Goal: Task Accomplishment & Management: Manage account settings

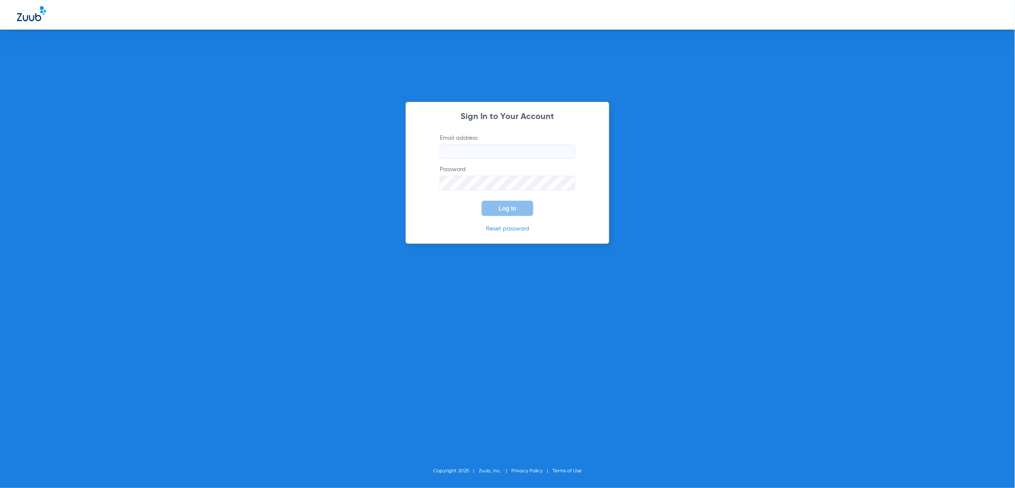
click at [547, 152] on input "Email address" at bounding box center [507, 151] width 135 height 14
type input "[PERSON_NAME][EMAIL_ADDRESS][PERSON_NAME][DOMAIN_NAME]"
click at [517, 214] on button "Log In" at bounding box center [508, 208] width 52 height 15
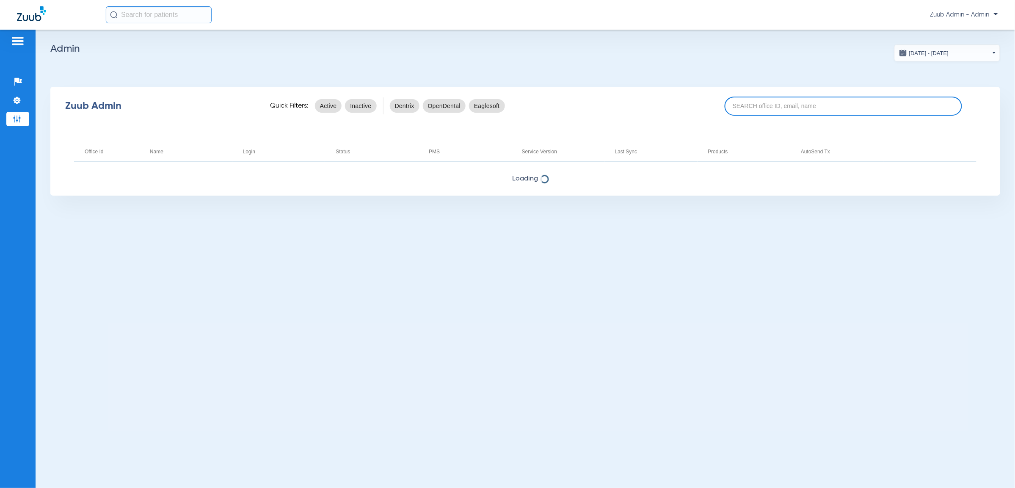
click at [799, 109] on input at bounding box center [843, 105] width 237 height 19
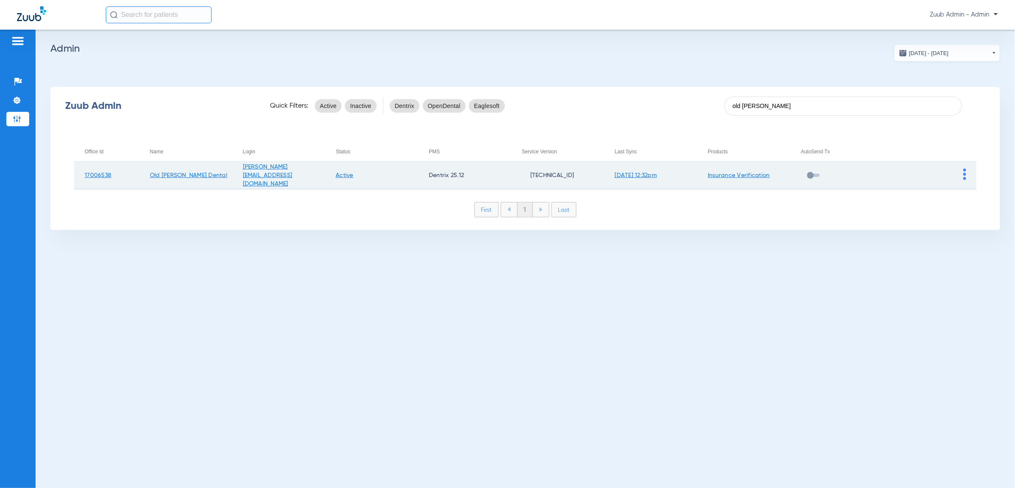
type input "old milton"
click at [962, 175] on td at bounding box center [929, 176] width 93 height 28
click at [964, 176] on img at bounding box center [964, 173] width 3 height 11
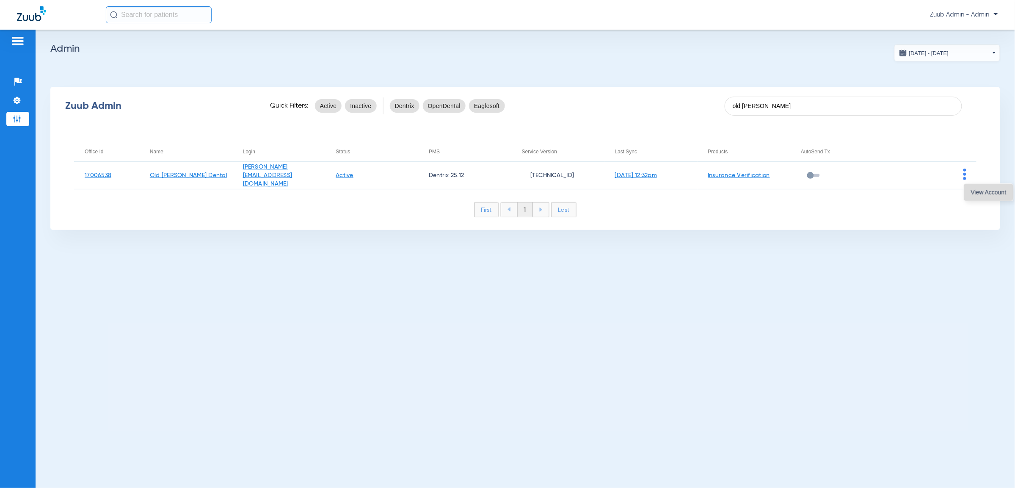
click at [982, 198] on button "View Account" at bounding box center [988, 192] width 49 height 17
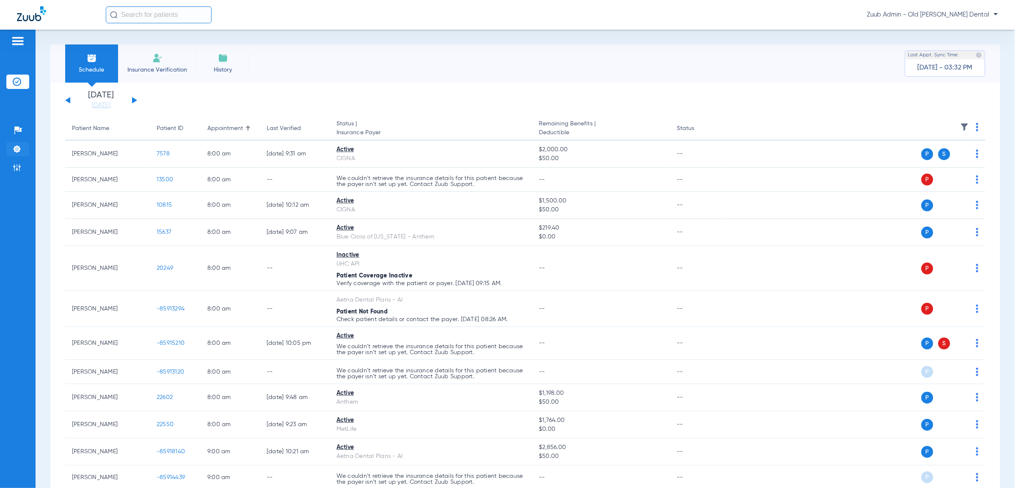
click at [20, 152] on img at bounding box center [17, 149] width 8 height 8
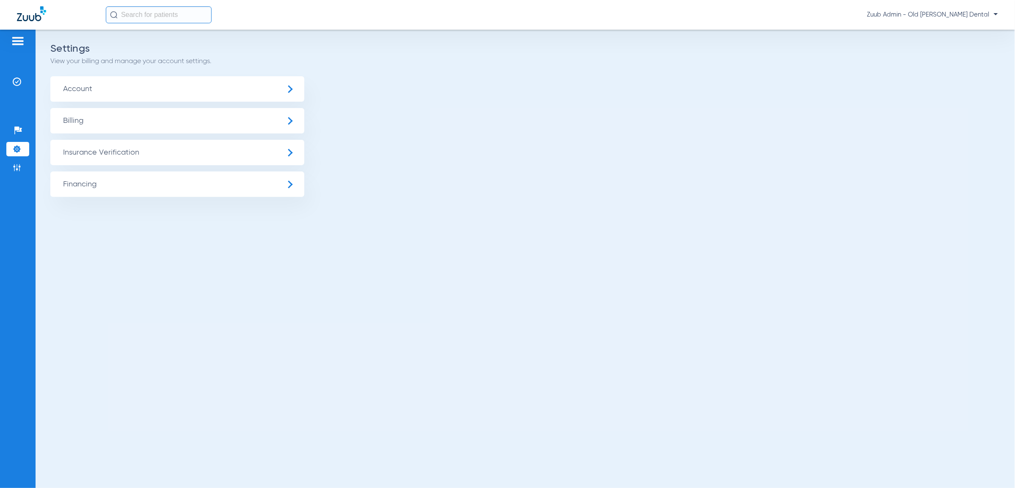
click at [103, 157] on span "Insurance Verification" at bounding box center [177, 152] width 254 height 25
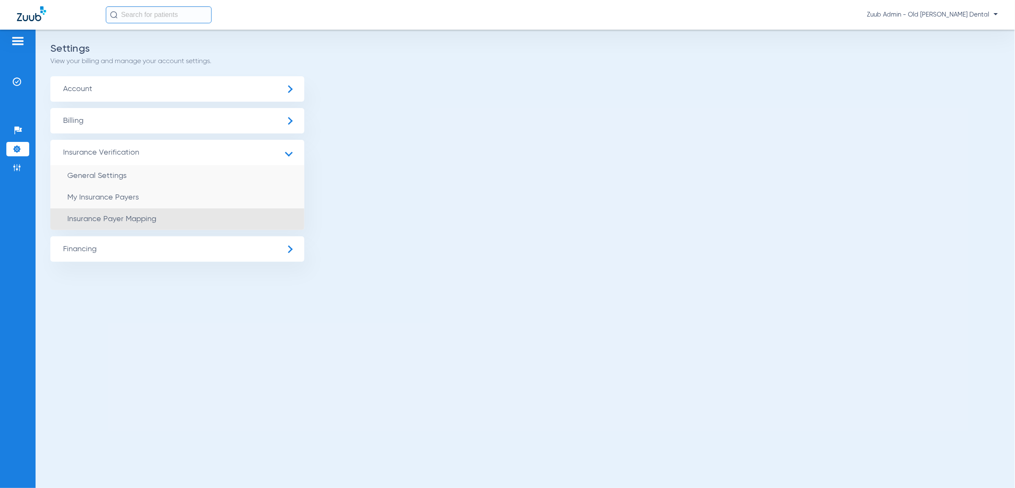
click at [157, 220] on li "Insurance Payer Mapping" at bounding box center [177, 219] width 254 height 22
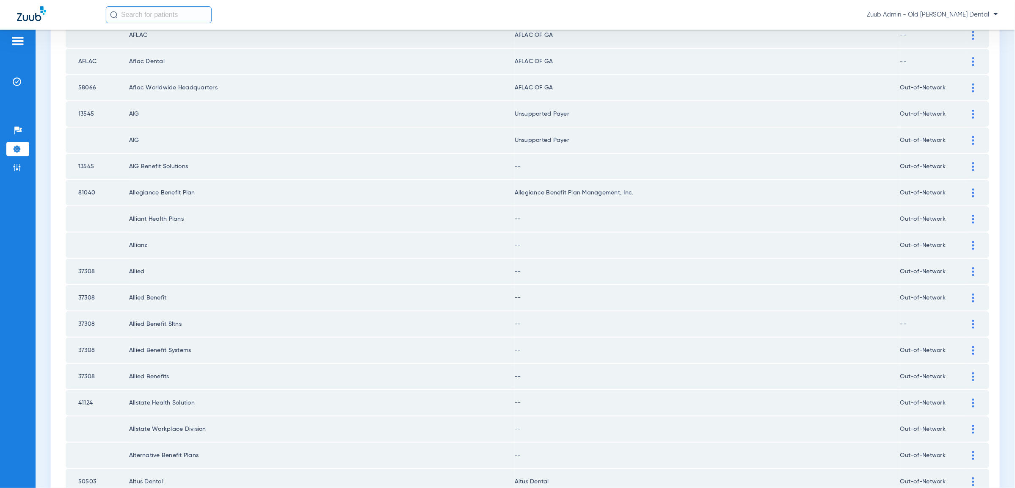
scroll to position [814, 0]
click at [973, 163] on img at bounding box center [973, 167] width 2 height 9
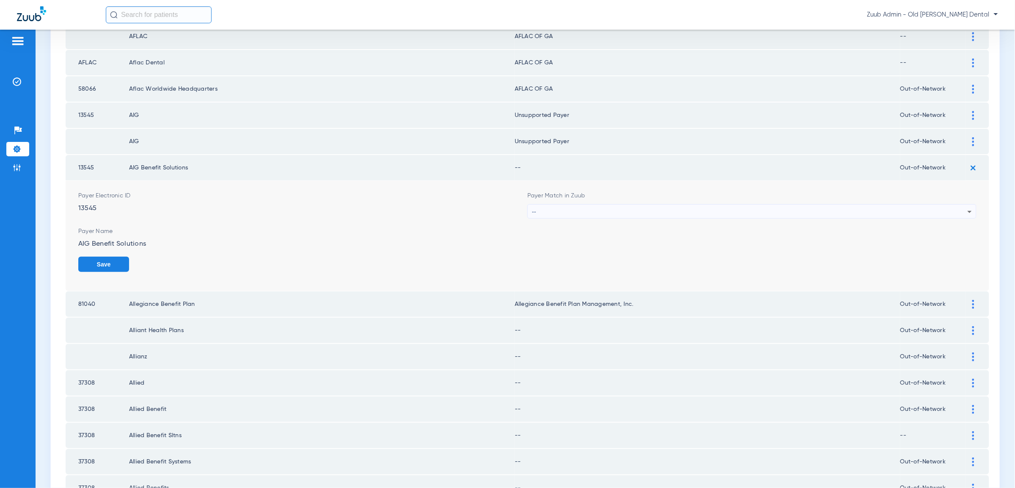
click at [967, 207] on icon at bounding box center [969, 212] width 10 height 10
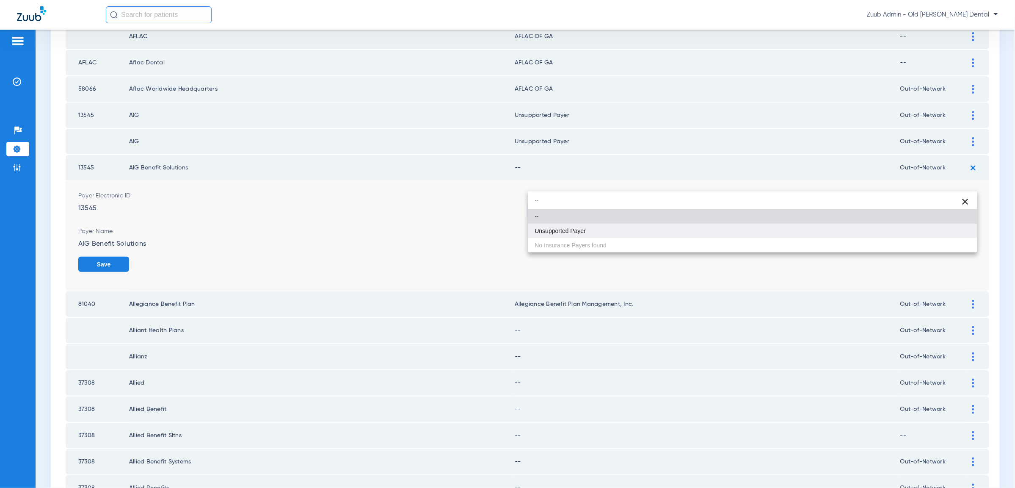
type input "--"
click at [555, 234] on span "Unsupported Payer" at bounding box center [560, 231] width 51 height 6
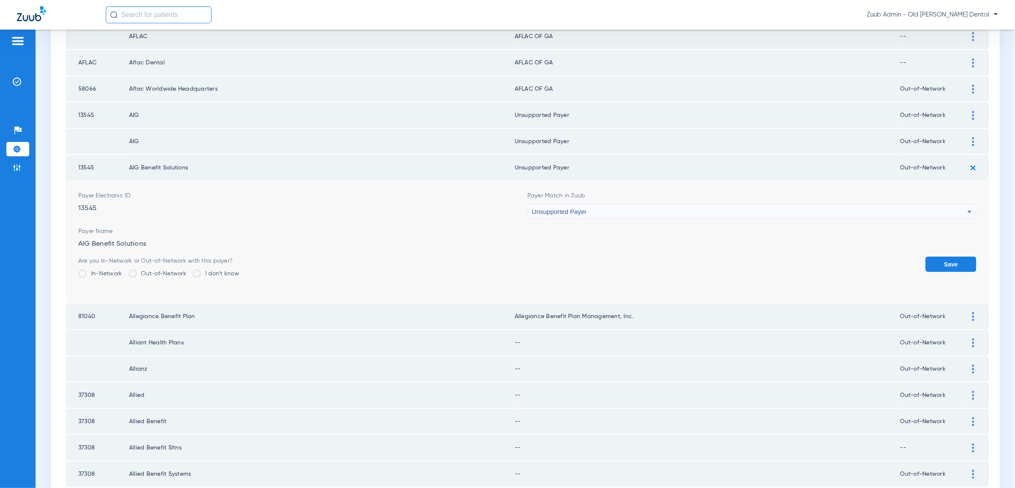
scroll to position [849, 0]
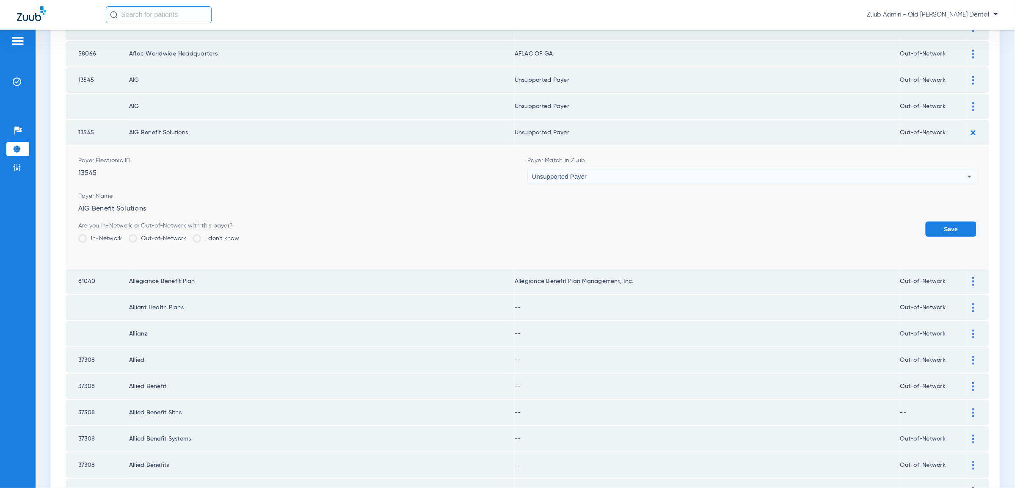
click at [946, 221] on button "Save" at bounding box center [951, 228] width 51 height 15
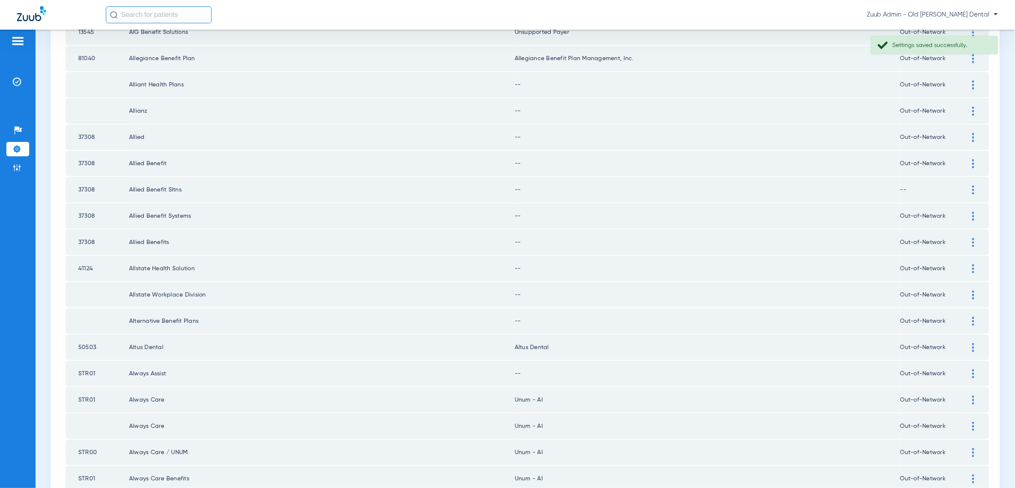
scroll to position [951, 0]
click at [972, 79] on img at bounding box center [973, 83] width 2 height 9
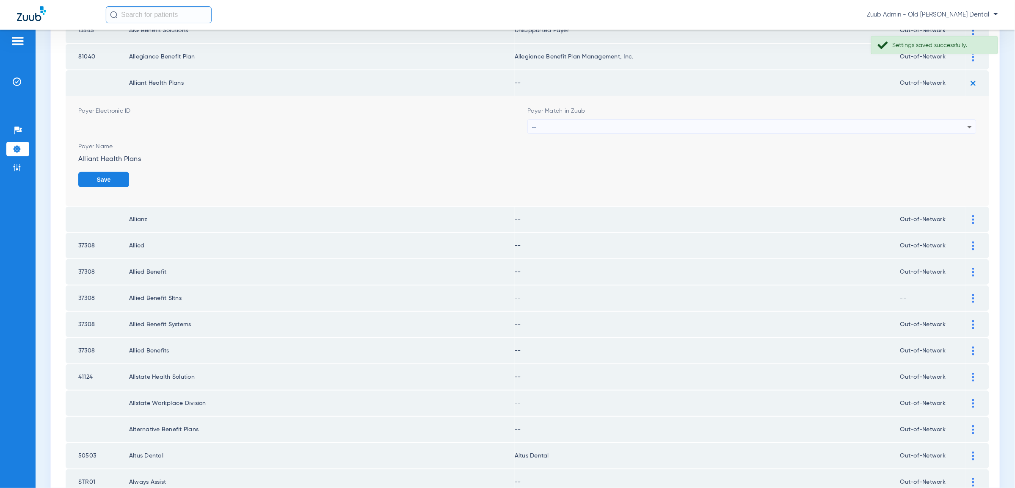
click at [929, 120] on div "--" at bounding box center [749, 127] width 435 height 14
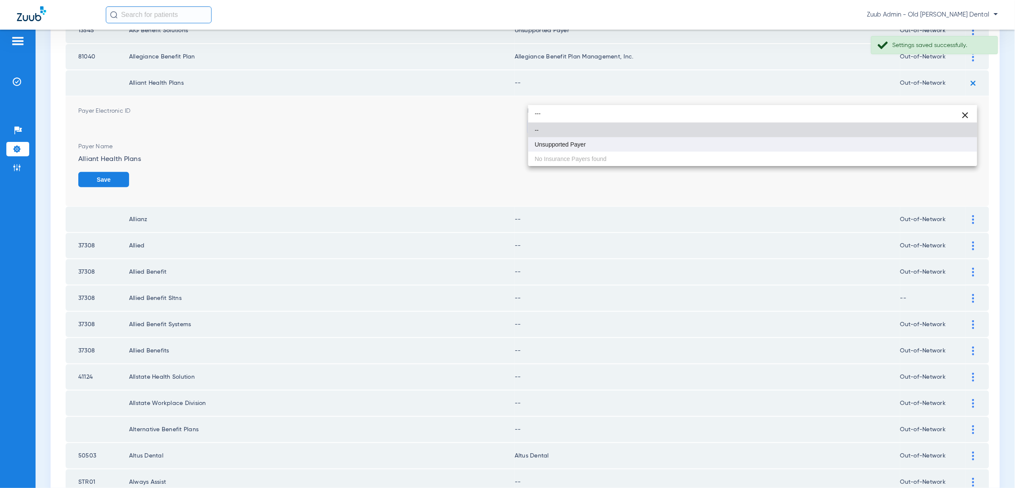
type input "---"
click at [923, 147] on mat-option "Unsupported Payer" at bounding box center [752, 144] width 449 height 14
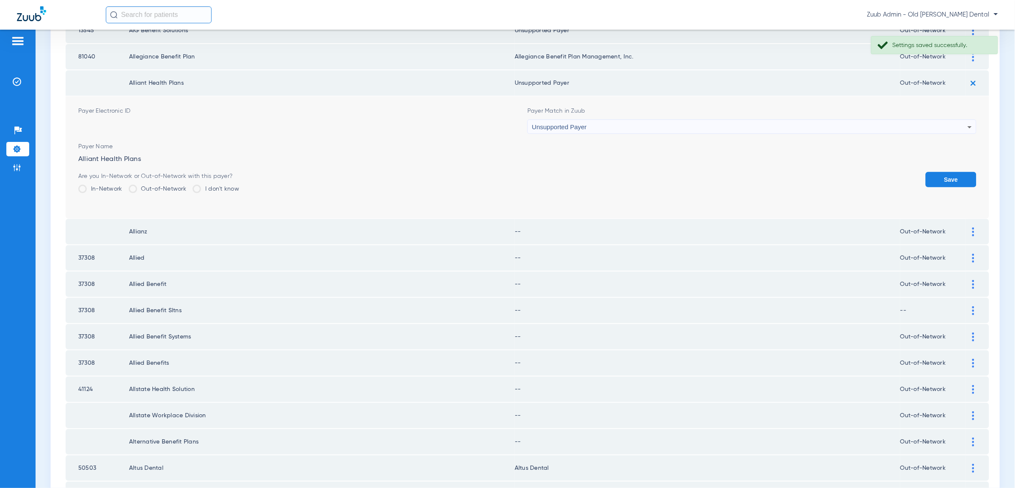
drag, startPoint x: 931, startPoint y: 151, endPoint x: 945, endPoint y: 140, distance: 17.5
click at [931, 172] on button "Save" at bounding box center [951, 179] width 51 height 15
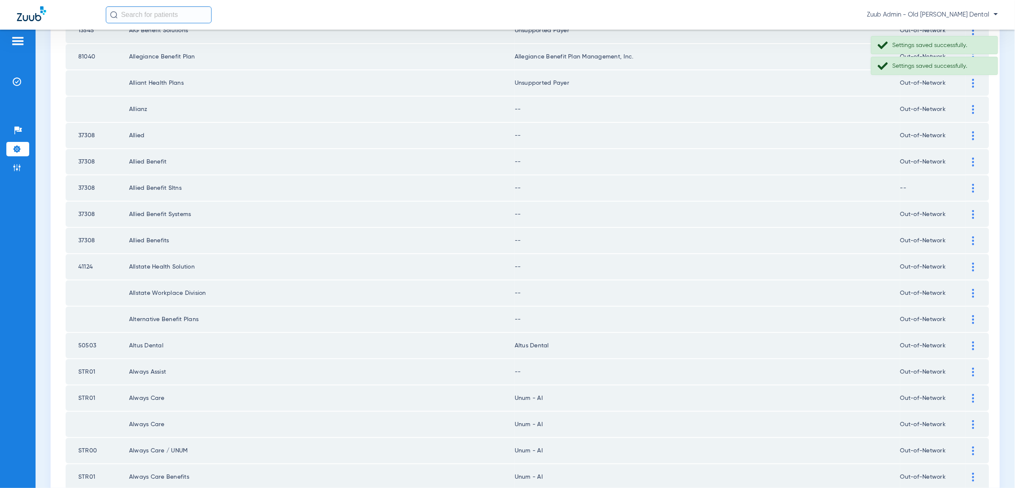
drag, startPoint x: 975, startPoint y: 79, endPoint x: 961, endPoint y: 102, distance: 27.0
click at [975, 105] on div at bounding box center [973, 109] width 15 height 9
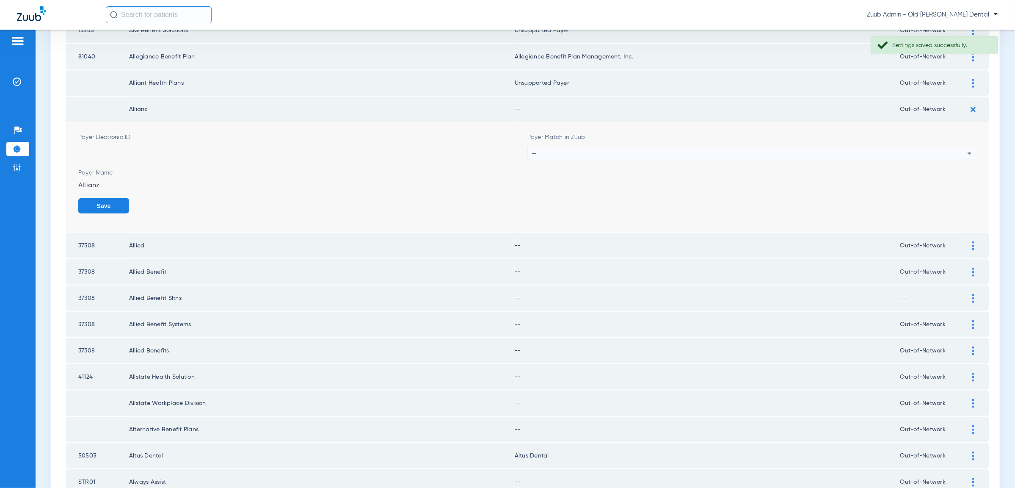
click at [959, 146] on div "--" at bounding box center [749, 153] width 435 height 14
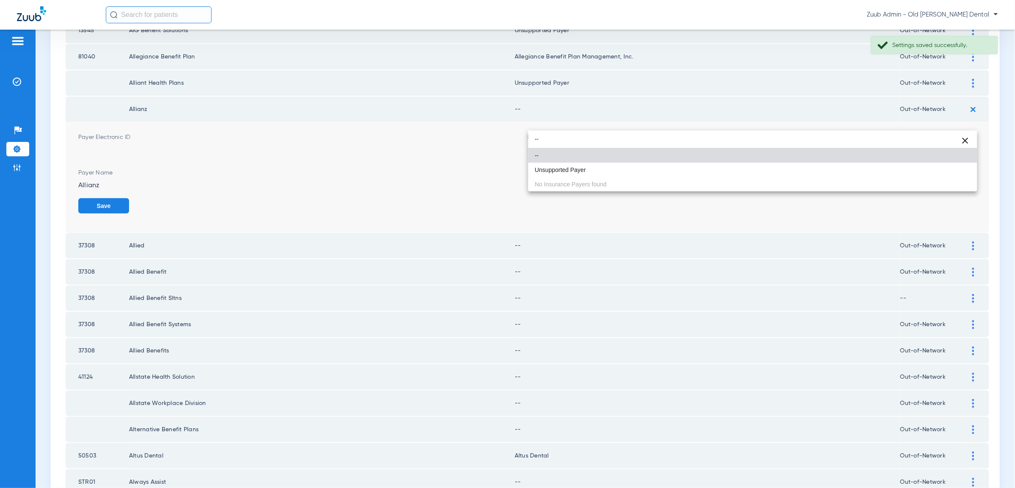
type input "--"
click at [953, 161] on mat-option "--" at bounding box center [752, 155] width 449 height 14
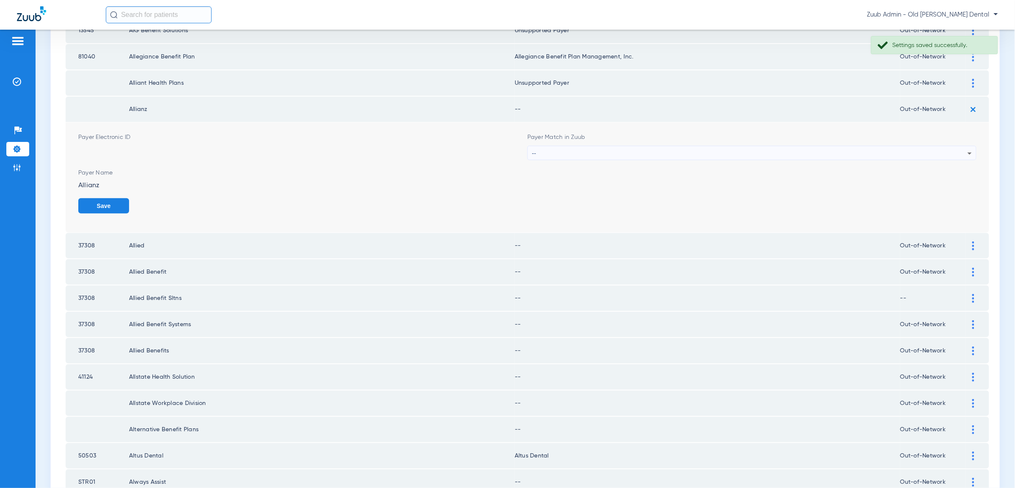
click at [957, 146] on div "--" at bounding box center [749, 153] width 435 height 14
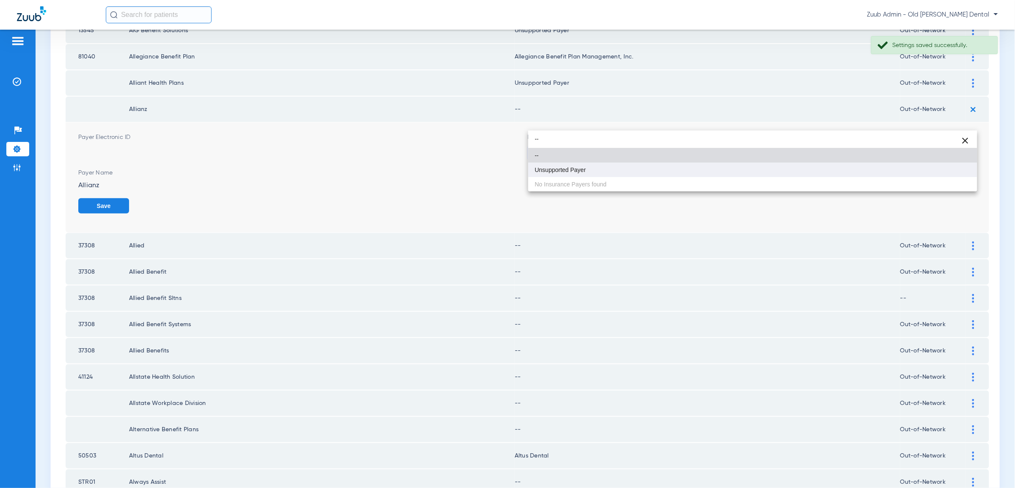
type input "--"
click at [932, 171] on mat-option "Unsupported Payer" at bounding box center [752, 170] width 449 height 14
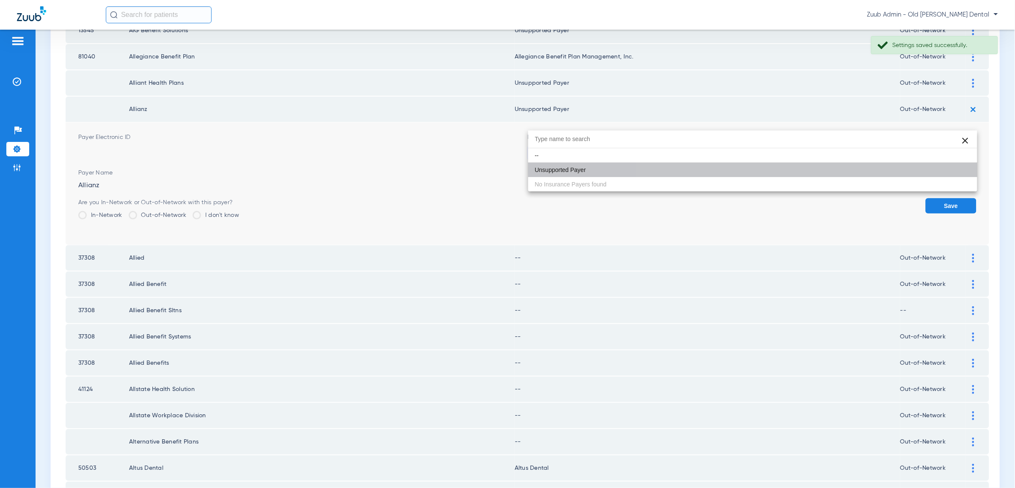
click at [938, 198] on button "Save" at bounding box center [951, 205] width 51 height 15
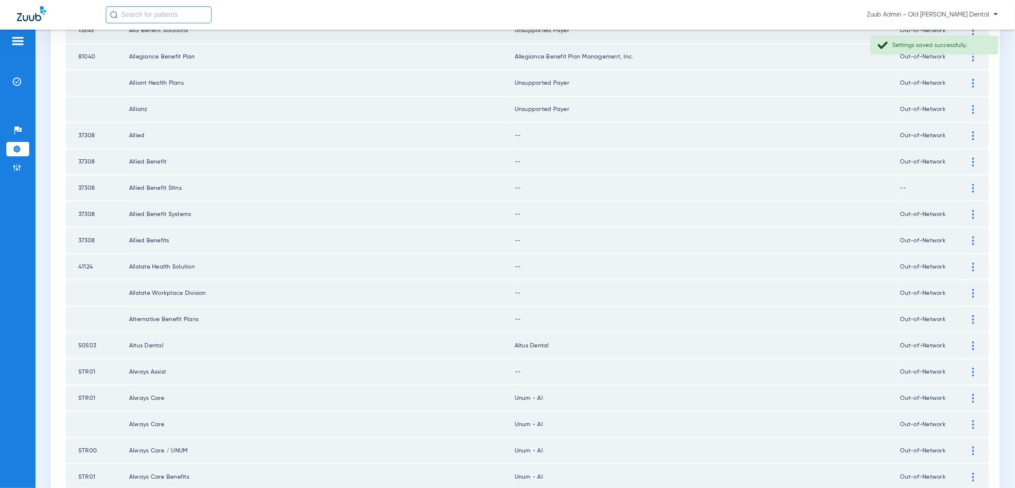
click at [974, 123] on td at bounding box center [977, 135] width 23 height 25
click at [974, 131] on img at bounding box center [973, 135] width 2 height 9
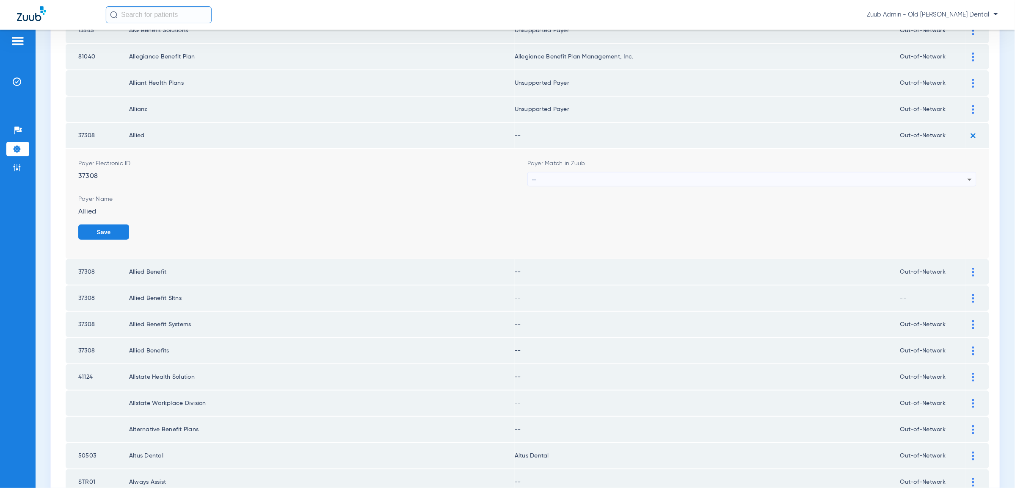
click at [951, 172] on div "--" at bounding box center [749, 179] width 435 height 14
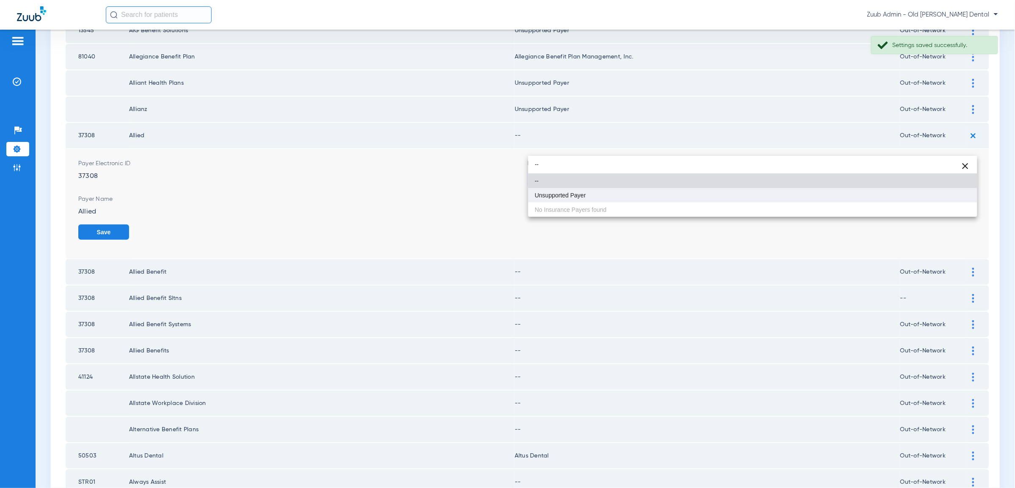
type input "--"
drag, startPoint x: 950, startPoint y: 194, endPoint x: 954, endPoint y: 200, distance: 7.3
click at [950, 194] on mat-option "Unsupported Payer" at bounding box center [752, 195] width 449 height 14
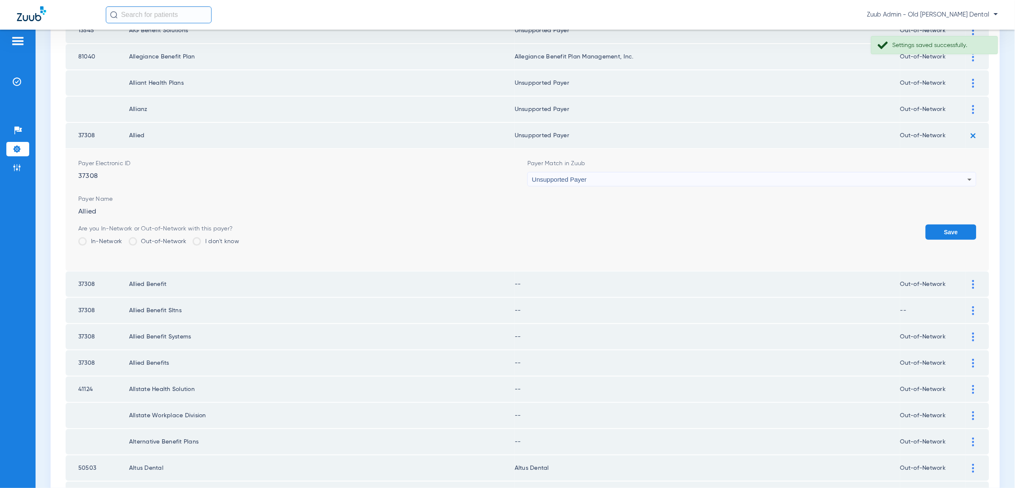
drag, startPoint x: 954, startPoint y: 201, endPoint x: 961, endPoint y: 174, distance: 27.0
click at [954, 224] on button "Save" at bounding box center [951, 231] width 51 height 15
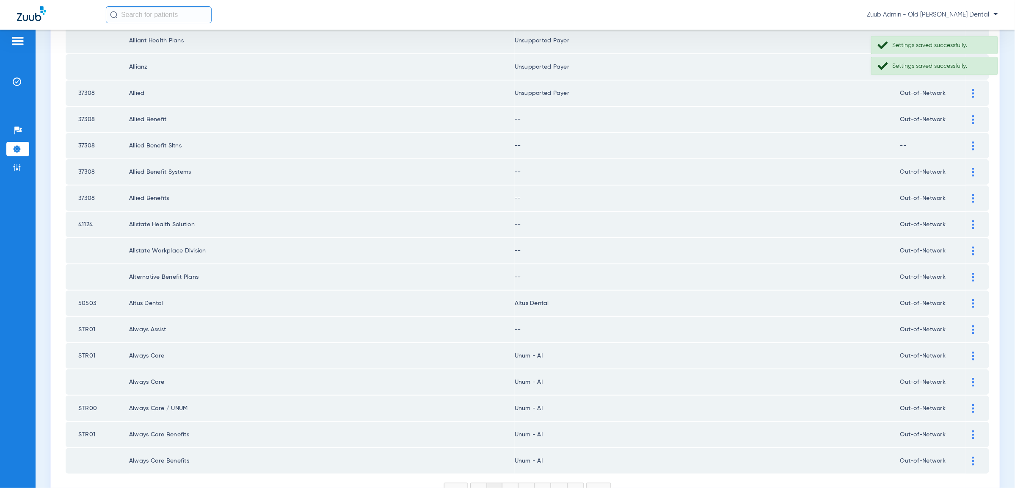
scroll to position [998, 0]
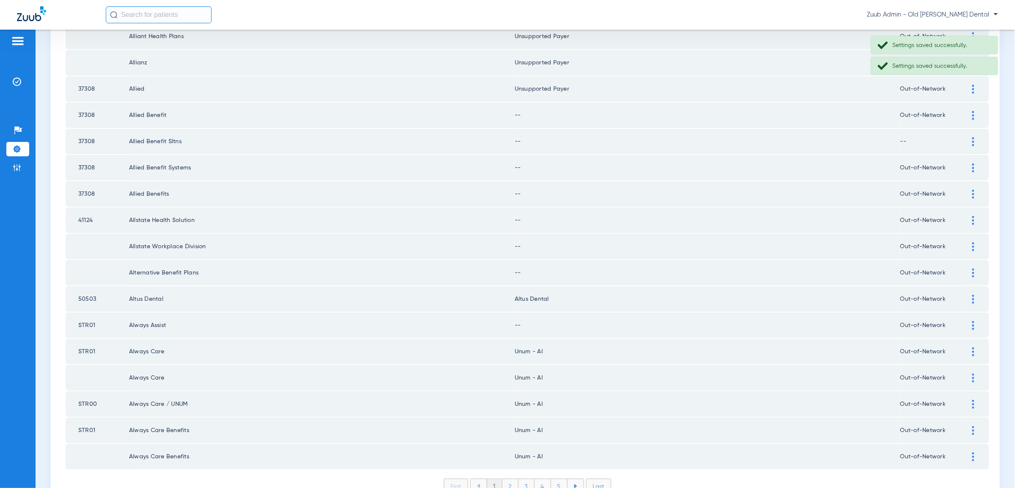
click at [975, 111] on div at bounding box center [973, 115] width 15 height 9
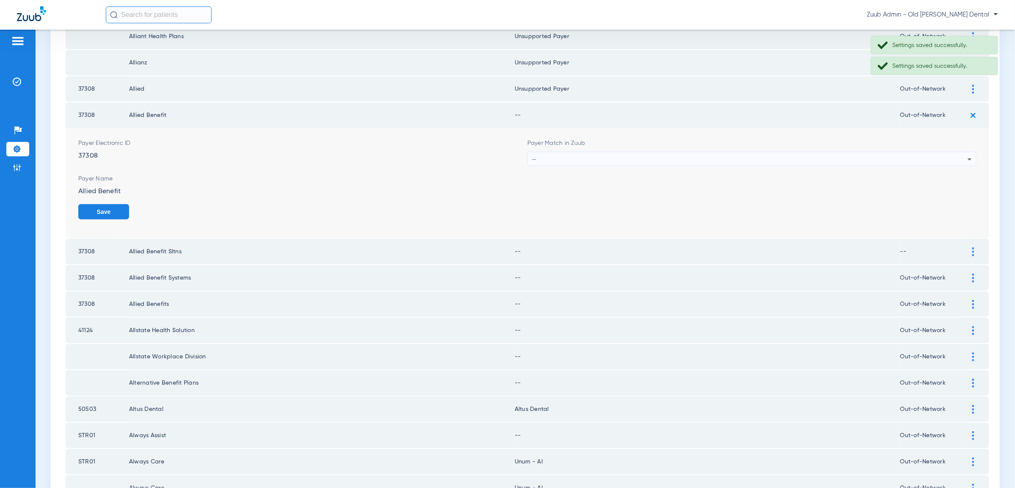
click at [957, 152] on div "--" at bounding box center [749, 159] width 435 height 14
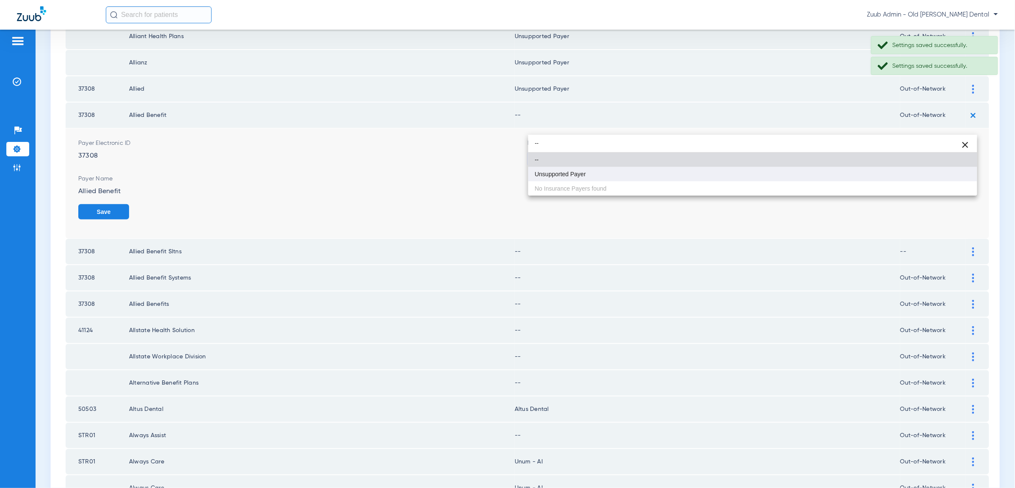
type input "--"
click at [948, 174] on mat-option "Unsupported Payer" at bounding box center [752, 174] width 449 height 14
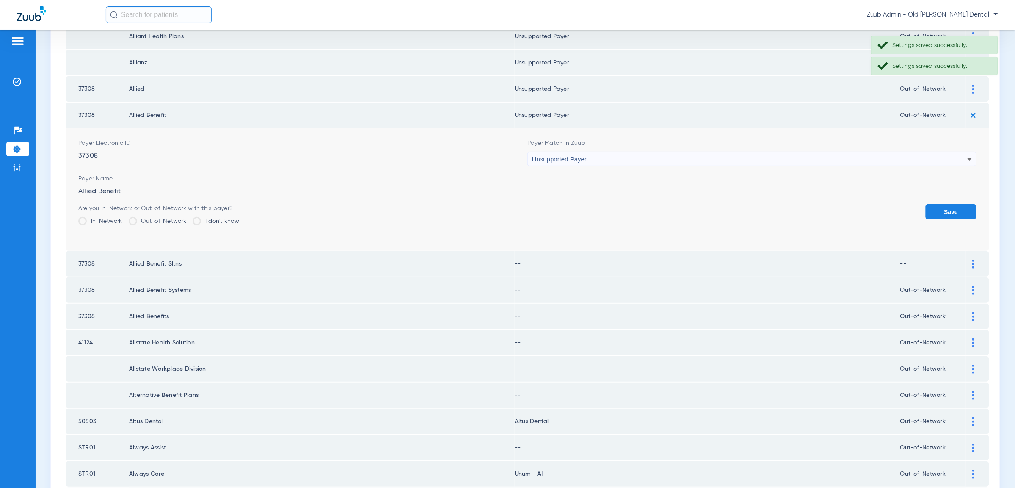
click at [948, 204] on button "Save" at bounding box center [951, 211] width 51 height 15
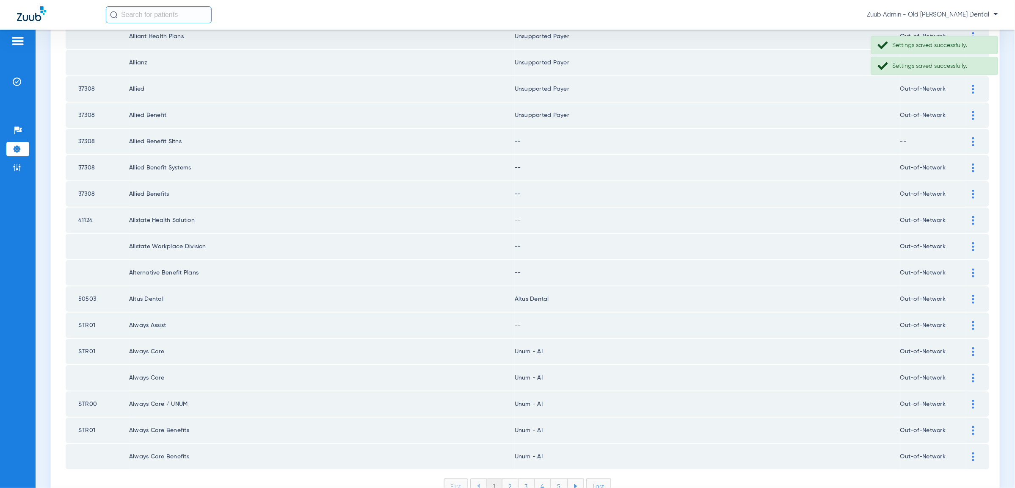
click at [974, 137] on img at bounding box center [973, 141] width 2 height 9
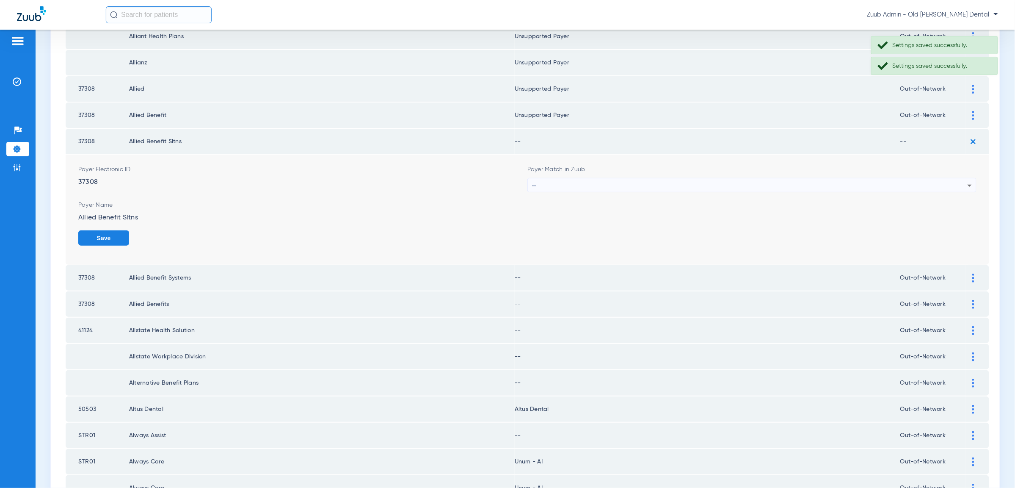
click at [954, 178] on div "--" at bounding box center [749, 185] width 435 height 14
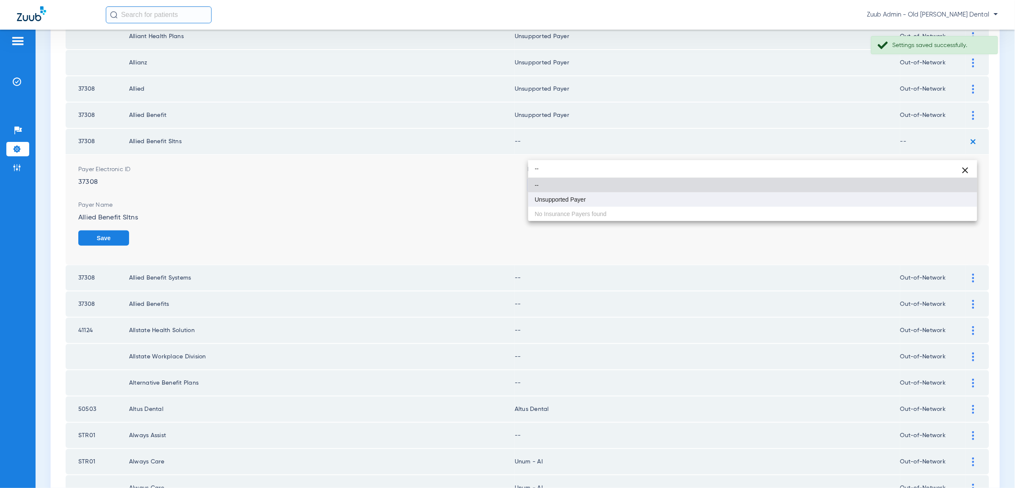
type input "--"
click at [944, 200] on mat-option "Unsupported Payer" at bounding box center [752, 199] width 449 height 14
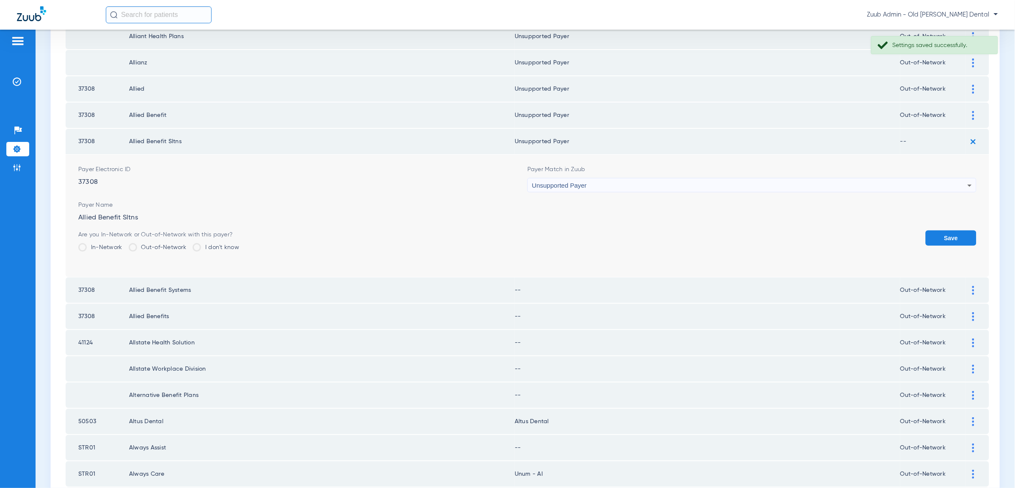
drag, startPoint x: 947, startPoint y: 206, endPoint x: 956, endPoint y: 176, distance: 31.2
click at [947, 230] on button "Save" at bounding box center [951, 237] width 51 height 15
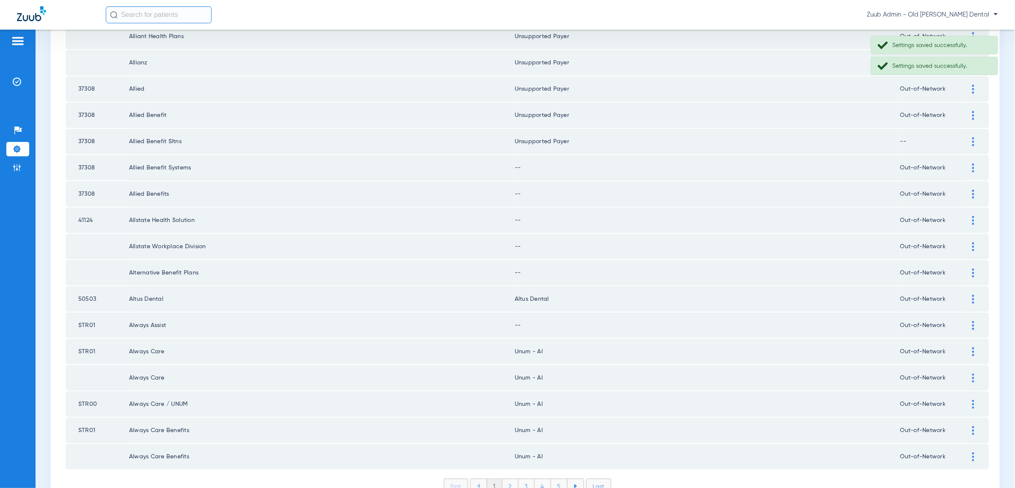
scroll to position [999, 0]
click at [973, 162] on img at bounding box center [973, 166] width 2 height 9
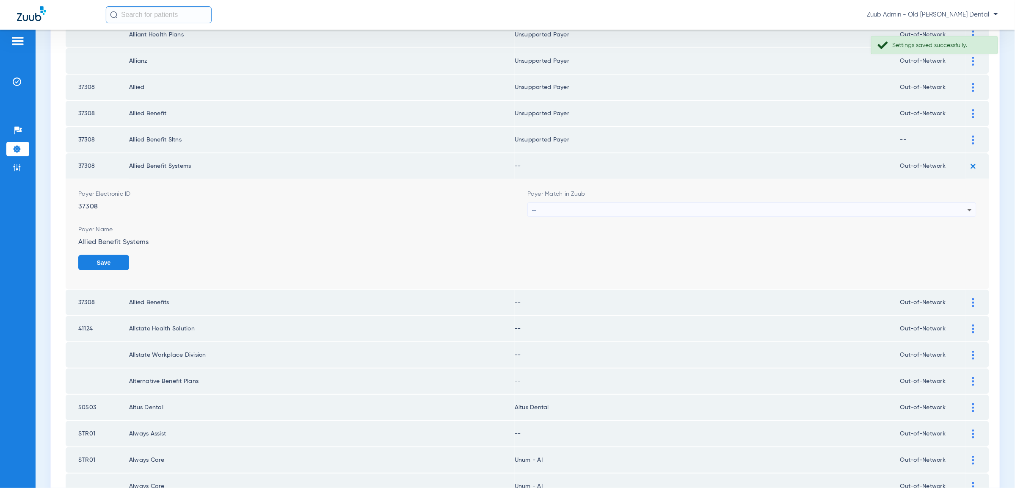
click at [931, 203] on div "--" at bounding box center [749, 210] width 435 height 14
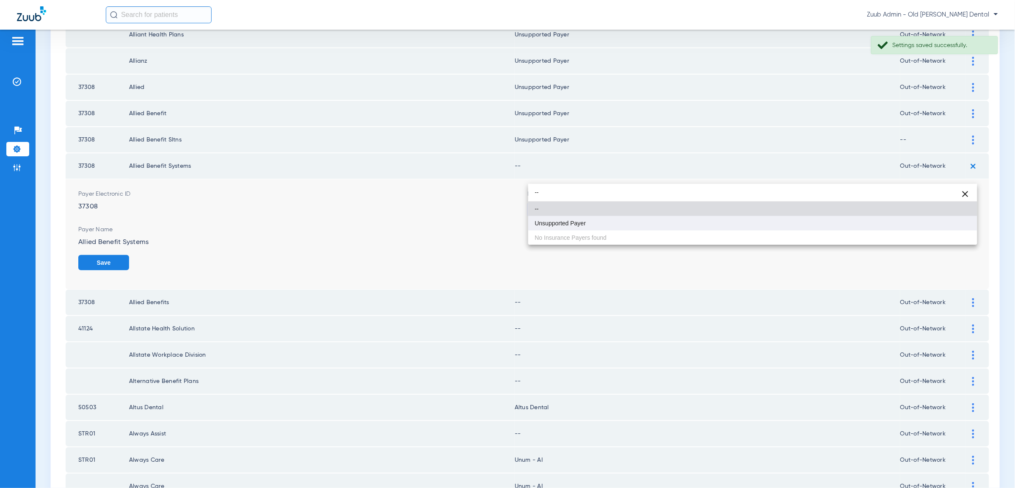
type input "--"
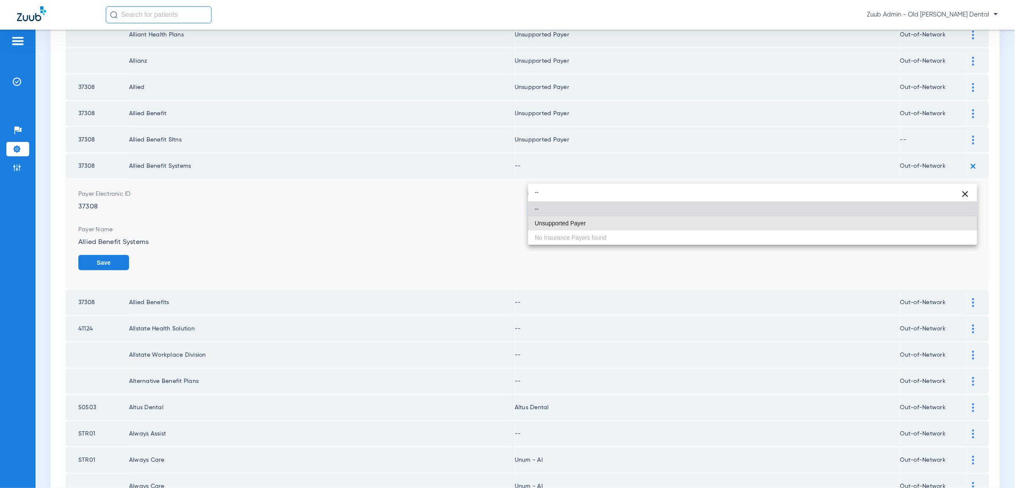
drag, startPoint x: 777, startPoint y: 228, endPoint x: 889, endPoint y: 193, distance: 117.6
click at [777, 228] on mat-option "Unsupported Payer" at bounding box center [752, 223] width 449 height 14
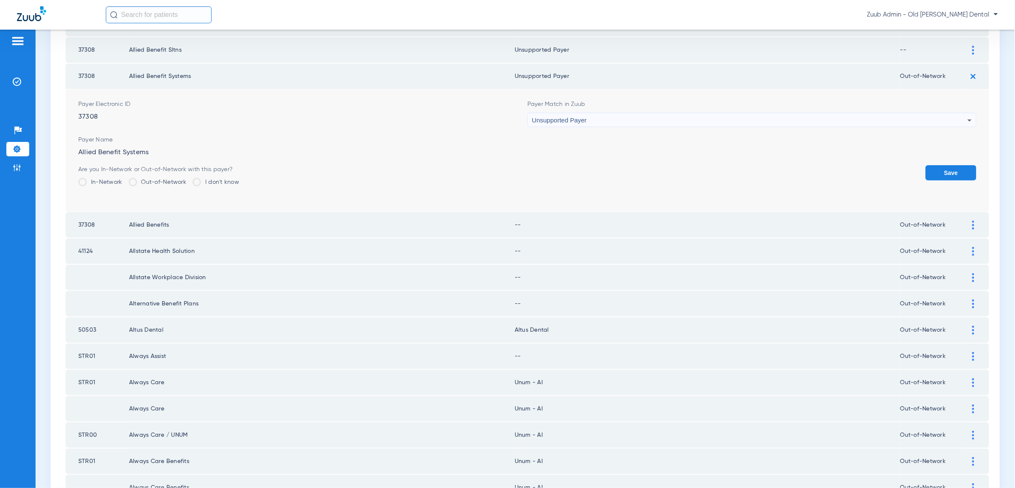
click at [959, 165] on button "Save" at bounding box center [951, 172] width 51 height 15
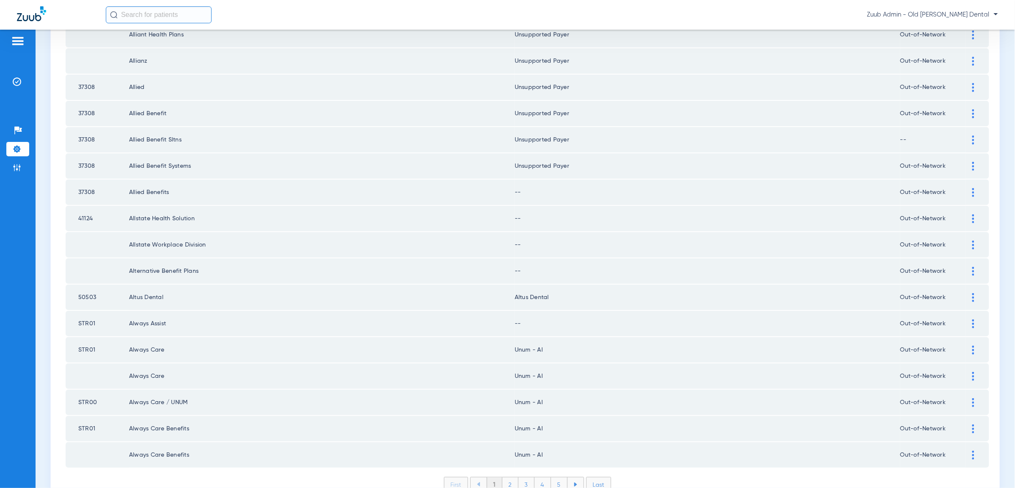
click at [973, 188] on img at bounding box center [973, 192] width 2 height 9
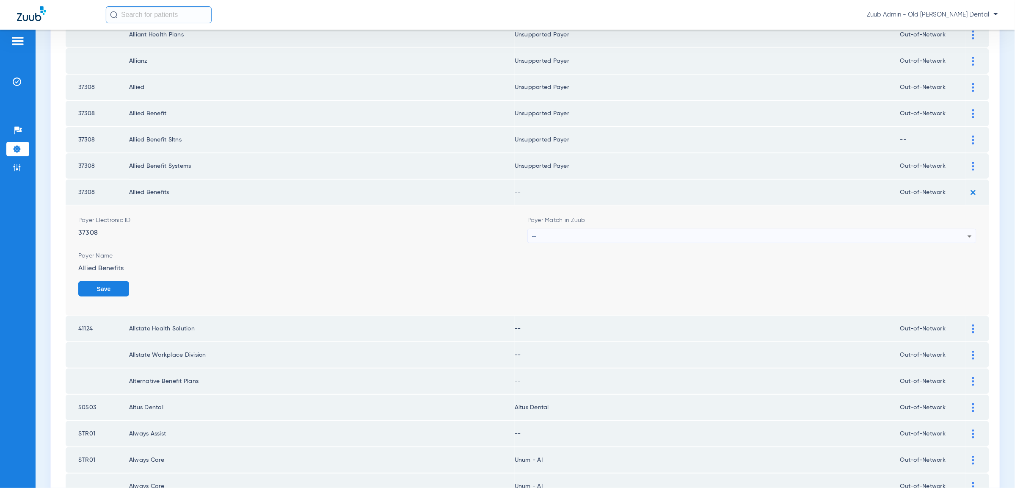
click at [962, 229] on div "--" at bounding box center [749, 236] width 435 height 14
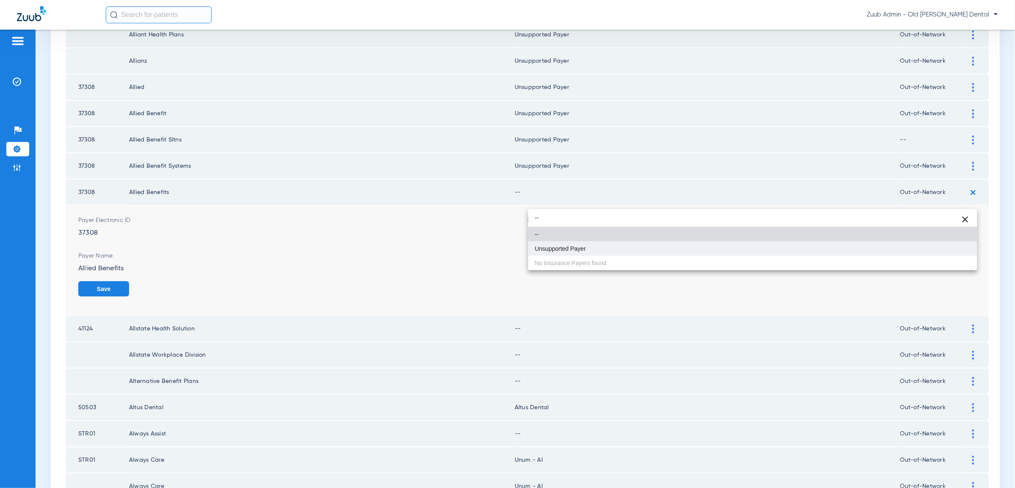
type input "--"
drag, startPoint x: 899, startPoint y: 254, endPoint x: 904, endPoint y: 253, distance: 5.6
click at [900, 253] on mat-option "Unsupported Payer" at bounding box center [752, 248] width 449 height 14
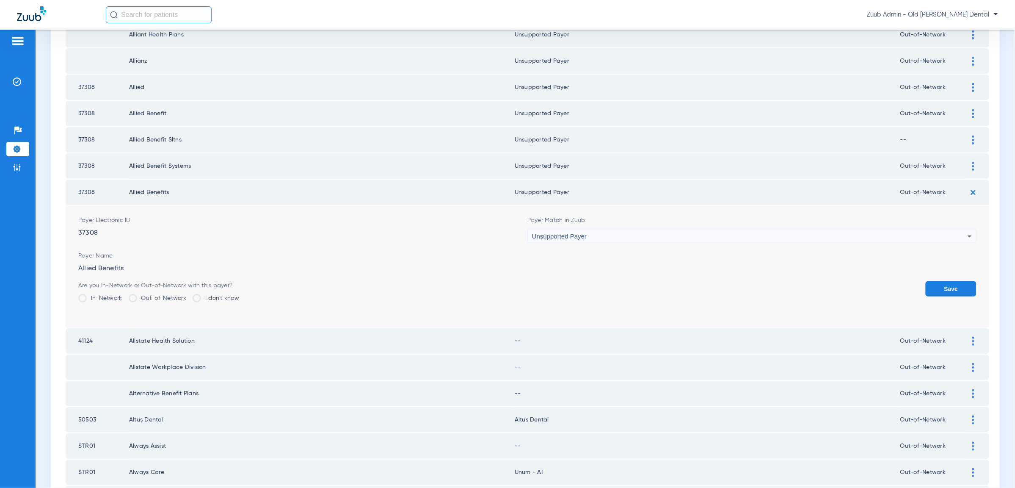
drag, startPoint x: 948, startPoint y: 257, endPoint x: 960, endPoint y: 231, distance: 28.2
click at [949, 281] on button "Save" at bounding box center [951, 288] width 51 height 15
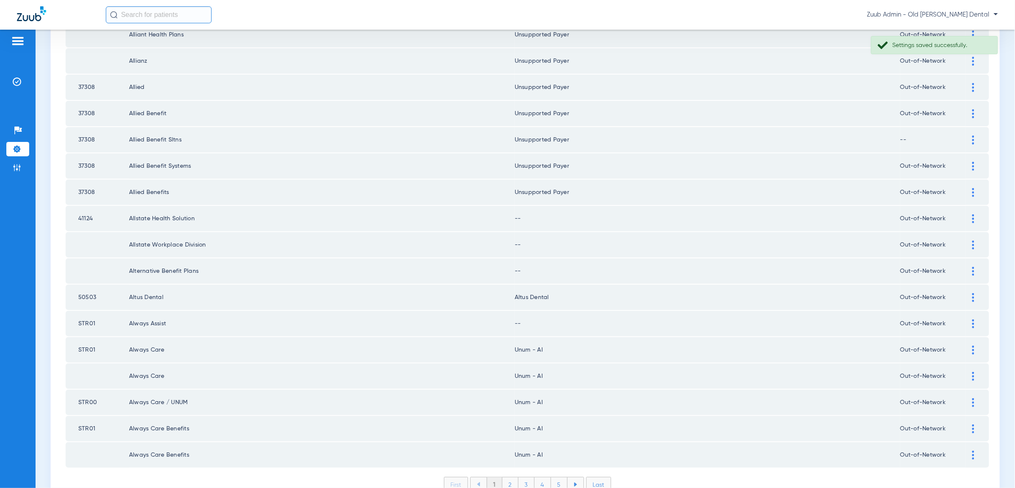
drag, startPoint x: 975, startPoint y: 183, endPoint x: 961, endPoint y: 210, distance: 30.5
click at [975, 214] on div at bounding box center [973, 218] width 15 height 9
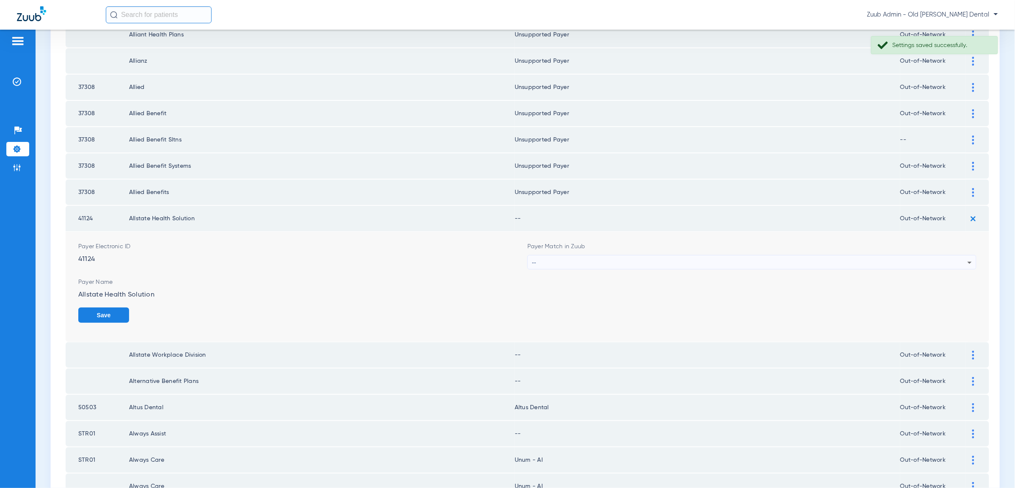
click at [953, 255] on div "--" at bounding box center [749, 262] width 435 height 14
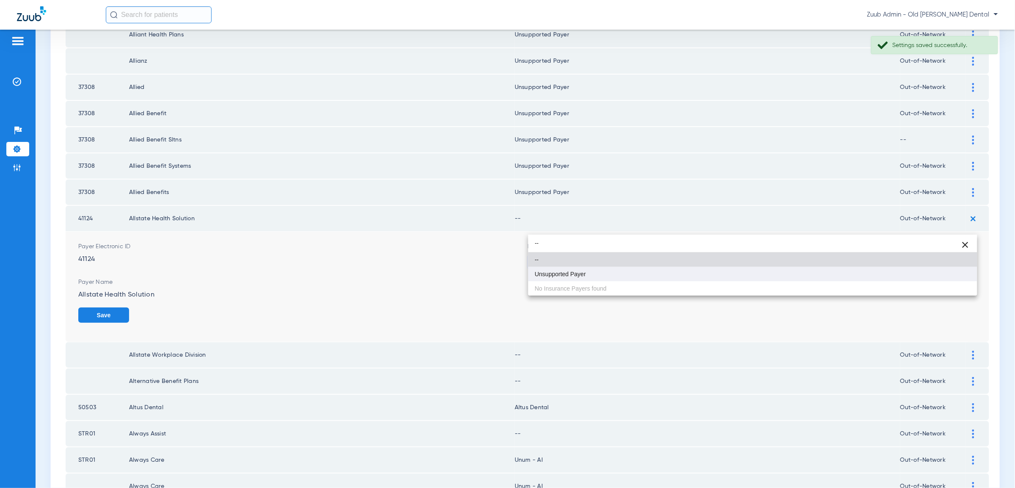
type input "--"
click at [919, 273] on mat-option "Unsupported Payer" at bounding box center [752, 274] width 449 height 14
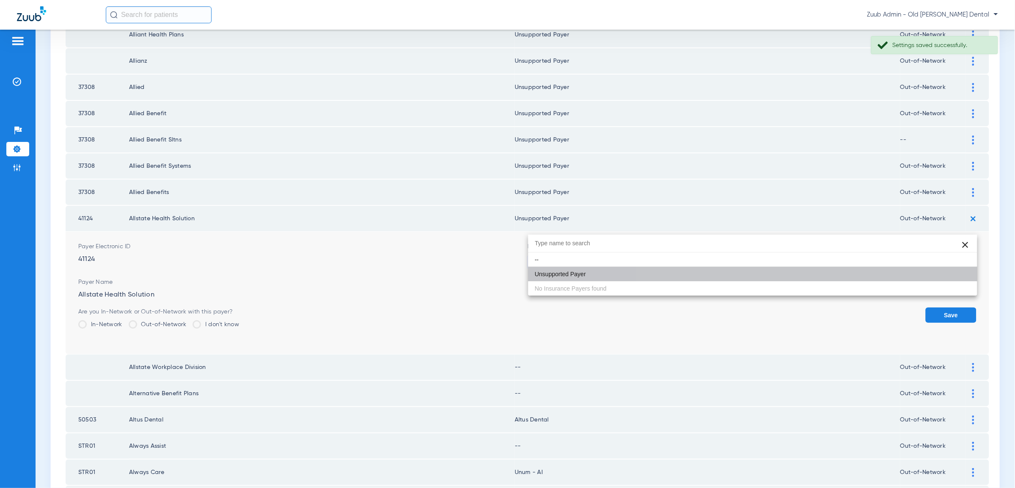
click at [951, 307] on button "Save" at bounding box center [951, 314] width 51 height 15
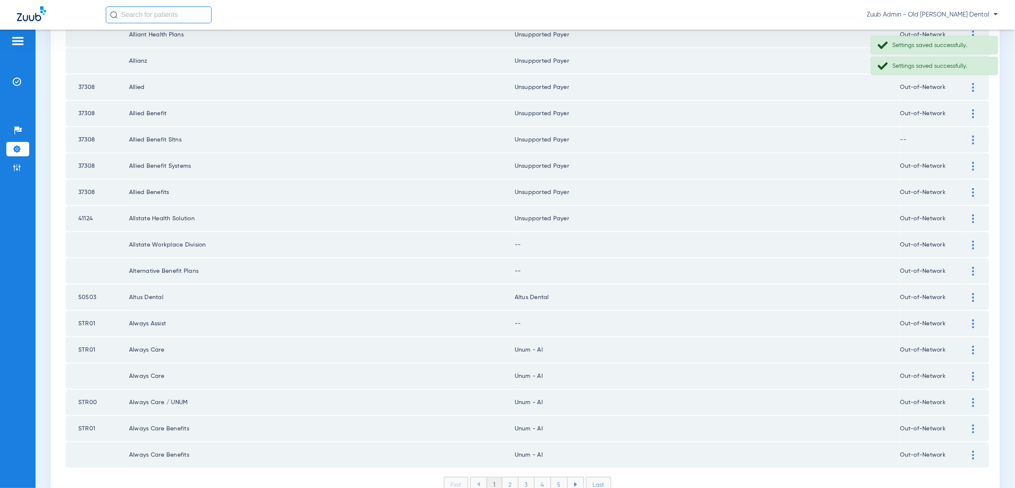
click at [973, 240] on img at bounding box center [973, 244] width 2 height 9
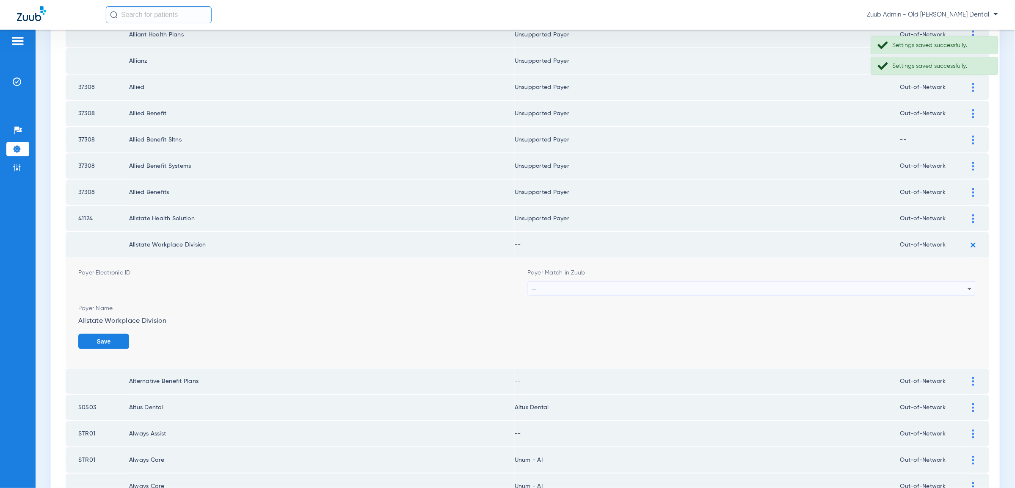
click at [955, 281] on div "--" at bounding box center [749, 288] width 435 height 14
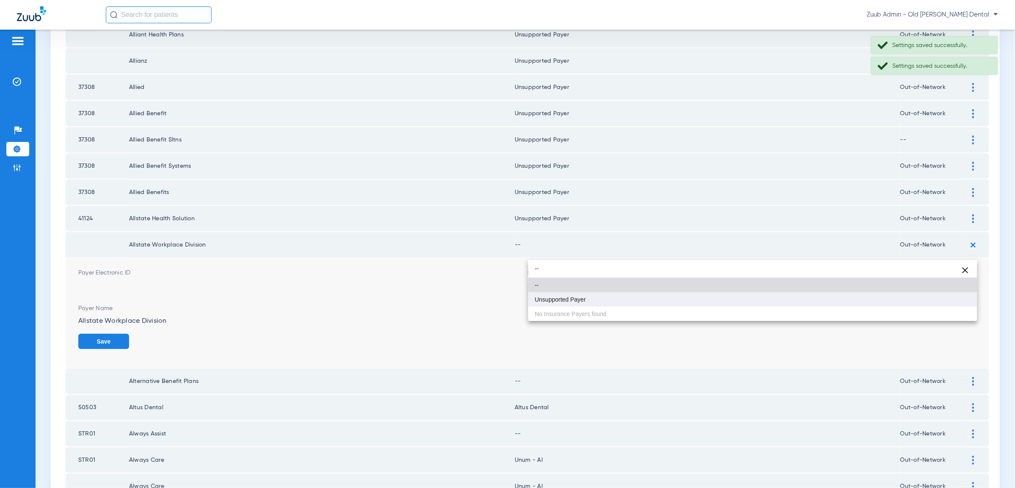
type input "--"
click at [951, 298] on mat-option "Unsupported Payer" at bounding box center [752, 299] width 449 height 14
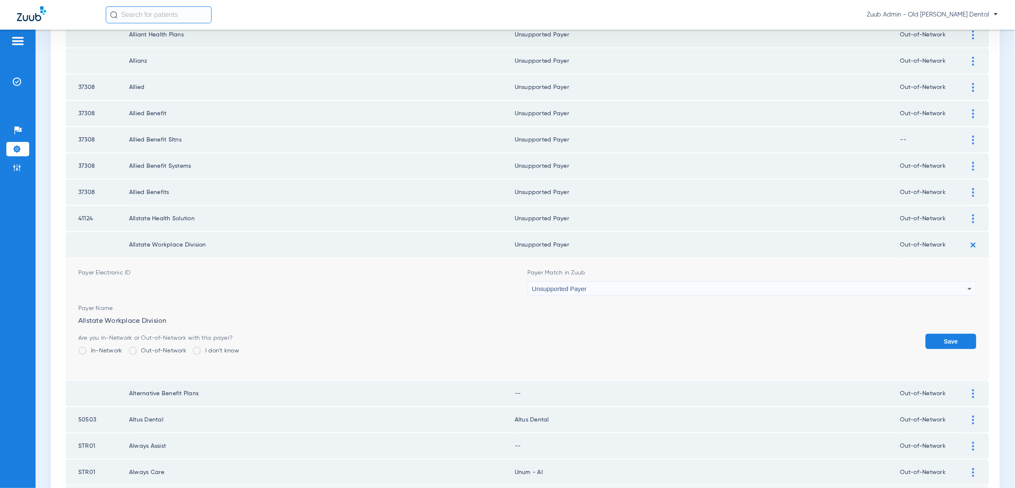
drag, startPoint x: 974, startPoint y: 184, endPoint x: 933, endPoint y: 215, distance: 51.9
click at [973, 214] on img at bounding box center [973, 218] width 2 height 9
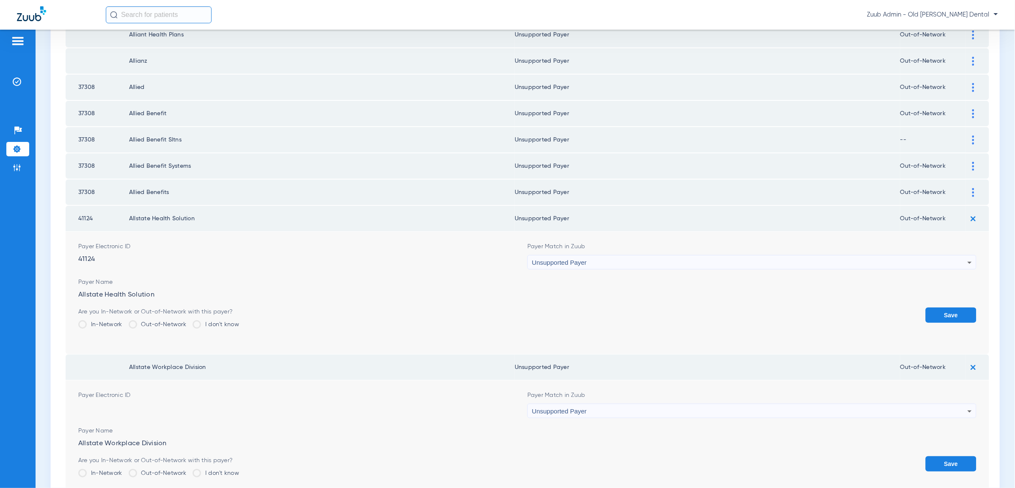
click at [915, 255] on div "Unsupported Payer" at bounding box center [749, 262] width 435 height 14
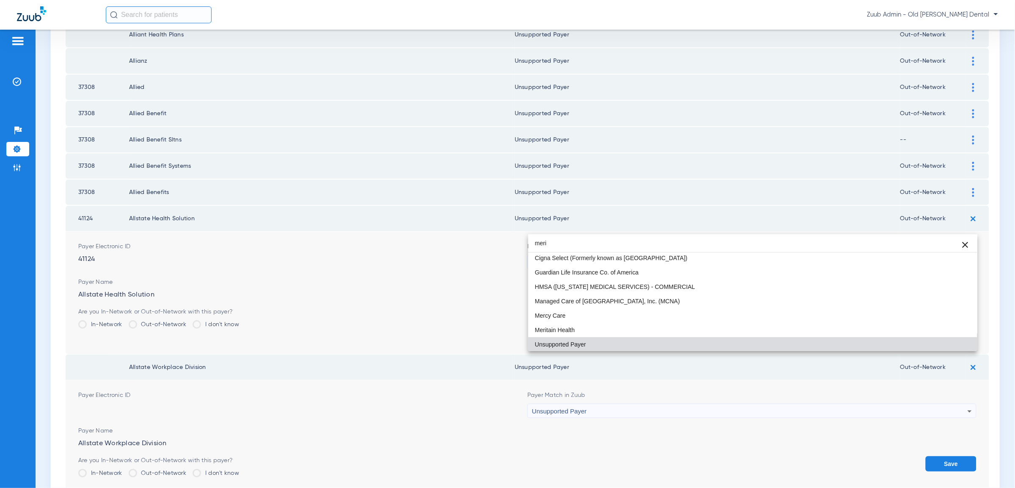
scroll to position [0, 0]
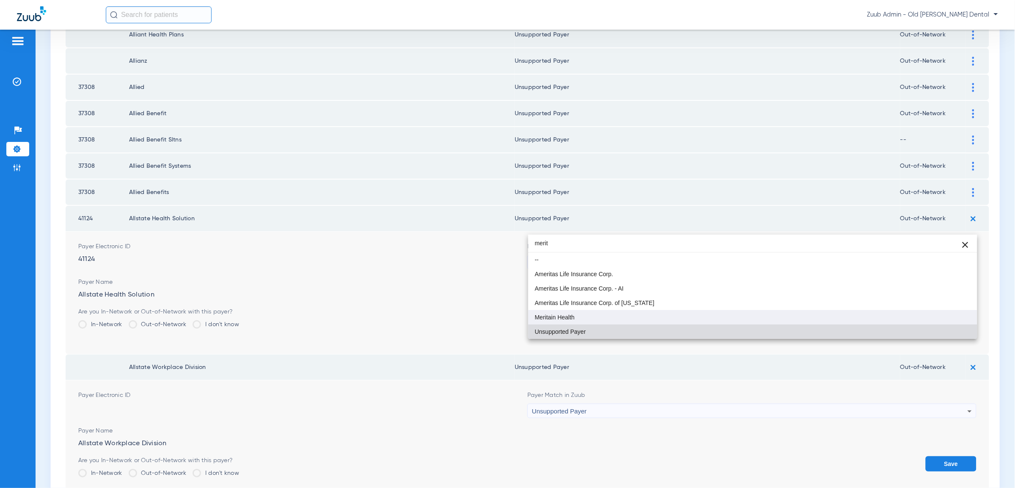
type input "merit"
click at [911, 313] on mat-option "Meritain Health" at bounding box center [752, 317] width 449 height 14
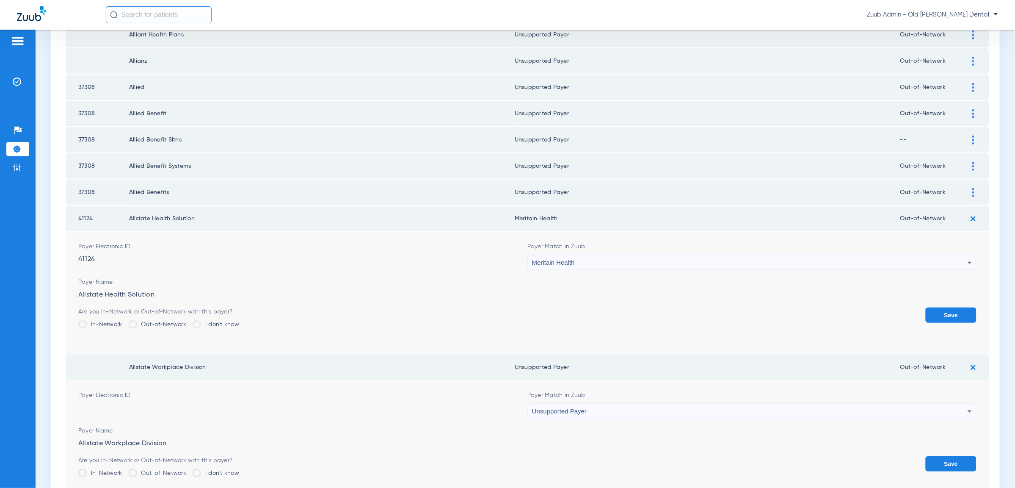
drag, startPoint x: 931, startPoint y: 311, endPoint x: 936, endPoint y: 283, distance: 29.1
click at [931, 311] on form "Payer Electronic ID 41124 Payer Match in Zuub Meritain Health Payer Name Allsta…" at bounding box center [527, 292] width 898 height 122
click at [937, 307] on button "Save" at bounding box center [951, 314] width 51 height 15
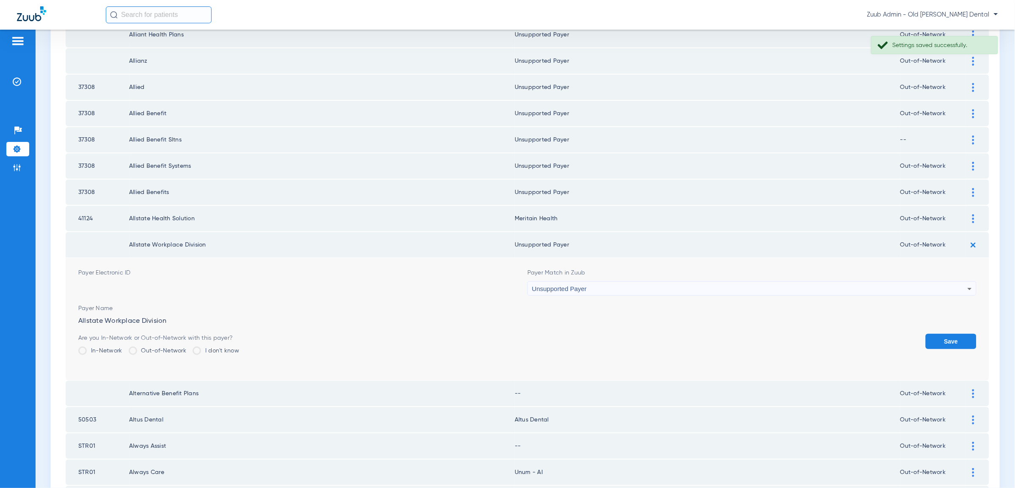
click at [595, 281] on div "Unsupported Payer" at bounding box center [749, 288] width 435 height 14
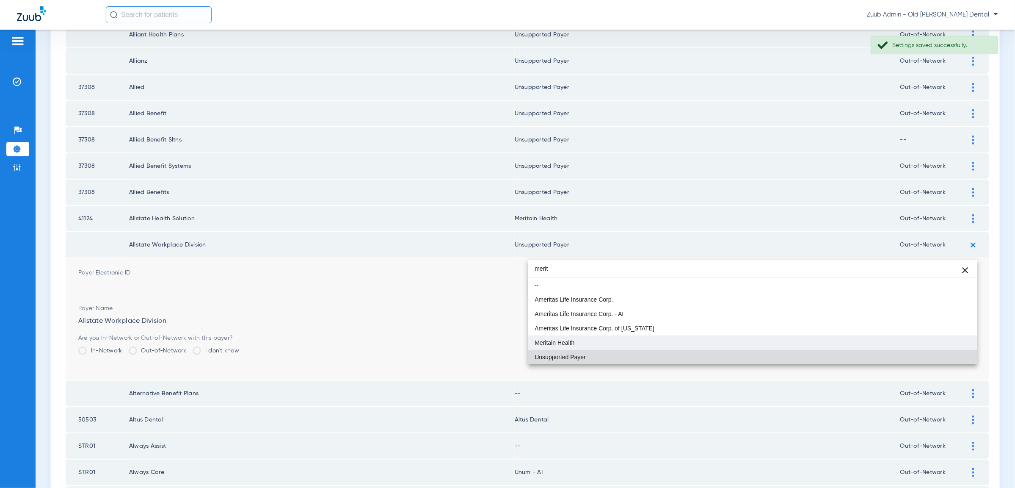
type input "merit"
click at [581, 341] on mat-option "Meritain Health" at bounding box center [752, 342] width 449 height 14
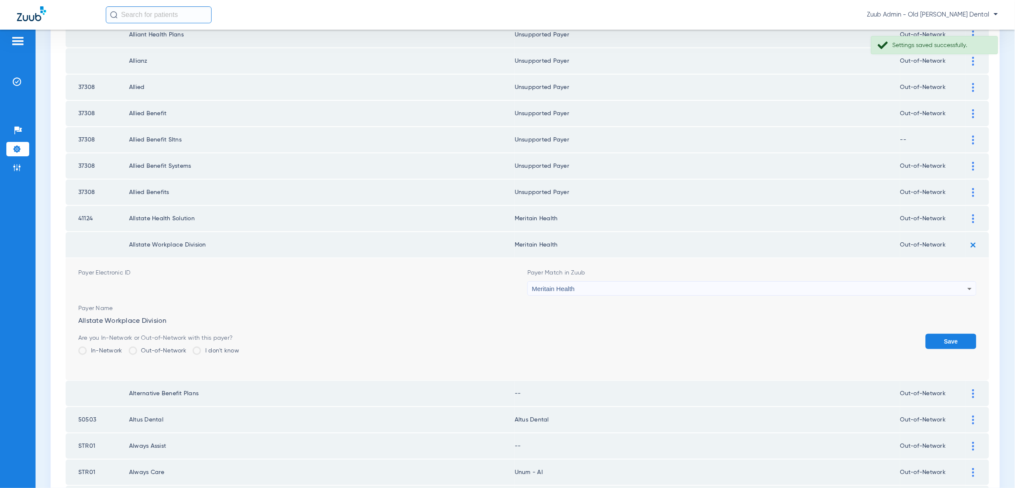
click at [950, 333] on button "Save" at bounding box center [951, 340] width 51 height 15
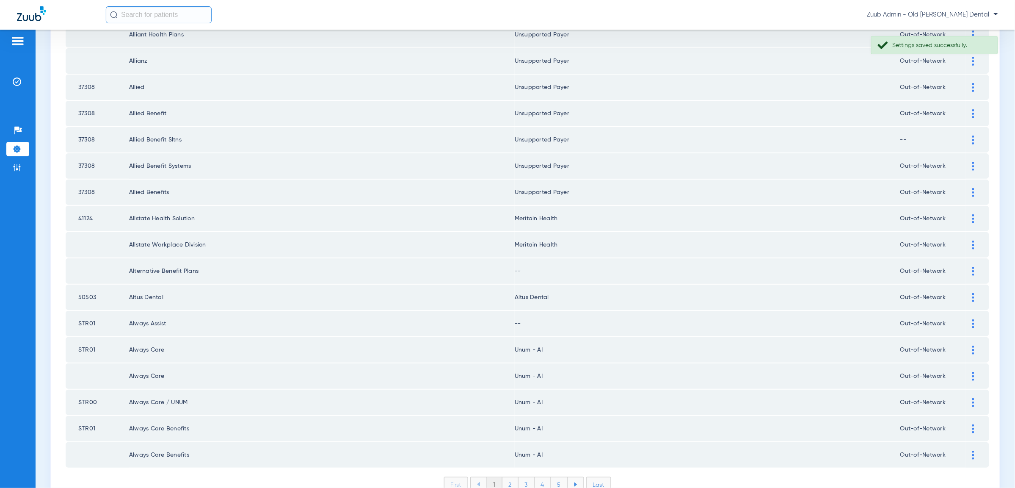
click at [974, 267] on img at bounding box center [973, 271] width 2 height 9
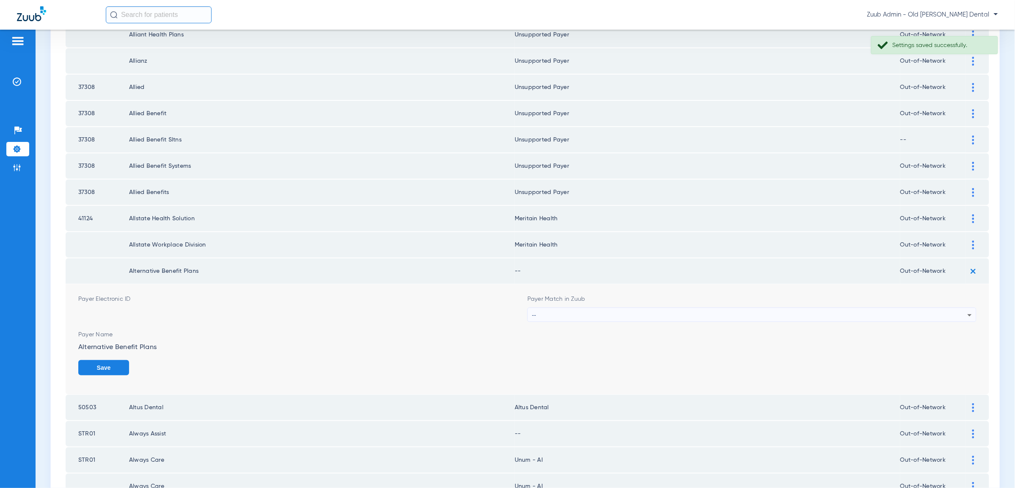
click at [956, 308] on div "--" at bounding box center [749, 315] width 435 height 14
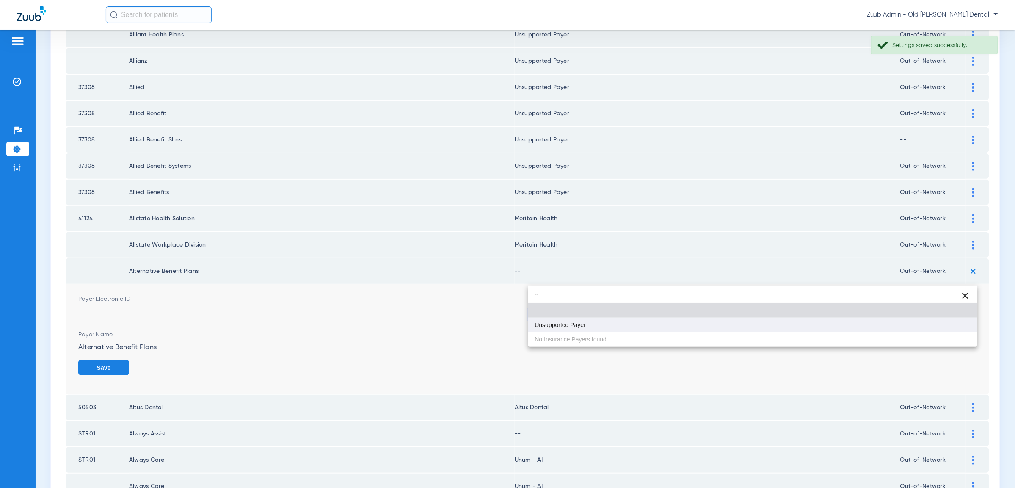
type input "--"
click at [929, 328] on mat-option "Unsupported Payer" at bounding box center [752, 324] width 449 height 14
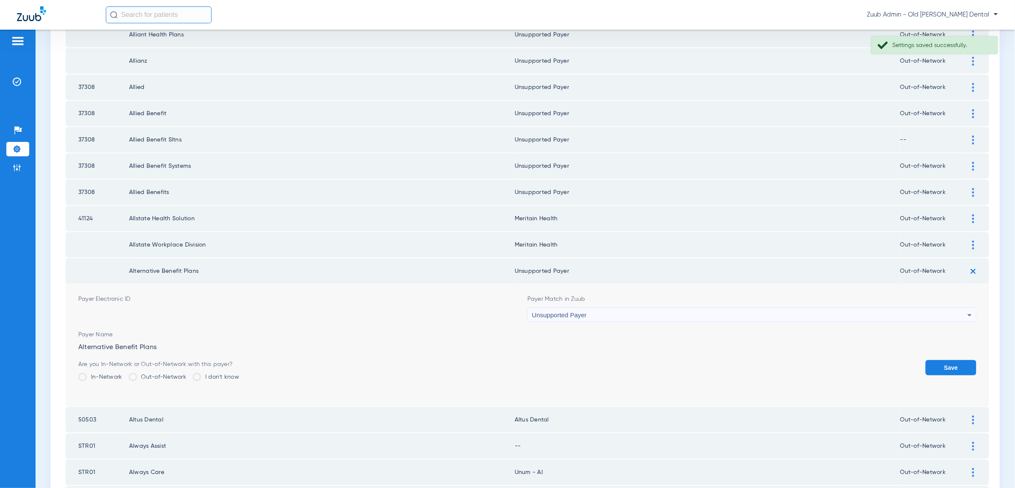
click at [965, 360] on button "Save" at bounding box center [951, 367] width 51 height 15
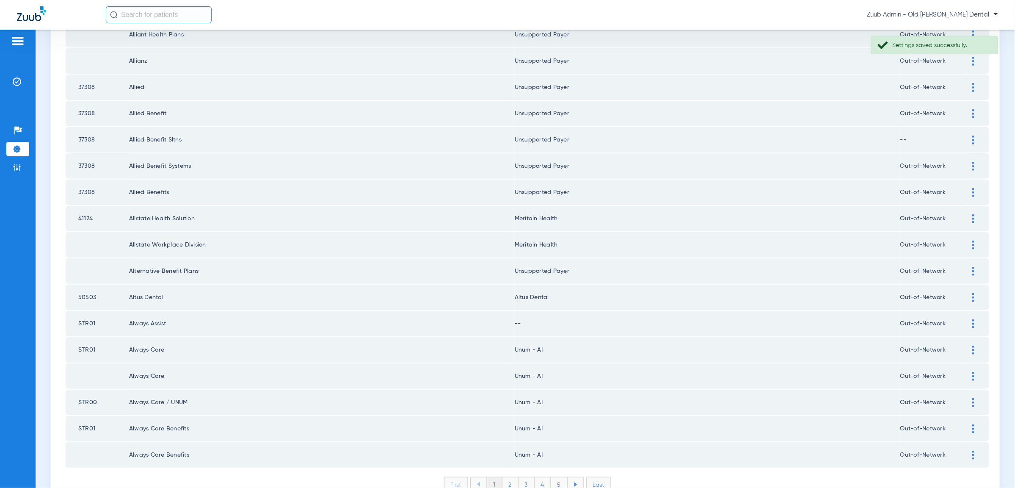
click at [976, 319] on div at bounding box center [973, 323] width 15 height 9
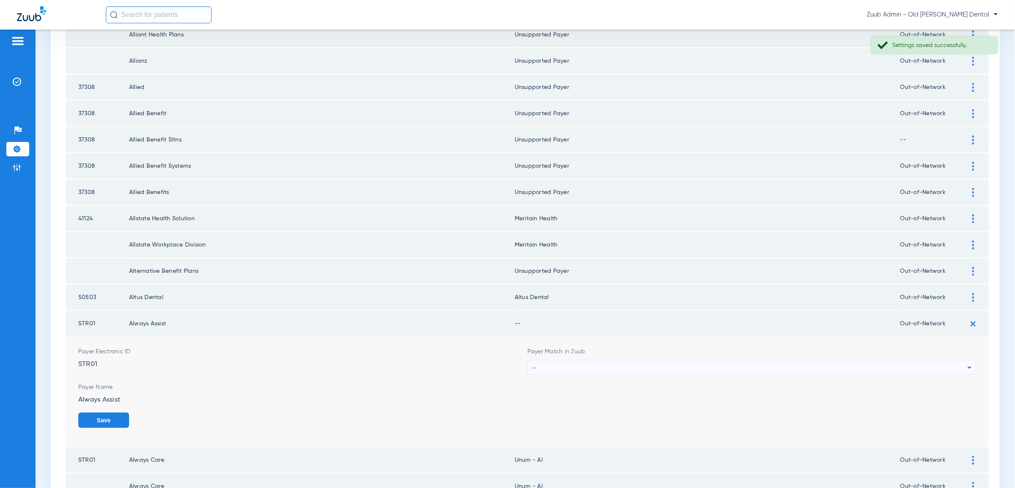
click at [923, 360] on div "--" at bounding box center [749, 367] width 435 height 14
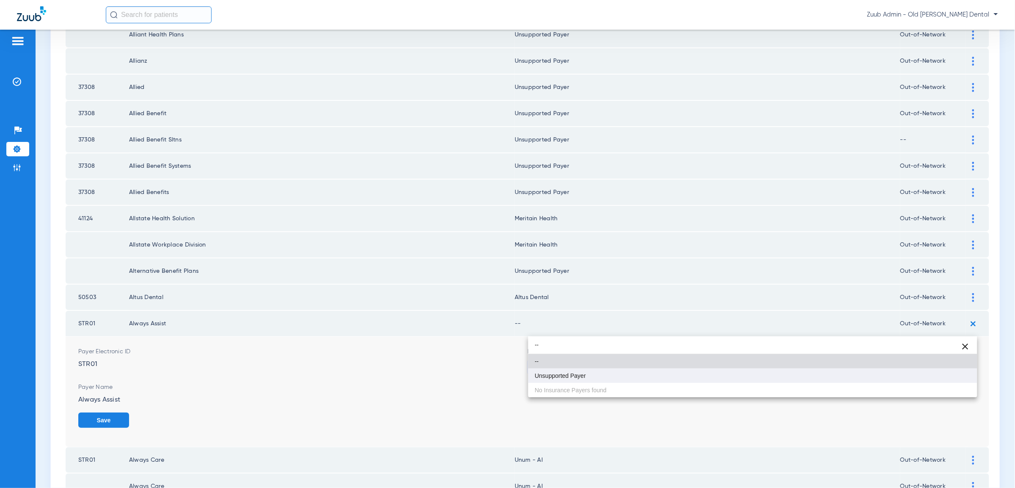
type input "--"
drag, startPoint x: 884, startPoint y: 378, endPoint x: 949, endPoint y: 385, distance: 65.1
click at [886, 378] on mat-option "Unsupported Payer" at bounding box center [752, 375] width 449 height 14
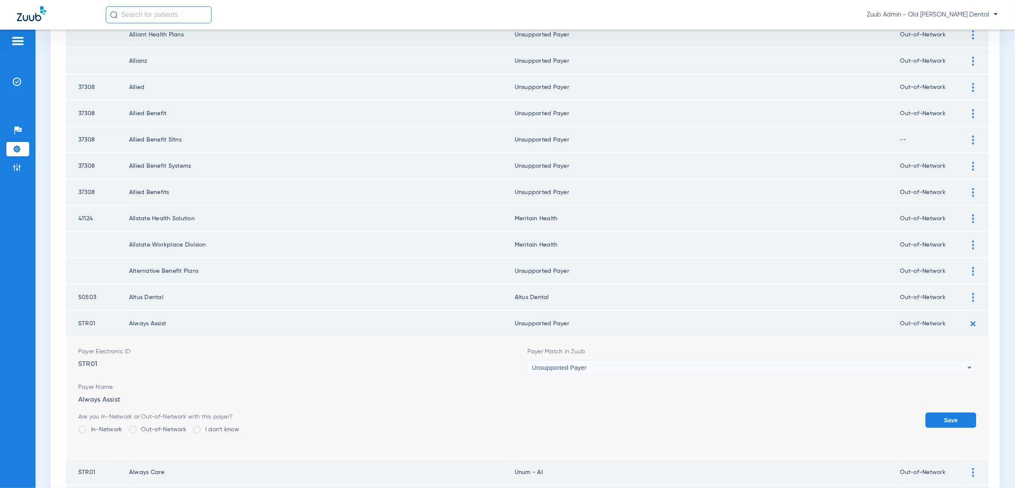
drag, startPoint x: 949, startPoint y: 381, endPoint x: 749, endPoint y: 366, distance: 201.1
click at [947, 412] on button "Save" at bounding box center [951, 419] width 51 height 15
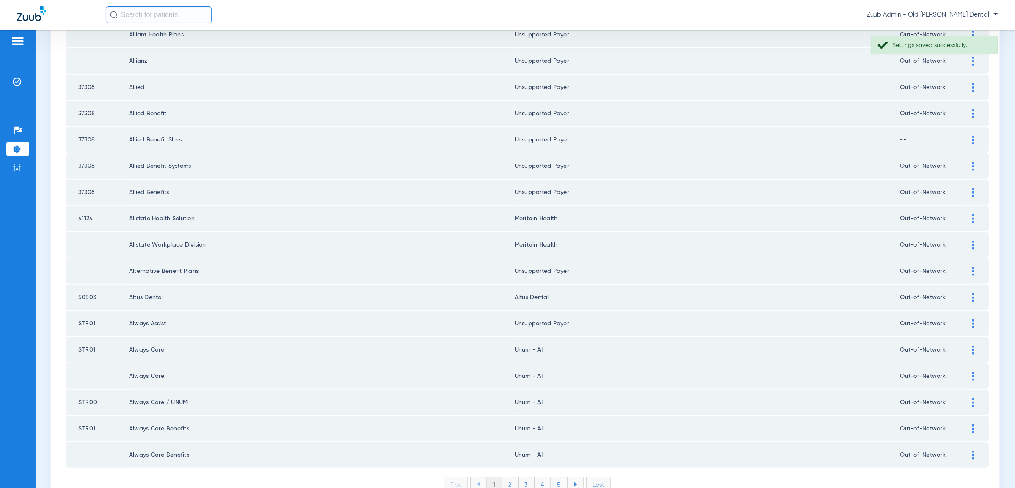
click at [512, 477] on li "2" at bounding box center [510, 484] width 16 height 14
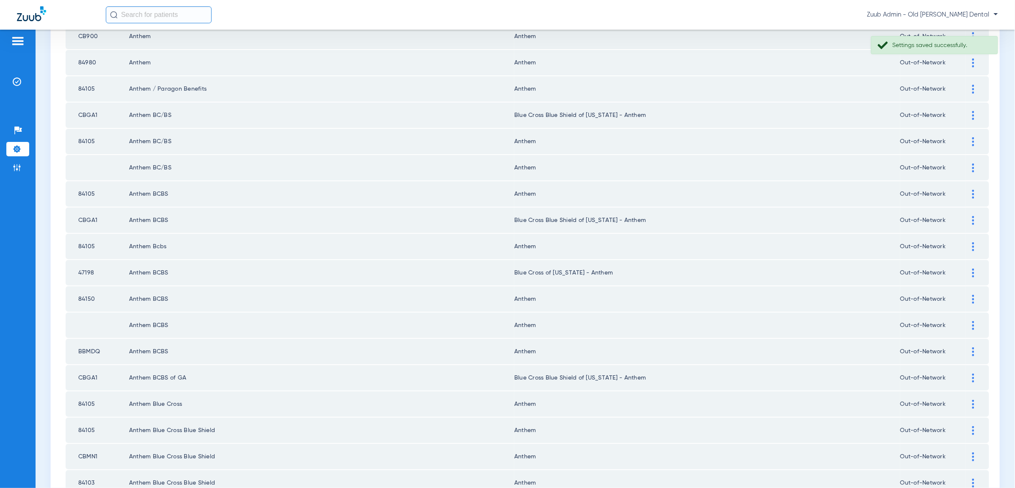
scroll to position [999, 0]
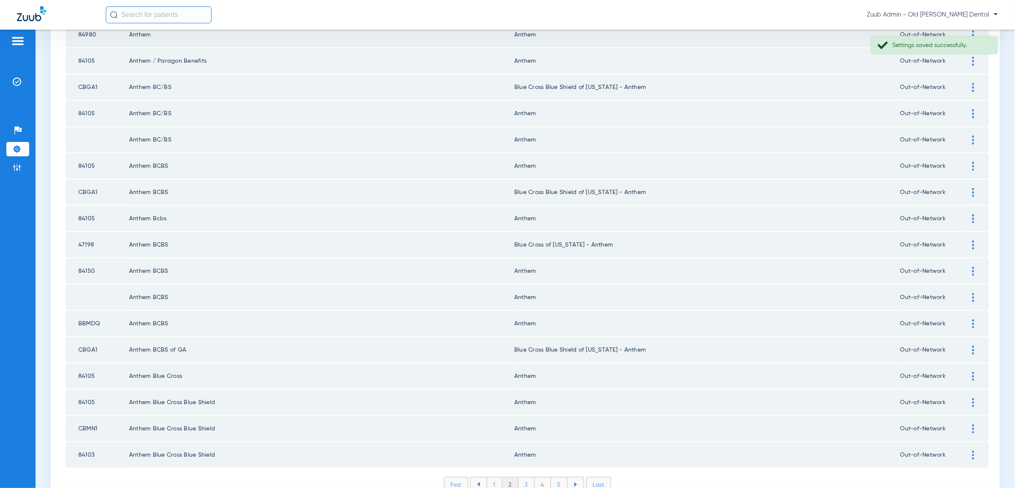
click at [529, 477] on li "3" at bounding box center [526, 484] width 16 height 14
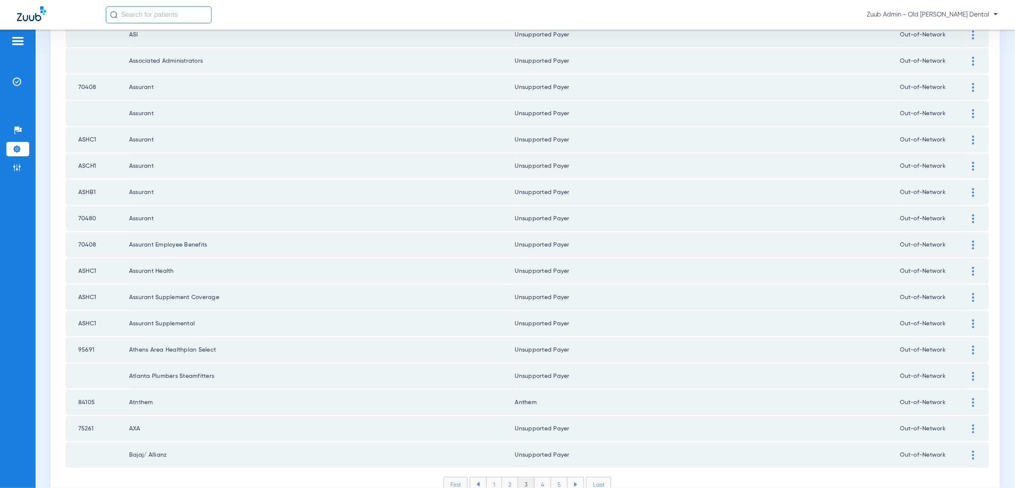
click at [540, 477] on li "4" at bounding box center [543, 484] width 17 height 14
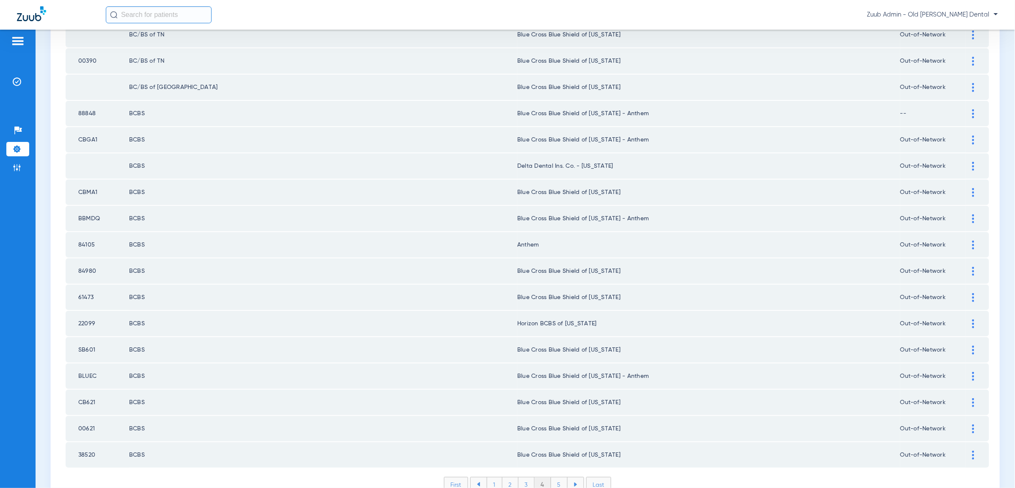
click at [555, 477] on li "5" at bounding box center [559, 484] width 17 height 14
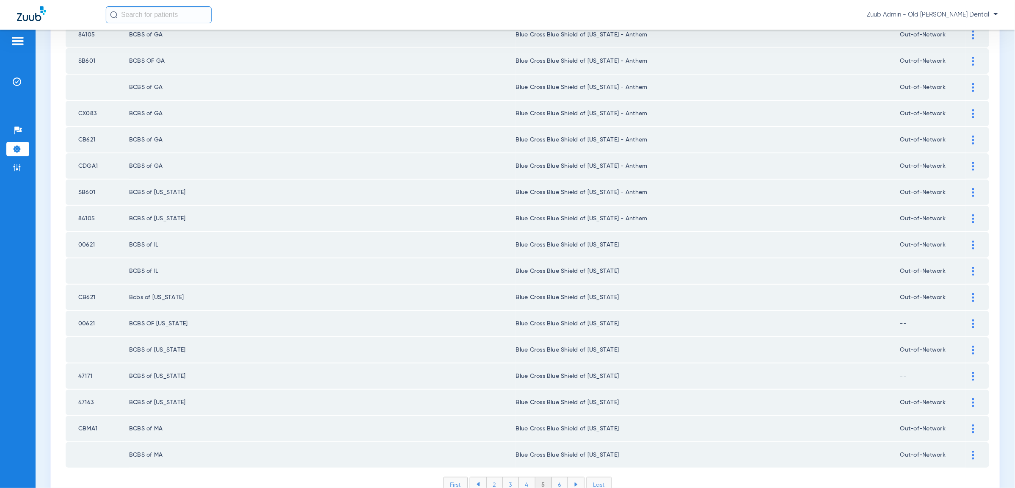
click at [564, 477] on li "6" at bounding box center [560, 484] width 16 height 14
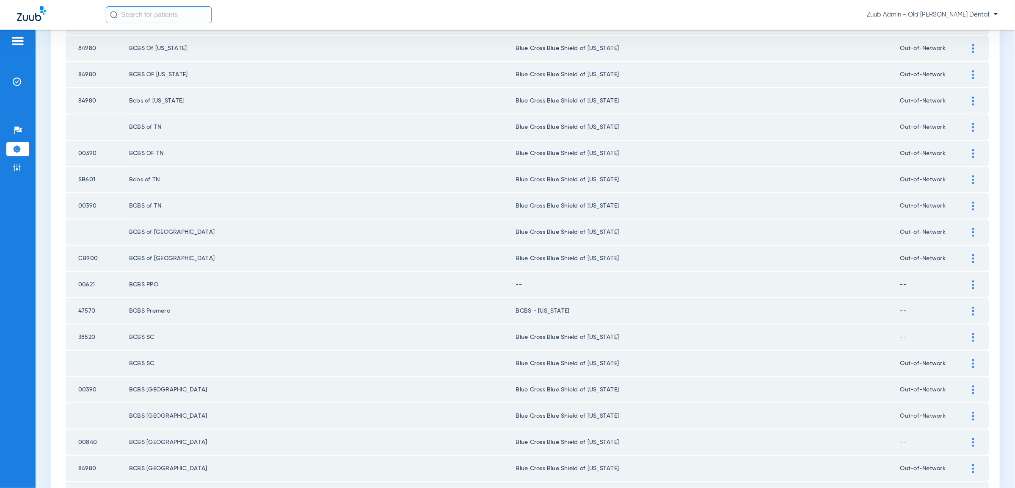
scroll to position [449, 0]
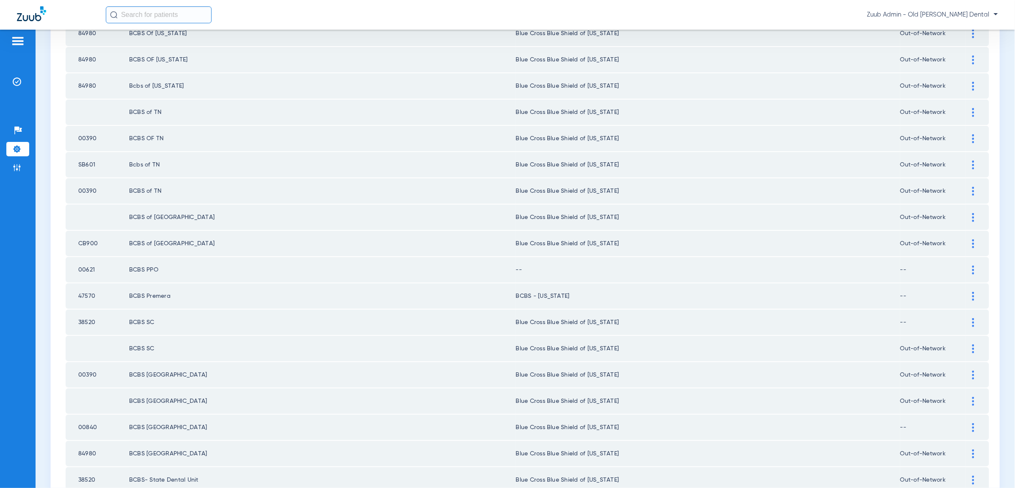
click at [974, 265] on img at bounding box center [973, 269] width 2 height 9
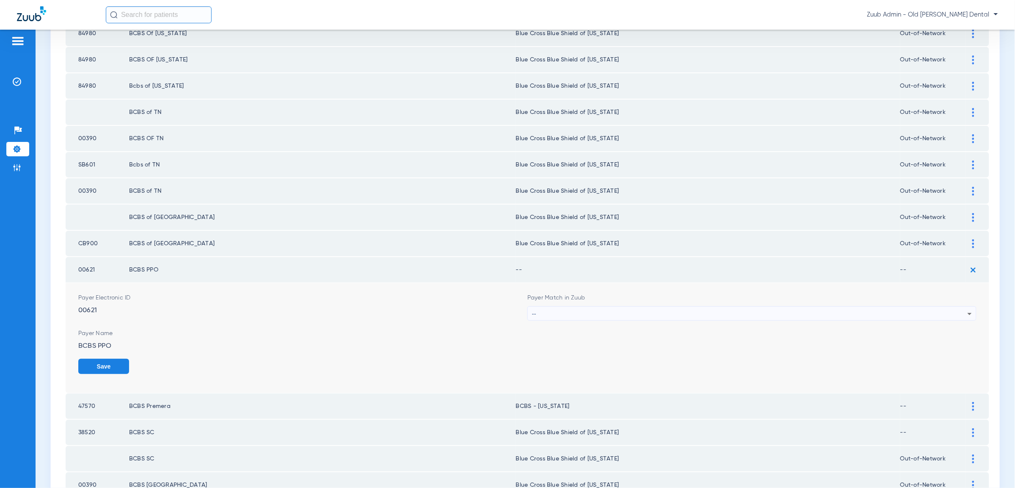
click at [889, 306] on div "--" at bounding box center [749, 313] width 435 height 14
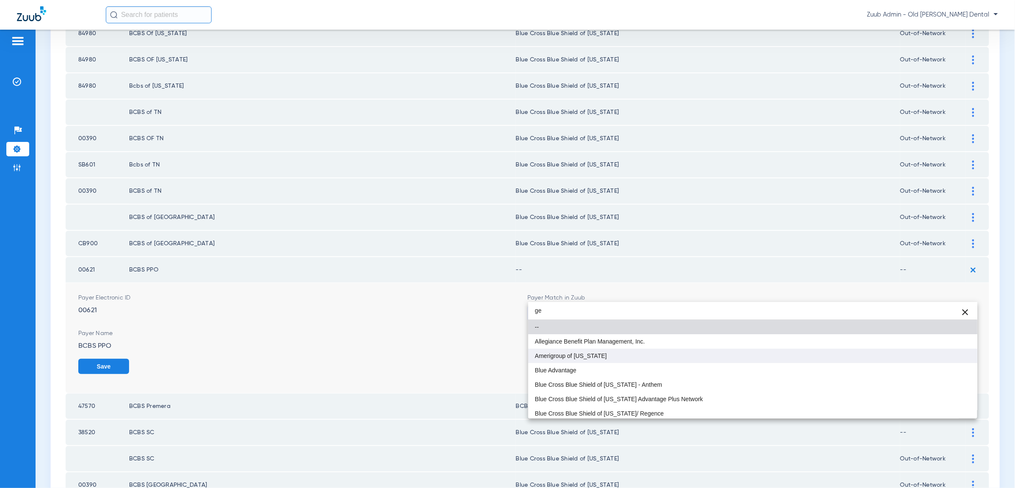
scroll to position [0, 0]
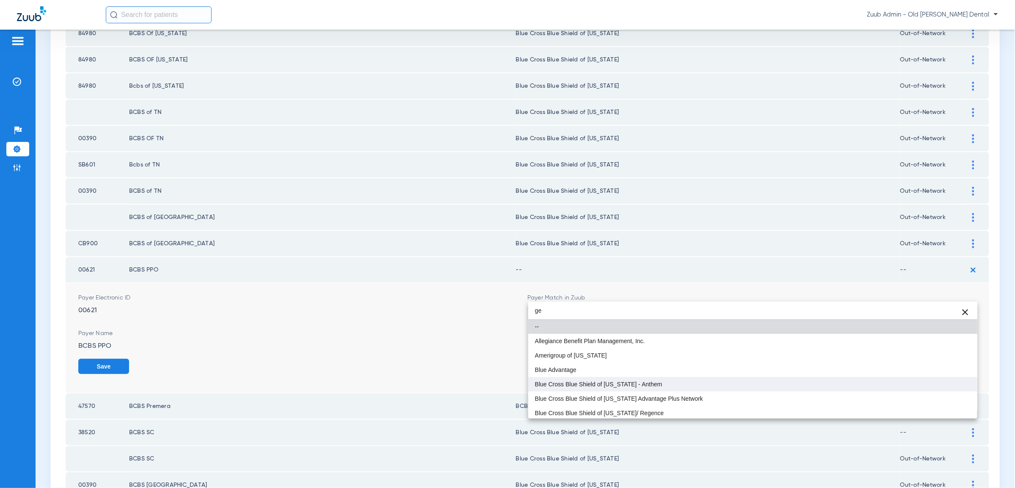
type input "ge"
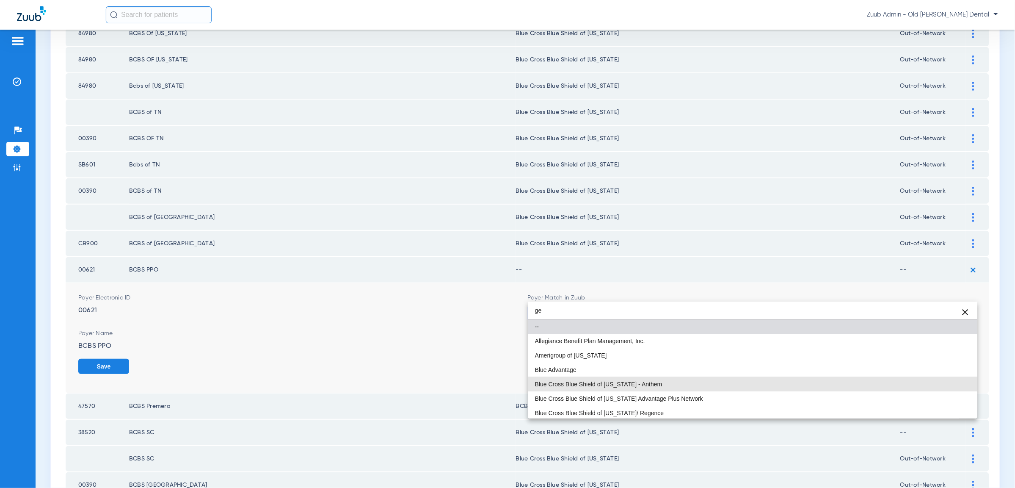
click at [735, 378] on mat-option "Blue Cross Blue Shield of [US_STATE] - Anthem" at bounding box center [752, 384] width 449 height 14
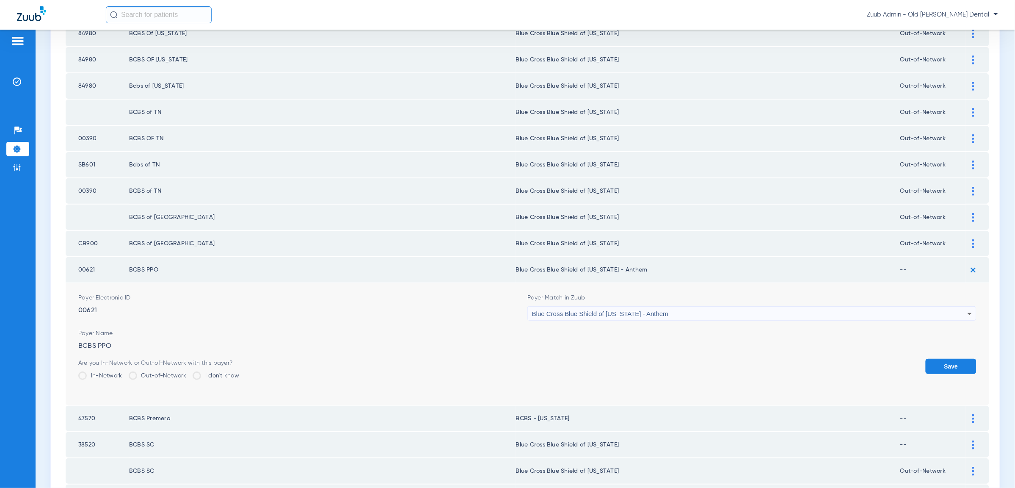
click at [942, 358] on button "Save" at bounding box center [951, 365] width 51 height 15
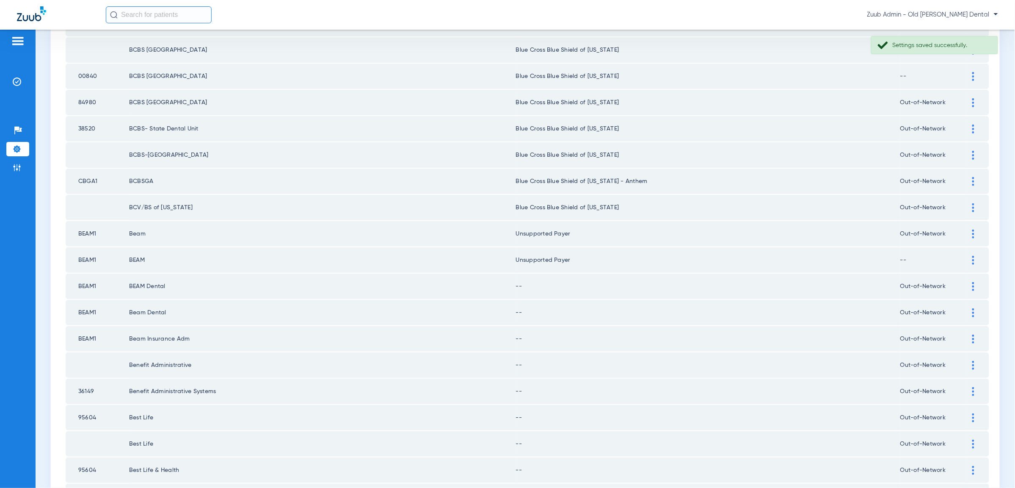
scroll to position [801, 0]
click at [974, 281] on img at bounding box center [973, 285] width 2 height 9
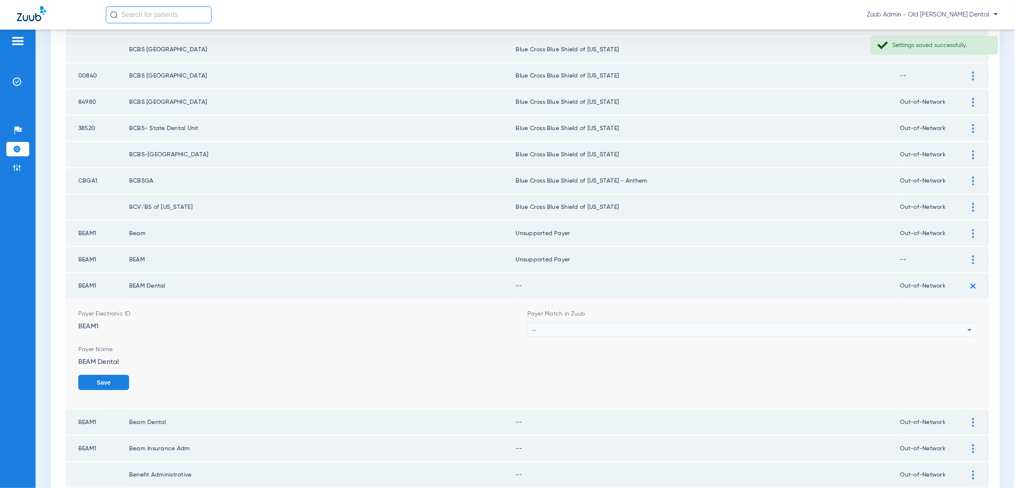
click at [918, 322] on div "--" at bounding box center [749, 329] width 435 height 14
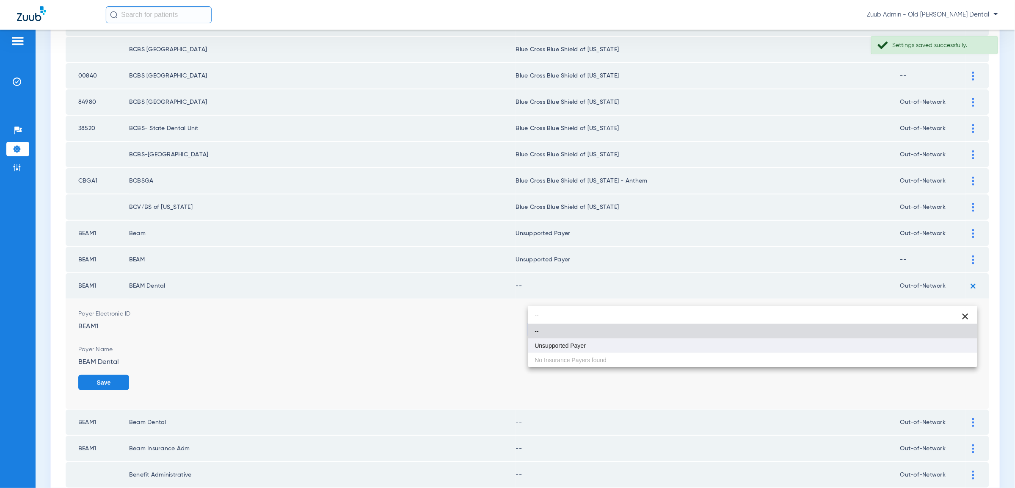
type input "--"
drag, startPoint x: 929, startPoint y: 350, endPoint x: 941, endPoint y: 350, distance: 12.7
click at [929, 350] on mat-option "Unsupported Payer" at bounding box center [752, 345] width 449 height 14
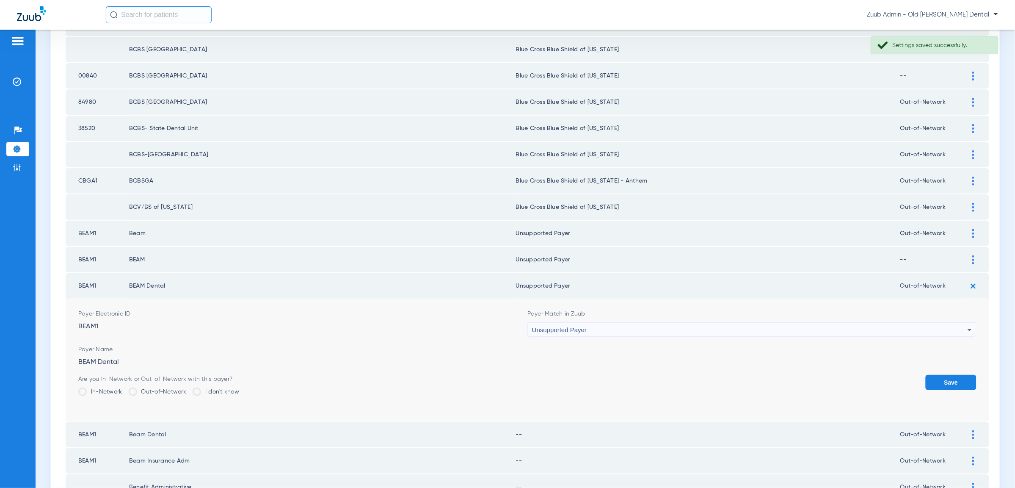
drag, startPoint x: 946, startPoint y: 350, endPoint x: 945, endPoint y: 334, distance: 15.3
click at [946, 375] on button "Save" at bounding box center [951, 382] width 51 height 15
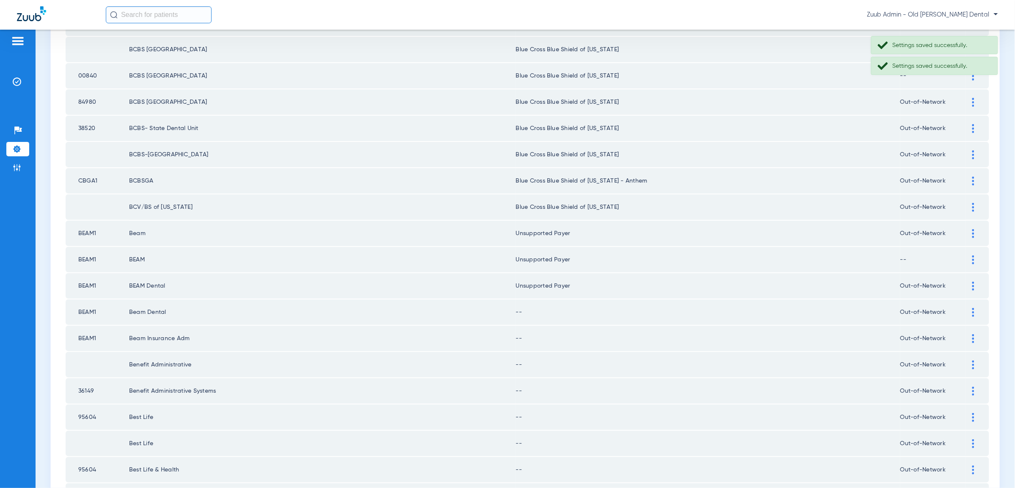
click at [970, 308] on div at bounding box center [973, 312] width 15 height 9
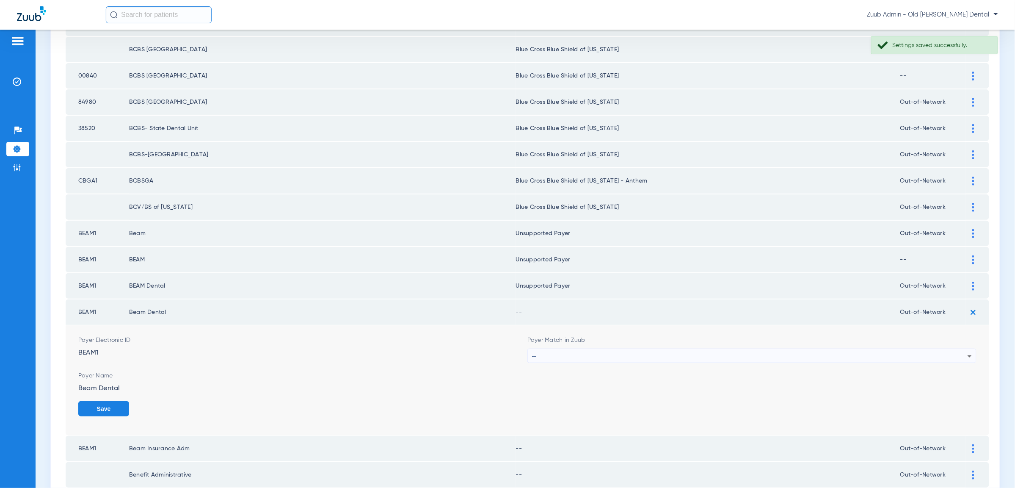
click at [935, 349] on div "--" at bounding box center [749, 356] width 435 height 14
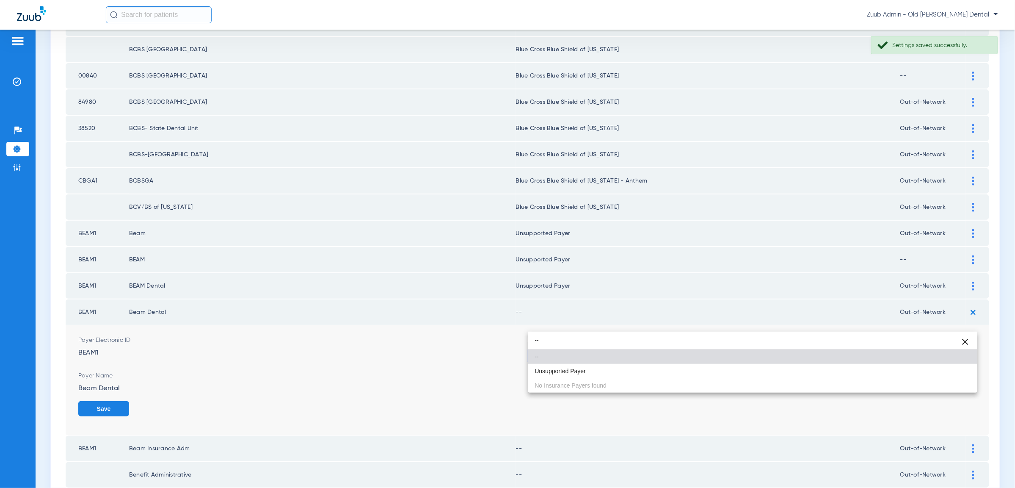
type input "--"
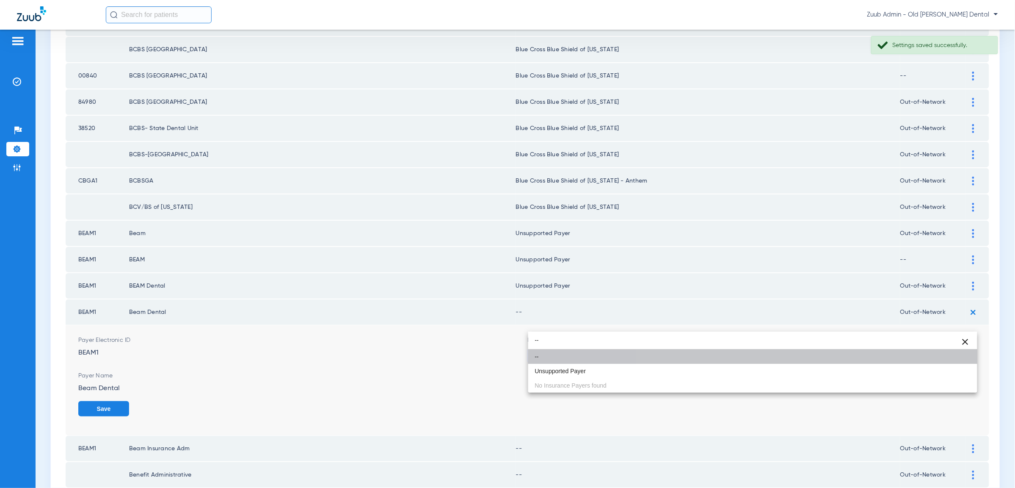
click at [898, 362] on mat-option "--" at bounding box center [752, 356] width 449 height 14
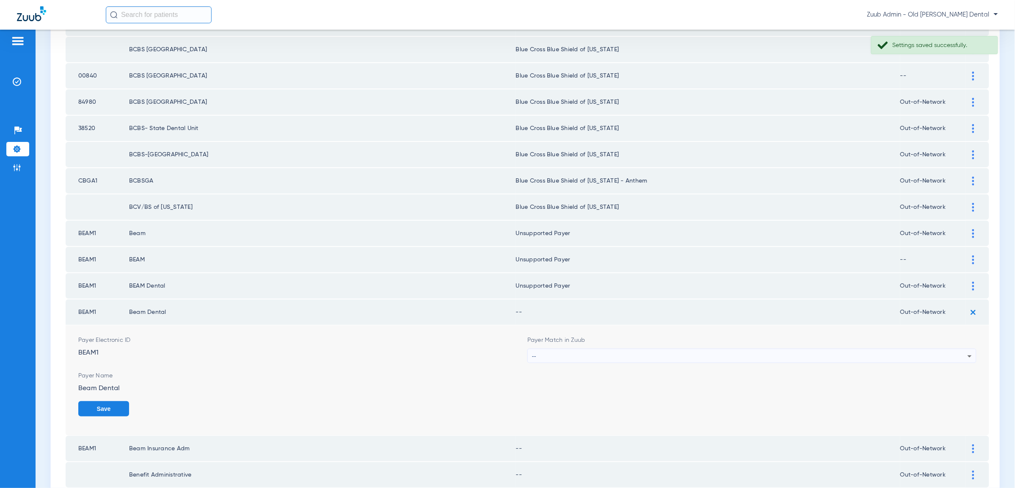
click at [912, 349] on div "--" at bounding box center [749, 356] width 435 height 14
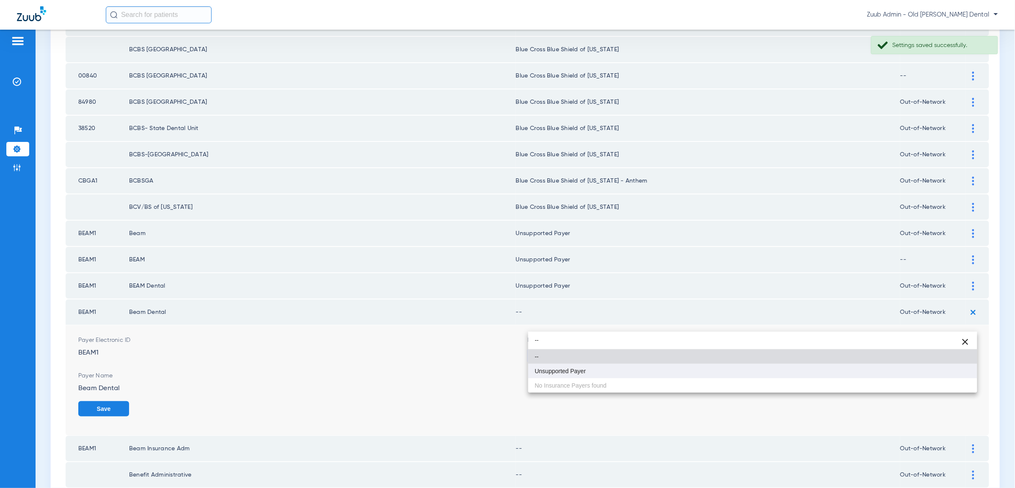
type input "--"
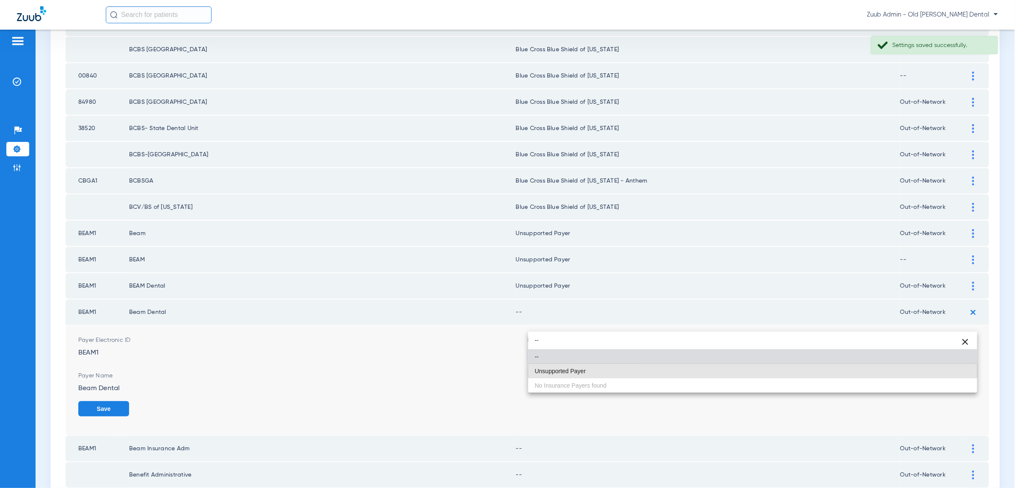
drag, startPoint x: 887, startPoint y: 372, endPoint x: 936, endPoint y: 378, distance: 49.4
click at [888, 372] on mat-option "Unsupported Payer" at bounding box center [752, 371] width 449 height 14
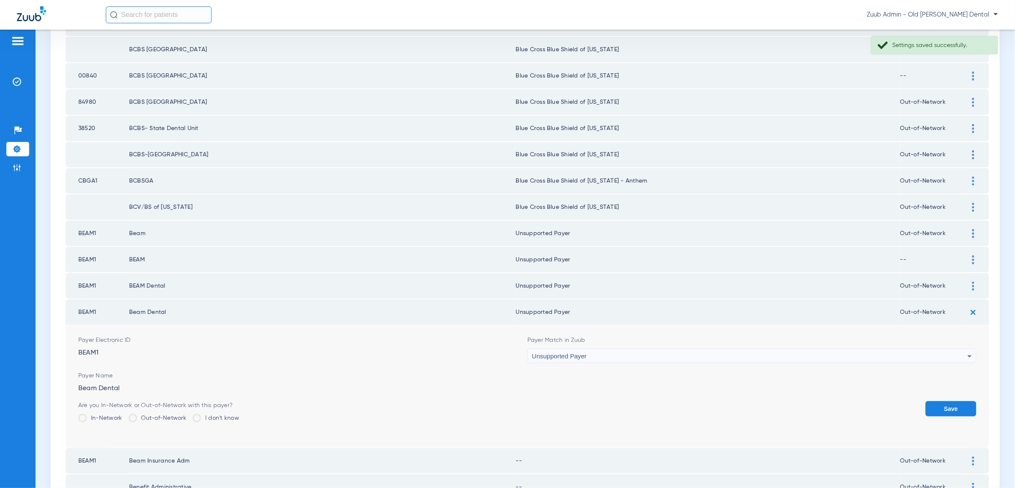
drag, startPoint x: 951, startPoint y: 378, endPoint x: 953, endPoint y: 358, distance: 20.0
click at [951, 401] on button "Save" at bounding box center [951, 408] width 51 height 15
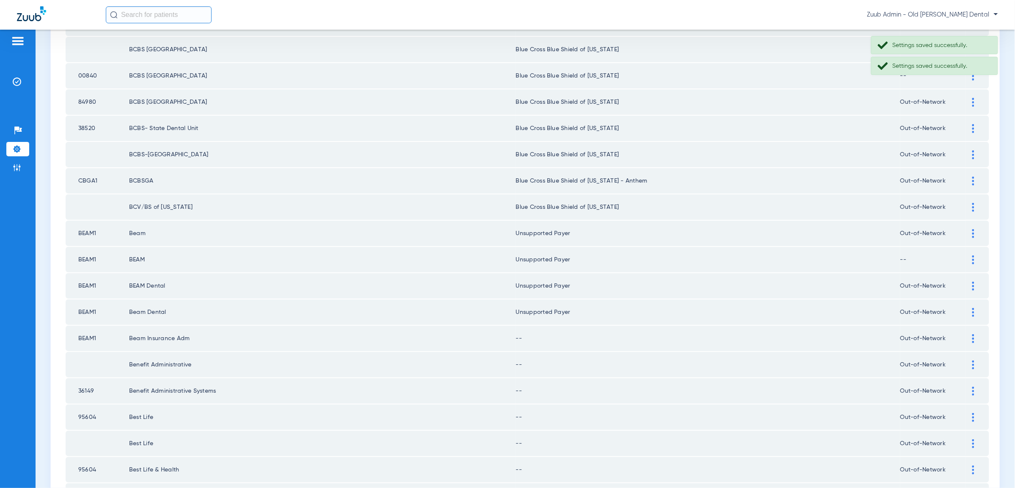
drag, startPoint x: 974, startPoint y: 304, endPoint x: 960, endPoint y: 323, distance: 23.3
click at [974, 334] on img at bounding box center [973, 338] width 2 height 9
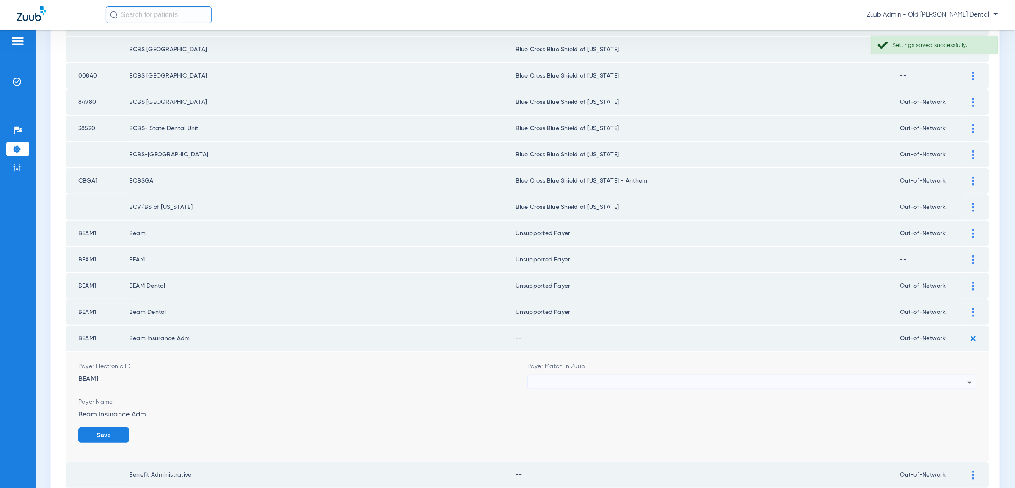
drag, startPoint x: 942, startPoint y: 341, endPoint x: 943, endPoint y: 350, distance: 8.9
click at [943, 362] on div "Payer Match in Zuub --" at bounding box center [751, 375] width 449 height 27
click at [943, 375] on div "--" at bounding box center [749, 382] width 435 height 14
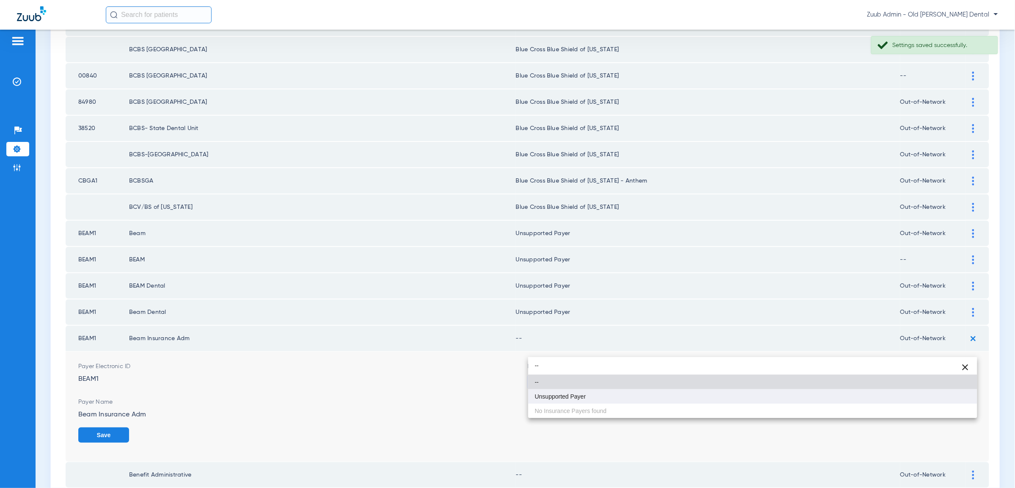
type input "--"
click at [952, 402] on mat-option "Unsupported Payer" at bounding box center [752, 396] width 449 height 14
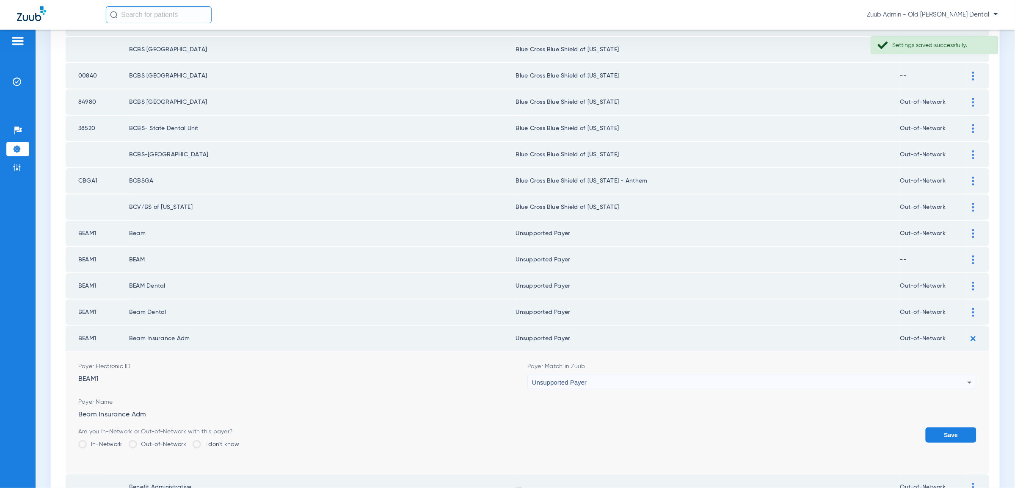
drag, startPoint x: 953, startPoint y: 402, endPoint x: 959, endPoint y: 371, distance: 32.0
click at [953, 427] on button "Save" at bounding box center [951, 434] width 51 height 15
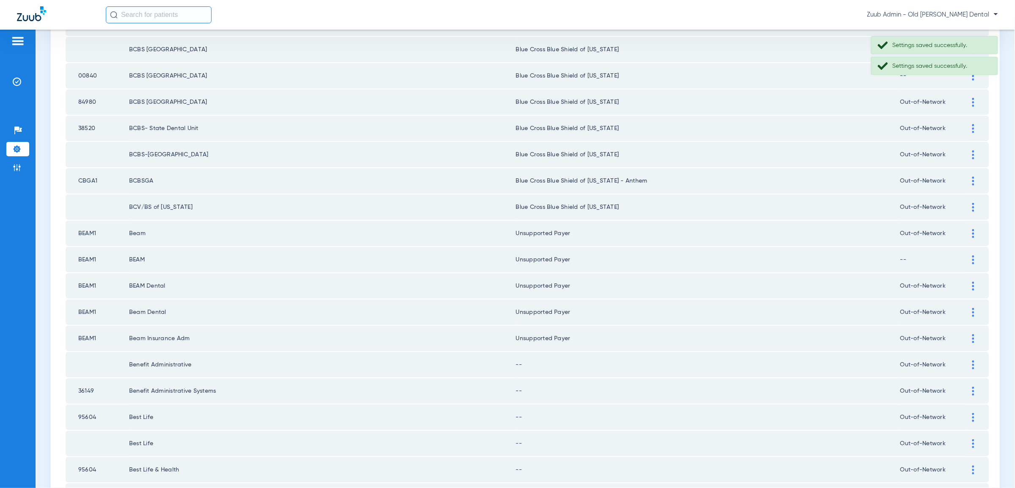
drag, startPoint x: 972, startPoint y: 331, endPoint x: 792, endPoint y: 211, distance: 216.9
click at [971, 360] on div at bounding box center [973, 364] width 15 height 9
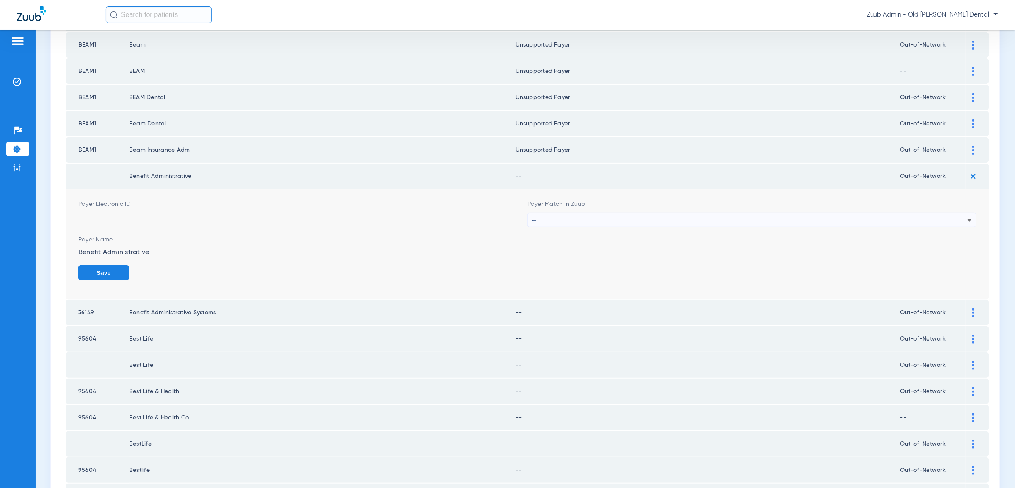
scroll to position [1066, 0]
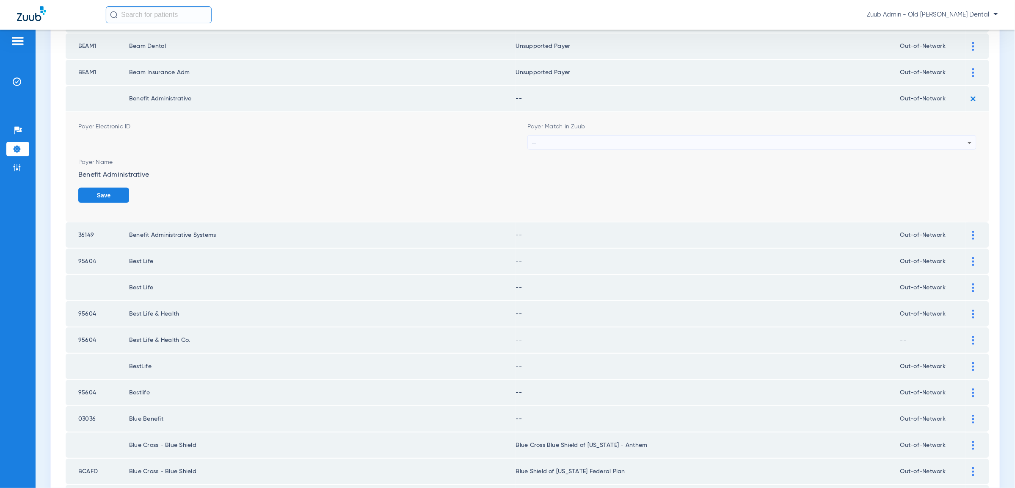
click at [640, 135] on div "--" at bounding box center [749, 142] width 435 height 14
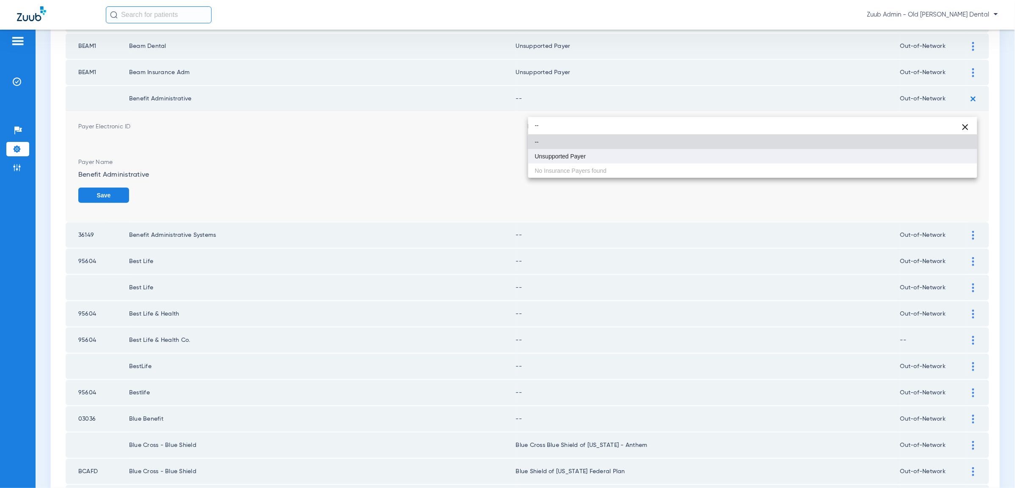
type input "--"
drag, startPoint x: 624, startPoint y: 160, endPoint x: 638, endPoint y: 159, distance: 13.6
click at [624, 160] on mat-option "Unsupported Payer" at bounding box center [752, 156] width 449 height 14
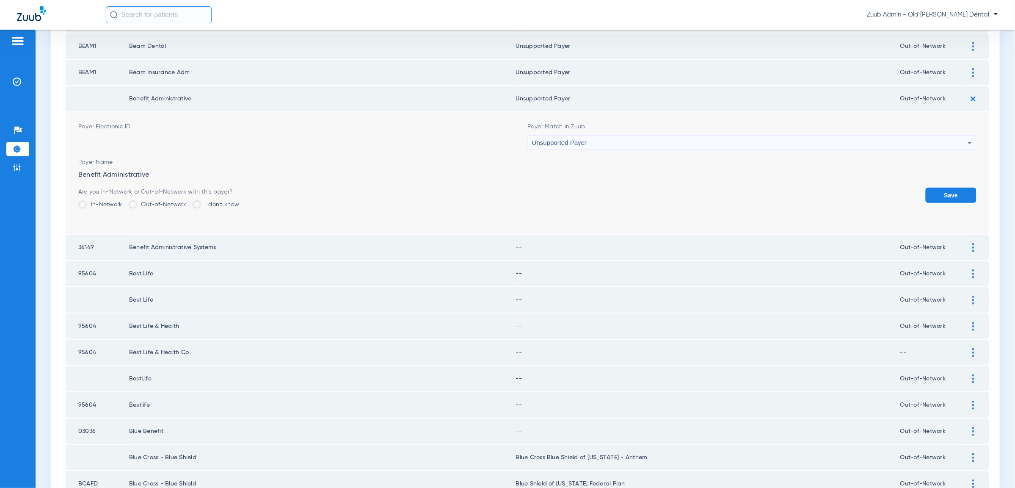
drag, startPoint x: 939, startPoint y: 164, endPoint x: 945, endPoint y: 159, distance: 7.8
click at [939, 187] on button "Save" at bounding box center [951, 194] width 51 height 15
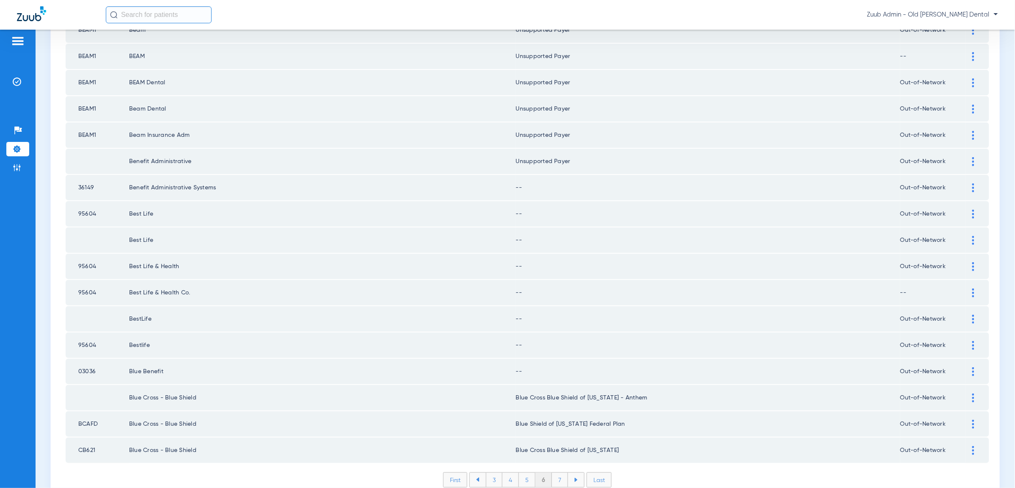
scroll to position [999, 0]
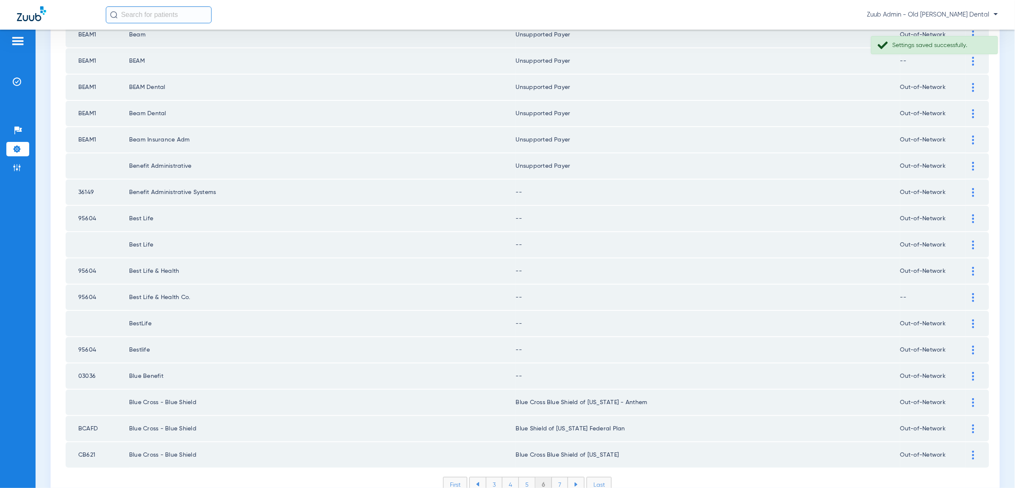
click at [970, 188] on div at bounding box center [973, 192] width 15 height 9
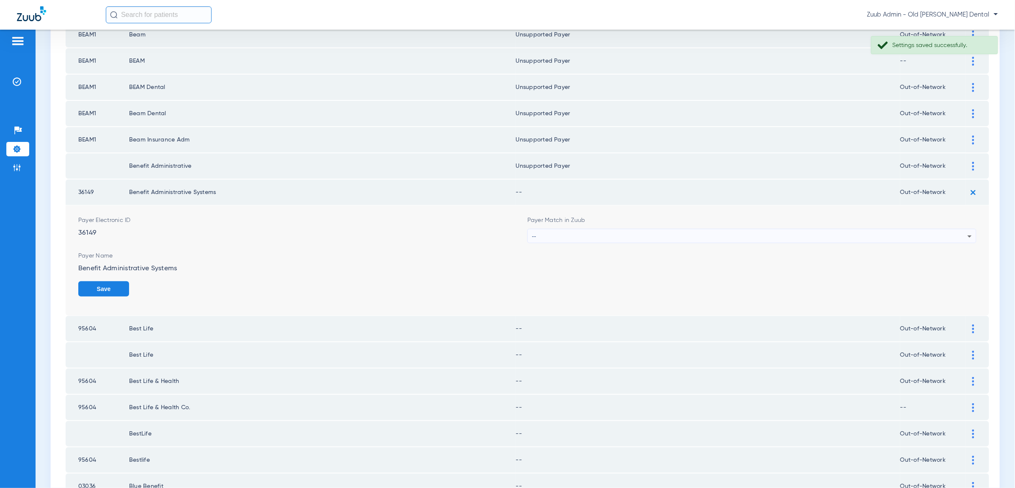
click at [958, 229] on div "--" at bounding box center [749, 236] width 435 height 14
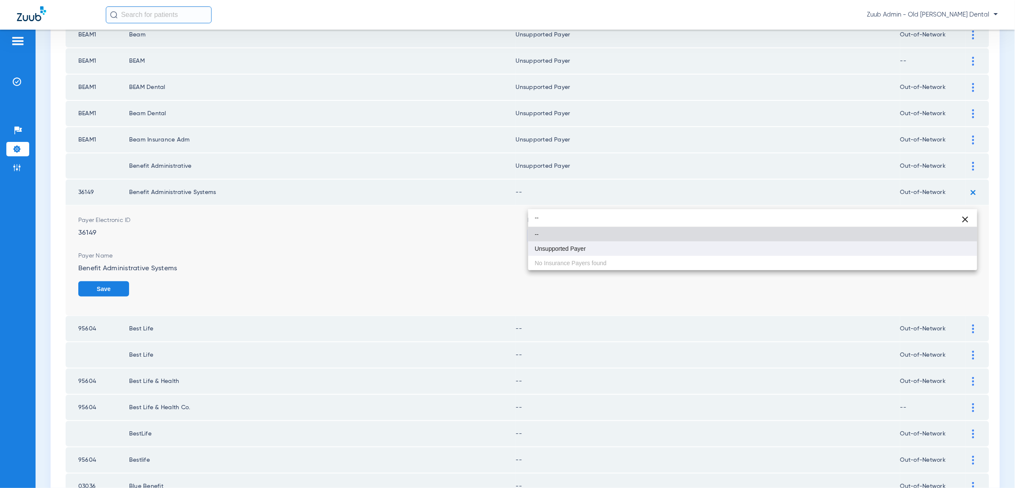
type input "--"
click at [966, 250] on mat-option "Unsupported Payer" at bounding box center [752, 248] width 449 height 14
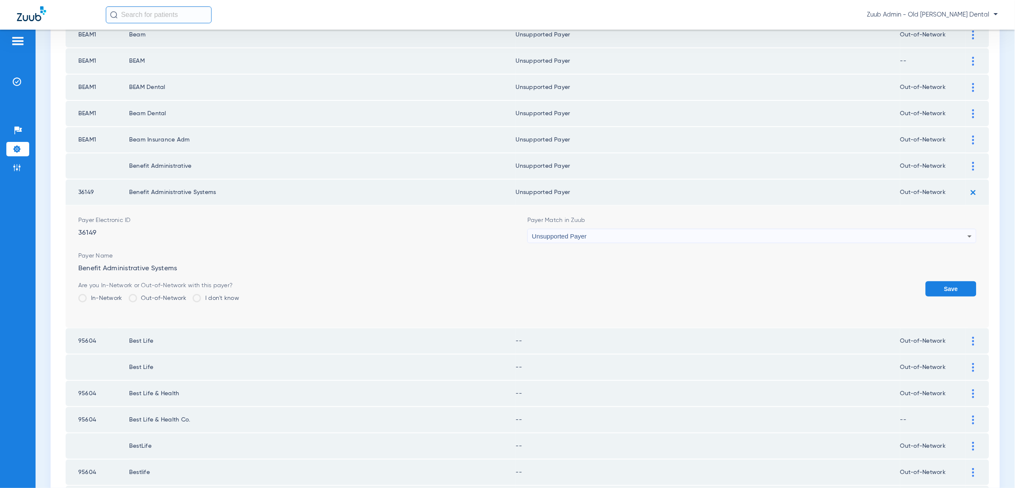
click at [966, 281] on button "Save" at bounding box center [951, 288] width 51 height 15
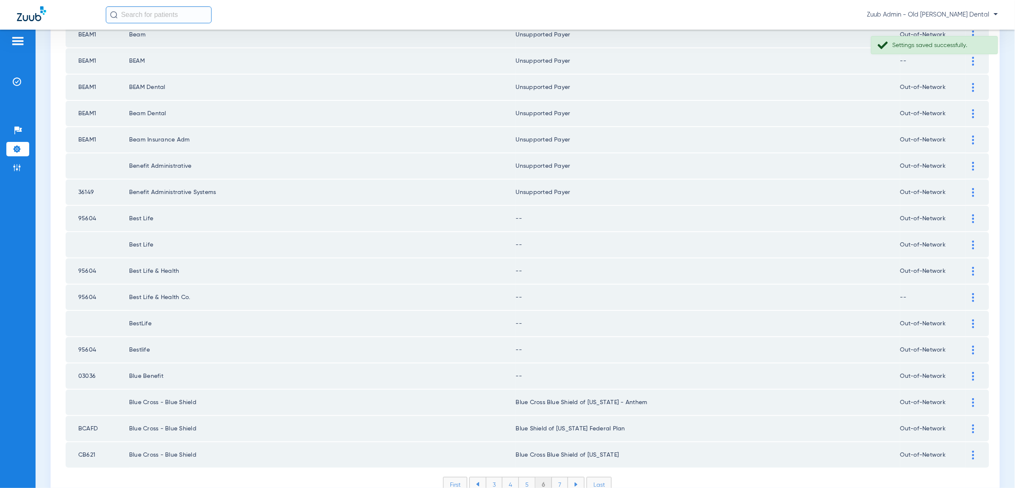
drag, startPoint x: 971, startPoint y: 186, endPoint x: 963, endPoint y: 193, distance: 10.5
click at [971, 214] on div at bounding box center [973, 218] width 15 height 9
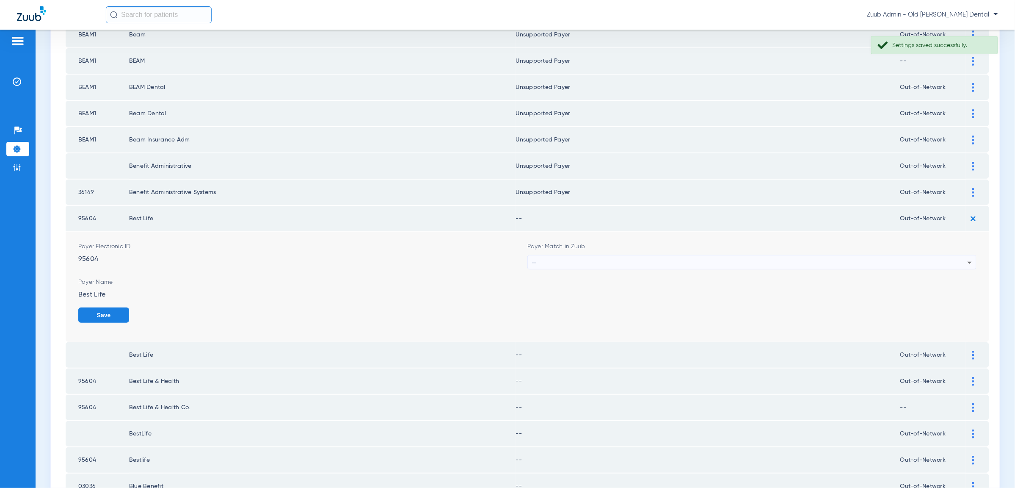
click at [905, 255] on div "--" at bounding box center [749, 262] width 435 height 14
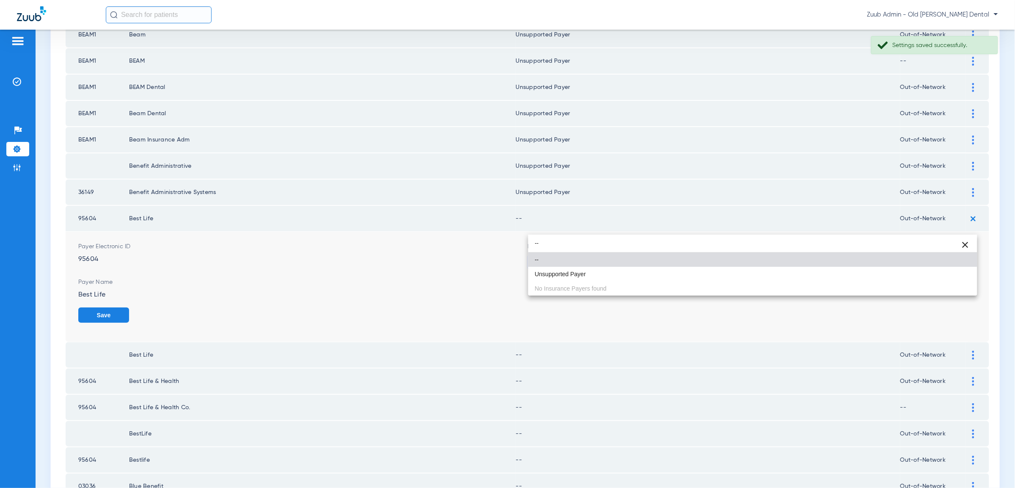
type input "--"
click at [935, 281] on div "-- close -- Unsupported Payer No Insurance Payers found" at bounding box center [752, 264] width 449 height 61
drag, startPoint x: 933, startPoint y: 276, endPoint x: 949, endPoint y: 277, distance: 16.1
click at [935, 276] on mat-option "Unsupported Payer" at bounding box center [752, 274] width 449 height 14
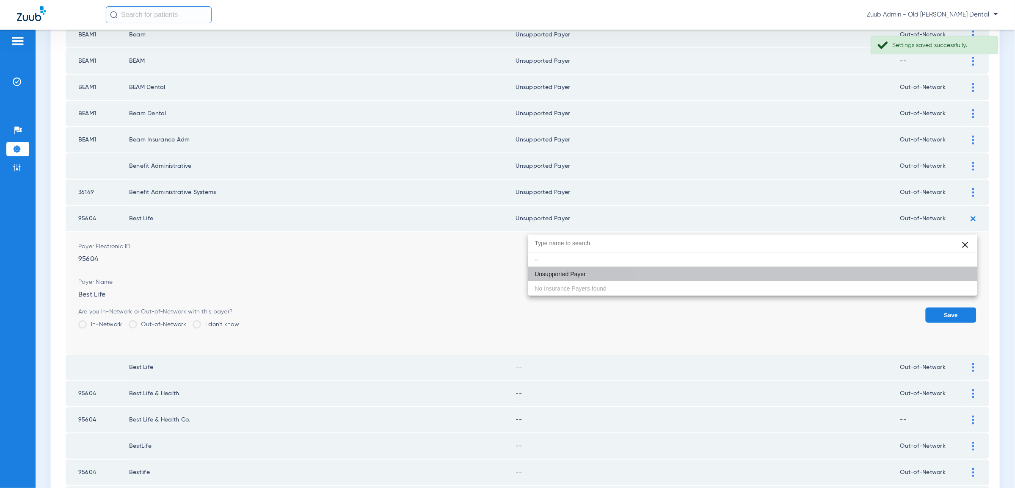
drag, startPoint x: 951, startPoint y: 277, endPoint x: 954, endPoint y: 261, distance: 16.8
click at [951, 307] on button "Save" at bounding box center [951, 314] width 51 height 15
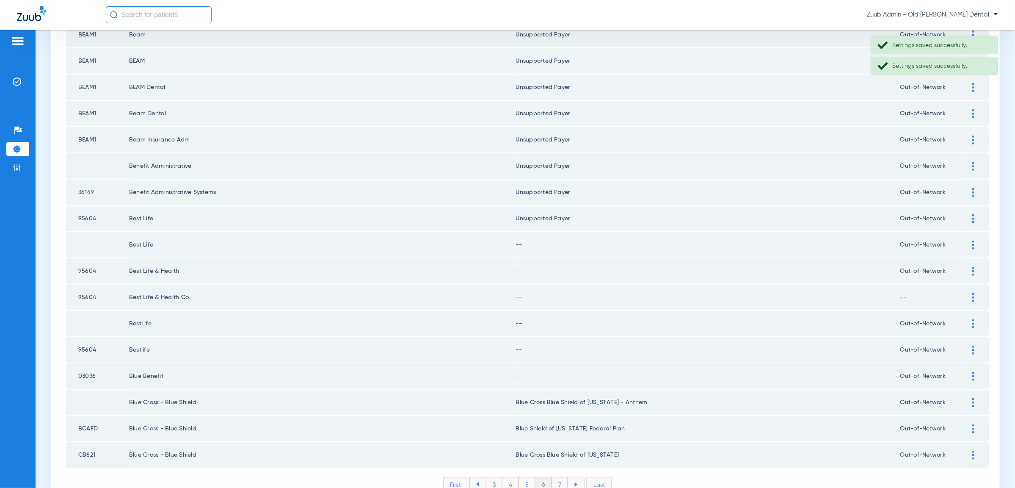
click at [970, 240] on div at bounding box center [973, 244] width 15 height 9
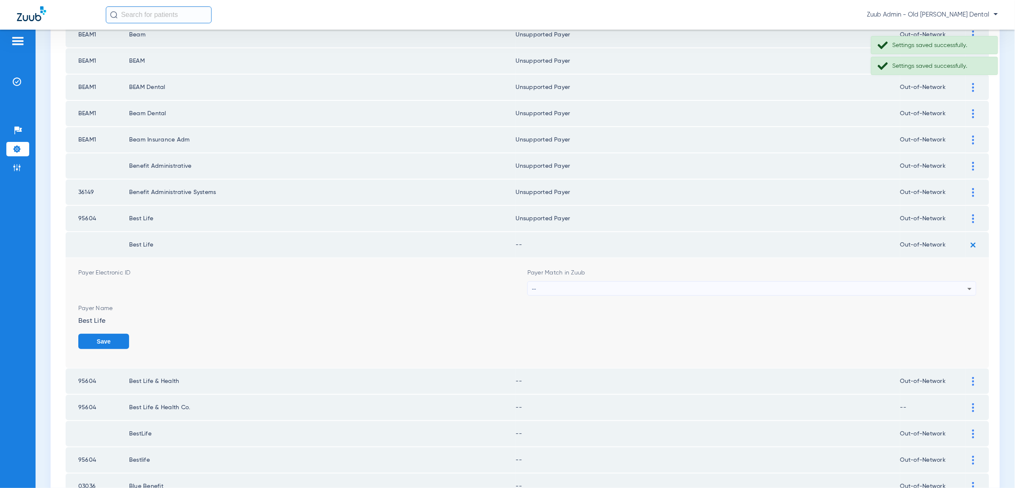
click at [893, 281] on div "--" at bounding box center [749, 288] width 435 height 14
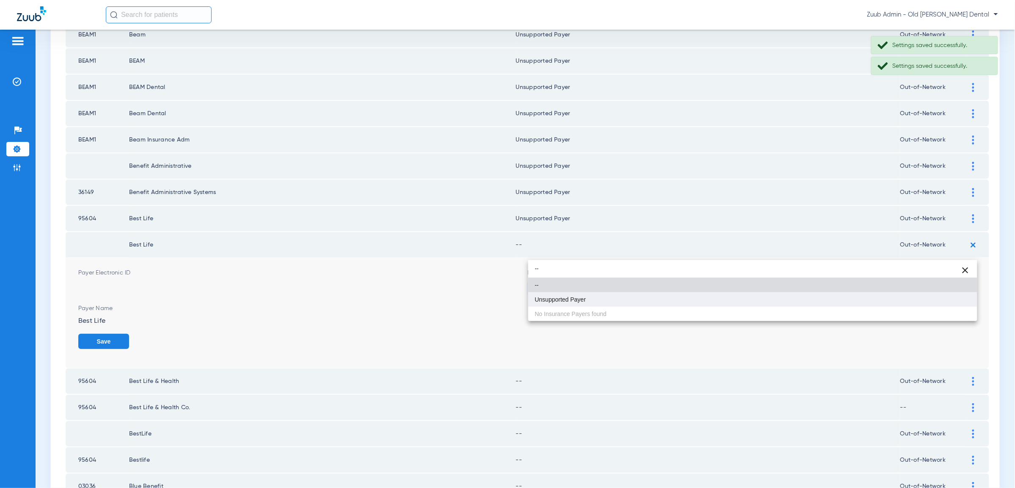
type input "--"
click at [926, 295] on mat-option "Unsupported Payer" at bounding box center [752, 299] width 449 height 14
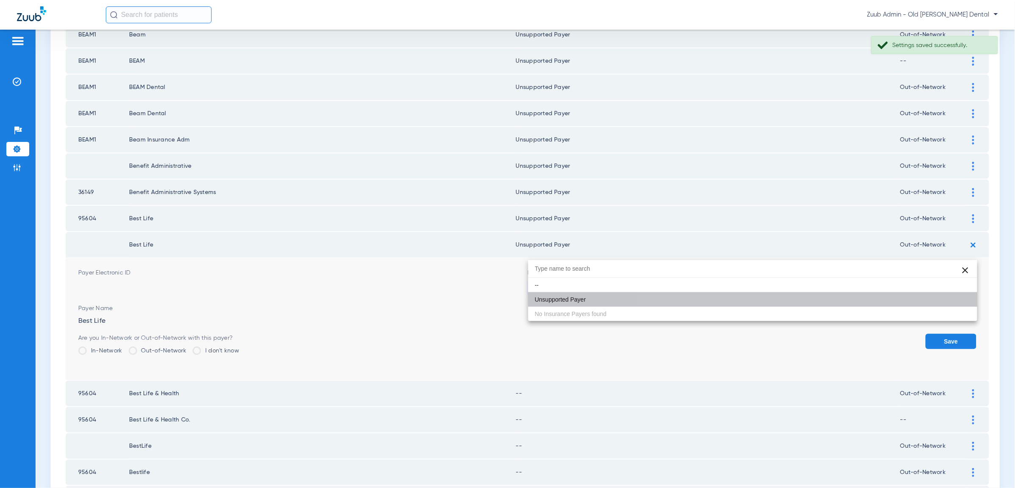
click at [934, 333] on button "Save" at bounding box center [951, 340] width 51 height 15
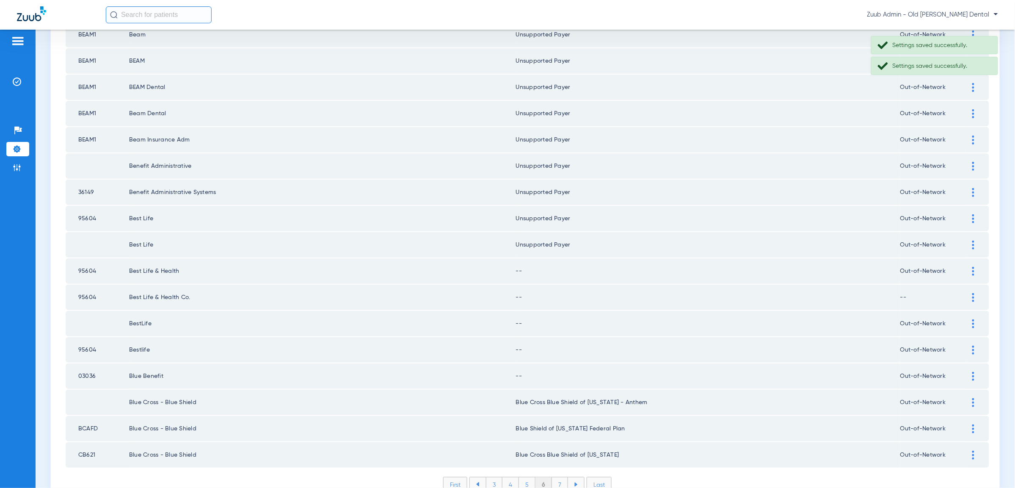
click at [972, 267] on img at bounding box center [973, 271] width 2 height 9
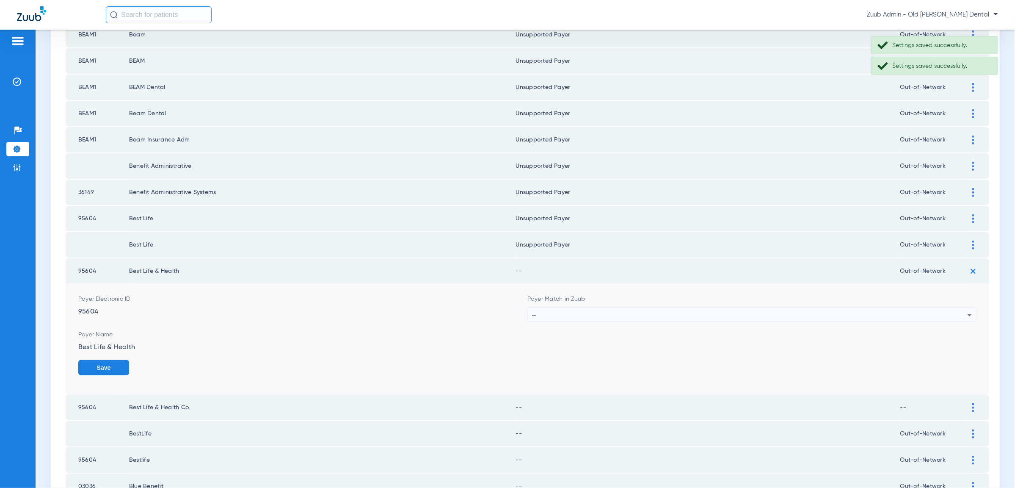
click at [936, 308] on div "--" at bounding box center [749, 315] width 435 height 14
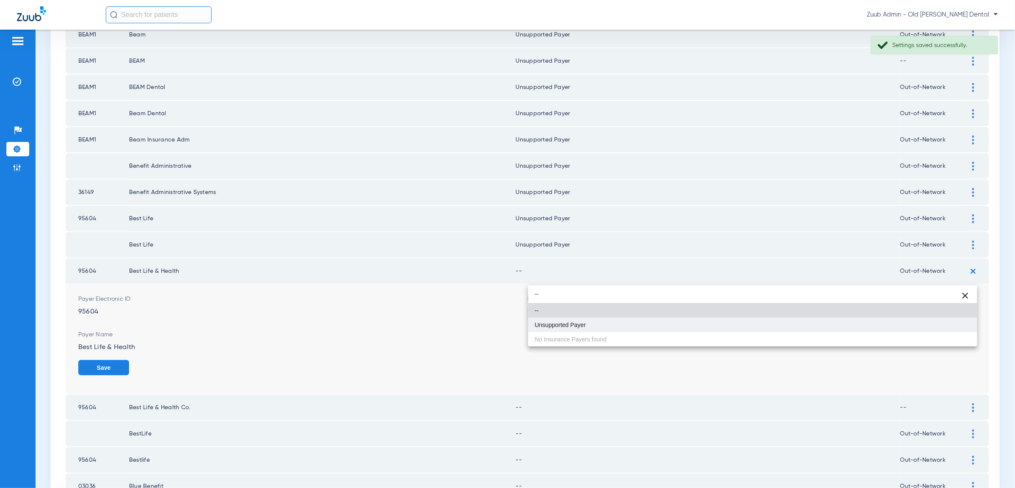
type input "--"
drag, startPoint x: 943, startPoint y: 322, endPoint x: 953, endPoint y: 329, distance: 12.0
click at [944, 323] on mat-option "Unsupported Payer" at bounding box center [752, 324] width 449 height 14
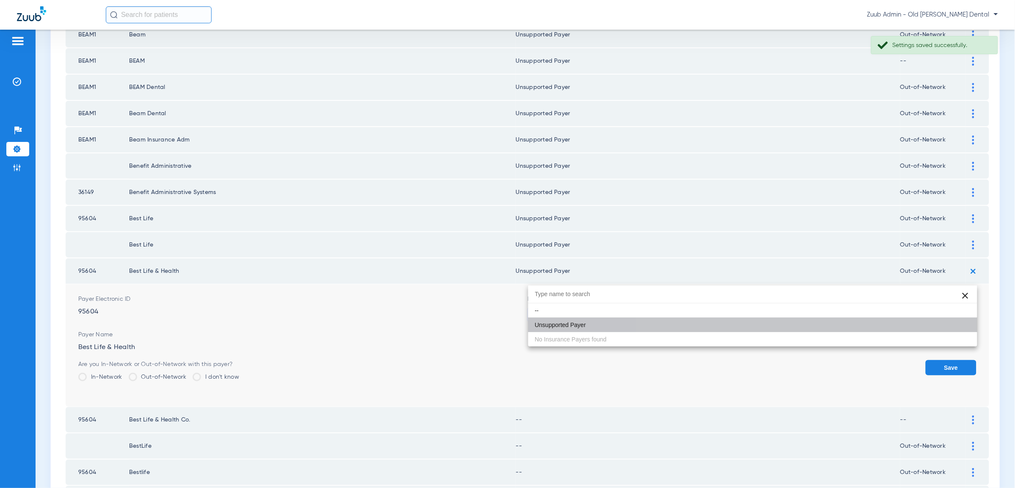
click at [964, 360] on button "Save" at bounding box center [951, 367] width 51 height 15
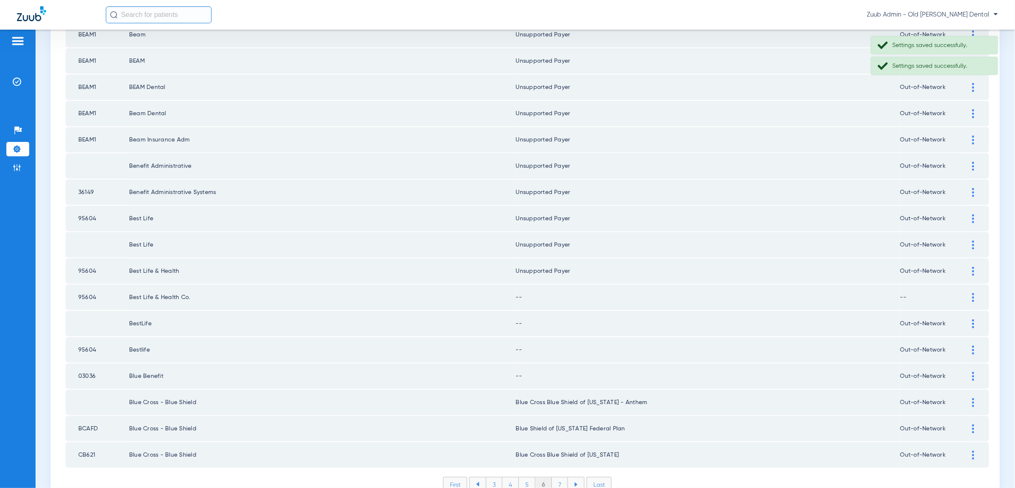
click at [975, 293] on div at bounding box center [973, 297] width 15 height 9
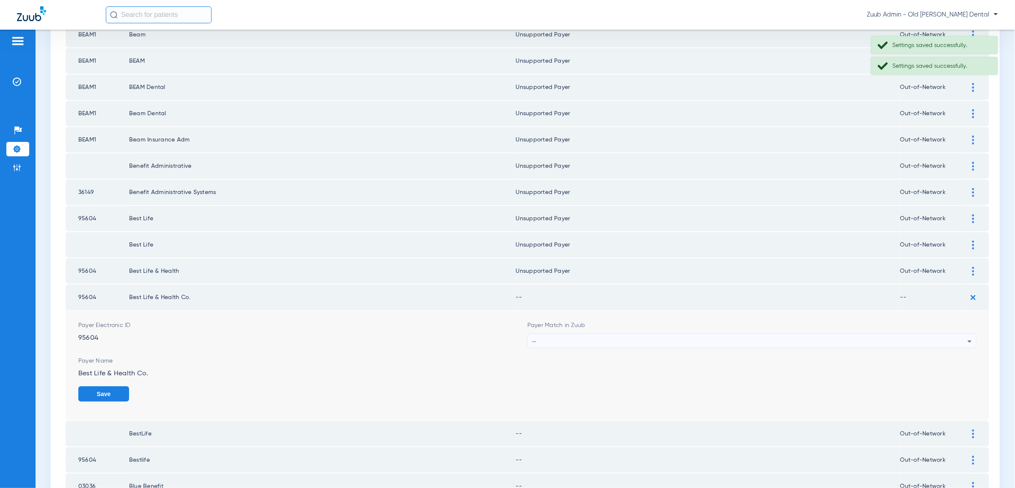
click at [928, 334] on div "--" at bounding box center [749, 341] width 435 height 14
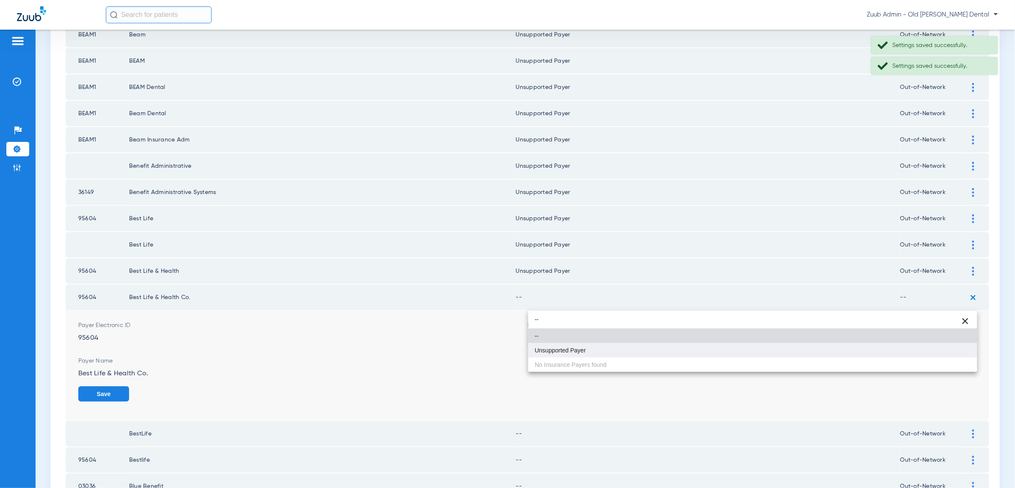
type input "--"
click at [957, 349] on mat-option "Unsupported Payer" at bounding box center [752, 350] width 449 height 14
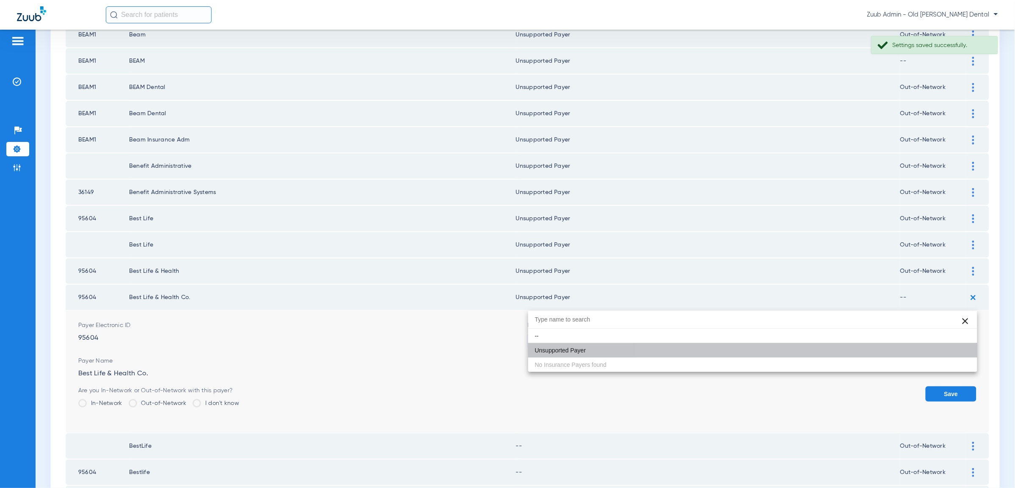
click at [957, 386] on button "Save" at bounding box center [951, 393] width 51 height 15
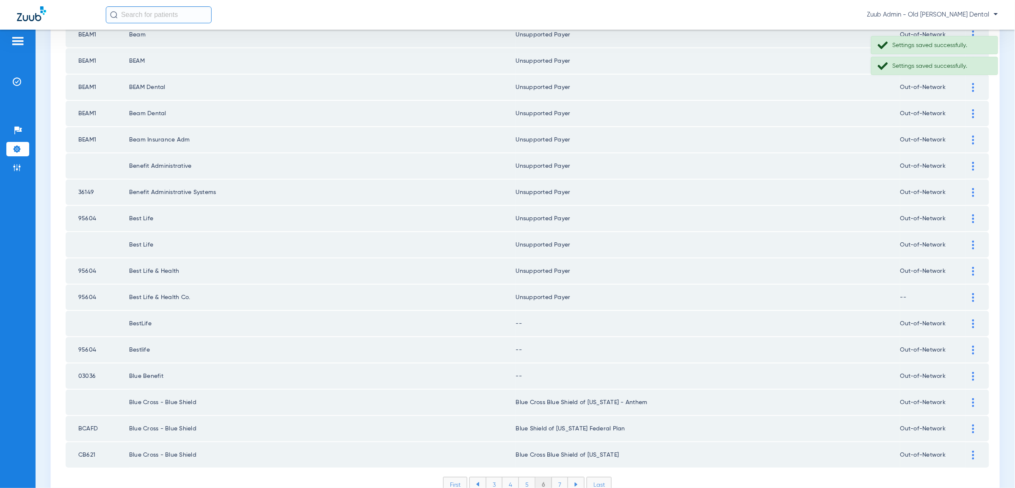
drag, startPoint x: 973, startPoint y: 285, endPoint x: 964, endPoint y: 290, distance: 10.2
click at [973, 319] on img at bounding box center [973, 323] width 2 height 9
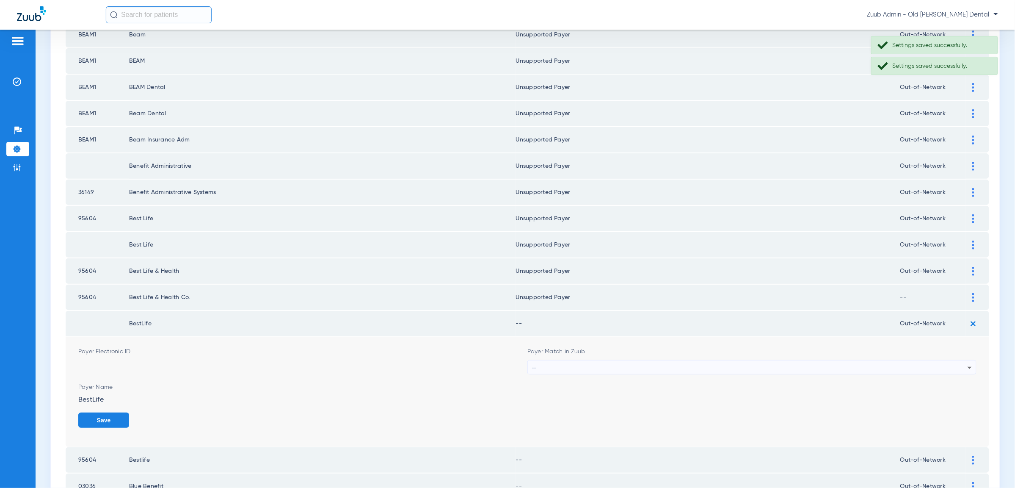
drag, startPoint x: 914, startPoint y: 326, endPoint x: 909, endPoint y: 321, distance: 6.6
click at [914, 360] on div "--" at bounding box center [749, 367] width 435 height 14
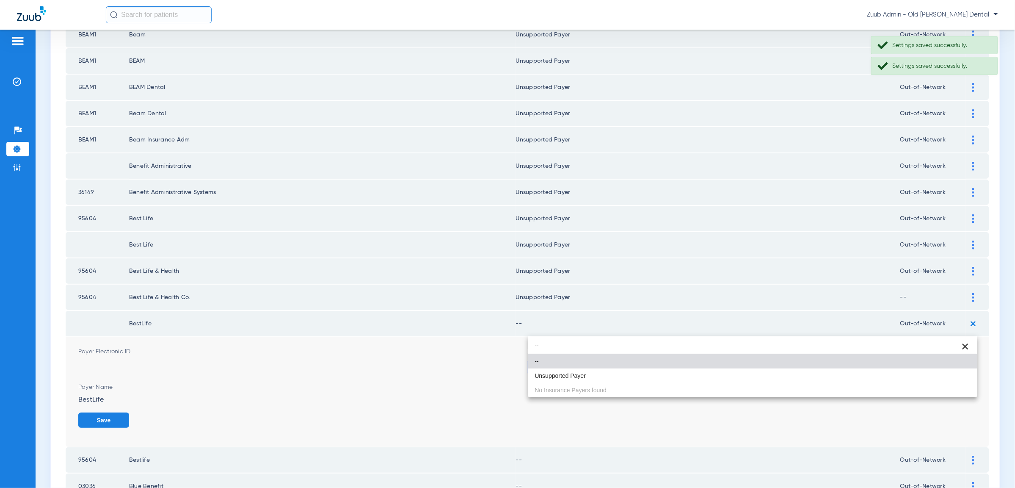
type input "--"
click at [942, 369] on mat-option "Unsupported Payer" at bounding box center [752, 375] width 449 height 14
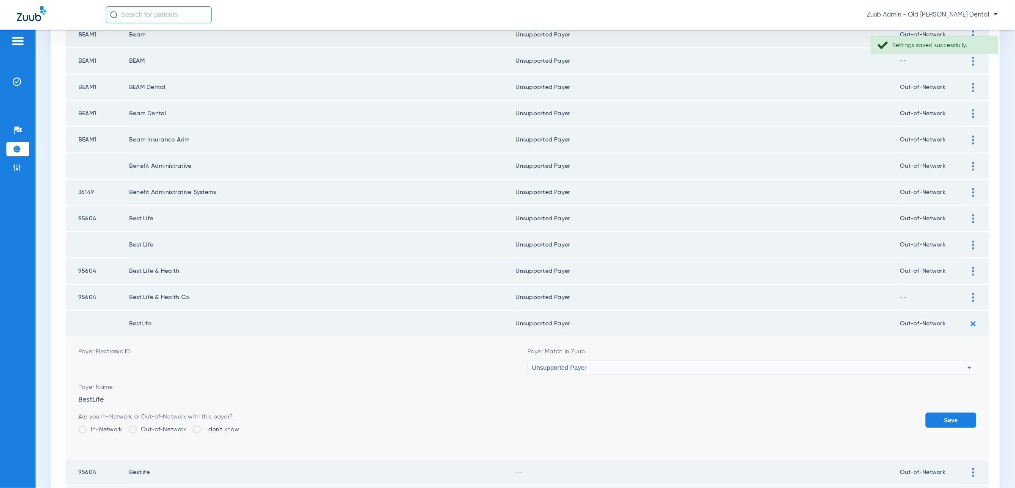
drag, startPoint x: 949, startPoint y: 377, endPoint x: 954, endPoint y: 356, distance: 21.9
click at [949, 412] on button "Save" at bounding box center [951, 419] width 51 height 15
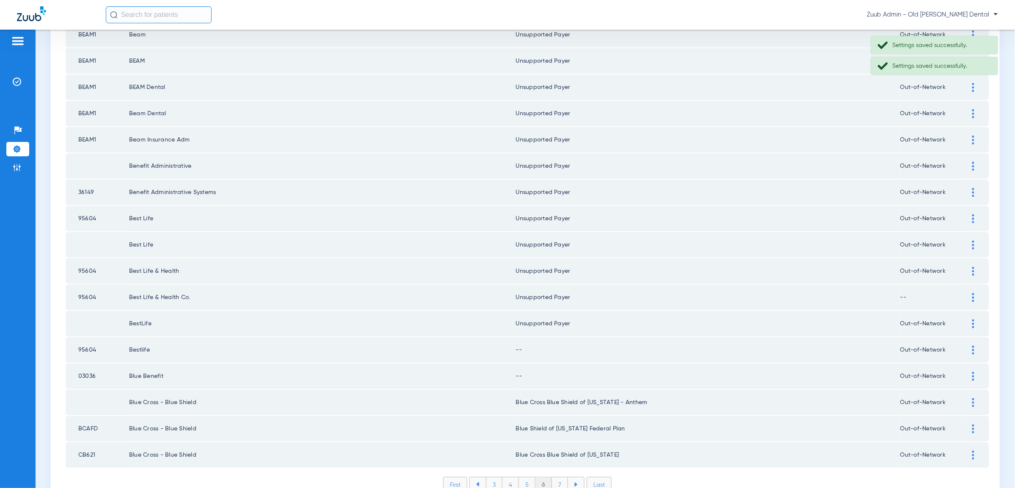
click at [972, 345] on div at bounding box center [973, 349] width 15 height 9
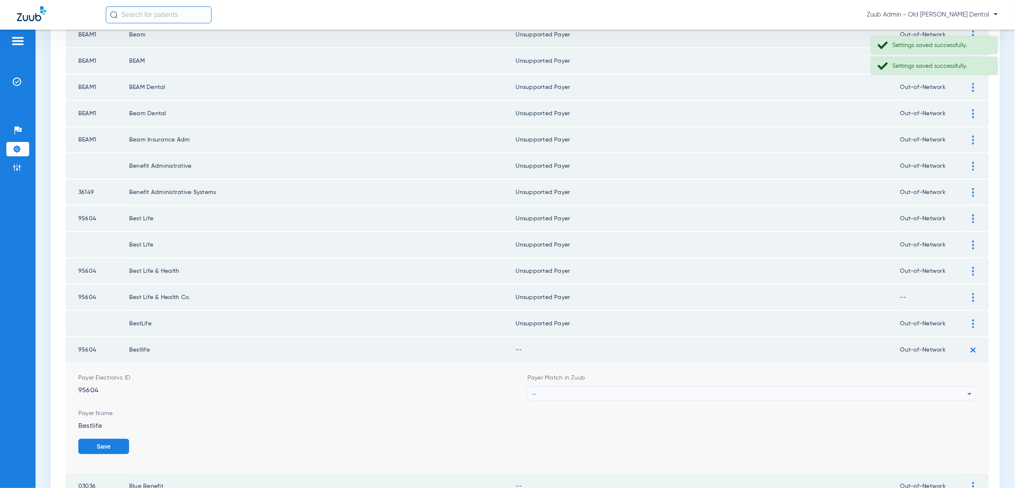
click at [930, 386] on div "--" at bounding box center [749, 393] width 435 height 14
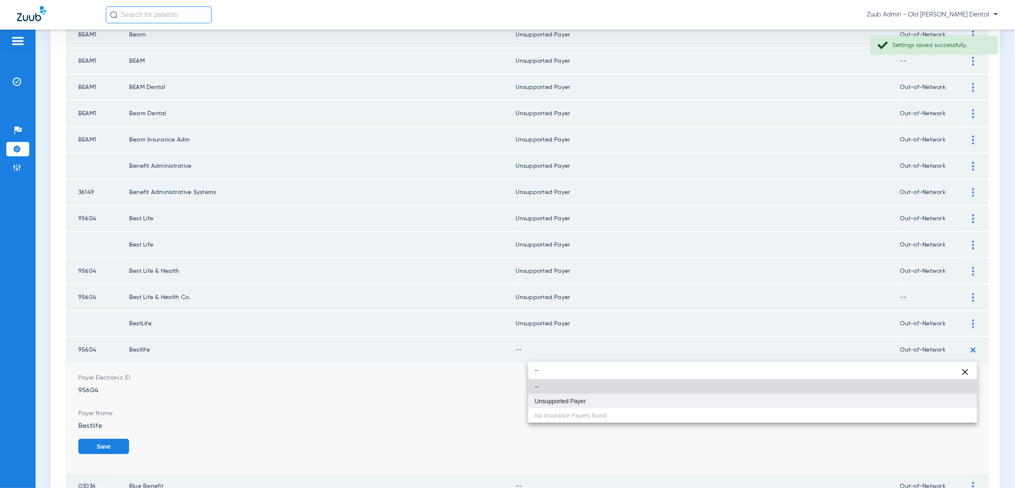
type input "--"
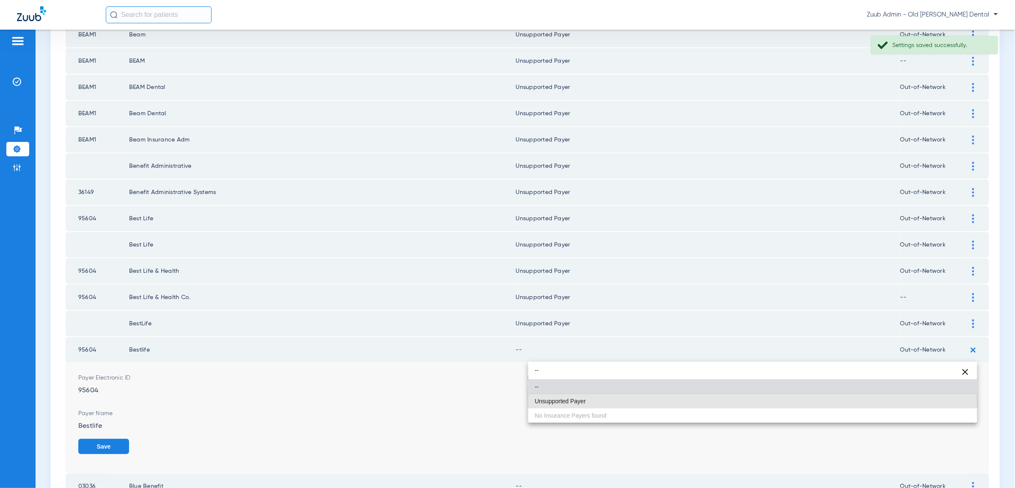
drag, startPoint x: 940, startPoint y: 403, endPoint x: 951, endPoint y: 408, distance: 12.3
click at [942, 404] on mat-option "Unsupported Payer" at bounding box center [752, 401] width 449 height 14
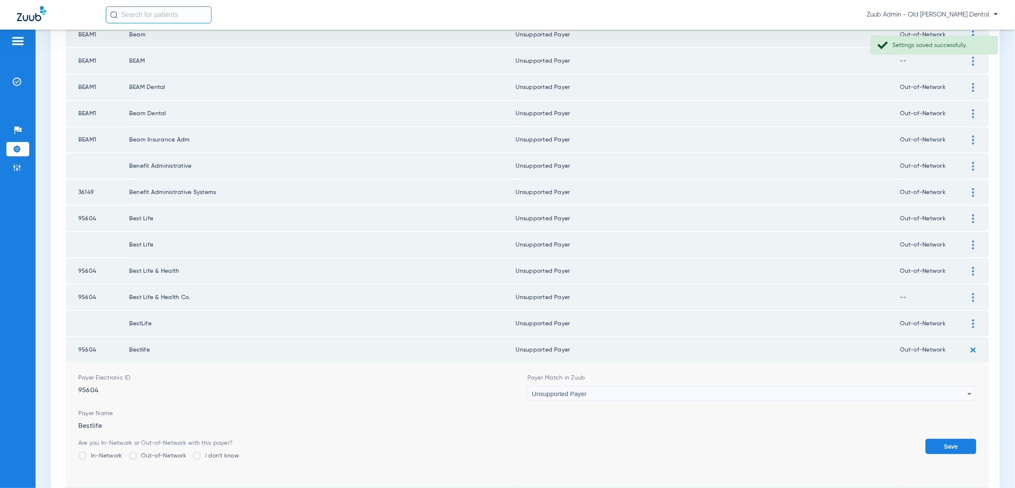
drag, startPoint x: 951, startPoint y: 408, endPoint x: 965, endPoint y: 384, distance: 28.5
click at [951, 438] on button "Save" at bounding box center [951, 445] width 51 height 15
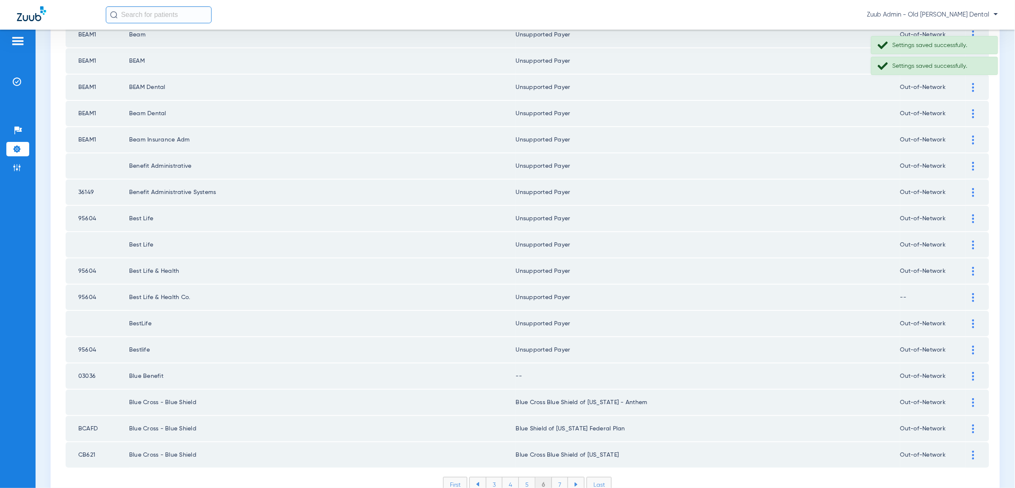
click at [970, 372] on div at bounding box center [973, 376] width 15 height 9
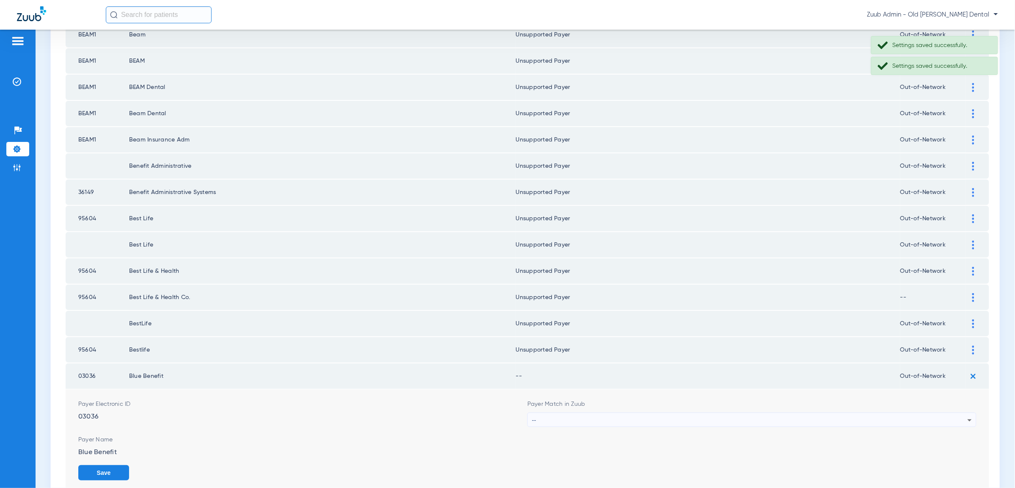
click at [933, 413] on div "--" at bounding box center [749, 420] width 435 height 14
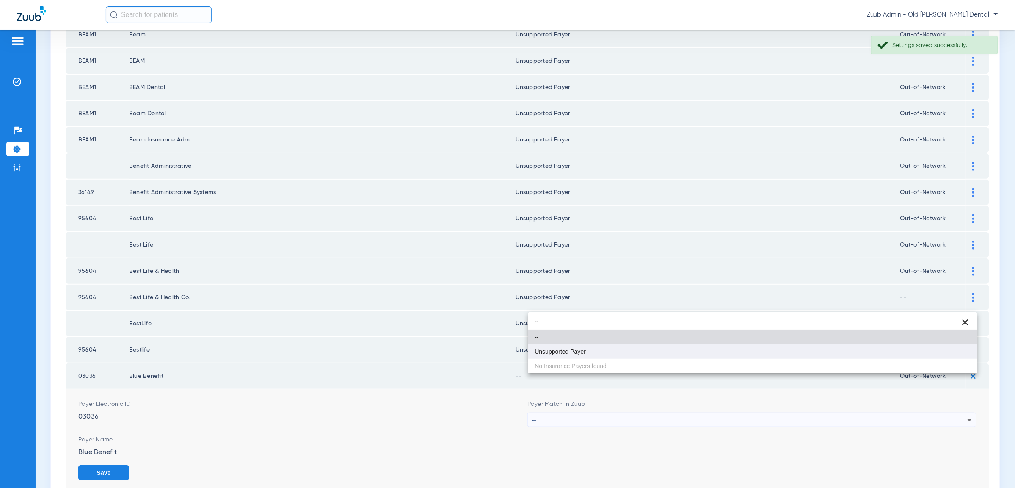
type input "--"
drag, startPoint x: 908, startPoint y: 357, endPoint x: 953, endPoint y: 398, distance: 61.4
click at [908, 357] on mat-option "Unsupported Payer" at bounding box center [752, 351] width 449 height 14
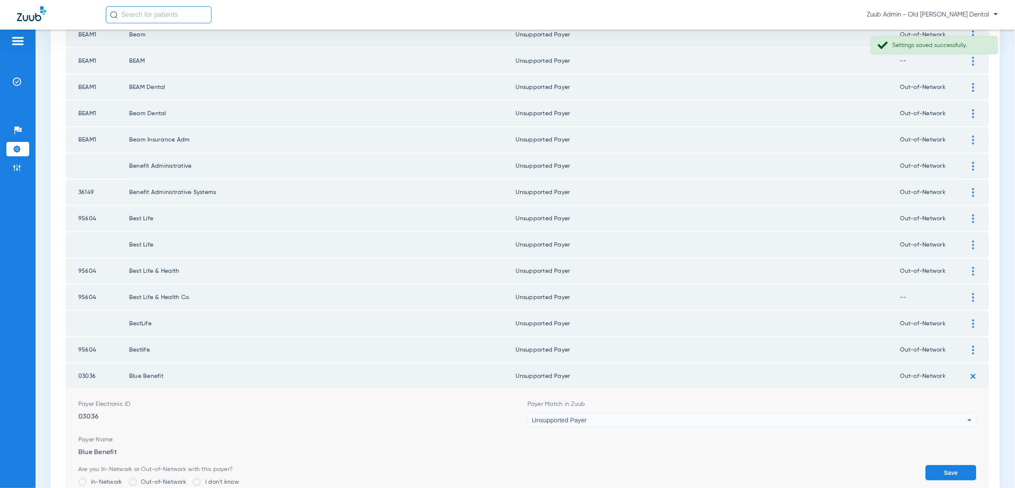
click at [953, 465] on button "Save" at bounding box center [951, 472] width 51 height 15
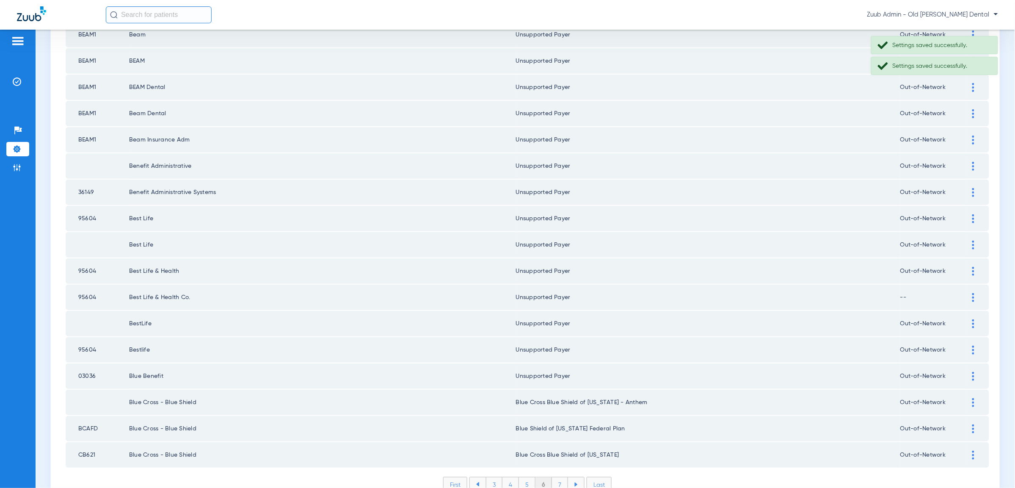
click at [561, 477] on li "7" at bounding box center [560, 484] width 16 height 14
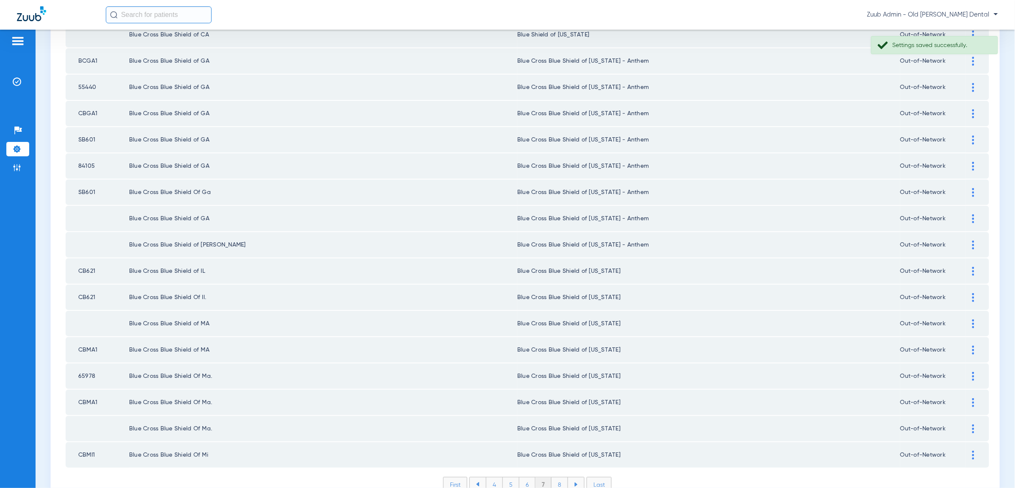
click at [562, 477] on li "8" at bounding box center [559, 484] width 17 height 14
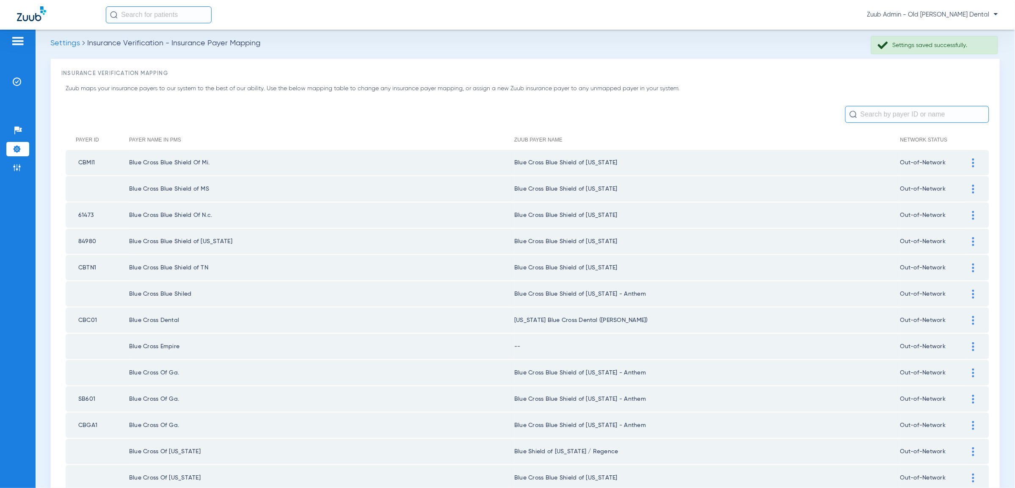
scroll to position [0, 0]
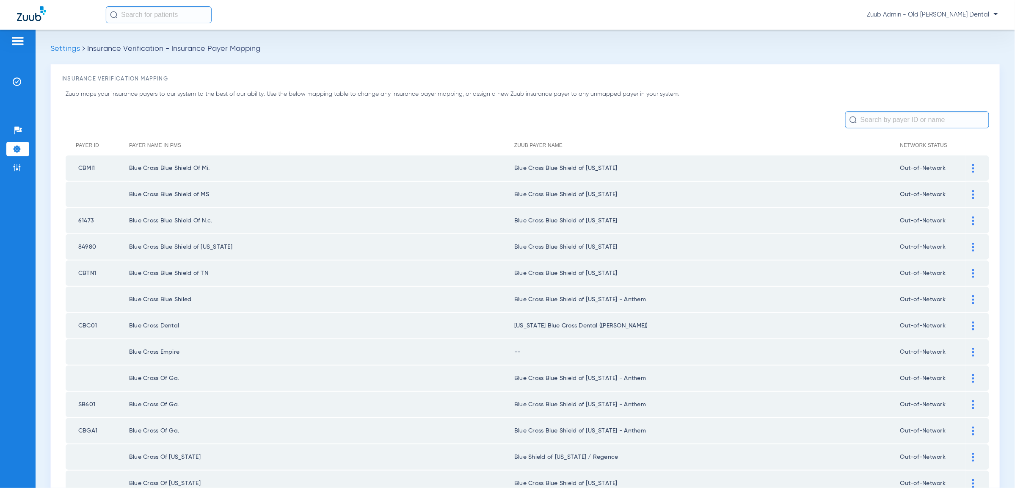
click at [972, 347] on img at bounding box center [973, 351] width 2 height 9
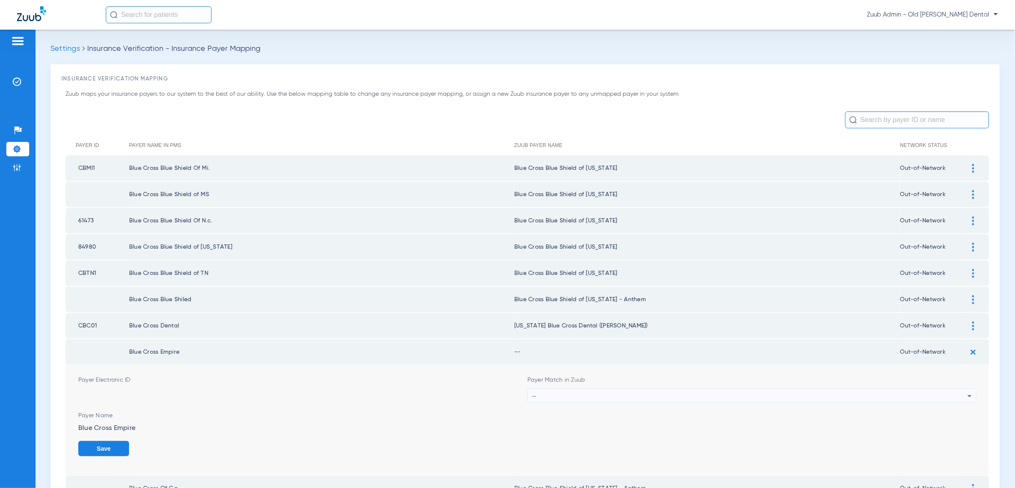
click at [901, 392] on div "--" at bounding box center [749, 396] width 435 height 14
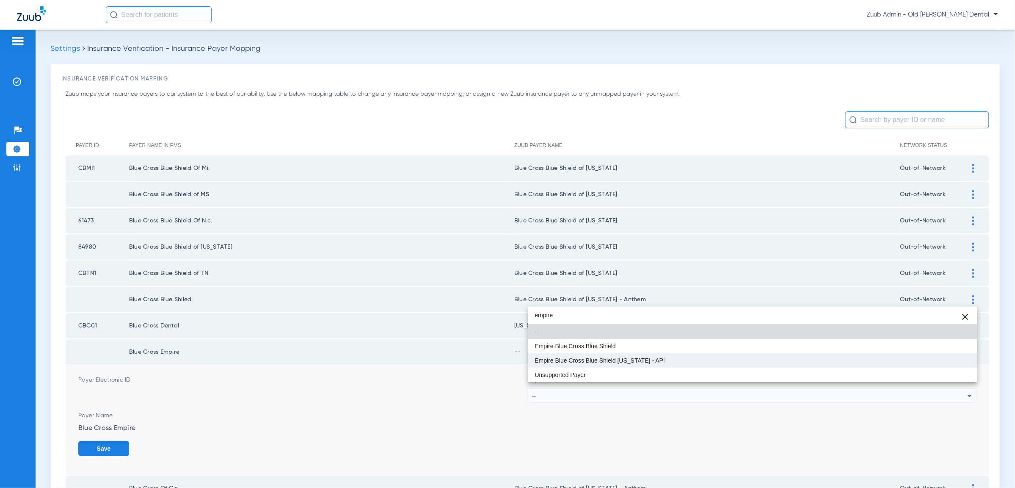
type input "empire"
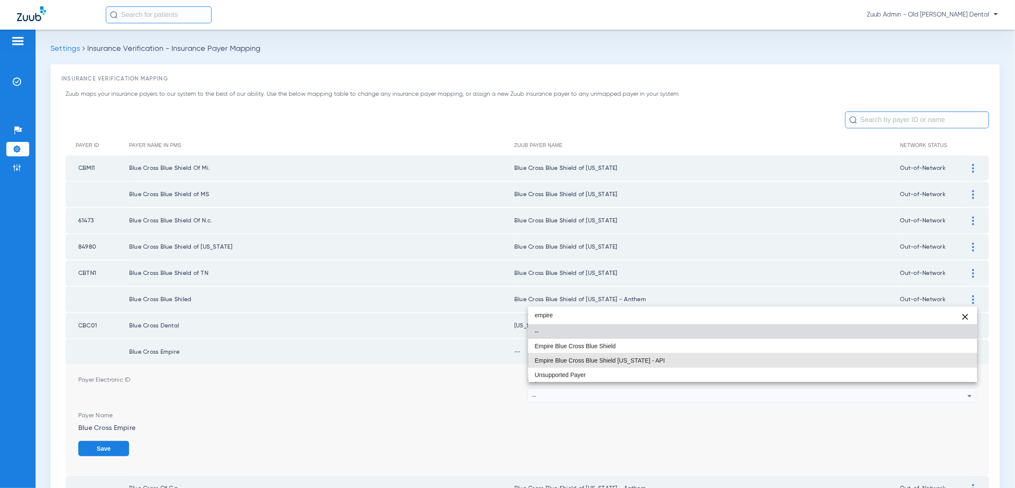
drag, startPoint x: 694, startPoint y: 354, endPoint x: 730, endPoint y: 364, distance: 37.4
click at [694, 354] on mat-option "Empire Blue Cross Blue Shield [US_STATE] - API" at bounding box center [752, 360] width 449 height 14
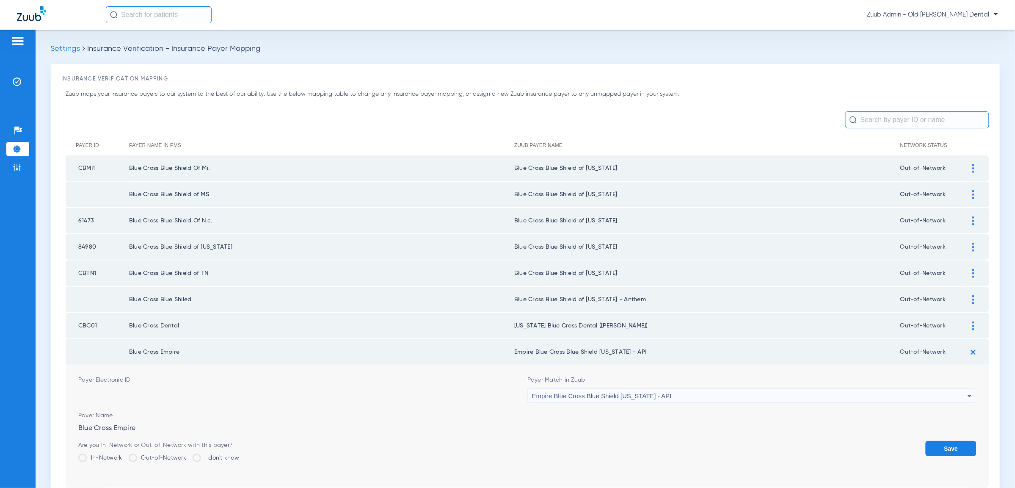
click at [958, 441] on button "Save" at bounding box center [951, 448] width 51 height 15
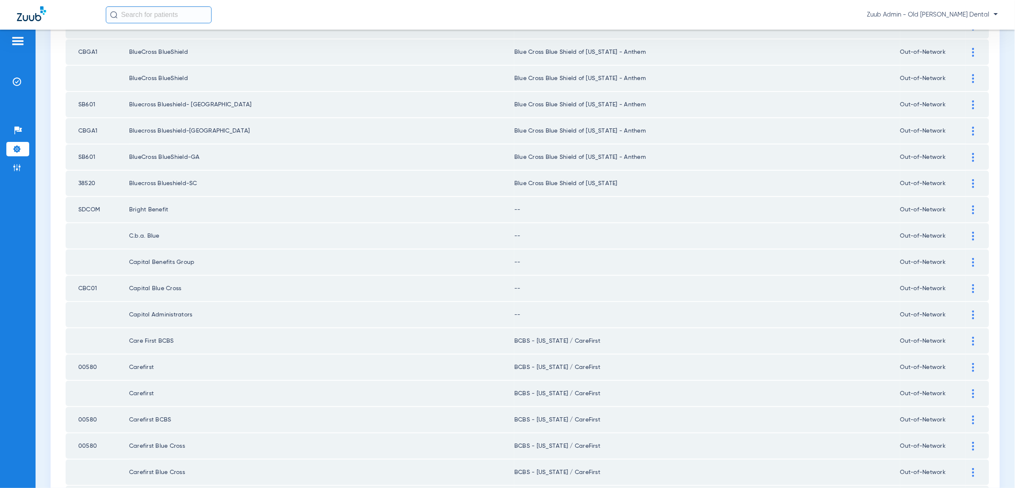
scroll to position [930, 0]
click at [972, 231] on img at bounding box center [973, 235] width 2 height 9
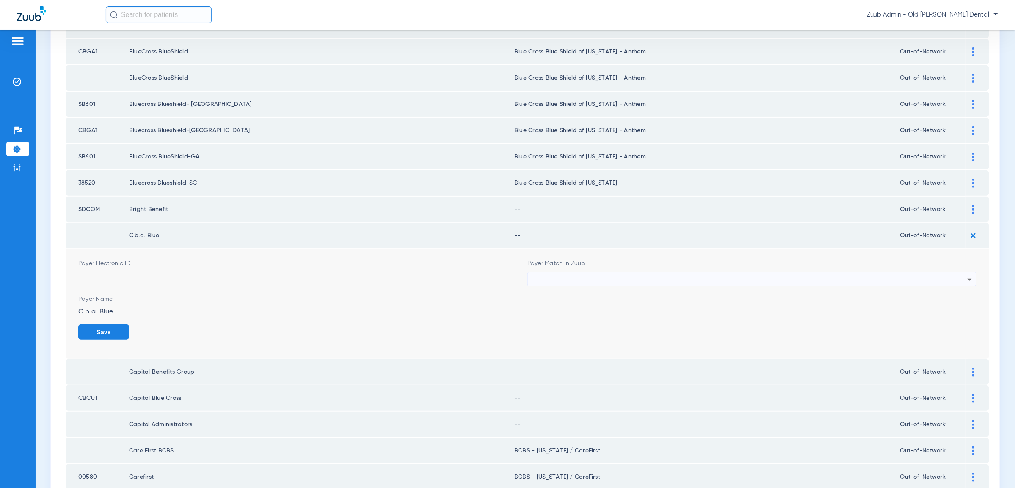
click at [957, 272] on div "--" at bounding box center [749, 279] width 435 height 14
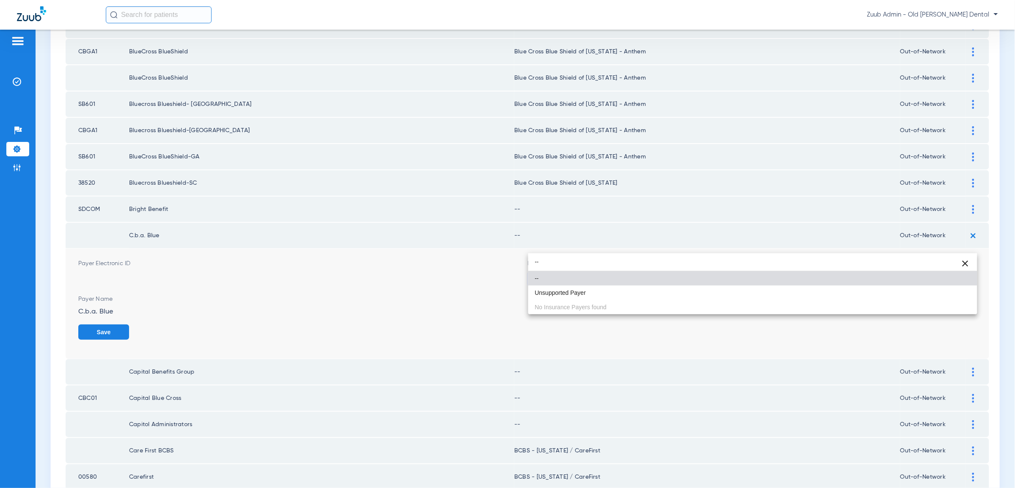
type input "--"
click at [961, 293] on mat-option "Unsupported Payer" at bounding box center [752, 292] width 449 height 14
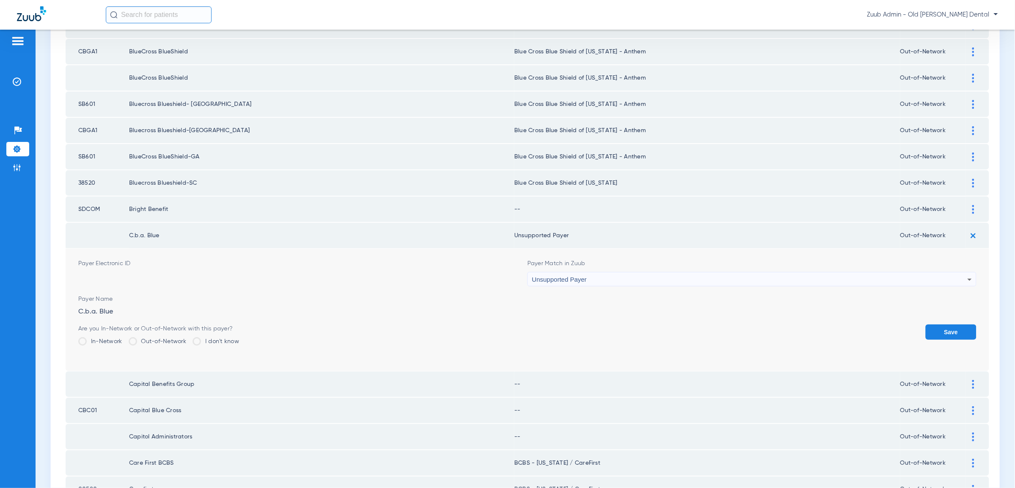
drag, startPoint x: 959, startPoint y: 300, endPoint x: 959, endPoint y: 286, distance: 14.0
click at [959, 324] on button "Save" at bounding box center [951, 331] width 51 height 15
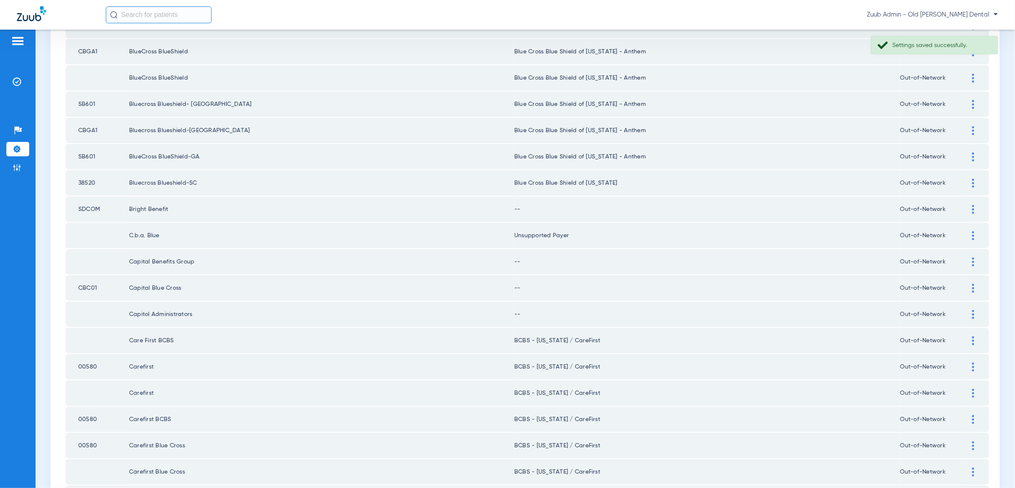
click at [972, 257] on div at bounding box center [973, 261] width 15 height 9
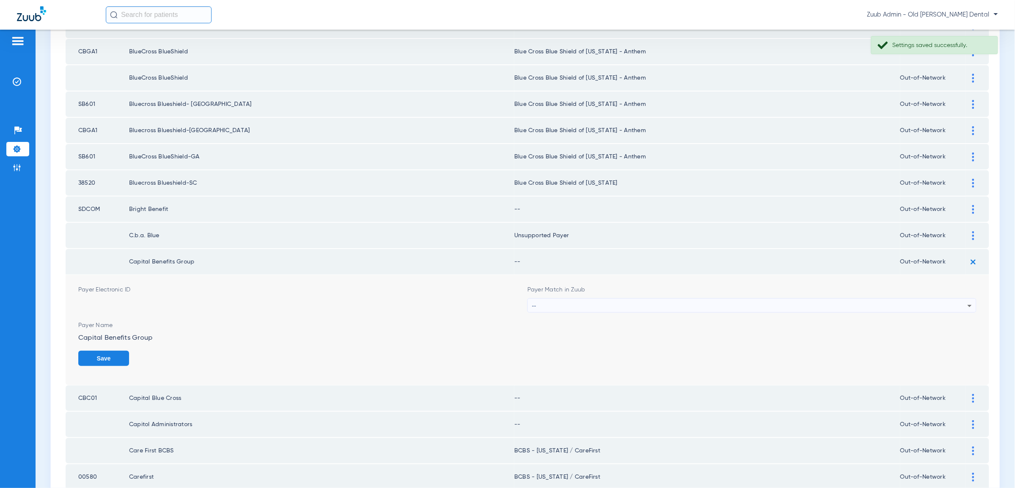
click at [960, 298] on div "--" at bounding box center [749, 305] width 435 height 14
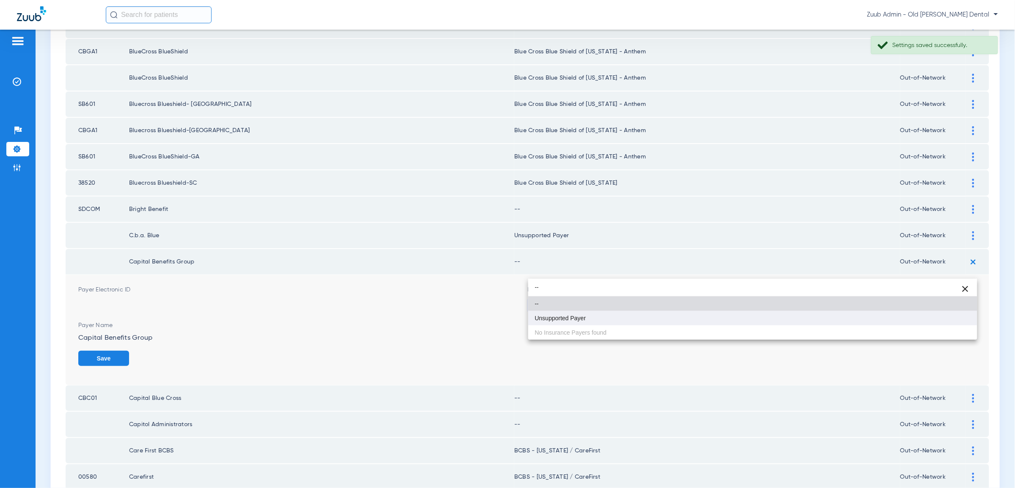
type input "--"
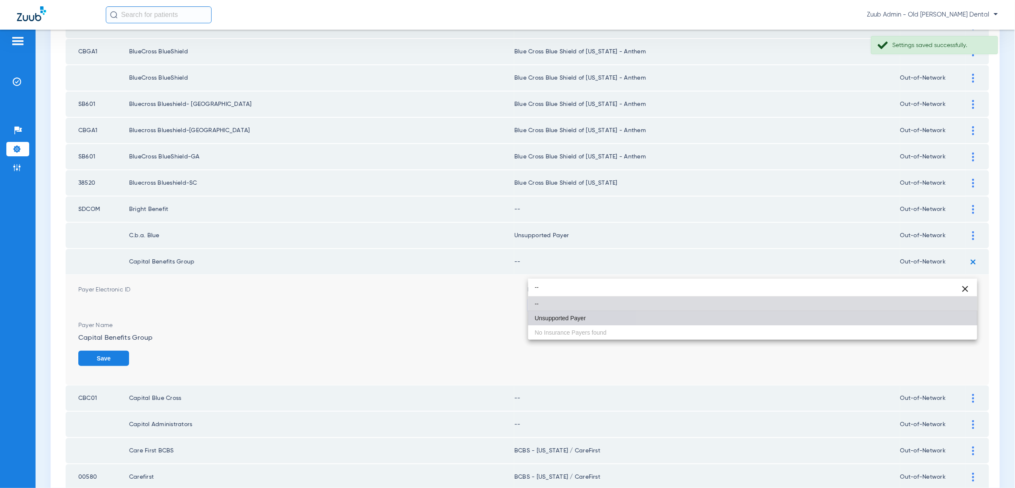
click at [926, 320] on mat-option "Unsupported Payer" at bounding box center [752, 318] width 449 height 14
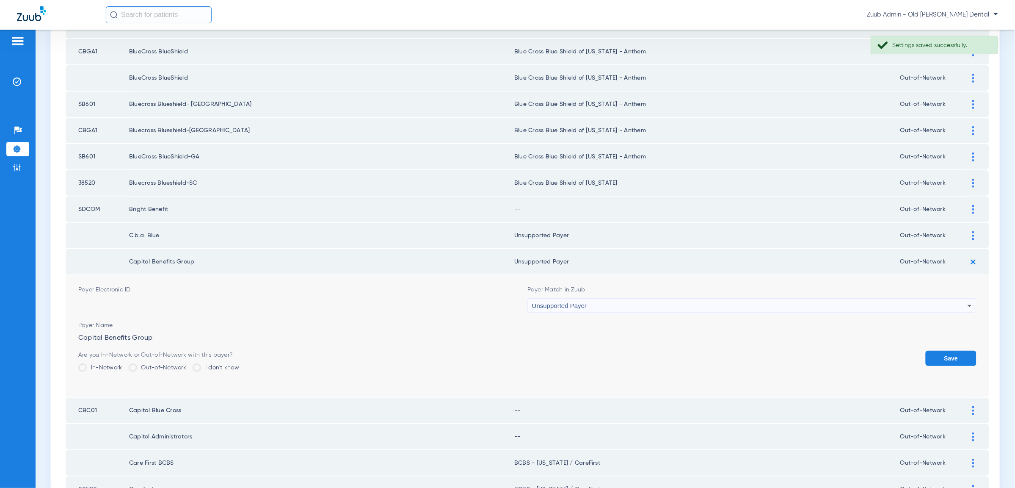
click at [930, 350] on button "Save" at bounding box center [951, 357] width 51 height 15
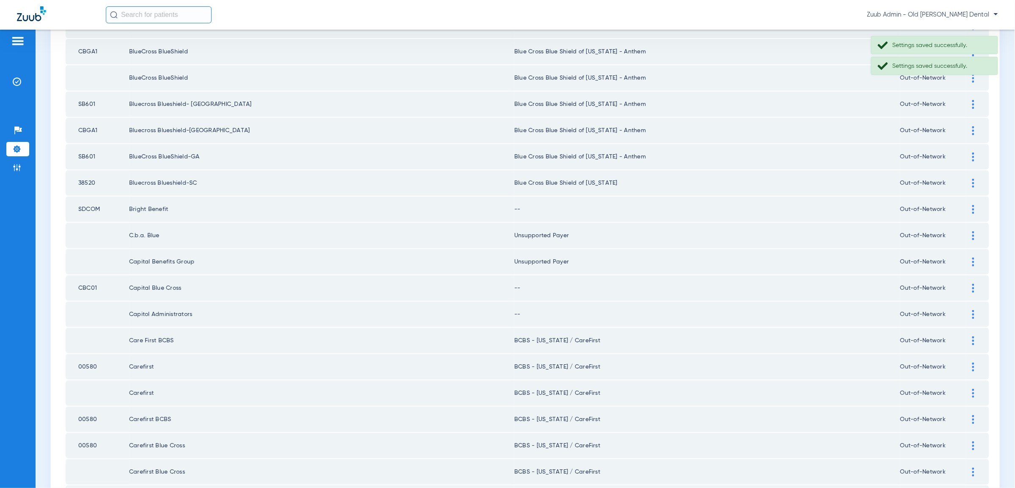
click at [971, 284] on div at bounding box center [973, 288] width 15 height 9
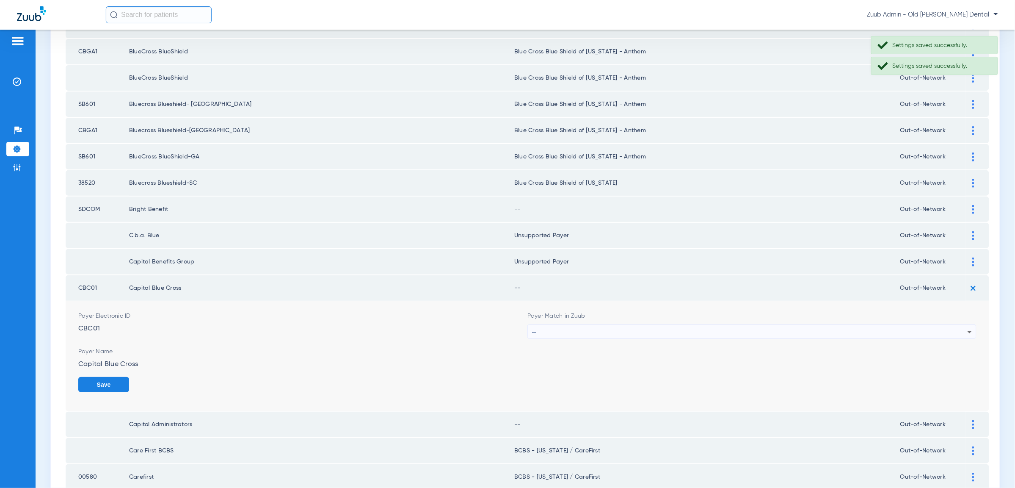
click at [954, 325] on div "--" at bounding box center [749, 332] width 435 height 14
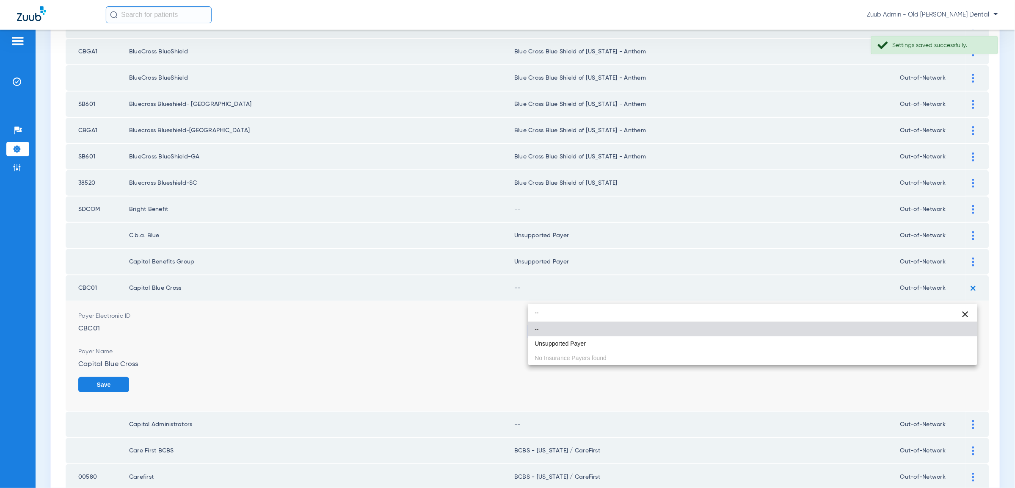
type input "--"
click at [956, 347] on mat-option "Unsupported Payer" at bounding box center [752, 343] width 449 height 14
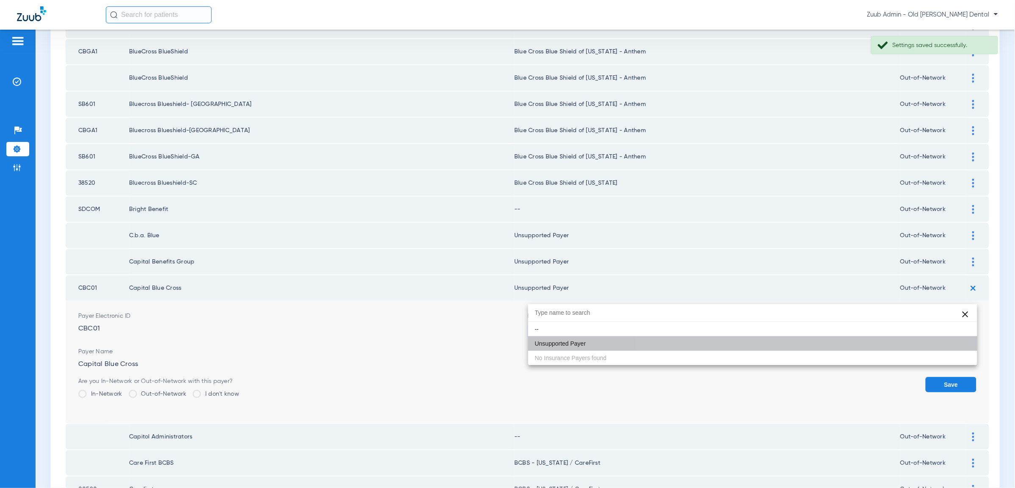
click at [957, 377] on button "Save" at bounding box center [951, 384] width 51 height 15
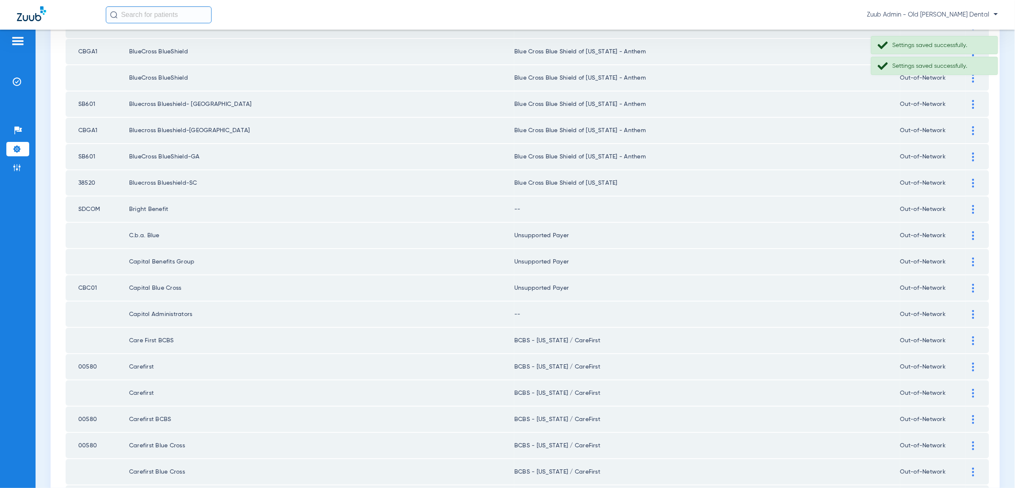
click at [973, 310] on img at bounding box center [973, 314] width 2 height 9
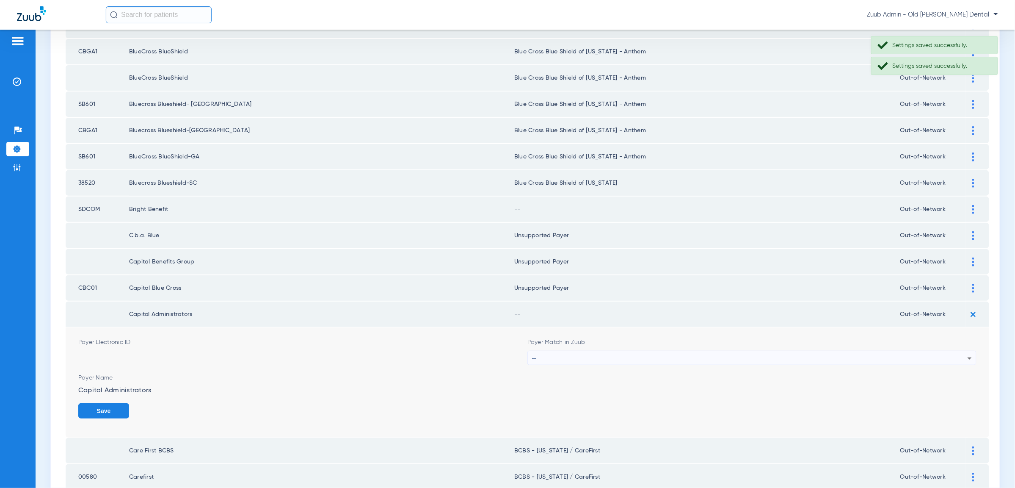
click at [962, 351] on div "--" at bounding box center [749, 358] width 435 height 14
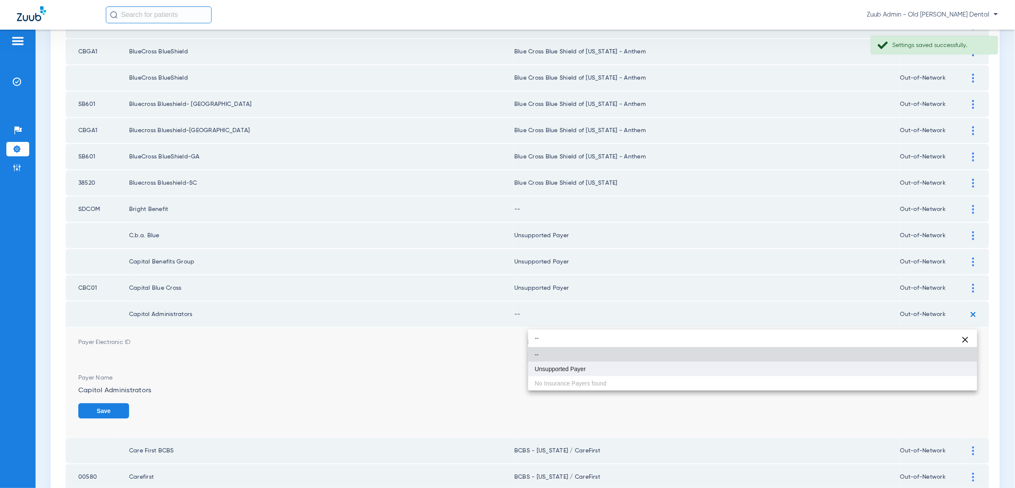
type input "--"
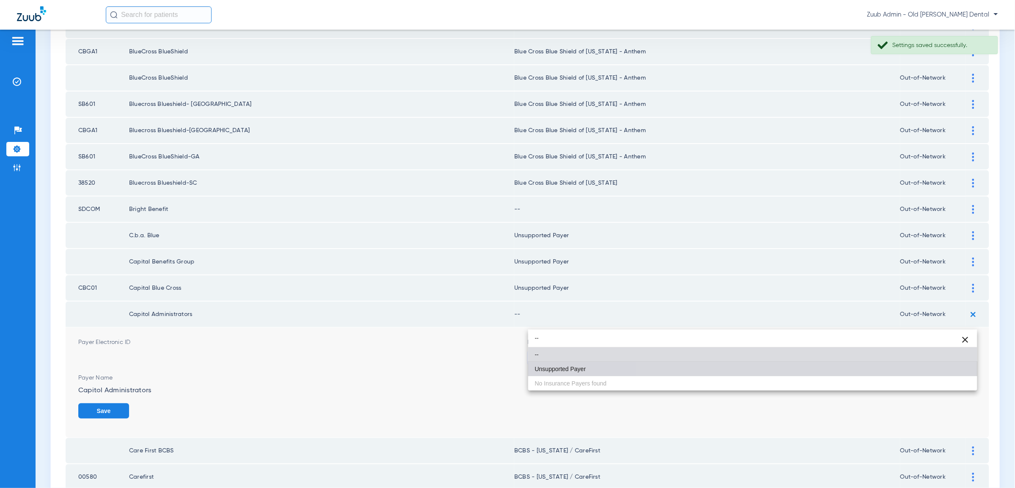
click at [949, 368] on mat-option "Unsupported Payer" at bounding box center [752, 368] width 449 height 14
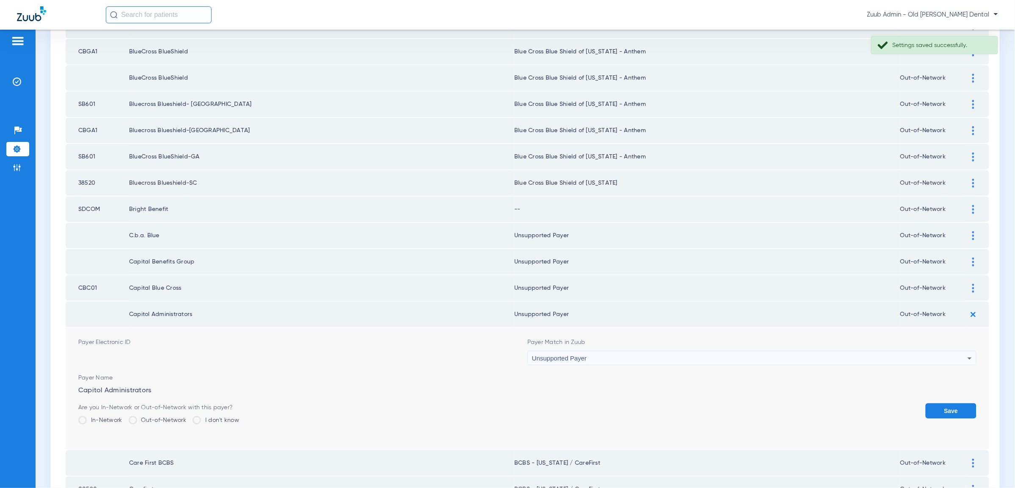
drag, startPoint x: 952, startPoint y: 377, endPoint x: 940, endPoint y: 369, distance: 13.7
click at [952, 403] on button "Save" at bounding box center [951, 410] width 51 height 15
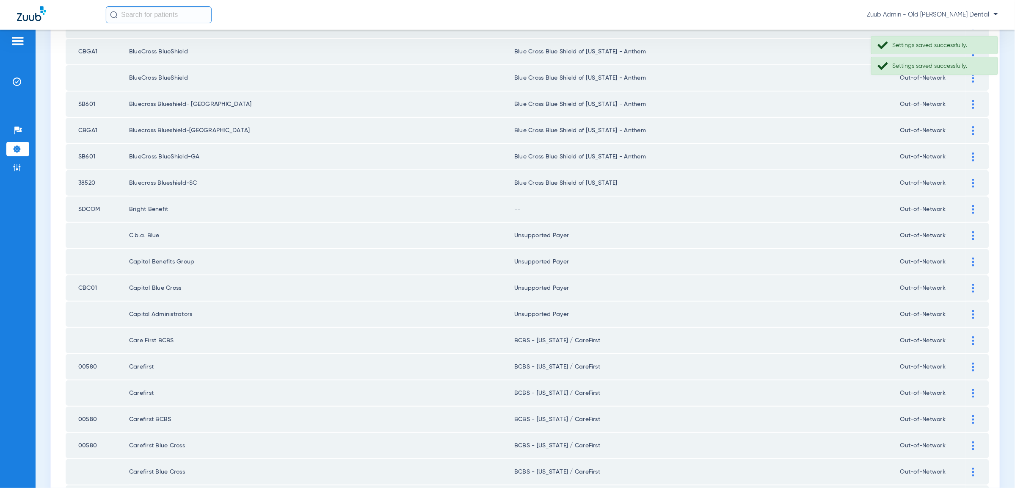
scroll to position [999, 0]
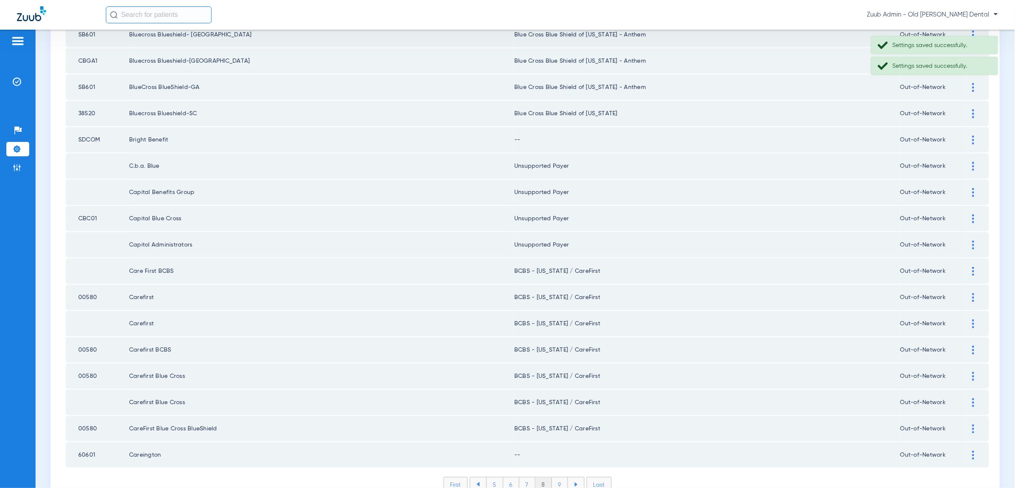
click at [975, 450] on div at bounding box center [973, 454] width 15 height 9
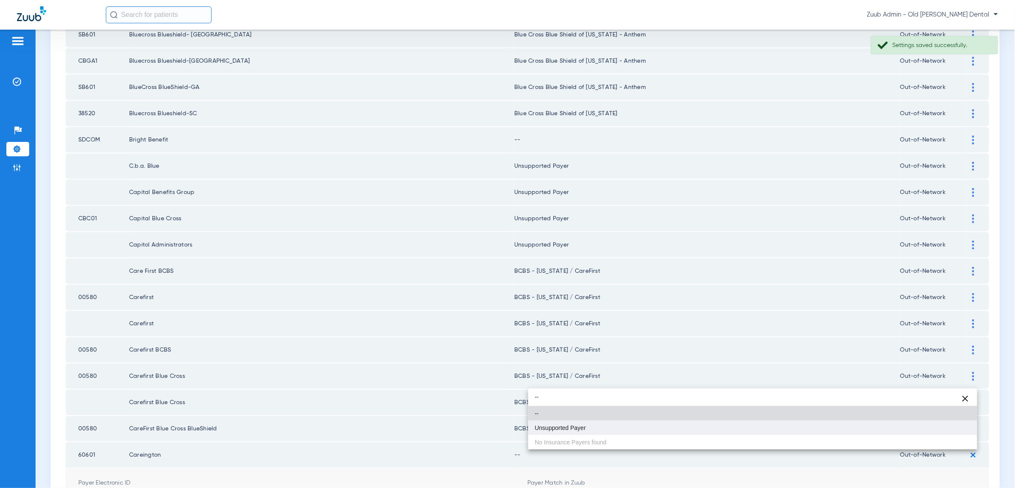
type input "--"
click at [920, 421] on mat-option "Unsupported Payer" at bounding box center [752, 427] width 449 height 14
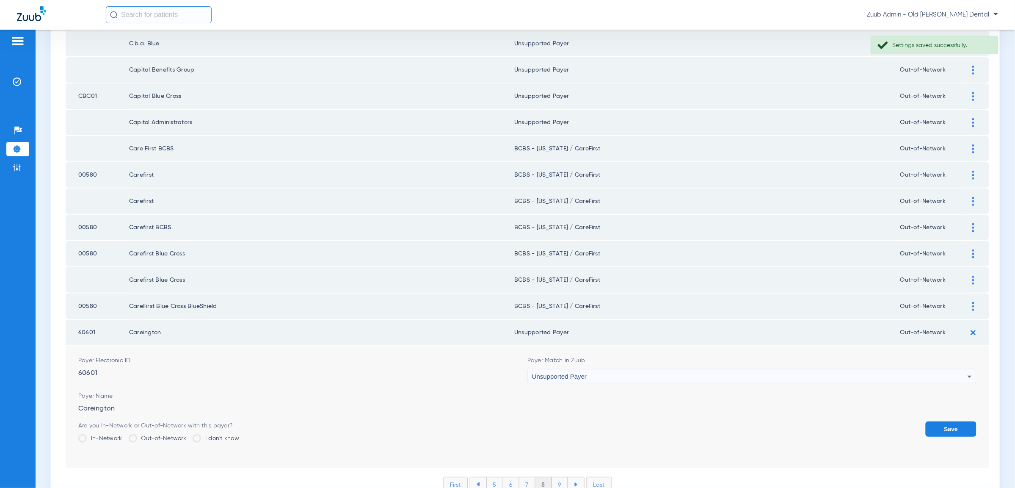
click at [939, 421] on button "Save" at bounding box center [951, 428] width 51 height 15
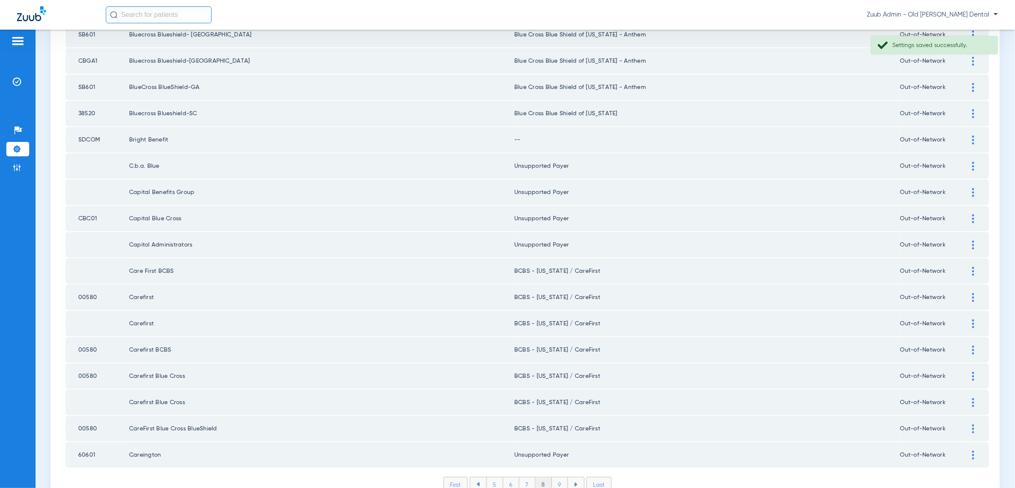
click at [562, 477] on li "9" at bounding box center [560, 484] width 16 height 14
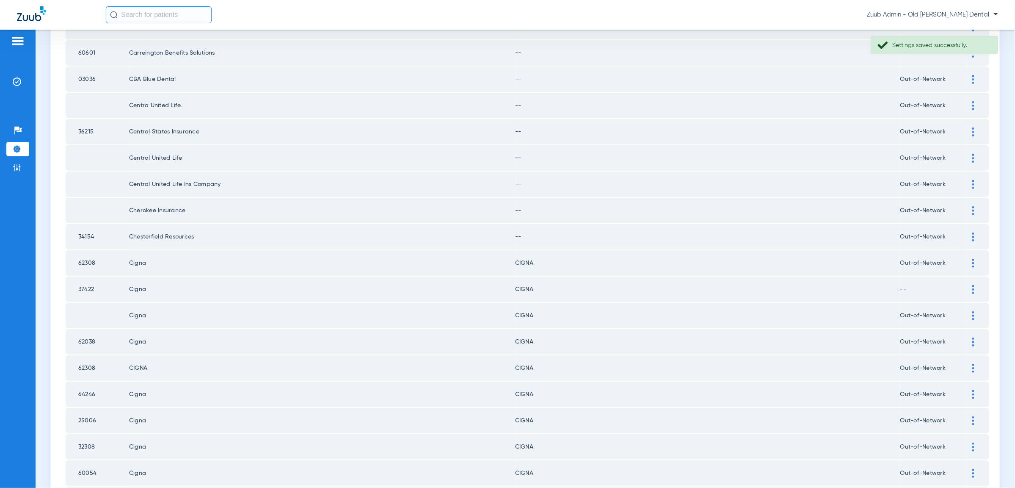
scroll to position [0, 0]
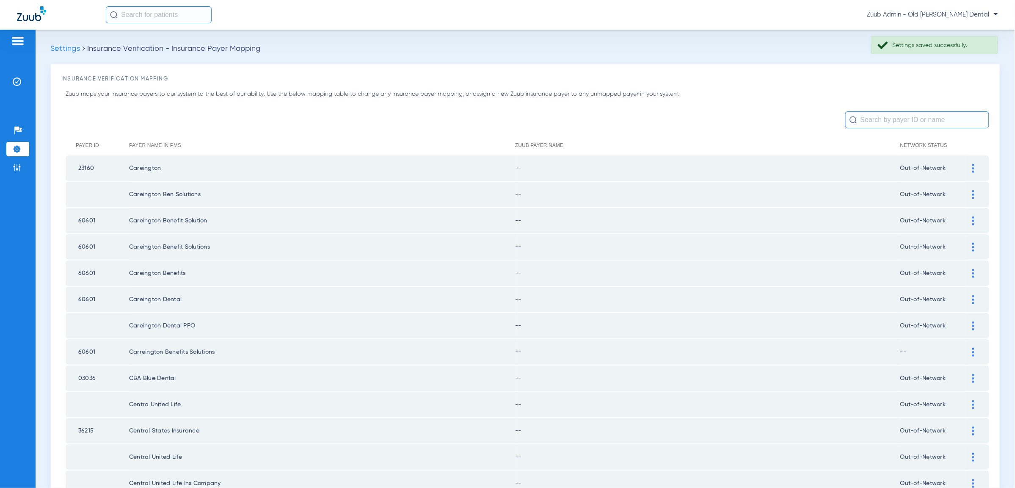
click at [972, 169] on img at bounding box center [973, 168] width 2 height 9
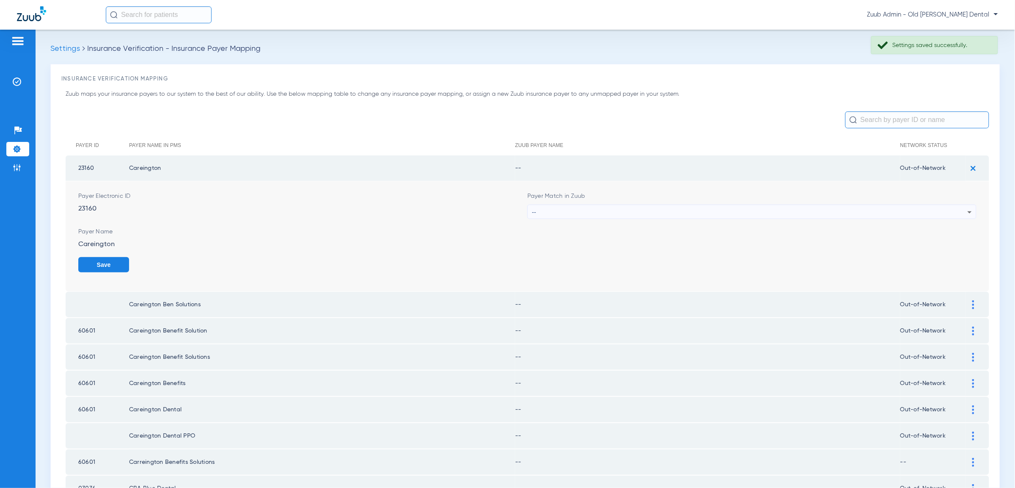
click at [964, 207] on div "--" at bounding box center [749, 212] width 435 height 14
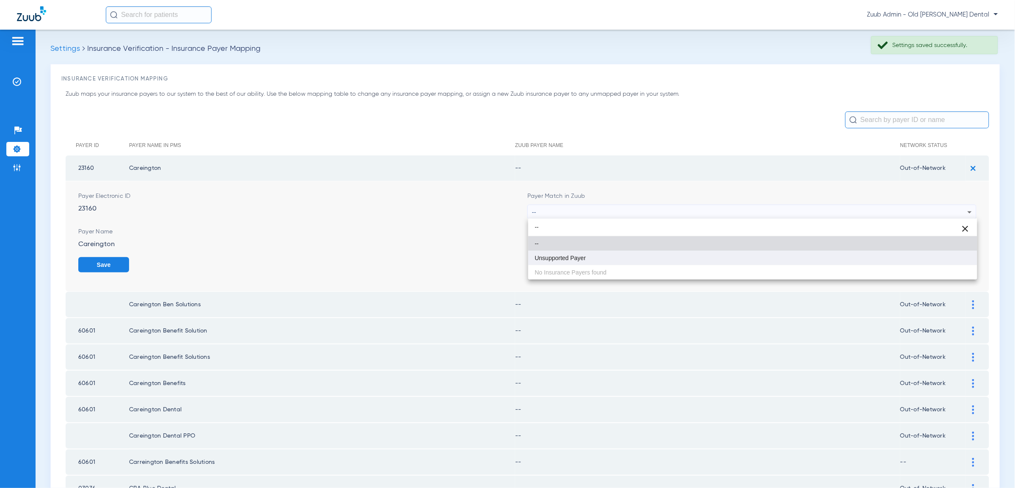
type input "--"
drag, startPoint x: 877, startPoint y: 262, endPoint x: 948, endPoint y: 267, distance: 71.3
click at [878, 262] on mat-option "Unsupported Payer" at bounding box center [752, 258] width 449 height 14
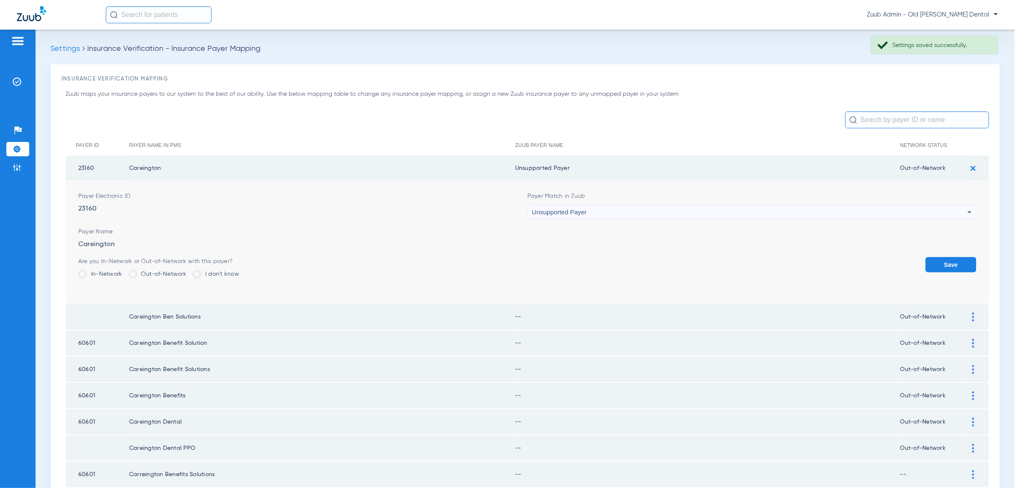
drag, startPoint x: 952, startPoint y: 267, endPoint x: 951, endPoint y: 255, distance: 12.3
click at [952, 267] on button "Save" at bounding box center [951, 264] width 51 height 15
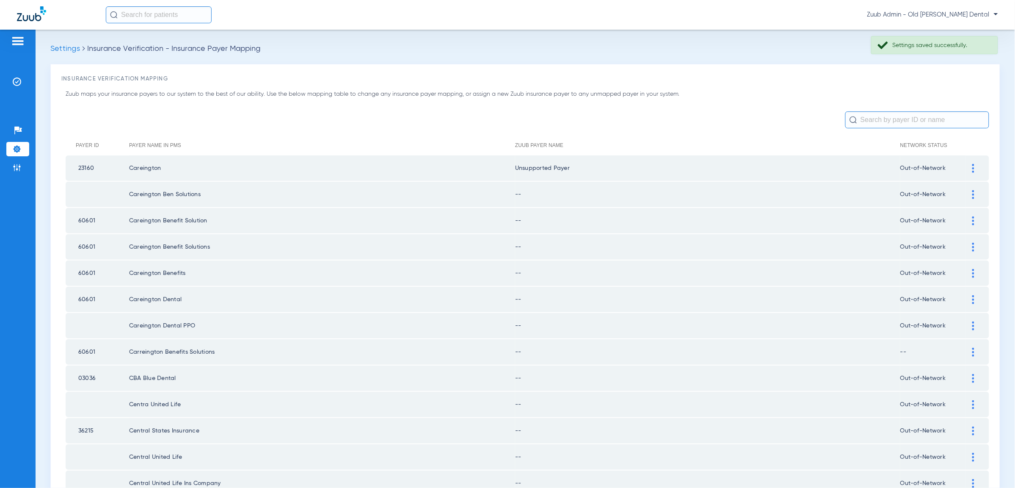
click at [974, 191] on img at bounding box center [973, 194] width 2 height 9
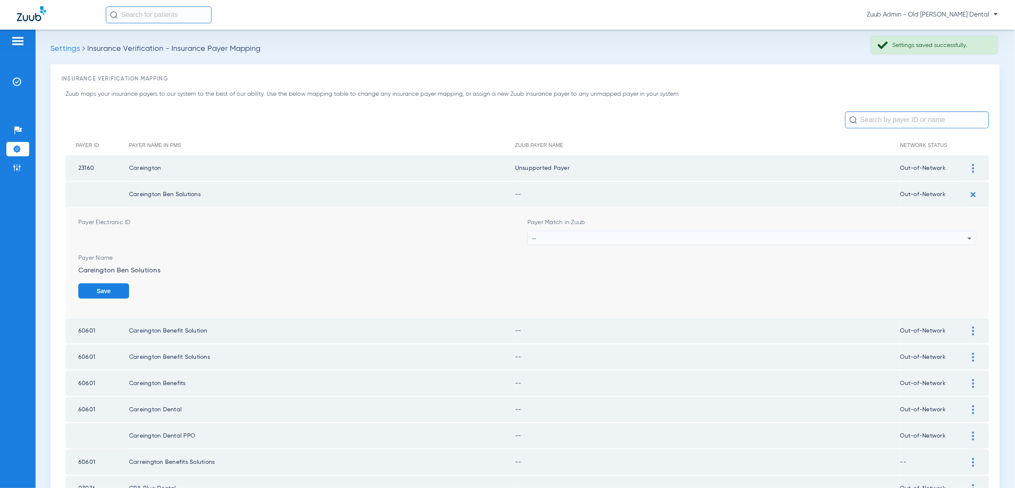
click at [943, 235] on div "--" at bounding box center [749, 238] width 435 height 14
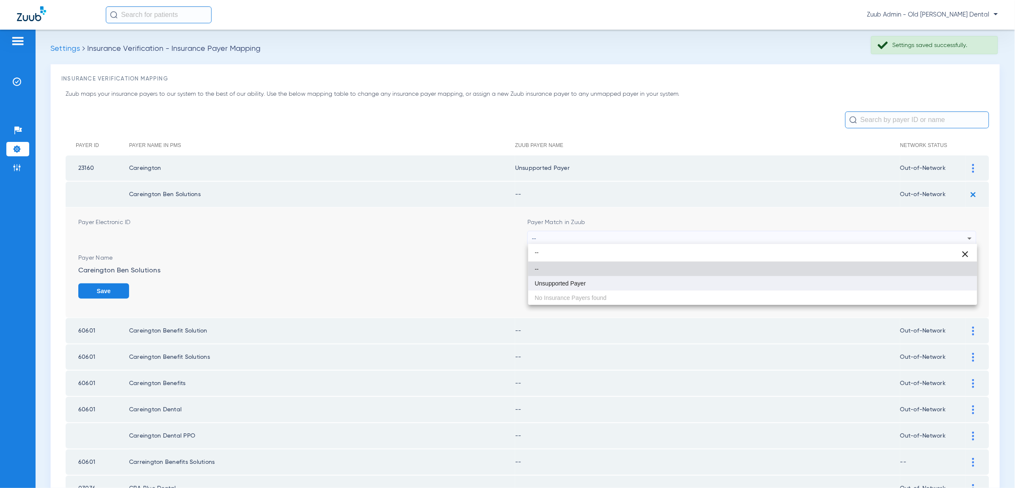
type input "--"
click at [936, 289] on mat-option "Unsupported Payer" at bounding box center [752, 283] width 449 height 14
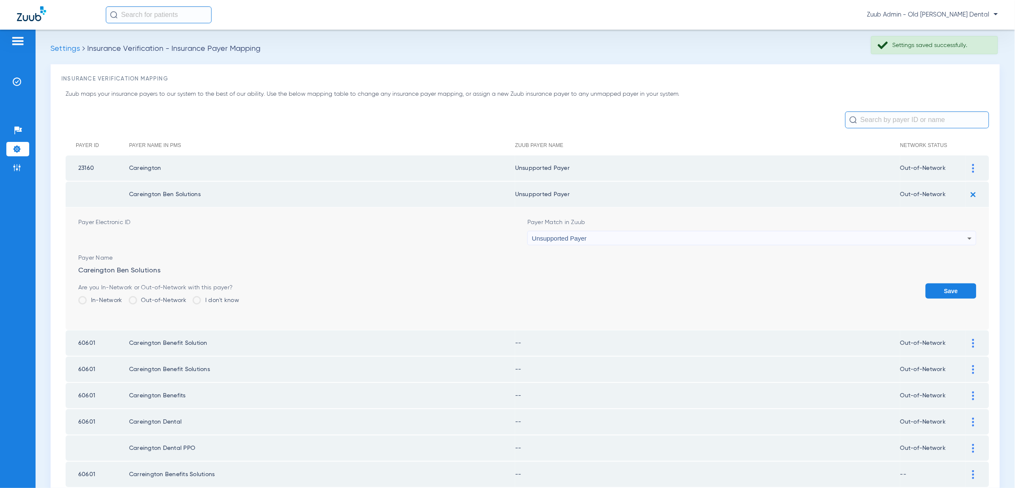
click at [942, 290] on button "Save" at bounding box center [951, 290] width 51 height 15
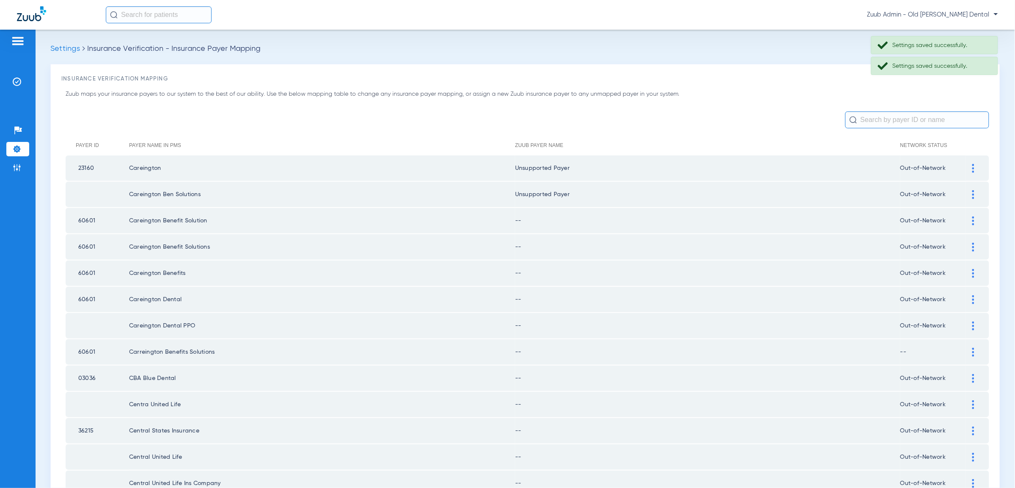
click at [973, 218] on img at bounding box center [973, 220] width 2 height 9
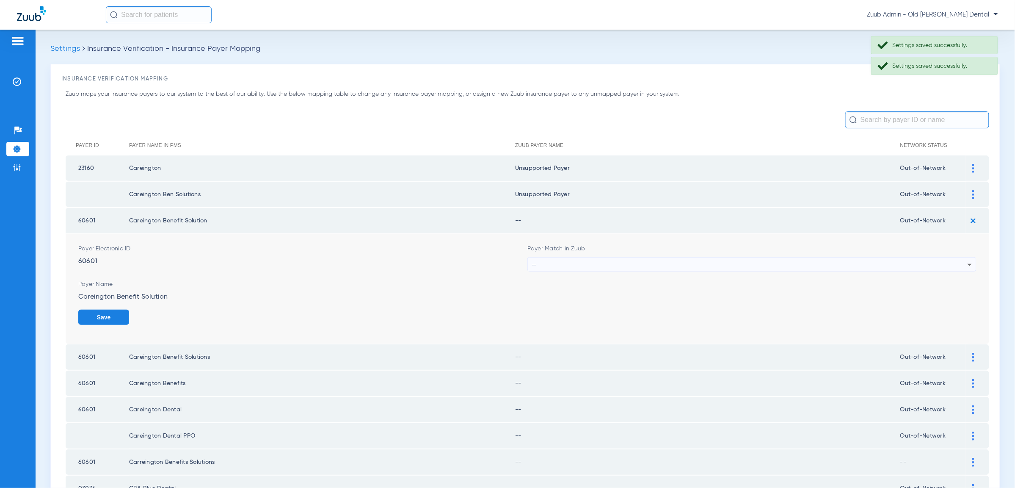
click at [956, 261] on div "--" at bounding box center [749, 264] width 435 height 14
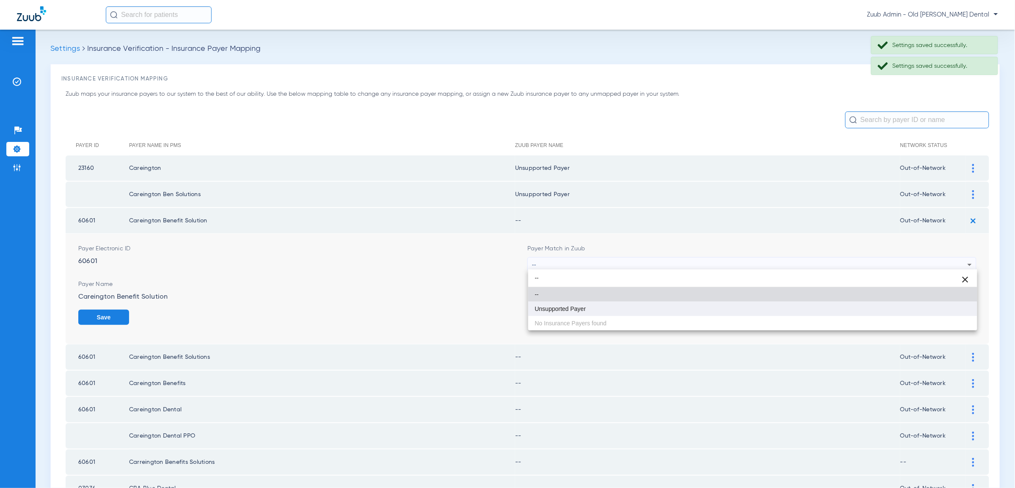
type input "--"
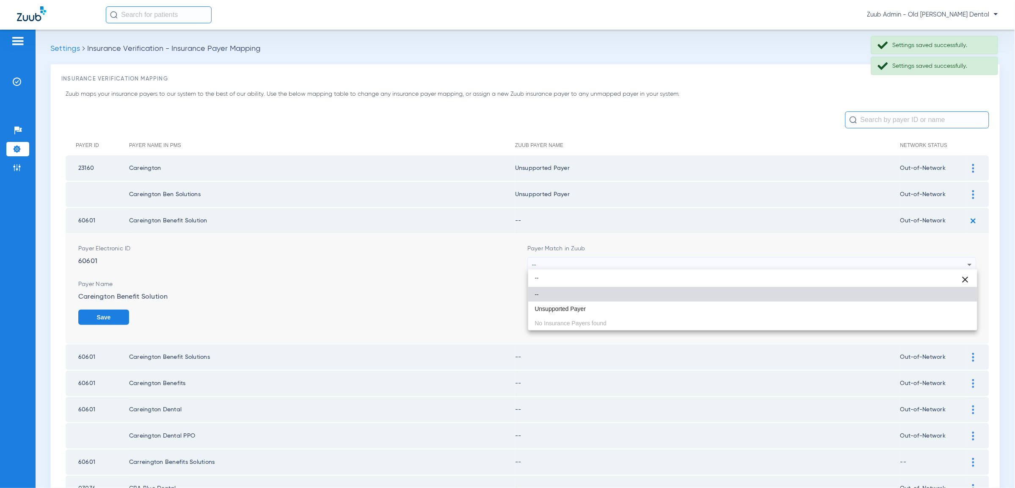
click at [951, 311] on mat-option "Unsupported Payer" at bounding box center [752, 308] width 449 height 14
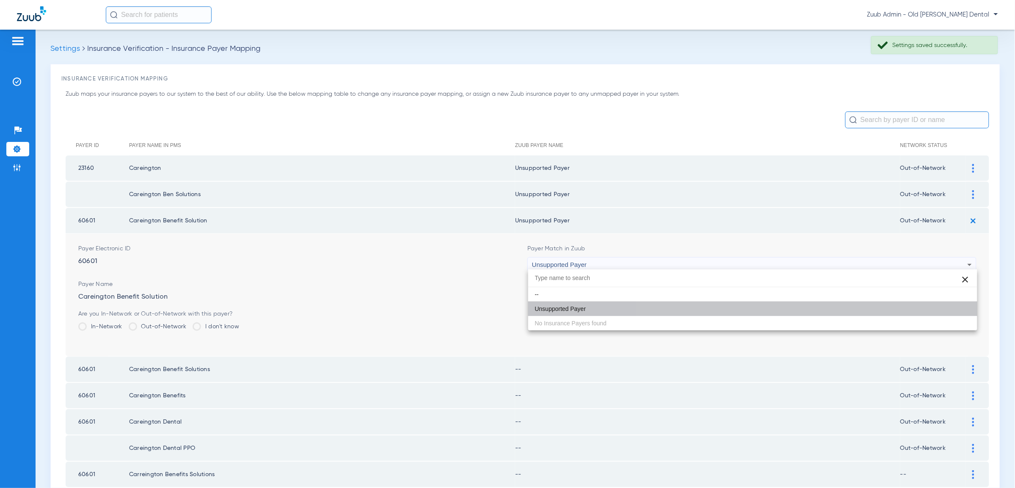
click at [952, 312] on button "Save" at bounding box center [951, 316] width 51 height 15
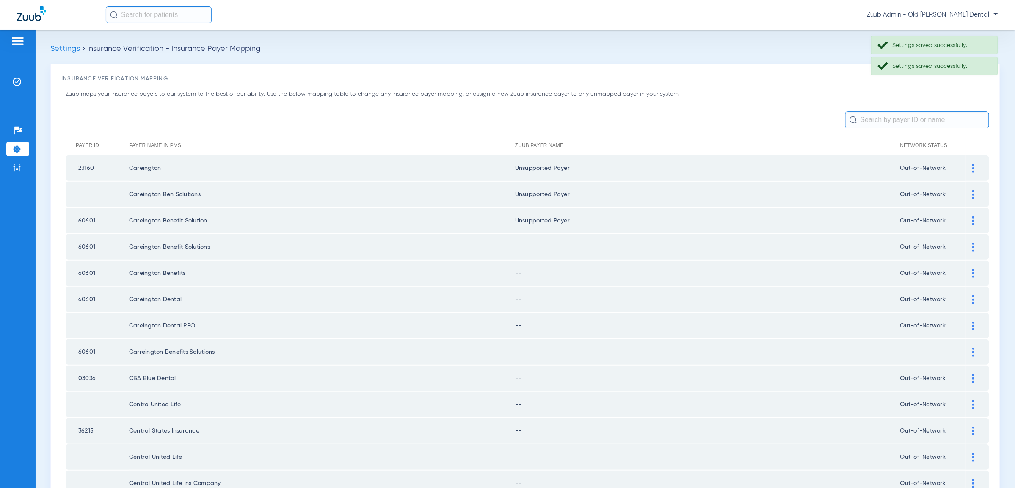
drag, startPoint x: 970, startPoint y: 245, endPoint x: 962, endPoint y: 255, distance: 12.9
click at [970, 246] on div at bounding box center [973, 246] width 15 height 9
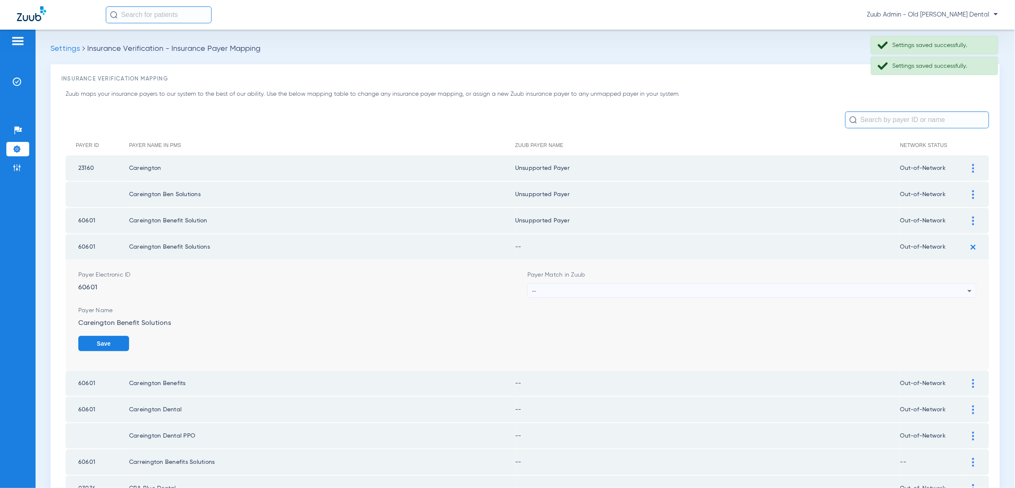
click at [926, 287] on div "--" at bounding box center [749, 291] width 435 height 14
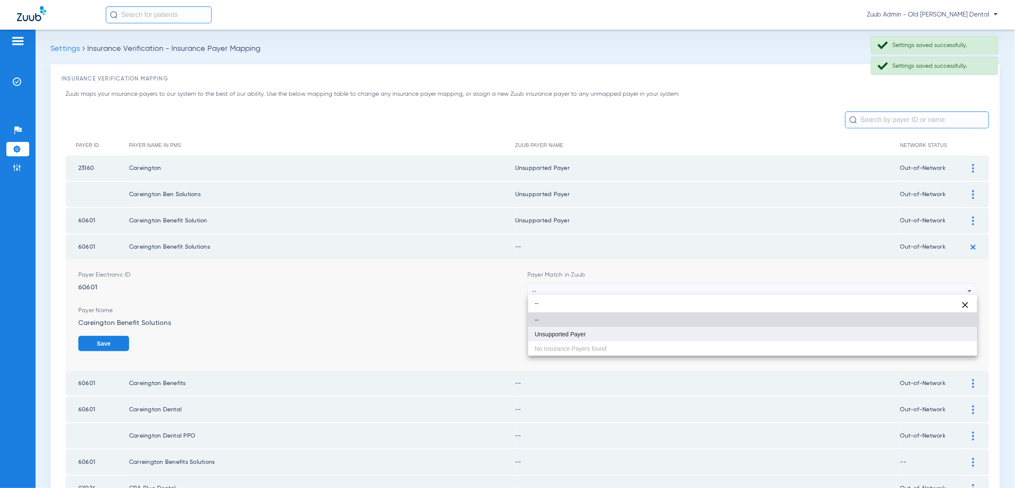
type input "--"
drag, startPoint x: 931, startPoint y: 331, endPoint x: 936, endPoint y: 335, distance: 6.9
click at [931, 331] on mat-option "Unsupported Payer" at bounding box center [752, 334] width 449 height 14
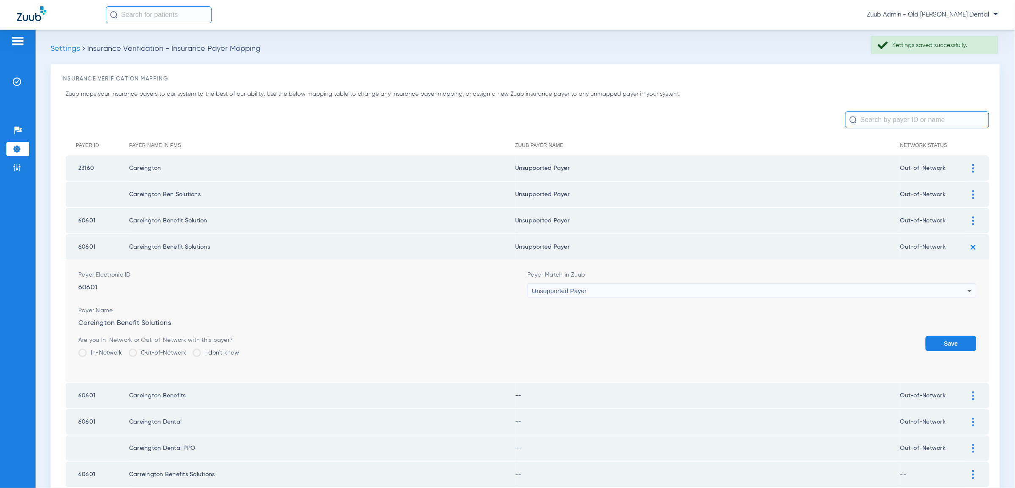
click at [936, 336] on button "Save" at bounding box center [951, 343] width 51 height 15
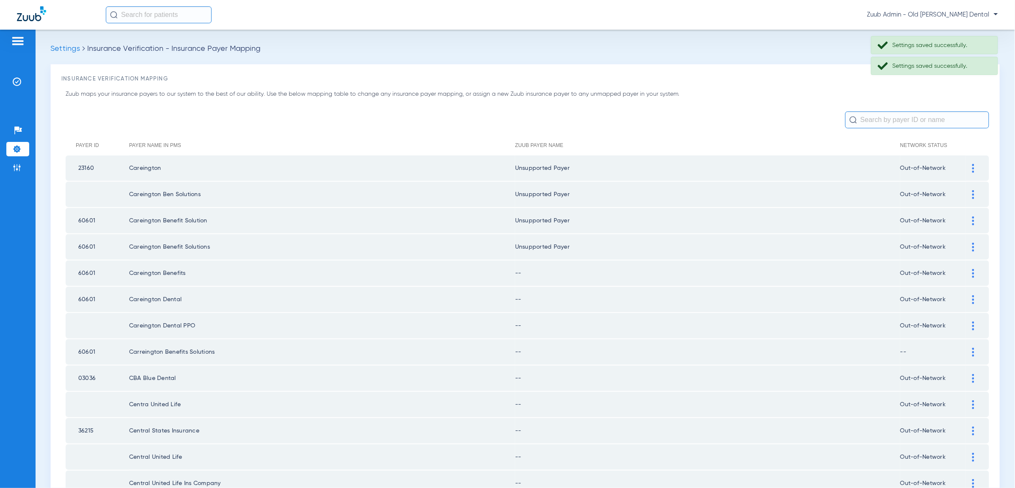
drag, startPoint x: 970, startPoint y: 268, endPoint x: 943, endPoint y: 284, distance: 31.5
click at [970, 269] on div at bounding box center [973, 273] width 15 height 9
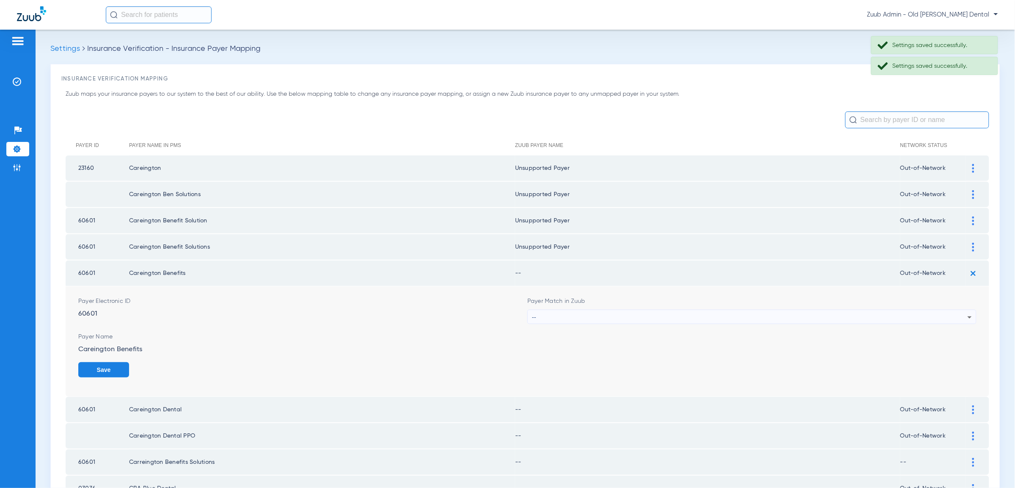
click at [888, 310] on div "--" at bounding box center [749, 317] width 435 height 14
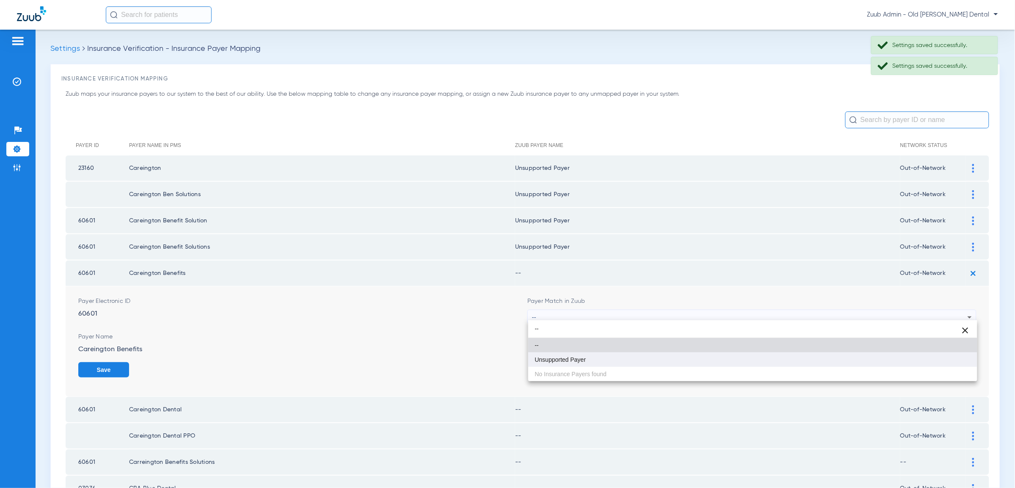
type input "--"
click at [914, 355] on mat-option "Unsupported Payer" at bounding box center [752, 359] width 449 height 14
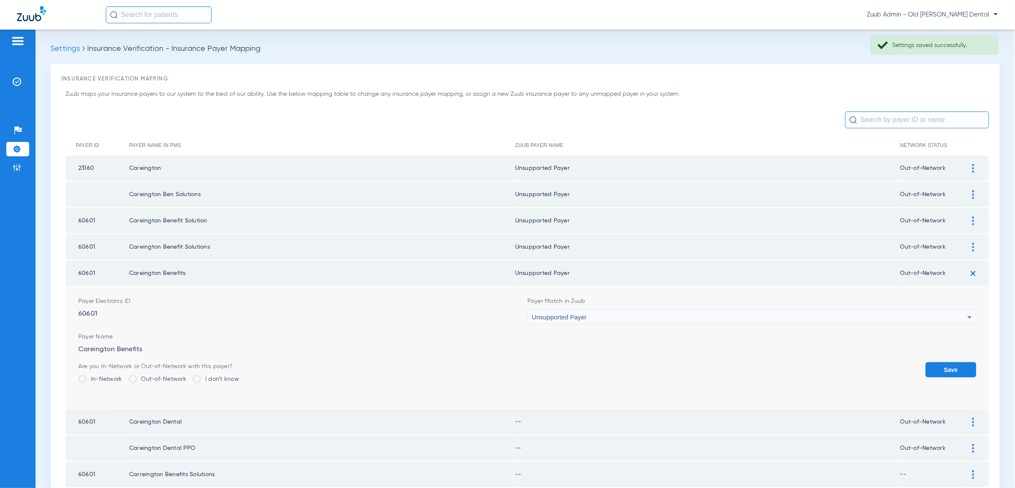
drag, startPoint x: 951, startPoint y: 367, endPoint x: 961, endPoint y: 319, distance: 49.1
click at [951, 367] on button "Save" at bounding box center [951, 369] width 51 height 15
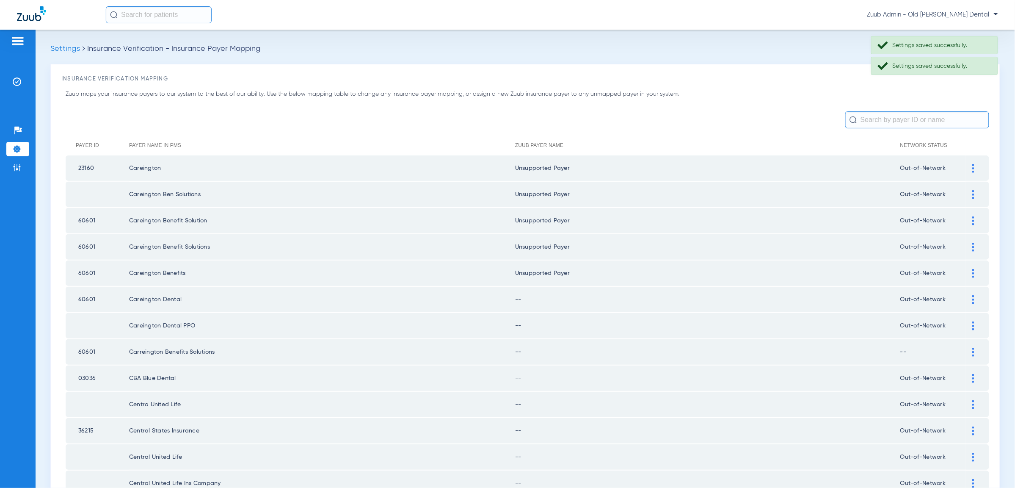
drag, startPoint x: 970, startPoint y: 295, endPoint x: 964, endPoint y: 301, distance: 8.1
click at [970, 296] on div at bounding box center [973, 299] width 15 height 9
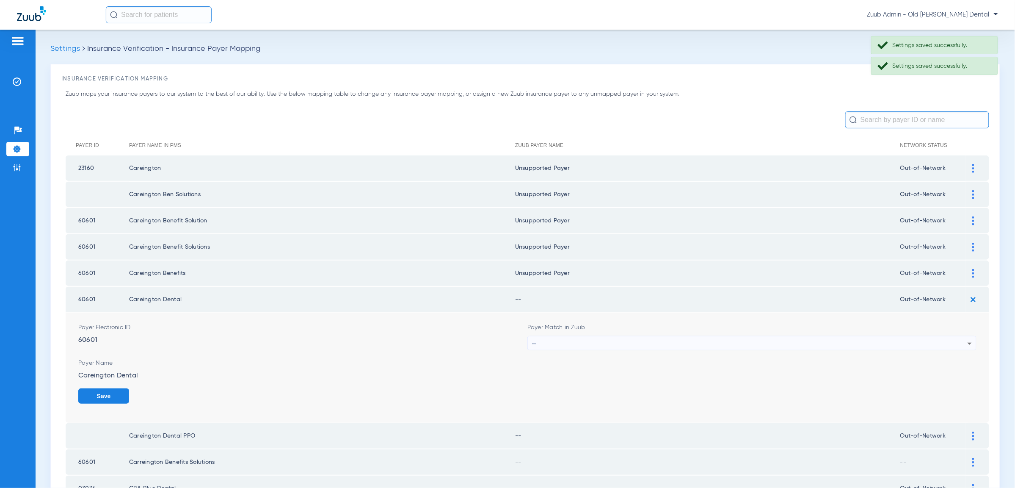
click at [913, 339] on div "--" at bounding box center [749, 343] width 435 height 14
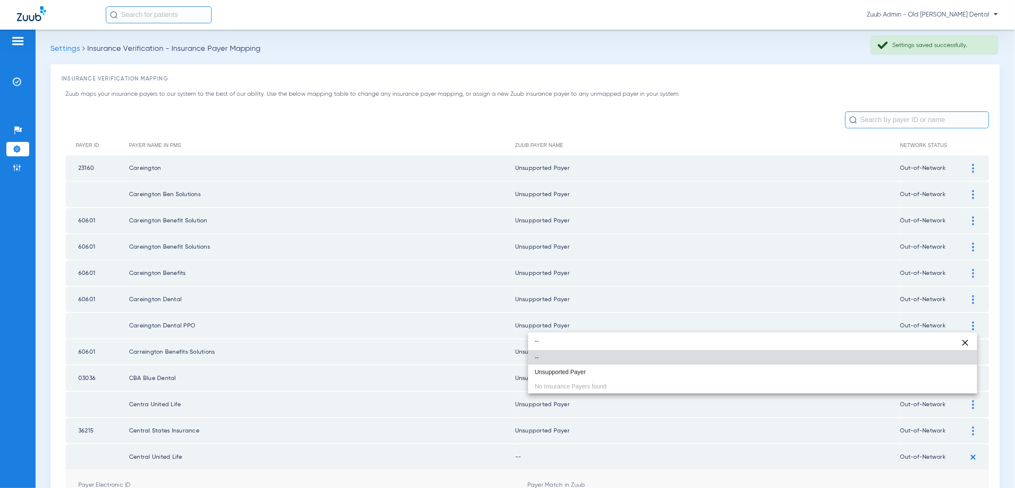
scroll to position [90, 0]
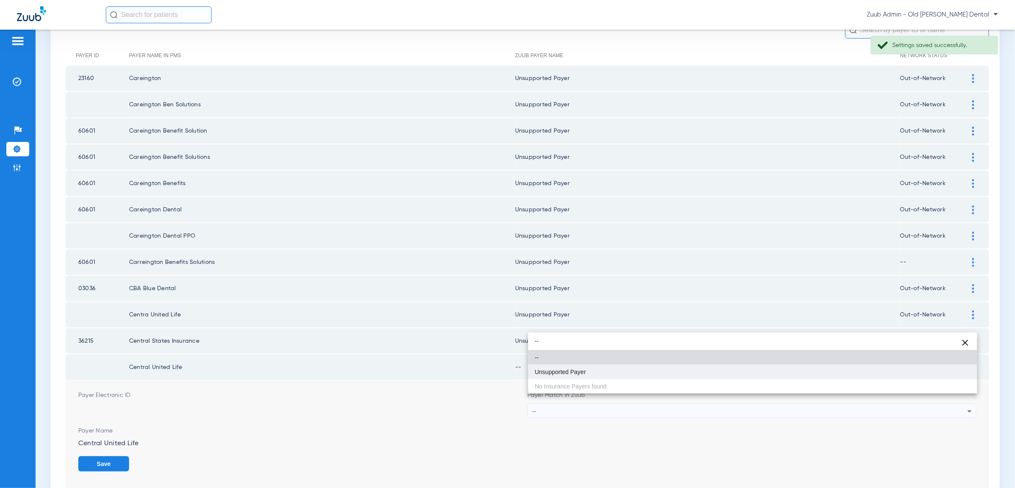
type input "--"
click at [908, 373] on mat-option "Unsupported Payer" at bounding box center [752, 371] width 449 height 14
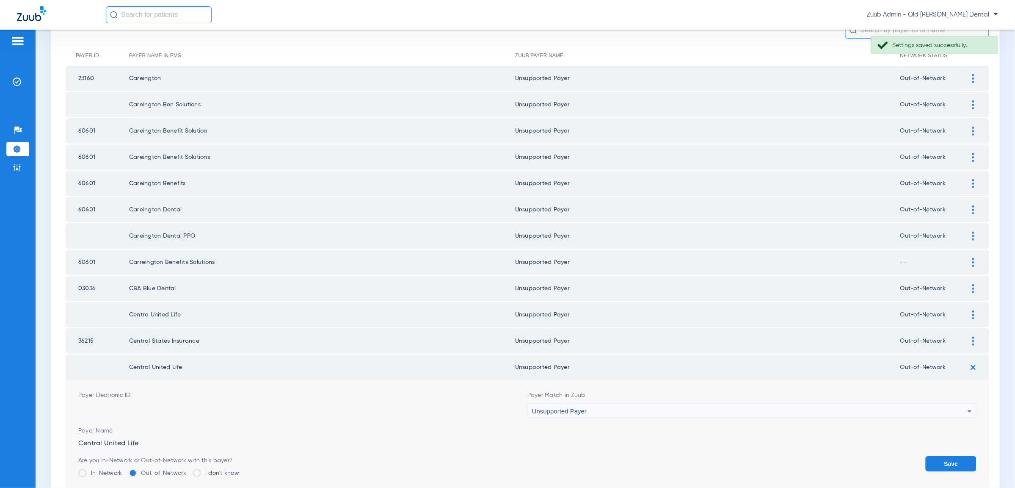
click at [944, 456] on button "Save" at bounding box center [951, 463] width 51 height 15
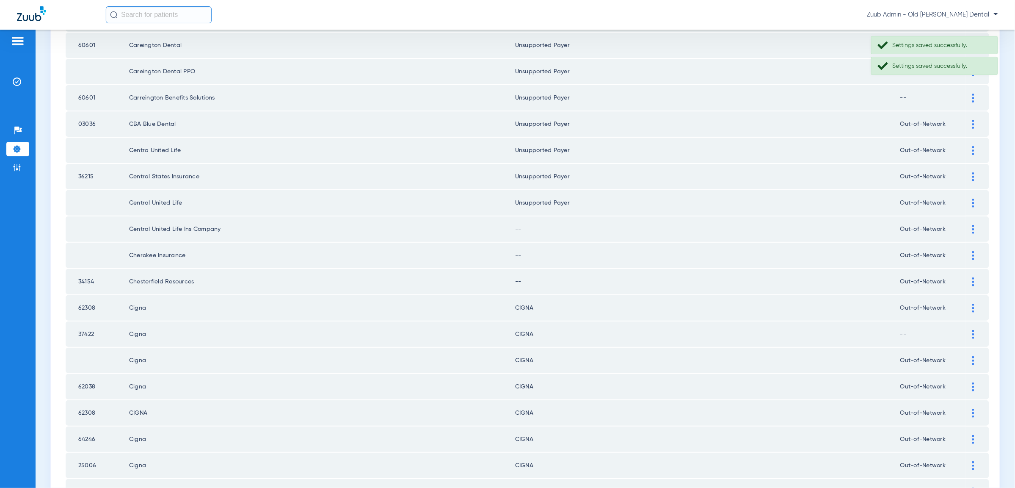
scroll to position [257, 0]
drag, startPoint x: 970, startPoint y: 214, endPoint x: 969, endPoint y: 239, distance: 24.6
click at [970, 222] on div at bounding box center [973, 226] width 15 height 9
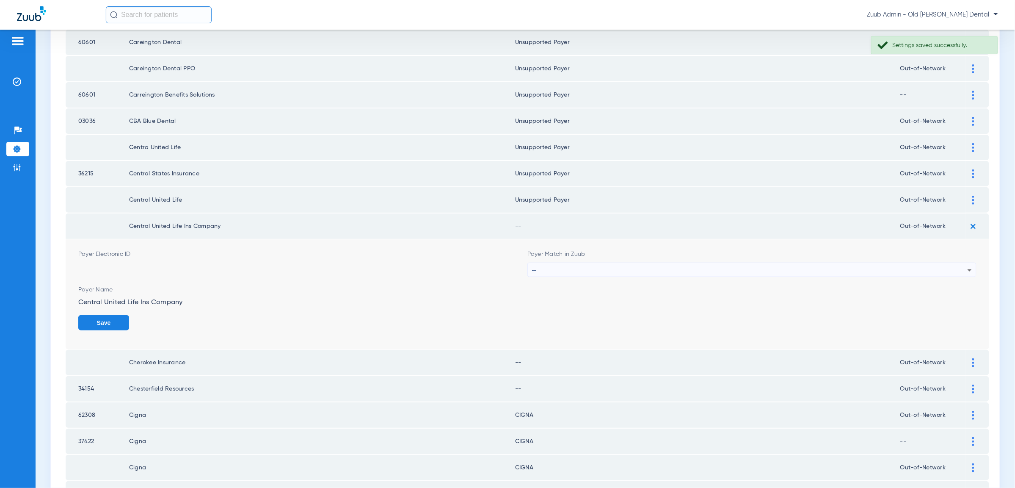
click at [964, 265] on icon at bounding box center [969, 270] width 10 height 10
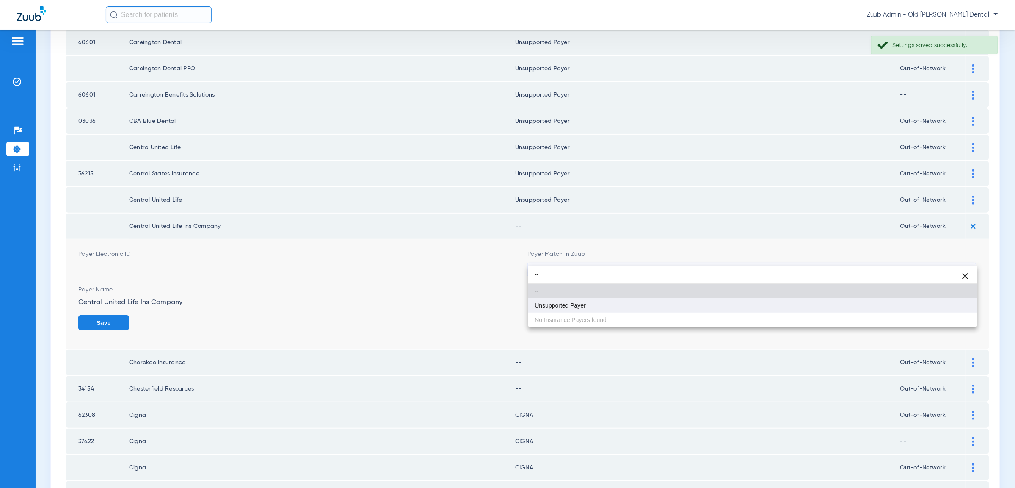
type input "--"
click at [934, 310] on mat-option "Unsupported Payer" at bounding box center [752, 305] width 449 height 14
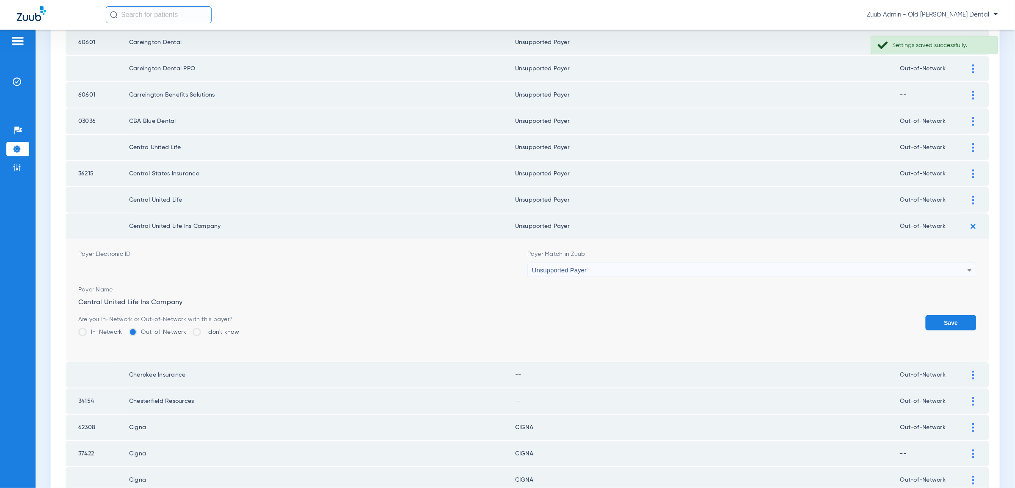
drag, startPoint x: 945, startPoint y: 312, endPoint x: 960, endPoint y: 285, distance: 30.7
click at [945, 315] on button "Save" at bounding box center [951, 322] width 51 height 15
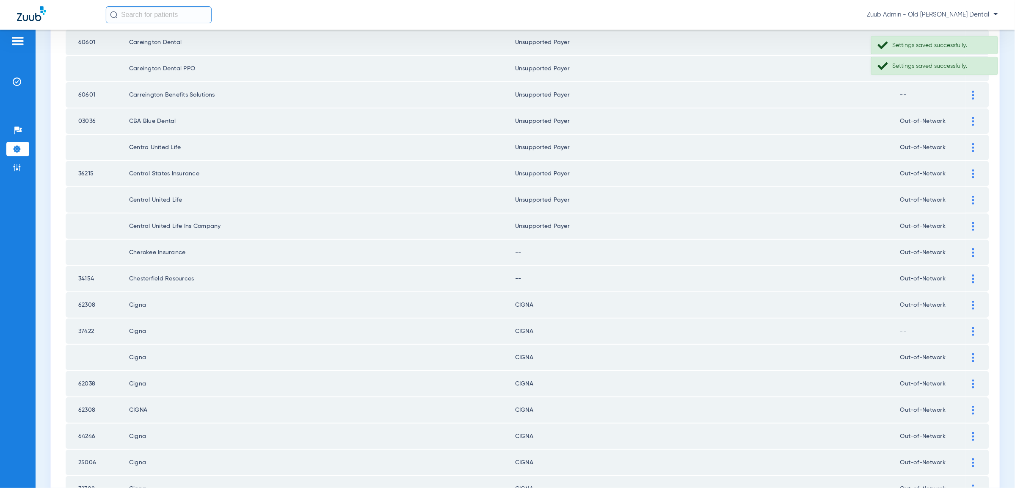
click at [975, 248] on div at bounding box center [973, 252] width 15 height 9
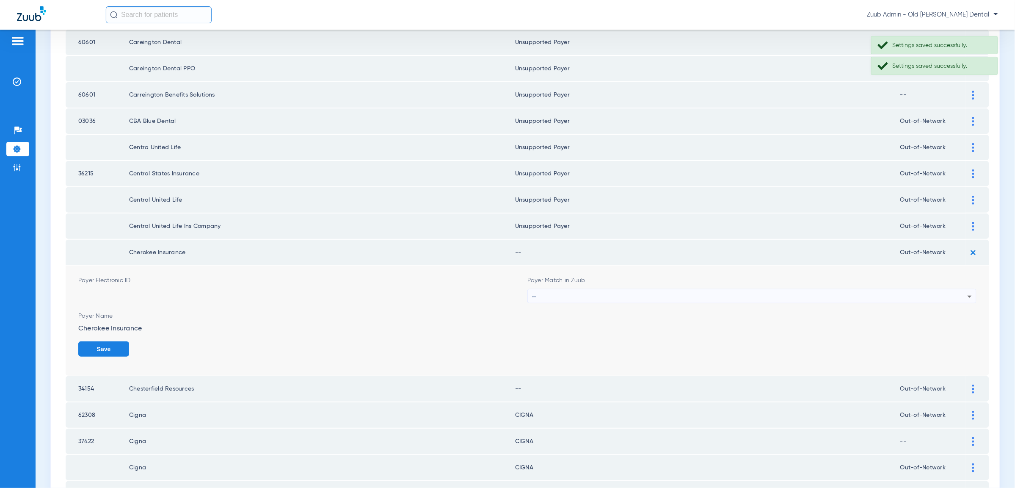
click at [968, 295] on icon at bounding box center [969, 296] width 4 height 2
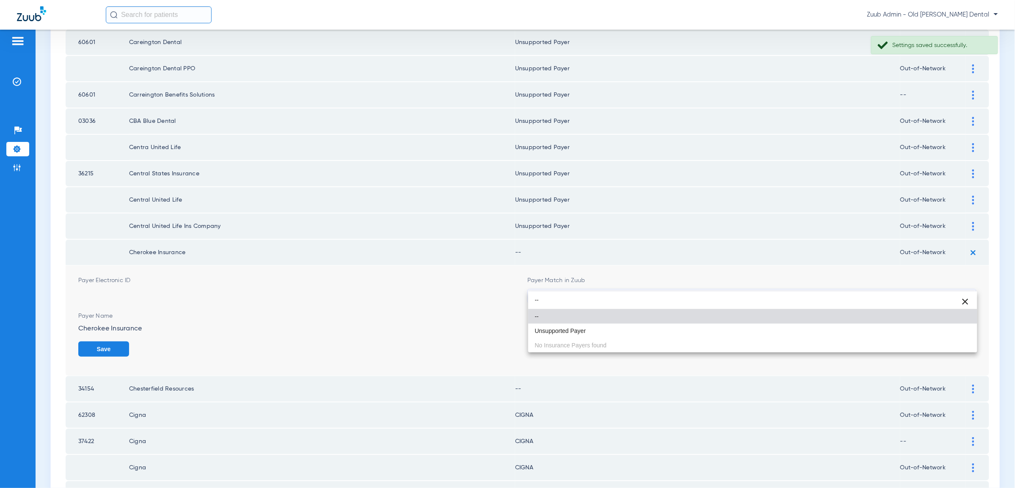
type input "--"
click at [936, 333] on mat-option "Unsupported Payer" at bounding box center [752, 330] width 449 height 14
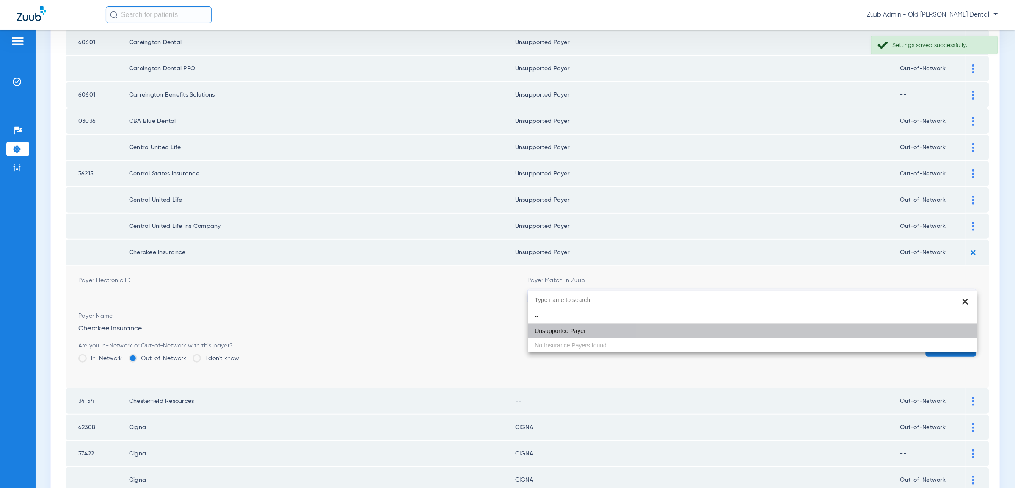
click at [936, 341] on button "Save" at bounding box center [951, 348] width 51 height 15
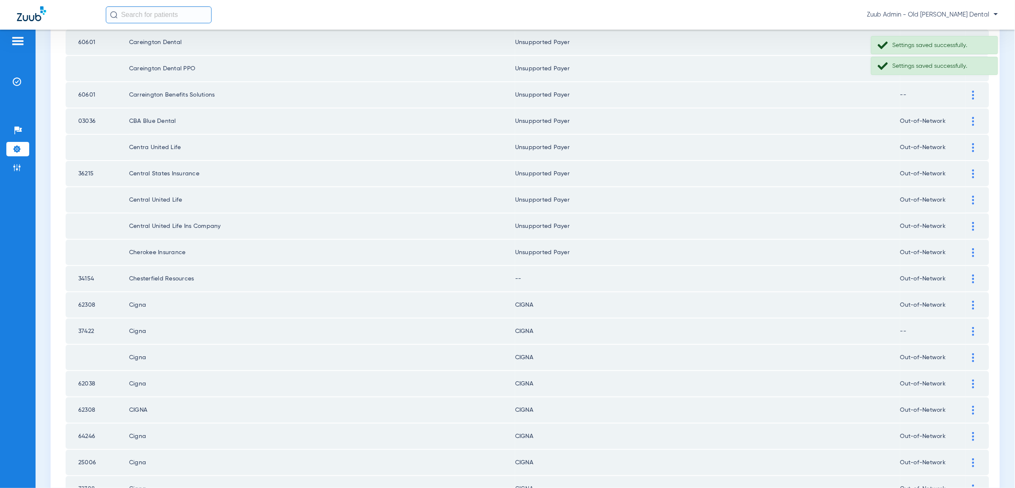
click at [970, 274] on div at bounding box center [973, 278] width 15 height 9
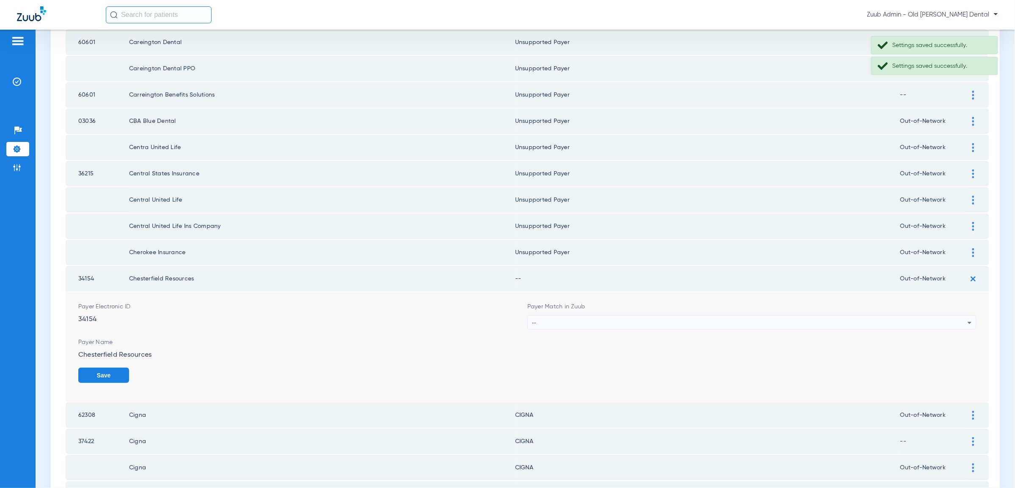
click at [952, 315] on div "--" at bounding box center [749, 322] width 435 height 14
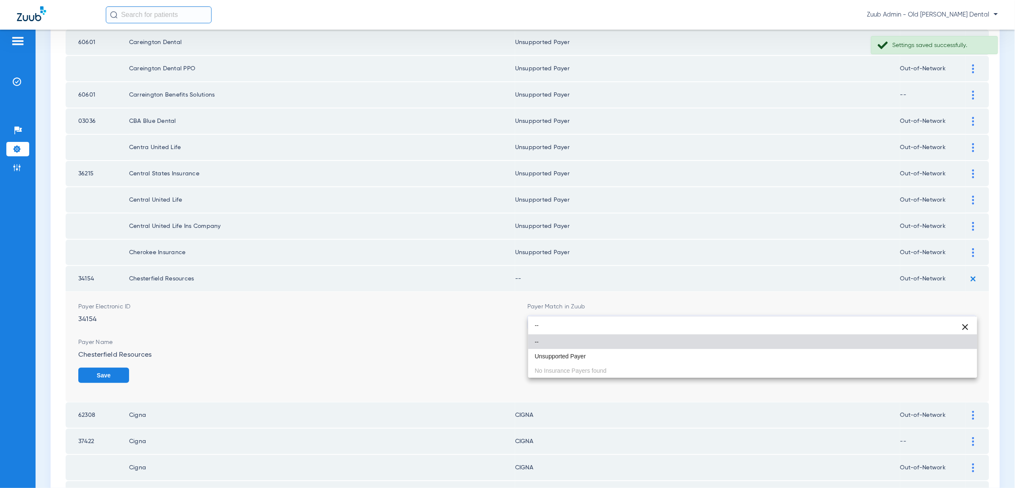
type input "--"
click at [950, 355] on mat-option "Unsupported Payer" at bounding box center [752, 356] width 449 height 14
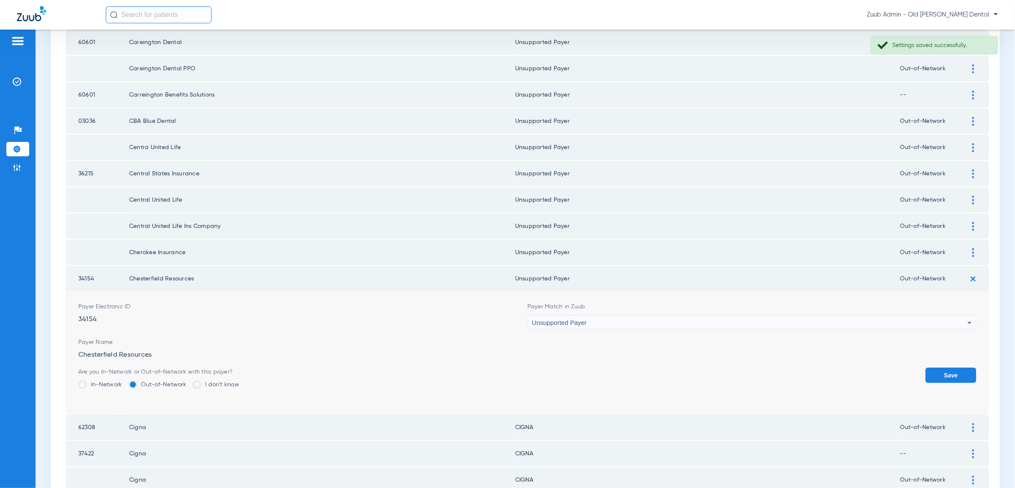
click at [956, 367] on button "Save" at bounding box center [951, 374] width 51 height 15
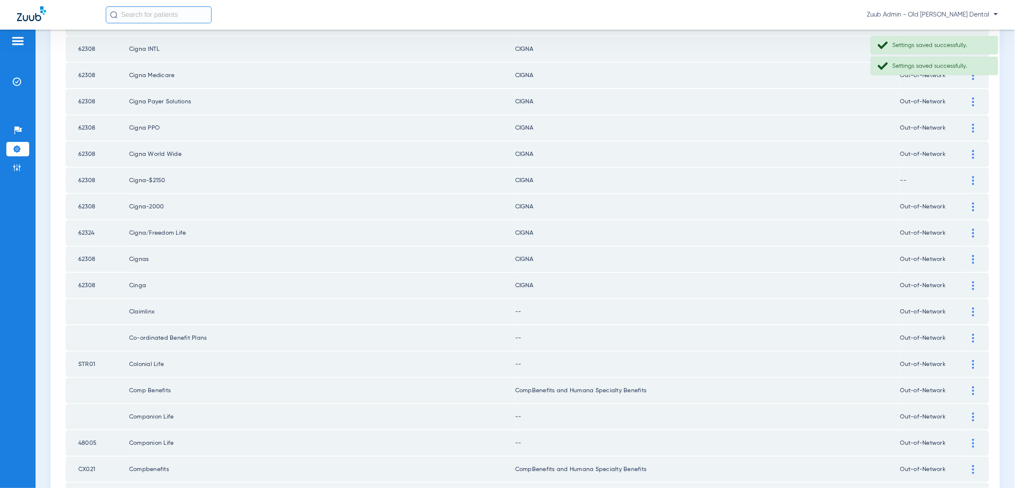
scroll to position [999, 0]
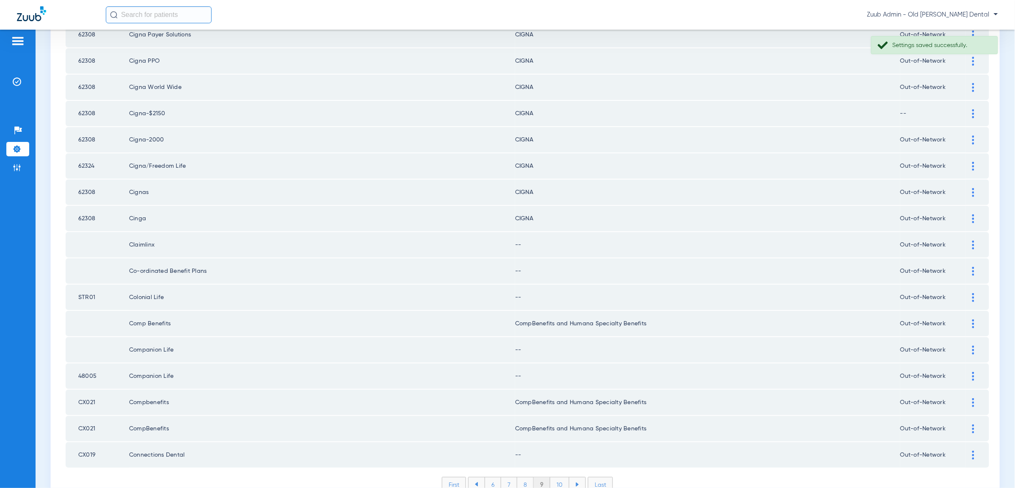
click at [973, 240] on img at bounding box center [973, 244] width 2 height 9
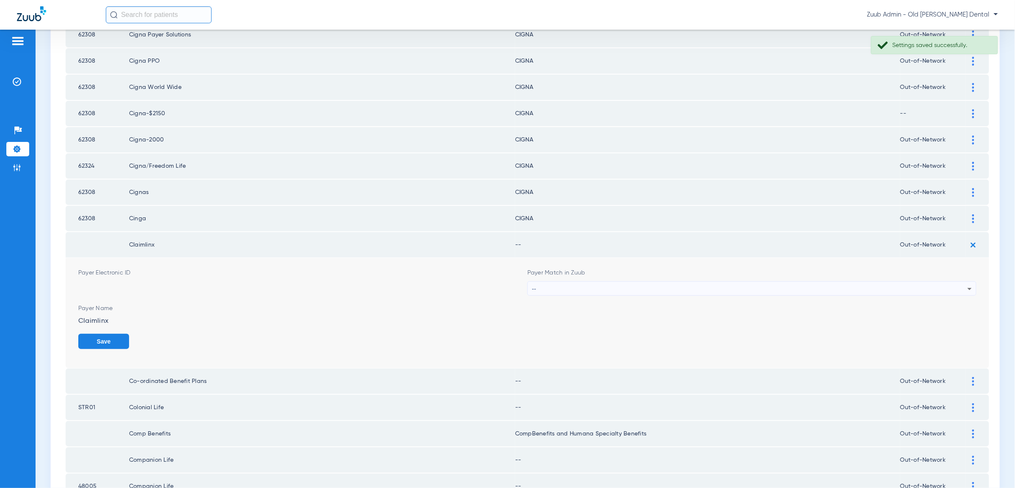
click at [936, 281] on div "--" at bounding box center [749, 288] width 435 height 14
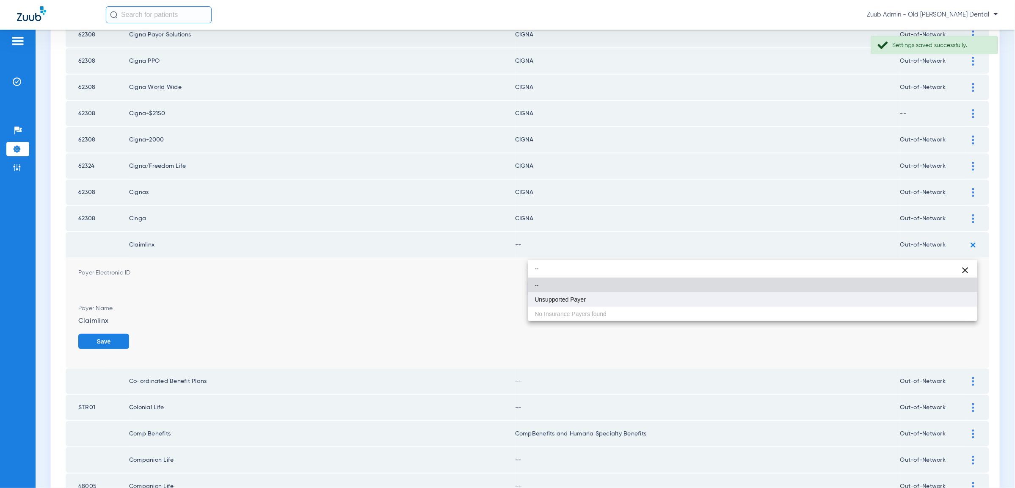
type input "--"
click at [933, 297] on mat-option "Unsupported Payer" at bounding box center [752, 299] width 449 height 14
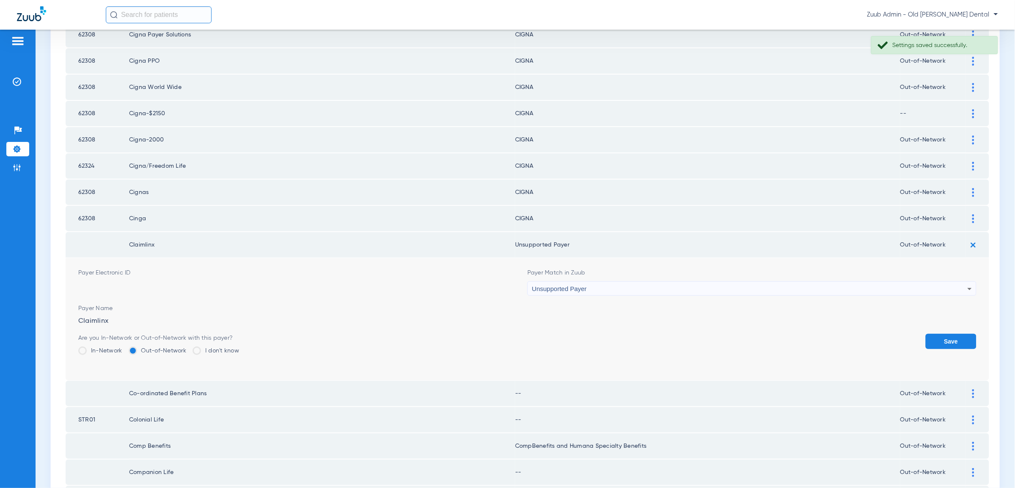
drag, startPoint x: 938, startPoint y: 305, endPoint x: 959, endPoint y: 264, distance: 45.6
click at [938, 333] on button "Save" at bounding box center [951, 340] width 51 height 15
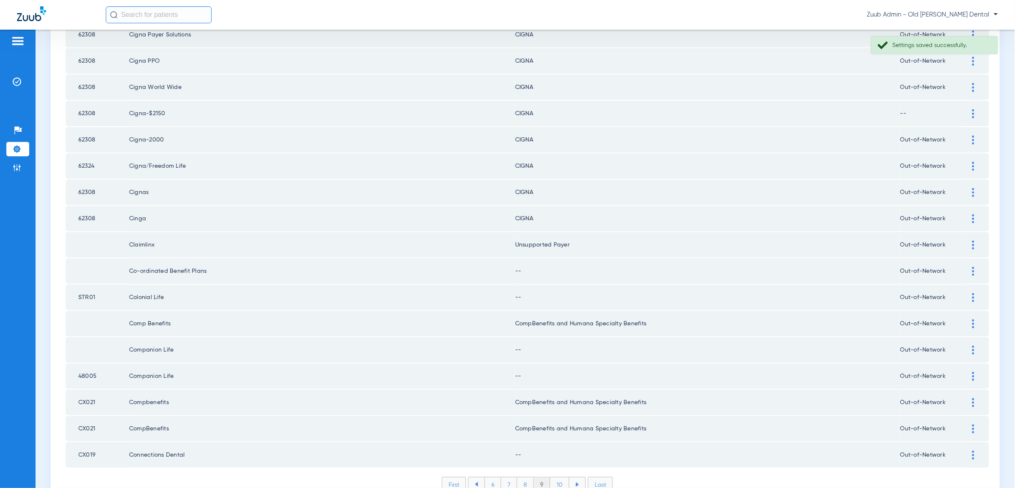
click at [972, 267] on img at bounding box center [973, 271] width 2 height 9
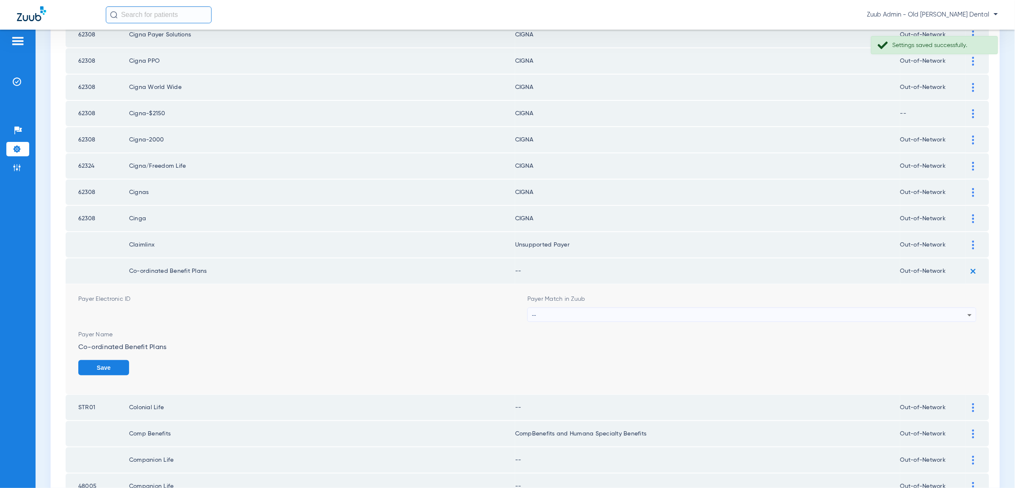
click at [934, 308] on div "--" at bounding box center [749, 315] width 435 height 14
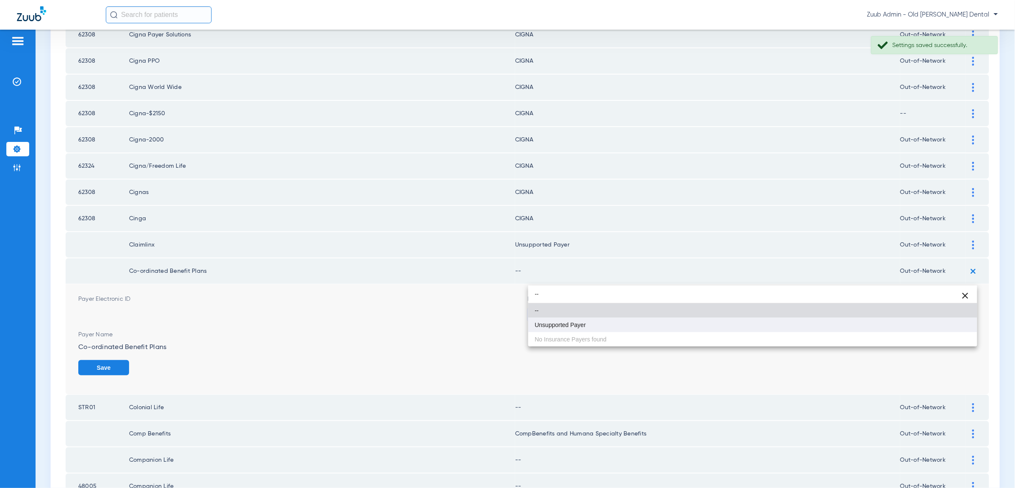
type input "--"
click at [924, 322] on mat-option "Unsupported Payer" at bounding box center [752, 324] width 449 height 14
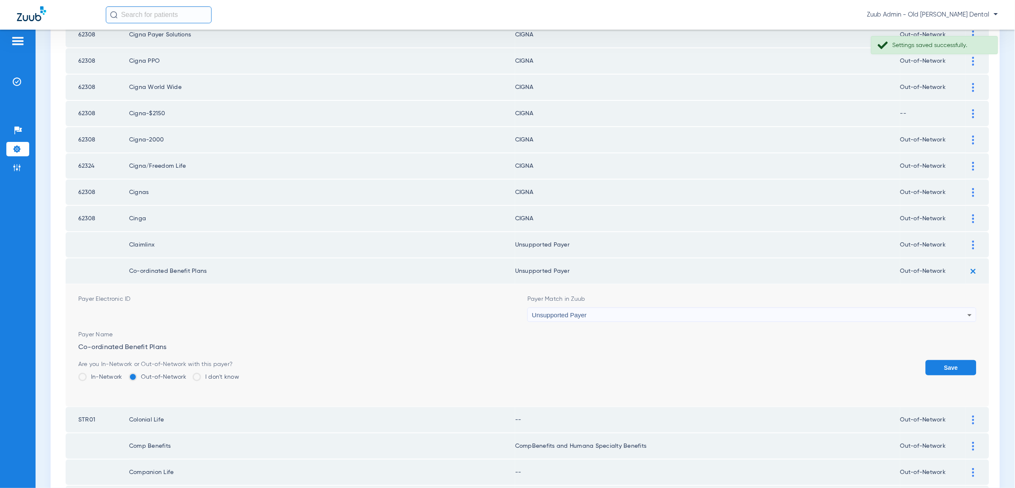
click at [935, 360] on button "Save" at bounding box center [951, 367] width 51 height 15
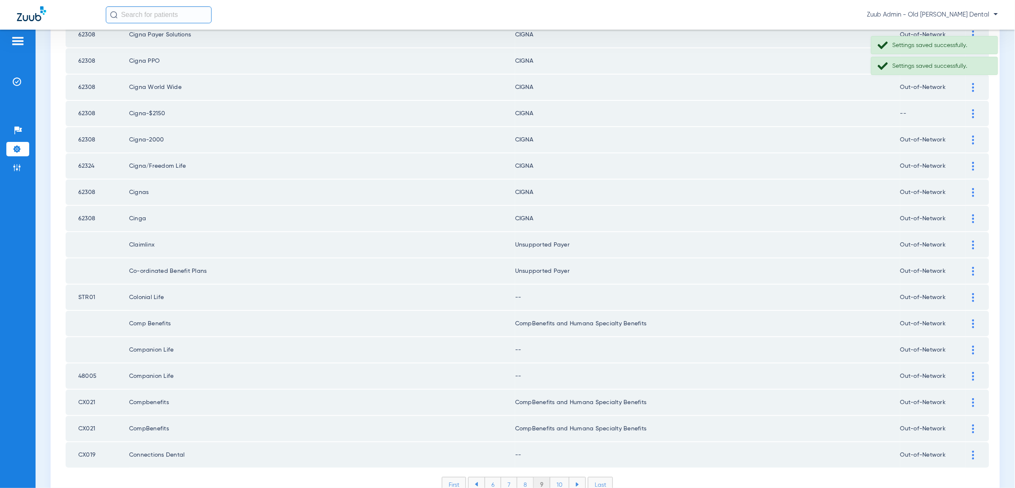
drag, startPoint x: 970, startPoint y: 260, endPoint x: 965, endPoint y: 265, distance: 6.9
click at [970, 293] on div at bounding box center [973, 297] width 15 height 9
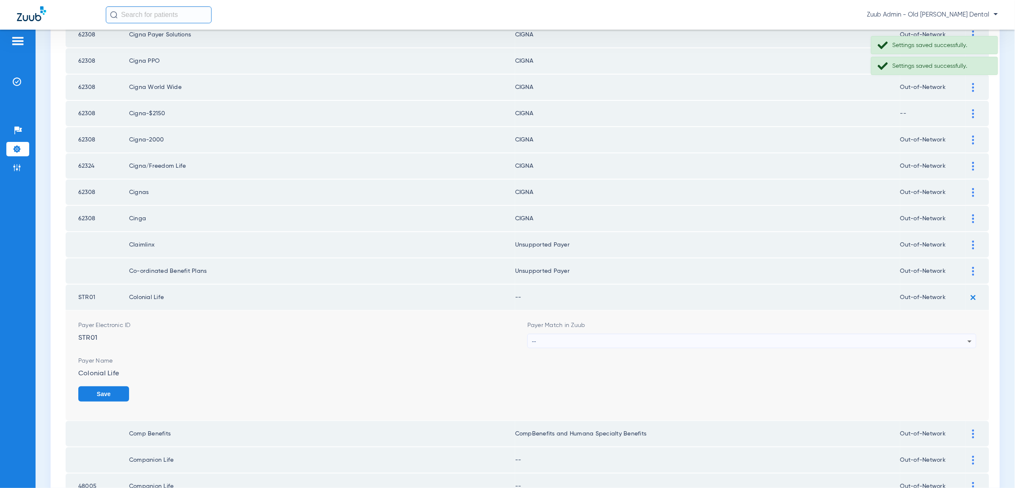
click at [939, 334] on div "--" at bounding box center [749, 341] width 435 height 14
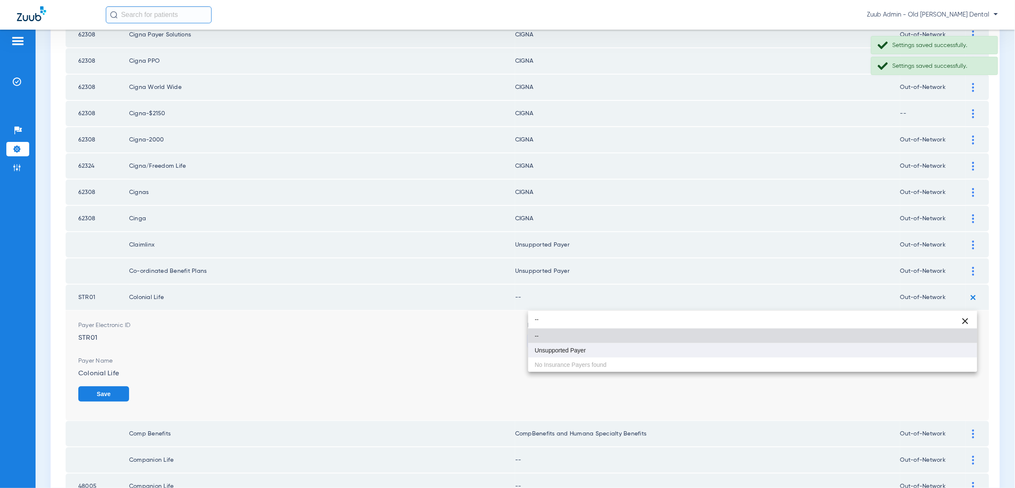
type input "--"
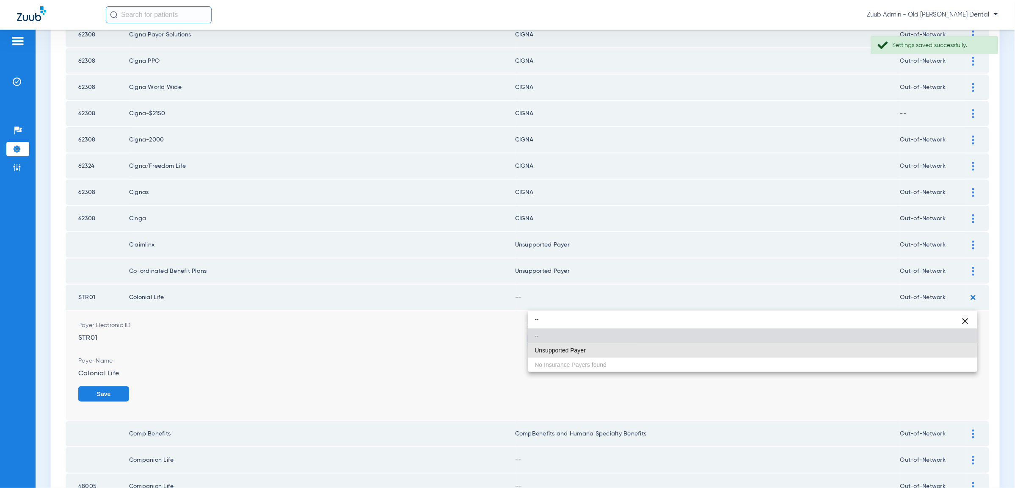
drag, startPoint x: 940, startPoint y: 344, endPoint x: 951, endPoint y: 354, distance: 14.4
click at [940, 344] on mat-option "Unsupported Payer" at bounding box center [752, 350] width 449 height 14
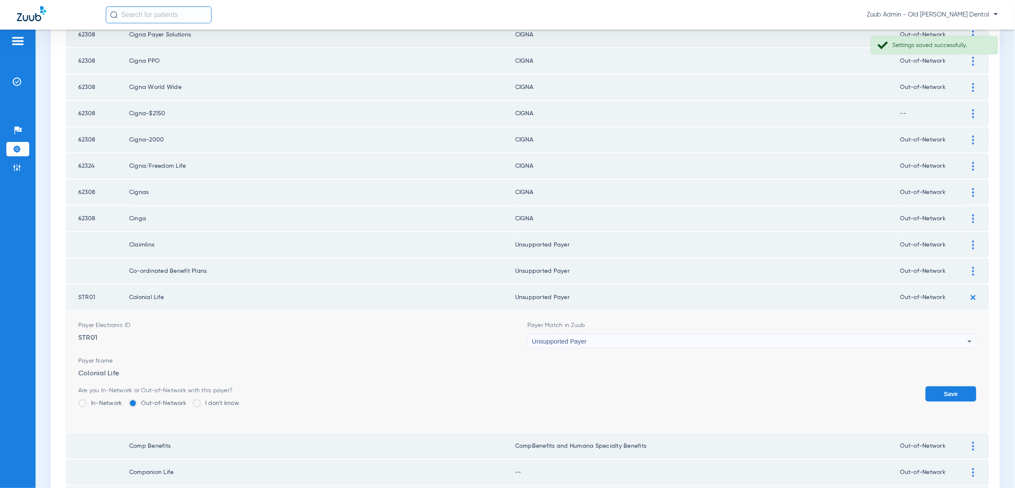
click at [965, 386] on button "Save" at bounding box center [951, 393] width 51 height 15
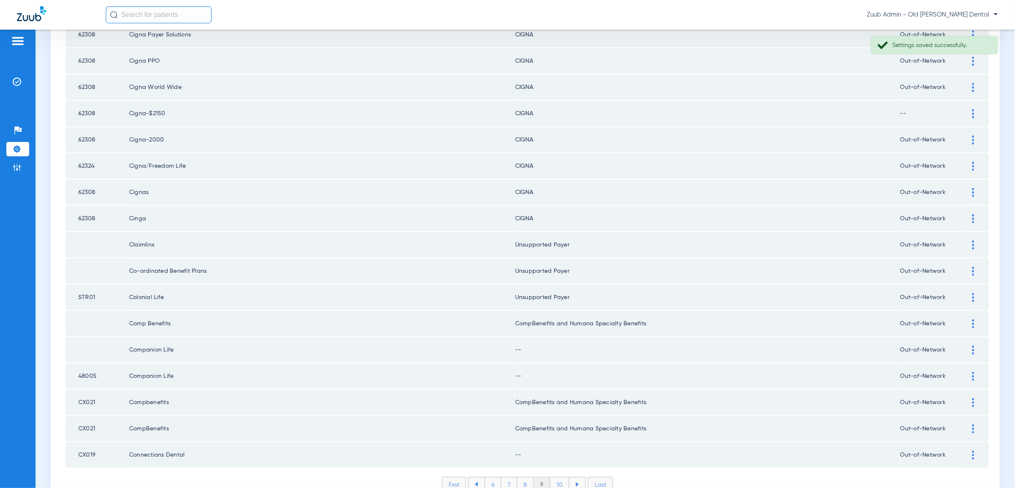
click at [973, 337] on td at bounding box center [977, 349] width 23 height 25
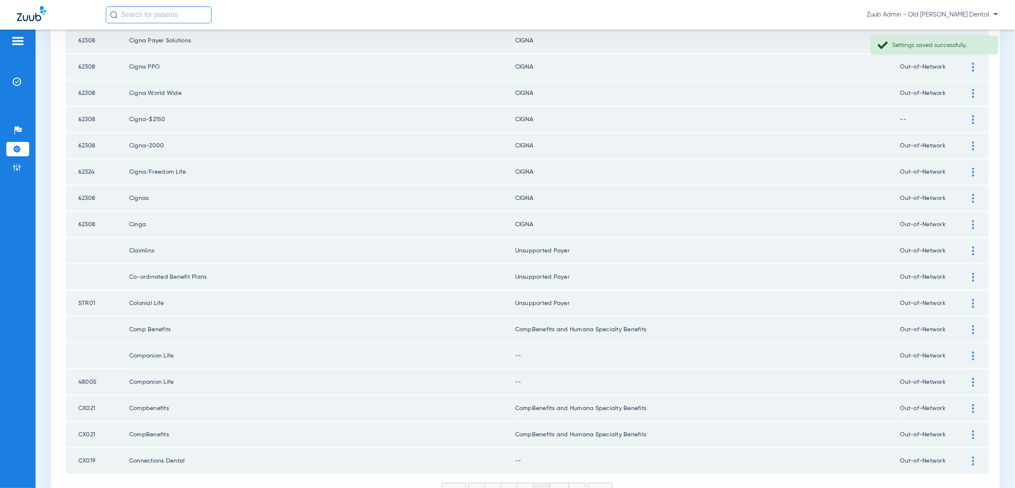
click at [973, 351] on img at bounding box center [973, 355] width 2 height 9
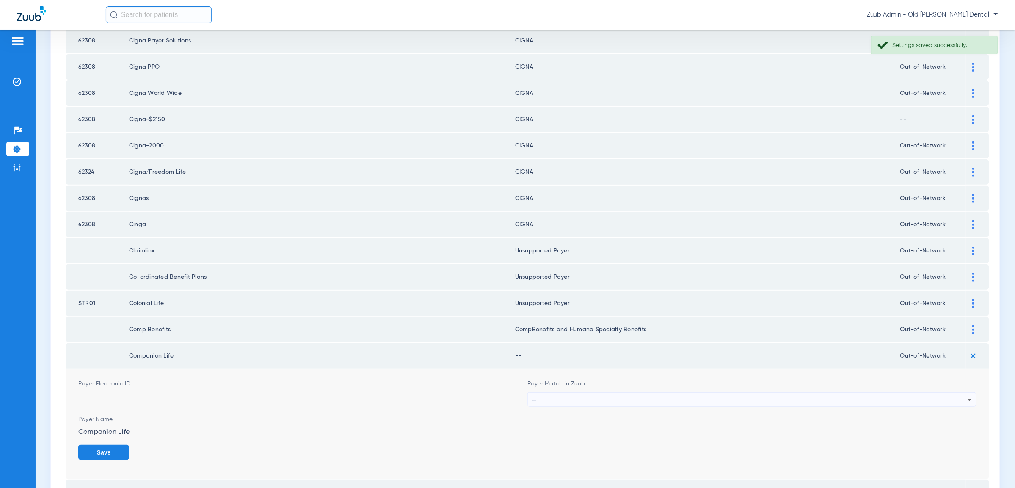
click at [968, 392] on div "--" at bounding box center [752, 399] width 448 height 14
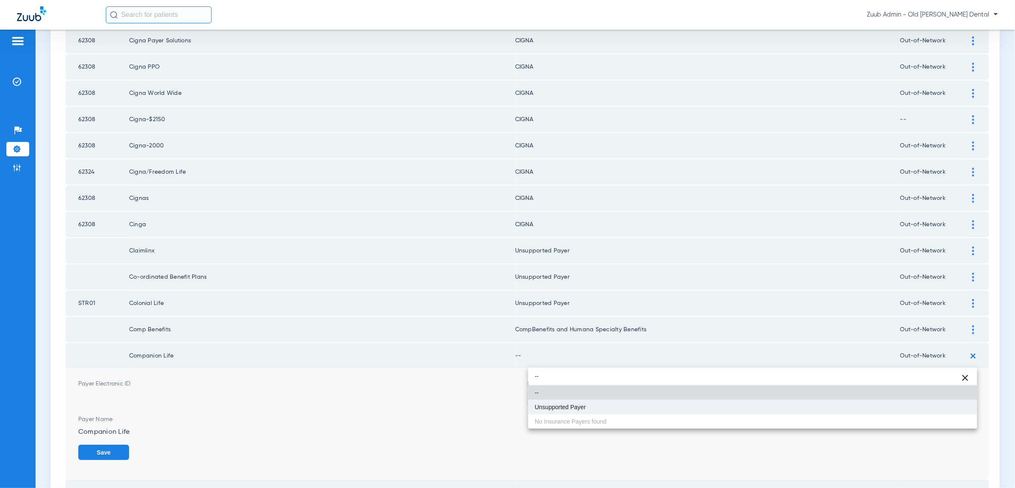
type input "--"
click at [949, 402] on mat-option "Unsupported Payer" at bounding box center [752, 407] width 449 height 14
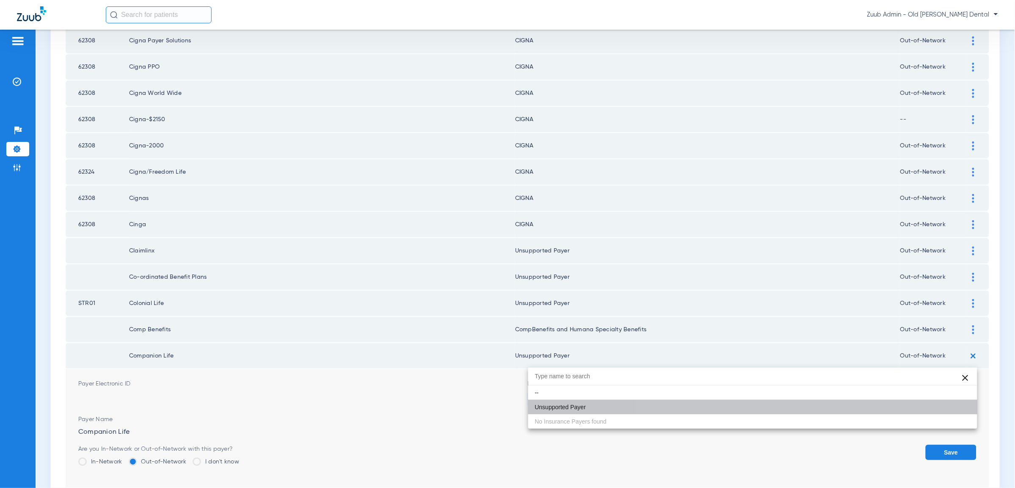
click at [950, 403] on form "Payer Electronic ID Payer Match in Zuub Unsupported Payer Payer Name Companion …" at bounding box center [527, 430] width 898 height 122
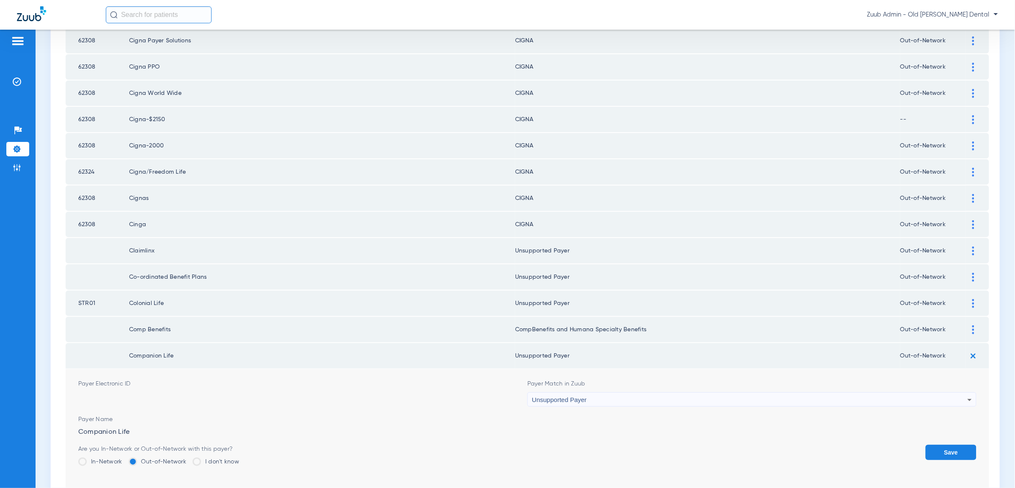
click at [960, 444] on button "Save" at bounding box center [951, 451] width 51 height 15
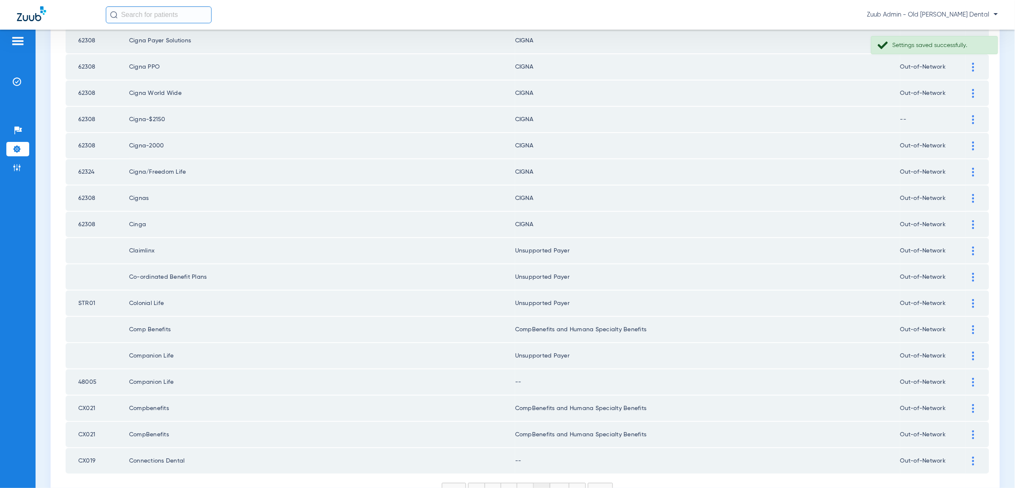
click at [973, 378] on img at bounding box center [973, 382] width 2 height 9
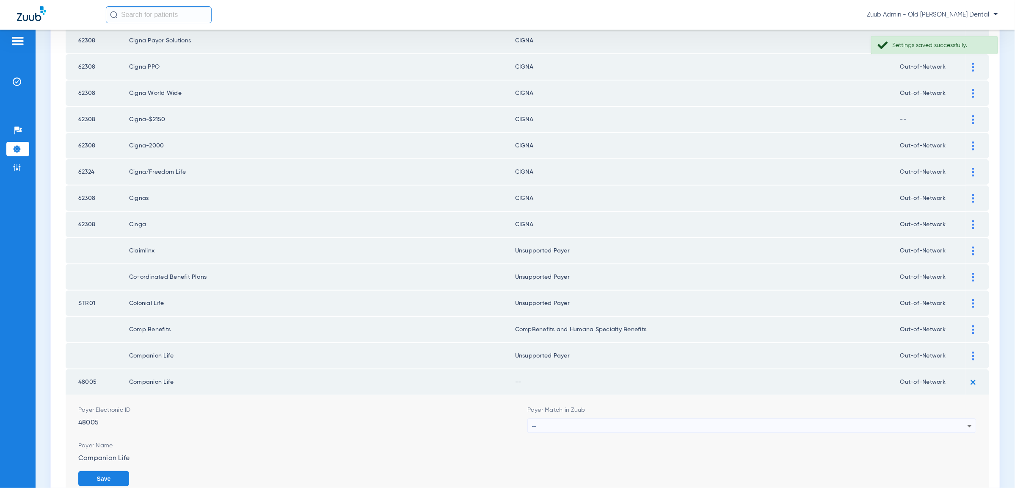
click at [929, 419] on div "--" at bounding box center [749, 426] width 435 height 14
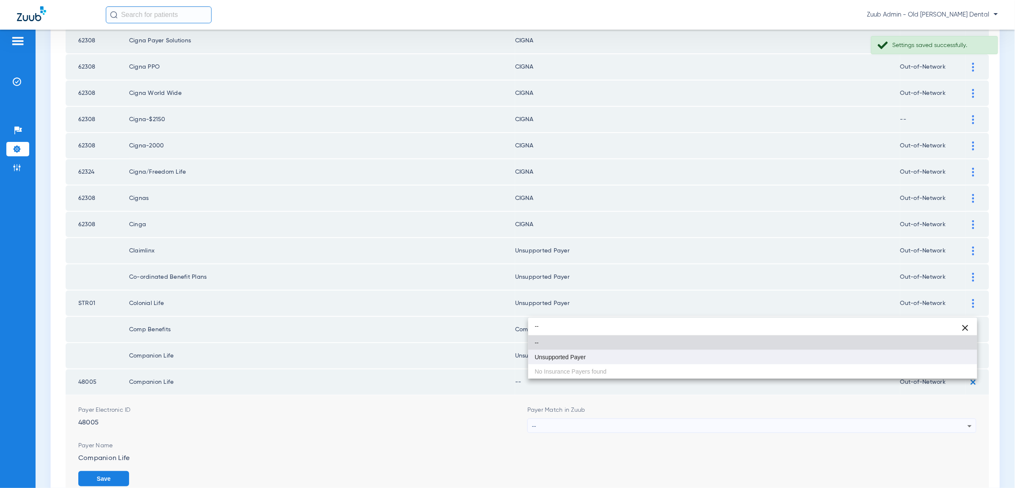
type input "--"
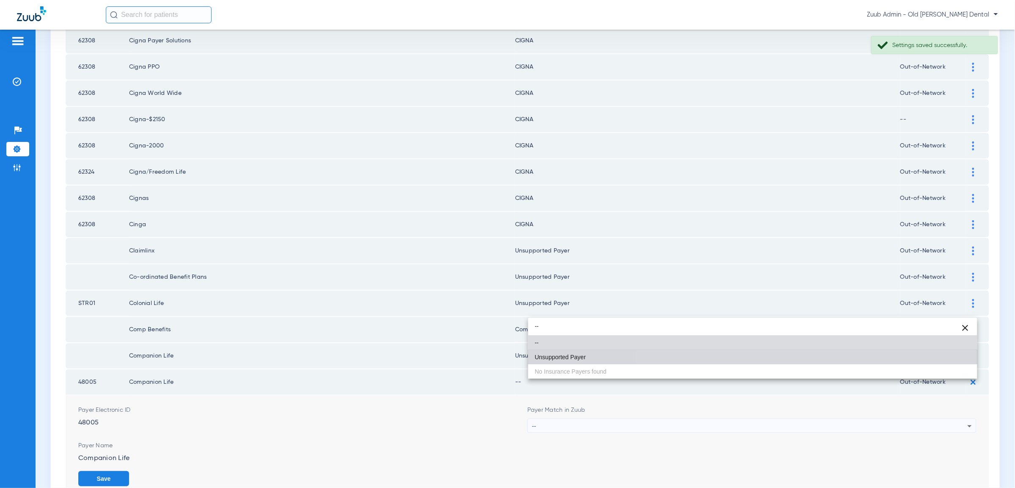
click at [929, 360] on mat-option "Unsupported Payer" at bounding box center [752, 357] width 449 height 14
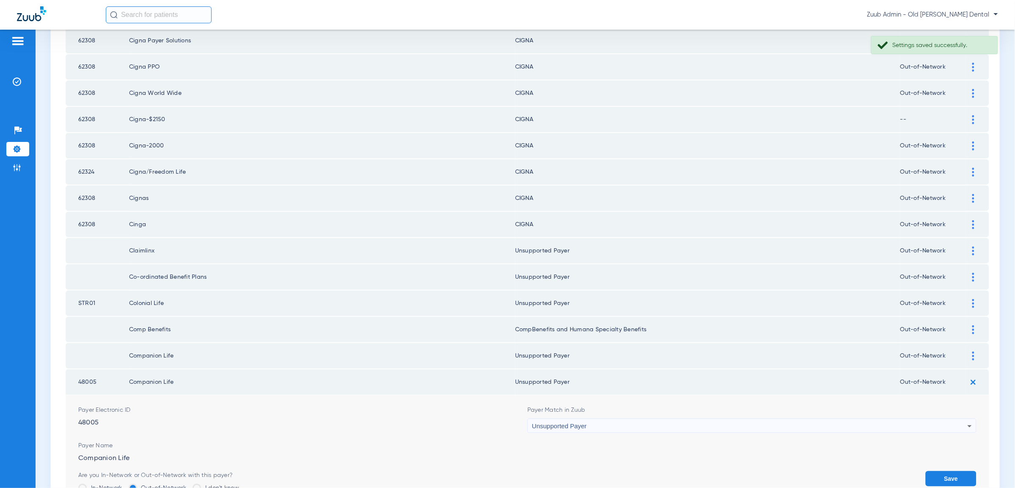
click at [950, 471] on button "Save" at bounding box center [951, 478] width 51 height 15
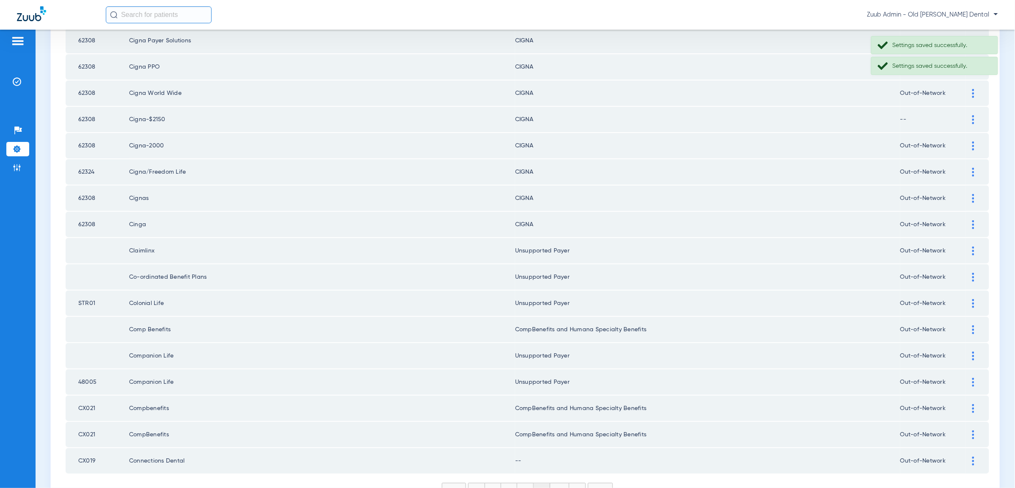
scroll to position [999, 0]
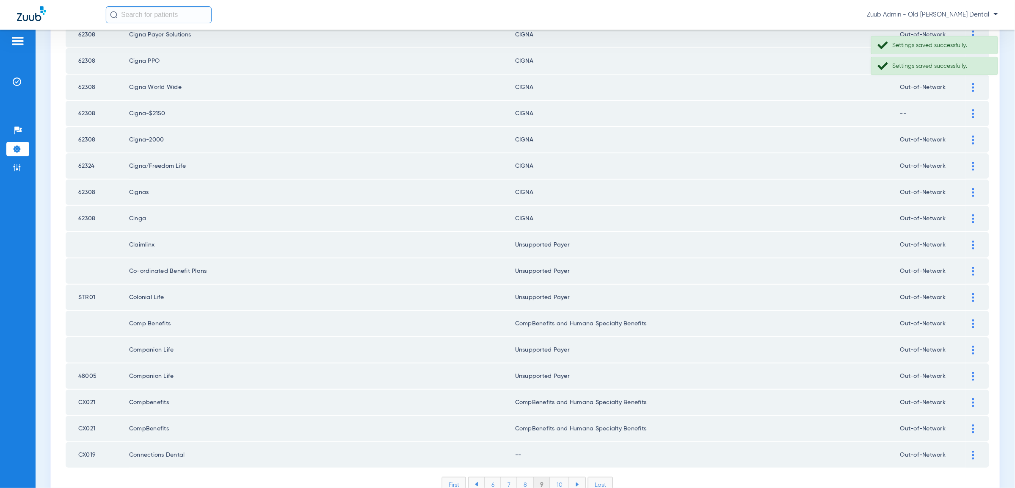
click at [975, 450] on div at bounding box center [973, 454] width 15 height 9
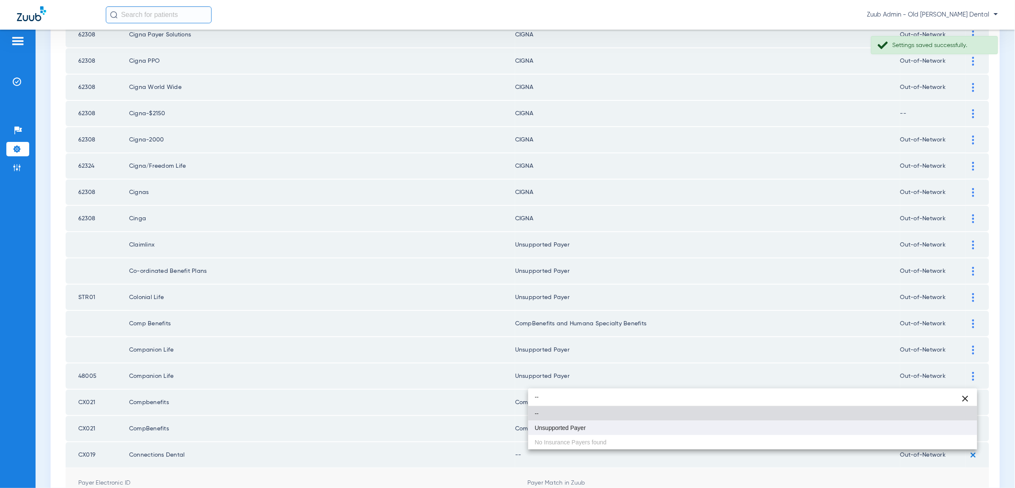
type input "--"
click at [912, 422] on mat-option "Unsupported Payer" at bounding box center [752, 427] width 449 height 14
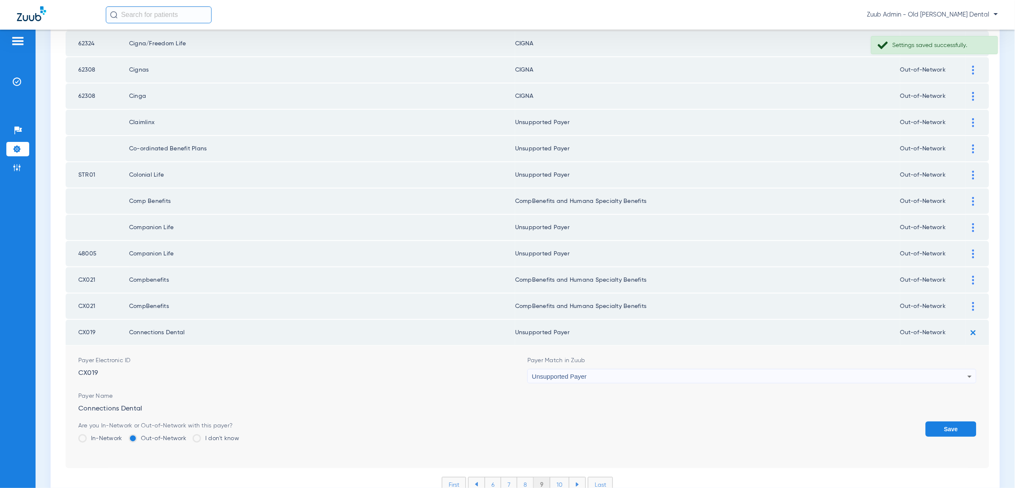
drag, startPoint x: 936, startPoint y: 387, endPoint x: 893, endPoint y: 397, distance: 43.5
click at [934, 421] on button "Save" at bounding box center [951, 428] width 51 height 15
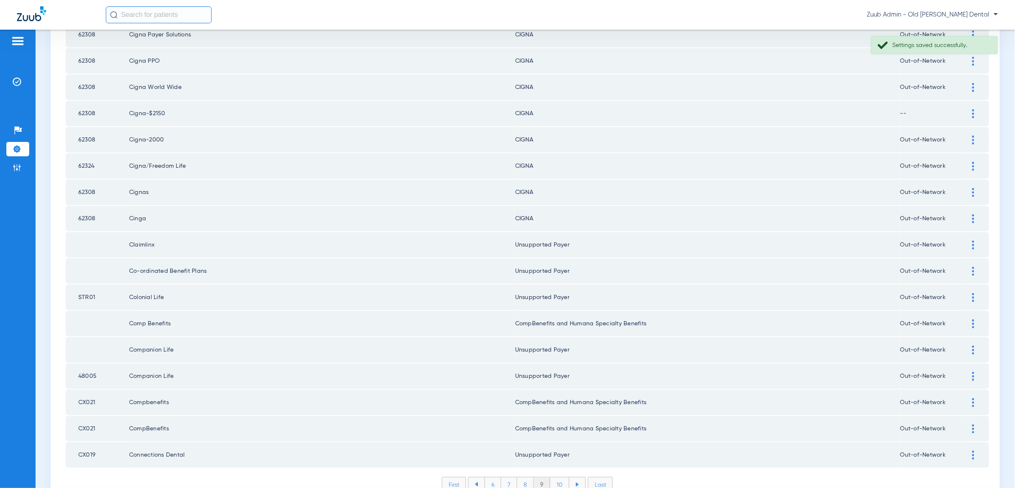
drag, startPoint x: 559, startPoint y: 438, endPoint x: 599, endPoint y: 430, distance: 40.8
click at [559, 477] on li "10" at bounding box center [559, 484] width 19 height 14
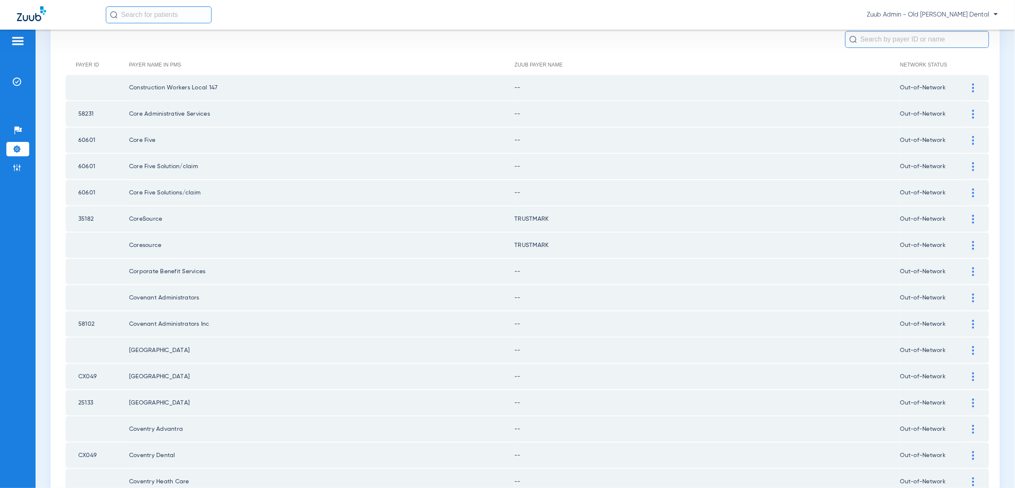
scroll to position [0, 0]
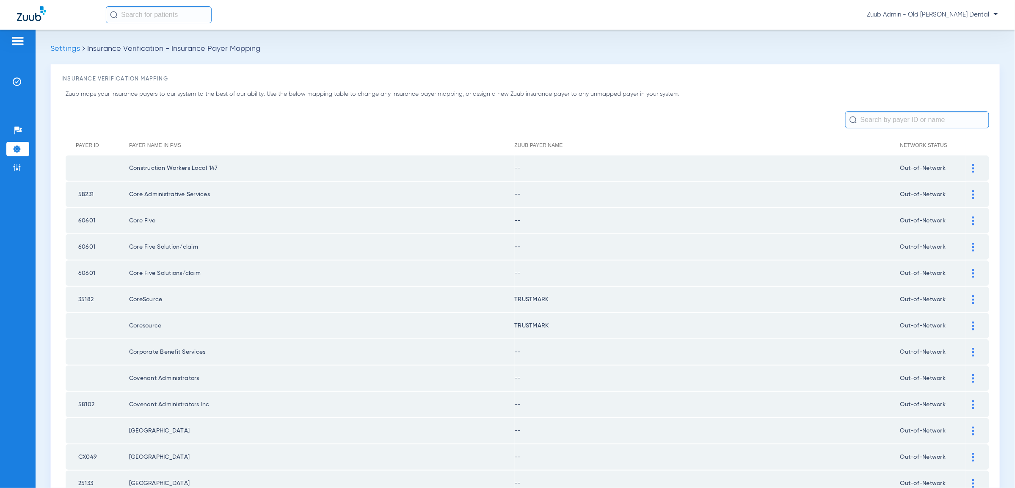
click at [975, 165] on div at bounding box center [973, 168] width 15 height 9
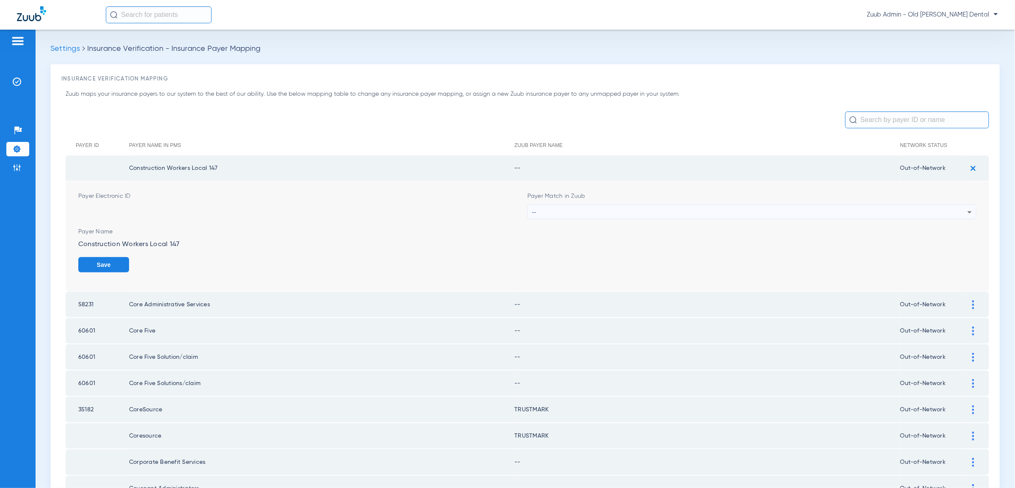
click at [963, 210] on div "--" at bounding box center [749, 212] width 435 height 14
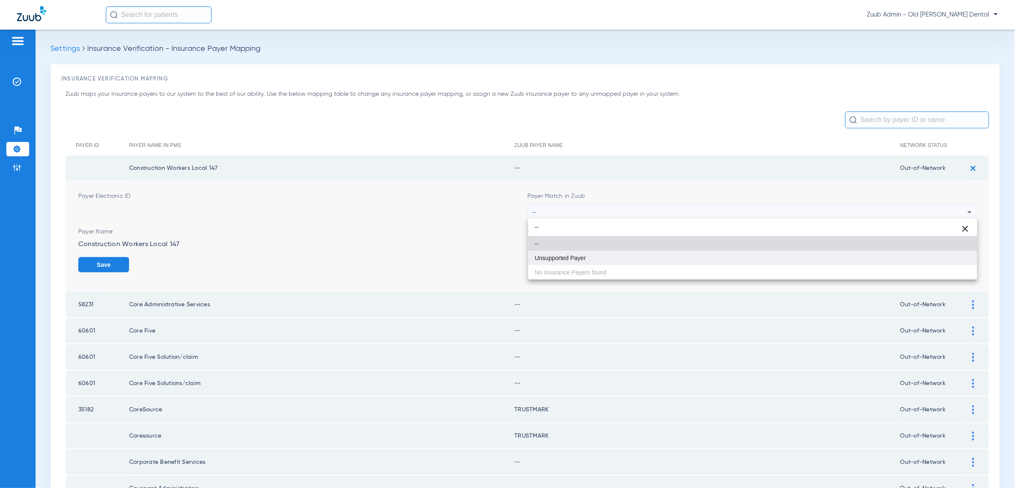
type input "--"
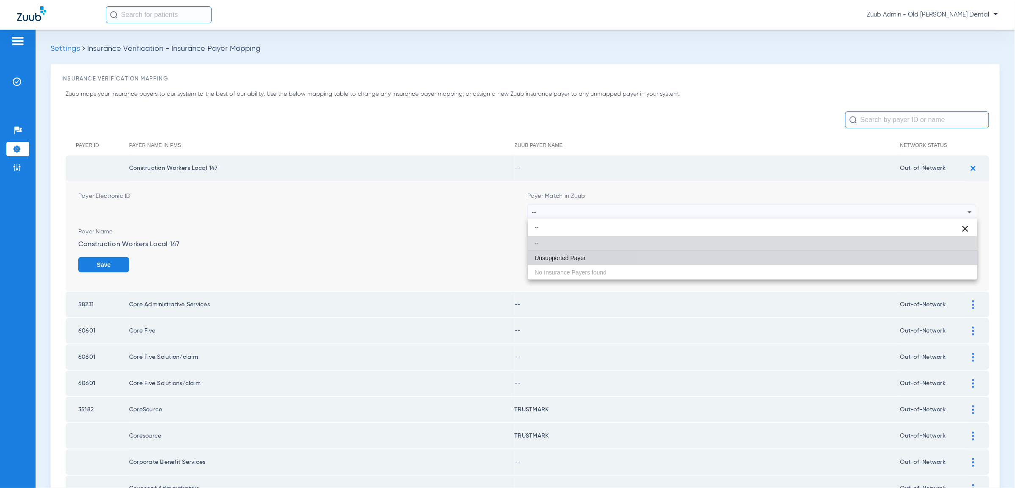
click at [937, 263] on mat-option "Unsupported Payer" at bounding box center [752, 258] width 449 height 14
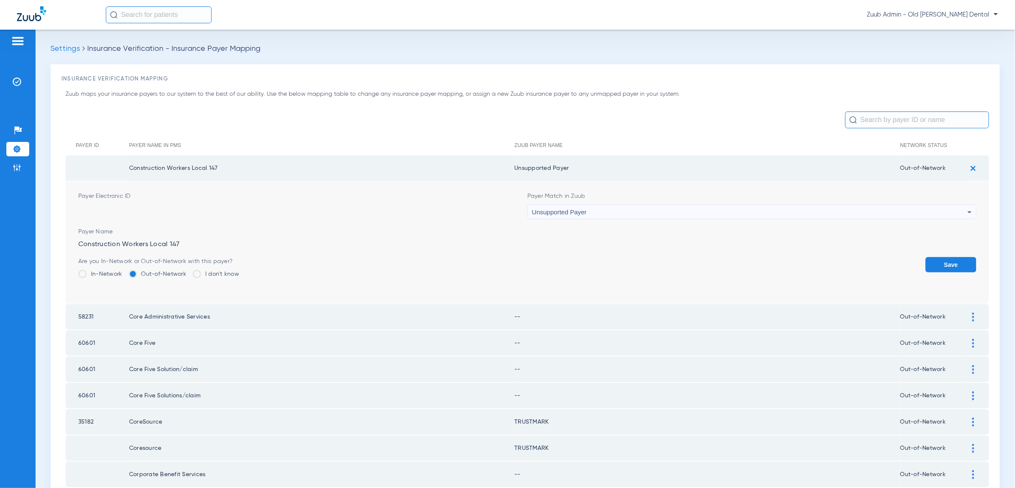
click at [942, 269] on button "Save" at bounding box center [951, 264] width 51 height 15
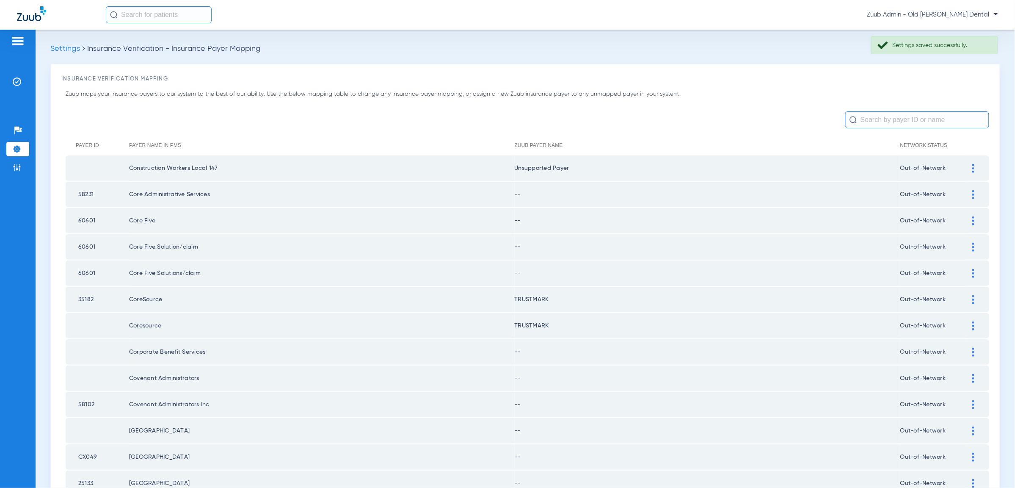
drag, startPoint x: 971, startPoint y: 194, endPoint x: 970, endPoint y: 201, distance: 6.9
click at [971, 194] on div at bounding box center [973, 194] width 15 height 9
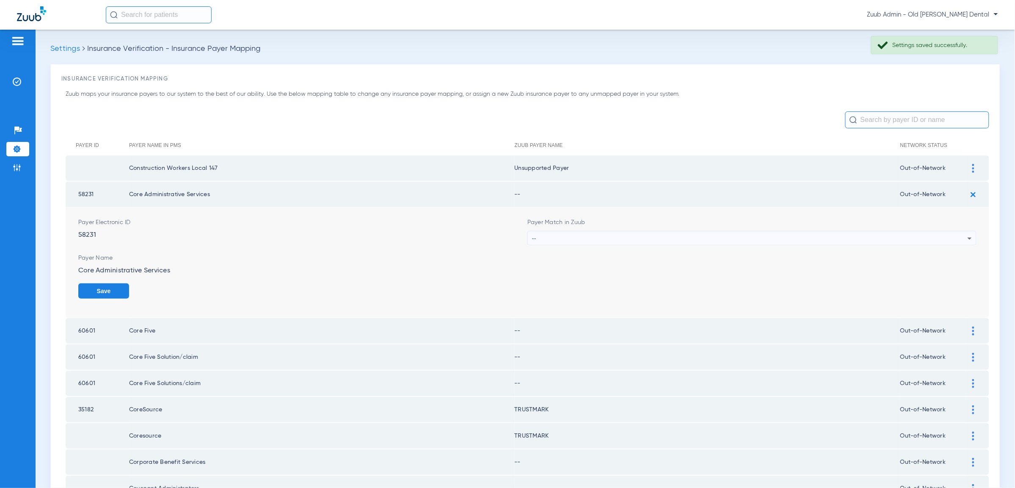
click at [954, 237] on div "--" at bounding box center [749, 238] width 435 height 14
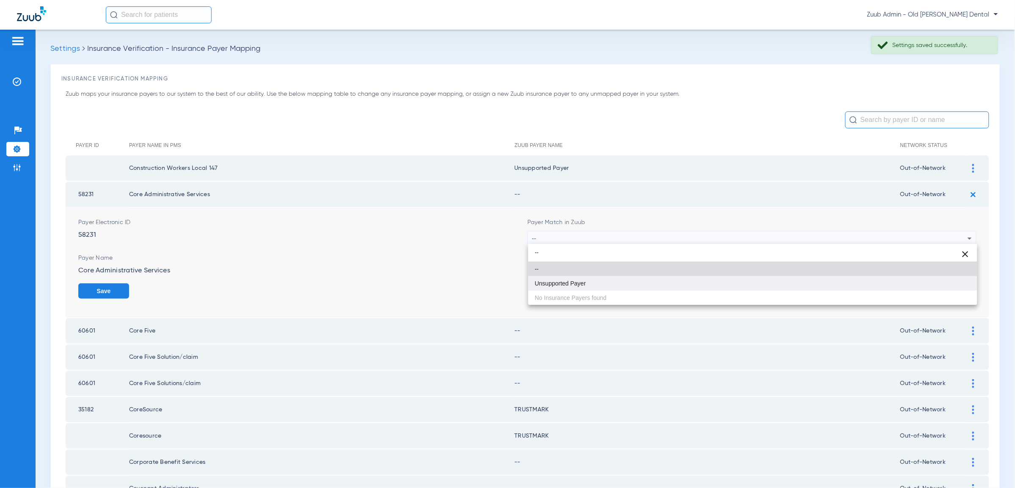
type input "--"
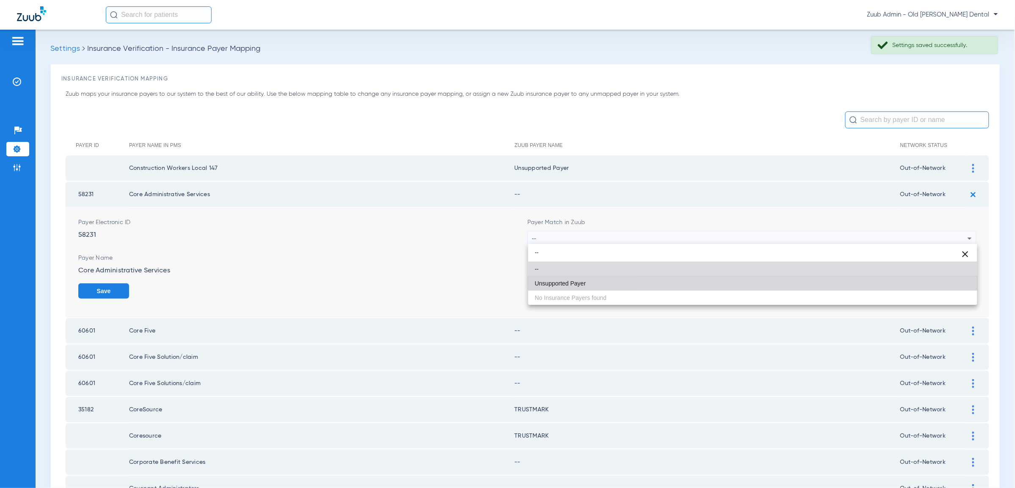
click at [950, 281] on mat-option "Unsupported Payer" at bounding box center [752, 283] width 449 height 14
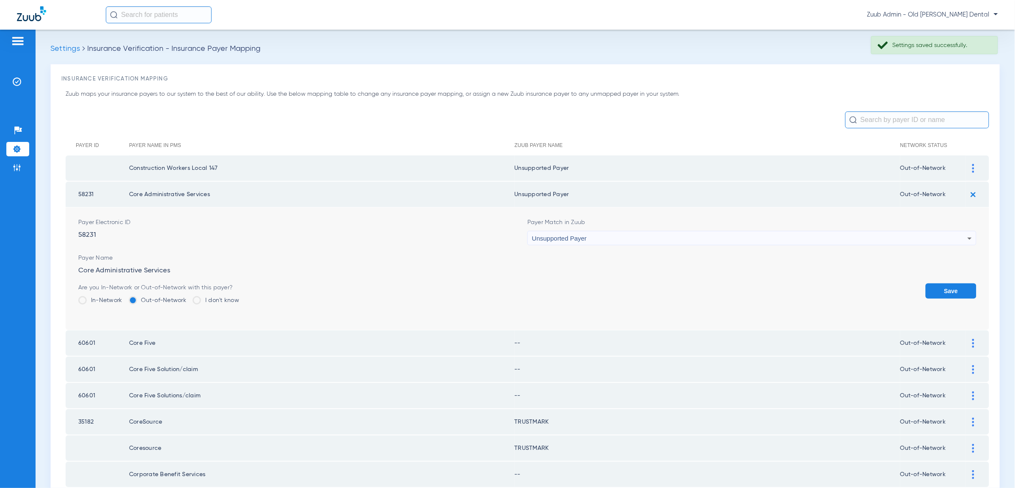
click at [953, 284] on button "Save" at bounding box center [951, 290] width 51 height 15
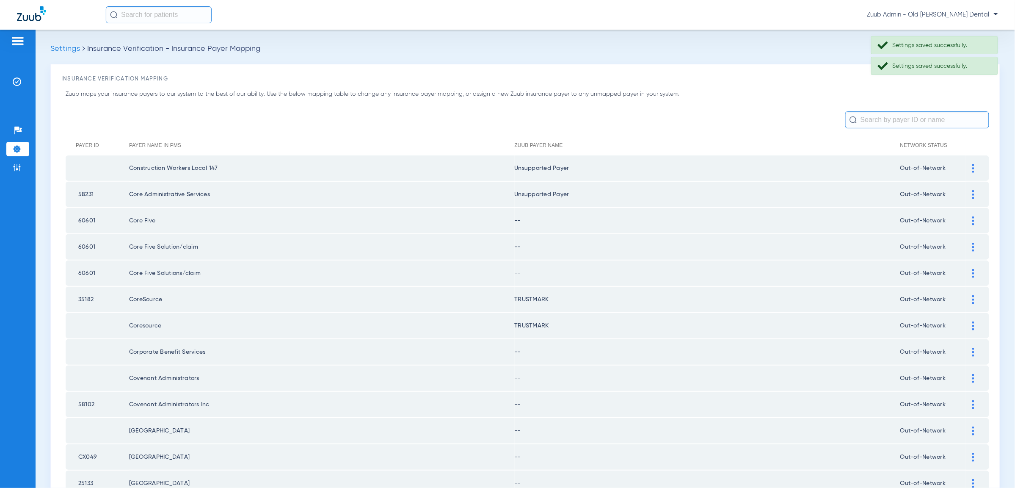
click at [973, 217] on img at bounding box center [973, 220] width 2 height 9
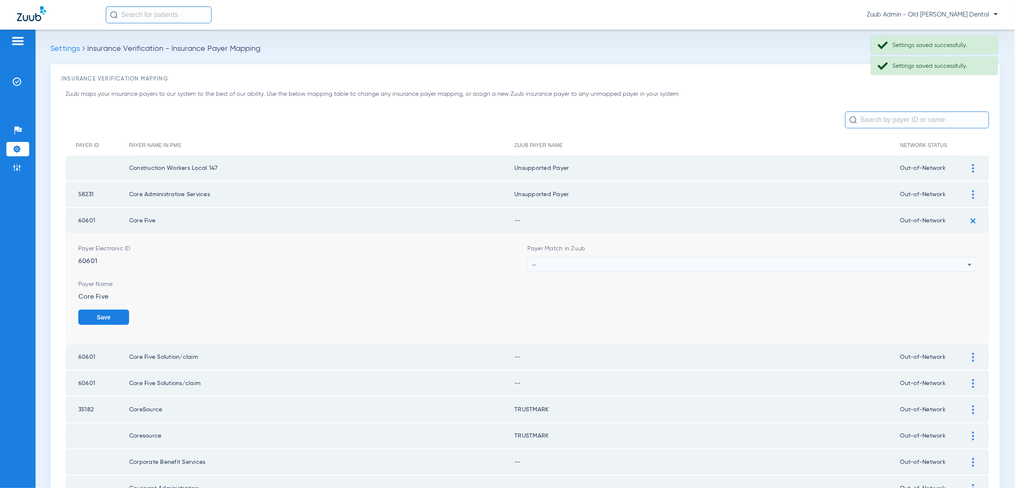
click at [962, 267] on div "--" at bounding box center [749, 264] width 435 height 14
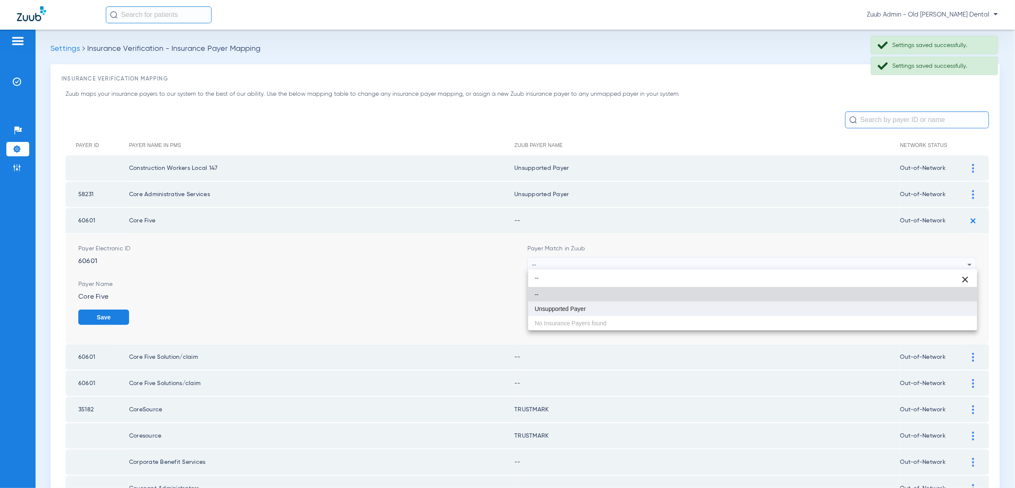
type input "--"
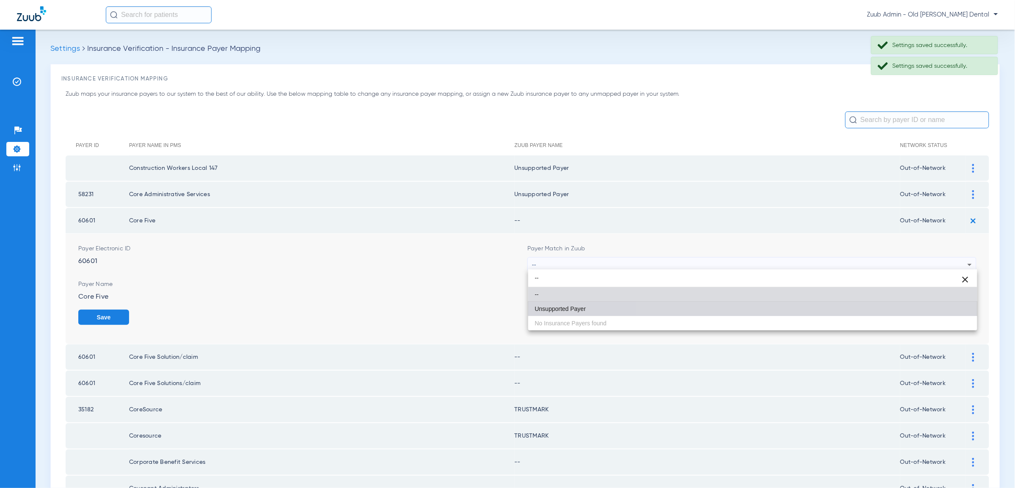
click at [963, 304] on mat-option "Unsupported Payer" at bounding box center [752, 308] width 449 height 14
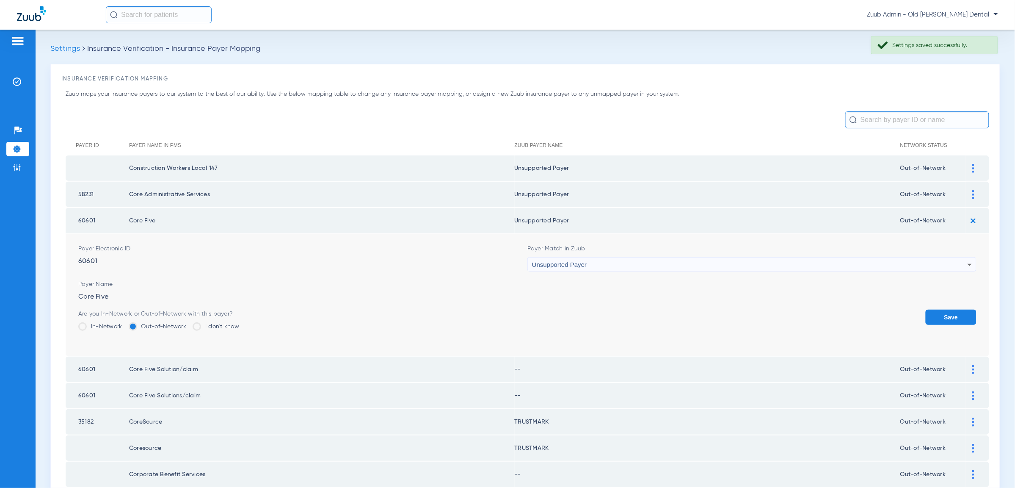
drag, startPoint x: 965, startPoint y: 314, endPoint x: 971, endPoint y: 283, distance: 31.9
click at [965, 314] on button "Save" at bounding box center [951, 316] width 51 height 15
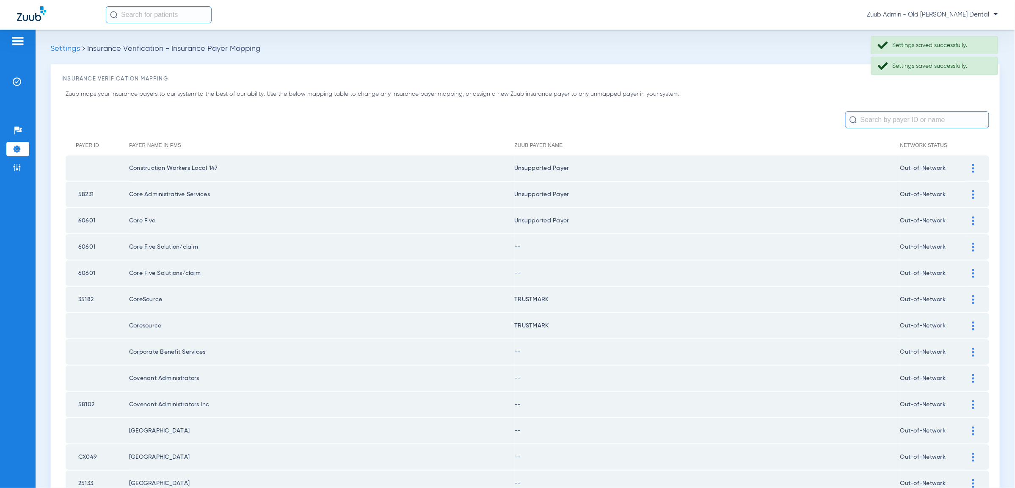
click at [973, 247] on img at bounding box center [973, 246] width 2 height 9
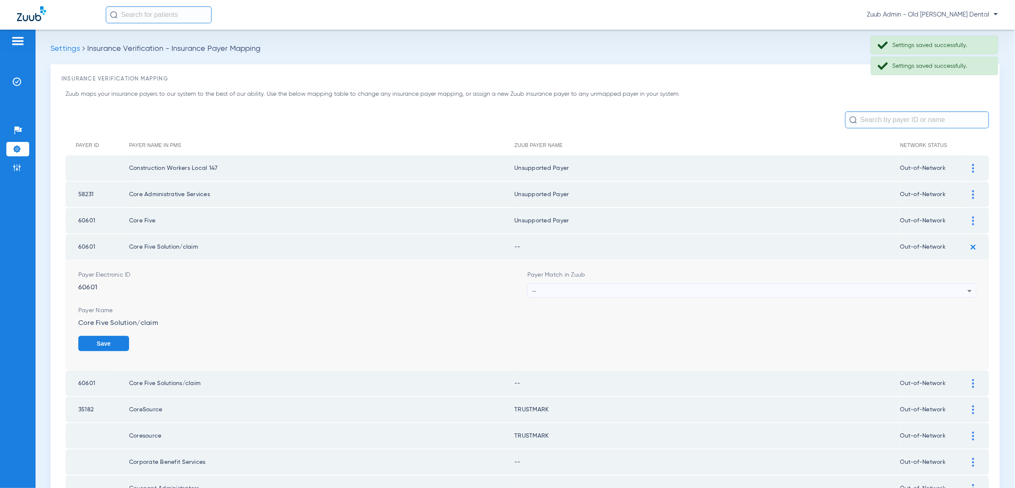
click at [947, 289] on div "--" at bounding box center [749, 291] width 435 height 14
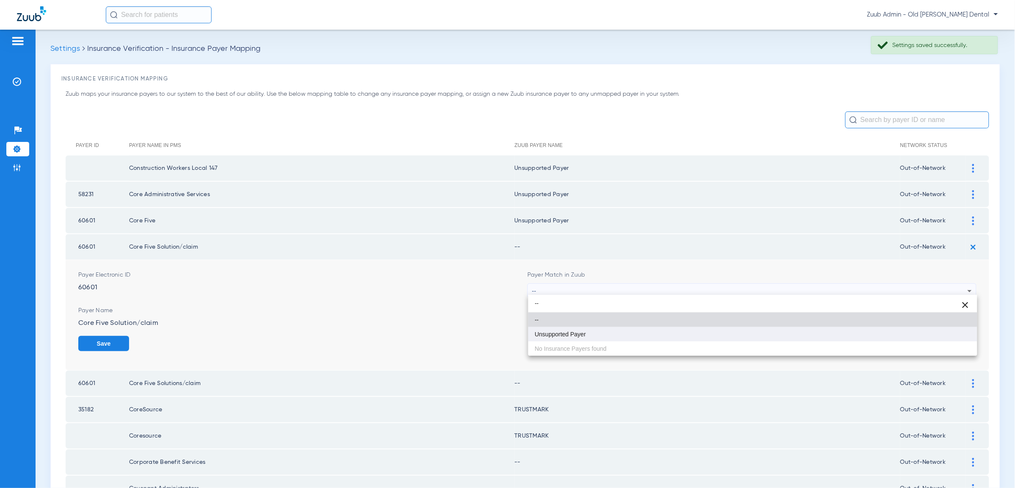
type input "--"
drag, startPoint x: 941, startPoint y: 327, endPoint x: 944, endPoint y: 330, distance: 4.5
click at [941, 327] on mat-option "Unsupported Payer" at bounding box center [752, 334] width 449 height 14
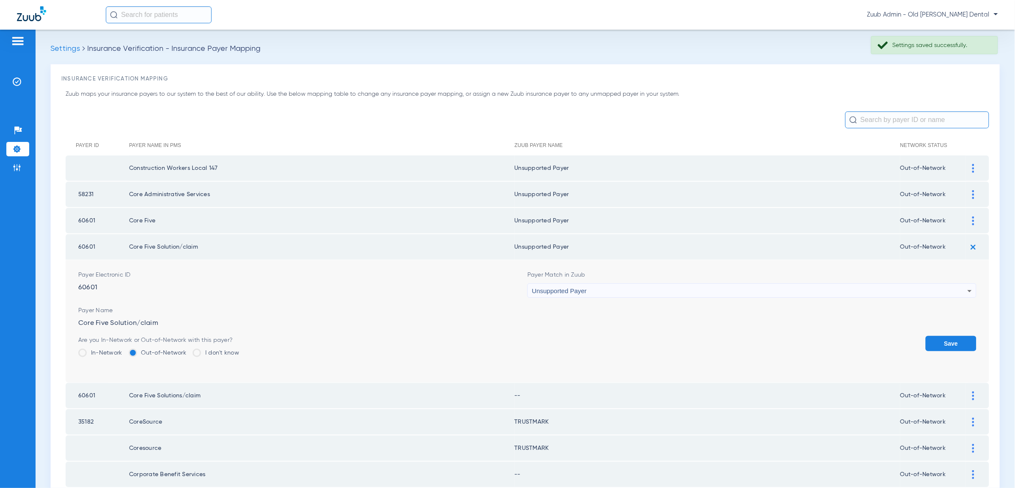
click at [947, 336] on button "Save" at bounding box center [951, 343] width 51 height 15
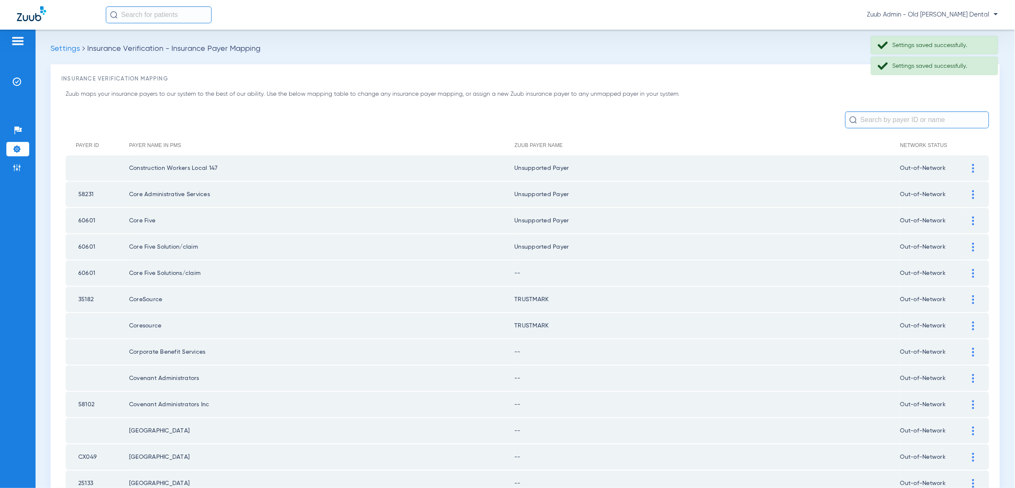
click at [973, 269] on img at bounding box center [973, 273] width 2 height 9
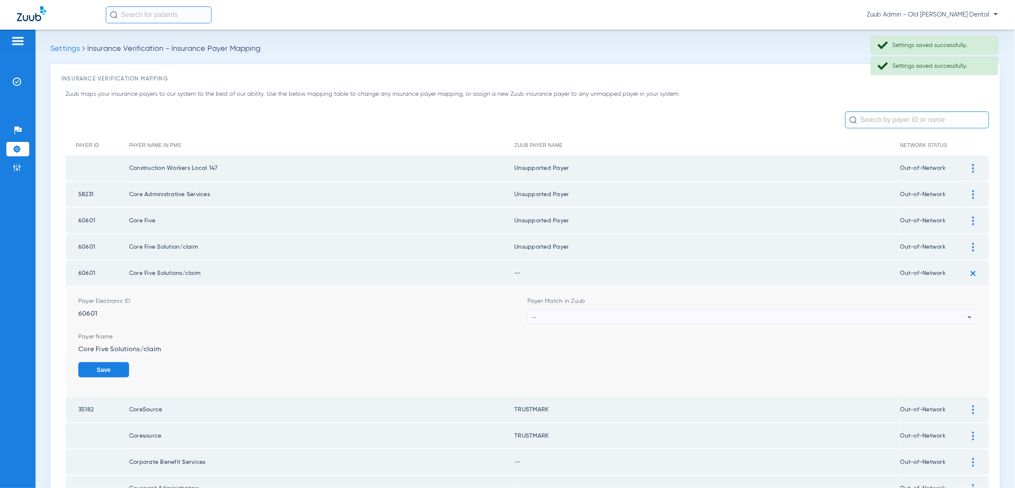
click at [925, 317] on div "--" at bounding box center [749, 317] width 435 height 14
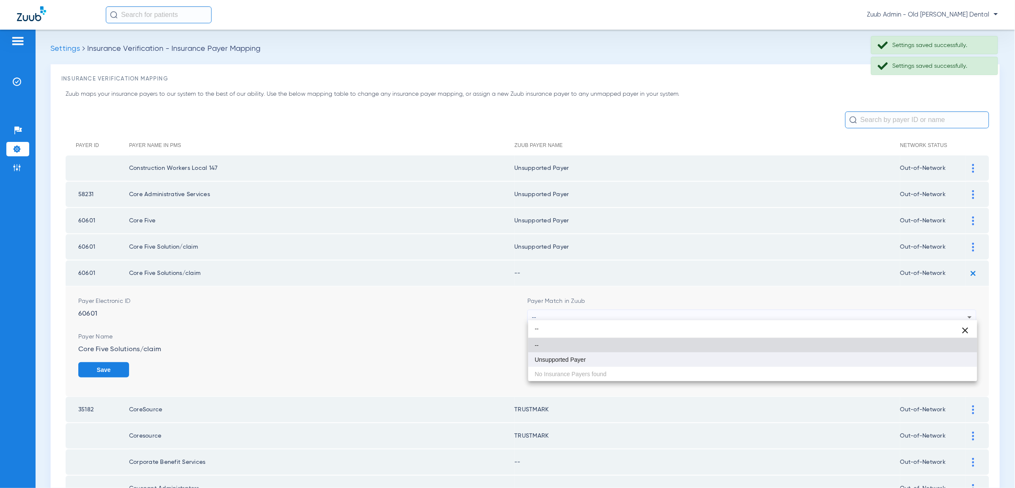
type input "--"
click at [936, 357] on mat-option "Unsupported Payer" at bounding box center [752, 359] width 449 height 14
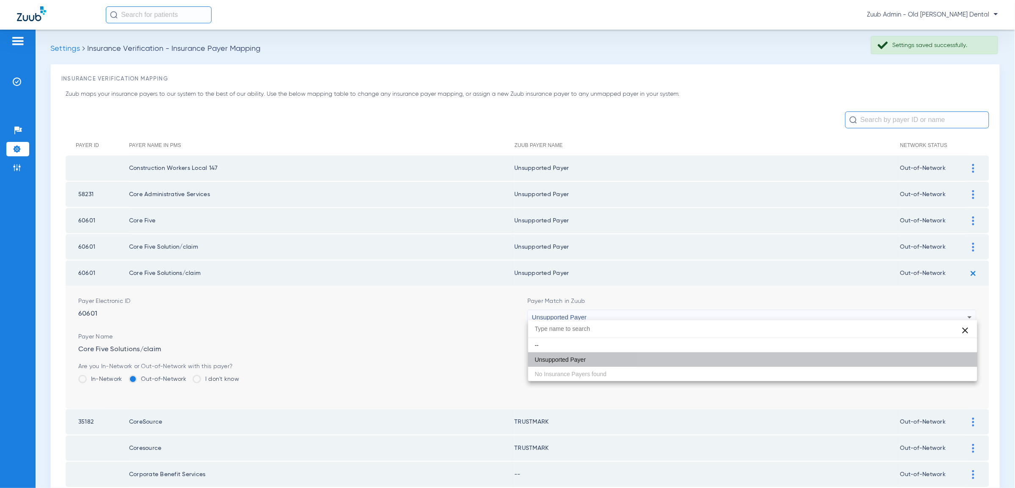
click at [950, 362] on button "Save" at bounding box center [951, 369] width 51 height 15
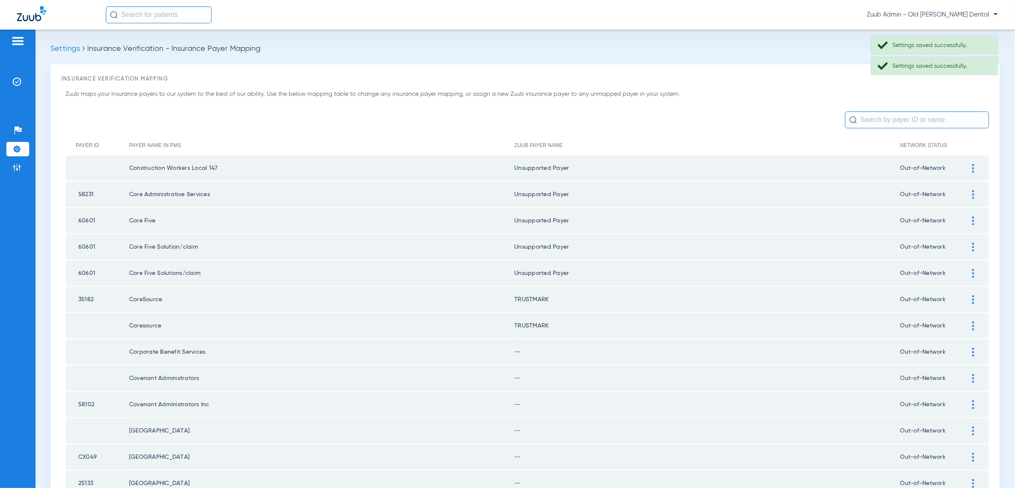
click at [973, 295] on img at bounding box center [973, 299] width 2 height 9
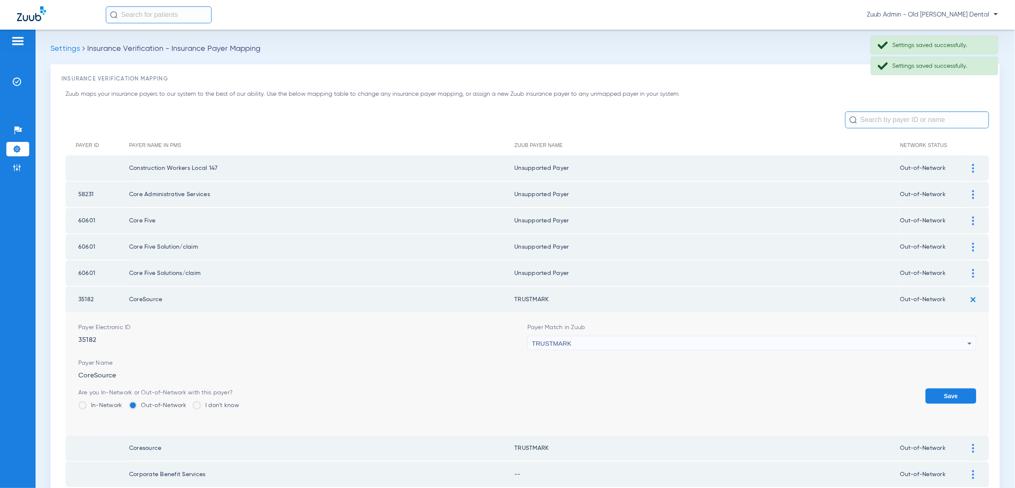
click at [970, 297] on img at bounding box center [973, 299] width 14 height 14
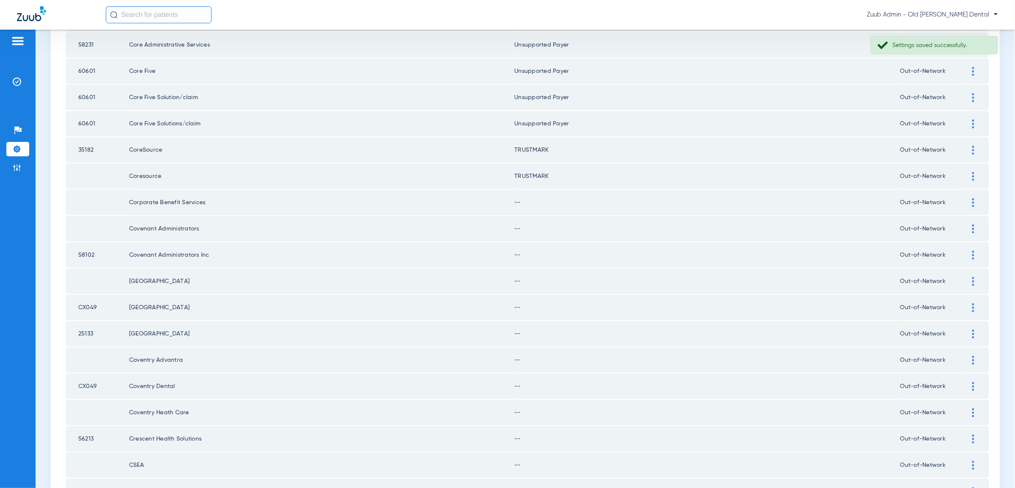
scroll to position [150, 0]
click at [970, 197] on div at bounding box center [973, 201] width 15 height 9
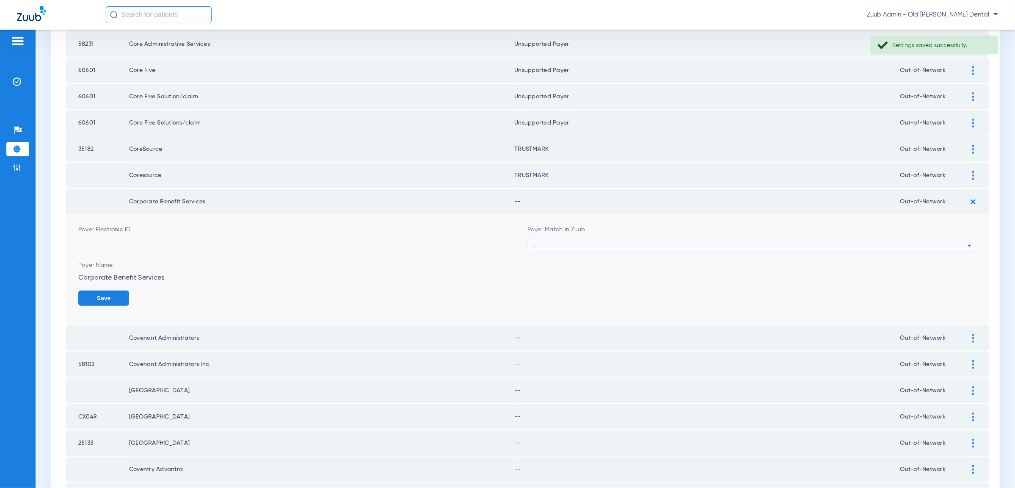
click at [952, 238] on div "--" at bounding box center [749, 245] width 435 height 14
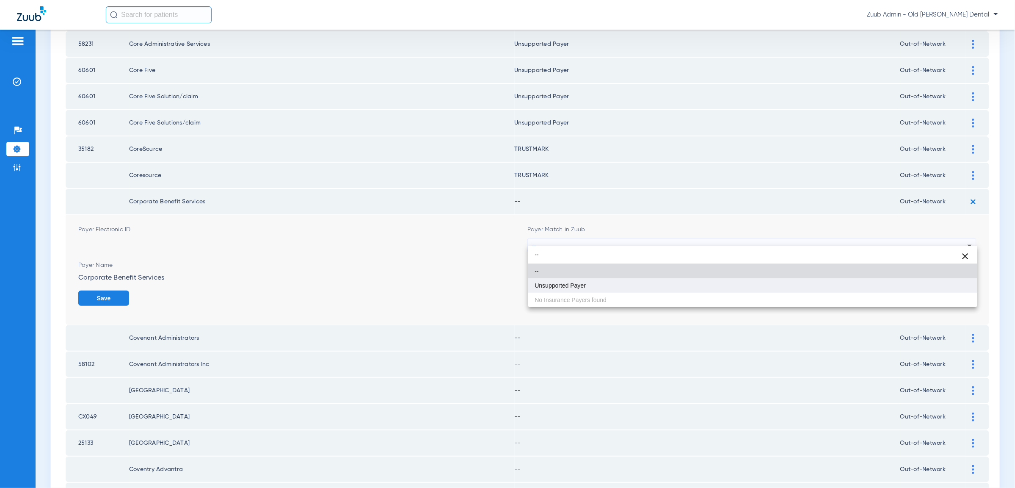
type input "--"
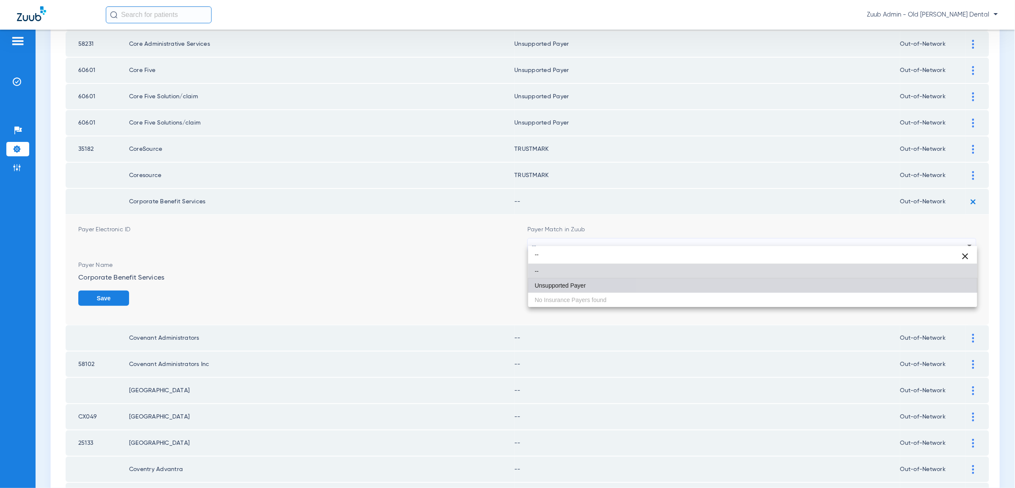
click at [933, 288] on mat-option "Unsupported Payer" at bounding box center [752, 285] width 449 height 14
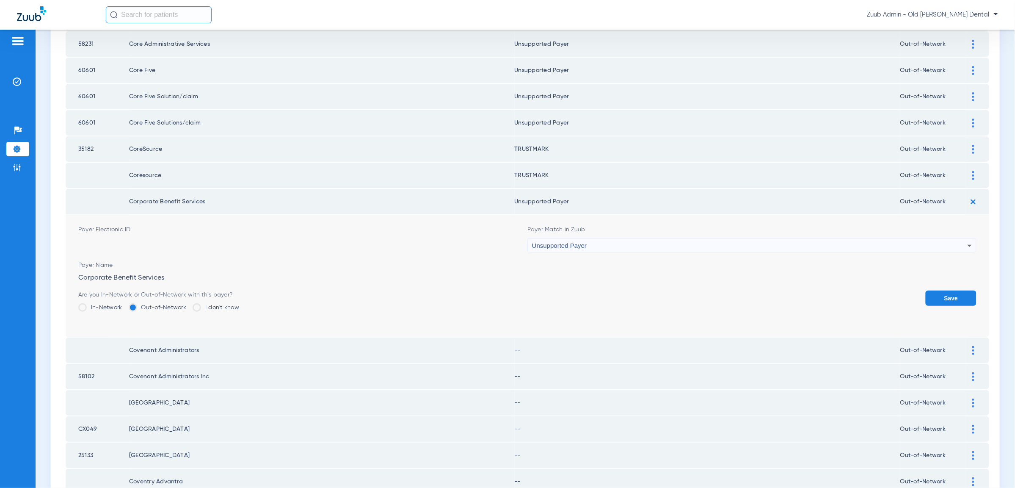
click at [942, 300] on div "Save" at bounding box center [951, 304] width 51 height 28
drag, startPoint x: 957, startPoint y: 290, endPoint x: 970, endPoint y: 252, distance: 39.7
click at [957, 290] on button "Save" at bounding box center [951, 297] width 51 height 15
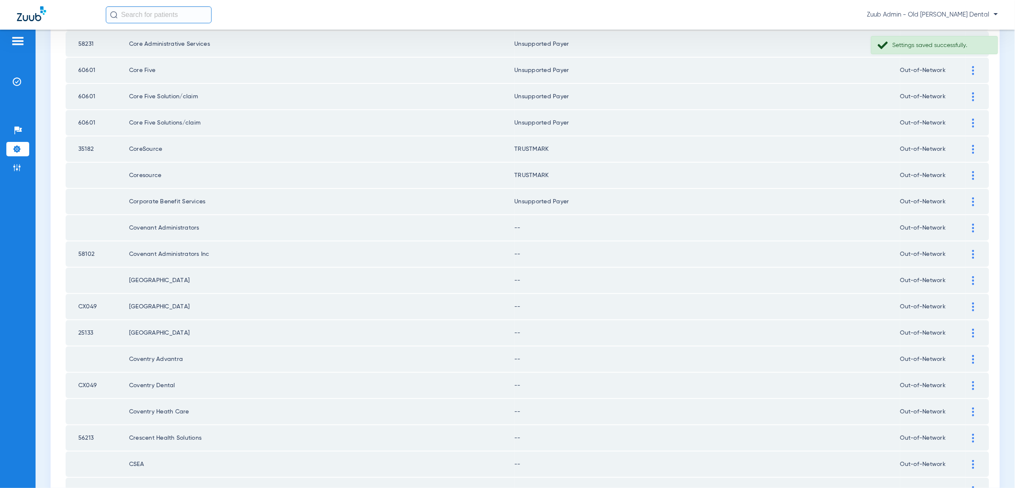
click at [973, 223] on img at bounding box center [973, 227] width 2 height 9
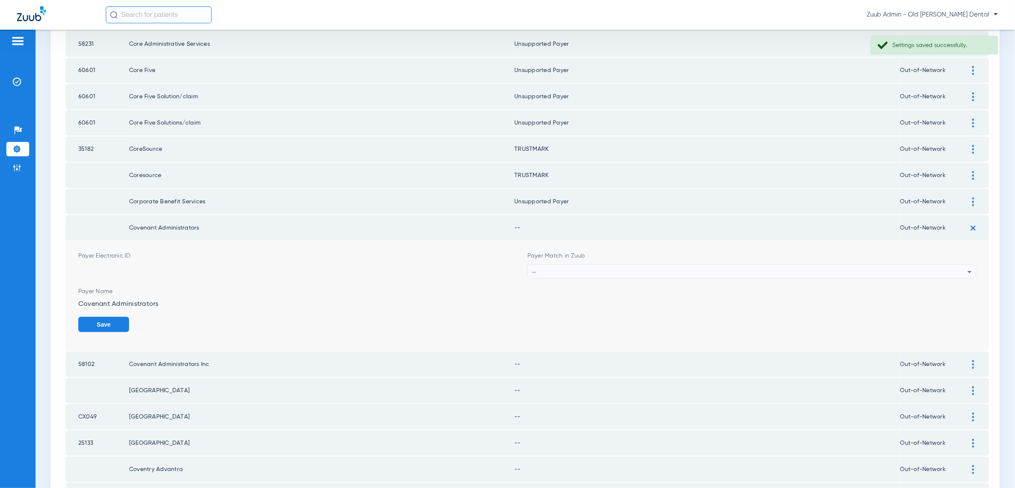
click at [949, 269] on div "--" at bounding box center [749, 272] width 435 height 14
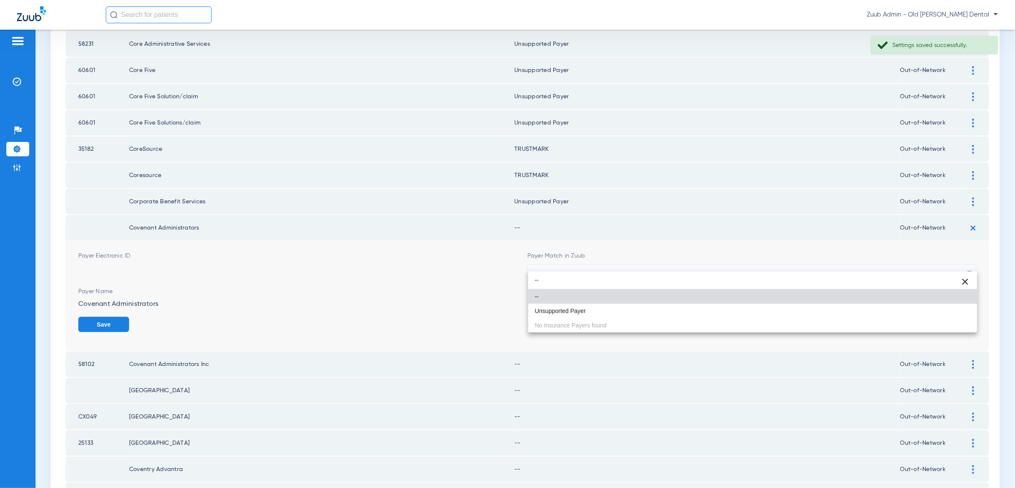
type input "--"
click at [923, 308] on mat-option "Unsupported Payer" at bounding box center [752, 310] width 449 height 14
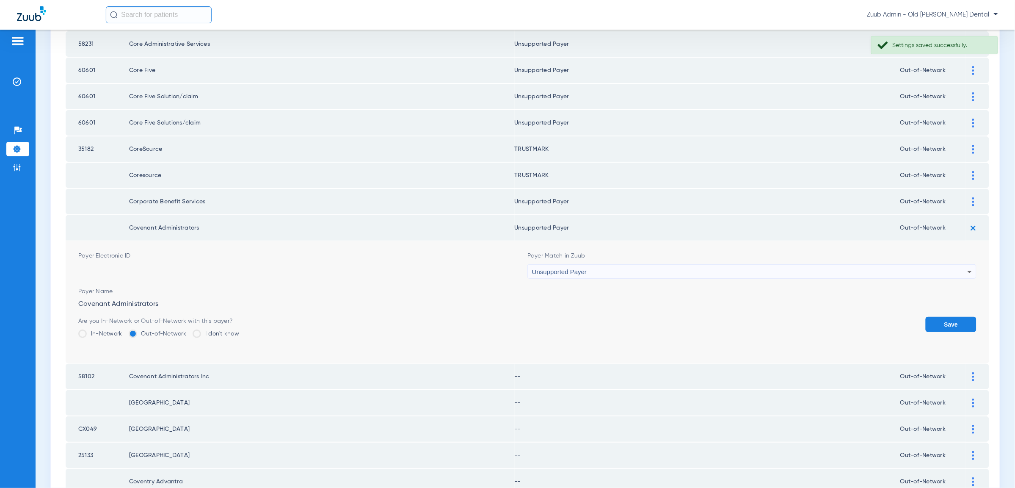
drag, startPoint x: 939, startPoint y: 319, endPoint x: 951, endPoint y: 298, distance: 24.3
click at [939, 318] on button "Save" at bounding box center [951, 324] width 51 height 15
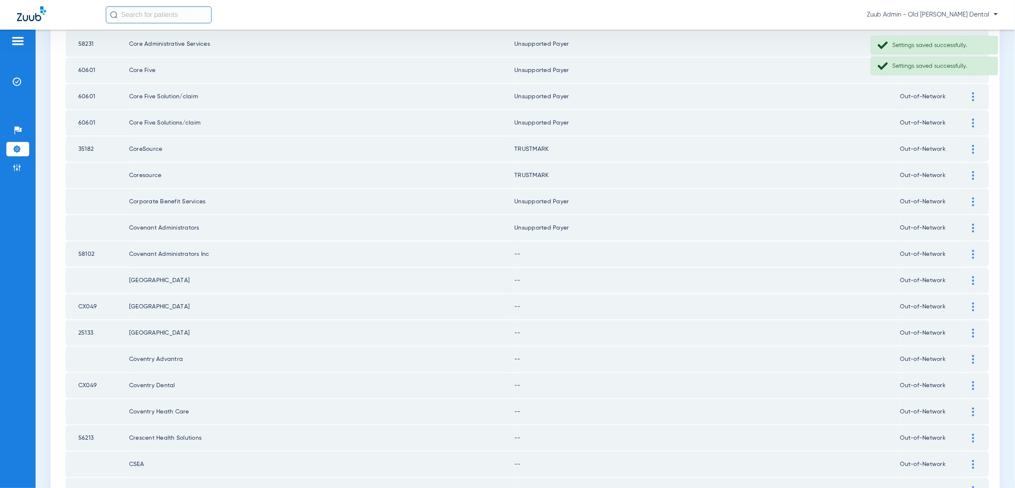
click at [970, 250] on div at bounding box center [973, 254] width 15 height 9
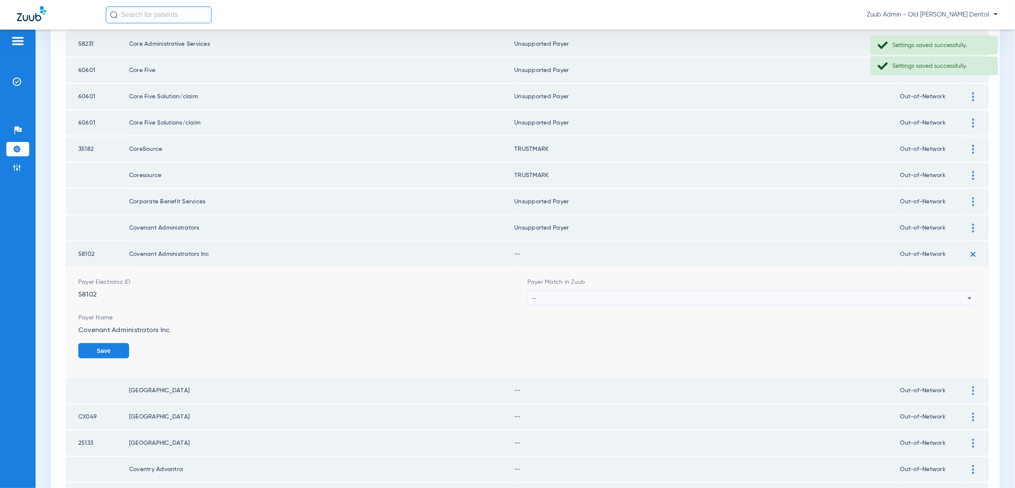
click at [962, 291] on div "--" at bounding box center [749, 298] width 435 height 14
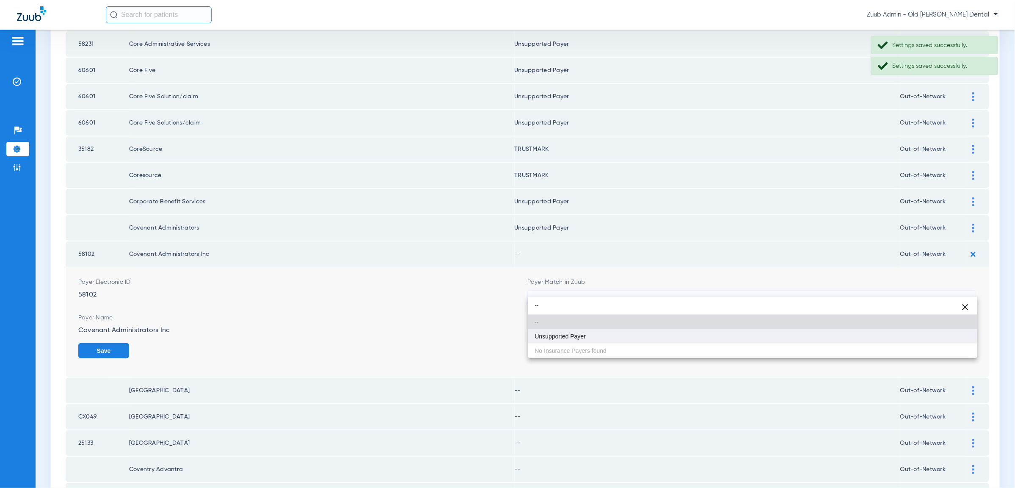
type input "--"
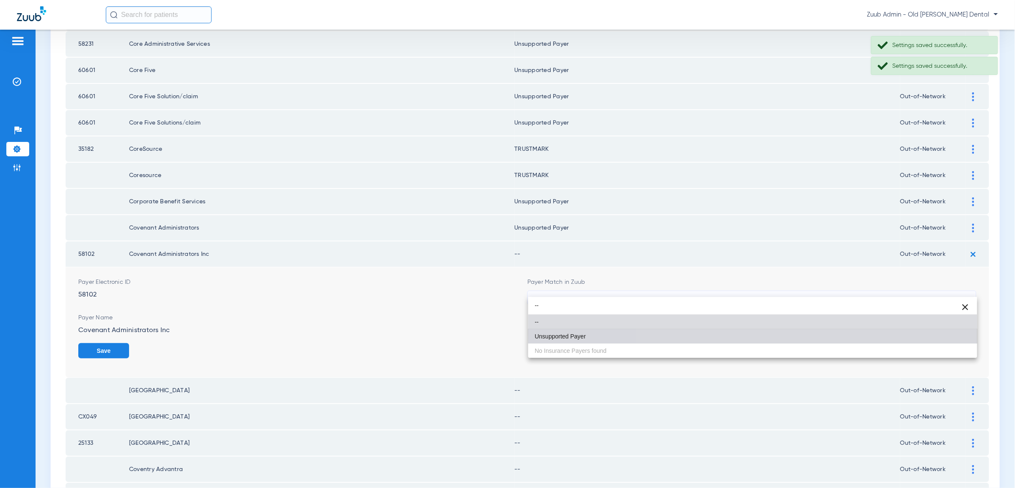
click at [948, 329] on mat-option "Unsupported Payer" at bounding box center [752, 336] width 449 height 14
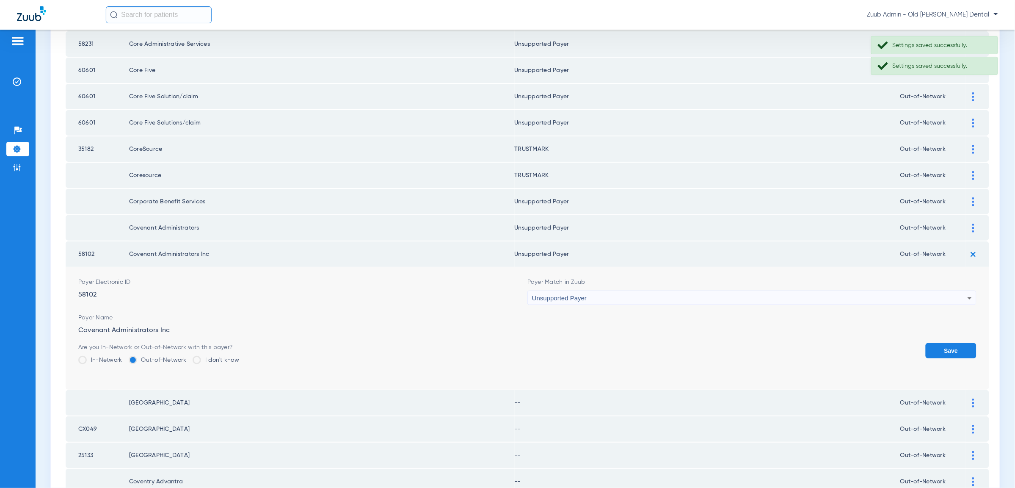
click at [952, 343] on button "Save" at bounding box center [951, 350] width 51 height 15
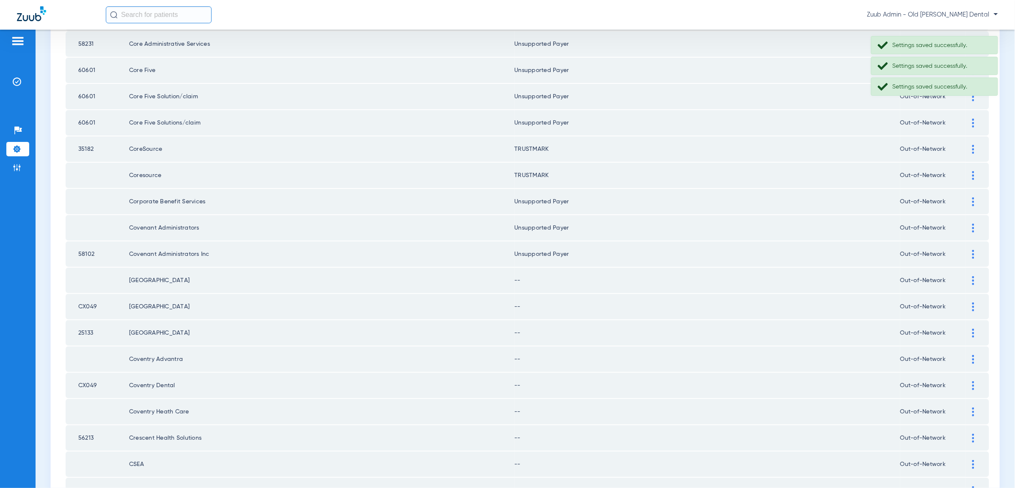
click at [971, 267] on td at bounding box center [977, 279] width 23 height 25
click at [974, 276] on img at bounding box center [973, 280] width 2 height 9
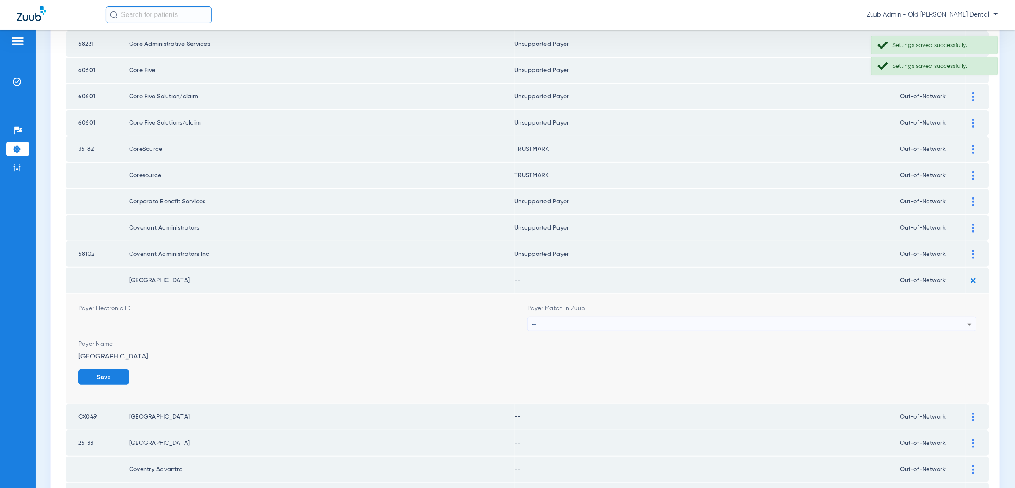
click at [549, 317] on div "--" at bounding box center [749, 324] width 435 height 14
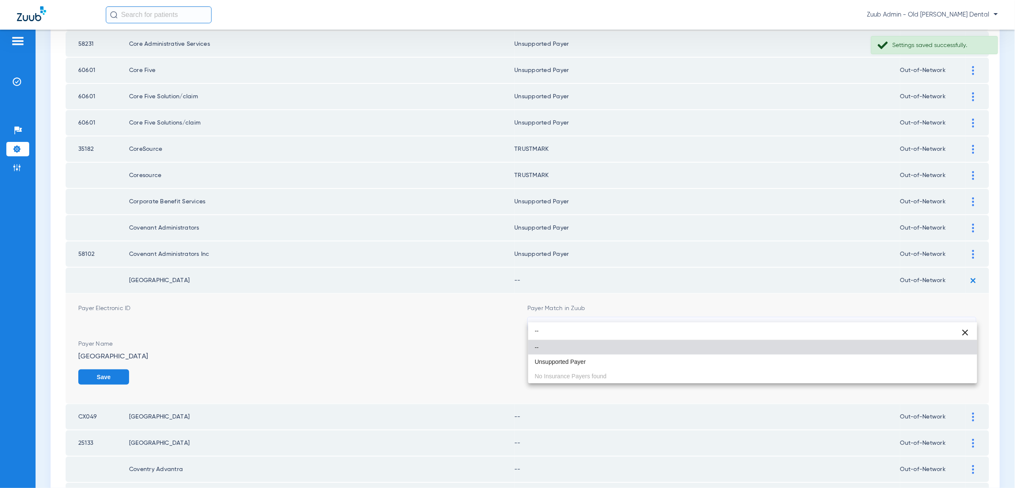
type input "--"
drag, startPoint x: 605, startPoint y: 359, endPoint x: 610, endPoint y: 359, distance: 4.7
click at [605, 359] on mat-option "Unsupported Payer" at bounding box center [752, 361] width 449 height 14
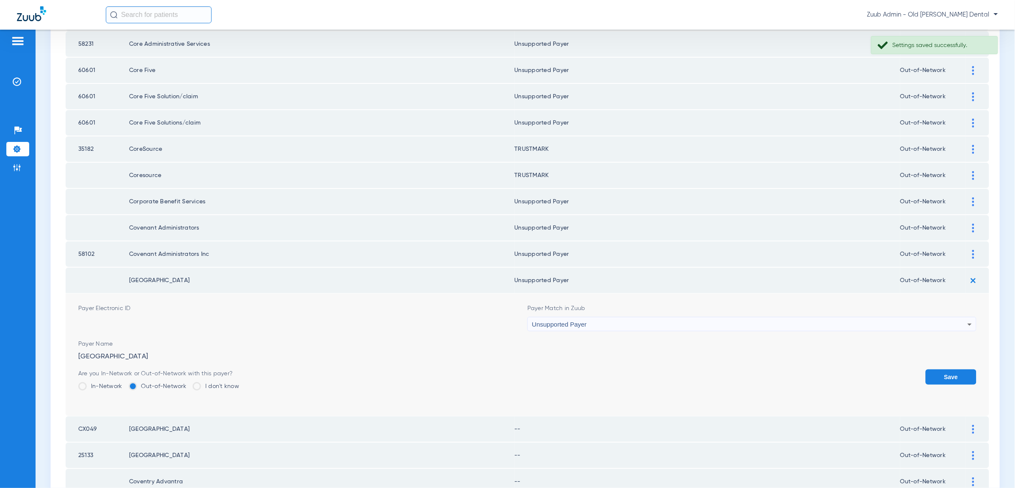
drag, startPoint x: 944, startPoint y: 369, endPoint x: 683, endPoint y: 265, distance: 280.6
click at [944, 369] on button "Save" at bounding box center [951, 376] width 51 height 15
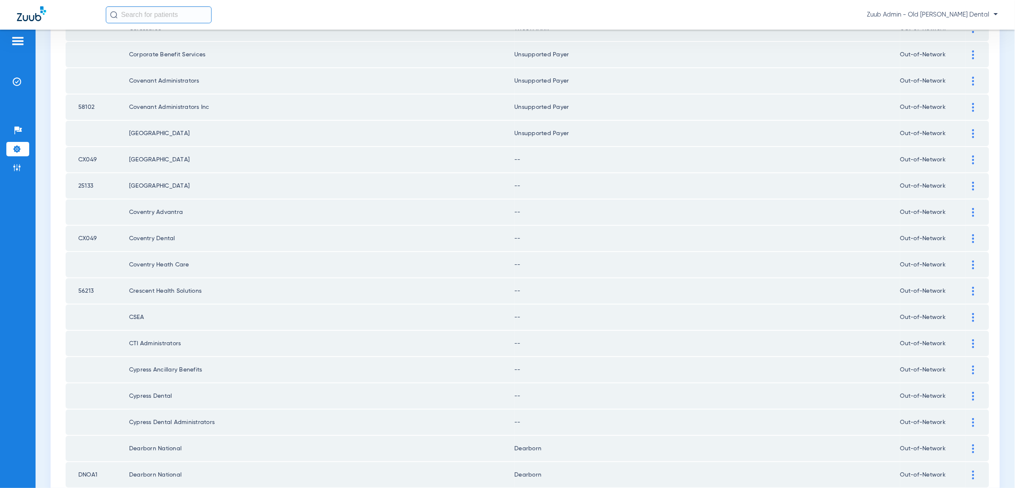
scroll to position [299, 0]
click at [975, 153] on div at bounding box center [973, 157] width 15 height 9
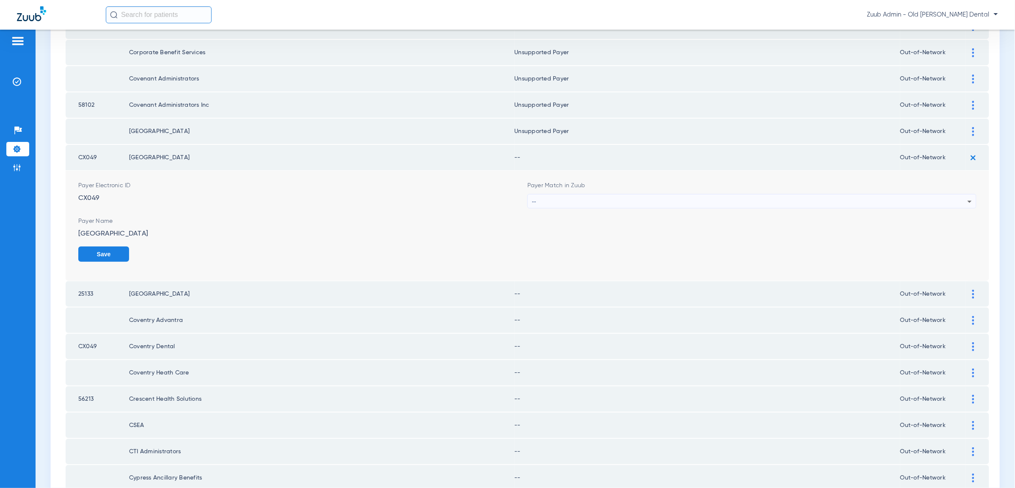
click at [946, 194] on div "--" at bounding box center [749, 201] width 435 height 14
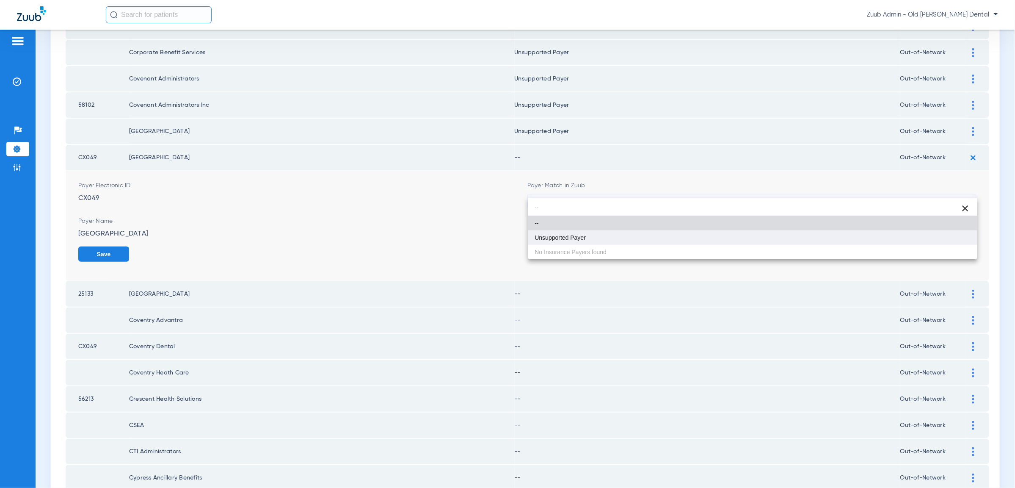
type input "--"
drag, startPoint x: 628, startPoint y: 235, endPoint x: 608, endPoint y: 193, distance: 46.4
click at [625, 231] on mat-option "Unsupported Payer" at bounding box center [752, 237] width 449 height 14
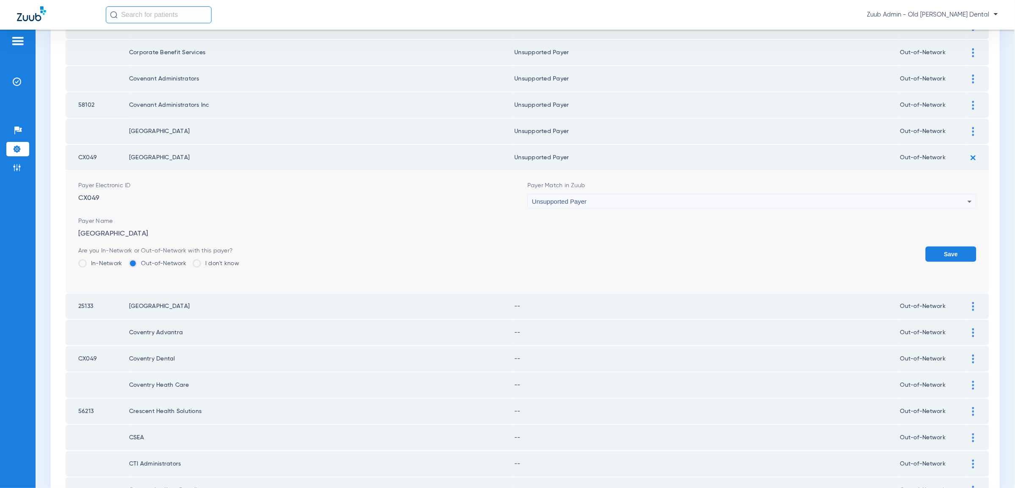
click at [932, 246] on button "Save" at bounding box center [951, 253] width 51 height 15
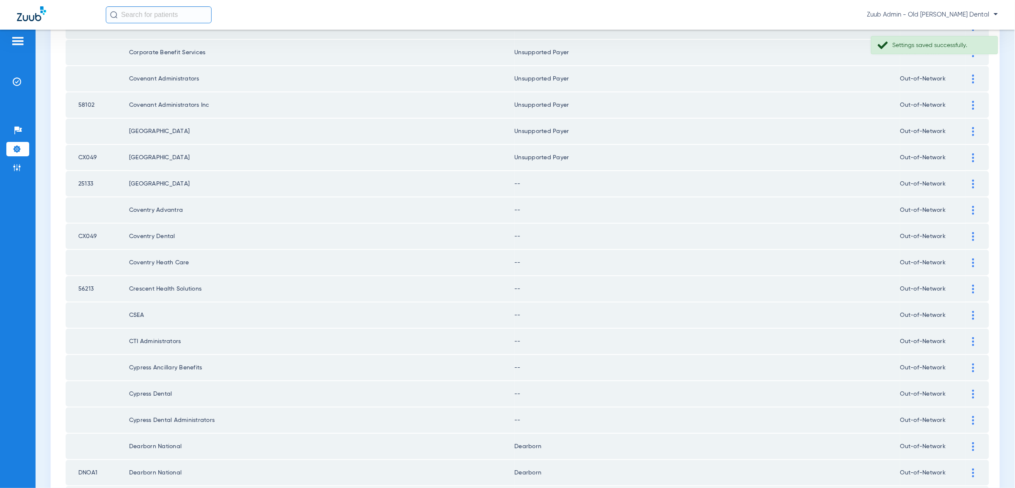
click at [971, 179] on div at bounding box center [973, 183] width 15 height 9
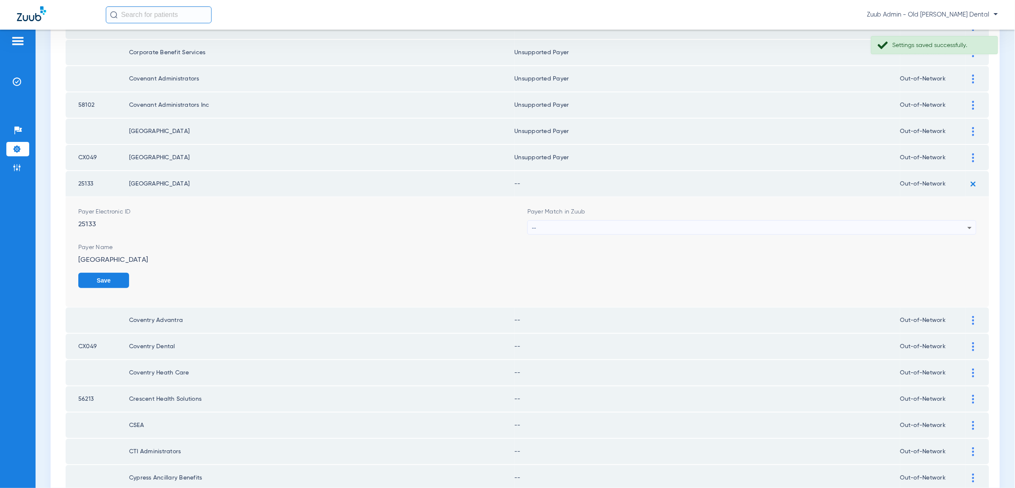
click at [959, 220] on div "--" at bounding box center [749, 227] width 435 height 14
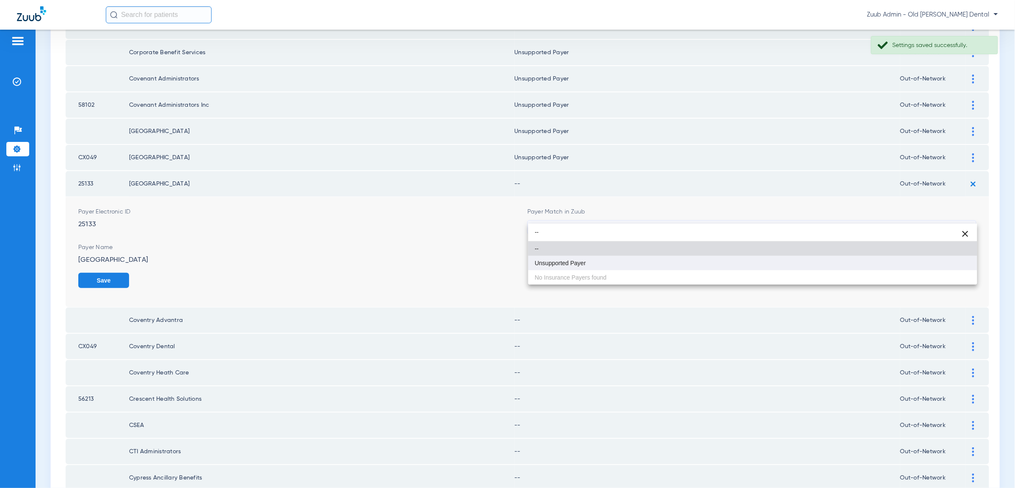
type input "--"
drag, startPoint x: 910, startPoint y: 266, endPoint x: 924, endPoint y: 271, distance: 14.5
click at [910, 266] on mat-option "Unsupported Payer" at bounding box center [752, 263] width 449 height 14
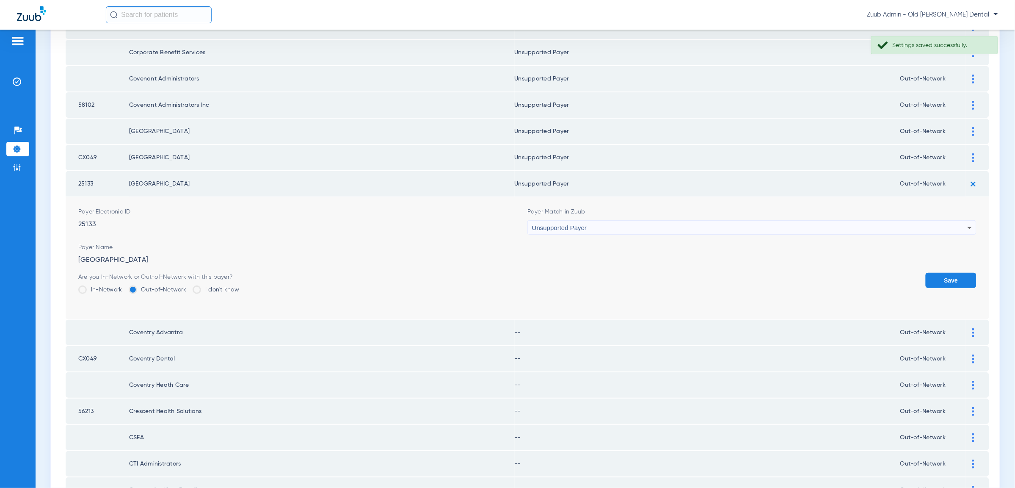
click at [924, 273] on div "Are you In-Network or Out-of-Network with this payer? In-Network Out-of-Network…" at bounding box center [527, 287] width 898 height 28
click at [937, 273] on button "Save" at bounding box center [951, 280] width 51 height 15
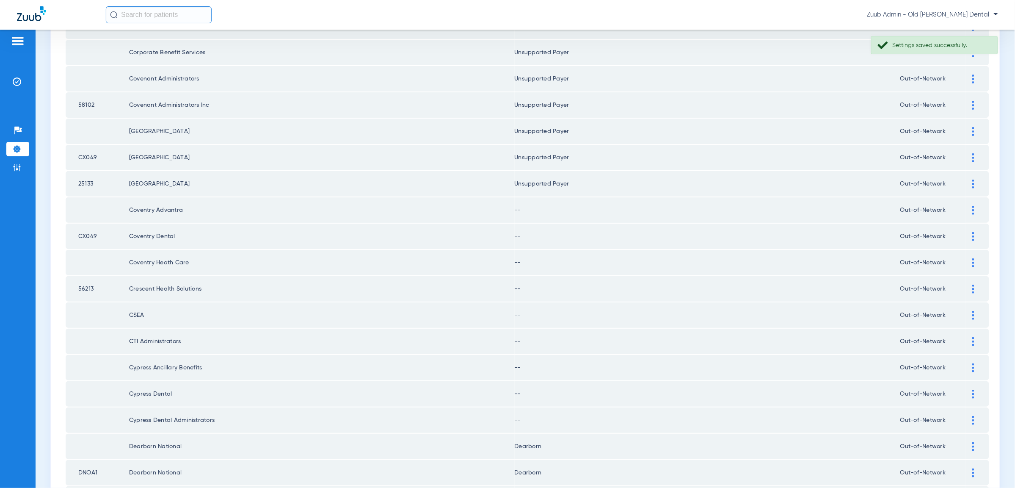
drag, startPoint x: 975, startPoint y: 196, endPoint x: 967, endPoint y: 209, distance: 15.2
click at [975, 206] on div at bounding box center [973, 210] width 15 height 9
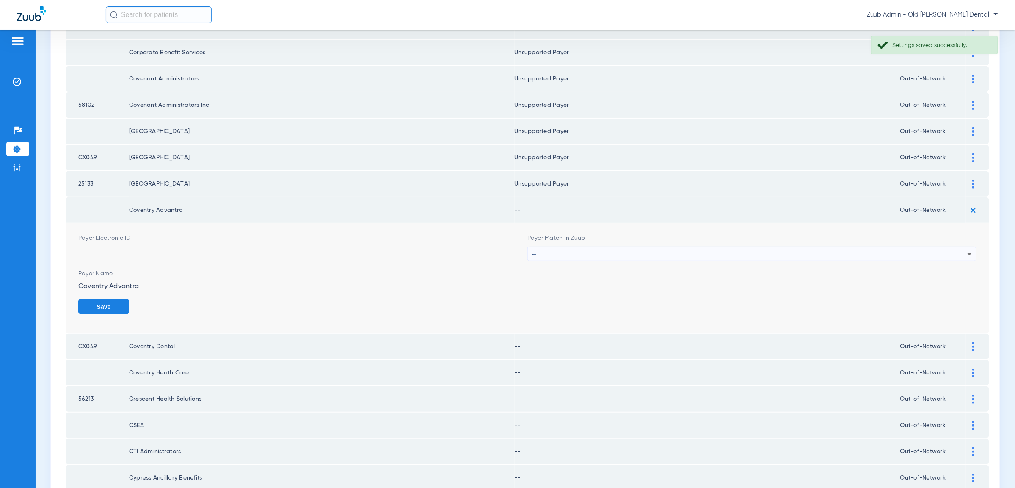
click at [952, 247] on div "--" at bounding box center [749, 254] width 435 height 14
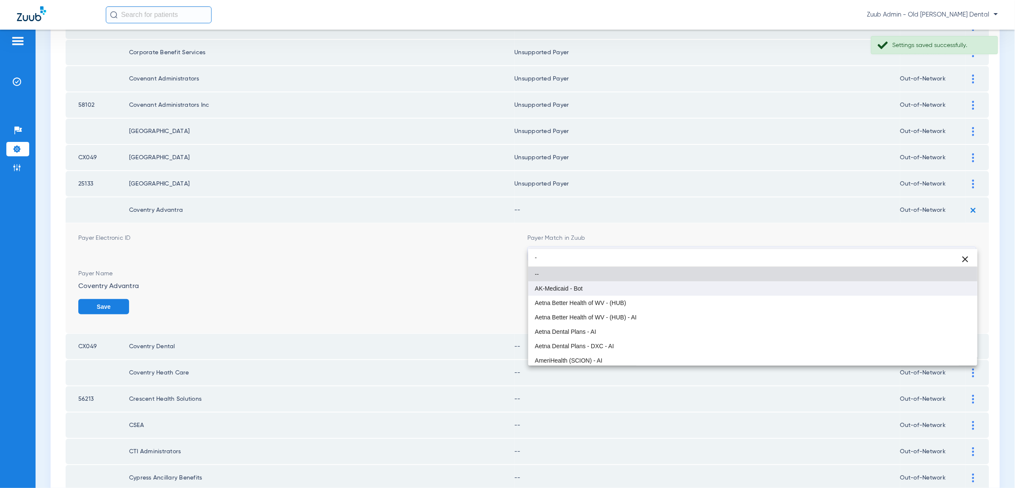
type input "-"
click at [952, 287] on mat-option "AK-Medicaid - Bot" at bounding box center [752, 288] width 449 height 14
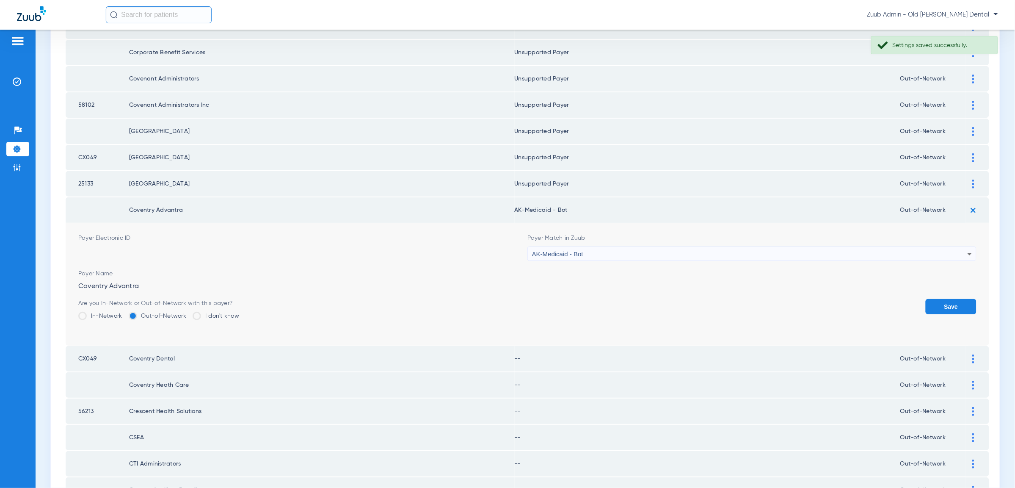
click at [953, 247] on div "AK-Medicaid - Bot" at bounding box center [749, 254] width 435 height 14
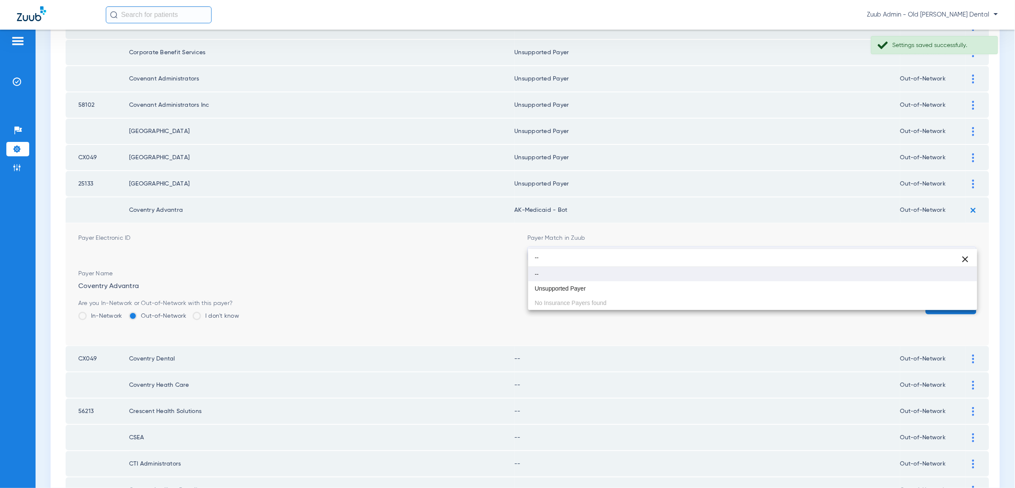
scroll to position [0, 0]
type input "--"
click at [937, 295] on mat-option "Unsupported Payer" at bounding box center [752, 288] width 449 height 14
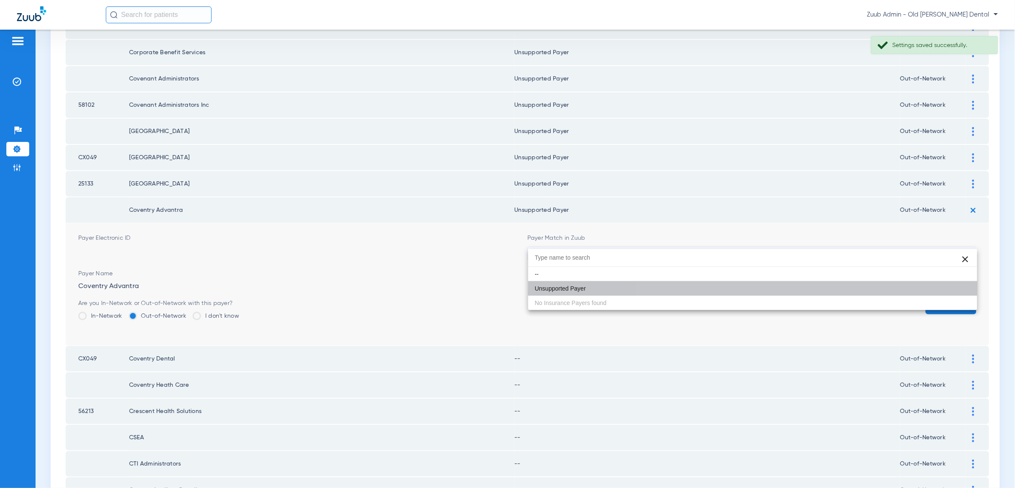
click at [946, 299] on button "Save" at bounding box center [951, 306] width 51 height 15
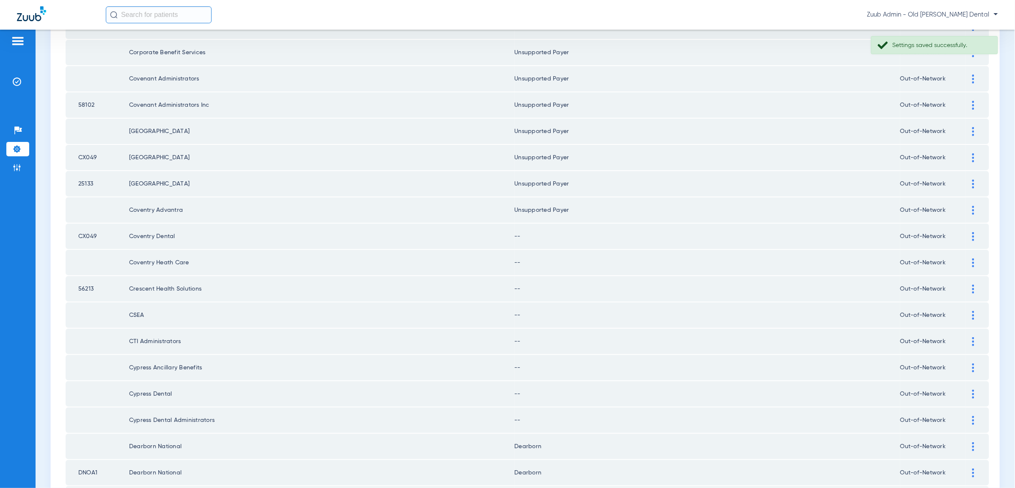
click at [973, 232] on img at bounding box center [973, 236] width 2 height 9
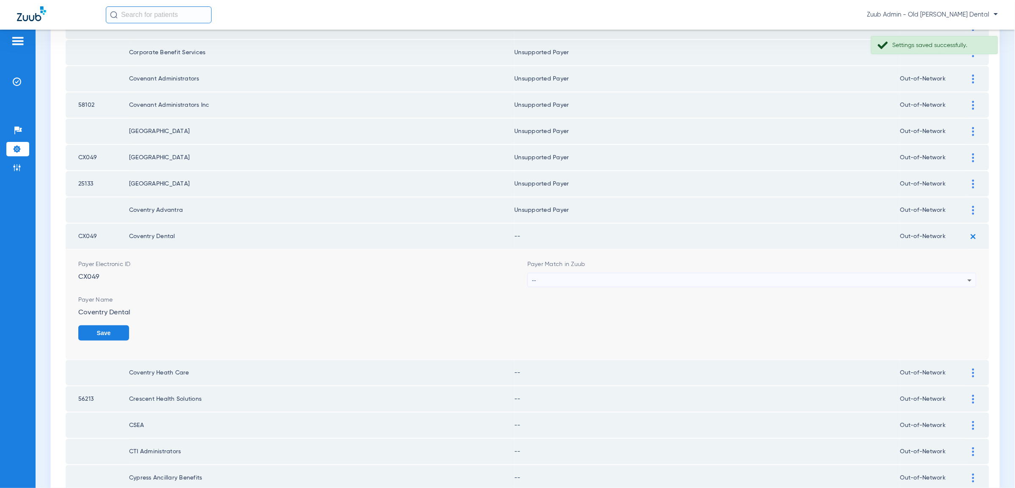
click at [965, 275] on icon at bounding box center [969, 280] width 10 height 10
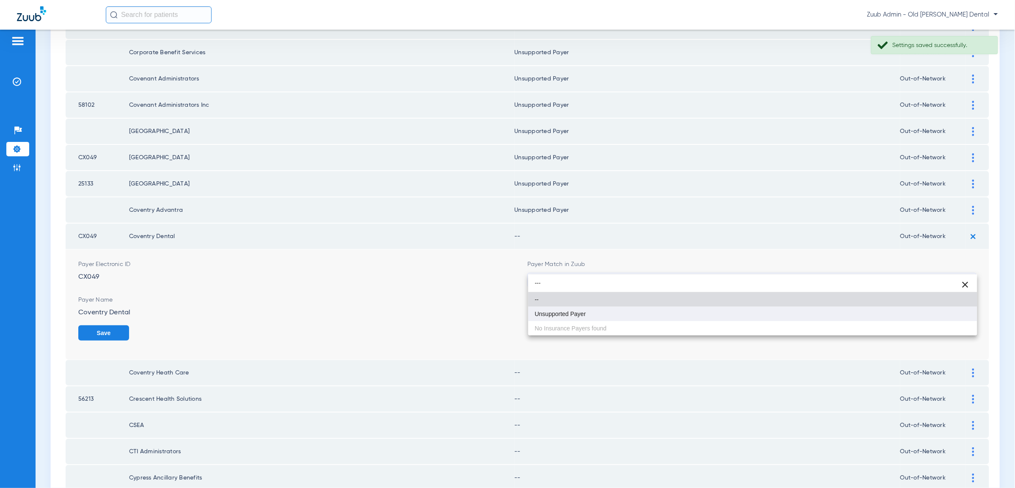
type input "---"
click at [945, 310] on mat-option "Unsupported Payer" at bounding box center [752, 313] width 449 height 14
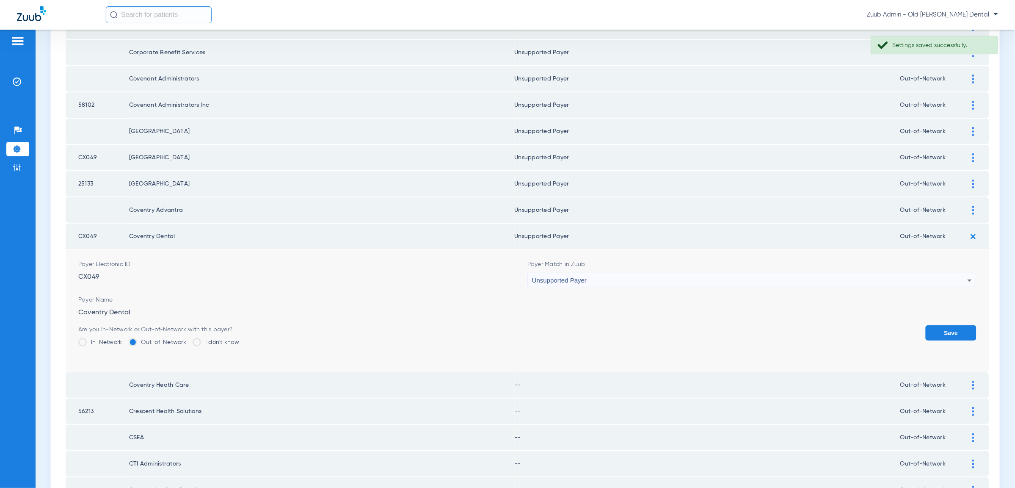
click at [949, 325] on button "Save" at bounding box center [951, 332] width 51 height 15
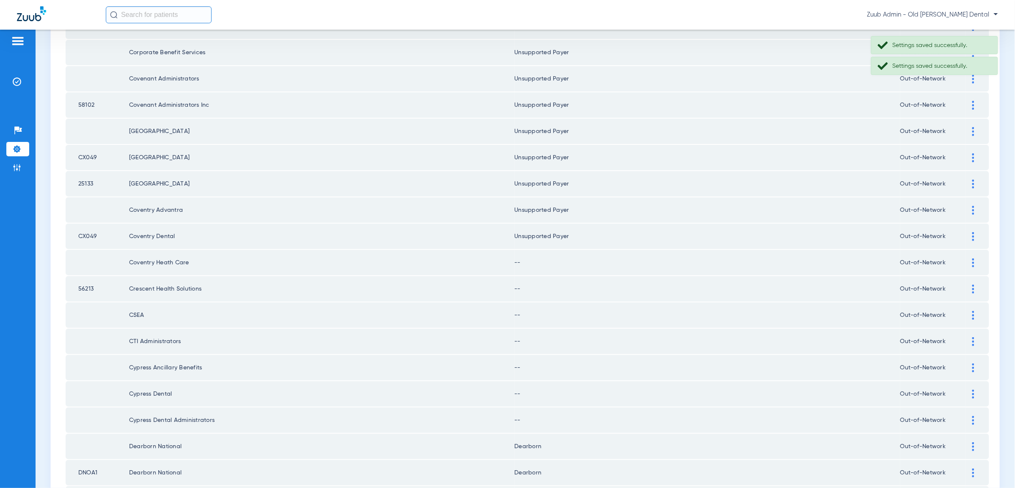
click at [973, 258] on img at bounding box center [973, 262] width 2 height 9
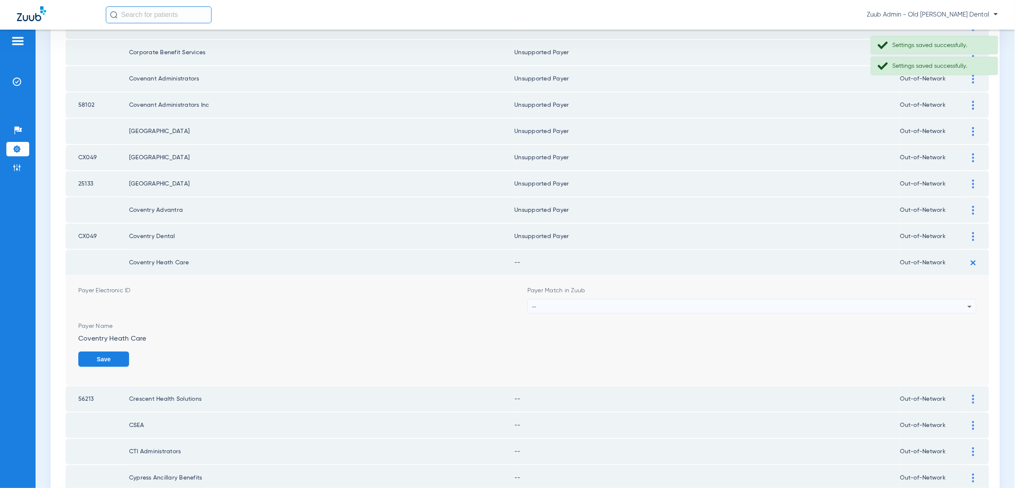
click at [959, 299] on div "--" at bounding box center [749, 306] width 435 height 14
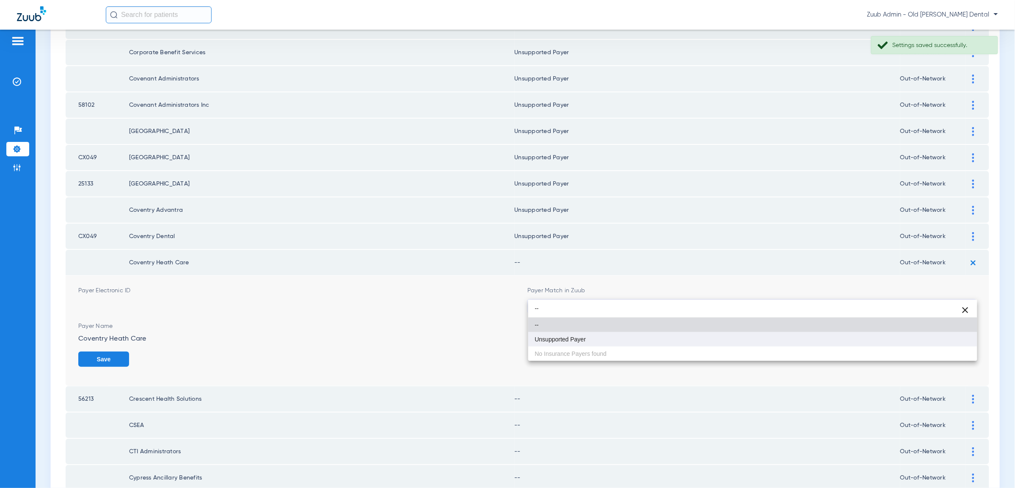
type input "--"
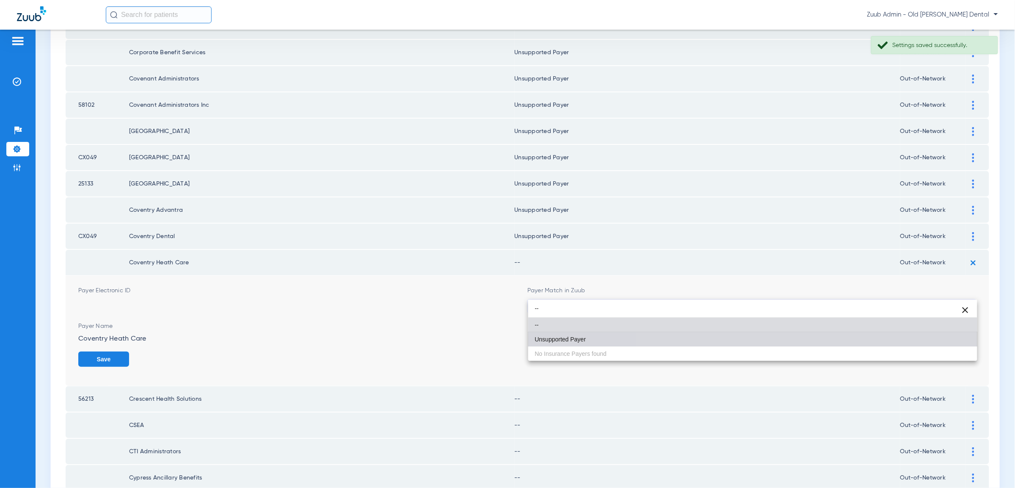
click at [958, 339] on mat-option "Unsupported Payer" at bounding box center [752, 339] width 449 height 14
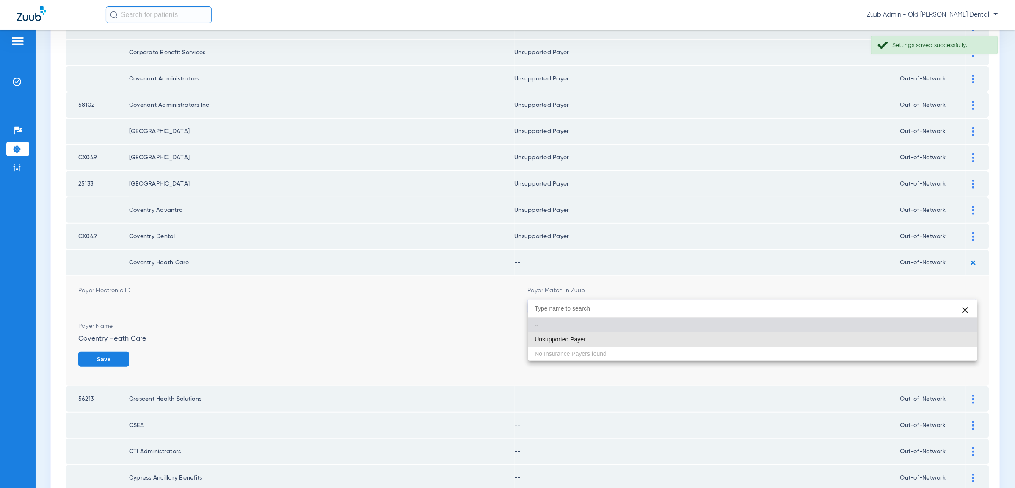
click at [129, 351] on button "Save" at bounding box center [103, 358] width 51 height 15
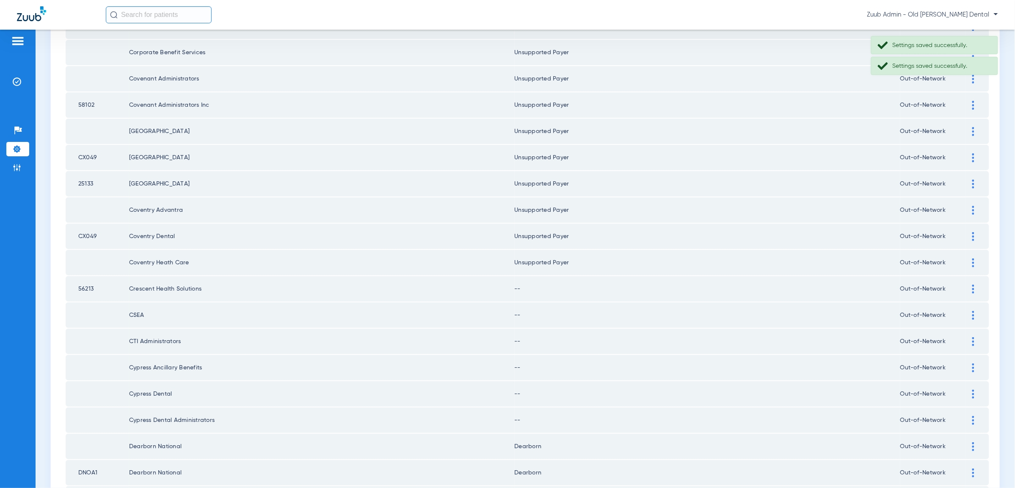
drag, startPoint x: 971, startPoint y: 272, endPoint x: 968, endPoint y: 284, distance: 12.2
click at [971, 284] on div at bounding box center [973, 288] width 15 height 9
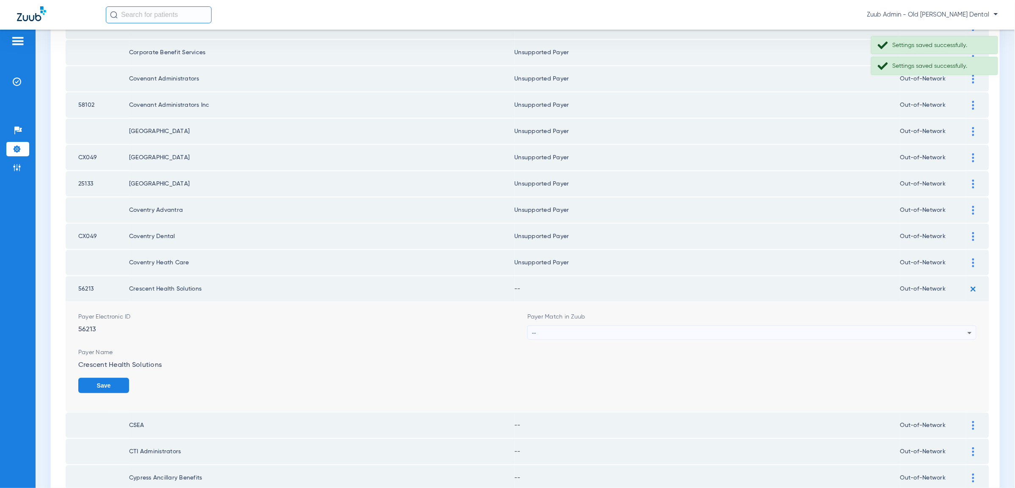
click at [915, 325] on div "--" at bounding box center [749, 332] width 435 height 14
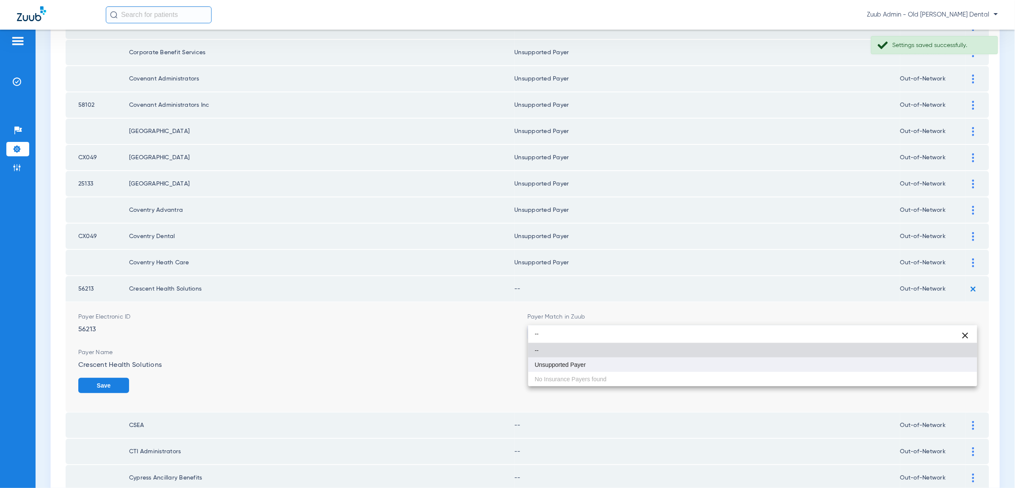
type input "--"
click at [914, 362] on mat-option "Unsupported Payer" at bounding box center [752, 364] width 449 height 14
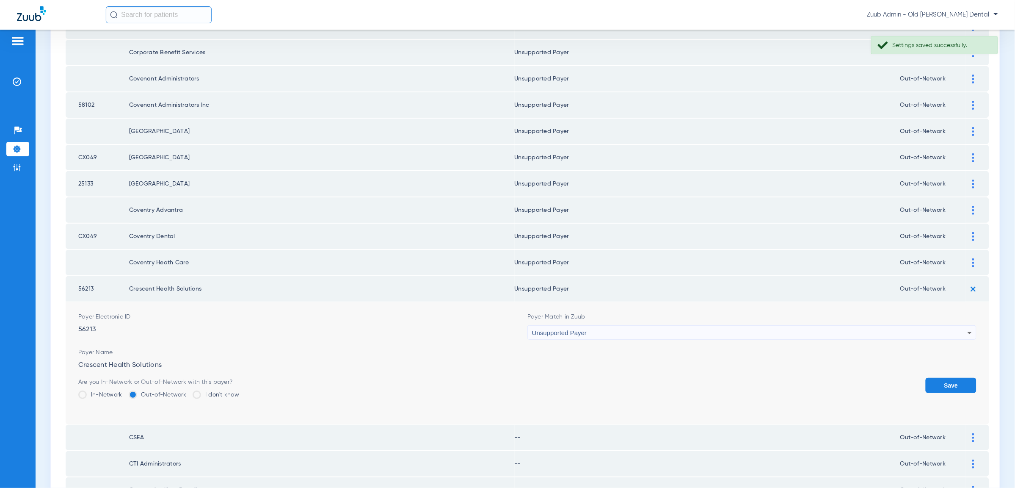
click at [947, 378] on button "Save" at bounding box center [951, 385] width 51 height 15
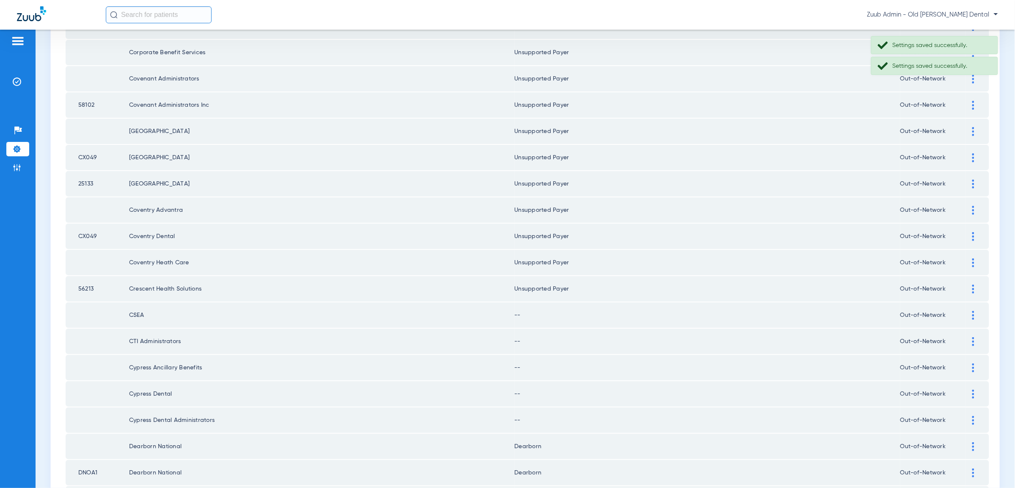
click at [970, 311] on div at bounding box center [973, 315] width 15 height 9
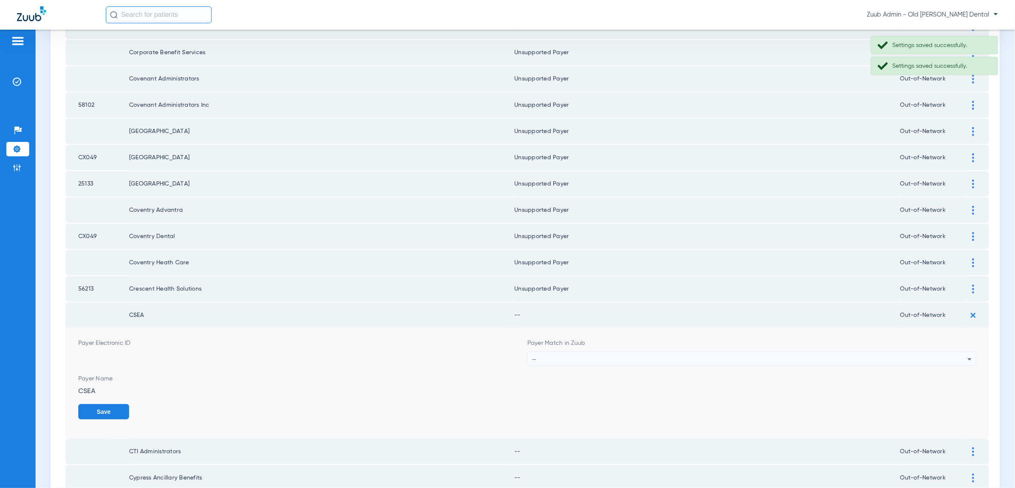
click at [958, 352] on div "--" at bounding box center [749, 359] width 435 height 14
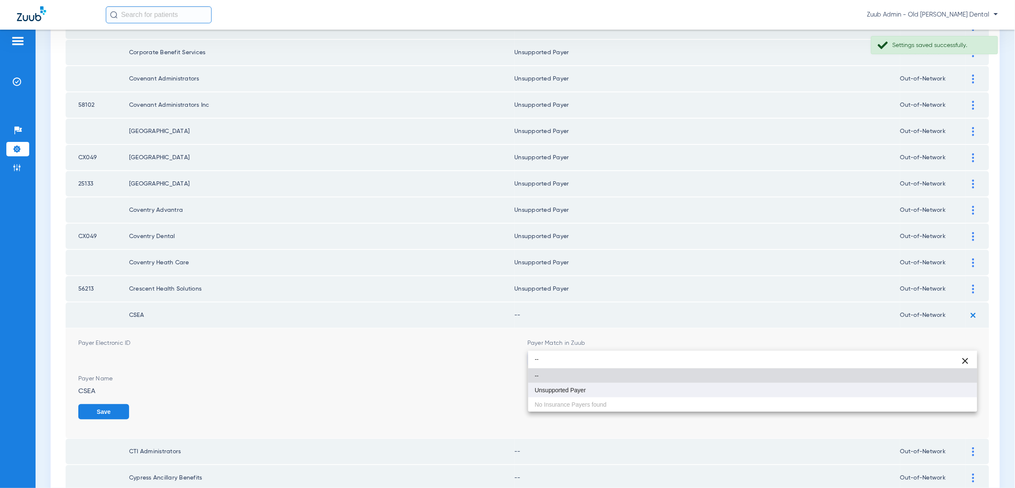
type input "--"
drag, startPoint x: 952, startPoint y: 390, endPoint x: 954, endPoint y: 394, distance: 4.4
click at [952, 390] on mat-option "Unsupported Payer" at bounding box center [752, 390] width 449 height 14
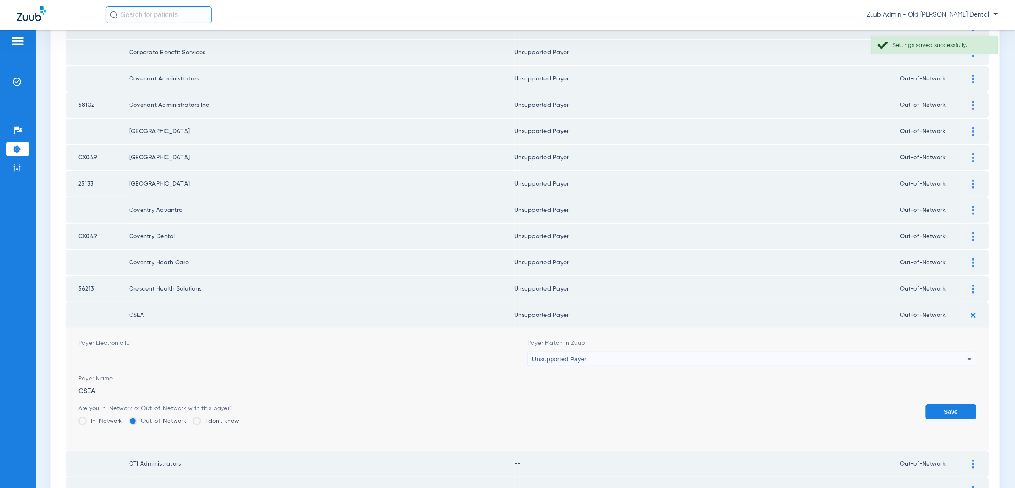
drag, startPoint x: 954, startPoint y: 394, endPoint x: 958, endPoint y: 371, distance: 23.2
click at [954, 404] on button "Save" at bounding box center [951, 411] width 51 height 15
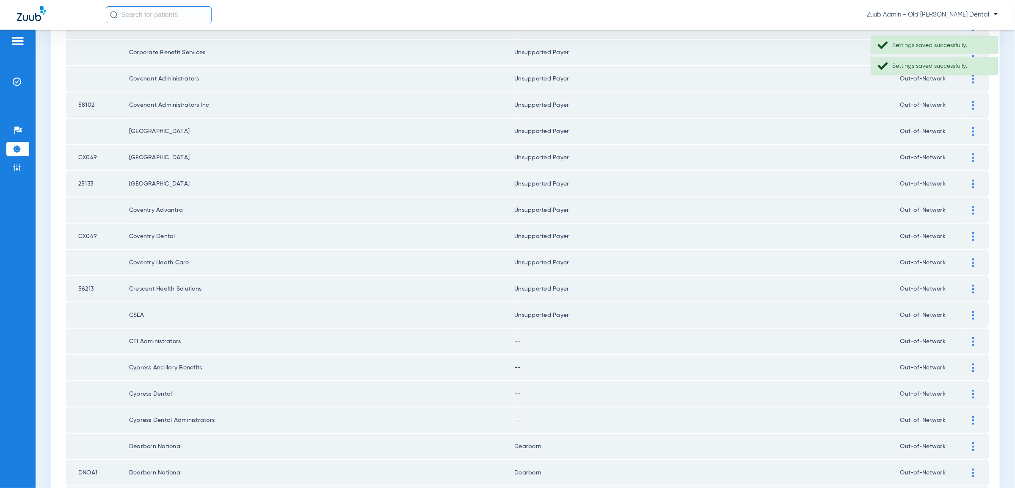
click at [975, 337] on div at bounding box center [973, 341] width 15 height 9
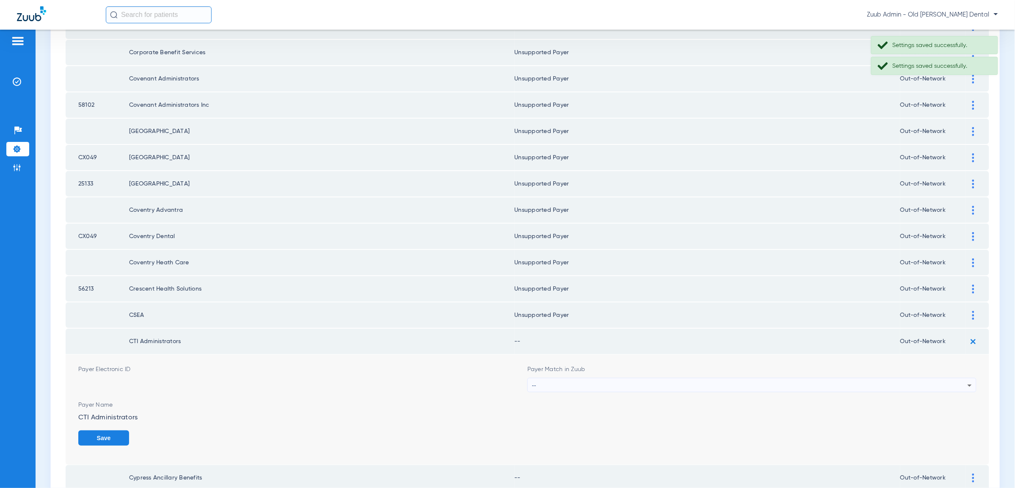
click at [952, 378] on div "--" at bounding box center [749, 385] width 435 height 14
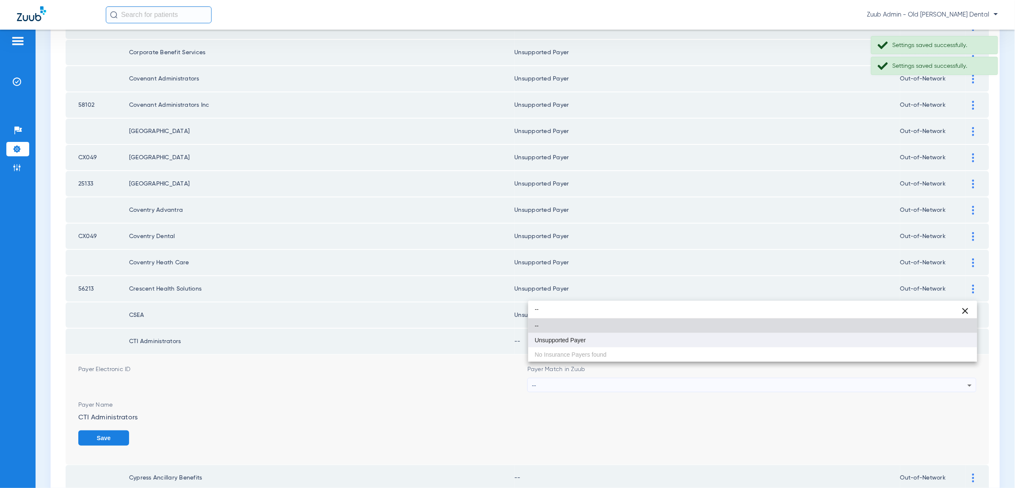
type input "--"
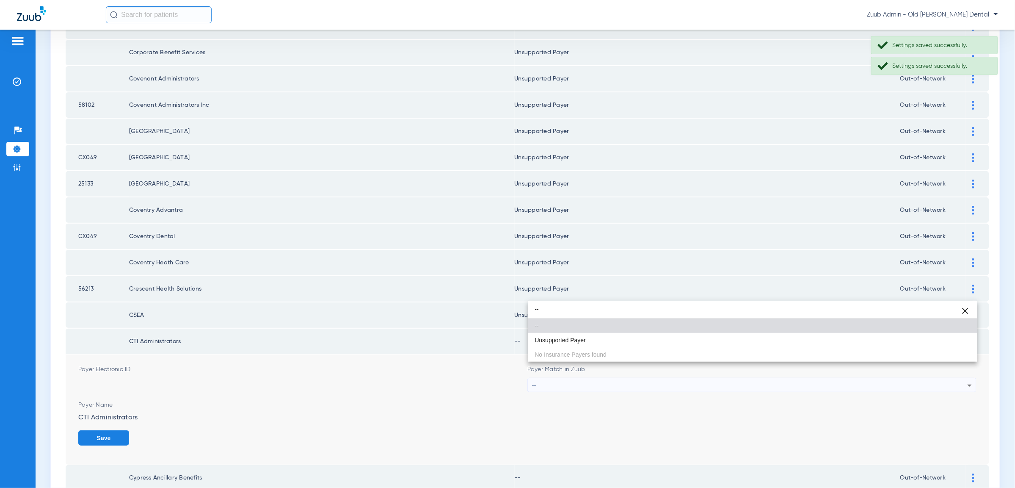
drag, startPoint x: 939, startPoint y: 341, endPoint x: 941, endPoint y: 350, distance: 9.9
click at [939, 341] on mat-option "Unsupported Payer" at bounding box center [752, 340] width 449 height 14
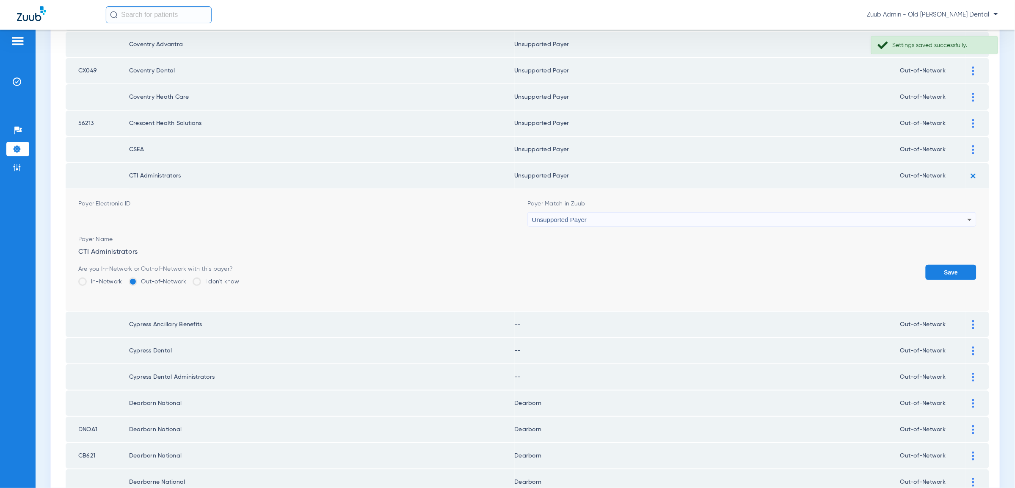
scroll to position [473, 0]
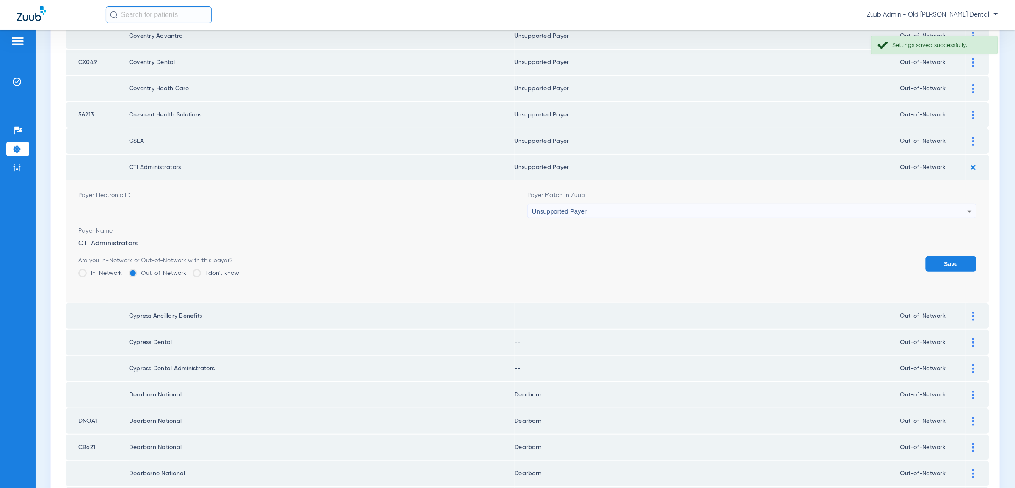
click at [942, 256] on button "Save" at bounding box center [951, 263] width 51 height 15
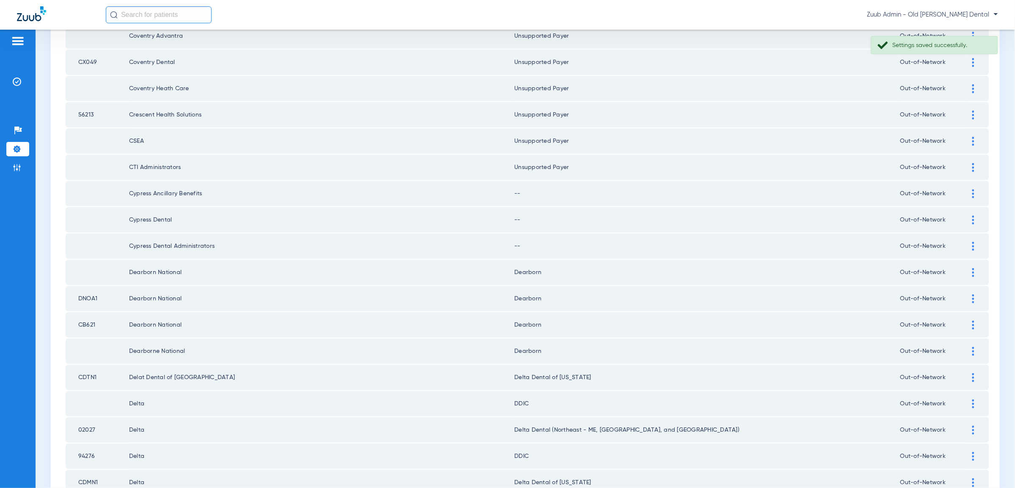
click at [973, 182] on td at bounding box center [977, 193] width 23 height 25
drag, startPoint x: 972, startPoint y: 179, endPoint x: 971, endPoint y: 184, distance: 4.7
click at [973, 189] on img at bounding box center [973, 193] width 2 height 9
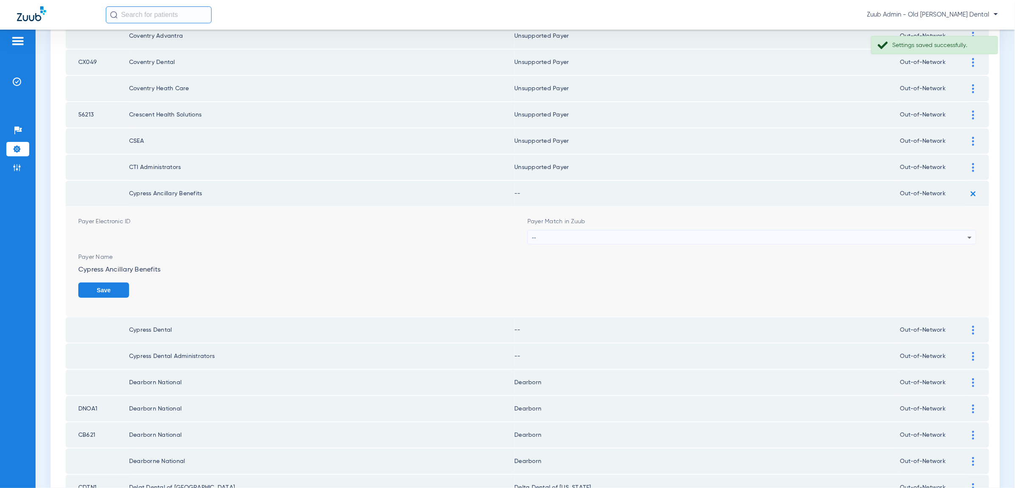
click at [964, 230] on div "--" at bounding box center [749, 237] width 435 height 14
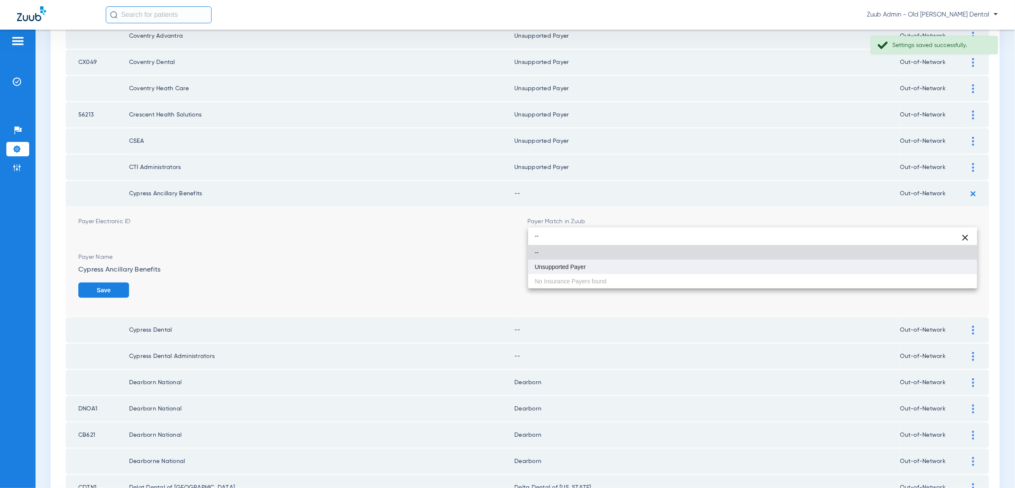
type input "--"
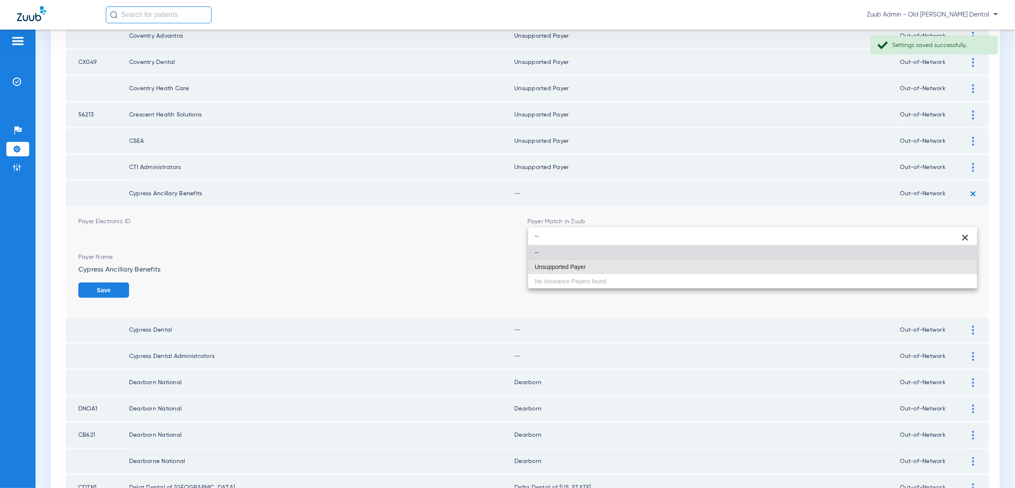
drag, startPoint x: 938, startPoint y: 263, endPoint x: 942, endPoint y: 267, distance: 5.7
click at [938, 263] on mat-option "Unsupported Payer" at bounding box center [752, 266] width 449 height 14
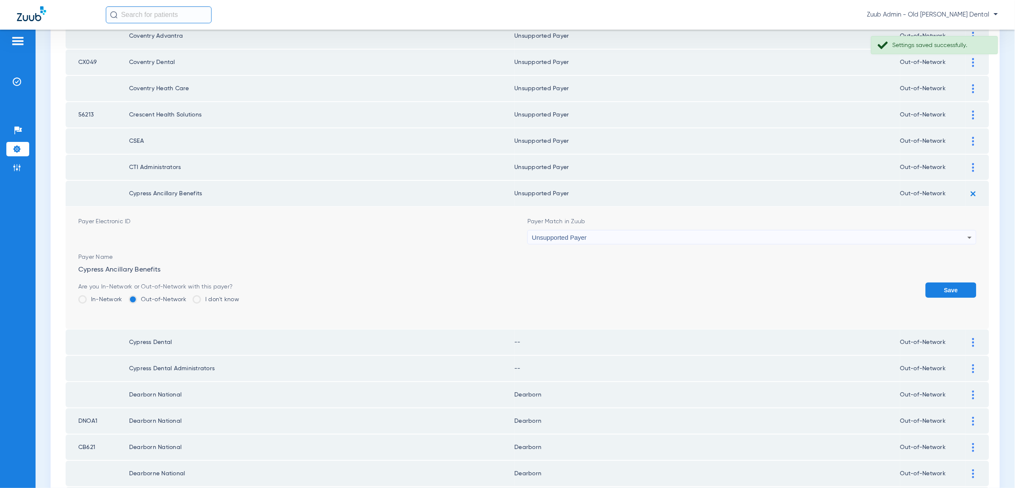
click at [942, 282] on button "Save" at bounding box center [951, 289] width 51 height 15
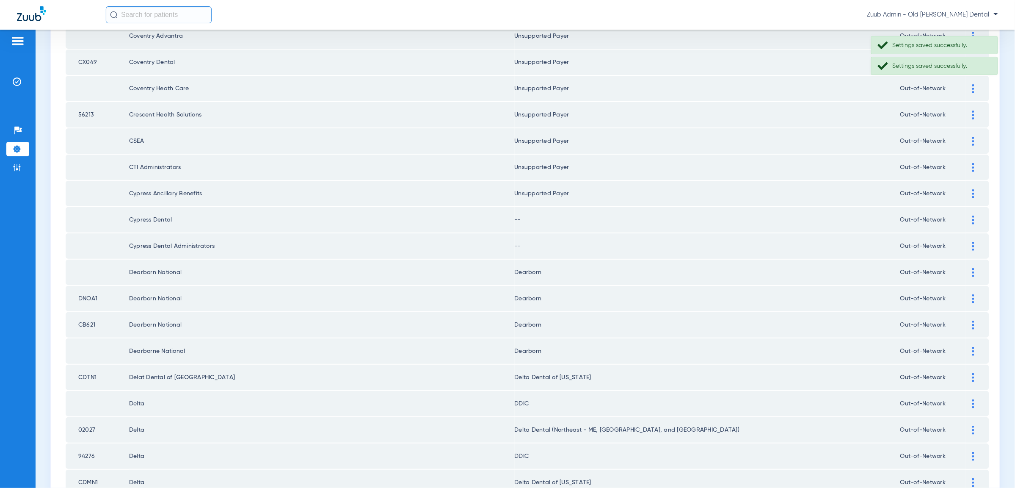
click at [968, 215] on div at bounding box center [973, 219] width 15 height 9
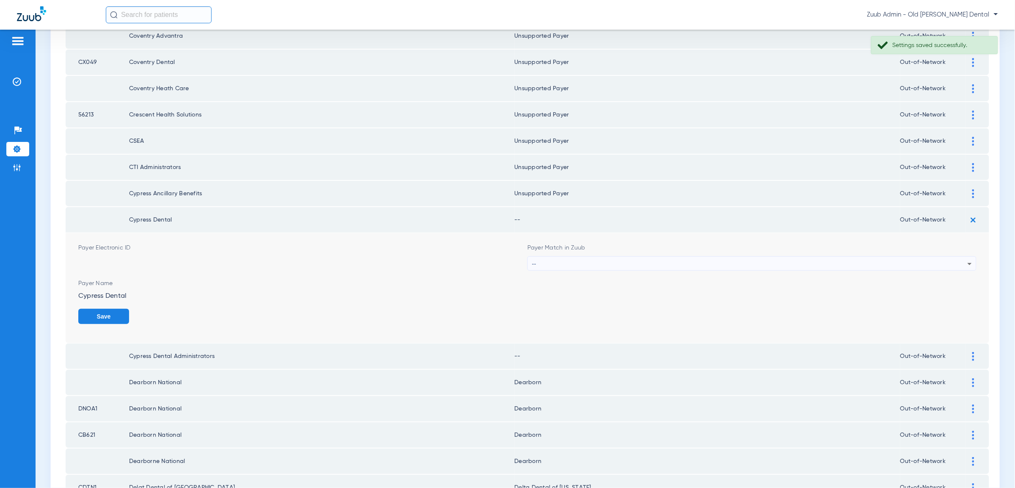
click at [959, 256] on div "--" at bounding box center [749, 263] width 435 height 14
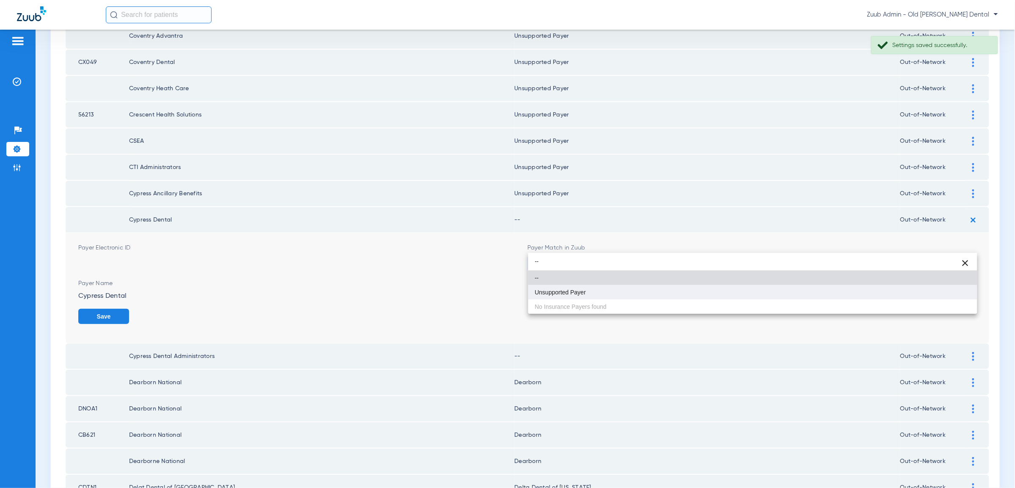
type input "--"
click at [940, 292] on mat-option "Unsupported Payer" at bounding box center [752, 292] width 449 height 14
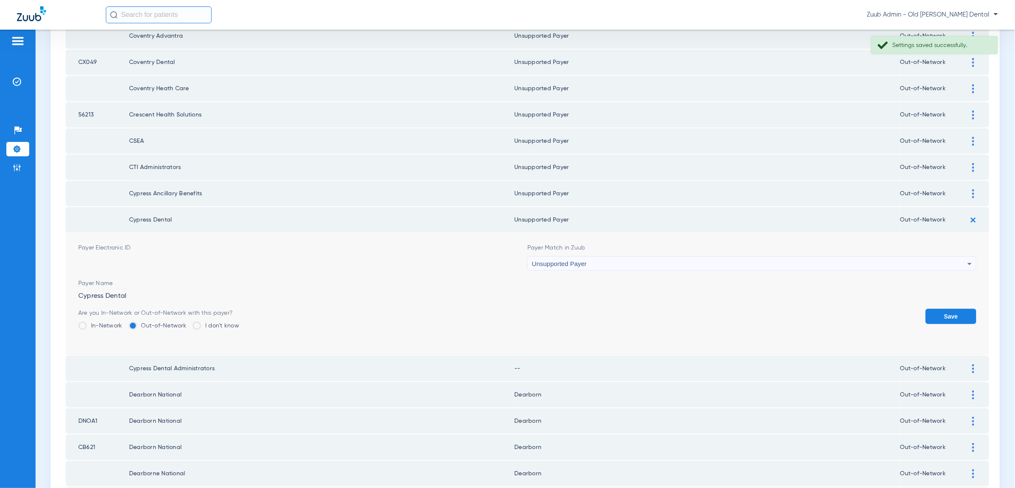
drag, startPoint x: 947, startPoint y: 295, endPoint x: 964, endPoint y: 259, distance: 40.0
click at [947, 309] on button "Save" at bounding box center [951, 316] width 51 height 15
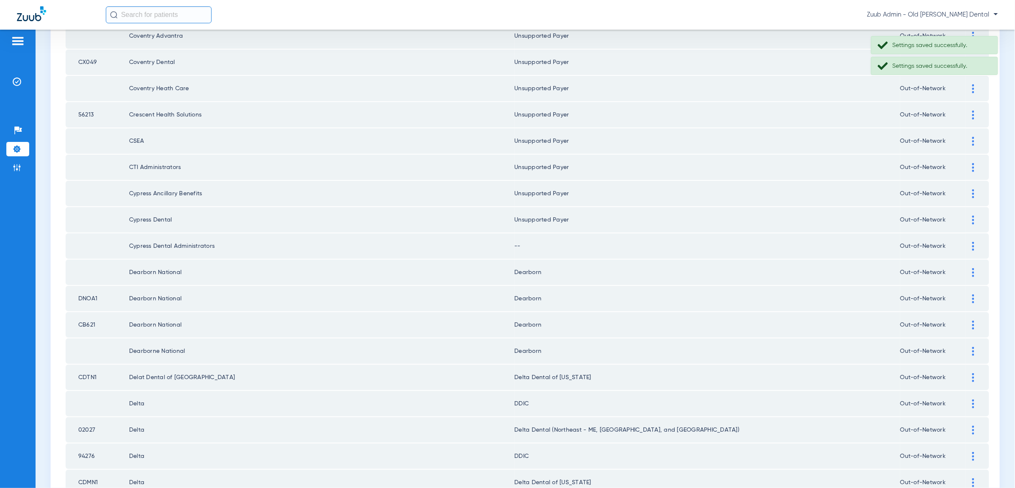
drag, startPoint x: 974, startPoint y: 226, endPoint x: 972, endPoint y: 234, distance: 8.7
click at [974, 242] on div at bounding box center [973, 246] width 15 height 9
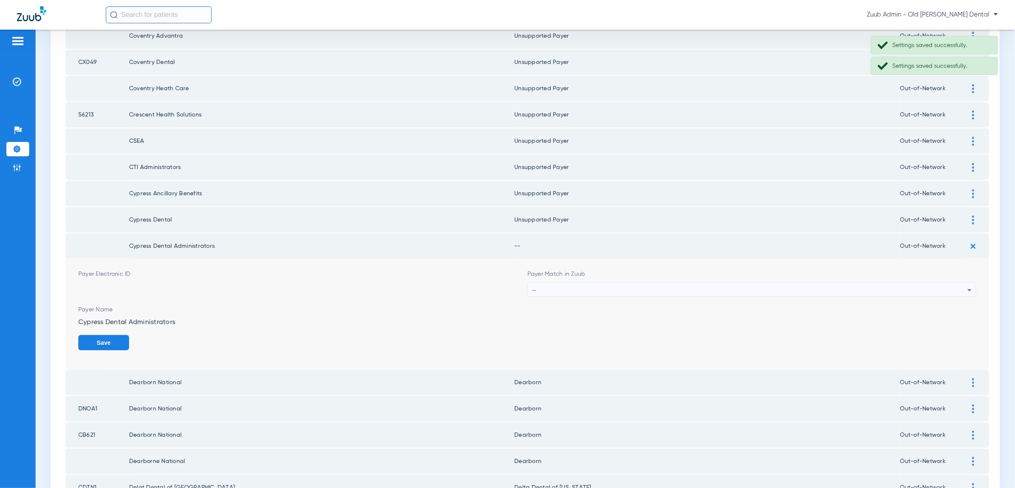
click at [959, 283] on div "--" at bounding box center [749, 290] width 435 height 14
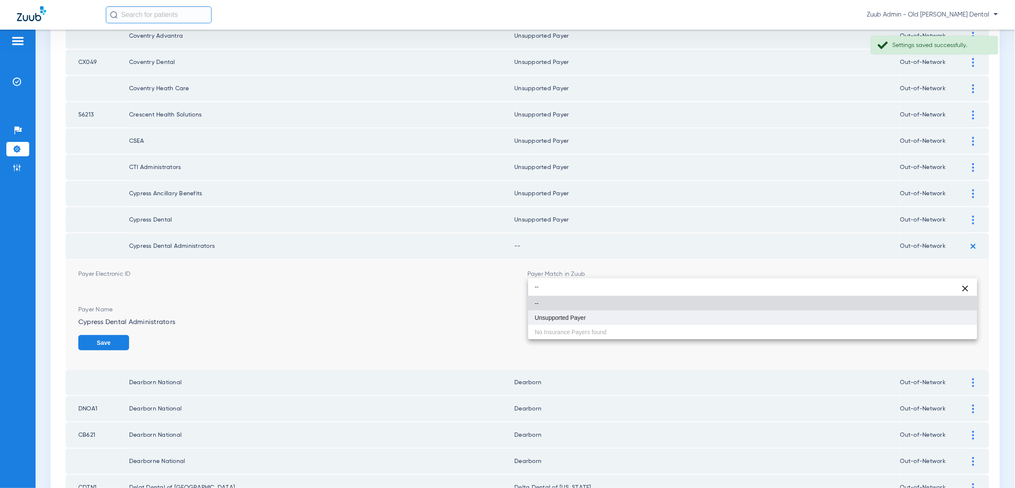
type input "--"
click at [951, 322] on mat-option "Unsupported Payer" at bounding box center [752, 317] width 449 height 14
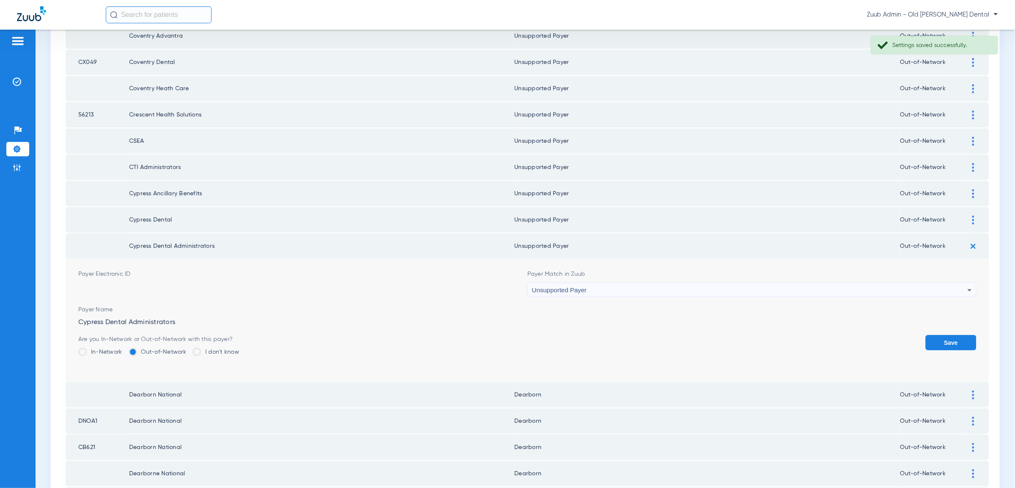
click at [952, 335] on button "Save" at bounding box center [951, 342] width 51 height 15
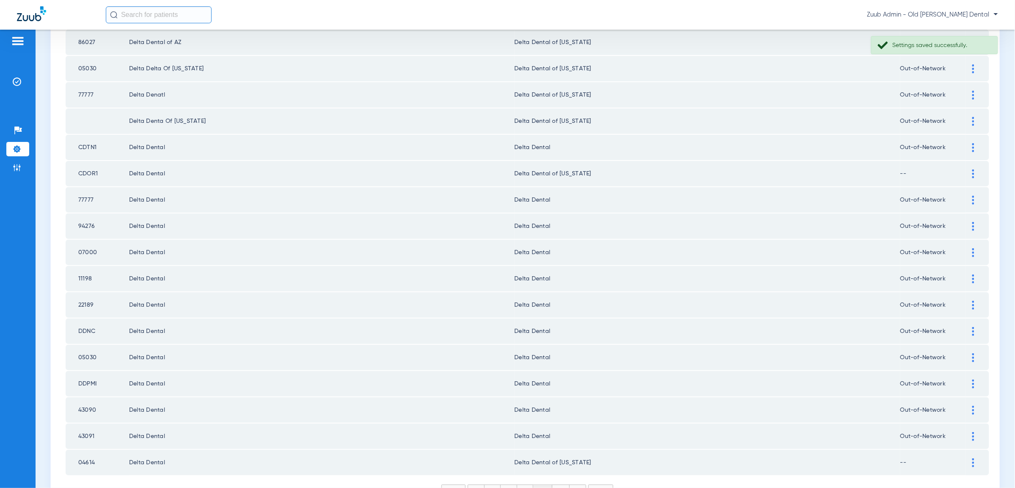
scroll to position [999, 0]
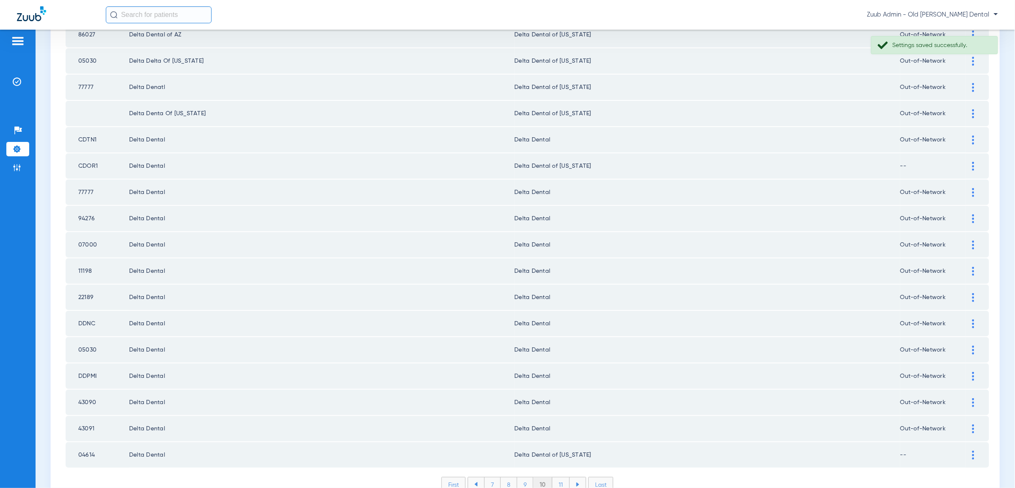
click at [973, 135] on div at bounding box center [973, 139] width 15 height 9
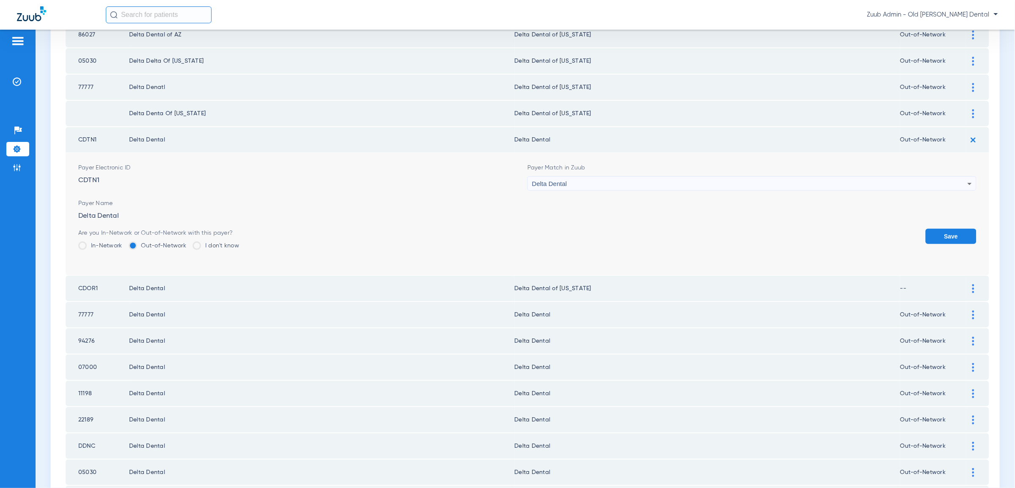
click at [882, 176] on div "Delta Dental" at bounding box center [749, 183] width 435 height 14
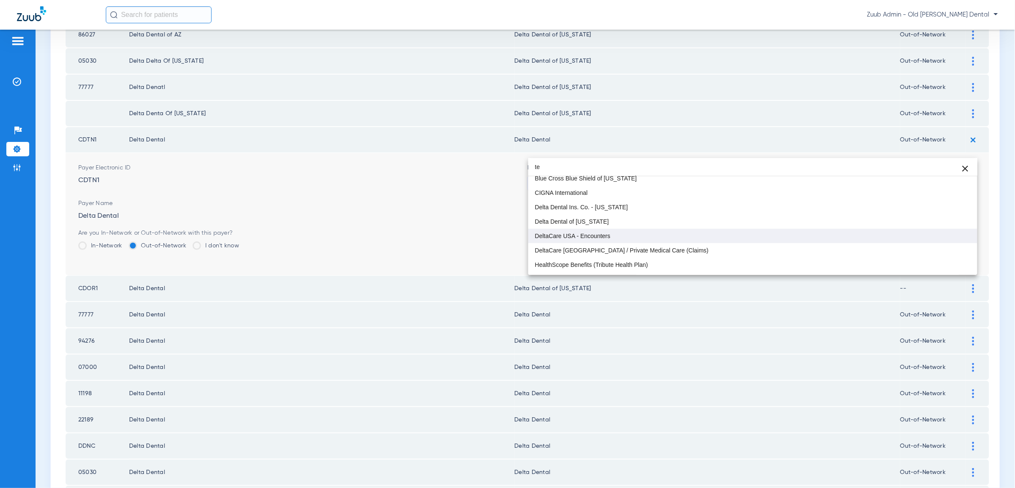
scroll to position [99, 0]
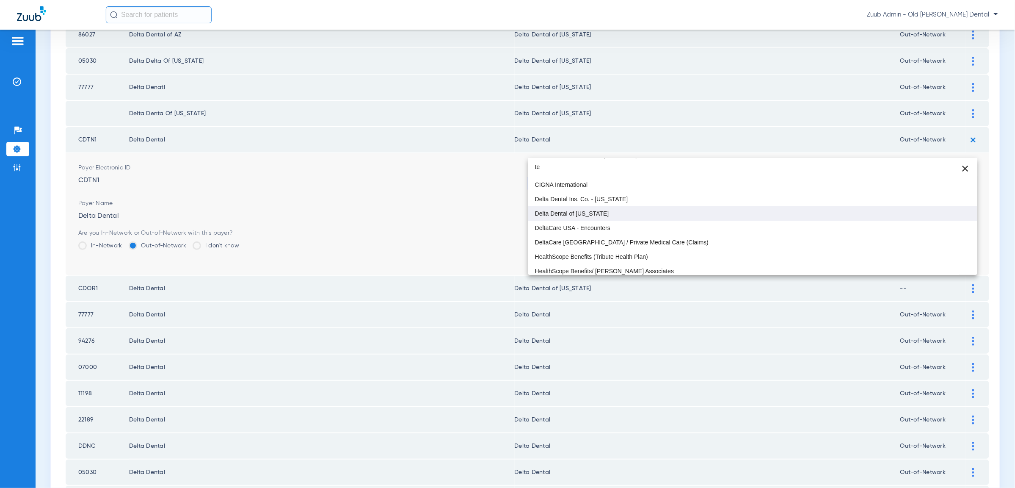
type input "te"
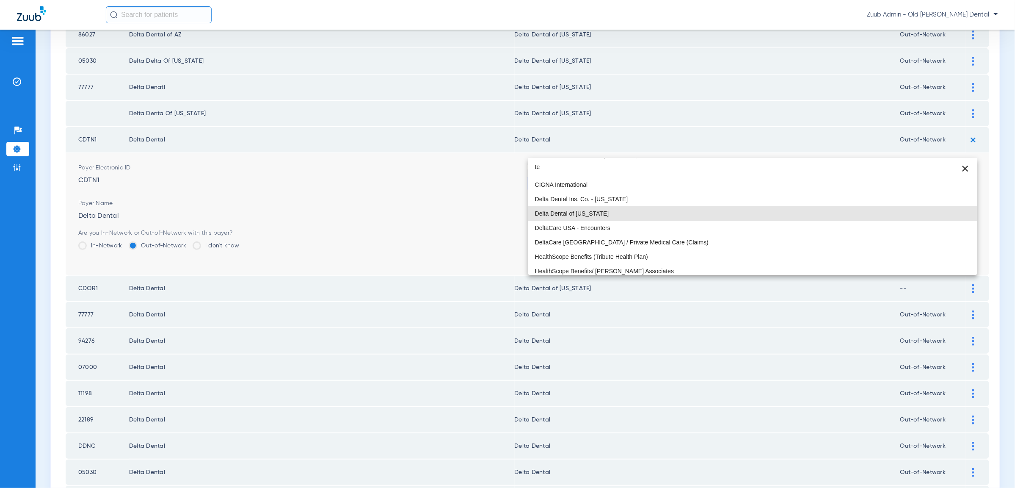
drag, startPoint x: 647, startPoint y: 213, endPoint x: 828, endPoint y: 221, distance: 181.3
click at [647, 213] on mat-option "Delta Dental of [US_STATE]" at bounding box center [752, 213] width 449 height 14
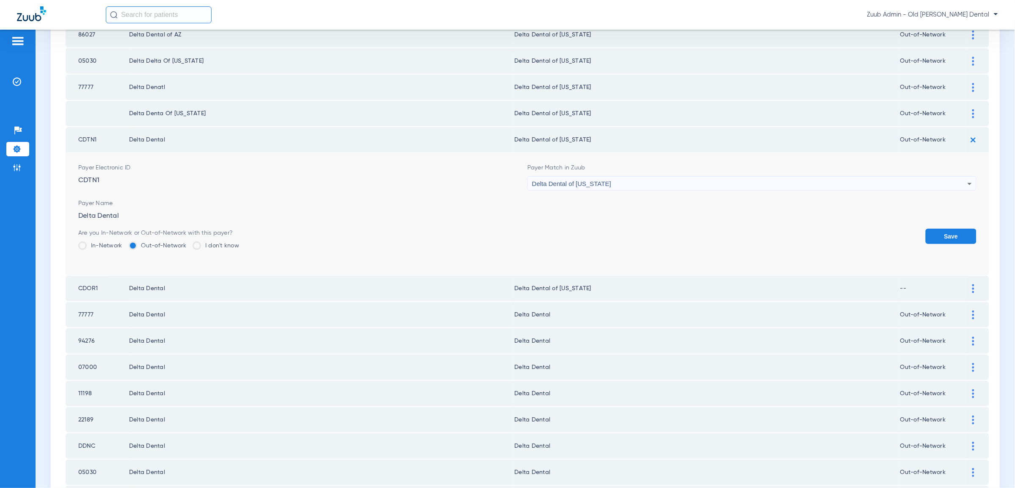
click at [964, 229] on button "Save" at bounding box center [951, 236] width 51 height 15
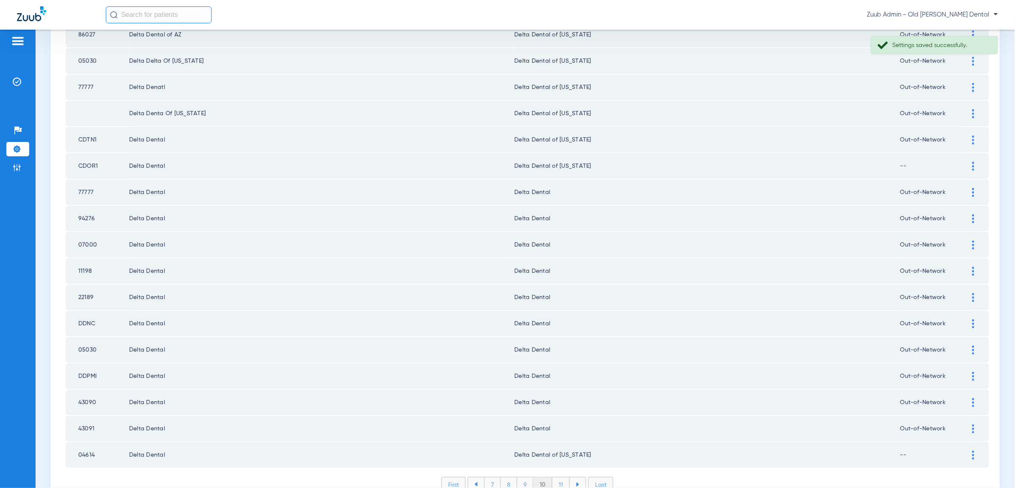
click at [975, 188] on div at bounding box center [973, 192] width 15 height 9
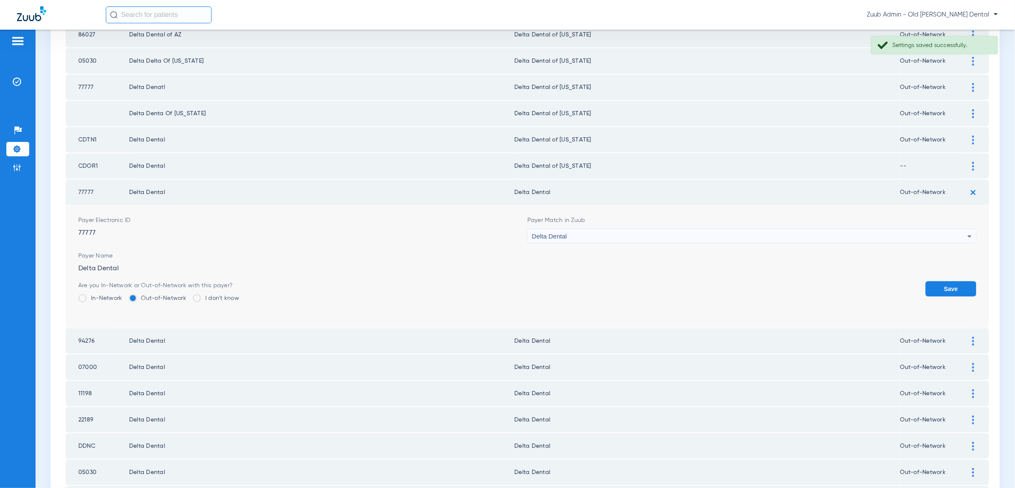
click at [957, 229] on div "Delta Dental" at bounding box center [749, 236] width 435 height 14
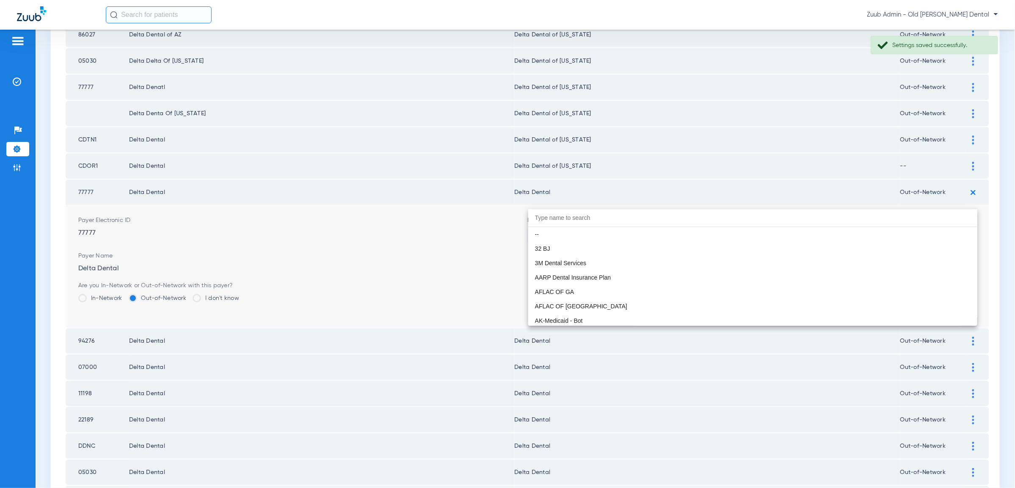
scroll to position [1426, 0]
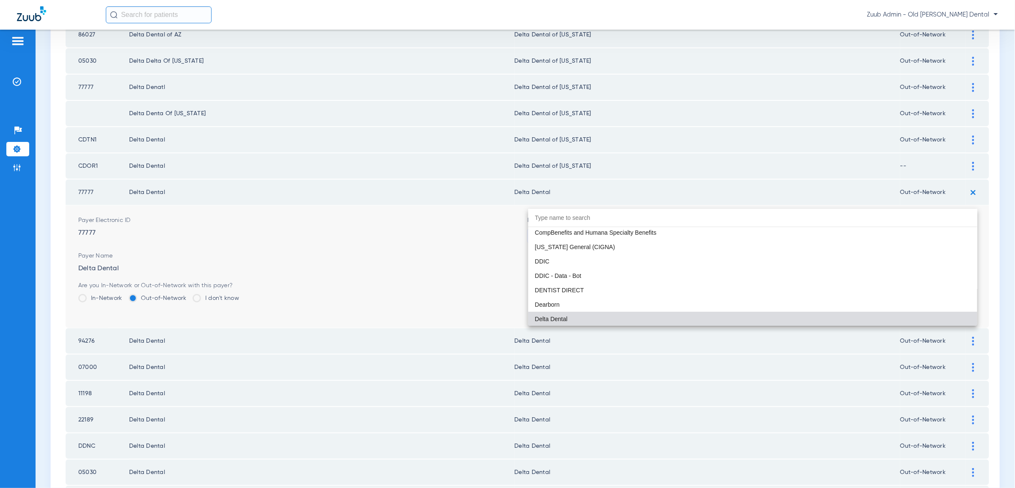
click at [629, 213] on input "dropdown search" at bounding box center [752, 217] width 449 height 17
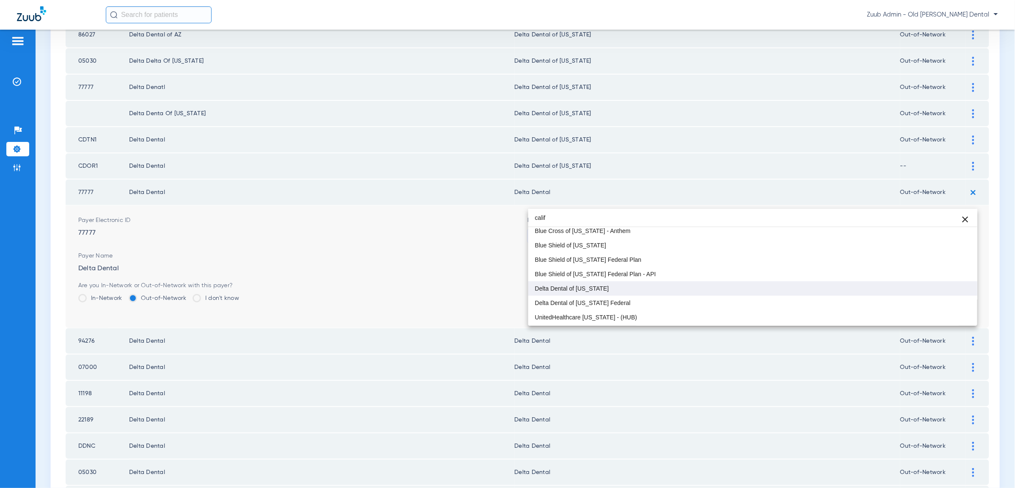
type input "calif"
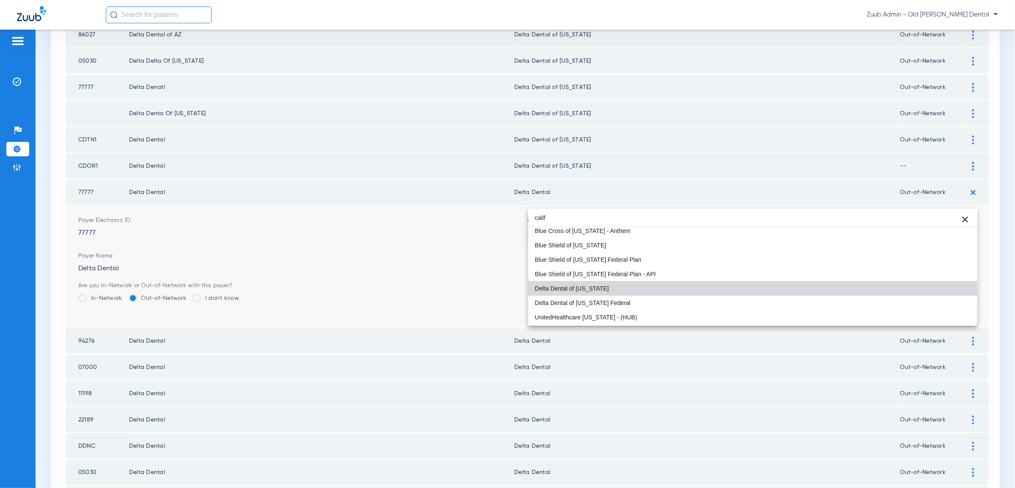
click at [601, 288] on mat-option "Delta Dental of [US_STATE]" at bounding box center [752, 288] width 449 height 14
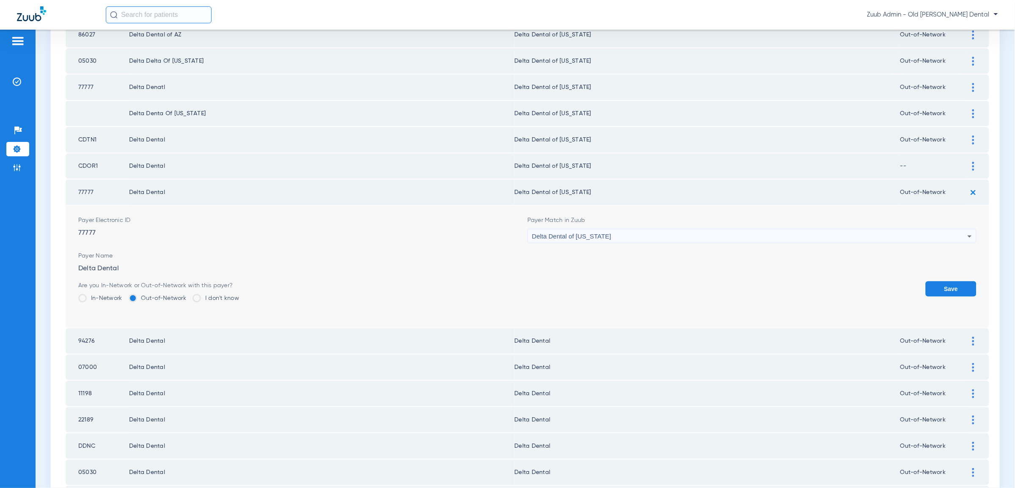
drag, startPoint x: 931, startPoint y: 258, endPoint x: 929, endPoint y: 254, distance: 4.4
click at [929, 281] on button "Save" at bounding box center [951, 288] width 51 height 15
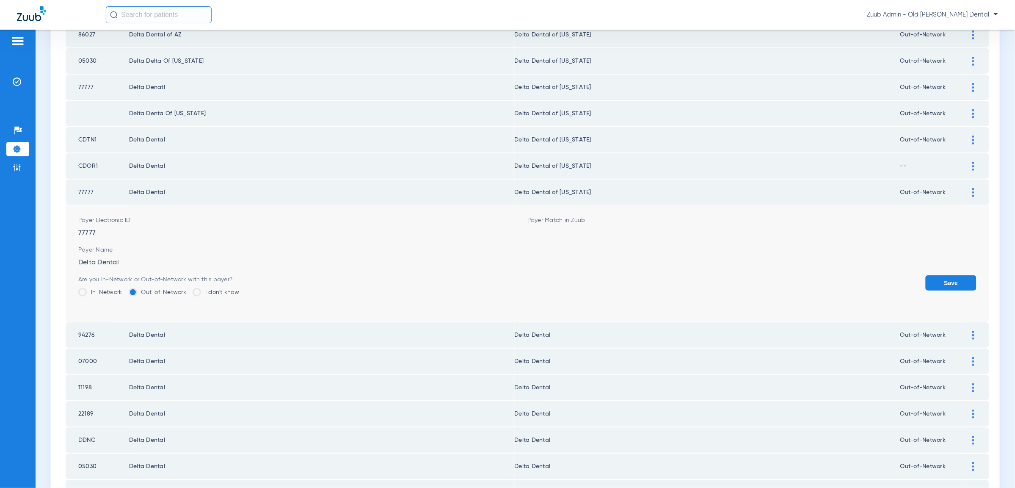
scroll to position [999, 0]
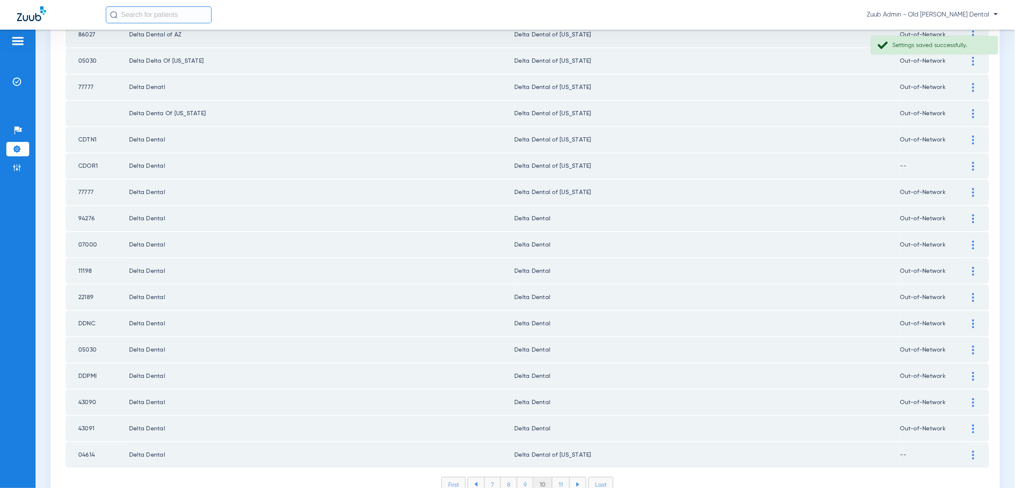
drag, startPoint x: 974, startPoint y: 189, endPoint x: 970, endPoint y: 182, distance: 7.9
click at [974, 206] on td at bounding box center [977, 218] width 23 height 25
click at [969, 214] on div at bounding box center [973, 218] width 15 height 9
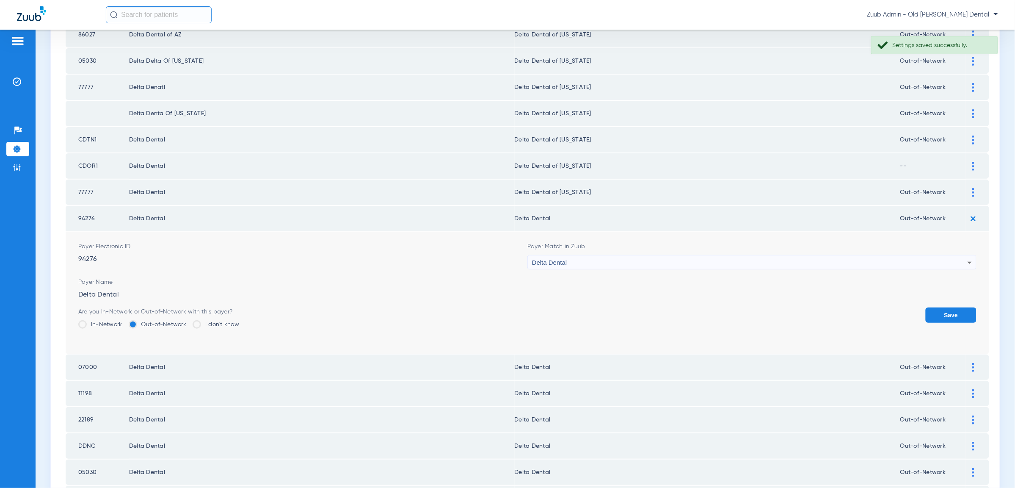
click at [934, 255] on div "Delta Dental" at bounding box center [749, 262] width 435 height 14
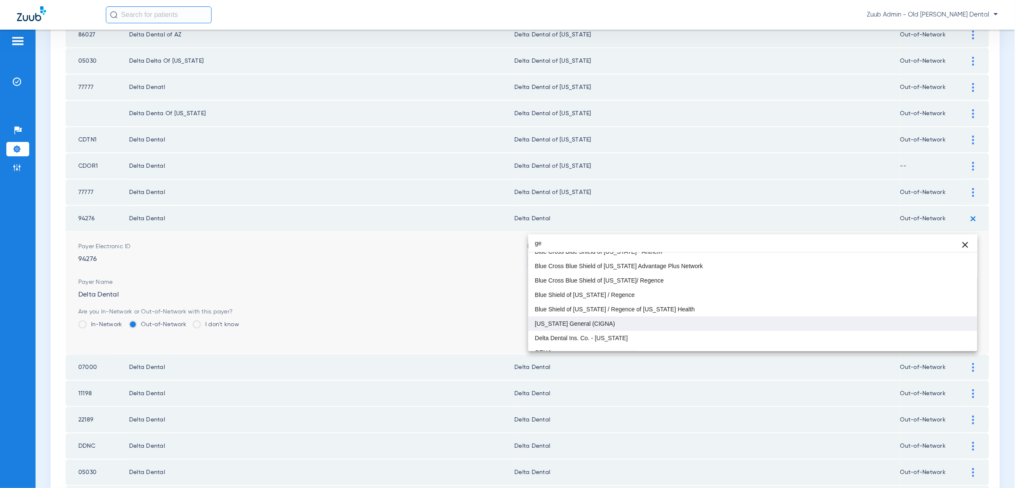
scroll to position [85, 0]
type input "ge"
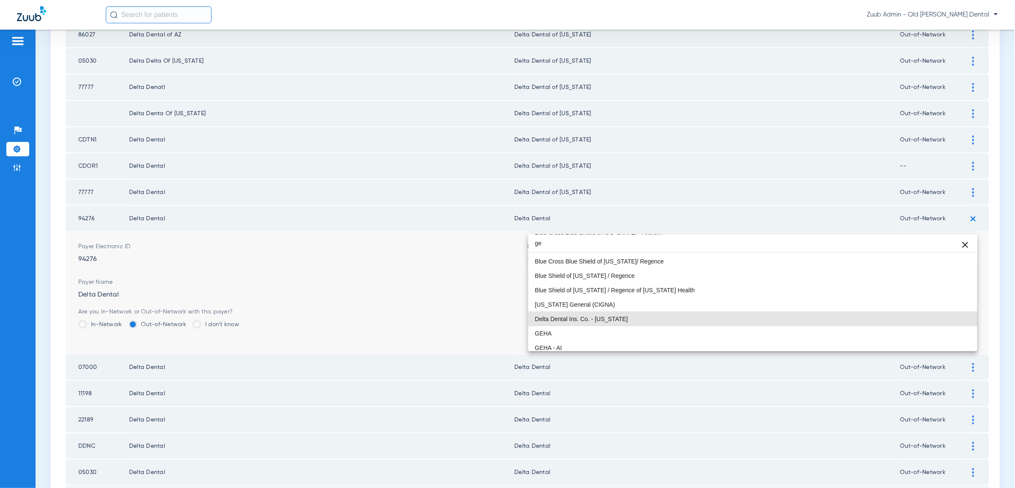
drag, startPoint x: 913, startPoint y: 315, endPoint x: 933, endPoint y: 315, distance: 19.9
click at [913, 315] on mat-option "Delta Dental Ins. Co. - [US_STATE]" at bounding box center [752, 318] width 449 height 14
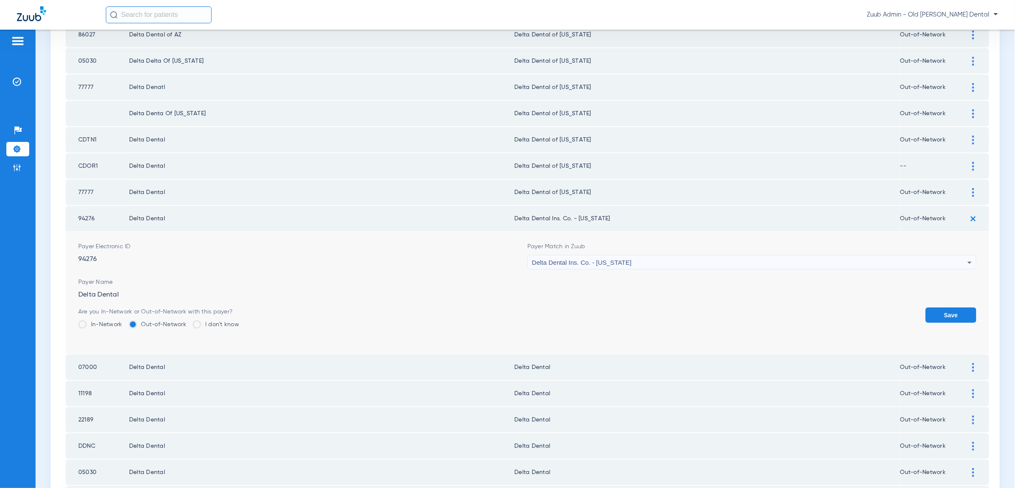
click at [968, 307] on button "Save" at bounding box center [951, 314] width 51 height 15
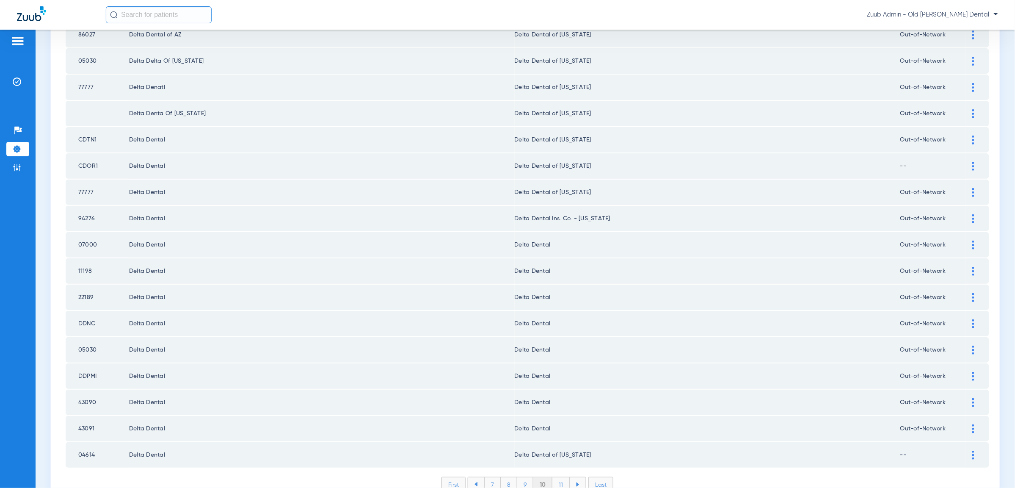
click at [973, 240] on img at bounding box center [973, 244] width 2 height 9
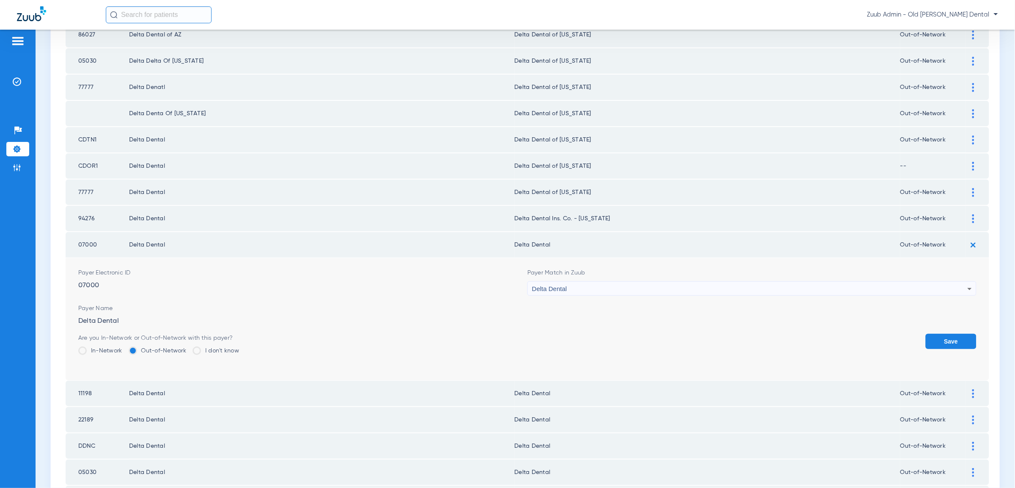
click at [606, 281] on div "Delta Dental" at bounding box center [749, 288] width 435 height 14
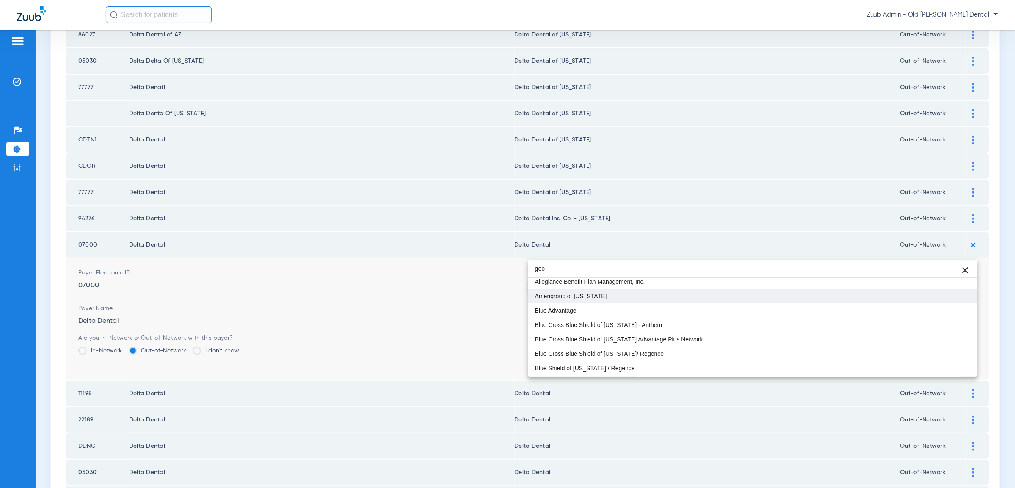
scroll to position [16, 0]
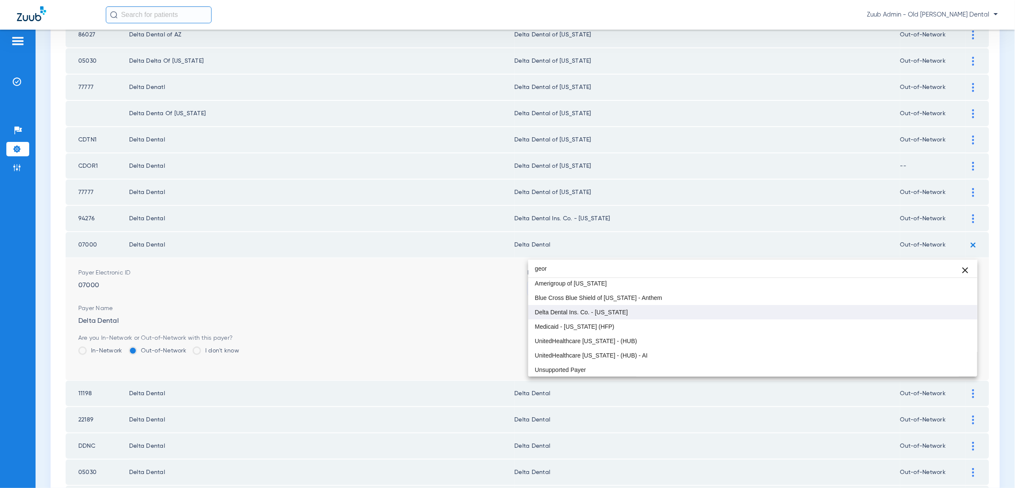
type input "geor"
click at [604, 309] on span "Delta Dental Ins. Co. - [US_STATE]" at bounding box center [581, 312] width 93 height 6
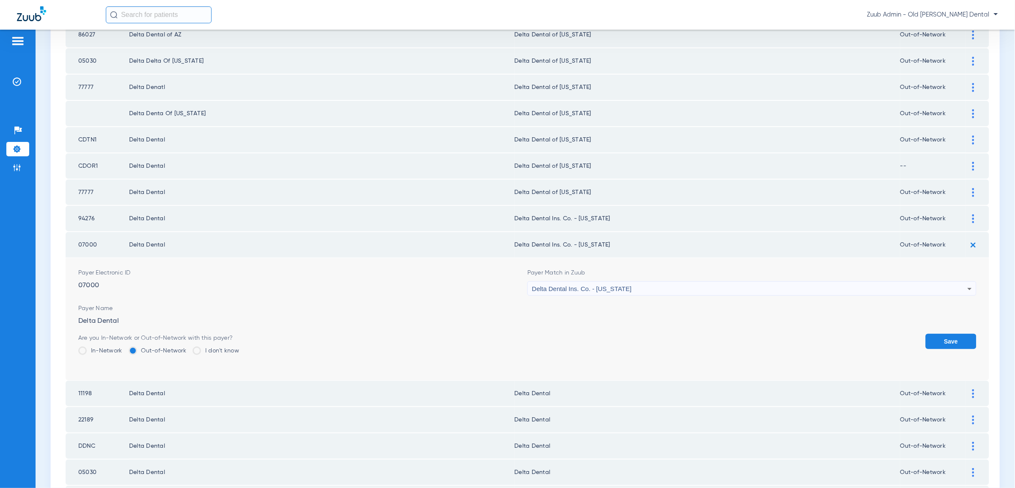
click at [961, 333] on button "Save" at bounding box center [951, 340] width 51 height 15
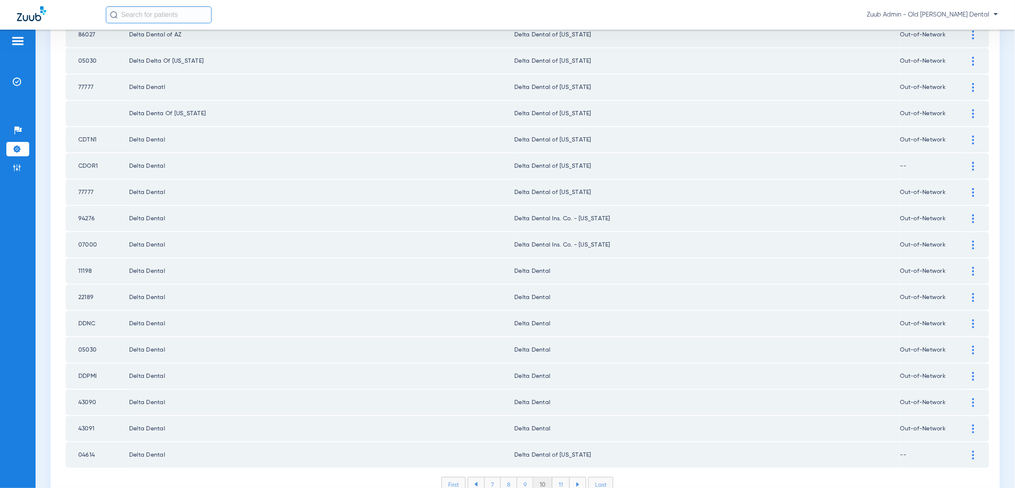
click at [970, 267] on div at bounding box center [973, 271] width 15 height 9
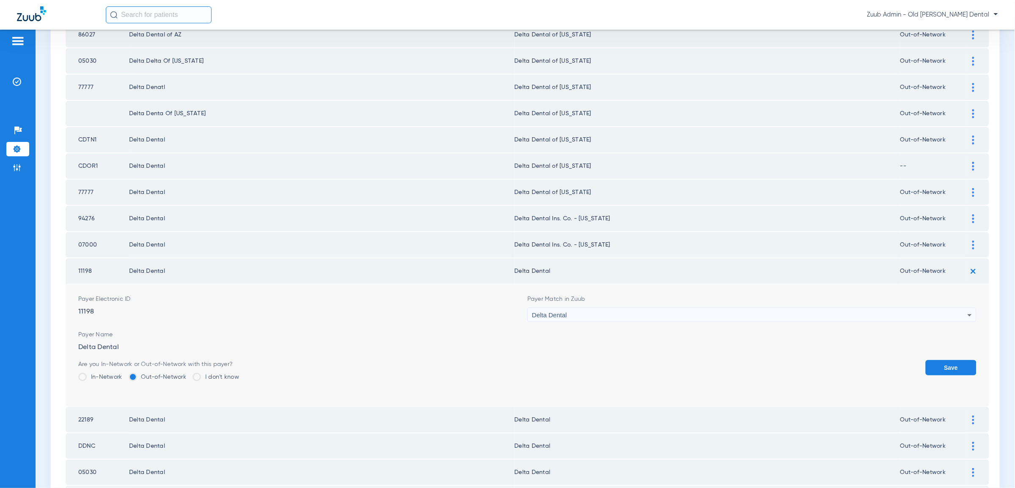
click at [921, 308] on div "Delta Dental" at bounding box center [749, 315] width 435 height 14
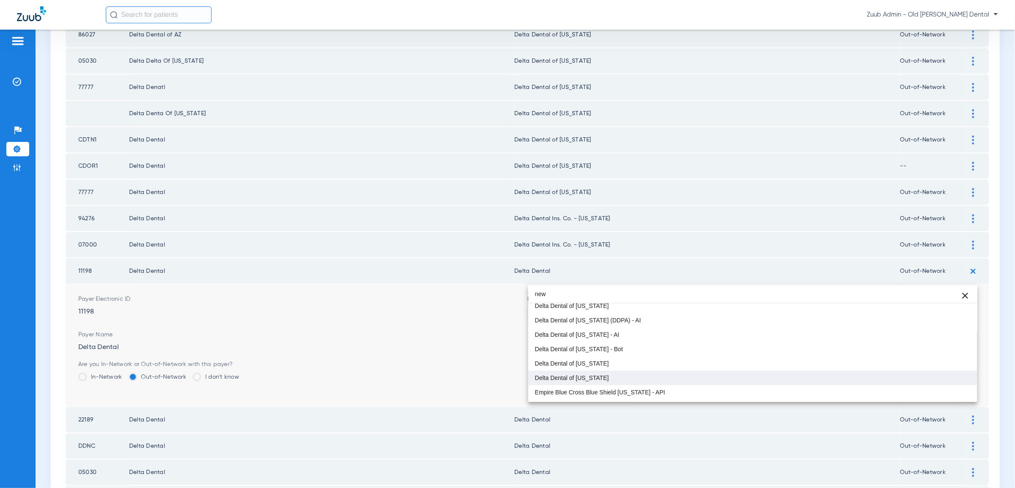
scroll to position [62, 0]
type input "new"
click at [733, 376] on mat-option "Delta Dental of [US_STATE]" at bounding box center [752, 377] width 449 height 14
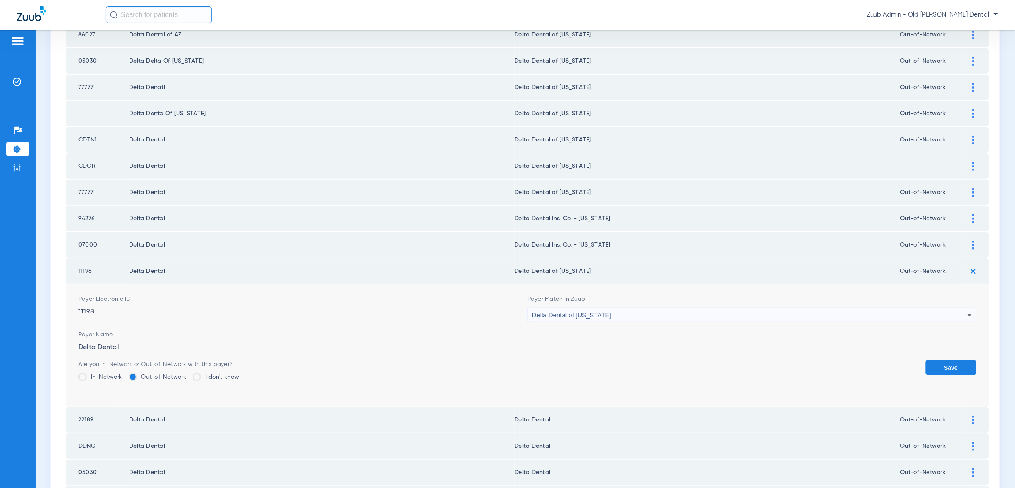
click at [956, 360] on button "Save" at bounding box center [951, 367] width 51 height 15
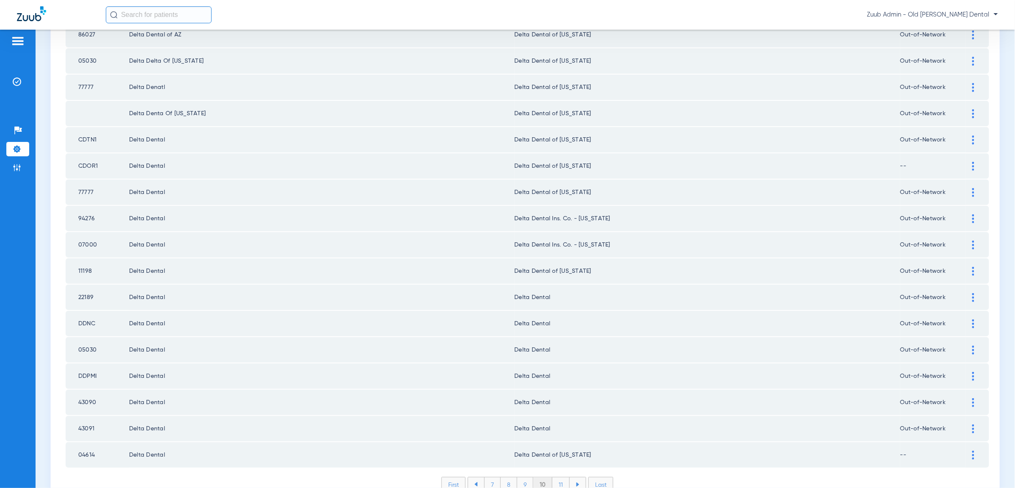
click at [976, 293] on div at bounding box center [973, 297] width 15 height 9
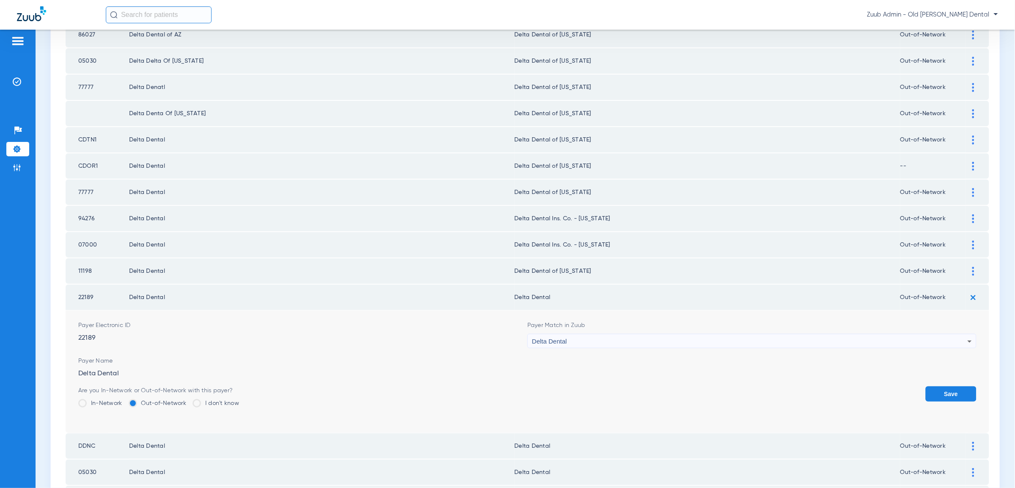
click at [943, 334] on div "Delta Dental" at bounding box center [749, 341] width 435 height 14
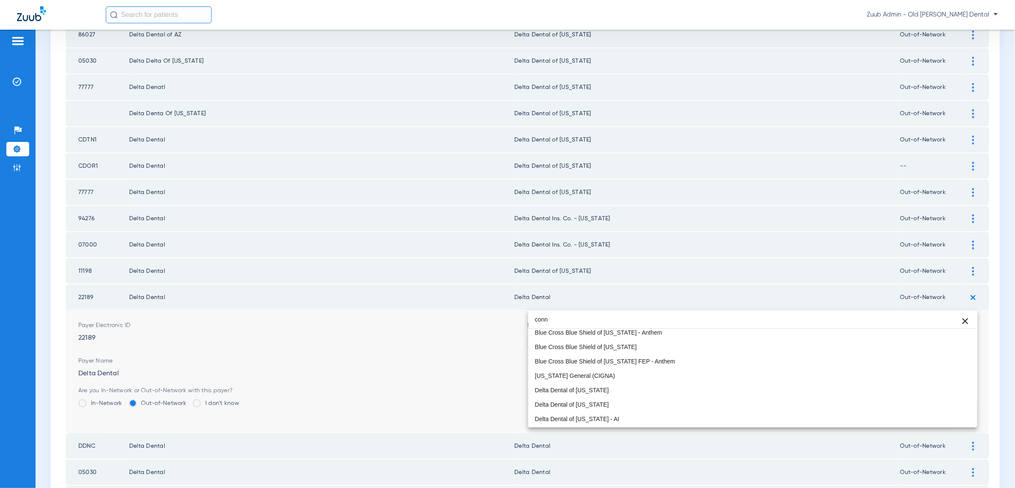
scroll to position [0, 0]
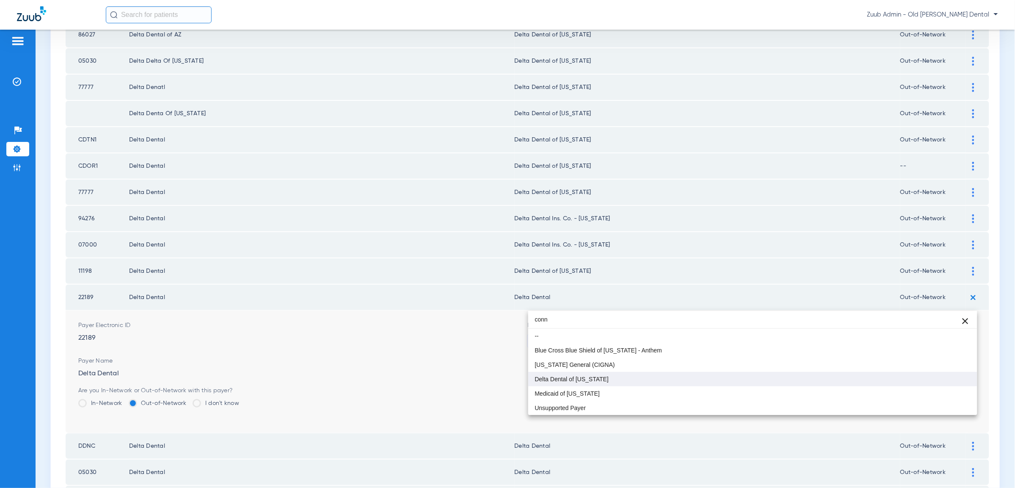
type input "conn"
drag, startPoint x: 585, startPoint y: 381, endPoint x: 687, endPoint y: 369, distance: 103.2
click at [585, 381] on span "Delta Dental of [US_STATE]" at bounding box center [572, 379] width 74 height 6
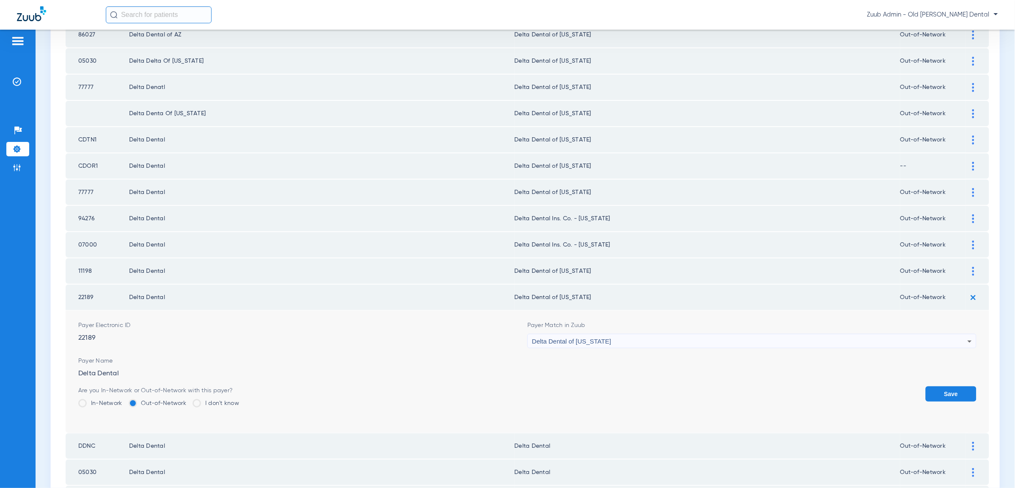
click at [964, 386] on button "Save" at bounding box center [951, 393] width 51 height 15
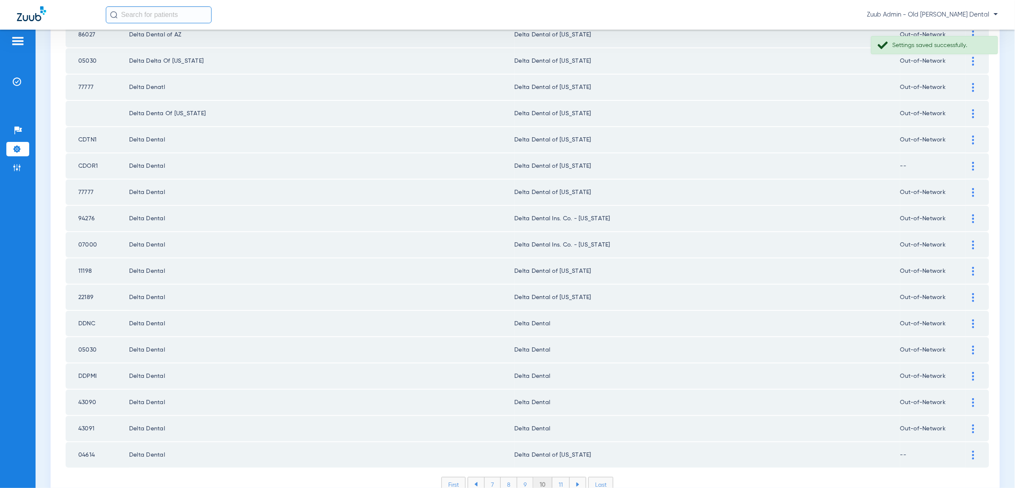
click at [971, 319] on div at bounding box center [973, 323] width 15 height 9
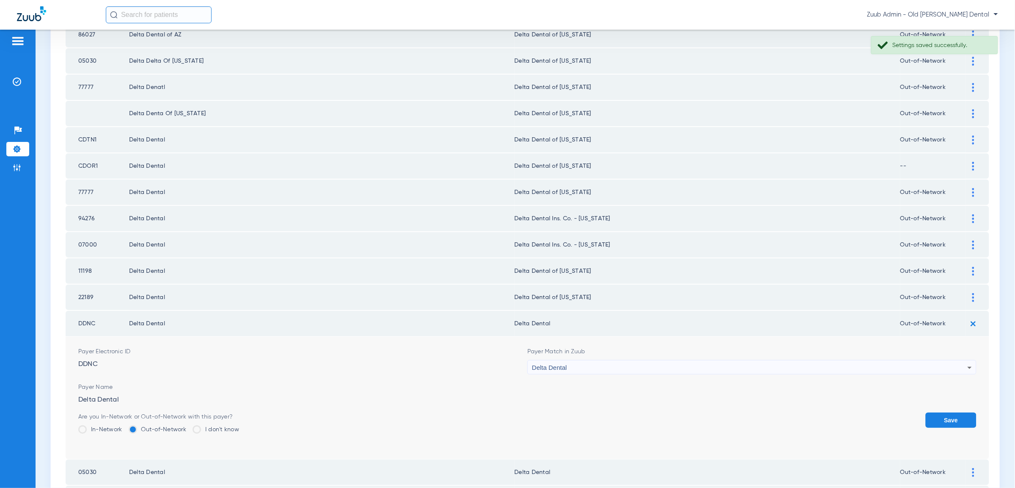
click at [951, 360] on div "Delta Dental" at bounding box center [749, 367] width 435 height 14
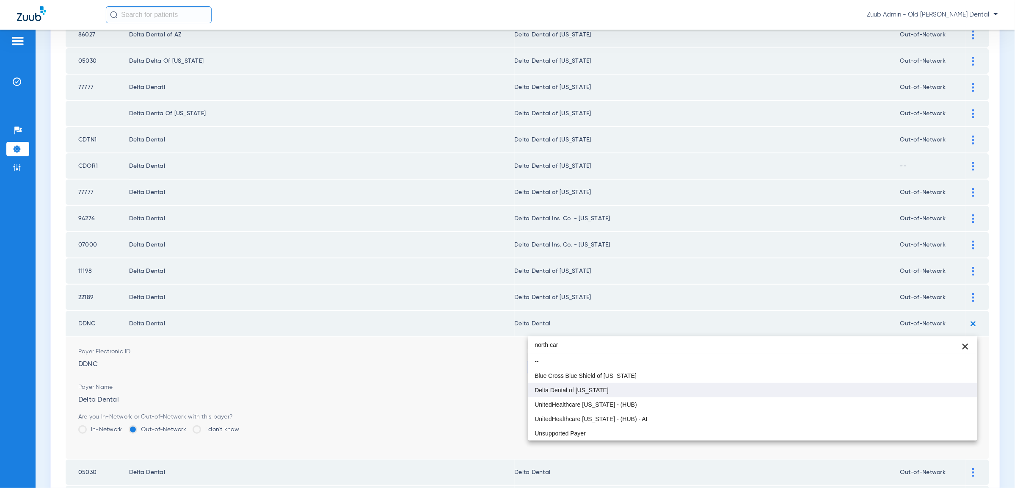
type input "north car"
drag, startPoint x: 865, startPoint y: 383, endPoint x: 882, endPoint y: 382, distance: 17.0
click at [865, 383] on mat-option "Delta Dental of [US_STATE]" at bounding box center [752, 390] width 449 height 14
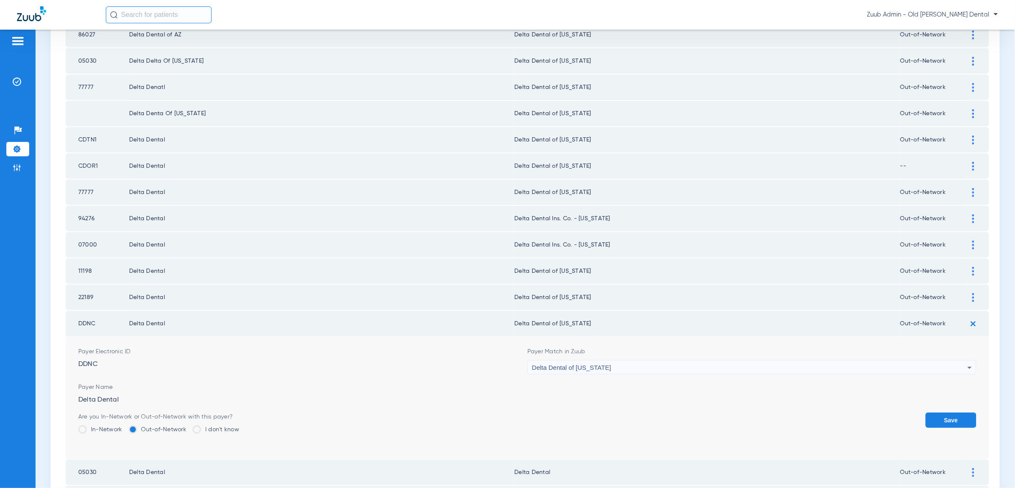
click at [939, 412] on button "Save" at bounding box center [951, 419] width 51 height 15
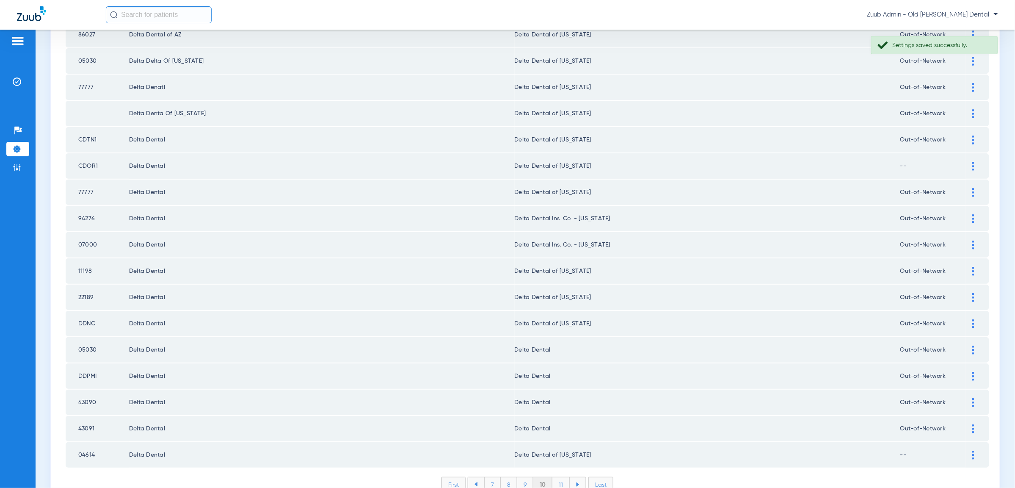
click at [973, 345] on img at bounding box center [973, 349] width 2 height 9
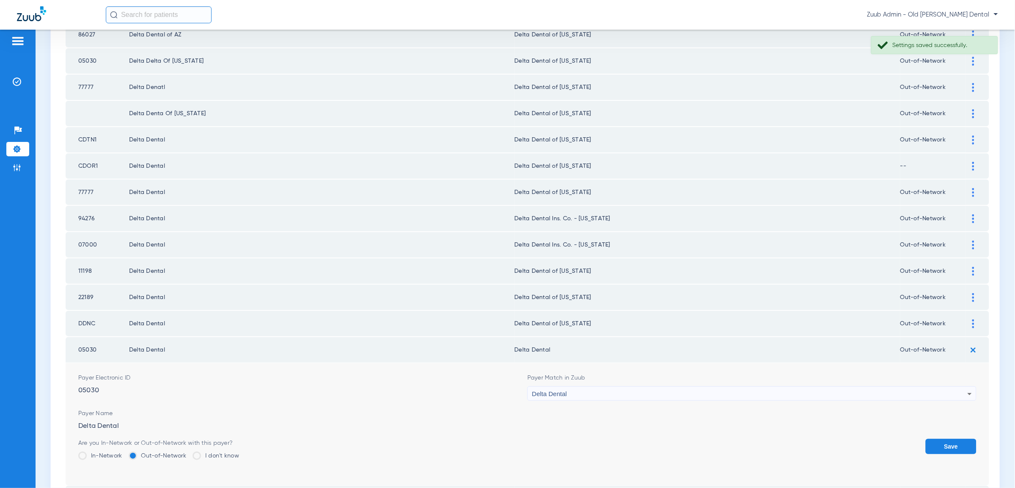
click at [937, 386] on div "Delta Dental" at bounding box center [749, 393] width 435 height 14
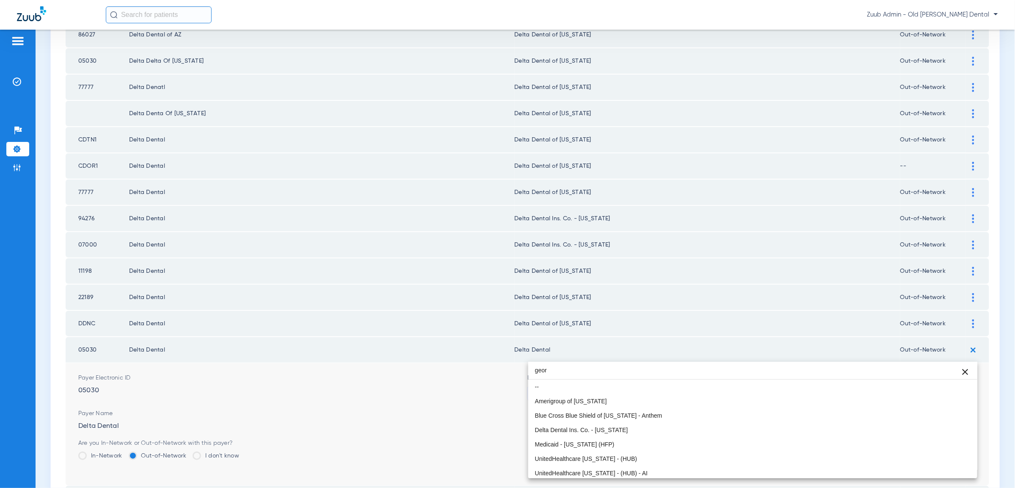
drag, startPoint x: 558, startPoint y: 373, endPoint x: 526, endPoint y: 371, distance: 32.7
click at [526, 371] on div "geor close -- Amerigroup of [US_STATE] Blue Cross Blue Shield of [US_STATE] - A…" at bounding box center [507, 244] width 1015 height 488
type input "geor"
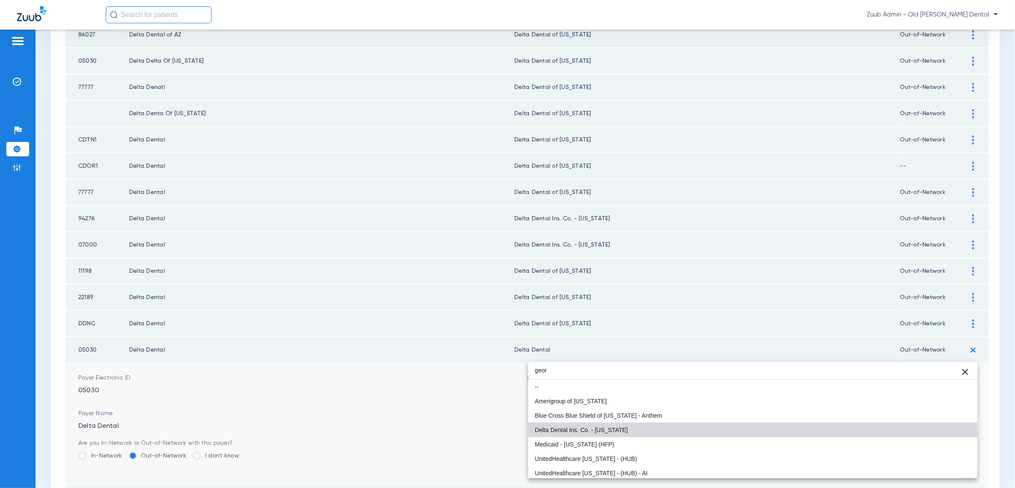
click at [595, 433] on span "Delta Dental Ins. Co. - [US_STATE]" at bounding box center [581, 430] width 93 height 6
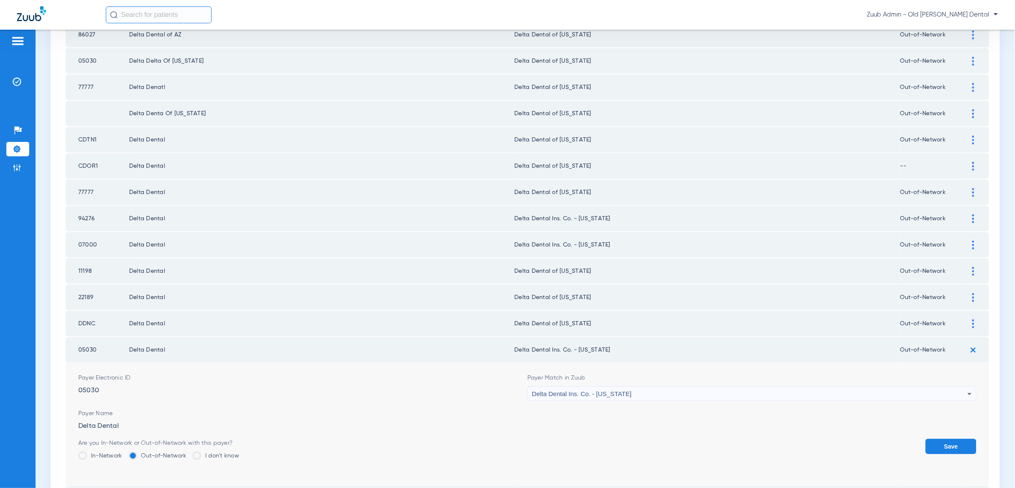
drag, startPoint x: 960, startPoint y: 405, endPoint x: 961, endPoint y: 370, distance: 35.1
click at [959, 438] on button "Save" at bounding box center [951, 445] width 51 height 15
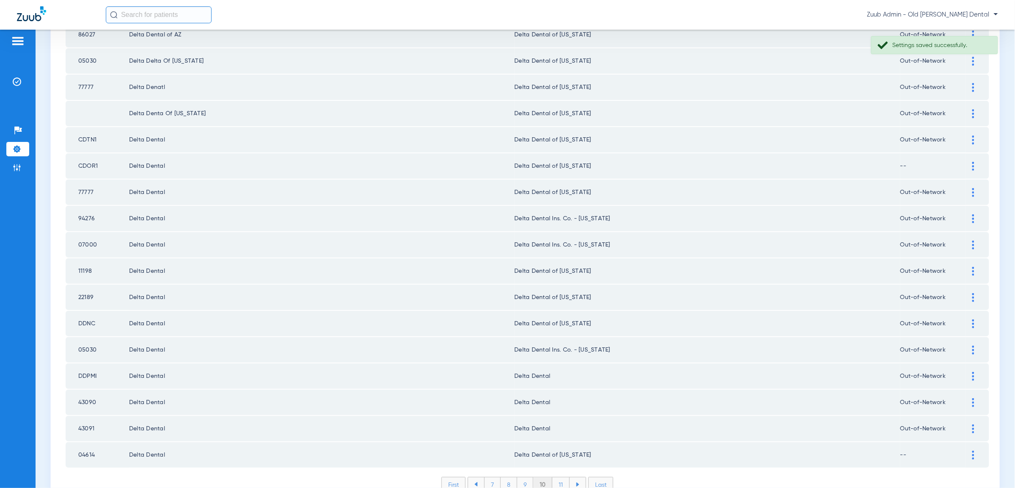
click at [970, 372] on div at bounding box center [973, 376] width 15 height 9
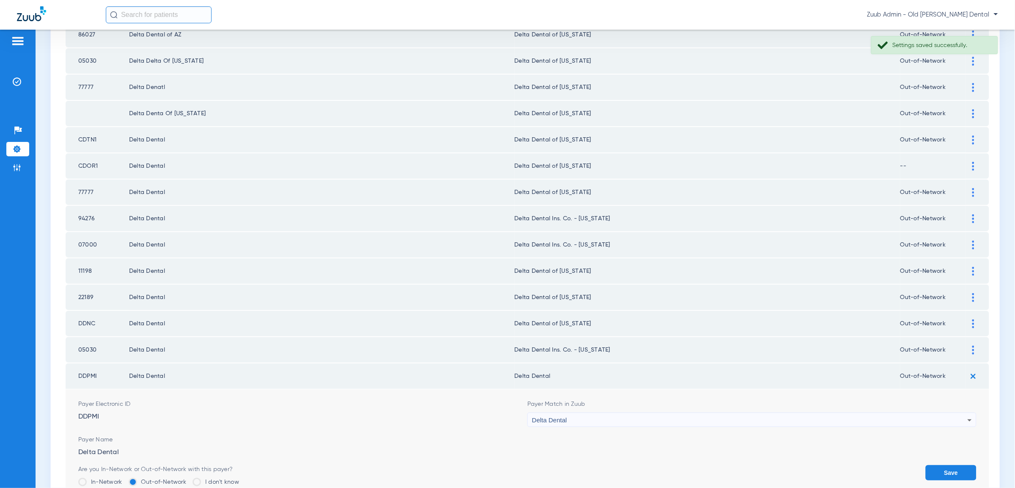
click at [958, 413] on div "Delta Dental" at bounding box center [749, 420] width 435 height 14
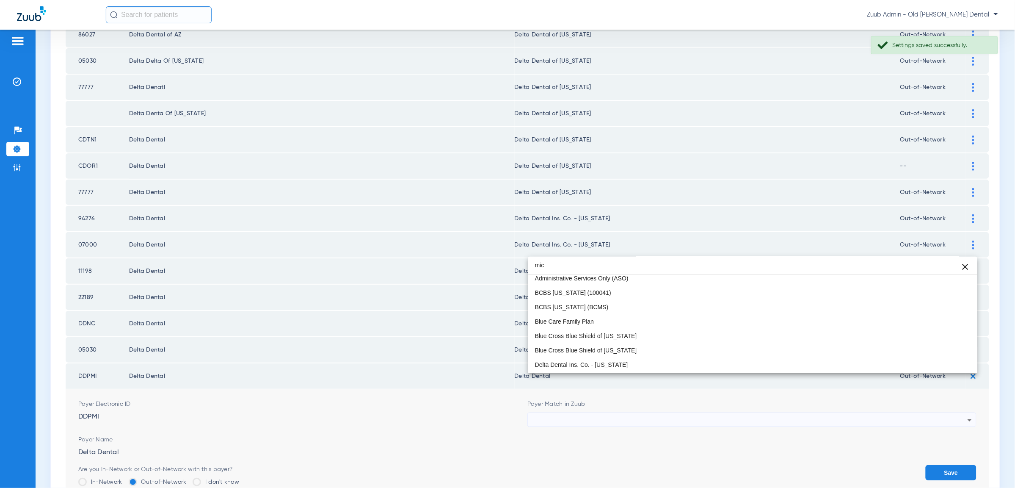
scroll to position [2, 0]
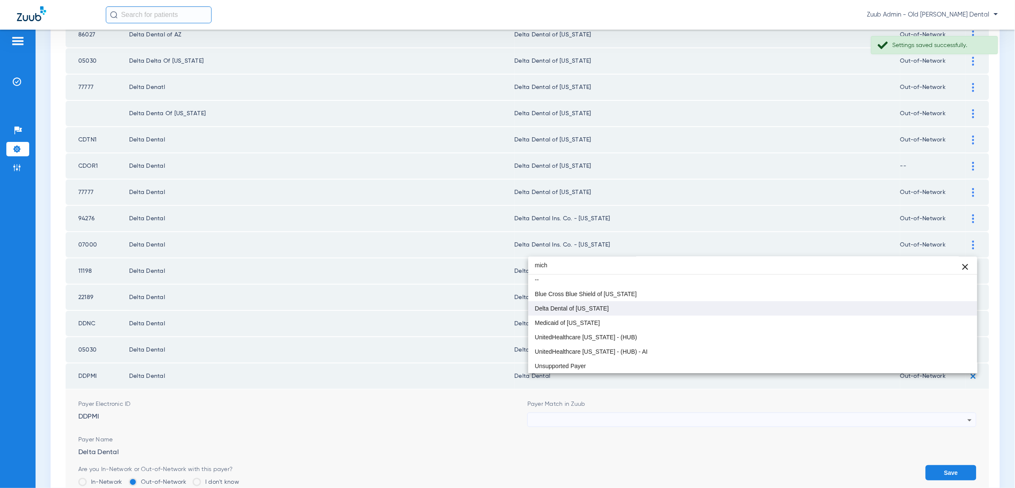
type input "mich"
click at [592, 312] on mat-option "Delta Dental of [US_STATE]" at bounding box center [752, 308] width 449 height 14
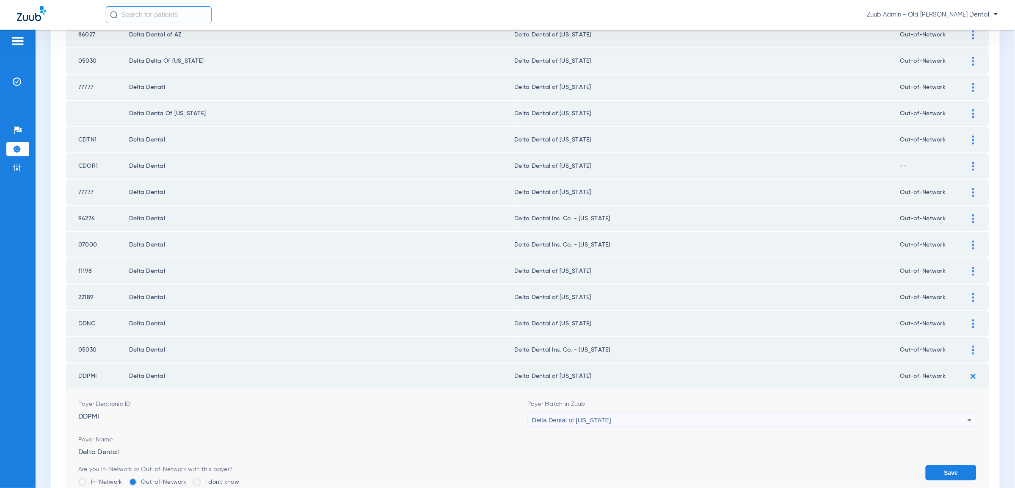
click at [960, 465] on button "Save" at bounding box center [951, 472] width 51 height 15
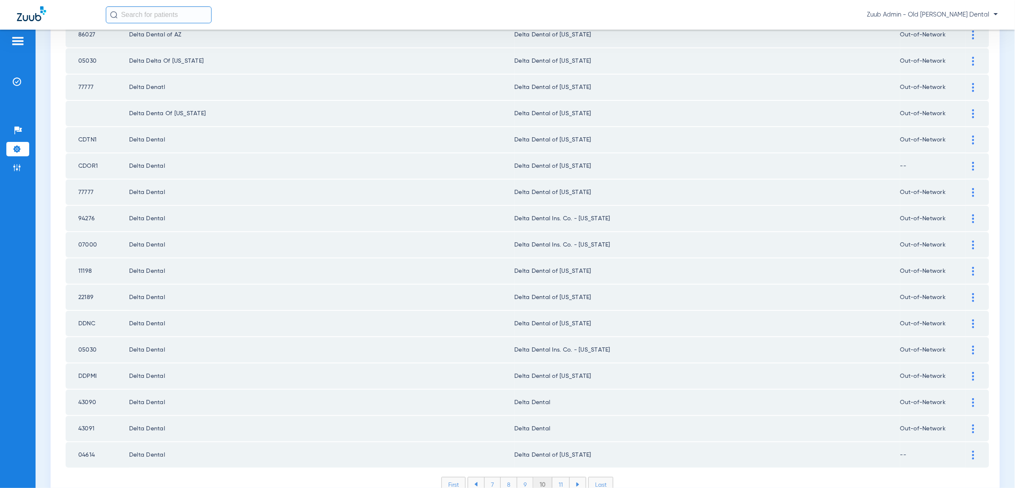
click at [926, 459] on button "Save" at bounding box center [951, 466] width 51 height 15
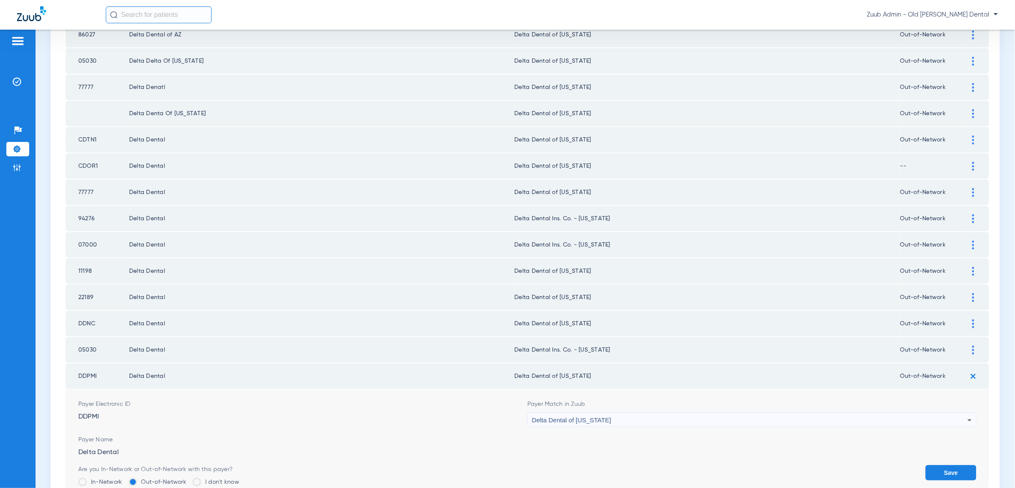
click at [936, 465] on button "Save" at bounding box center [951, 472] width 51 height 15
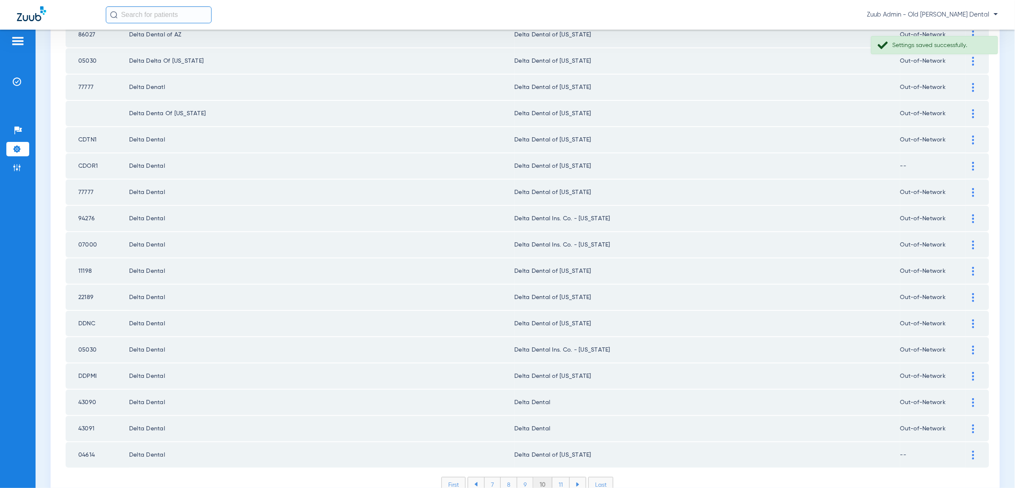
drag, startPoint x: 98, startPoint y: 361, endPoint x: 80, endPoint y: 361, distance: 18.2
click at [80, 389] on td "43090" at bounding box center [97, 401] width 63 height 25
copy td "43090"
drag, startPoint x: 973, startPoint y: 361, endPoint x: 934, endPoint y: 379, distance: 43.4
click at [972, 398] on img at bounding box center [973, 402] width 2 height 9
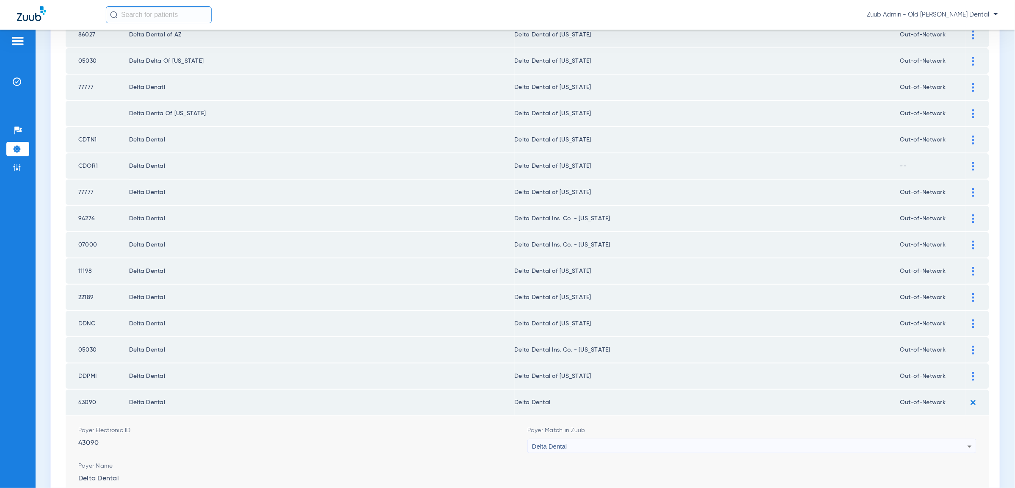
click at [920, 439] on div "Delta Dental" at bounding box center [749, 446] width 435 height 14
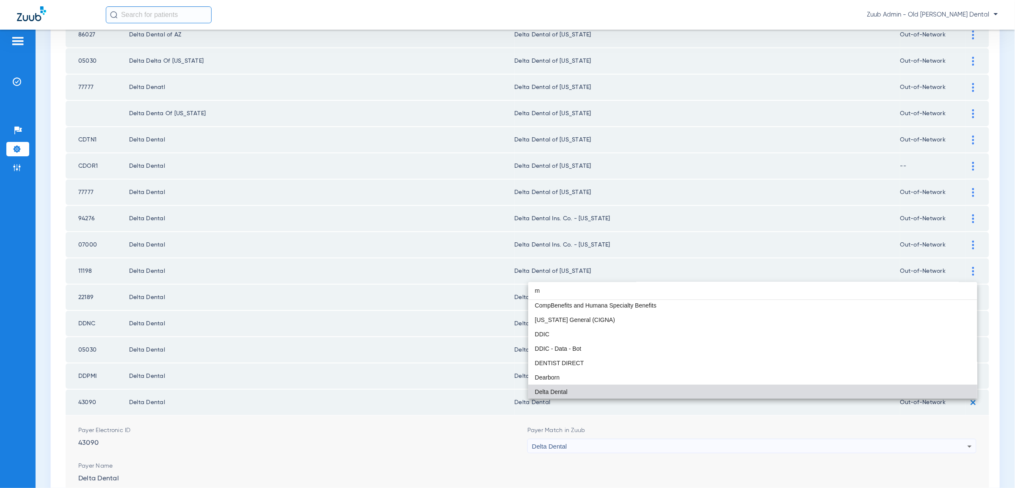
scroll to position [18, 0]
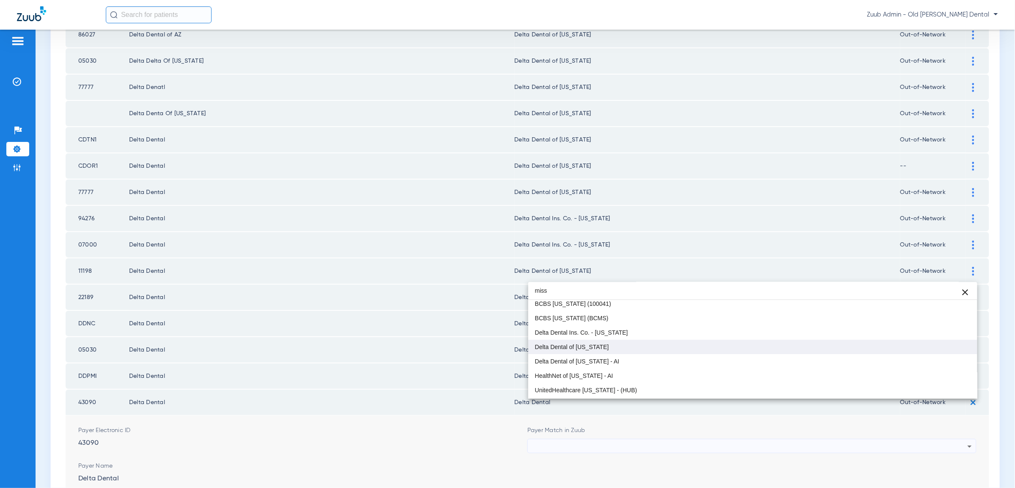
type input "miss"
click at [744, 345] on mat-option "Delta Dental of [US_STATE]" at bounding box center [752, 346] width 449 height 14
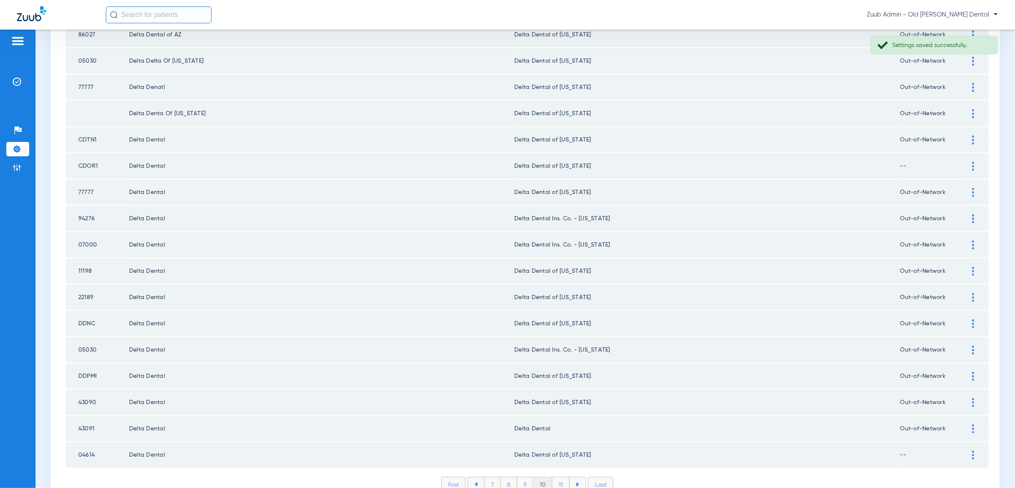
drag, startPoint x: 103, startPoint y: 388, endPoint x: 51, endPoint y: 386, distance: 51.7
click at [107, 416] on td "43091" at bounding box center [97, 428] width 63 height 25
drag, startPoint x: 99, startPoint y: 386, endPoint x: 64, endPoint y: 384, distance: 35.6
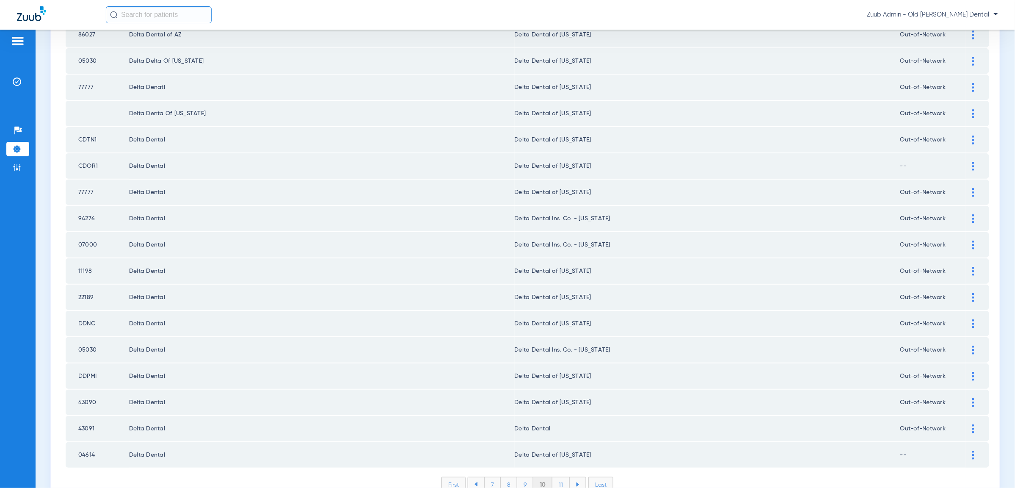
click at [98, 416] on td "43091" at bounding box center [97, 428] width 63 height 25
drag, startPoint x: 97, startPoint y: 386, endPoint x: 74, endPoint y: 388, distance: 23.4
click at [74, 416] on td "43091" at bounding box center [97, 428] width 63 height 25
copy td "43091"
drag, startPoint x: 974, startPoint y: 387, endPoint x: 911, endPoint y: 404, distance: 65.2
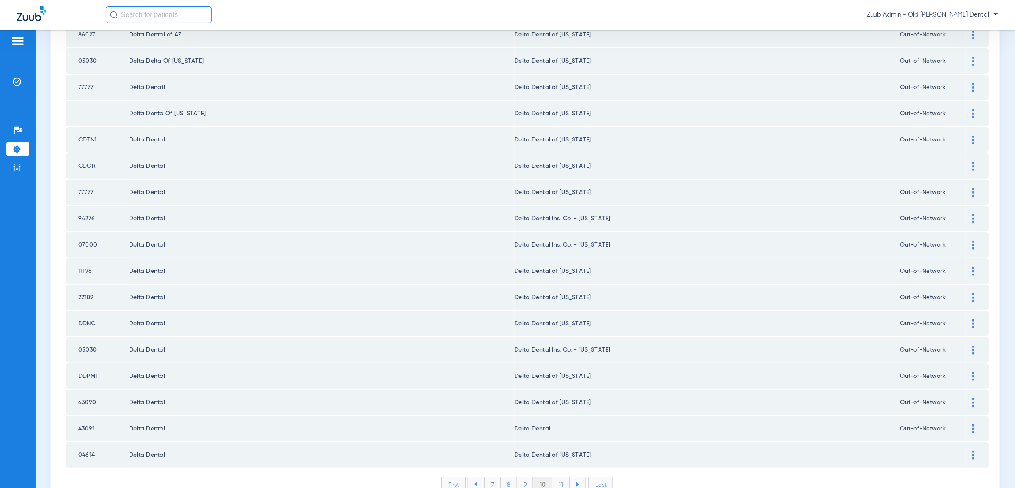
click at [974, 424] on div at bounding box center [973, 428] width 15 height 9
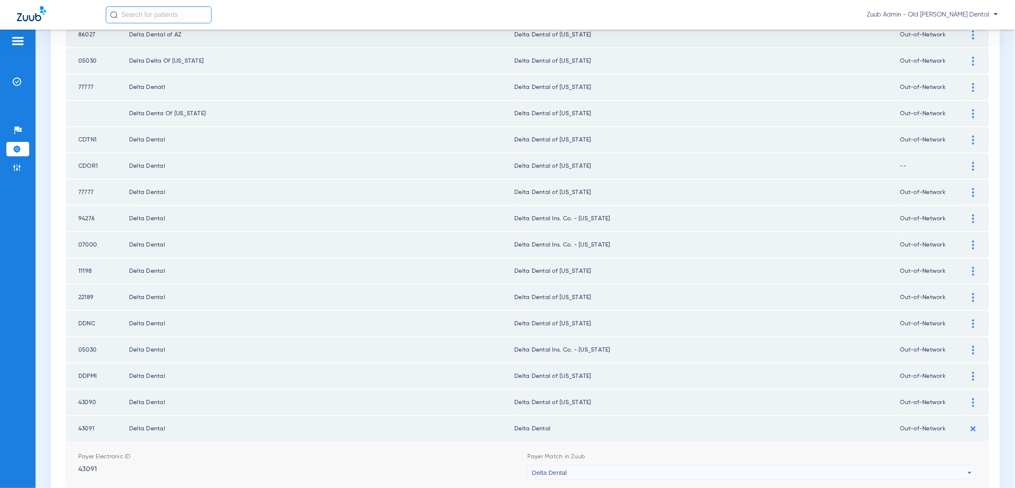
click at [843, 465] on div "Delta Dental" at bounding box center [749, 472] width 435 height 14
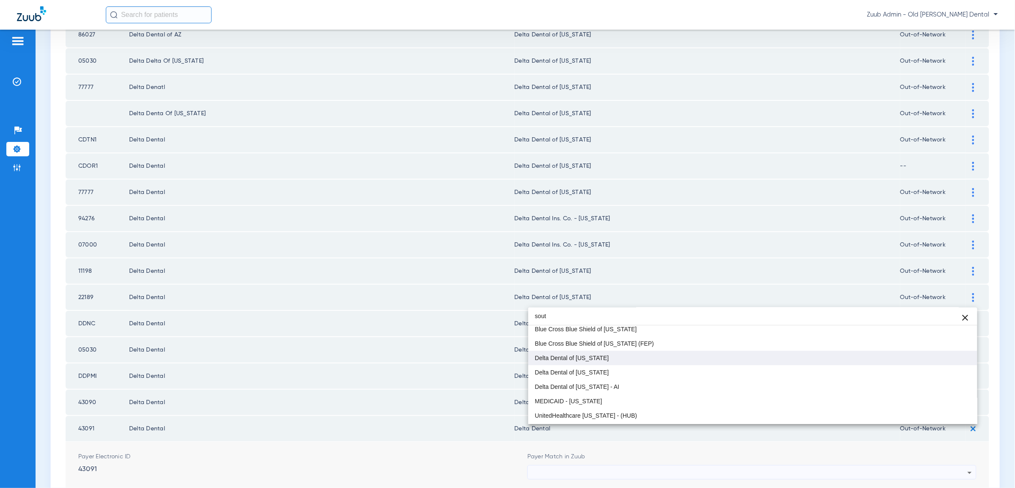
type input "sout"
click at [607, 358] on span "Delta Dental of [US_STATE]" at bounding box center [572, 358] width 74 height 6
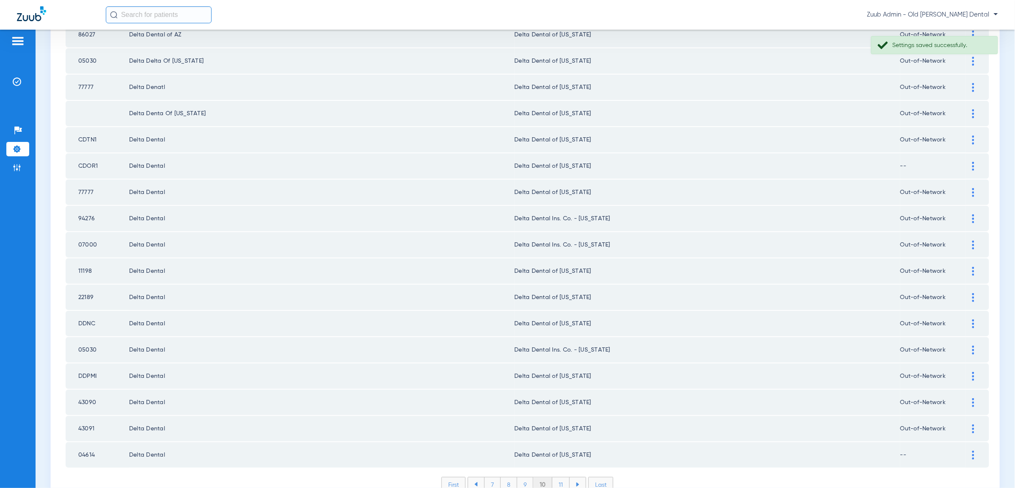
click at [565, 477] on li "11" at bounding box center [560, 484] width 17 height 14
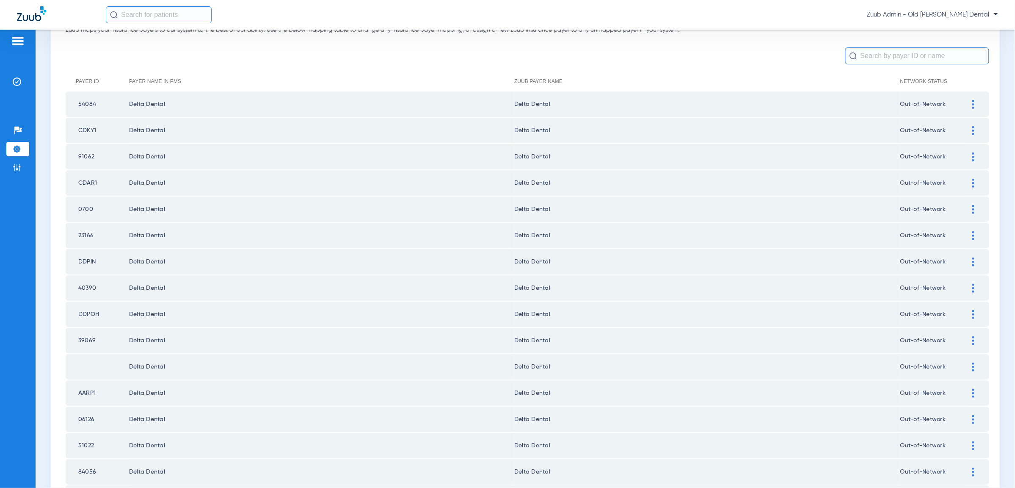
scroll to position [0, 0]
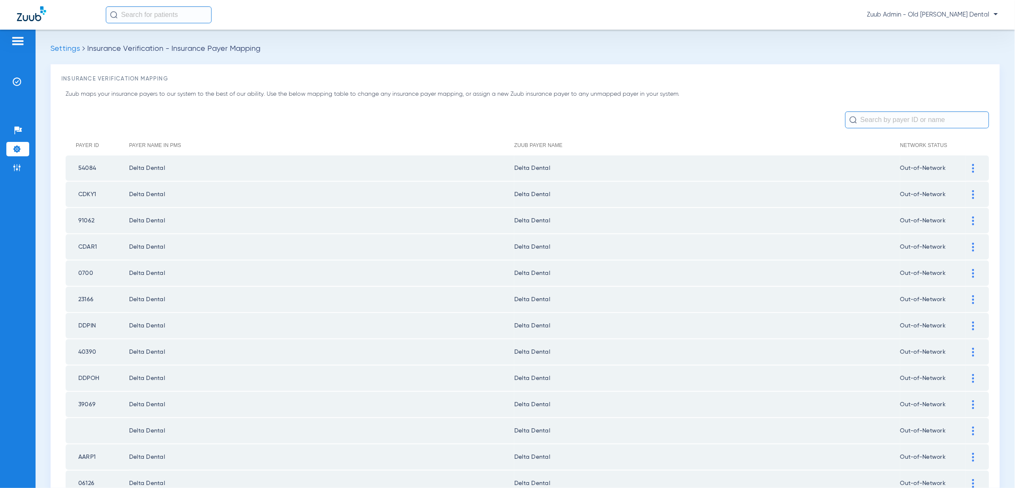
click at [974, 167] on img at bounding box center [973, 168] width 2 height 9
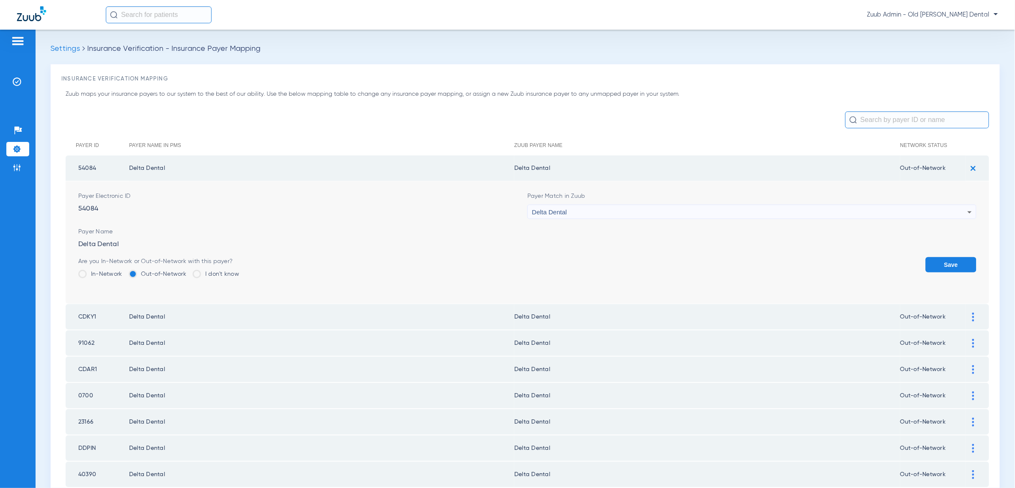
click at [928, 216] on div "Delta Dental" at bounding box center [749, 212] width 435 height 14
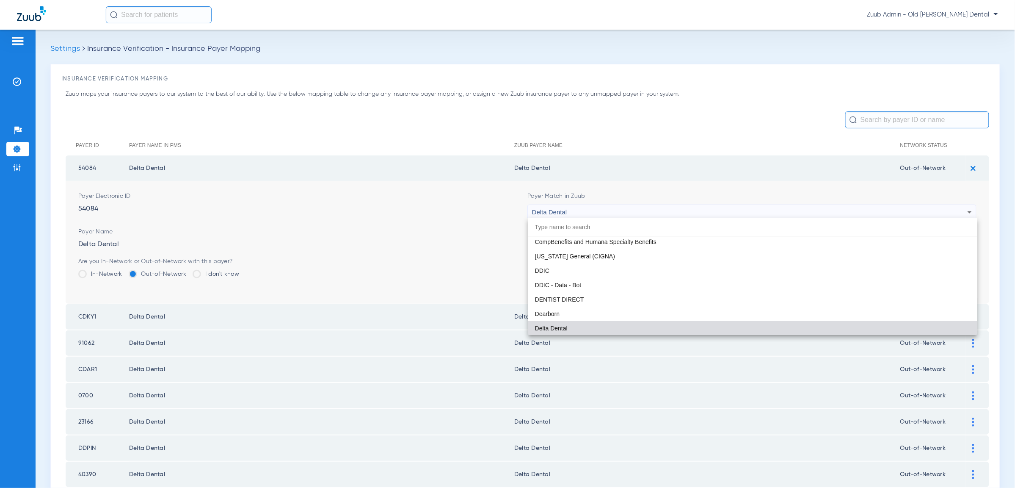
type input "g"
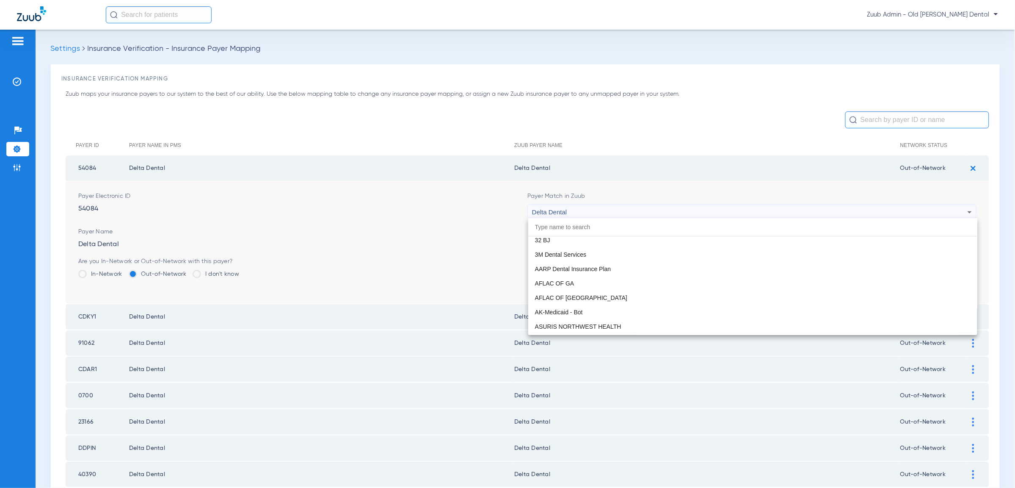
paste input "43091"
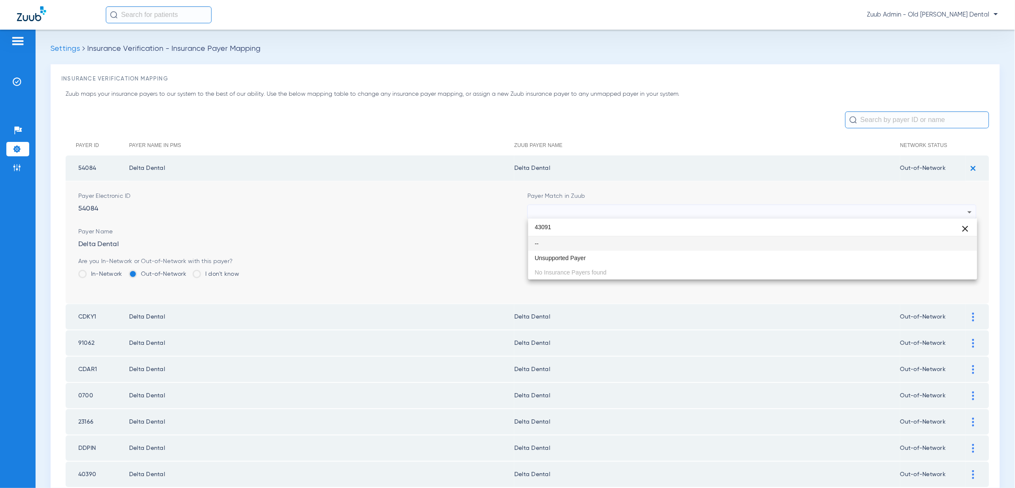
drag, startPoint x: 562, startPoint y: 227, endPoint x: 496, endPoint y: 214, distance: 67.2
click at [496, 214] on div "43091 close -- Unsupported Payer No Insurance Payers found" at bounding box center [507, 244] width 1015 height 488
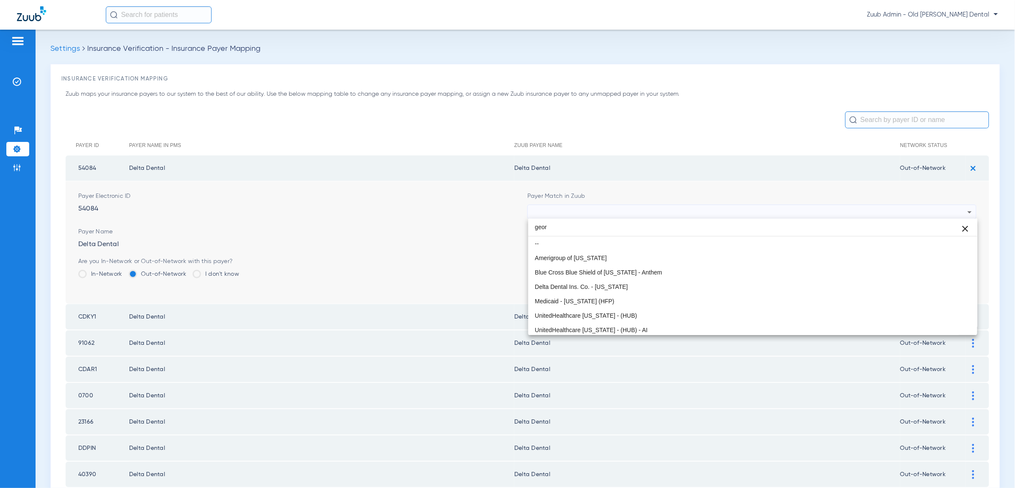
drag, startPoint x: 554, startPoint y: 226, endPoint x: 524, endPoint y: 225, distance: 29.6
click at [524, 225] on div "geor close -- Amerigroup of [US_STATE] Blue Cross Blue Shield of [US_STATE] - A…" at bounding box center [507, 244] width 1015 height 488
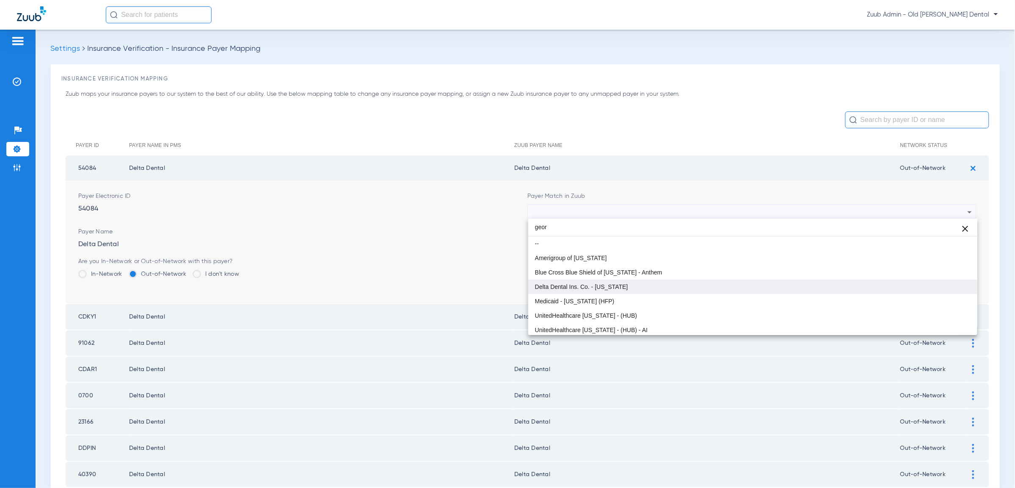
type input "geor"
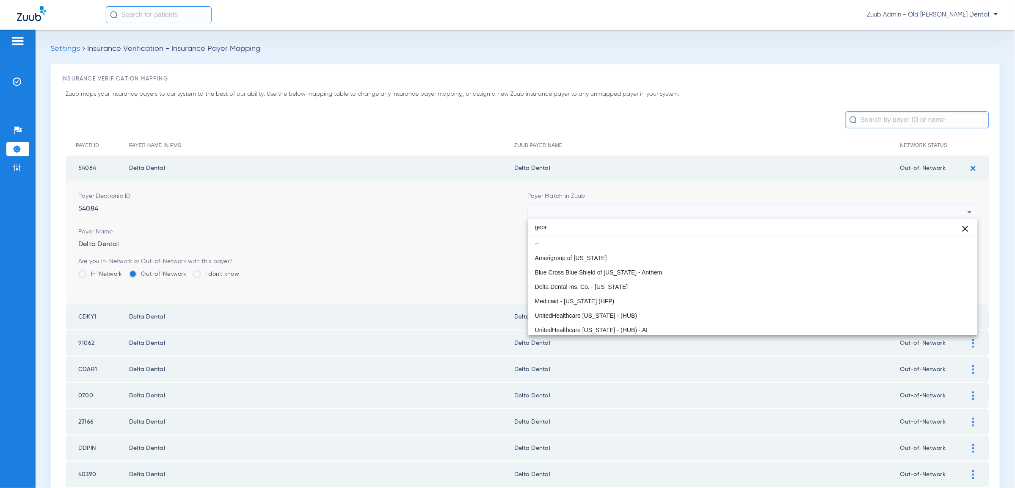
drag, startPoint x: 672, startPoint y: 289, endPoint x: 684, endPoint y: 289, distance: 12.7
click at [673, 289] on mat-option "Delta Dental Ins. Co. - [US_STATE]" at bounding box center [752, 286] width 449 height 14
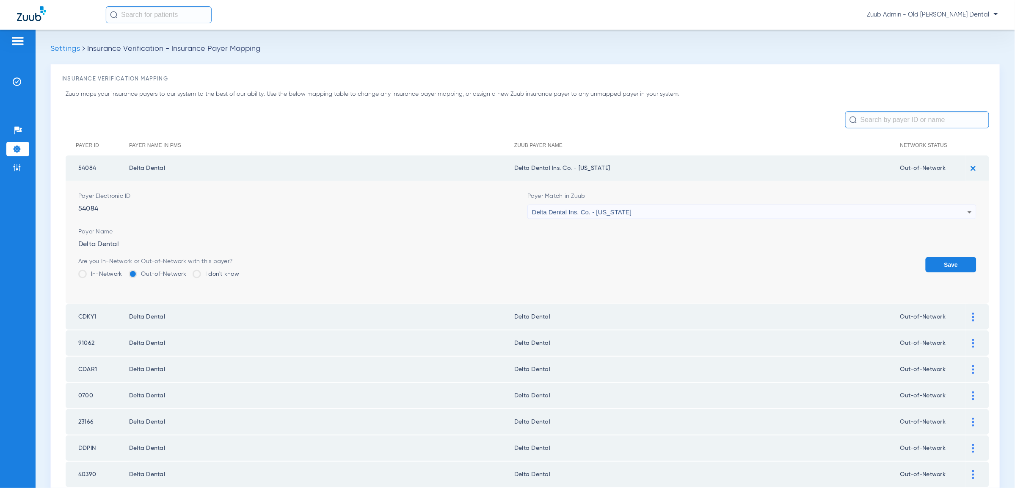
click at [944, 263] on button "Save" at bounding box center [951, 264] width 51 height 15
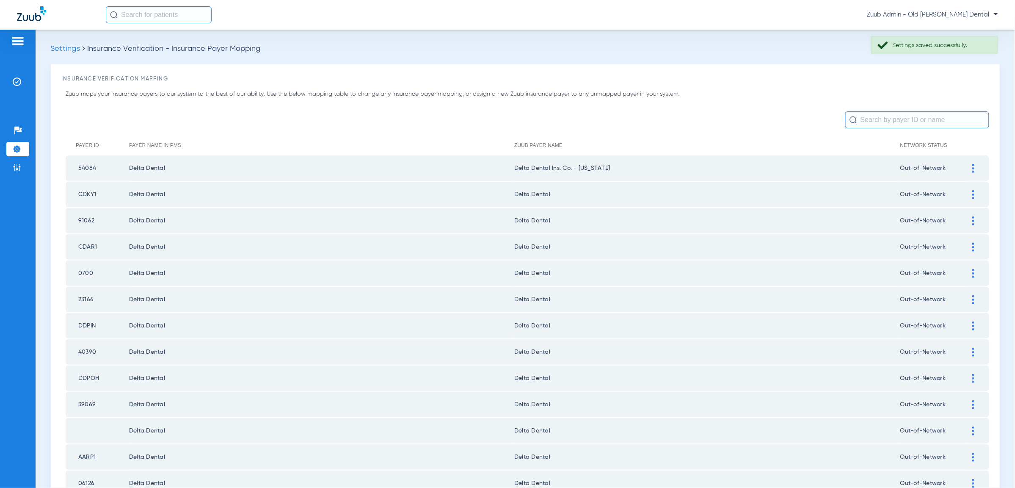
click at [973, 191] on img at bounding box center [973, 194] width 2 height 9
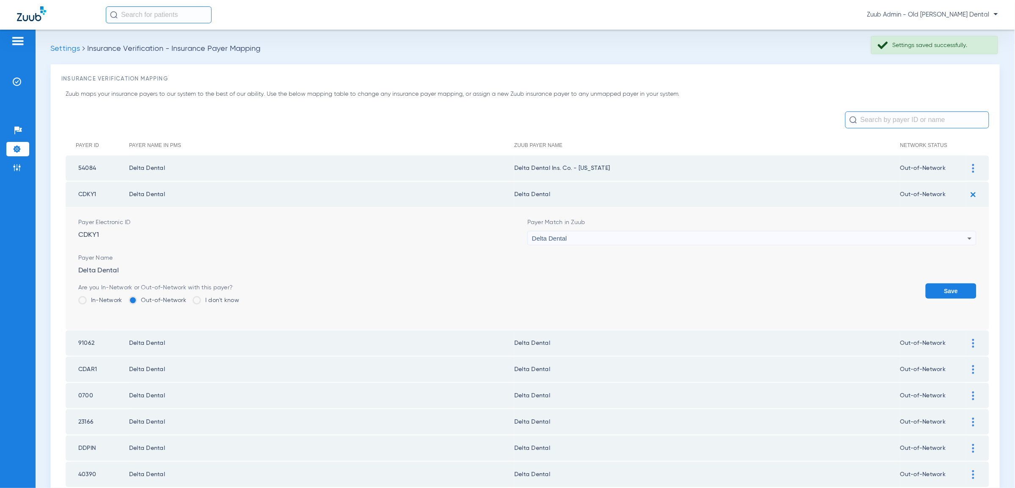
click at [755, 231] on div "Delta Dental" at bounding box center [749, 238] width 435 height 14
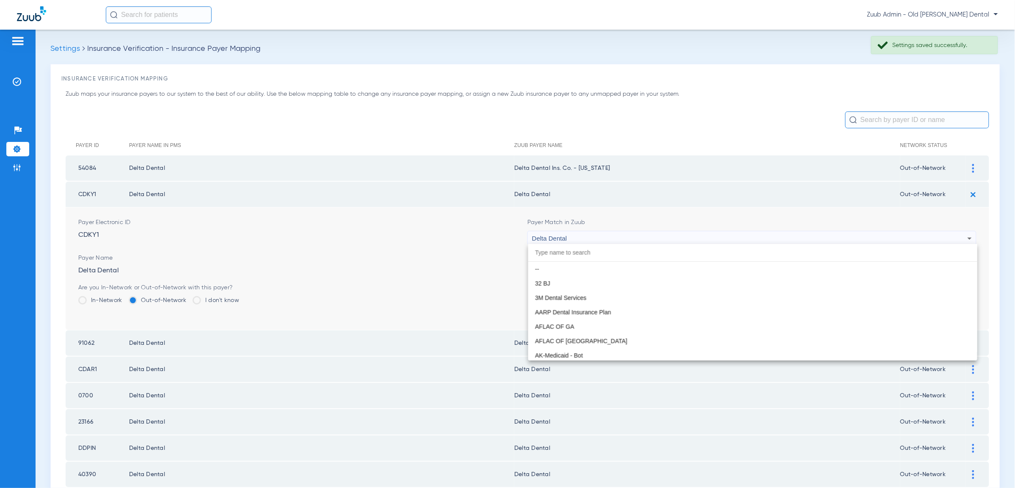
scroll to position [16, 0]
paste input "geor"
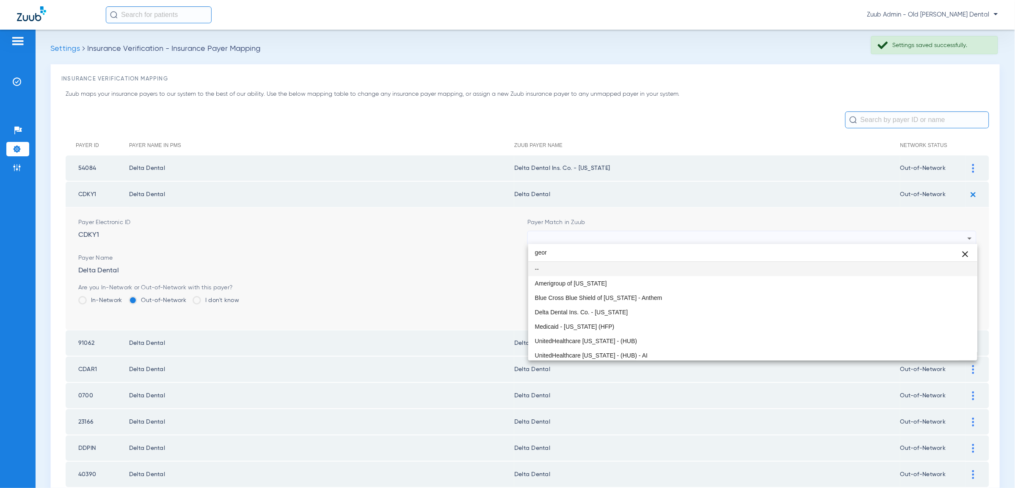
drag, startPoint x: 574, startPoint y: 252, endPoint x: 491, endPoint y: 244, distance: 82.9
click at [491, 244] on div "geor close -- Amerigroup of [US_STATE] Blue Cross Blue Shield of [US_STATE] - A…" at bounding box center [507, 244] width 1015 height 488
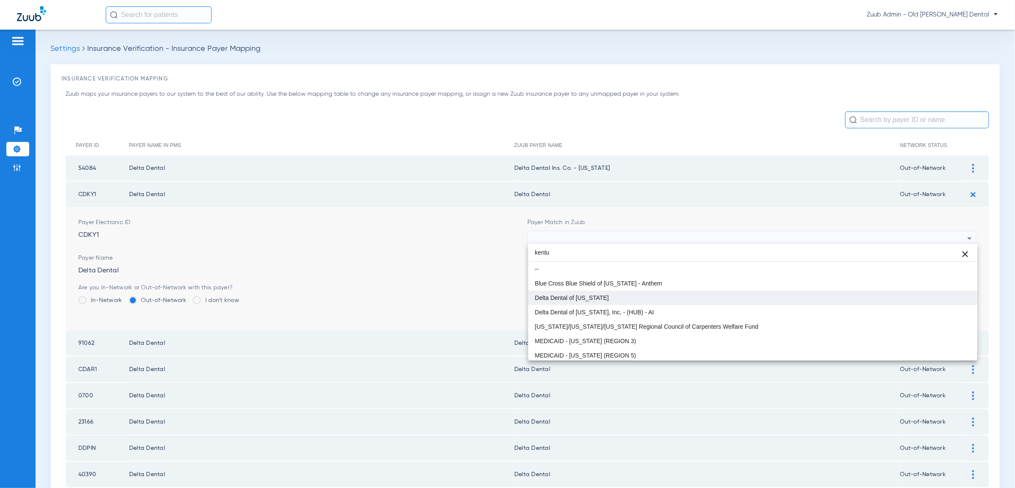
type input "kentu"
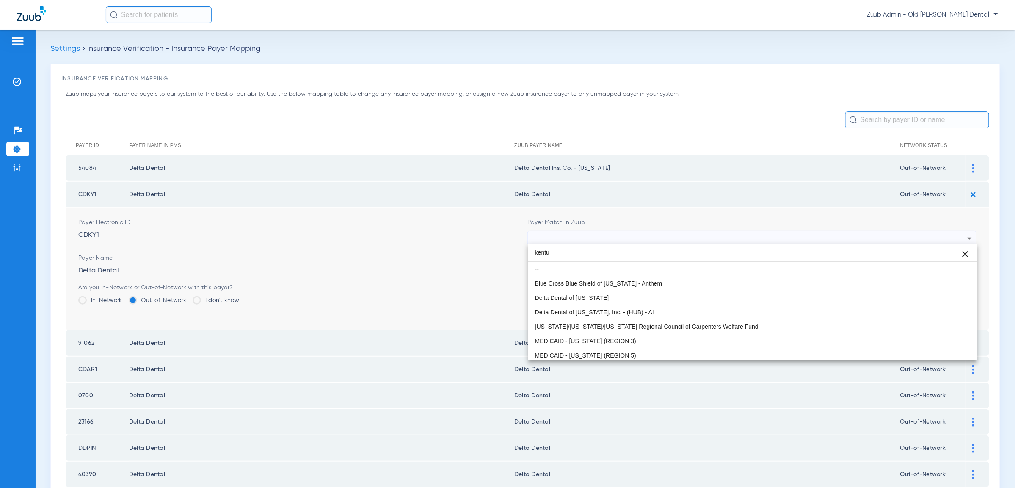
drag, startPoint x: 612, startPoint y: 295, endPoint x: 715, endPoint y: 300, distance: 103.4
click at [612, 295] on mat-option "Delta Dental of [US_STATE]" at bounding box center [752, 297] width 449 height 14
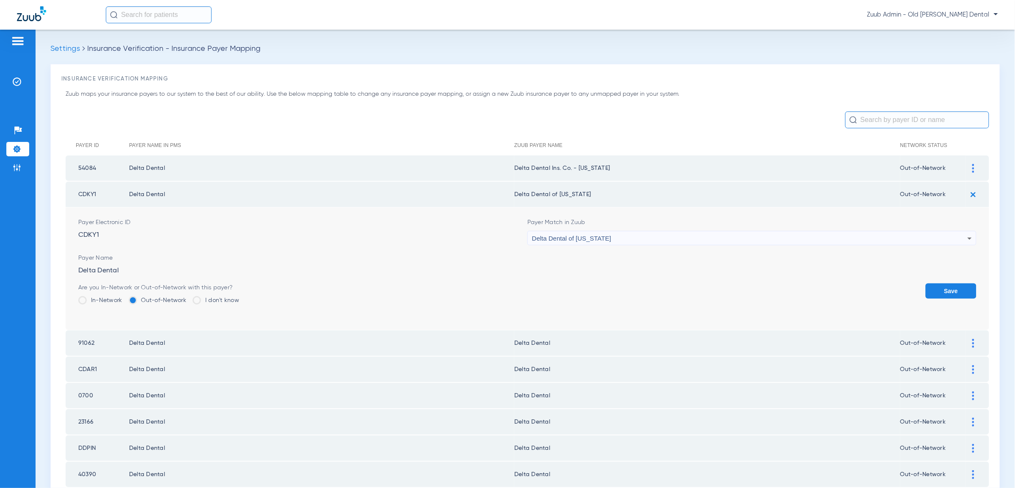
click at [957, 281] on form "Payer Electronic ID CDKY1 Payer Match in Zuub Delta Dental of Kentucky Payer Na…" at bounding box center [527, 268] width 898 height 122
drag, startPoint x: 962, startPoint y: 289, endPoint x: 961, endPoint y: 277, distance: 11.5
click at [962, 287] on button "Save" at bounding box center [951, 290] width 51 height 15
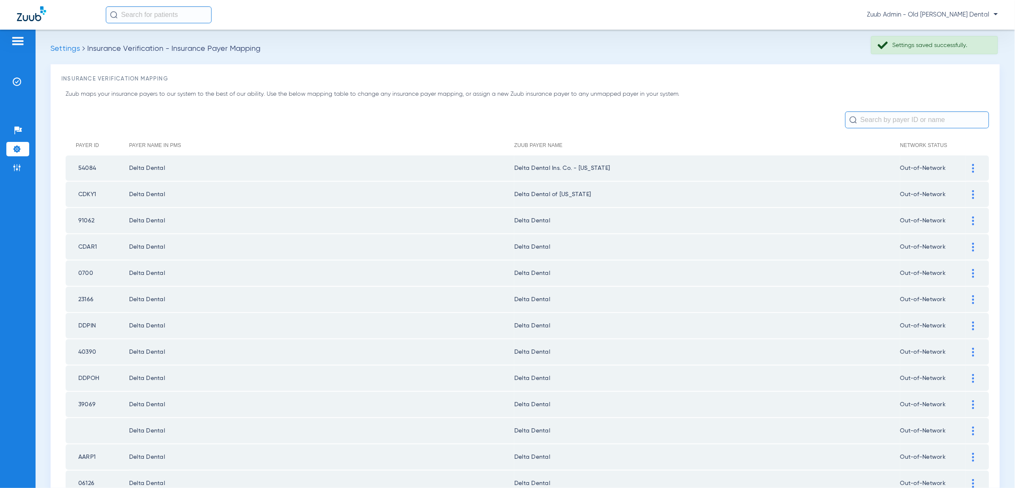
click at [974, 216] on img at bounding box center [973, 220] width 2 height 9
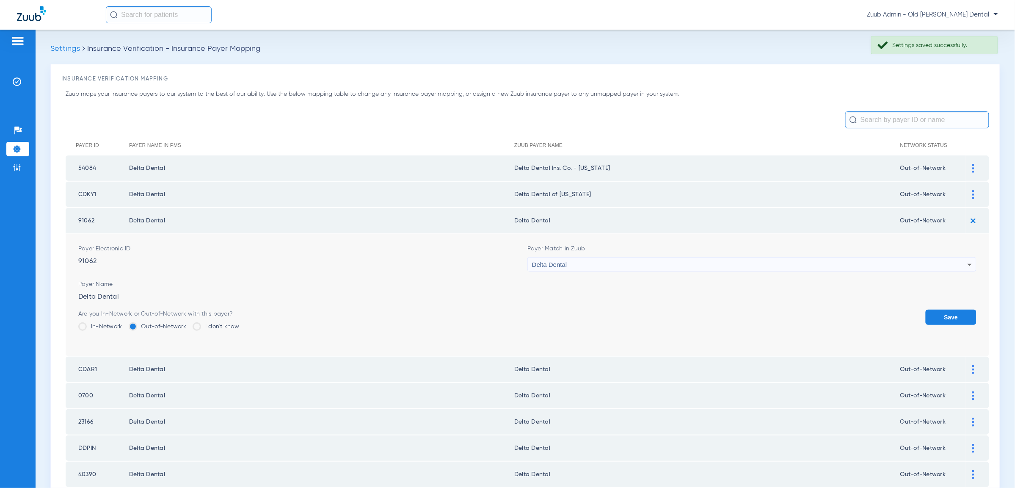
click at [903, 263] on div "Delta Dental" at bounding box center [749, 264] width 435 height 14
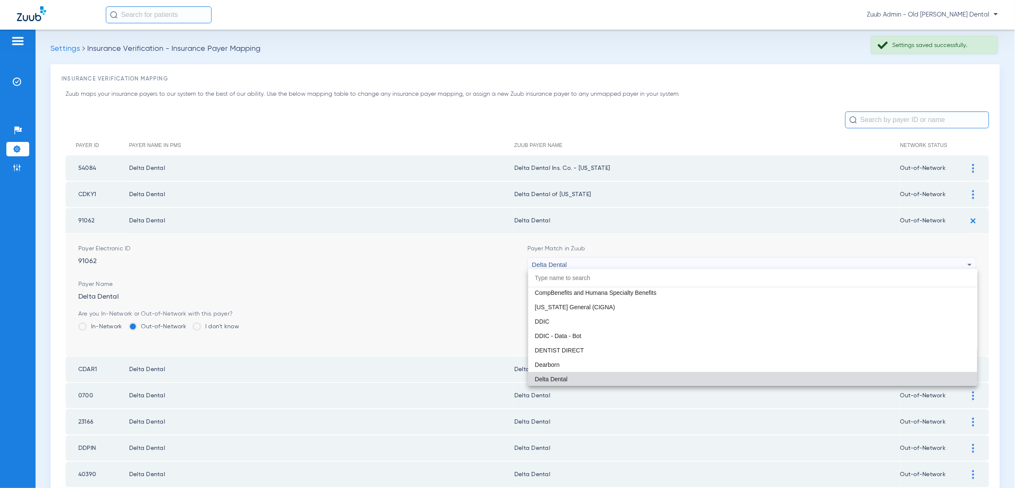
paste input "geor"
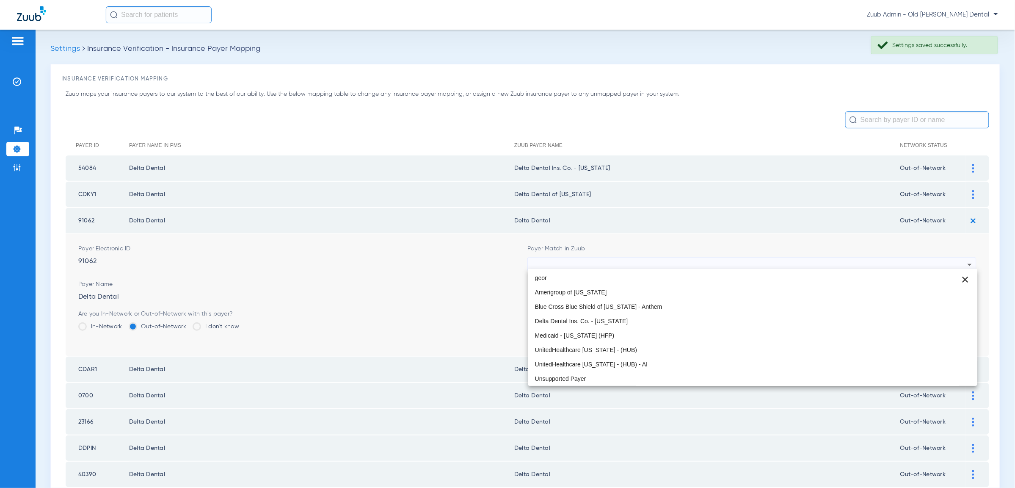
scroll to position [16, 0]
type input "geor"
drag, startPoint x: 664, startPoint y: 321, endPoint x: 827, endPoint y: 320, distance: 163.4
click at [666, 321] on mat-option "Delta Dental Ins. Co. - [US_STATE]" at bounding box center [752, 321] width 449 height 14
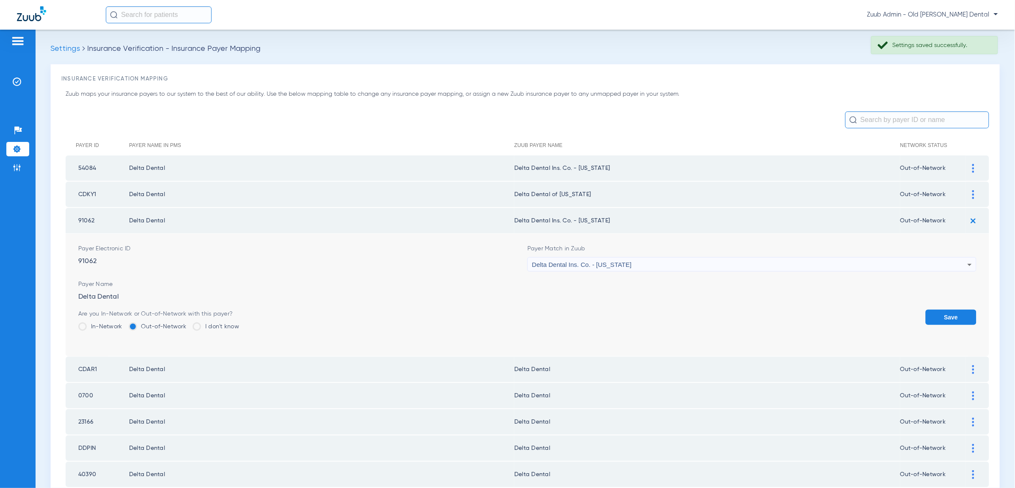
drag, startPoint x: 933, startPoint y: 314, endPoint x: 956, endPoint y: 287, distance: 34.5
click at [934, 313] on button "Save" at bounding box center [951, 316] width 51 height 15
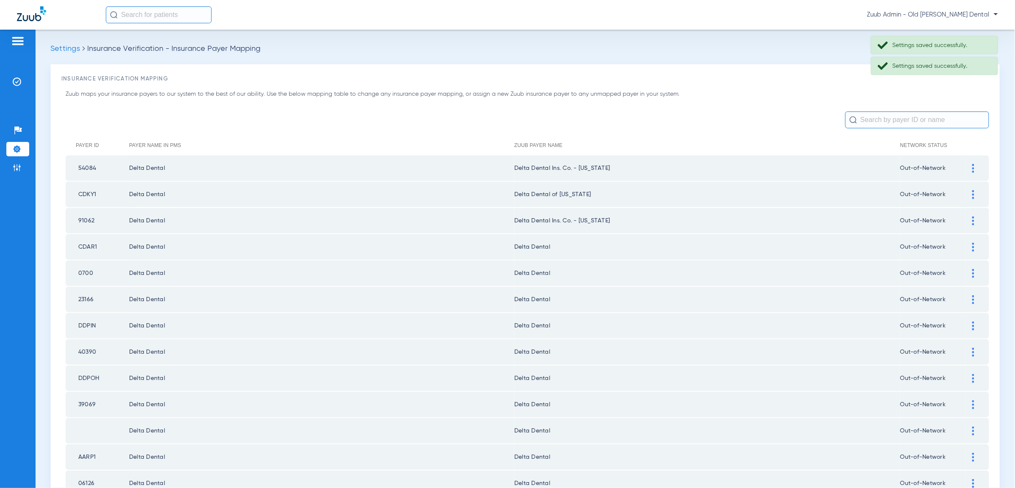
click at [971, 242] on div at bounding box center [973, 246] width 15 height 9
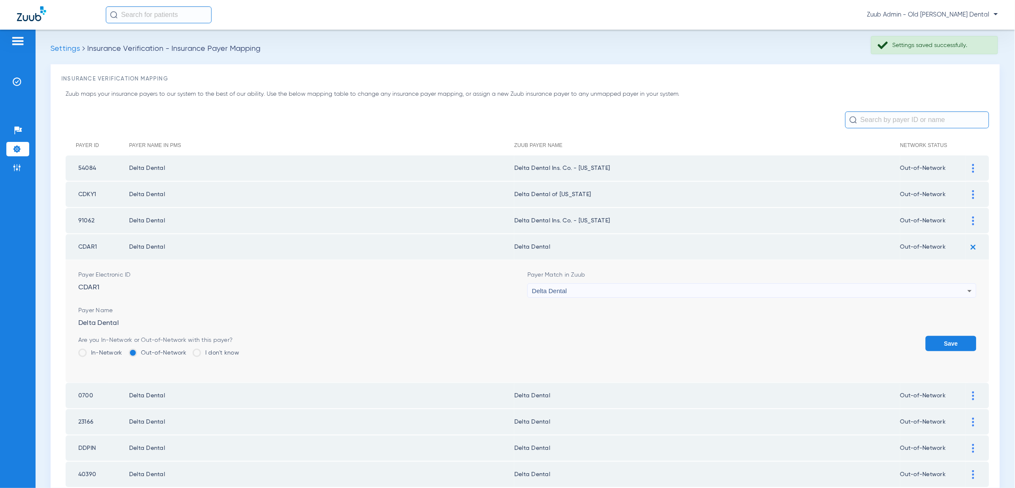
click at [727, 290] on div "Delta Dental" at bounding box center [749, 291] width 435 height 14
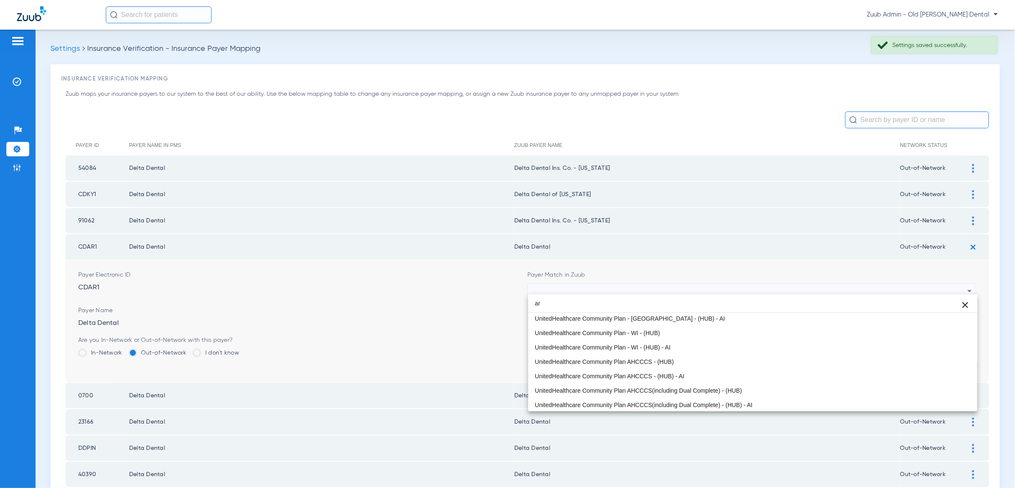
scroll to position [18, 0]
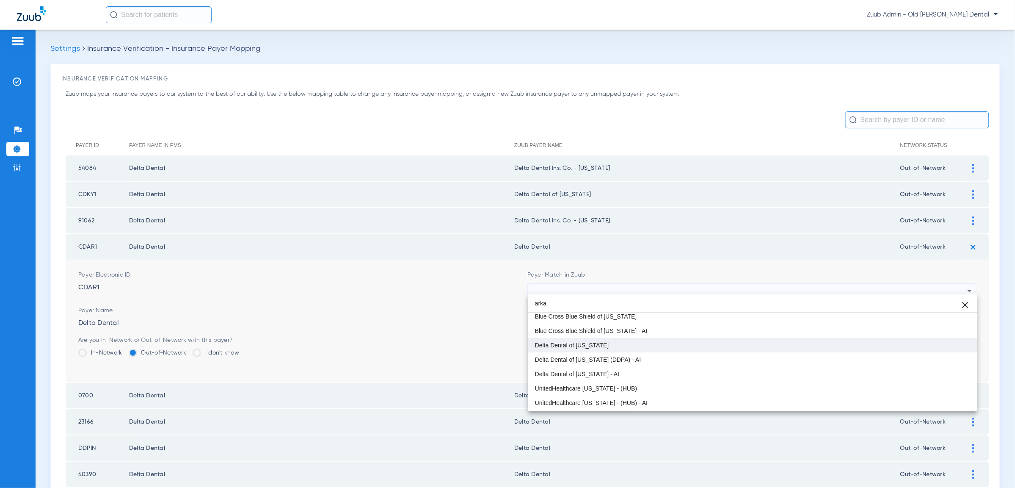
type input "arka"
click at [665, 344] on mat-option "Delta Dental of [US_STATE]" at bounding box center [752, 345] width 449 height 14
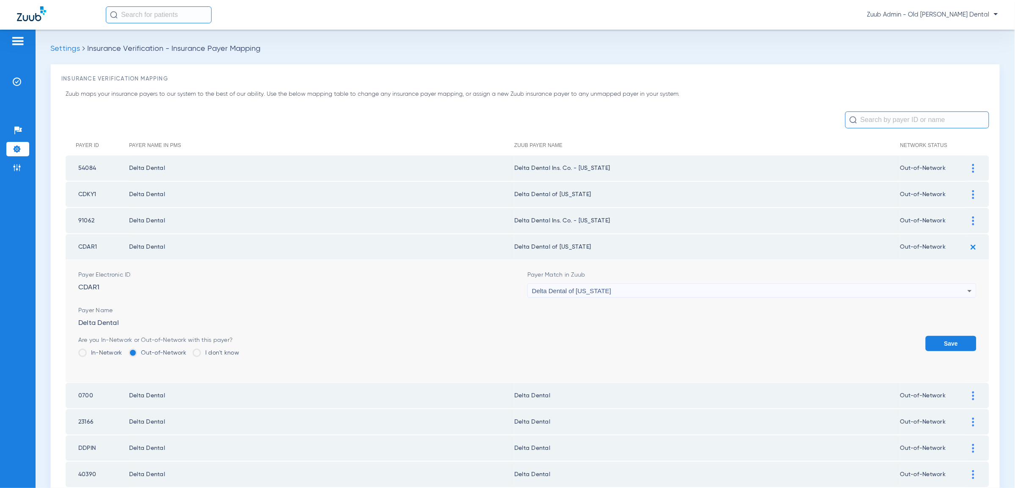
click at [974, 341] on button "Save" at bounding box center [951, 343] width 51 height 15
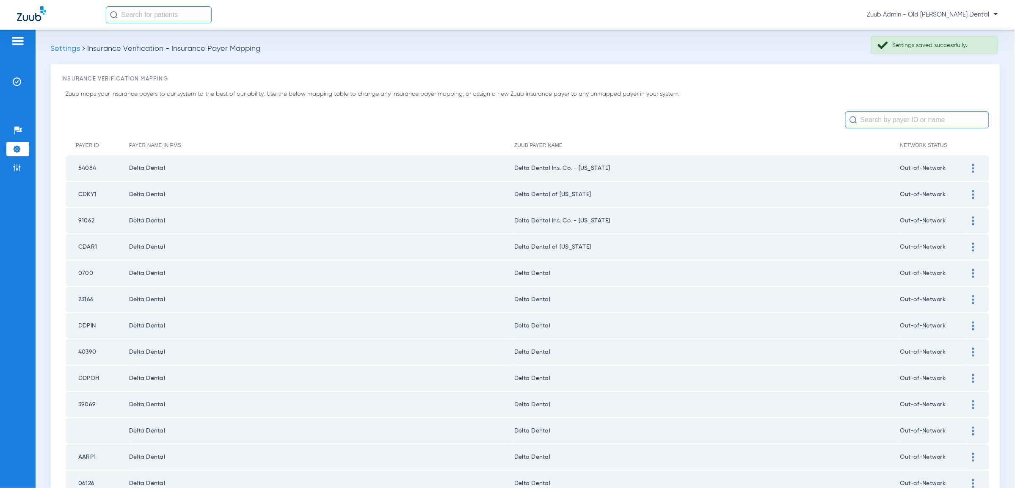
click at [972, 269] on img at bounding box center [973, 273] width 2 height 9
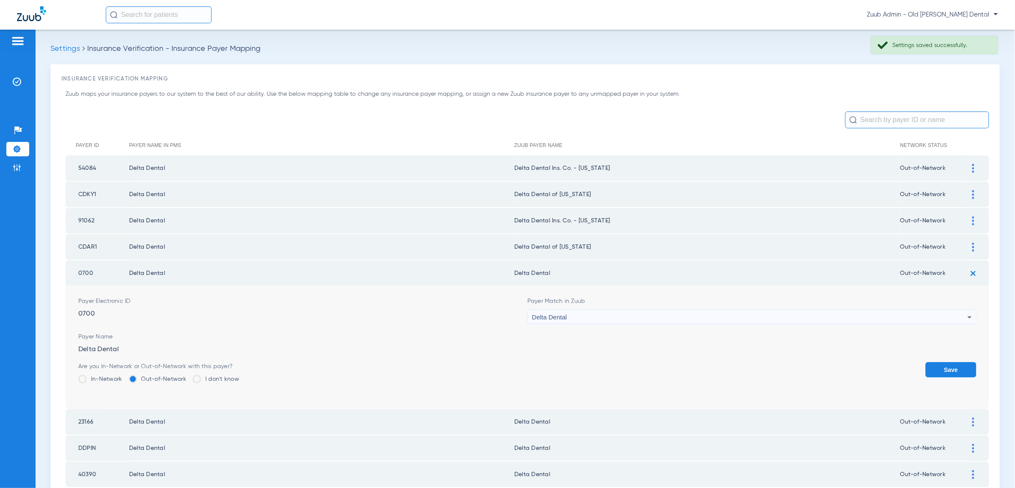
click at [914, 316] on div "Delta Dental" at bounding box center [749, 317] width 435 height 14
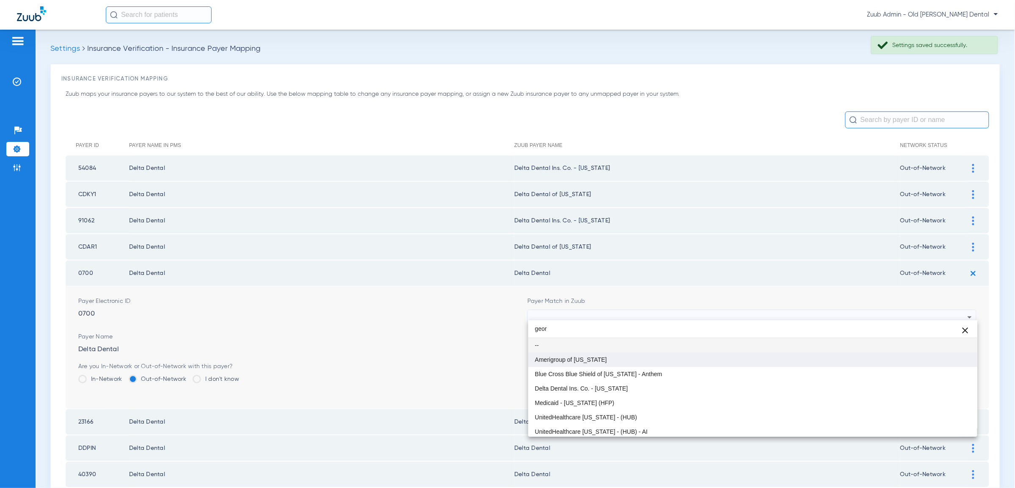
scroll to position [16, 0]
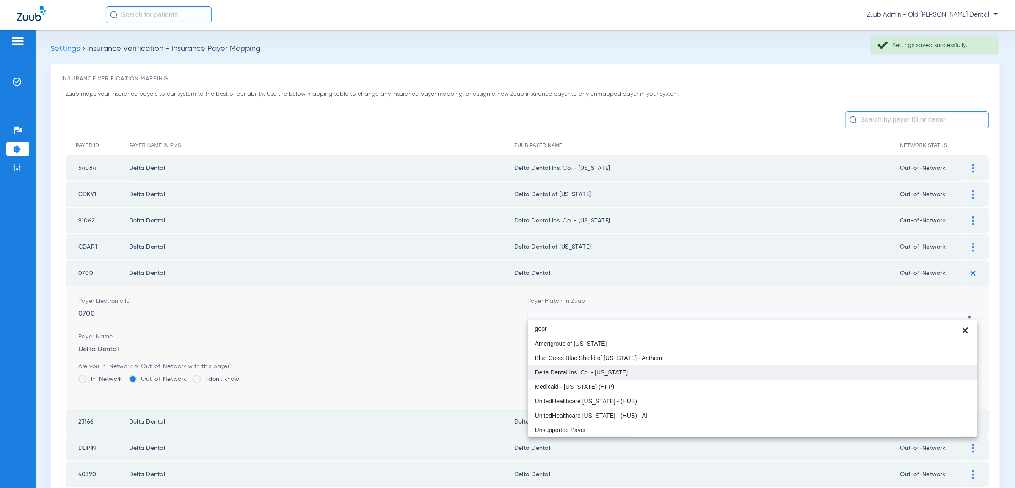
type input "geor"
click at [895, 378] on mat-option "Delta Dental Ins. Co. - [US_STATE]" at bounding box center [752, 372] width 449 height 14
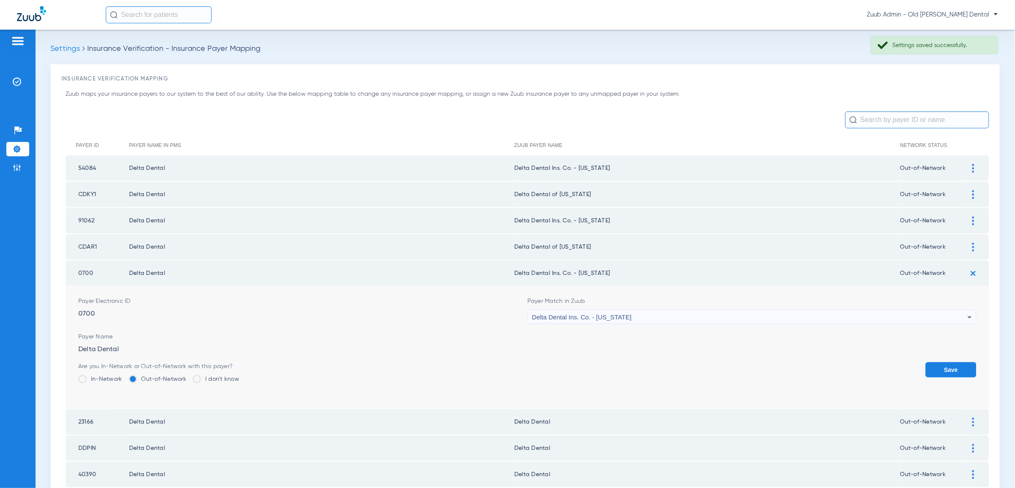
drag, startPoint x: 950, startPoint y: 366, endPoint x: 951, endPoint y: 360, distance: 6.9
click at [950, 366] on button "Save" at bounding box center [951, 369] width 51 height 15
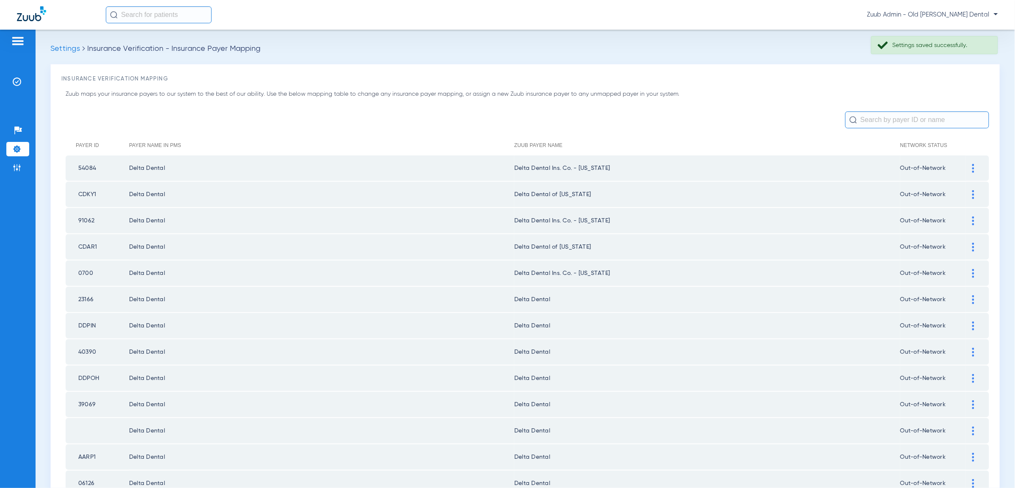
click at [977, 295] on div at bounding box center [973, 299] width 15 height 9
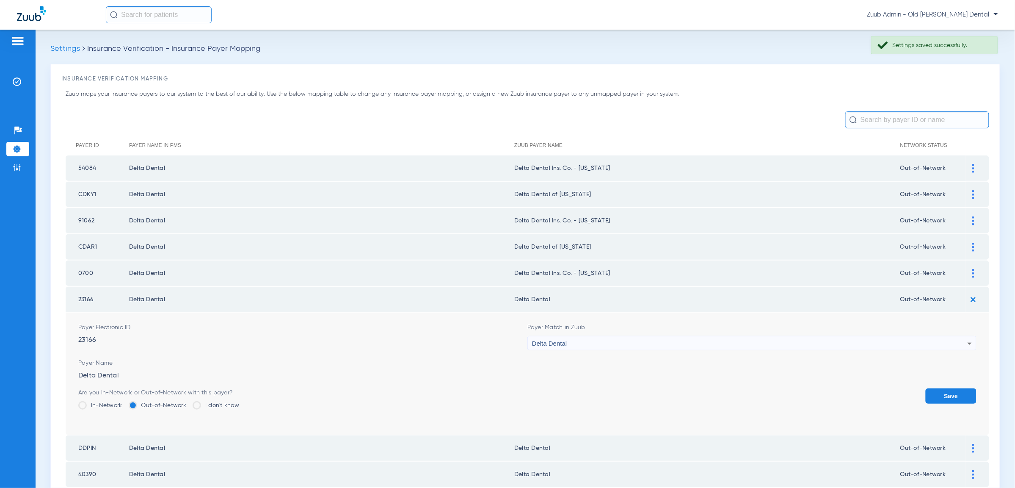
click at [938, 336] on div "Delta Dental" at bounding box center [749, 343] width 435 height 14
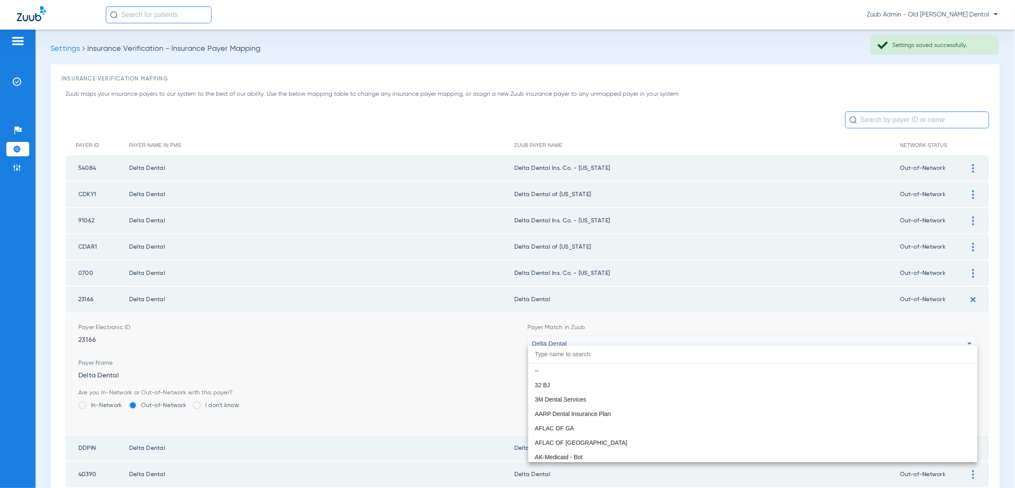
paste input "geor"
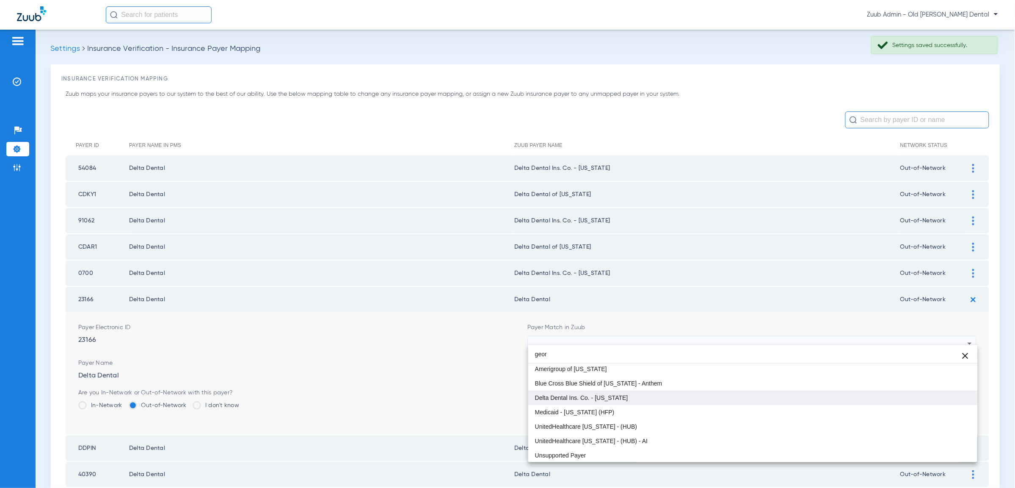
type input "geor"
click at [899, 397] on mat-option "Delta Dental Ins. Co. - [US_STATE]" at bounding box center [752, 397] width 449 height 14
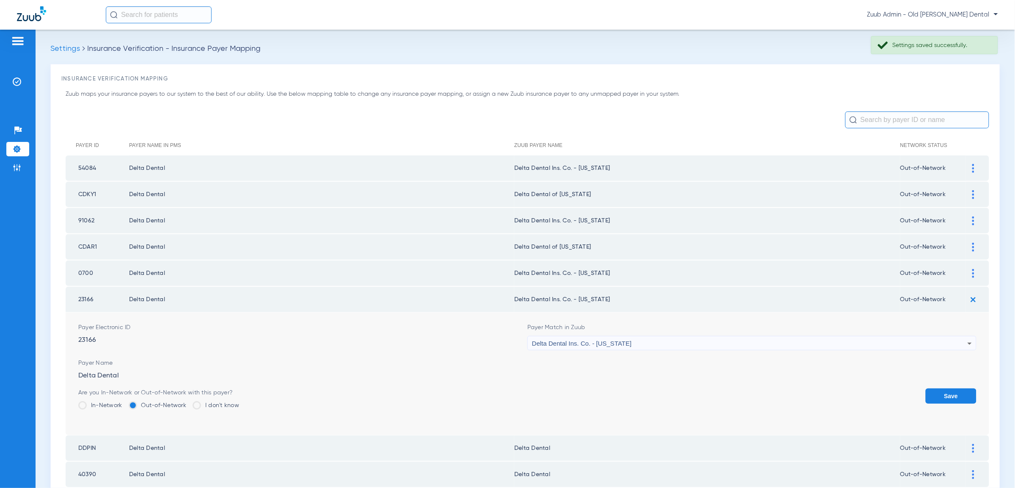
drag, startPoint x: 947, startPoint y: 389, endPoint x: 956, endPoint y: 374, distance: 17.1
click at [947, 389] on button "Save" at bounding box center [951, 395] width 51 height 15
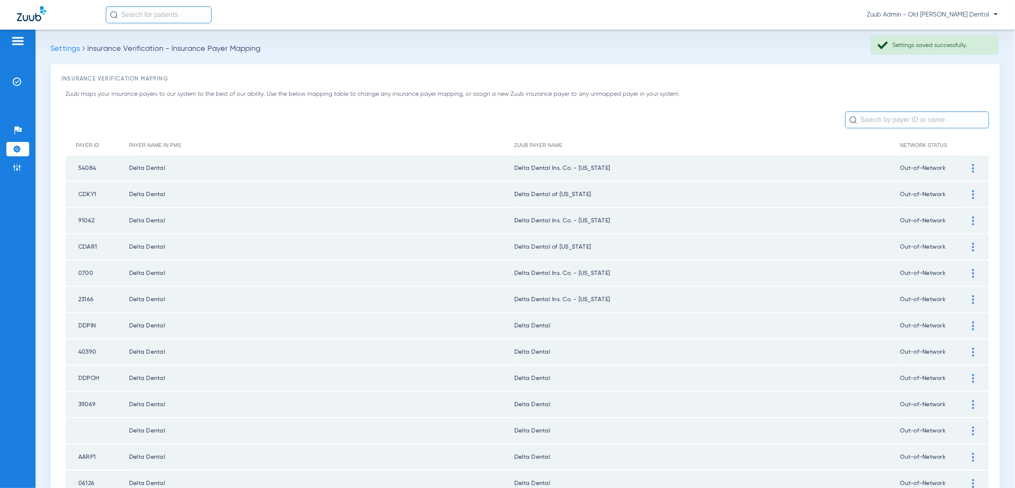
click at [975, 321] on div at bounding box center [973, 325] width 15 height 9
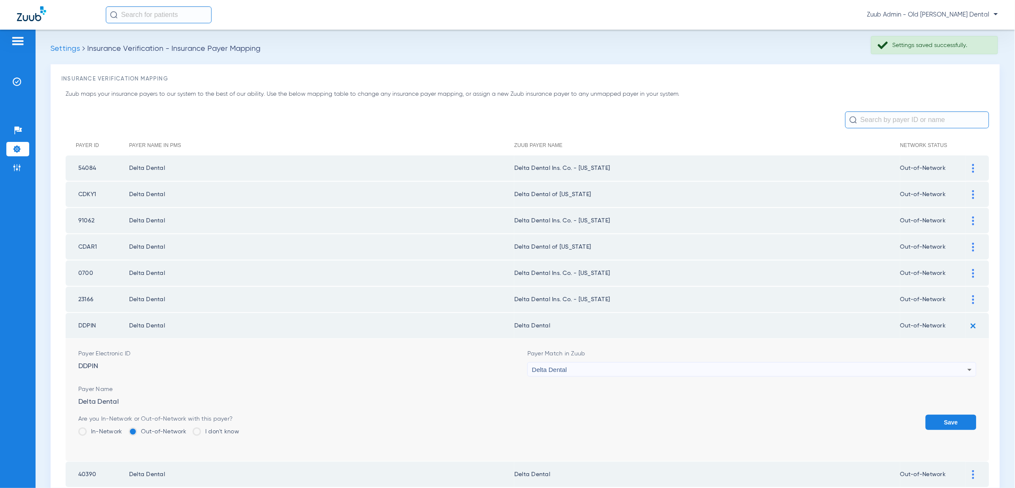
click at [954, 363] on div "Delta Dental" at bounding box center [749, 369] width 435 height 14
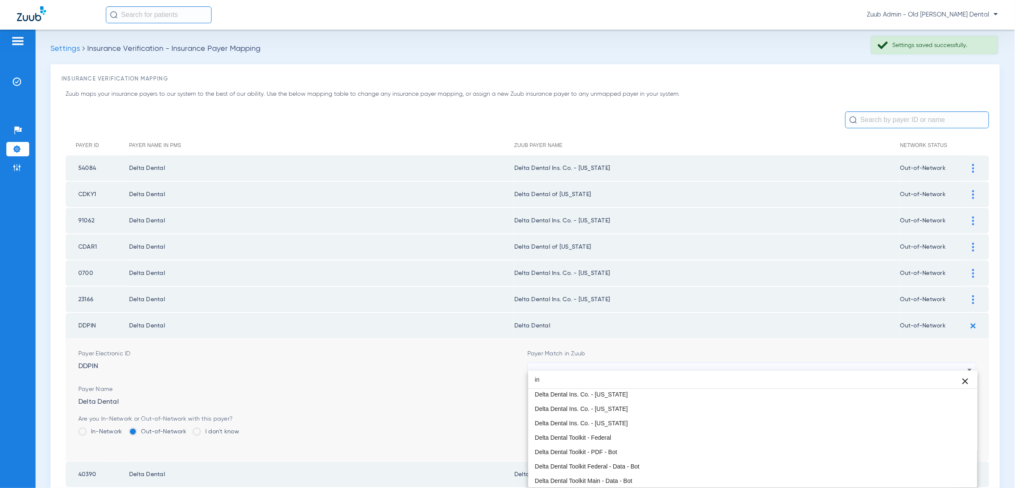
scroll to position [18, 0]
type input "i"
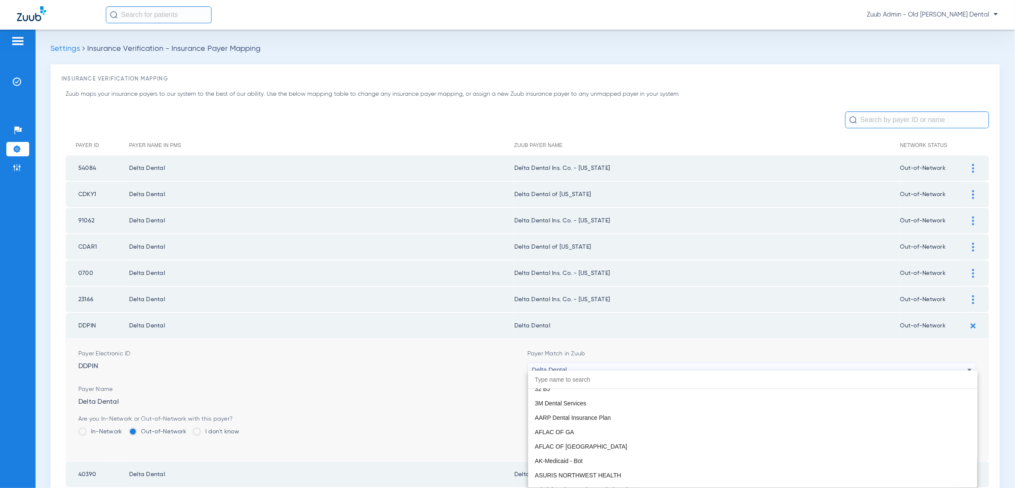
paste input "geor"
drag, startPoint x: 548, startPoint y: 378, endPoint x: 485, endPoint y: 375, distance: 63.1
click at [485, 375] on div "geor close -- Amerigroup of [US_STATE] Blue Cross Blue Shield of [US_STATE] - A…" at bounding box center [507, 244] width 1015 height 488
type input "i"
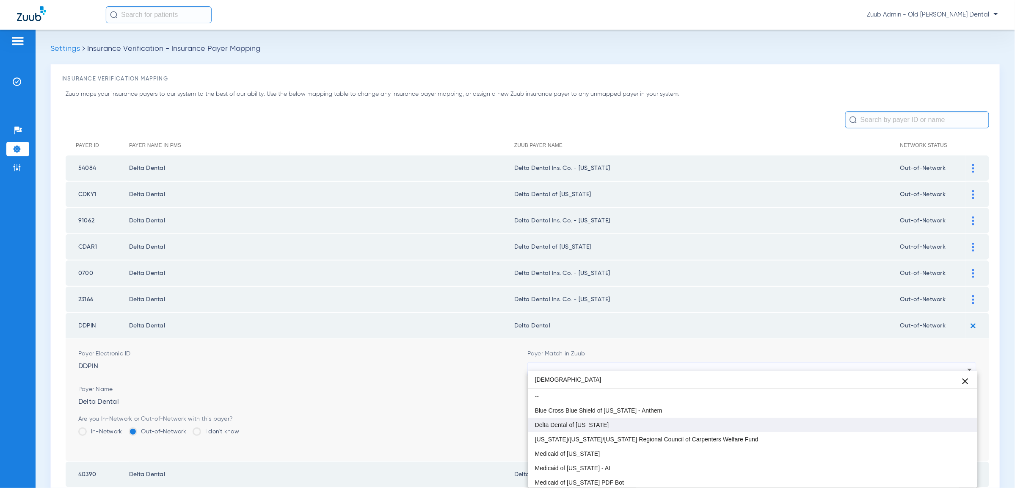
type input "indian"
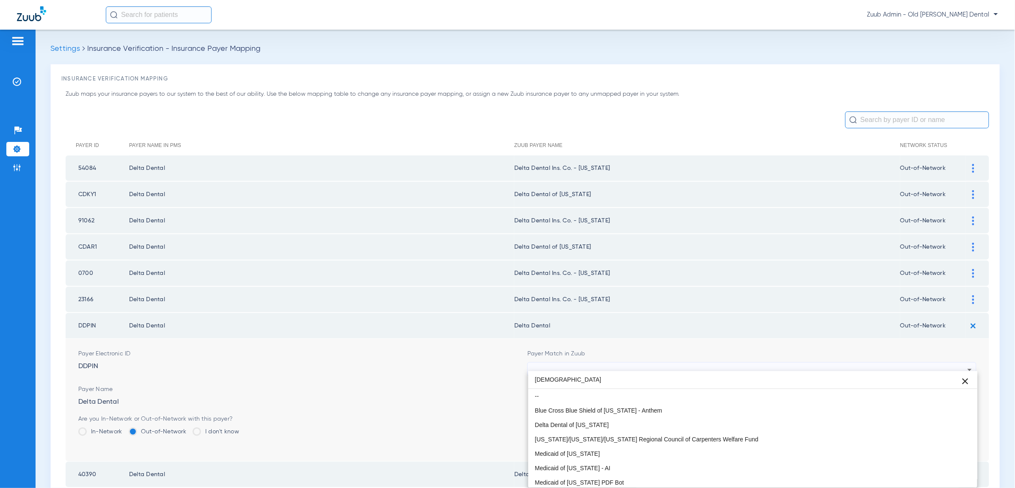
drag, startPoint x: 566, startPoint y: 421, endPoint x: 708, endPoint y: 424, distance: 142.2
click at [569, 422] on span "Delta Dental of [US_STATE]" at bounding box center [572, 425] width 74 height 6
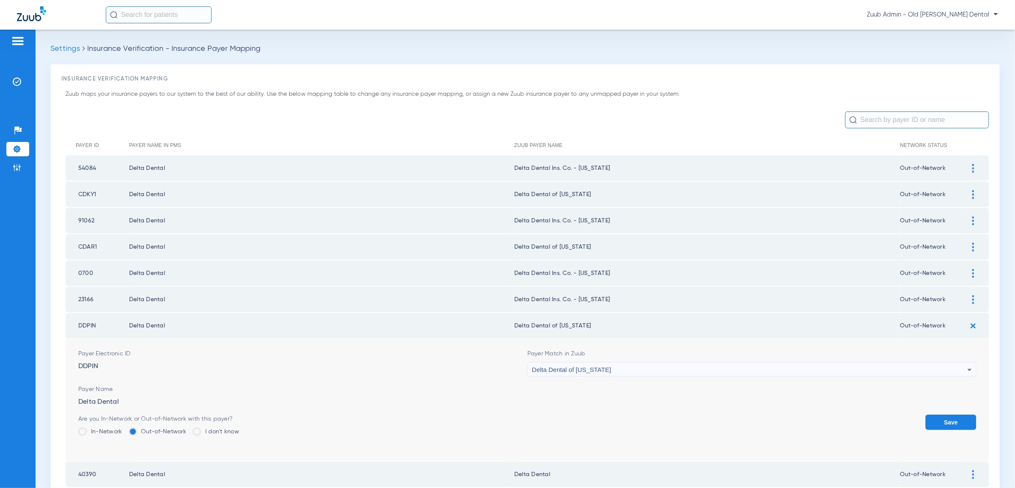
drag, startPoint x: 954, startPoint y: 415, endPoint x: 953, endPoint y: 405, distance: 10.6
click at [954, 415] on button "Save" at bounding box center [951, 421] width 51 height 15
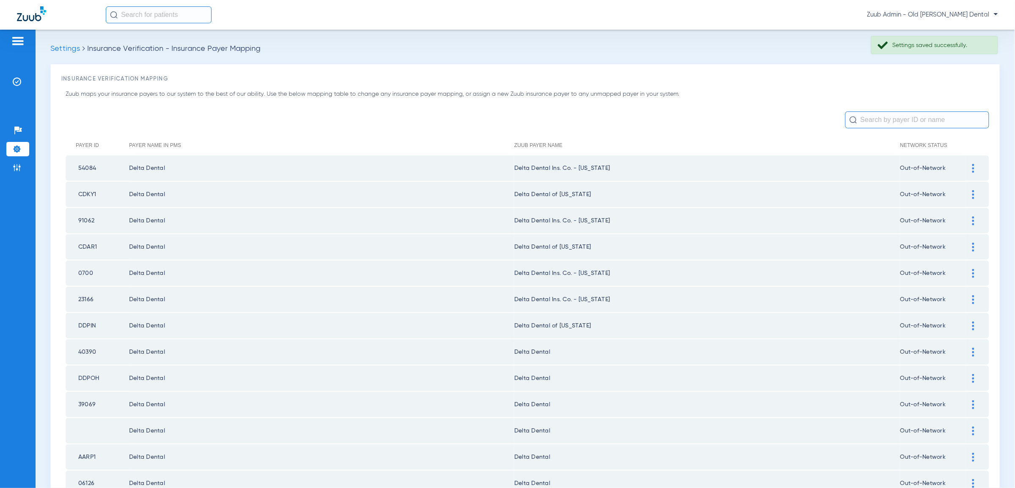
click at [976, 347] on div at bounding box center [973, 351] width 15 height 9
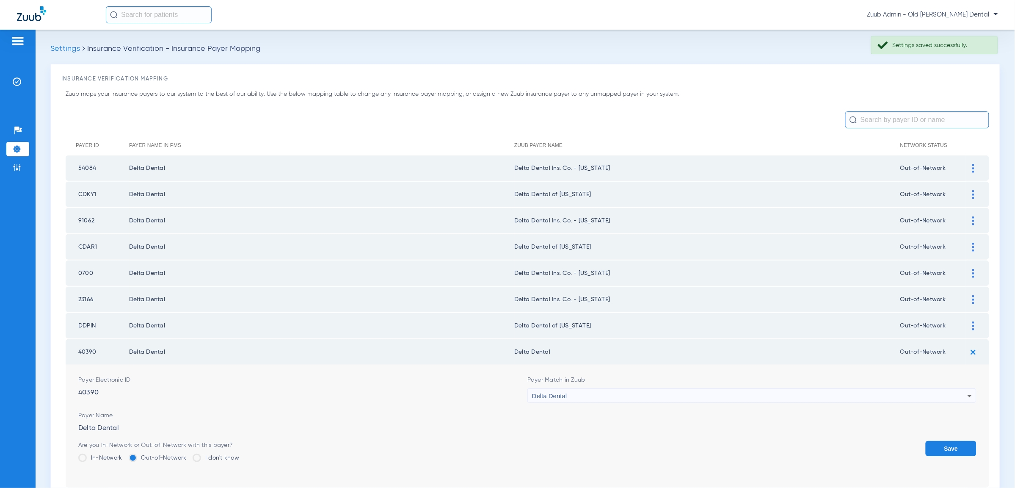
click at [854, 393] on div "Delta Dental" at bounding box center [749, 396] width 435 height 14
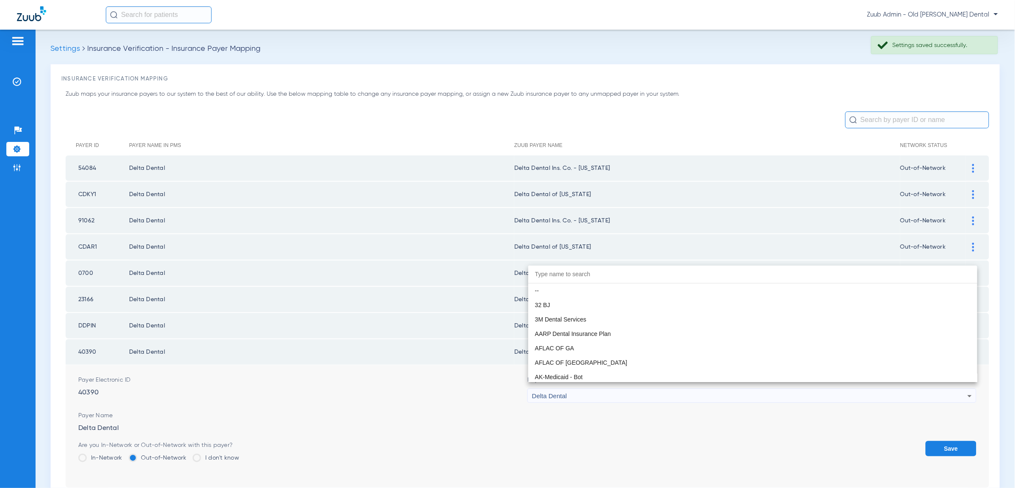
scroll to position [1426, 0]
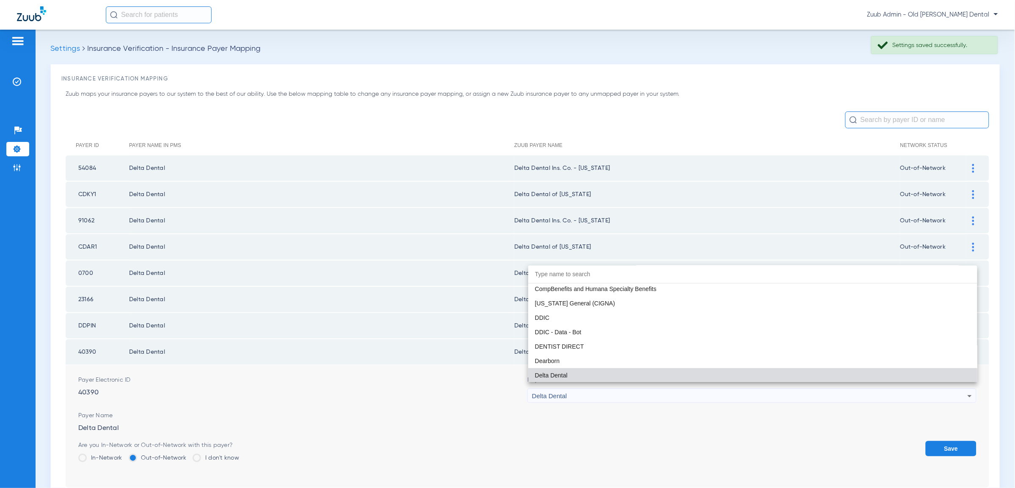
paste input "geor"
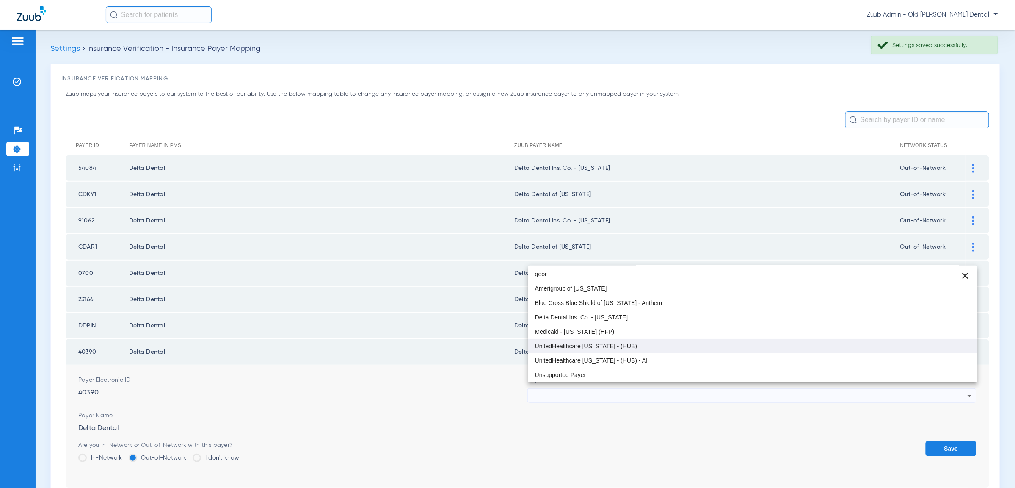
scroll to position [16, 0]
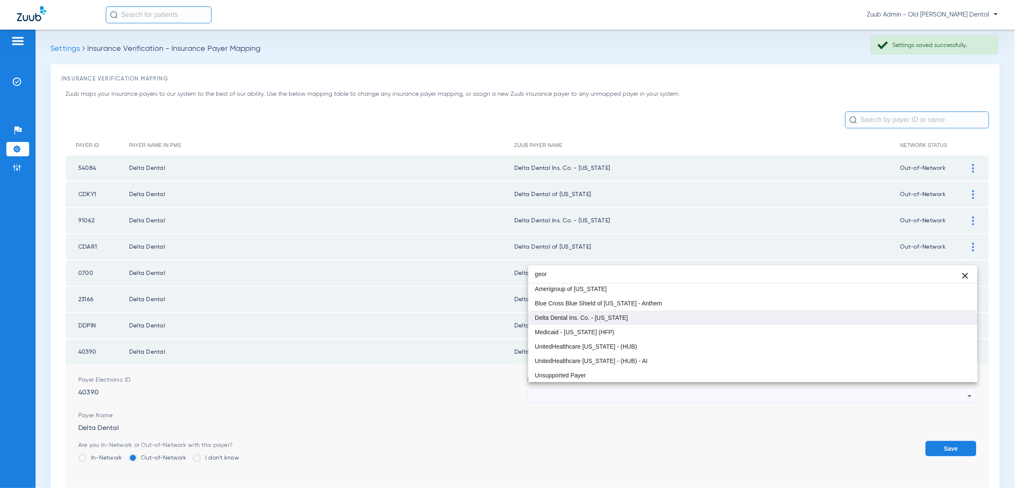
type input "geor"
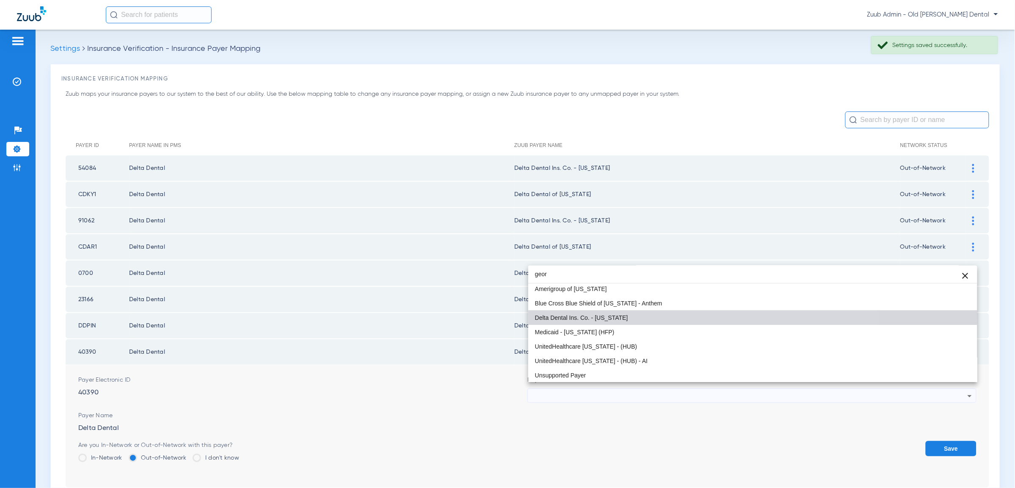
click at [606, 314] on span "Delta Dental Ins. Co. - [US_STATE]" at bounding box center [581, 317] width 93 height 6
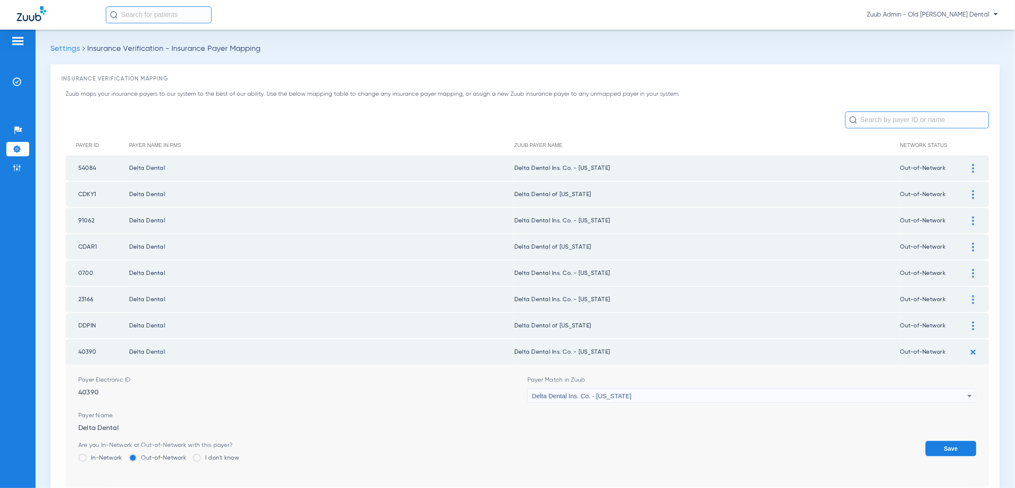
drag, startPoint x: 957, startPoint y: 438, endPoint x: 956, endPoint y: 411, distance: 27.1
click at [956, 441] on button "Save" at bounding box center [951, 448] width 51 height 15
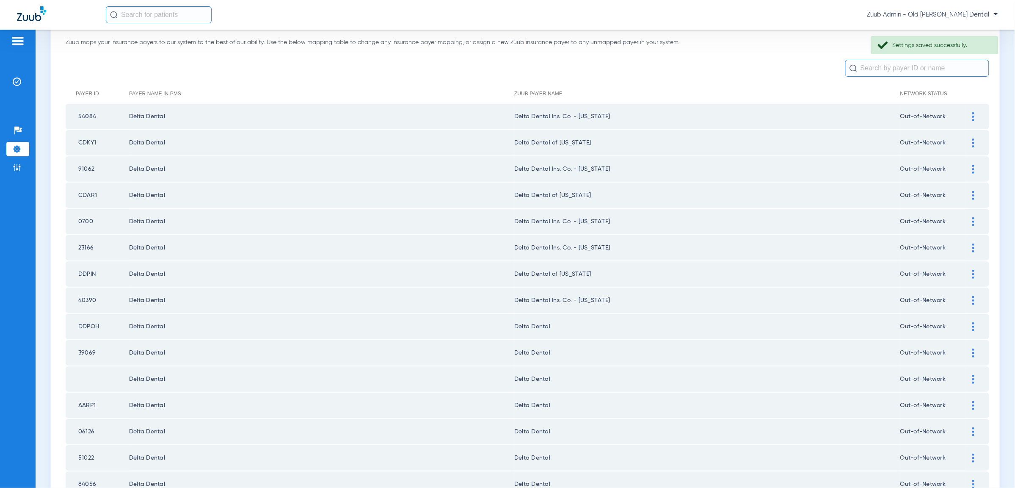
scroll to position [56, 0]
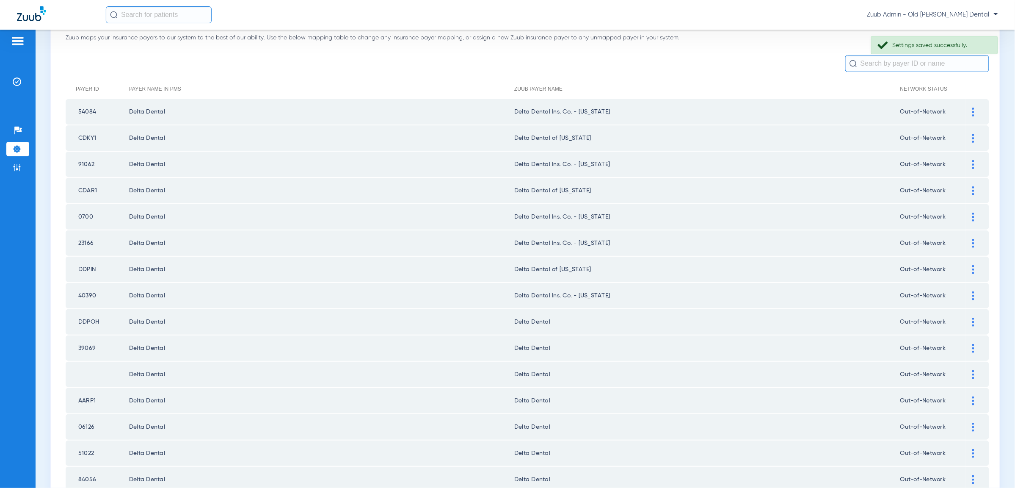
drag, startPoint x: 977, startPoint y: 314, endPoint x: 823, endPoint y: 332, distance: 154.6
click at [977, 317] on div at bounding box center [973, 321] width 15 height 9
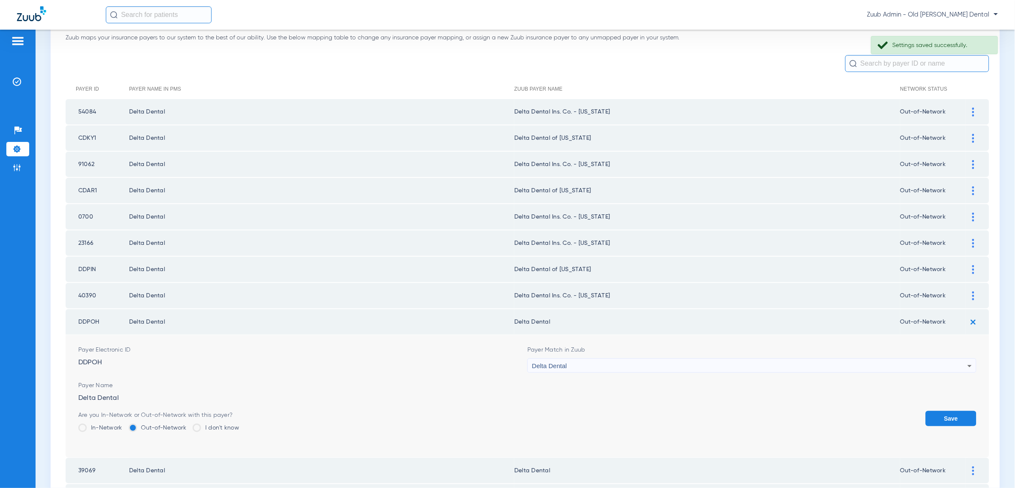
click at [584, 358] on div "Delta Dental" at bounding box center [749, 365] width 435 height 14
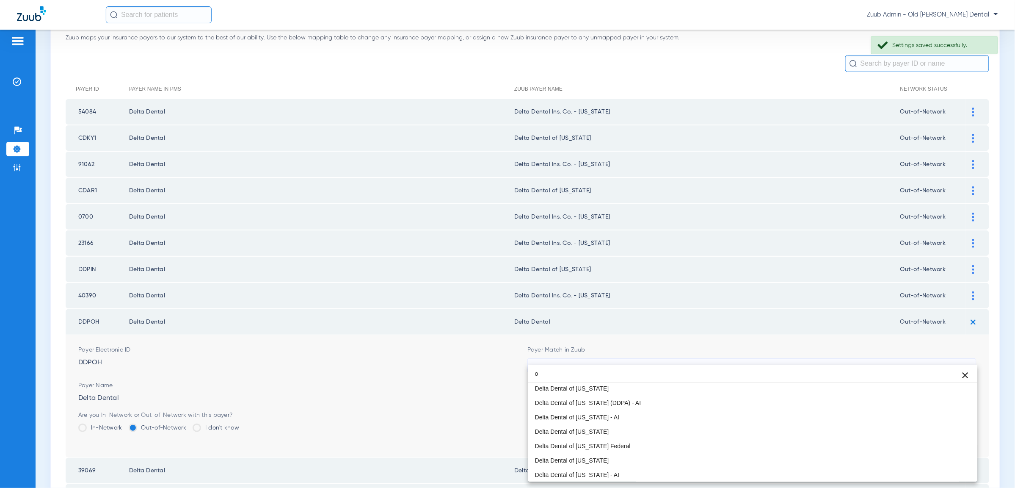
scroll to position [18, 0]
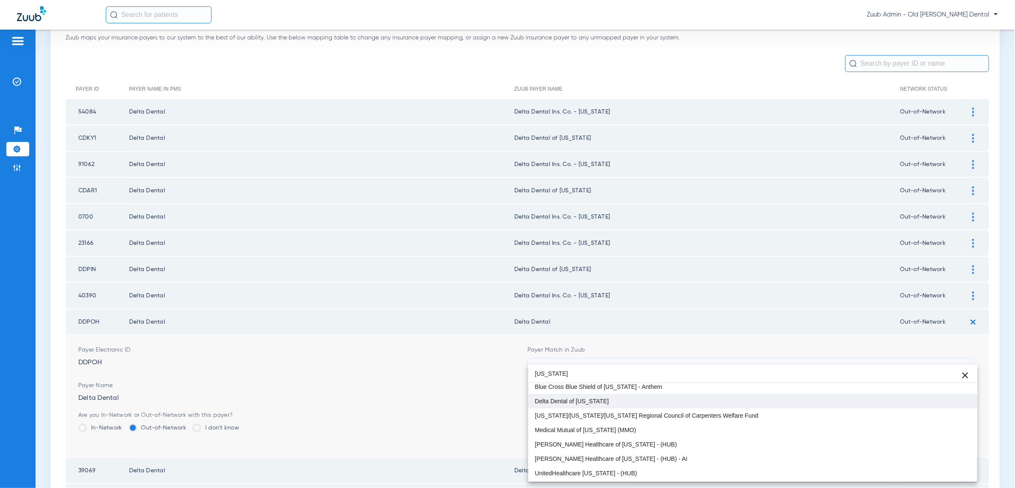
type input "ohio"
drag, startPoint x: 610, startPoint y: 402, endPoint x: 614, endPoint y: 401, distance: 4.7
click at [611, 402] on mat-option "Delta Dental of [US_STATE]" at bounding box center [752, 401] width 449 height 14
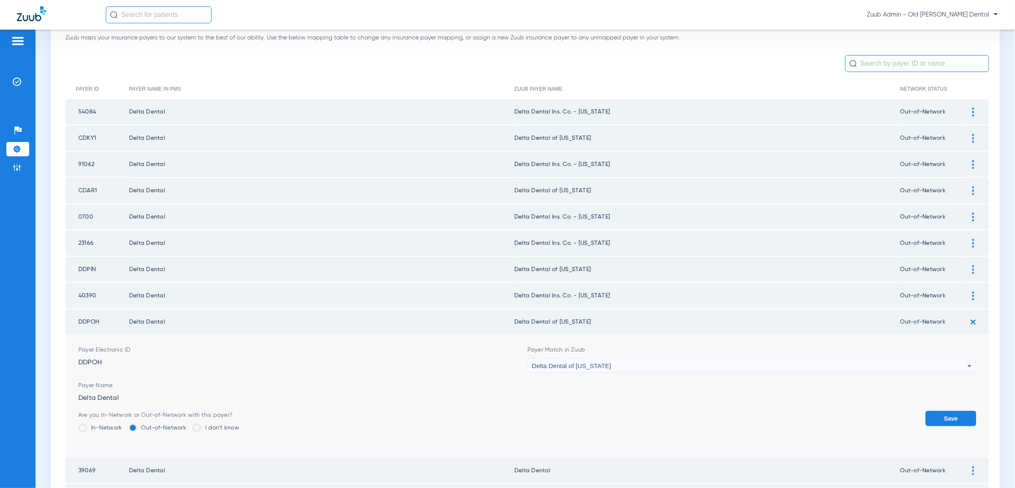
click at [959, 411] on button "Save" at bounding box center [951, 418] width 51 height 15
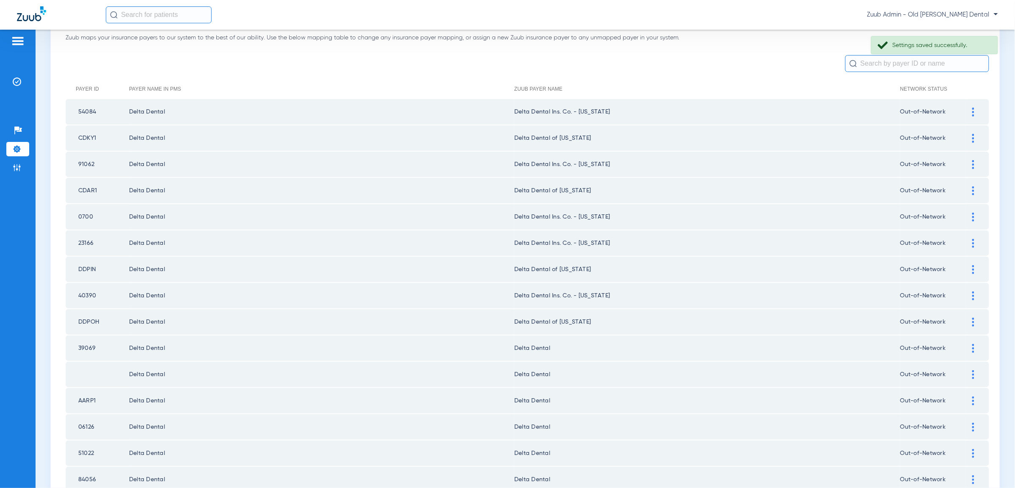
click at [975, 344] on div at bounding box center [973, 348] width 15 height 9
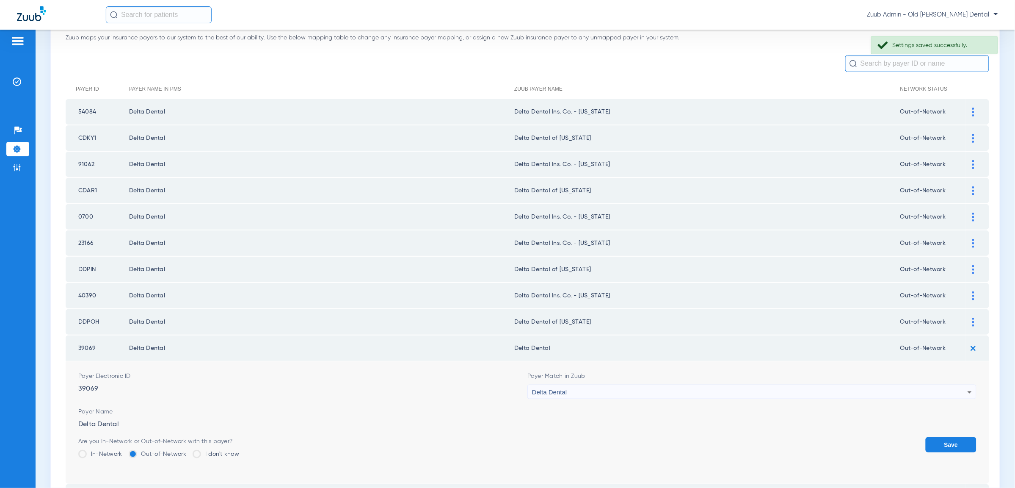
click at [921, 385] on div "Delta Dental" at bounding box center [749, 392] width 435 height 14
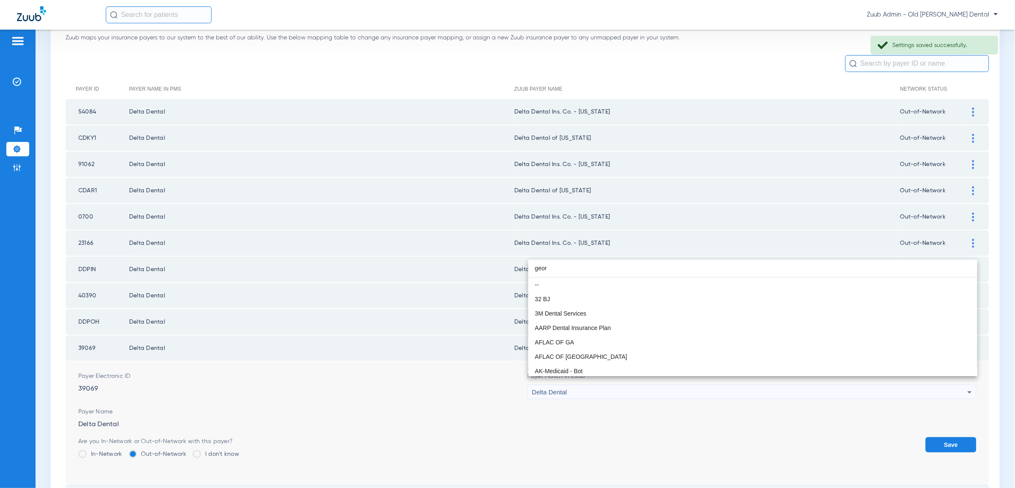
scroll to position [16, 0]
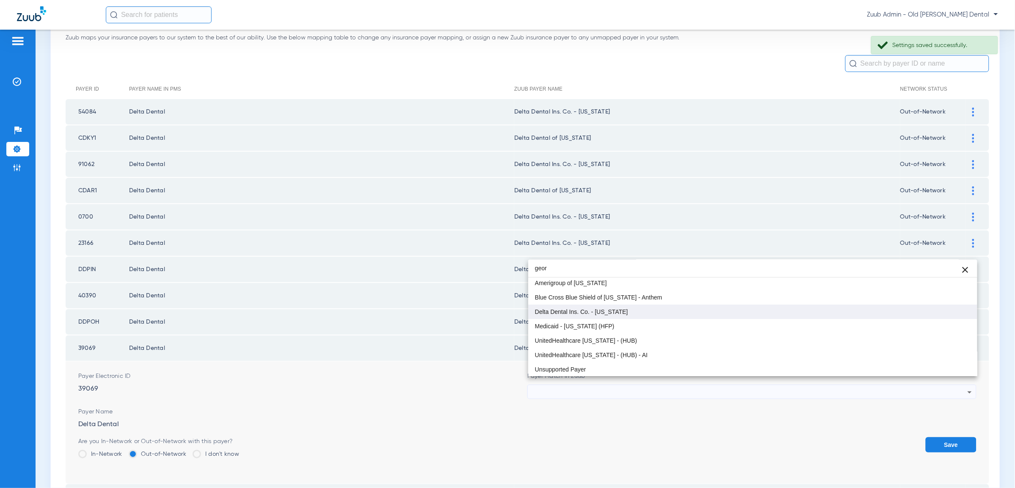
type input "geor"
click at [633, 311] on mat-option "Delta Dental Ins. Co. - [US_STATE]" at bounding box center [752, 311] width 449 height 14
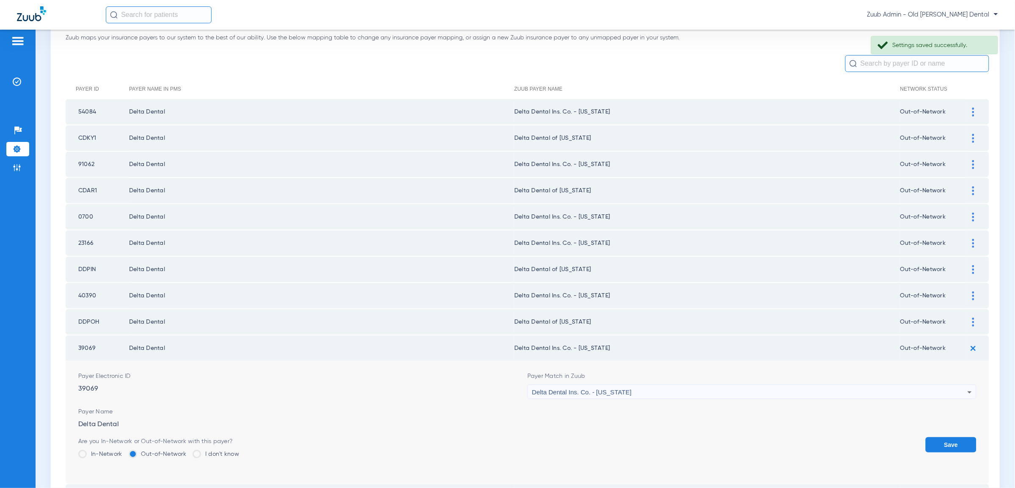
click at [951, 437] on button "Save" at bounding box center [951, 444] width 51 height 15
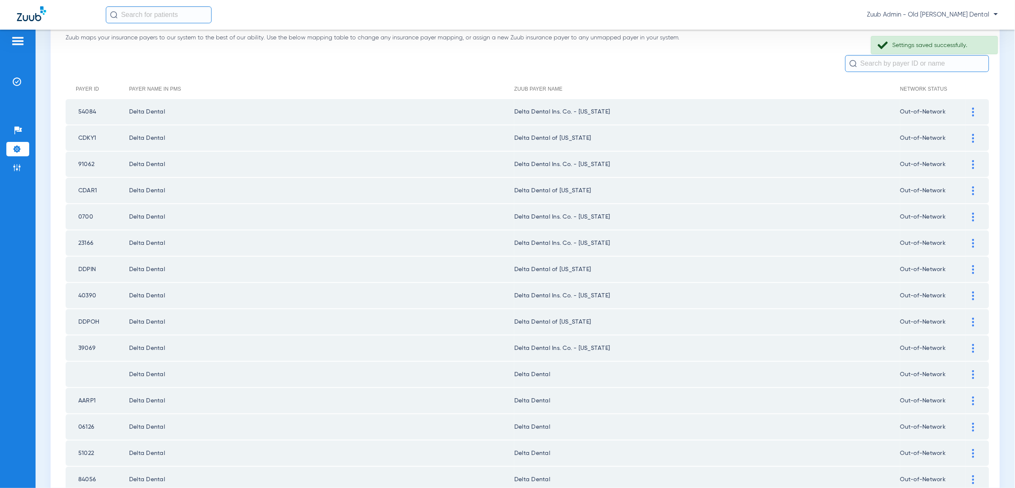
click at [971, 370] on div at bounding box center [973, 374] width 15 height 9
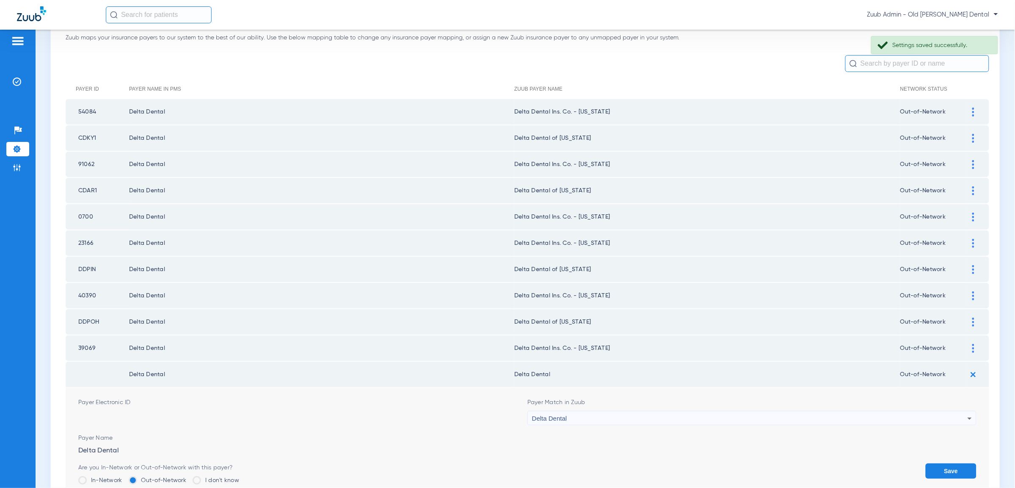
click at [937, 411] on div "Delta Dental" at bounding box center [749, 418] width 435 height 14
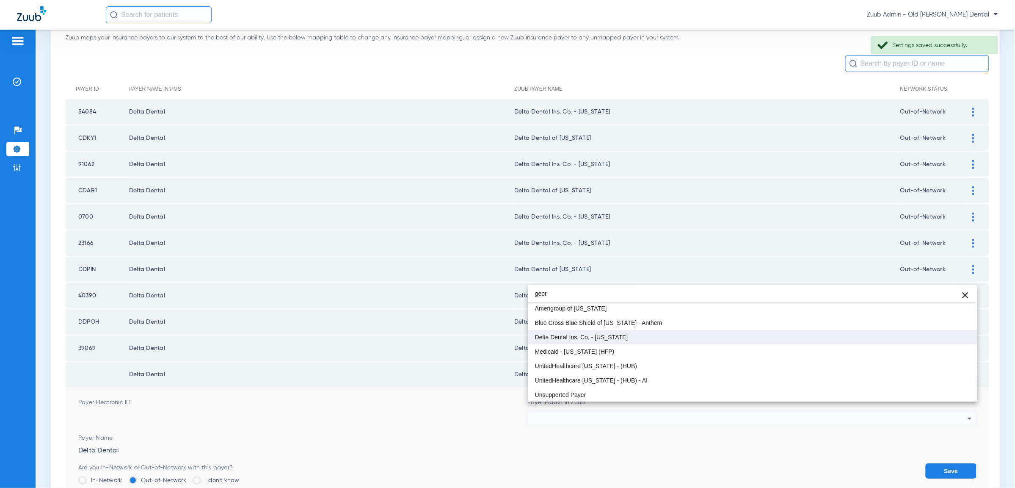
type input "geor"
click at [649, 339] on mat-option "Delta Dental Ins. Co. - [US_STATE]" at bounding box center [752, 337] width 449 height 14
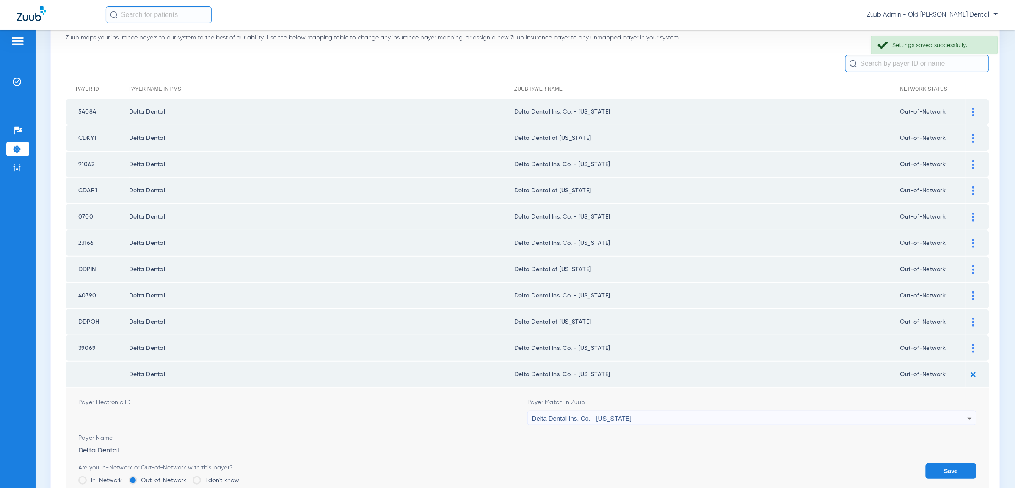
click at [956, 463] on button "Save" at bounding box center [951, 470] width 51 height 15
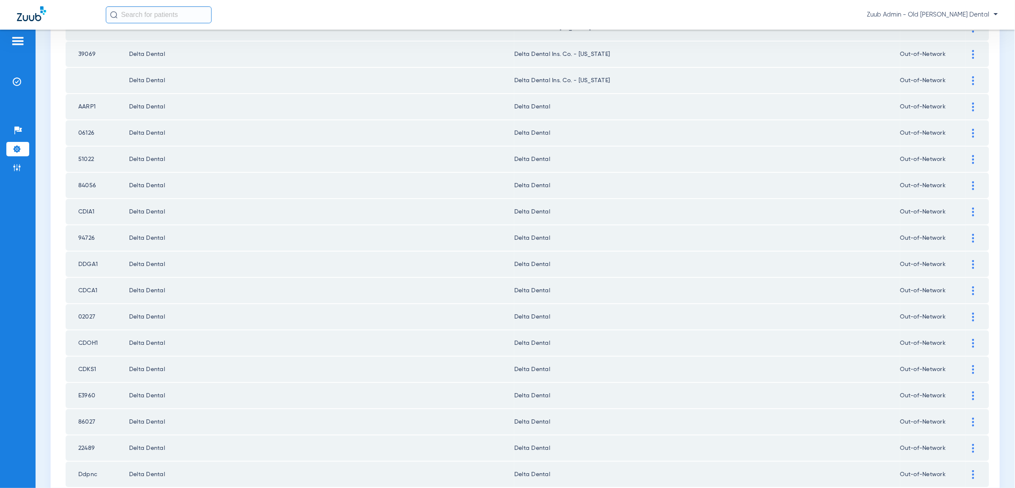
scroll to position [352, 0]
click at [970, 127] on div at bounding box center [973, 131] width 15 height 9
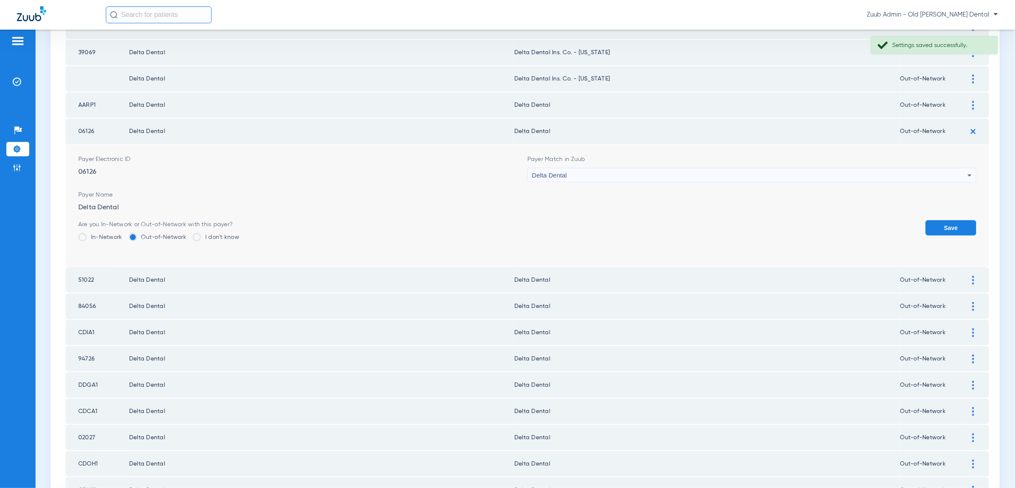
click at [912, 168] on div "Delta Dental" at bounding box center [749, 175] width 435 height 14
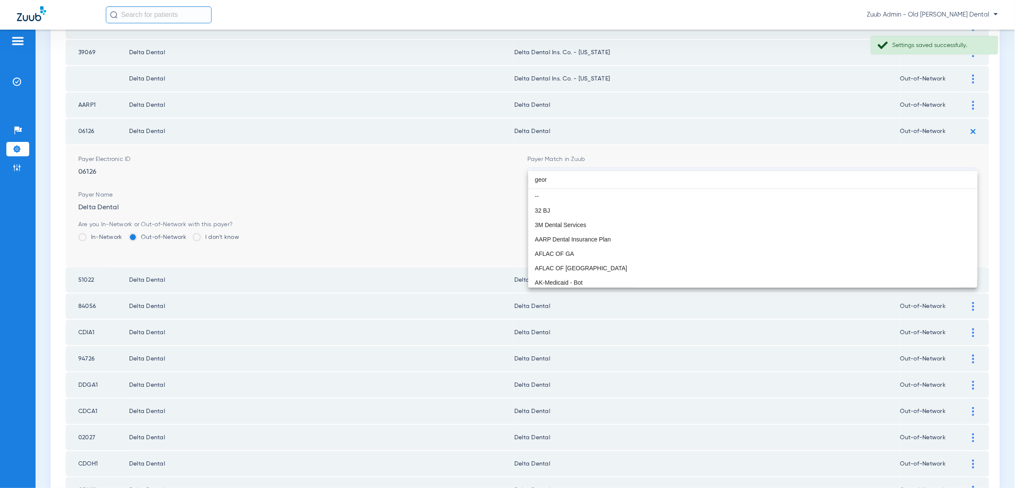
scroll to position [16, 0]
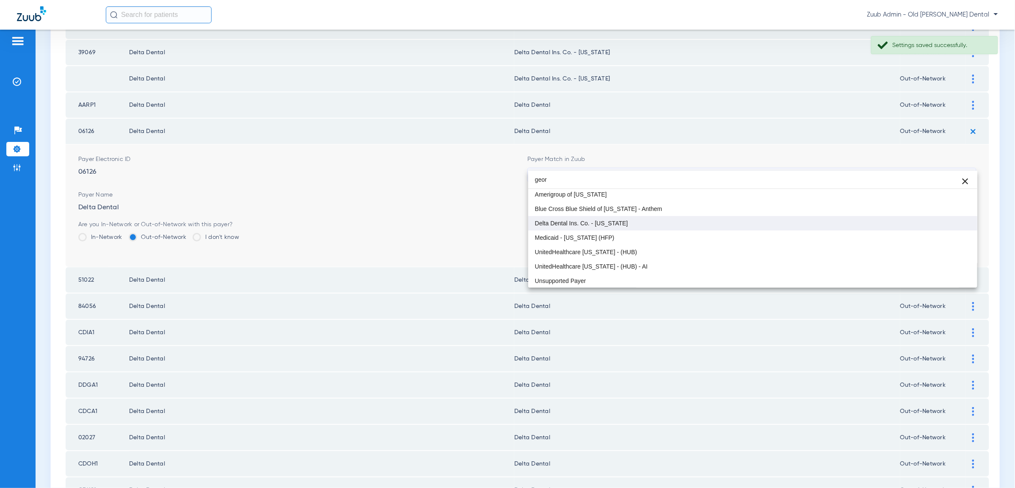
type input "geor"
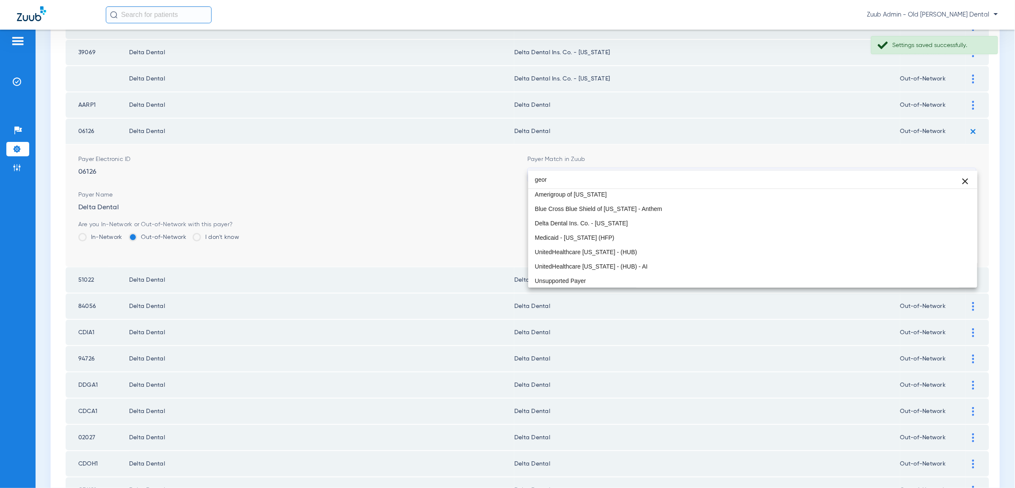
drag, startPoint x: 664, startPoint y: 225, endPoint x: 849, endPoint y: 216, distance: 185.2
click at [664, 225] on mat-option "Delta Dental Ins. Co. - [US_STATE]" at bounding box center [752, 223] width 449 height 14
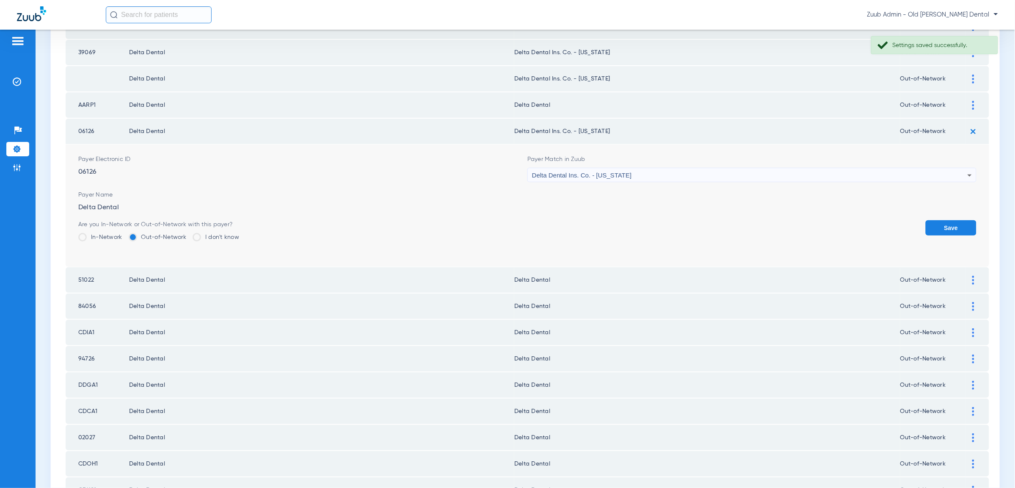
click at [936, 220] on button "Save" at bounding box center [951, 227] width 51 height 15
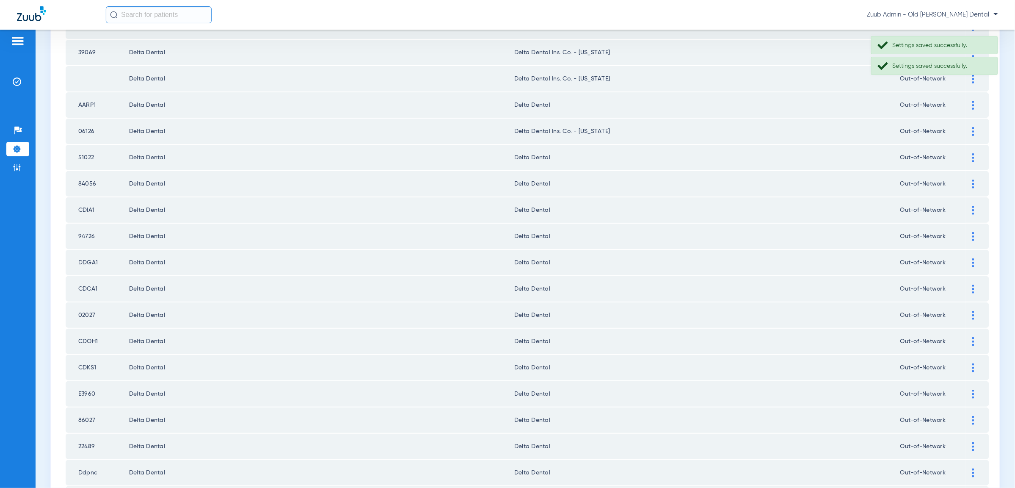
click at [973, 153] on img at bounding box center [973, 157] width 2 height 9
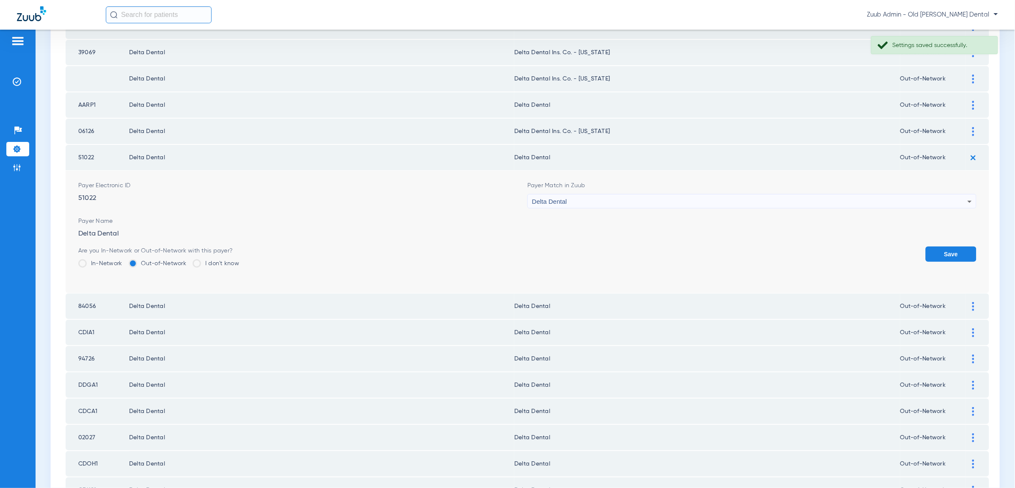
click at [947, 194] on div "Delta Dental" at bounding box center [749, 201] width 435 height 14
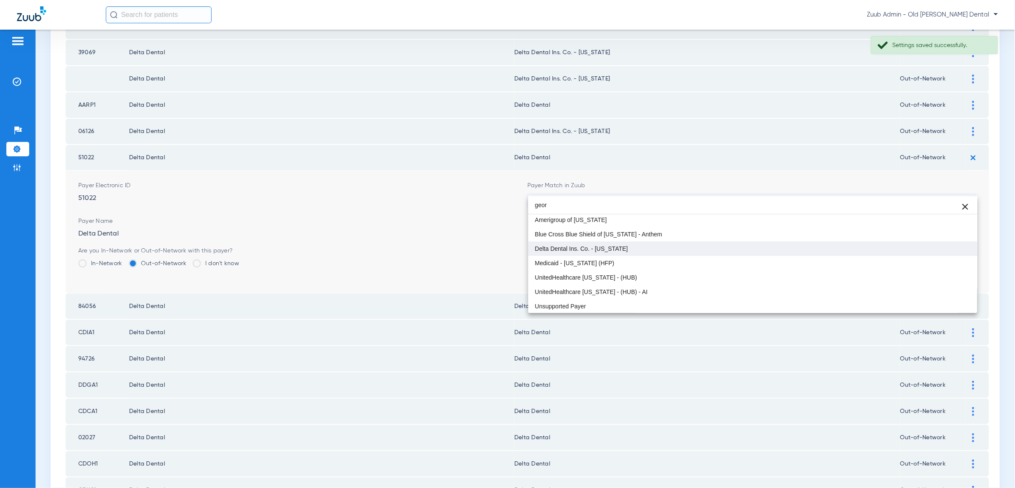
type input "geor"
click at [940, 246] on mat-option "Delta Dental Ins. Co. - [US_STATE]" at bounding box center [752, 248] width 449 height 14
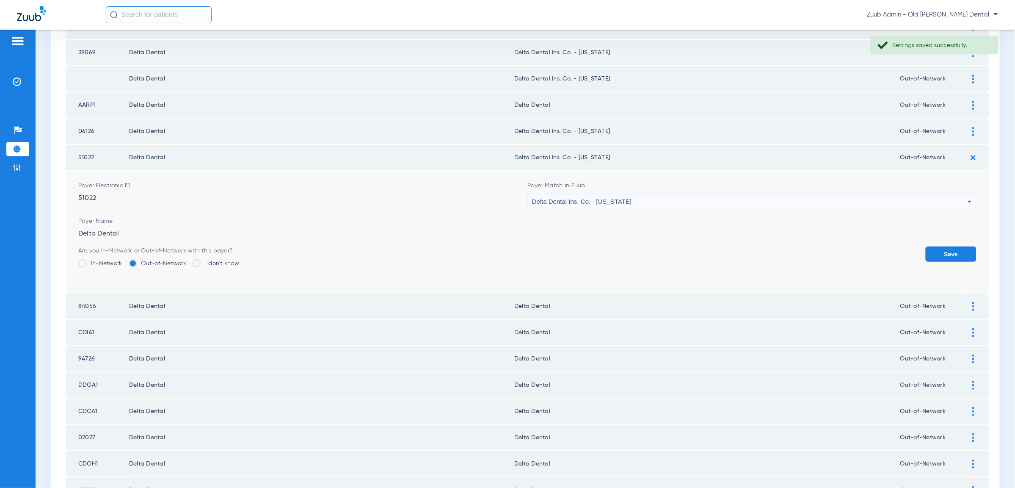
drag, startPoint x: 949, startPoint y: 246, endPoint x: 957, endPoint y: 205, distance: 41.4
click at [949, 246] on button "Save" at bounding box center [951, 253] width 51 height 15
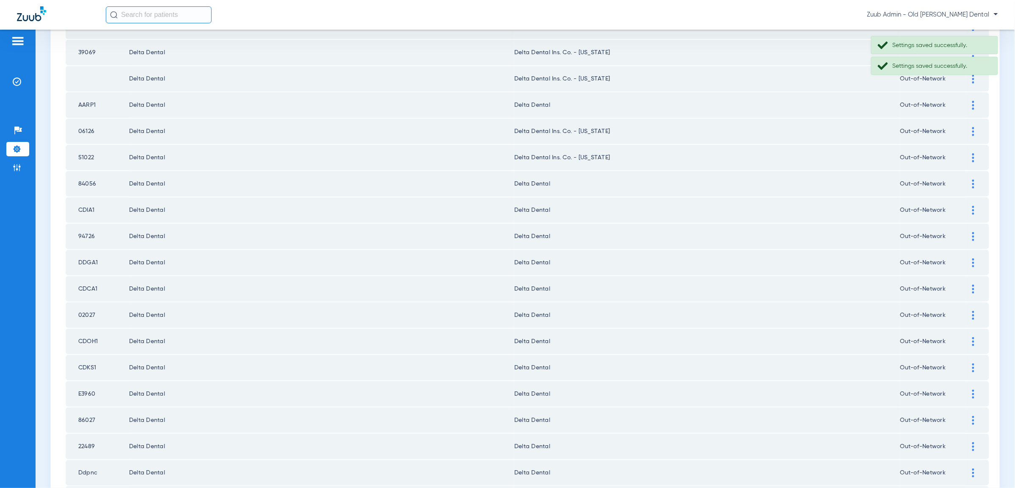
drag, startPoint x: 973, startPoint y: 170, endPoint x: 949, endPoint y: 179, distance: 25.7
click at [973, 179] on img at bounding box center [973, 183] width 2 height 9
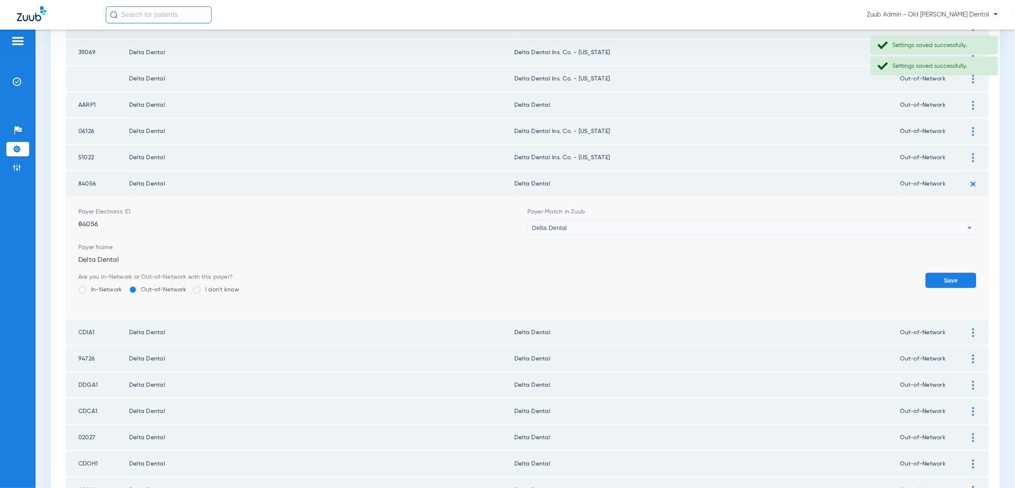
click at [805, 220] on div "Delta Dental" at bounding box center [749, 227] width 435 height 14
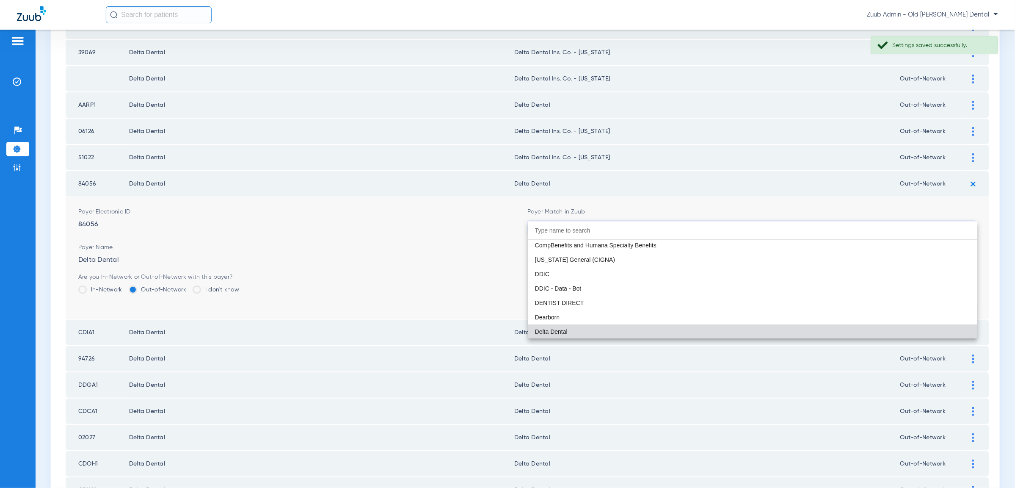
paste input "geor"
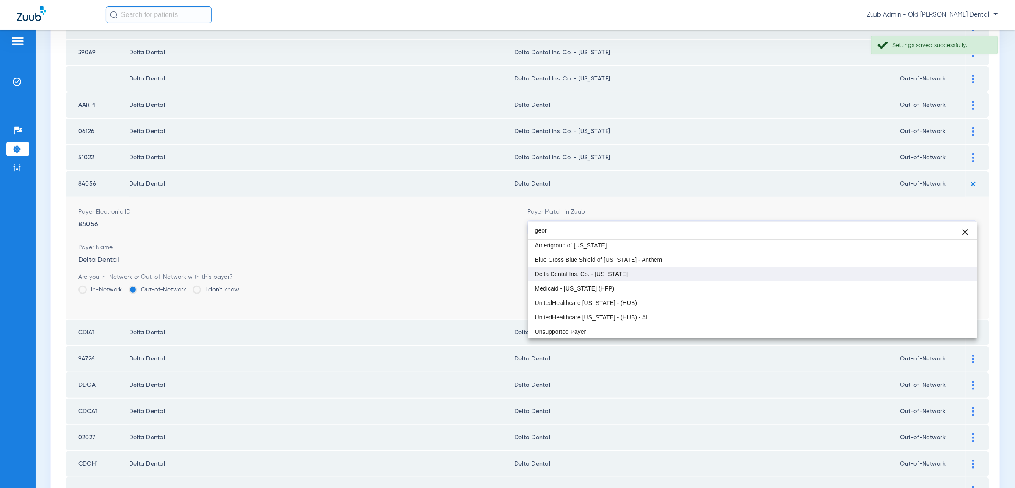
type input "geor"
drag, startPoint x: 843, startPoint y: 276, endPoint x: 945, endPoint y: 275, distance: 102.0
click at [844, 276] on mat-option "Delta Dental Ins. Co. - [US_STATE]" at bounding box center [752, 274] width 449 height 14
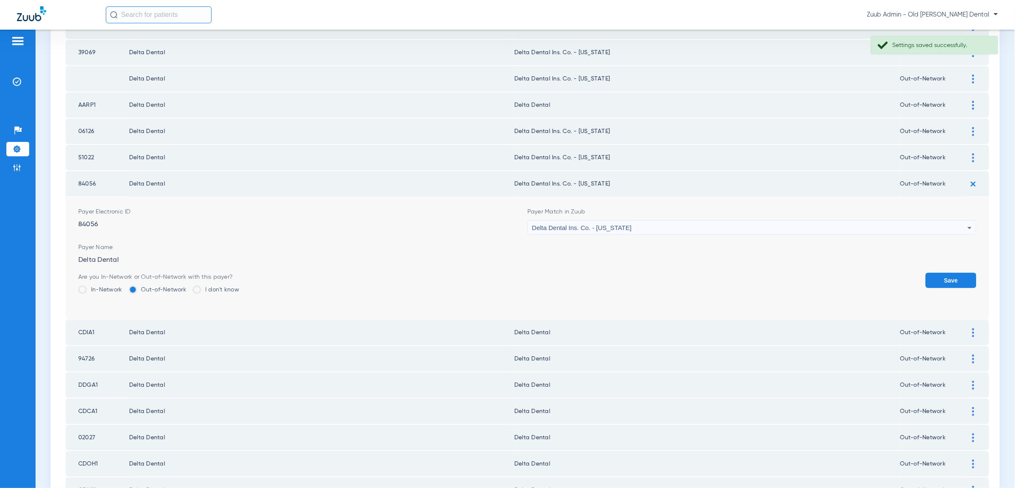
drag, startPoint x: 948, startPoint y: 269, endPoint x: 945, endPoint y: 229, distance: 39.8
click at [948, 273] on button "Save" at bounding box center [951, 280] width 51 height 15
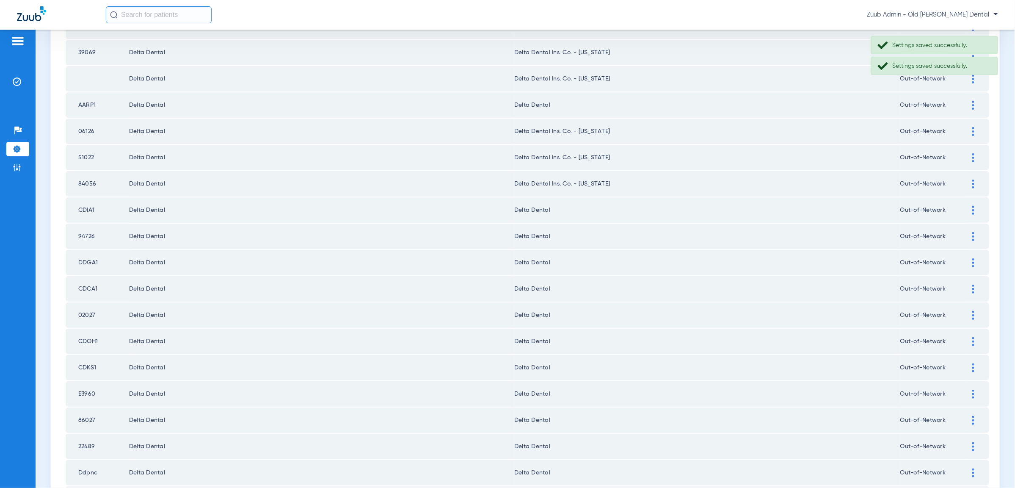
click at [971, 206] on div at bounding box center [973, 210] width 15 height 9
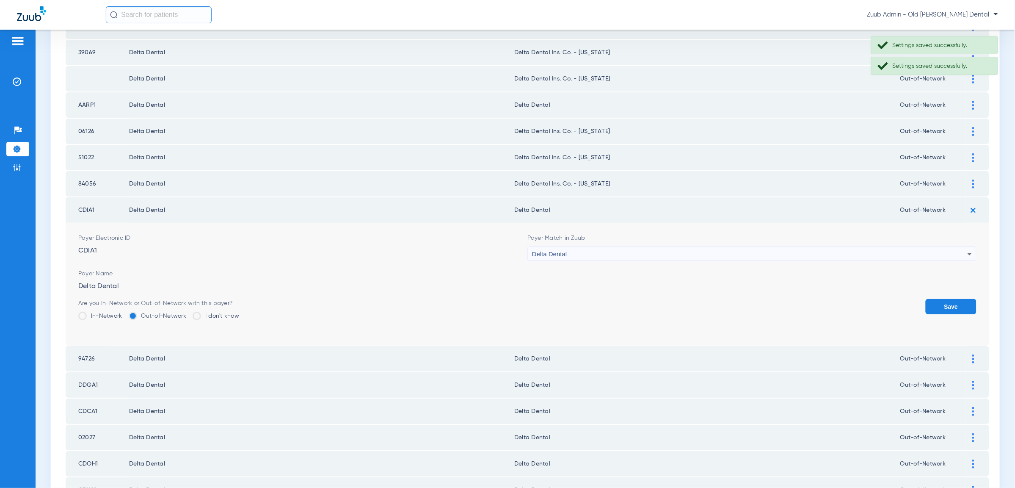
click at [918, 247] on div "Delta Dental" at bounding box center [749, 254] width 435 height 14
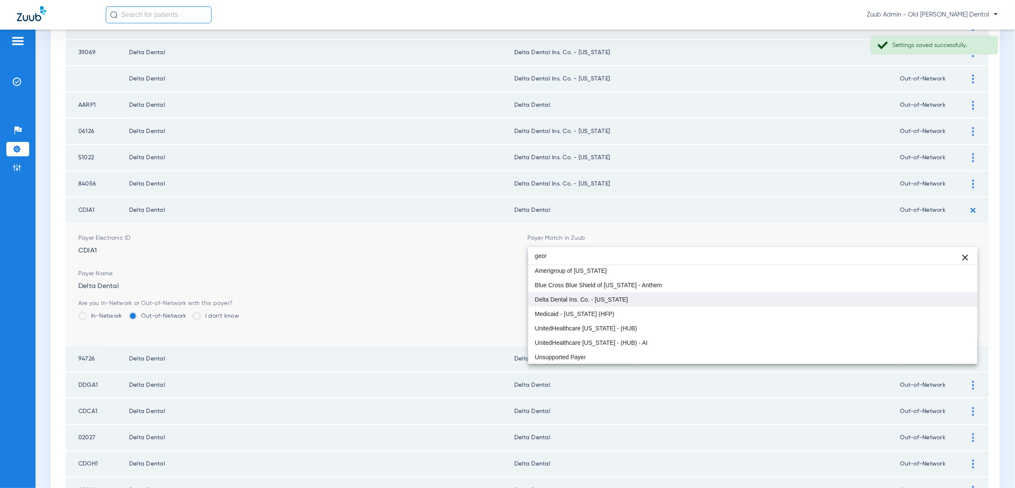
type input "geor"
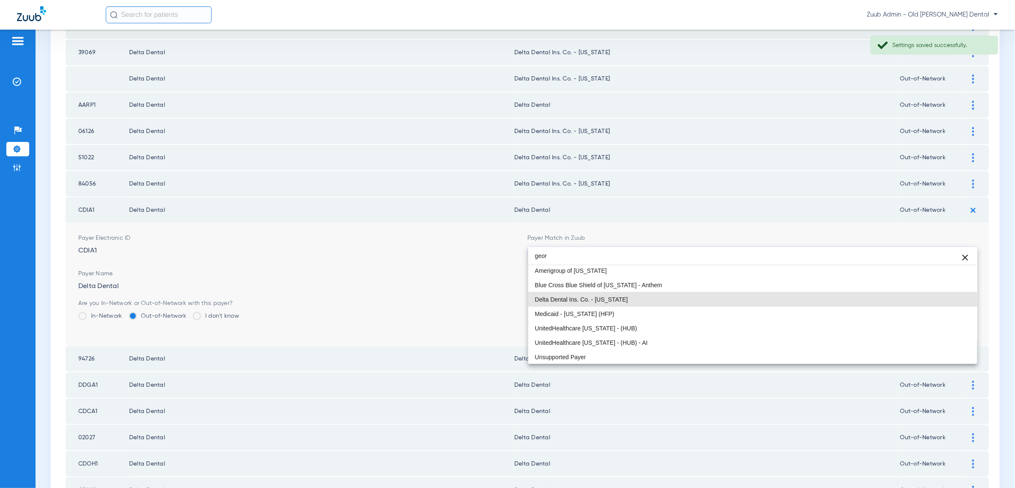
drag, startPoint x: 746, startPoint y: 302, endPoint x: 766, endPoint y: 301, distance: 19.5
click at [747, 302] on mat-option "Delta Dental Ins. Co. - [US_STATE]" at bounding box center [752, 299] width 449 height 14
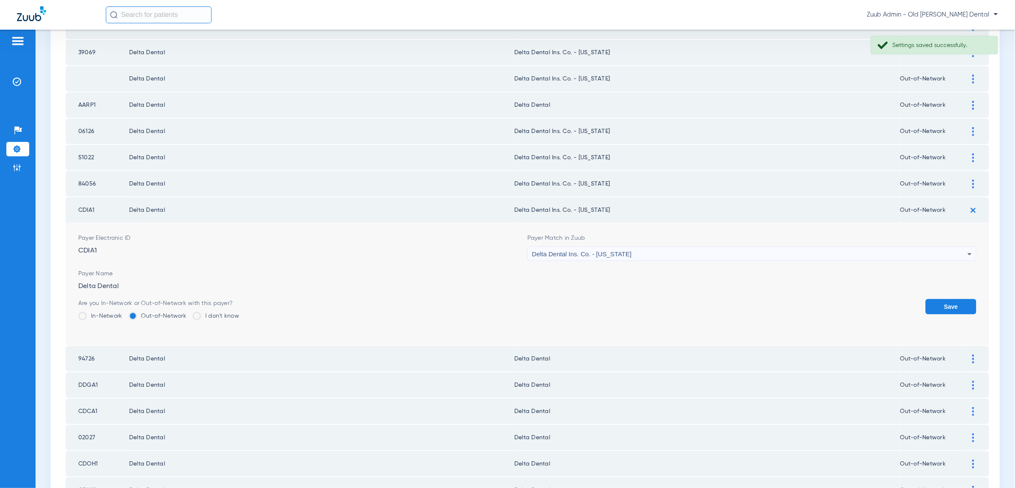
click at [969, 299] on button "Save" at bounding box center [951, 306] width 51 height 15
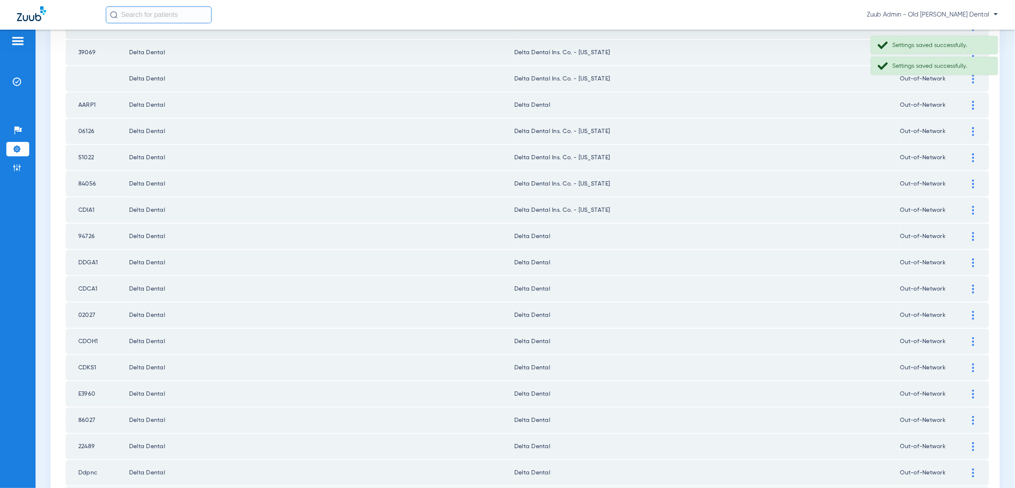
click at [972, 232] on img at bounding box center [973, 236] width 2 height 9
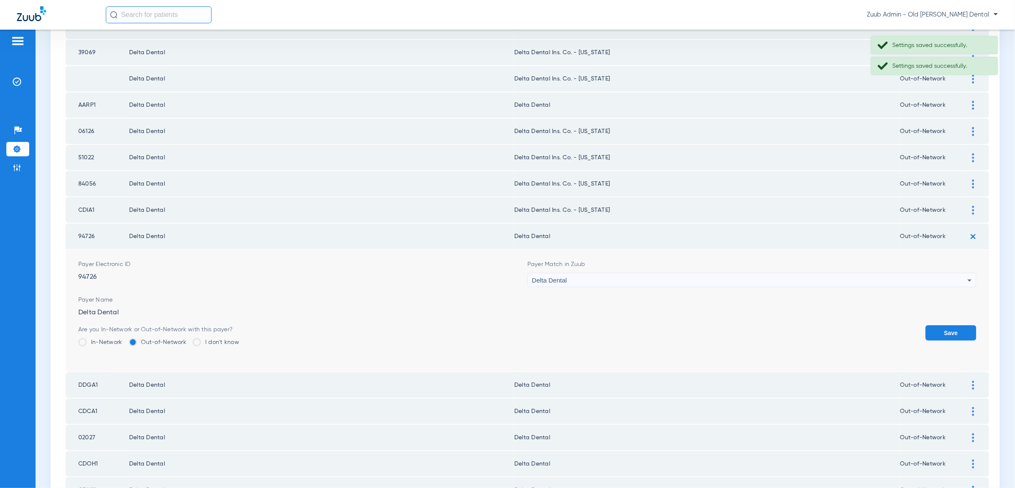
click at [915, 273] on div "Delta Dental" at bounding box center [749, 280] width 435 height 14
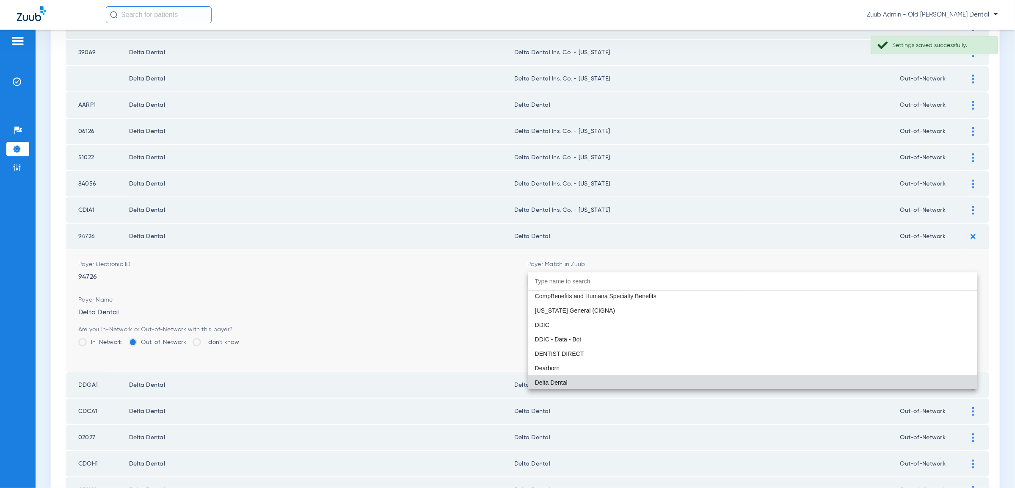
paste input "geor"
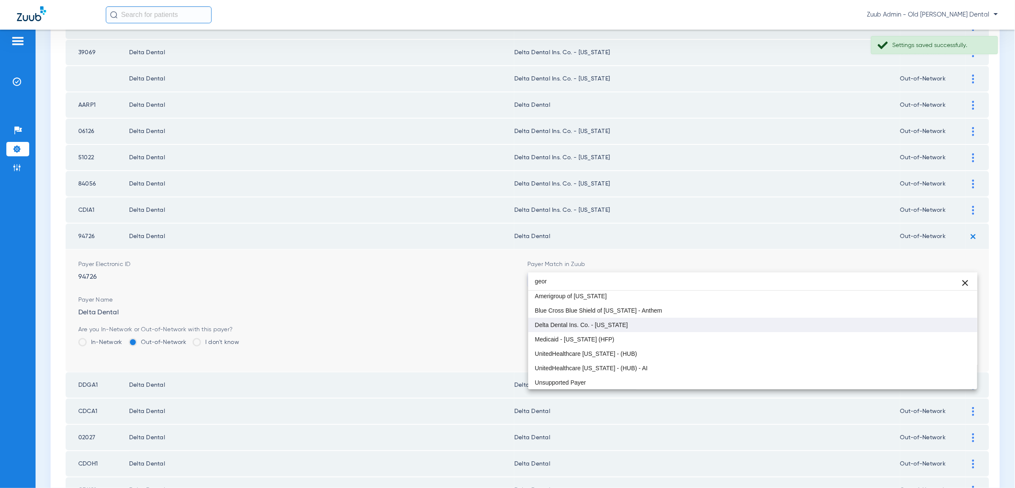
type input "geor"
drag, startPoint x: 940, startPoint y: 322, endPoint x: 950, endPoint y: 320, distance: 10.9
click at [940, 322] on mat-option "Delta Dental Ins. Co. - [US_STATE]" at bounding box center [752, 324] width 449 height 14
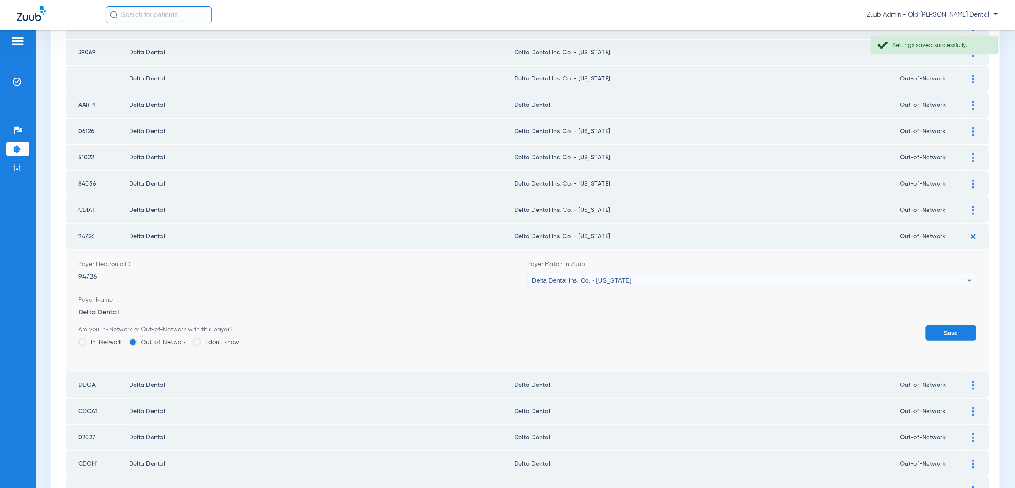
drag, startPoint x: 955, startPoint y: 320, endPoint x: 955, endPoint y: 314, distance: 5.5
click at [955, 325] on button "Save" at bounding box center [951, 332] width 51 height 15
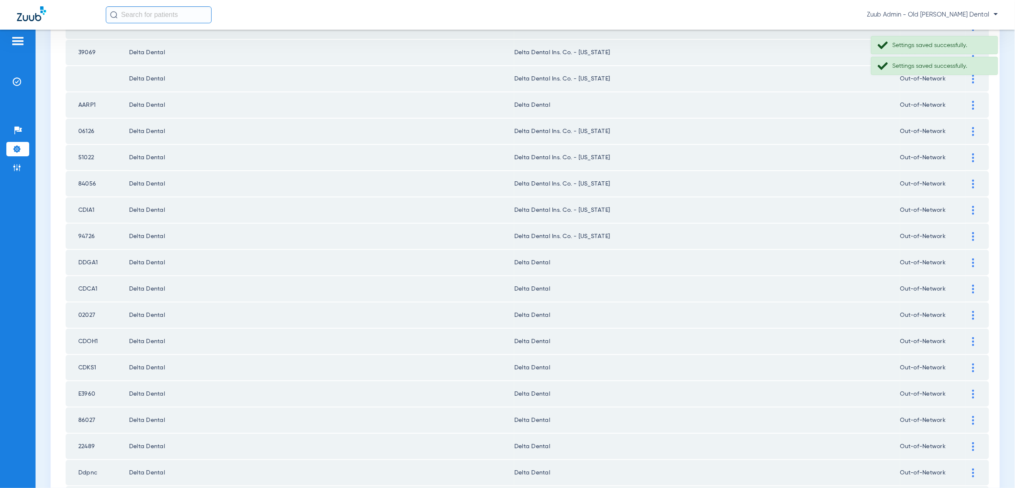
click at [975, 258] on div at bounding box center [973, 262] width 15 height 9
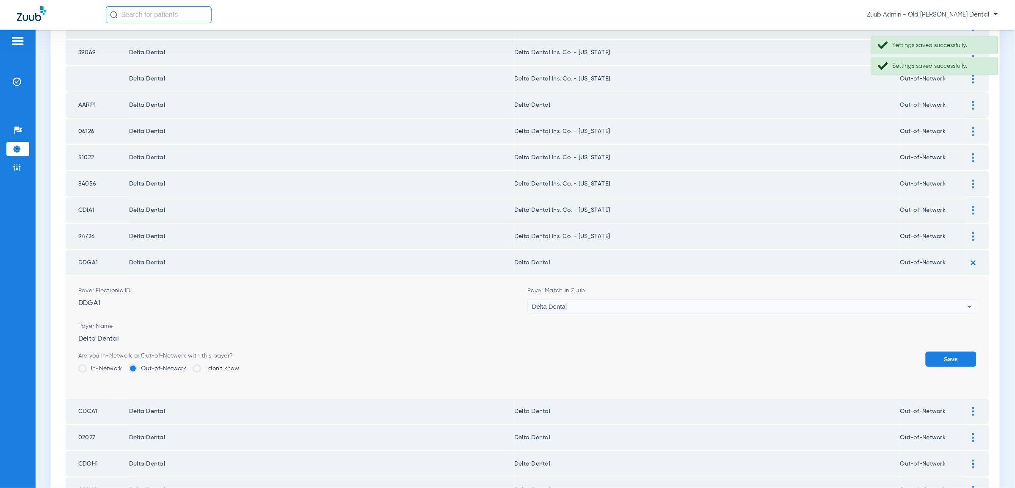
click at [818, 299] on div "Delta Dental" at bounding box center [749, 306] width 435 height 14
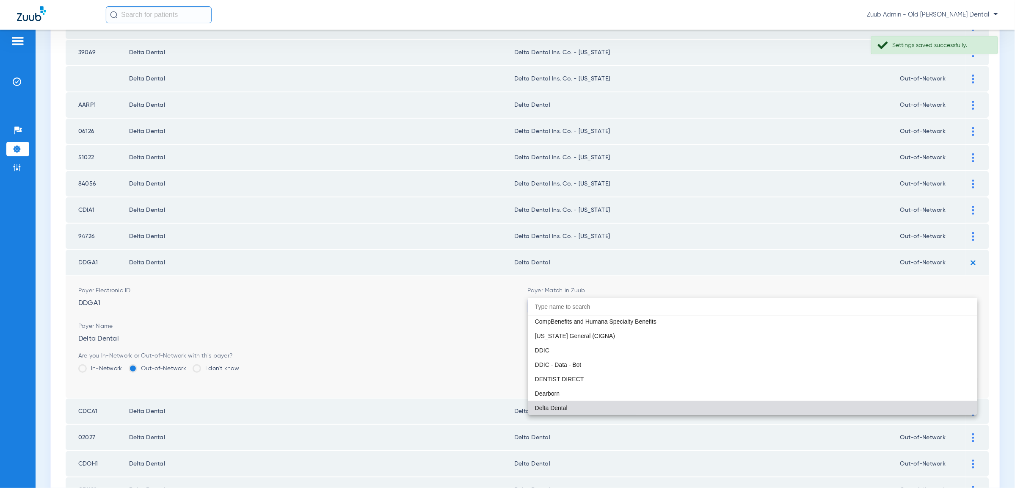
paste input "geor"
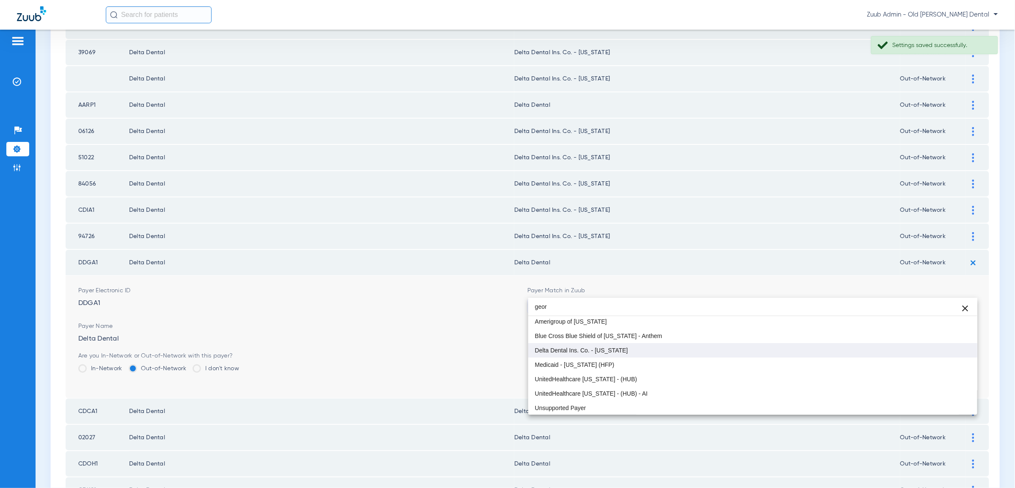
type input "geor"
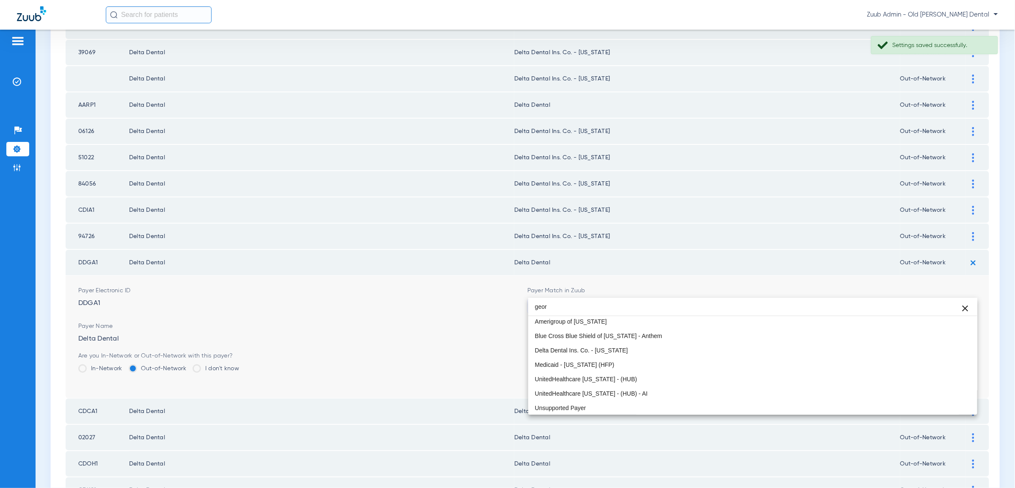
drag, startPoint x: 869, startPoint y: 347, endPoint x: 874, endPoint y: 347, distance: 5.5
click at [870, 347] on mat-option "Delta Dental Ins. Co. - [US_STATE]" at bounding box center [752, 350] width 449 height 14
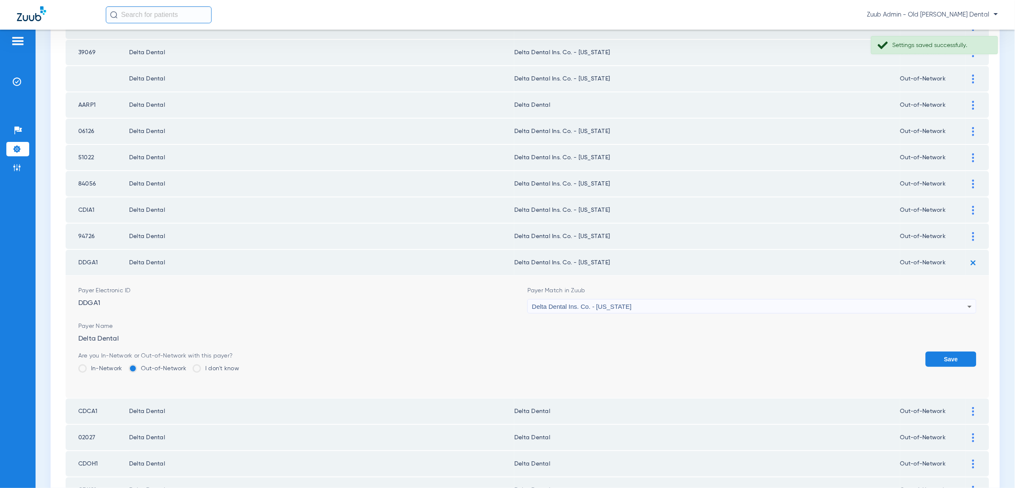
drag, startPoint x: 926, startPoint y: 349, endPoint x: 943, endPoint y: 338, distance: 20.5
click at [931, 351] on button "Save" at bounding box center [951, 358] width 51 height 15
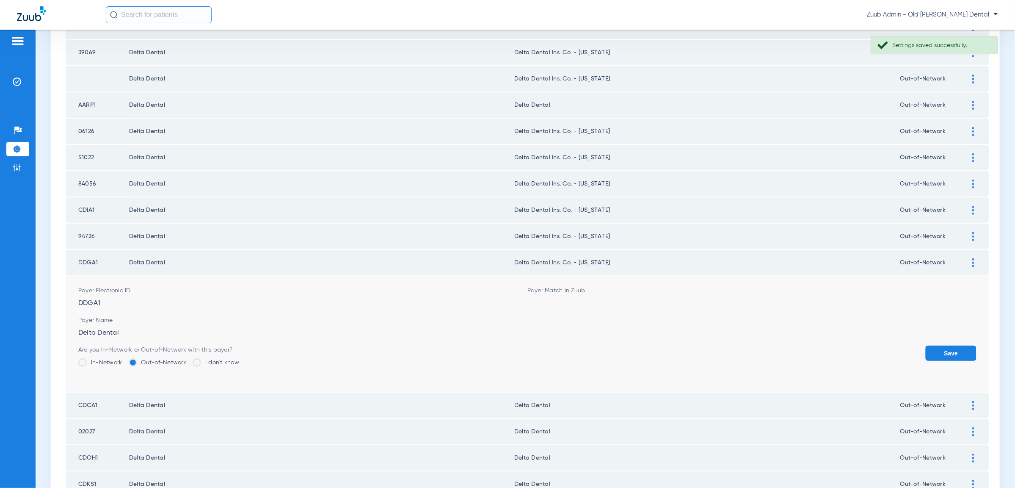
drag, startPoint x: 943, startPoint y: 338, endPoint x: 946, endPoint y: 328, distance: 10.2
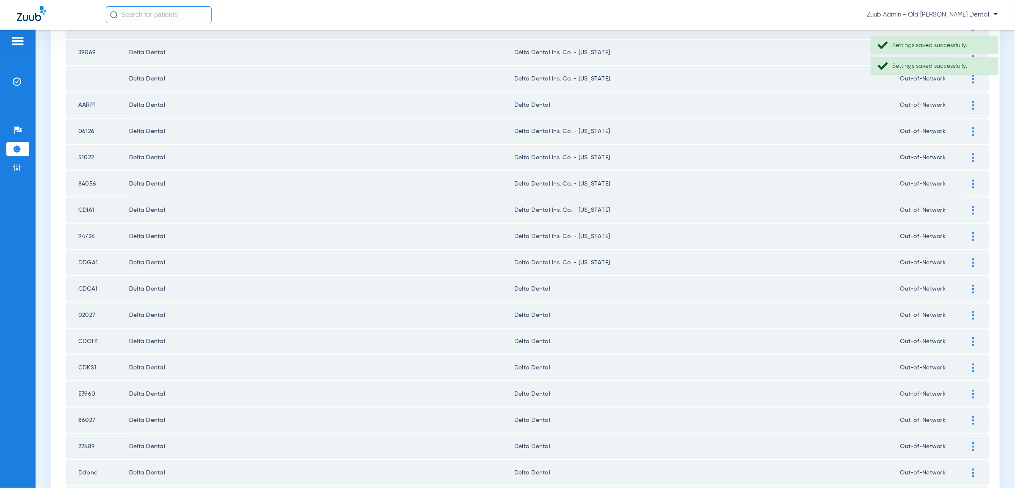
drag, startPoint x: 966, startPoint y: 274, endPoint x: 957, endPoint y: 283, distance: 12.6
click at [966, 284] on div at bounding box center [973, 288] width 15 height 9
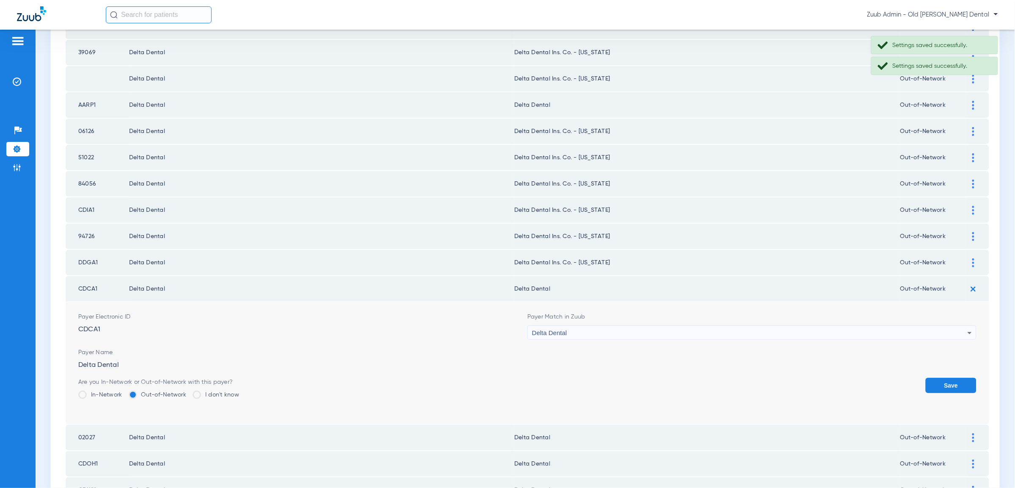
click at [876, 325] on div "Delta Dental" at bounding box center [749, 332] width 435 height 14
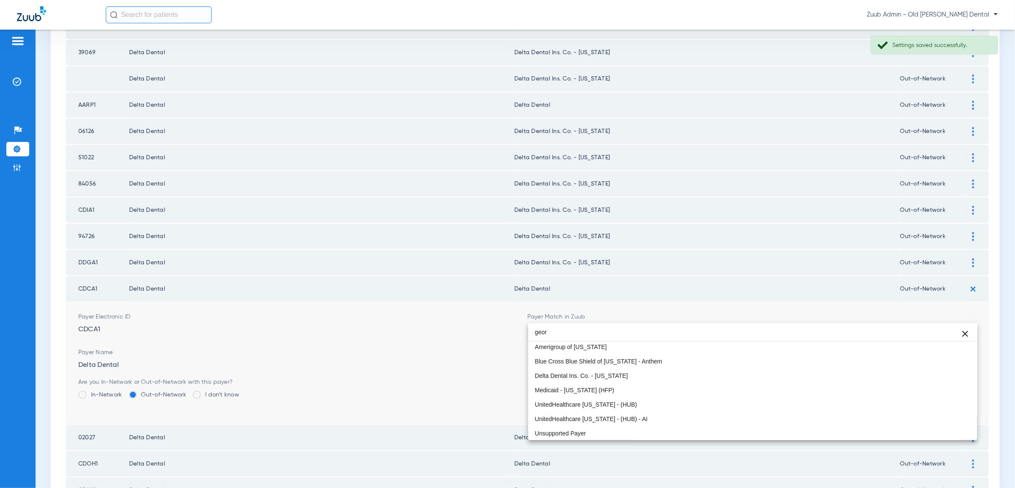
scroll to position [15, 0]
drag, startPoint x: 579, startPoint y: 332, endPoint x: 509, endPoint y: 334, distance: 70.3
click at [509, 334] on div "geor close -- Amerigroup of [US_STATE] Blue Cross Blue Shield of [US_STATE] - A…" at bounding box center [507, 244] width 1015 height 488
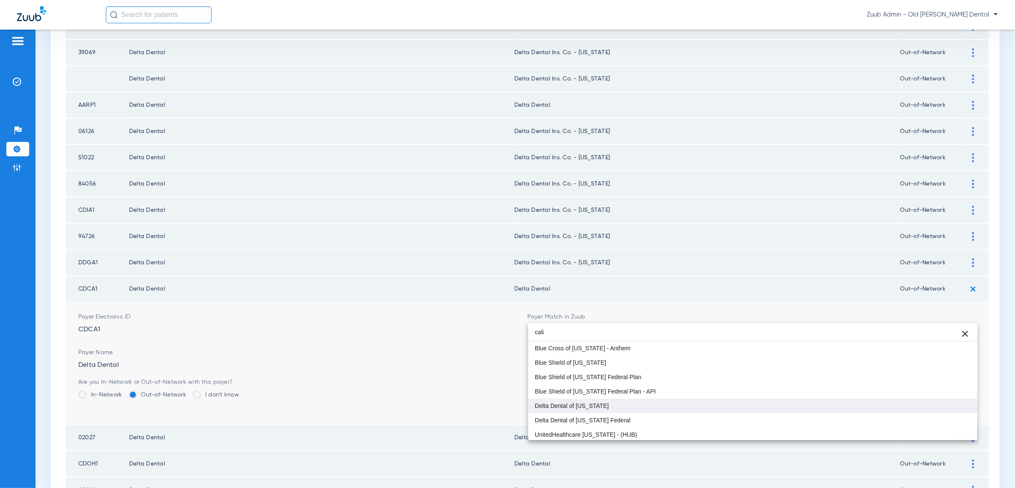
type input "cali"
click at [610, 407] on mat-option "Delta Dental of [US_STATE]" at bounding box center [752, 405] width 449 height 14
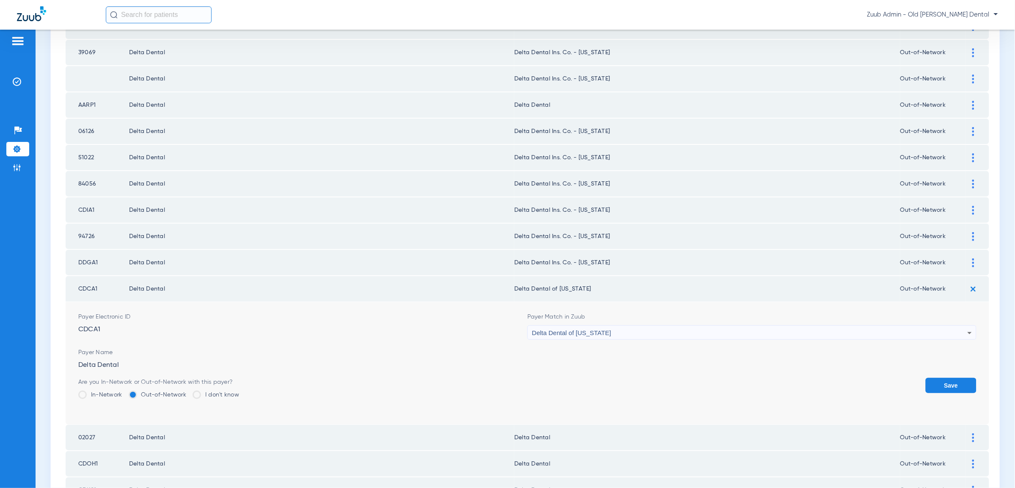
click at [942, 378] on button "Save" at bounding box center [951, 385] width 51 height 15
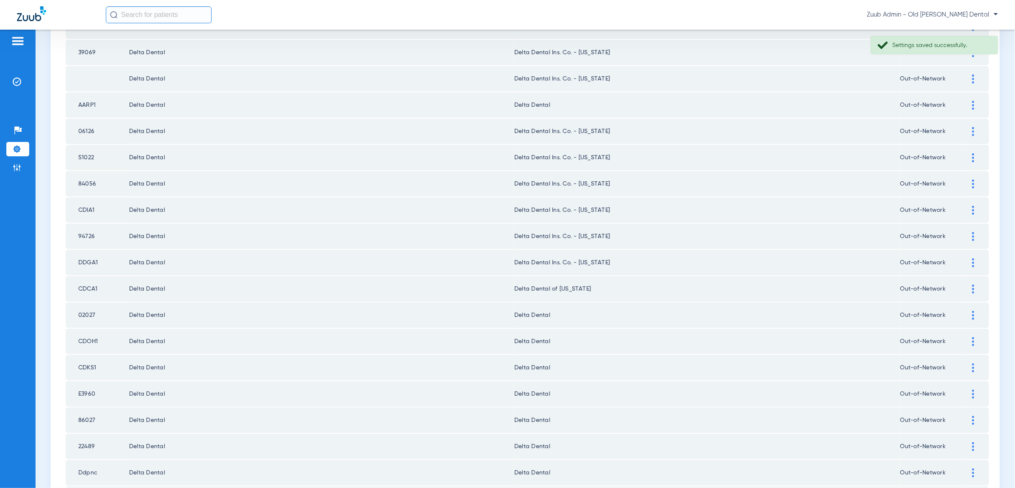
click at [975, 311] on div at bounding box center [973, 315] width 15 height 9
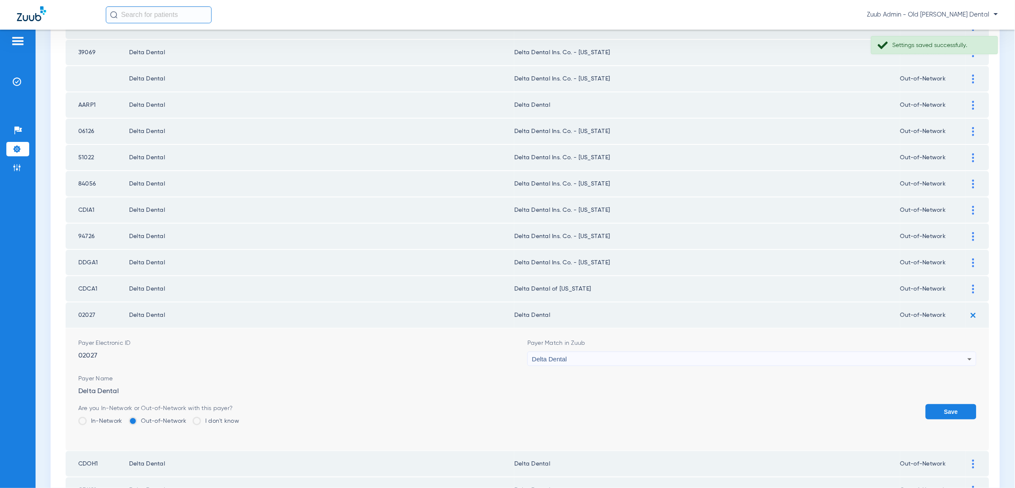
click at [869, 352] on div "Delta Dental" at bounding box center [749, 359] width 435 height 14
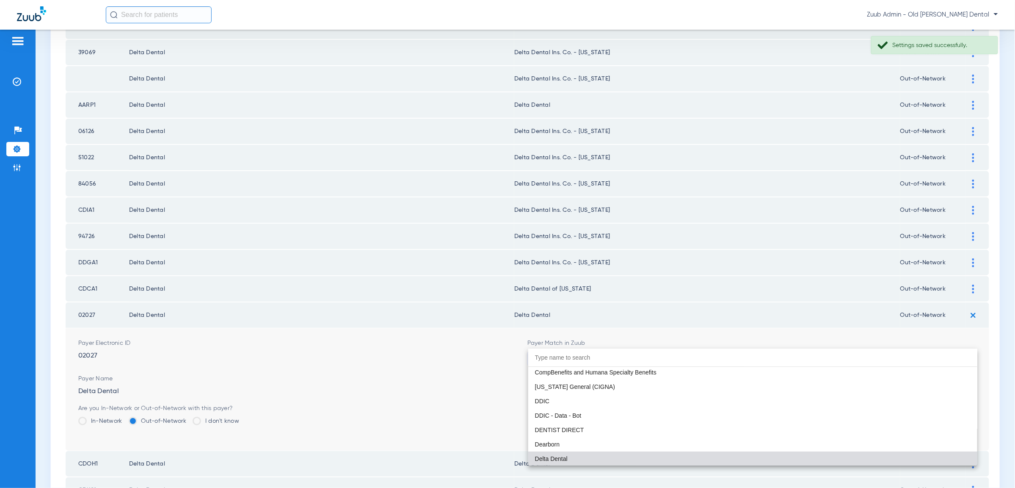
paste input "geor"
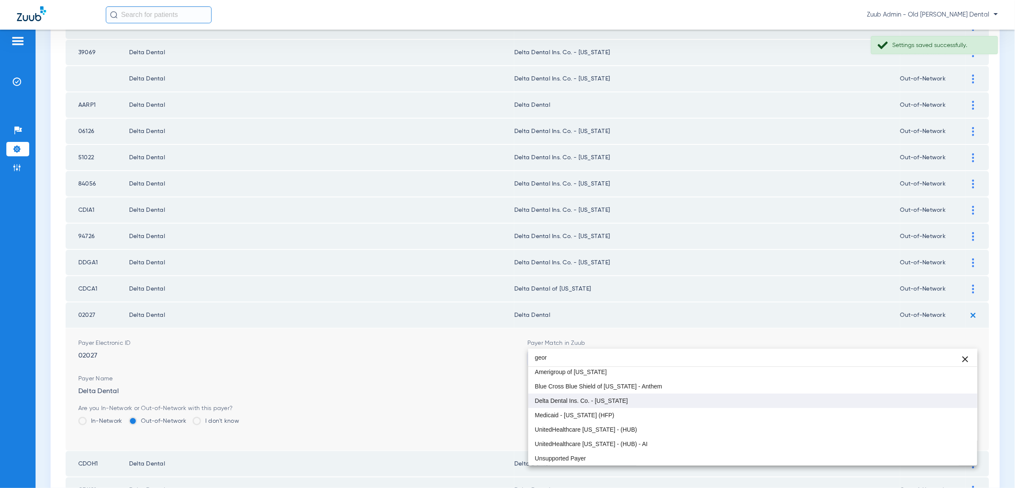
scroll to position [16, 0]
type input "geor"
click at [637, 394] on mat-option "Delta Dental Ins. Co. - [US_STATE]" at bounding box center [752, 401] width 449 height 14
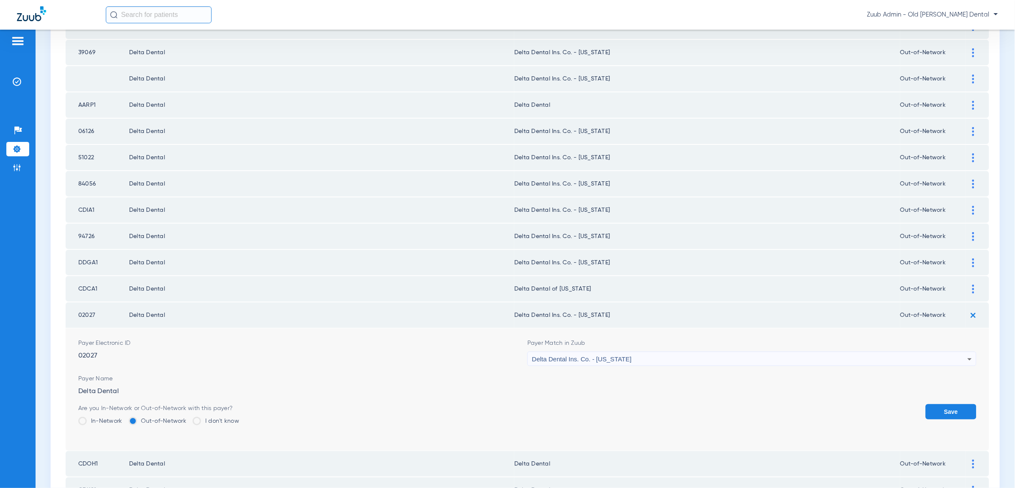
drag, startPoint x: 950, startPoint y: 393, endPoint x: 968, endPoint y: 364, distance: 35.0
click at [950, 404] on button "Save" at bounding box center [951, 411] width 51 height 15
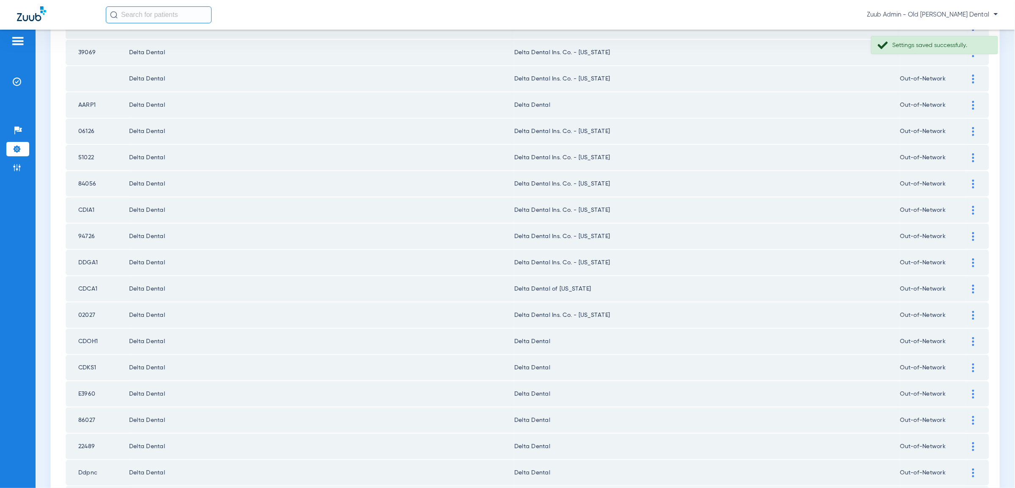
click at [975, 337] on div at bounding box center [973, 341] width 15 height 9
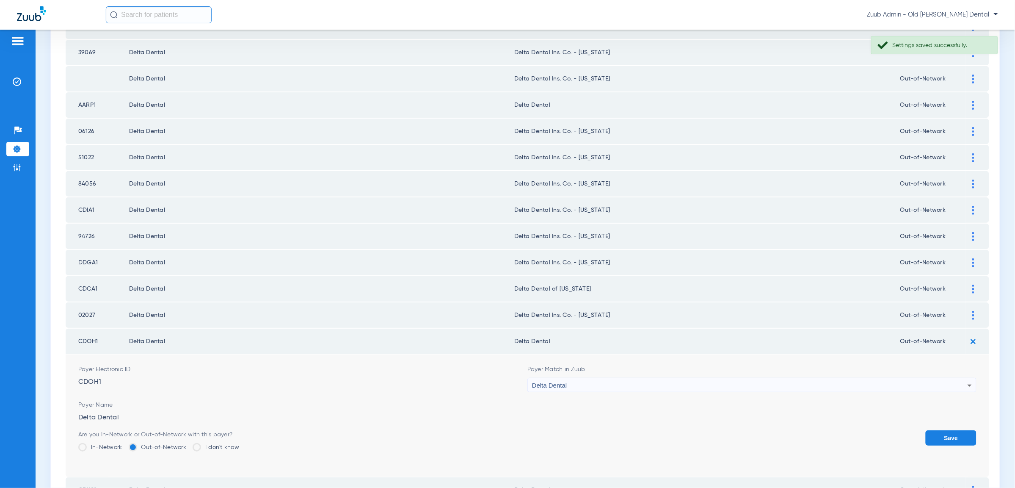
click at [918, 378] on div "Delta Dental" at bounding box center [749, 385] width 435 height 14
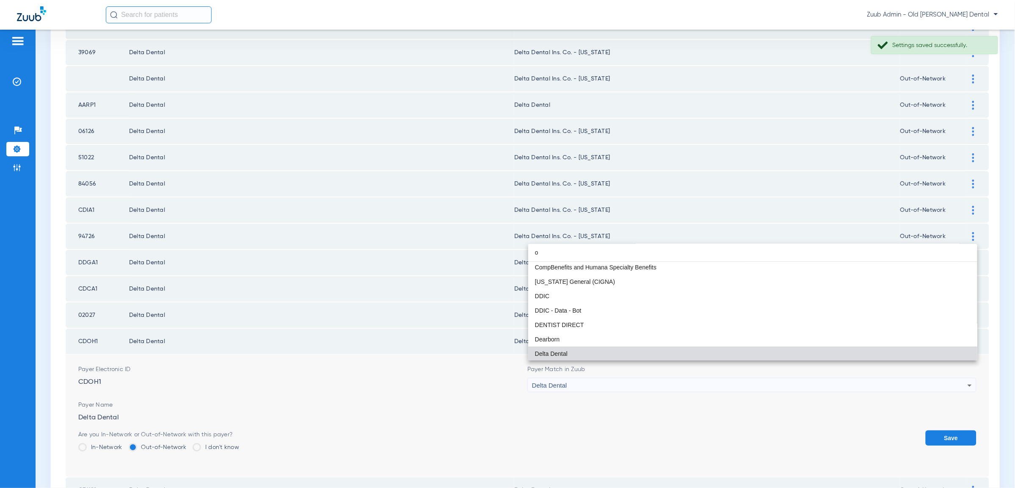
scroll to position [18, 0]
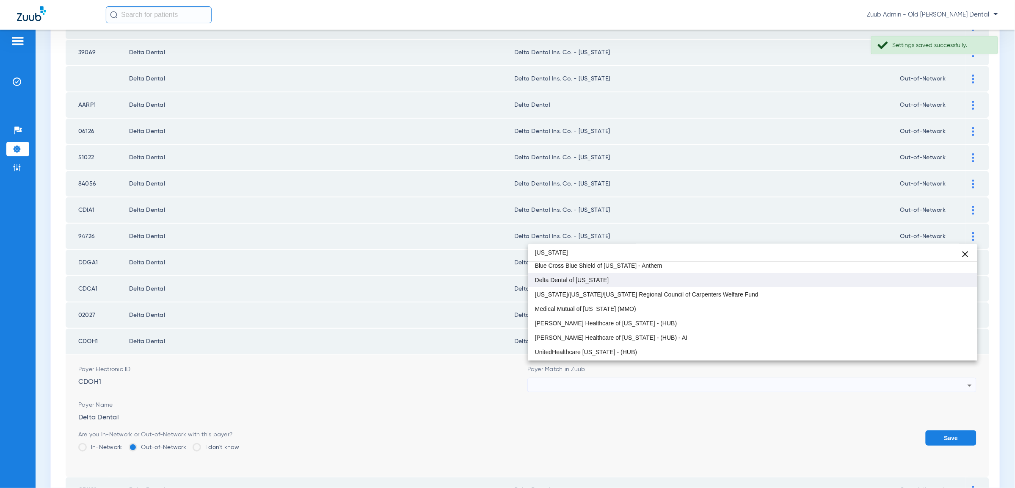
type input "ohio"
drag, startPoint x: 640, startPoint y: 284, endPoint x: 674, endPoint y: 290, distance: 34.4
click at [640, 284] on mat-option "Delta Dental of [US_STATE]" at bounding box center [752, 280] width 449 height 14
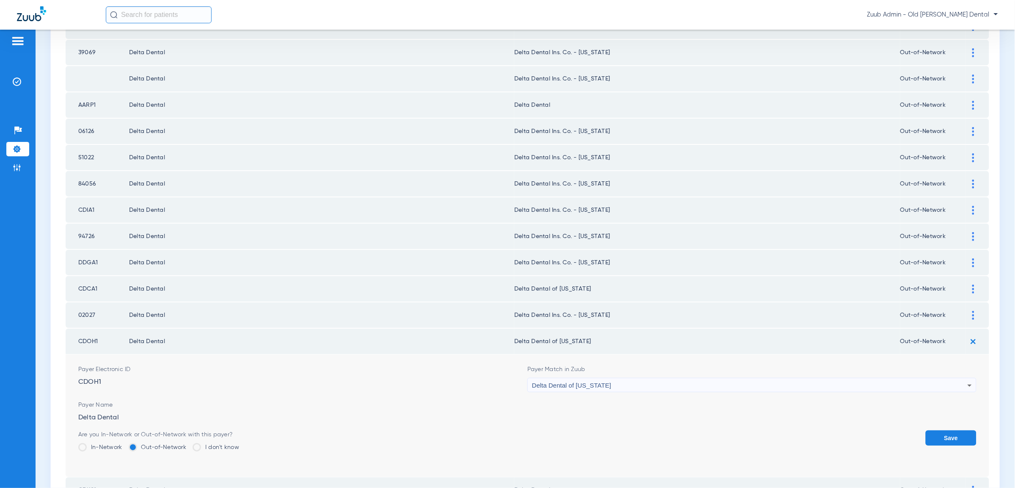
click at [947, 430] on button "Save" at bounding box center [951, 437] width 51 height 15
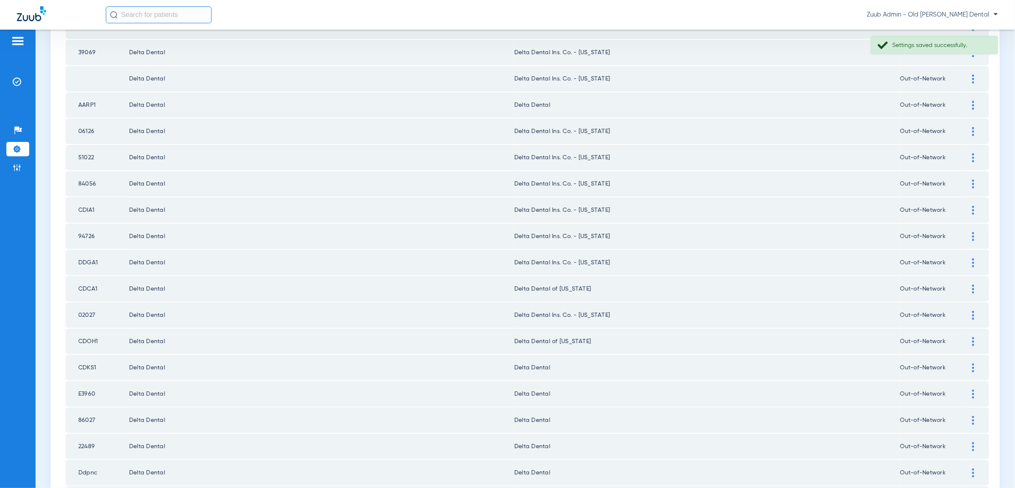
click at [975, 363] on div at bounding box center [973, 367] width 15 height 9
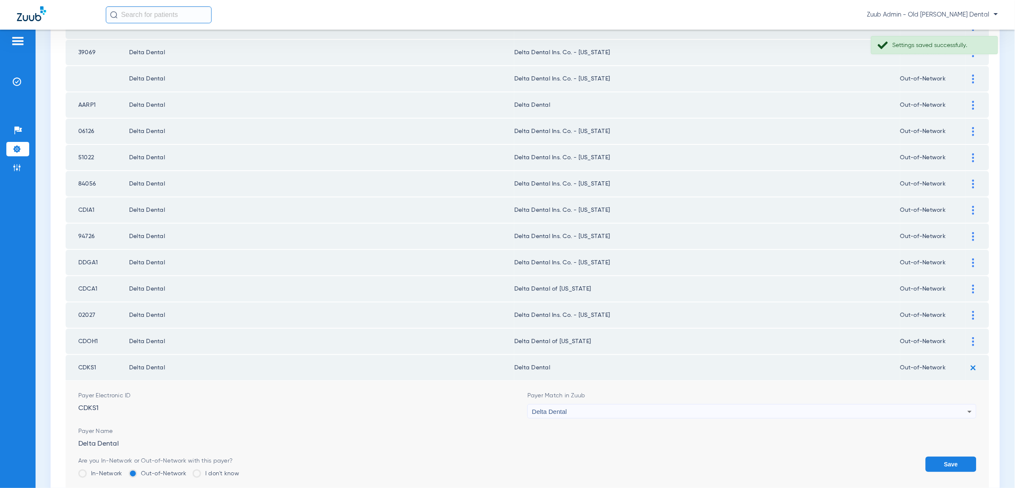
click at [932, 404] on div "Delta Dental" at bounding box center [749, 411] width 435 height 14
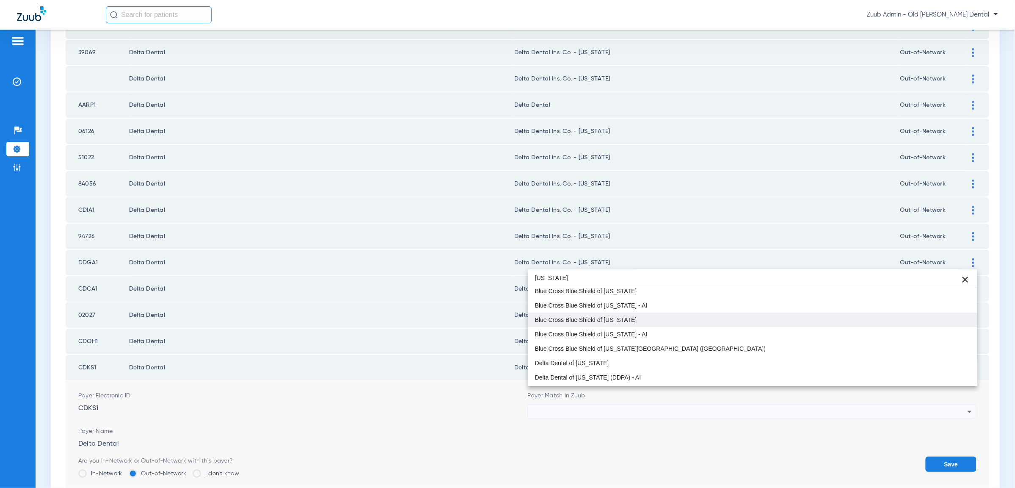
type input "kansas"
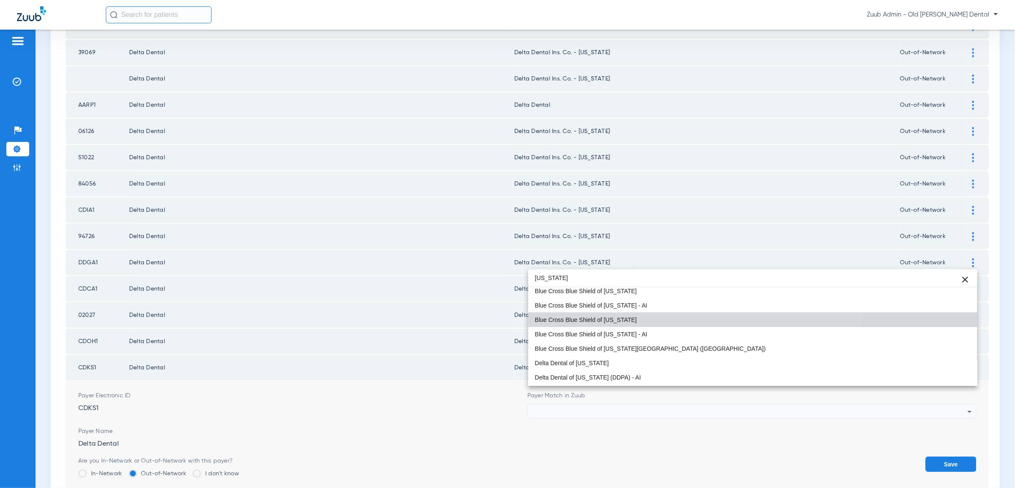
click at [650, 318] on mat-option "Blue Cross Blue Shield of [US_STATE]" at bounding box center [752, 319] width 449 height 14
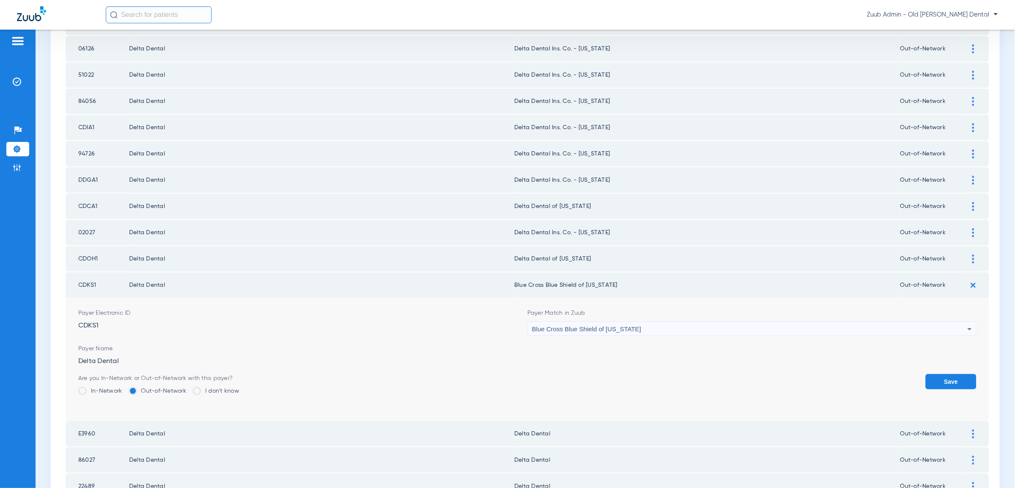
scroll to position [441, 0]
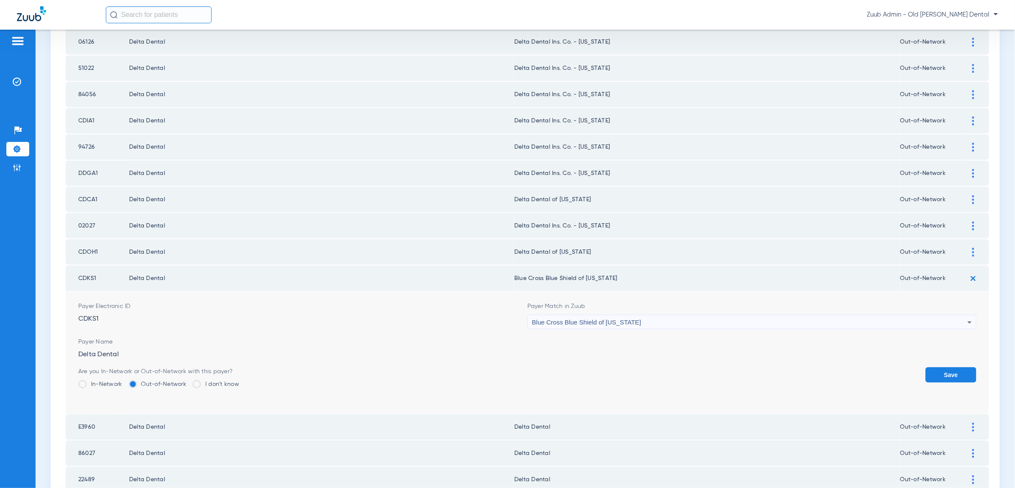
click at [631, 315] on div "Blue Cross Blue Shield of [US_STATE]" at bounding box center [749, 322] width 435 height 14
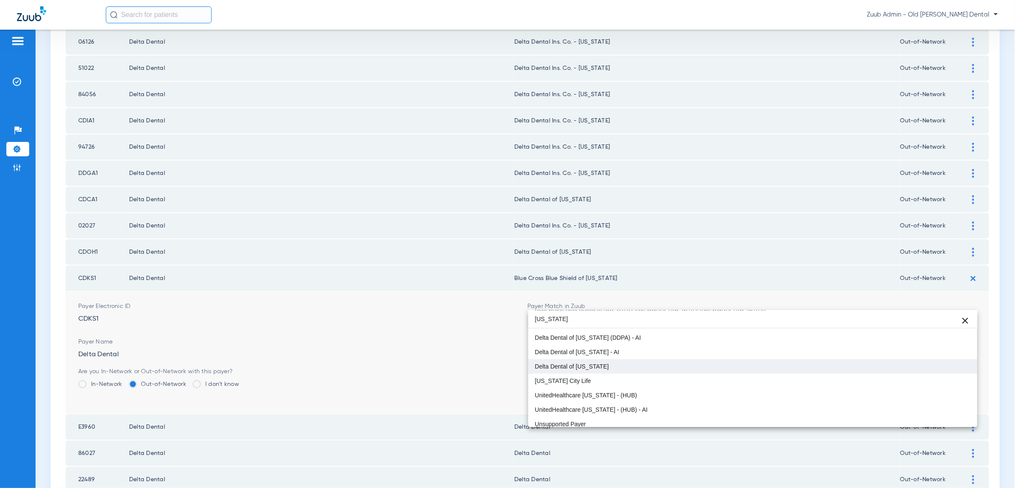
scroll to position [96, 0]
type input "kansas"
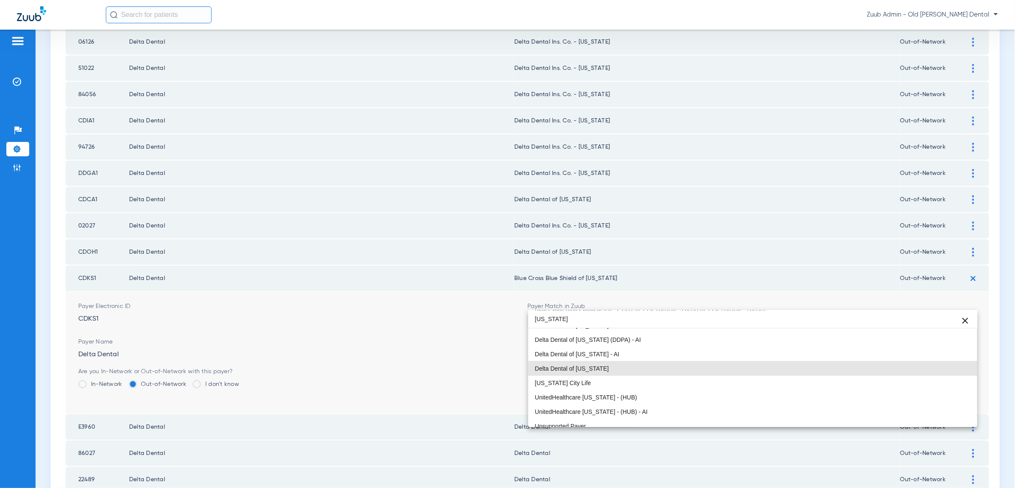
drag, startPoint x: 590, startPoint y: 367, endPoint x: 655, endPoint y: 367, distance: 64.8
click at [590, 366] on span "Delta Dental of [US_STATE]" at bounding box center [572, 368] width 74 height 6
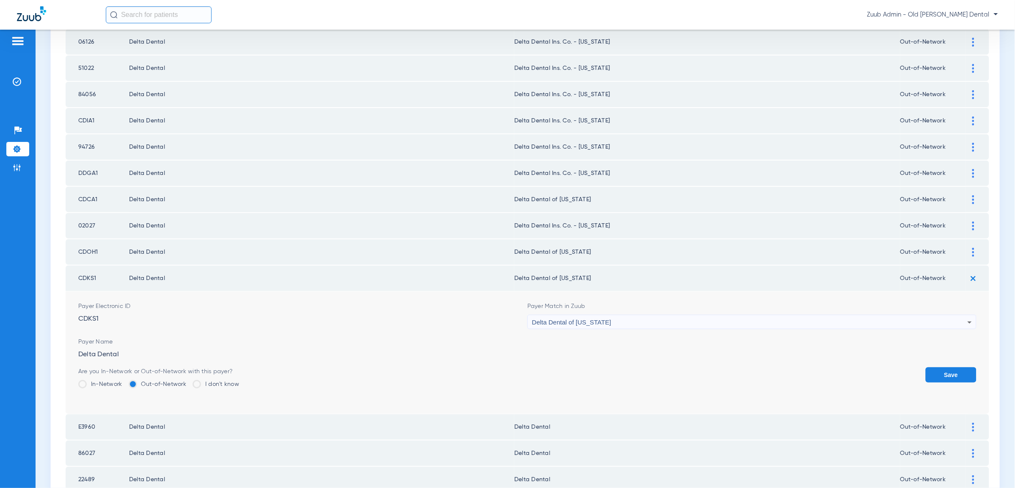
click at [926, 367] on button "Save" at bounding box center [951, 374] width 51 height 15
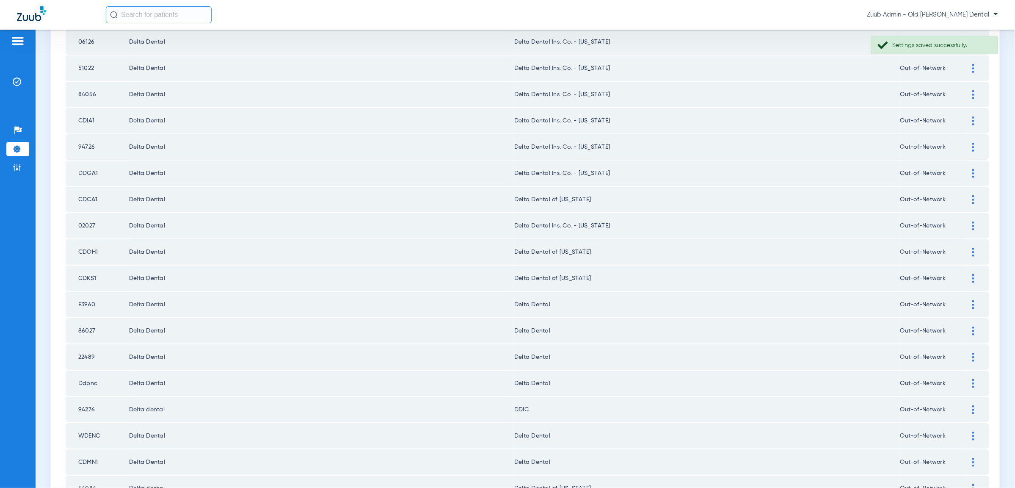
click at [971, 300] on div at bounding box center [973, 304] width 15 height 9
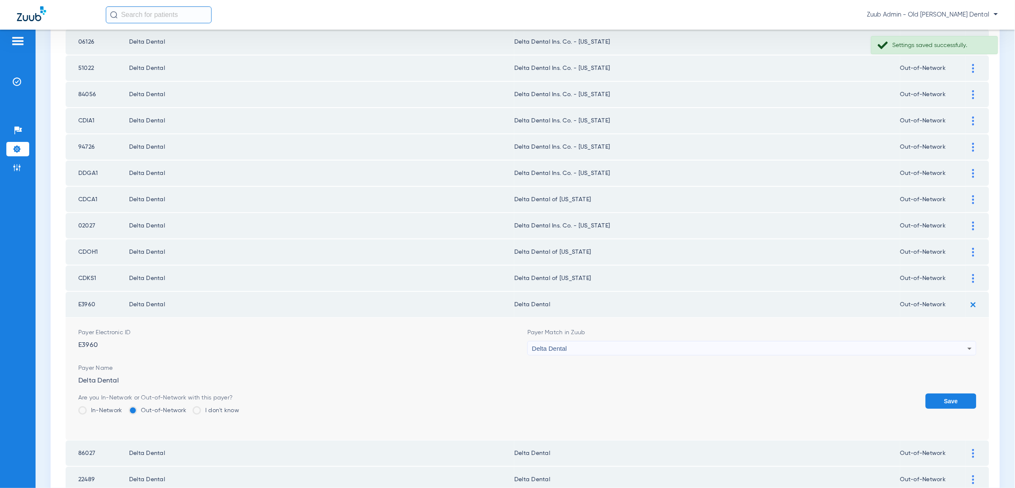
click at [573, 341] on div "Delta Dental" at bounding box center [749, 348] width 435 height 14
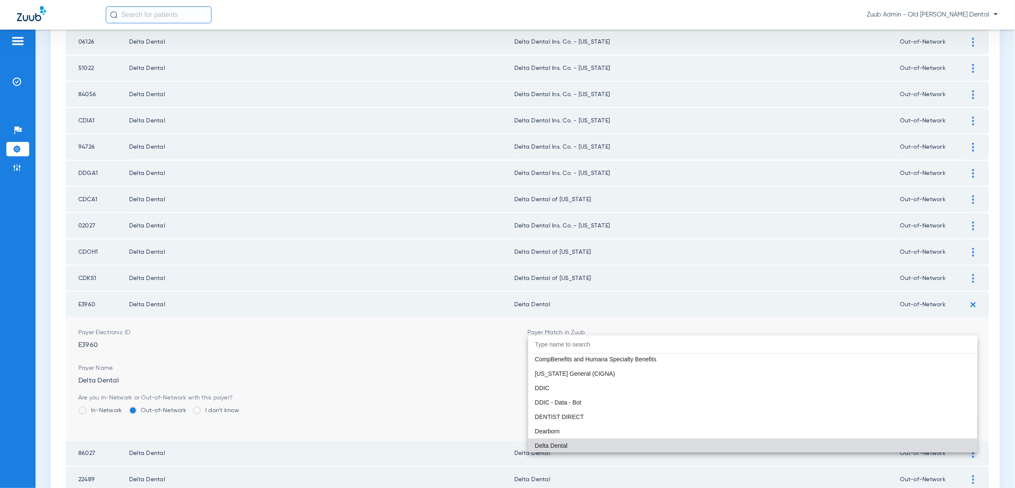
paste input "geor"
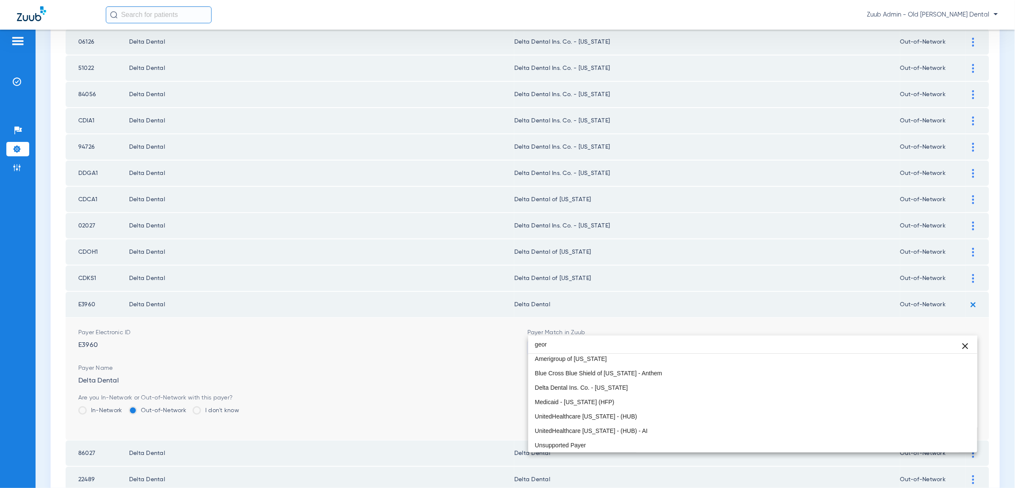
scroll to position [16, 0]
type input "geor"
drag, startPoint x: 610, startPoint y: 390, endPoint x: 674, endPoint y: 391, distance: 63.9
click at [611, 390] on span "Delta Dental Ins. Co. - [US_STATE]" at bounding box center [581, 388] width 93 height 6
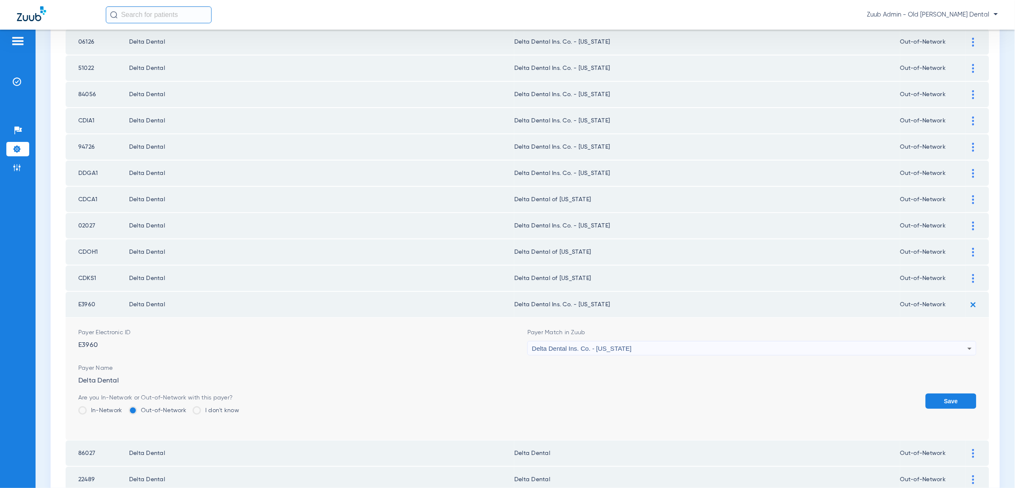
click at [939, 393] on button "Save" at bounding box center [951, 400] width 51 height 15
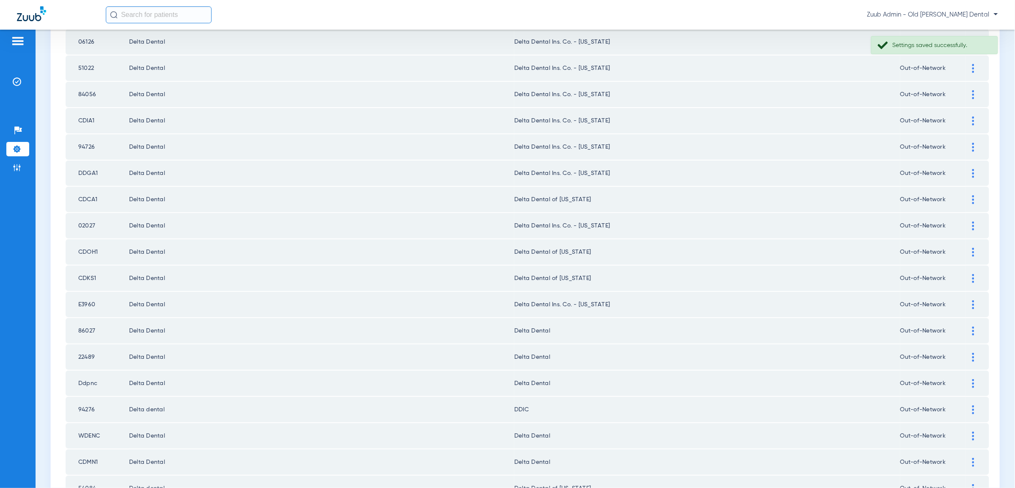
click at [974, 326] on img at bounding box center [973, 330] width 2 height 9
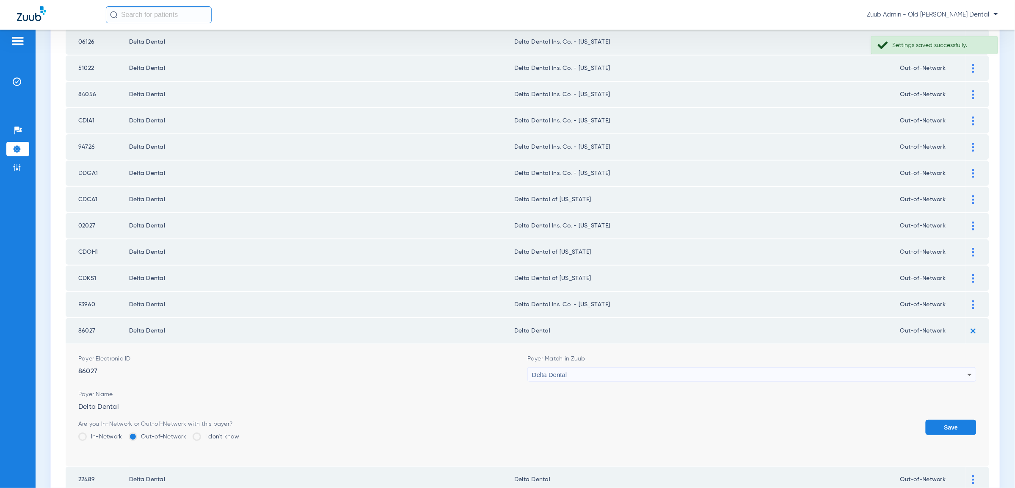
click at [704, 367] on div "Delta Dental" at bounding box center [749, 374] width 435 height 14
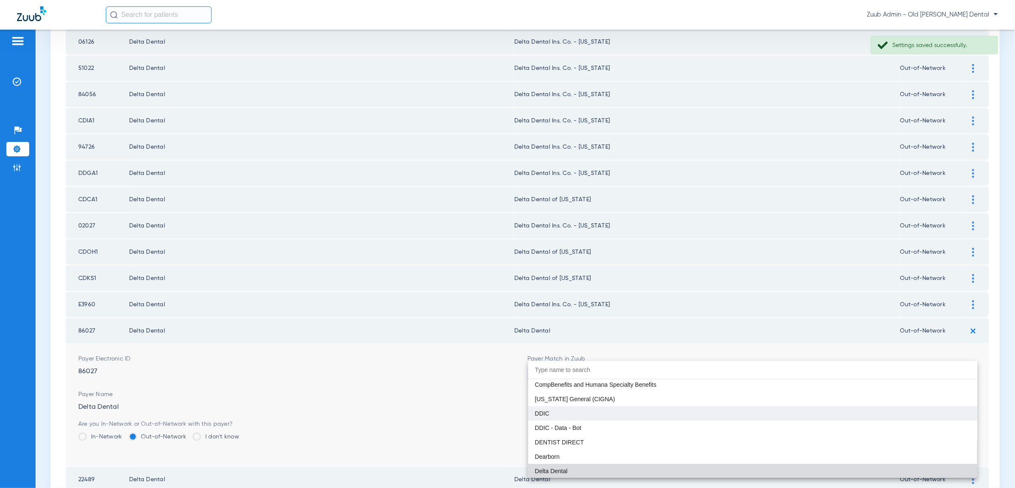
paste input "geor"
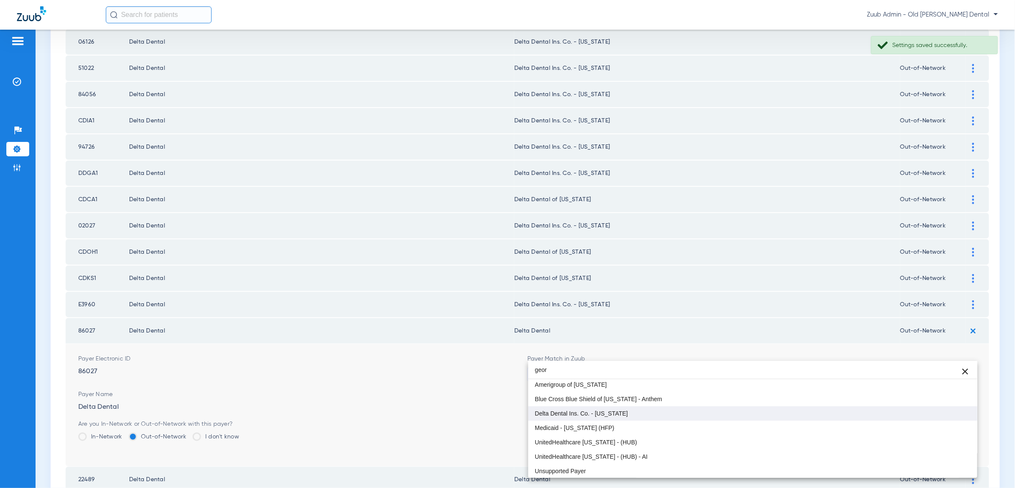
type input "geor"
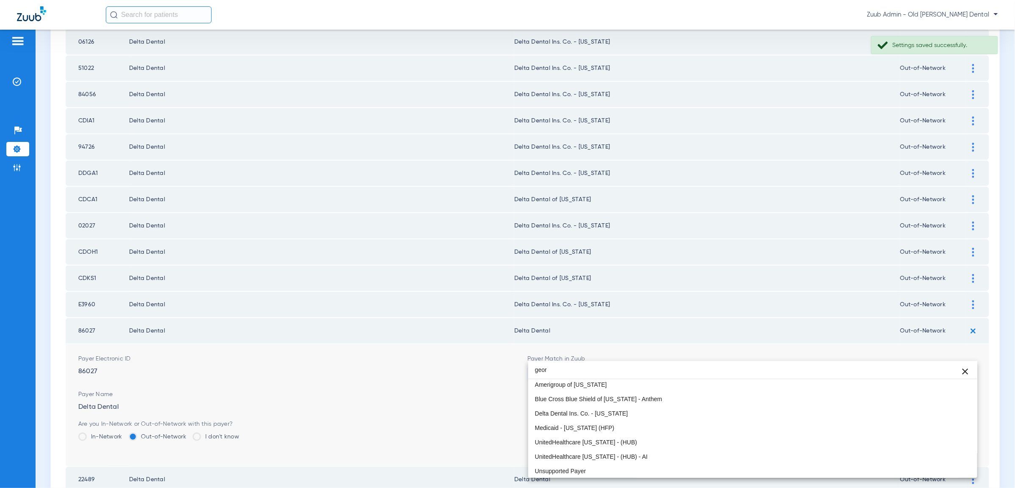
drag, startPoint x: 645, startPoint y: 417, endPoint x: 819, endPoint y: 408, distance: 174.6
click at [645, 417] on mat-option "Delta Dental Ins. Co. - [US_STATE]" at bounding box center [752, 413] width 449 height 14
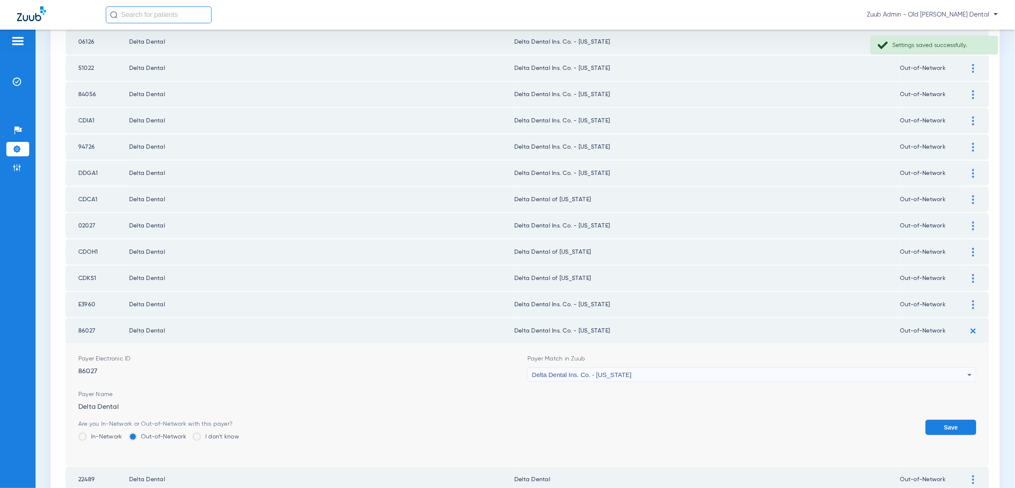
drag, startPoint x: 940, startPoint y: 406, endPoint x: 961, endPoint y: 372, distance: 39.7
click at [941, 419] on button "Save" at bounding box center [951, 426] width 51 height 15
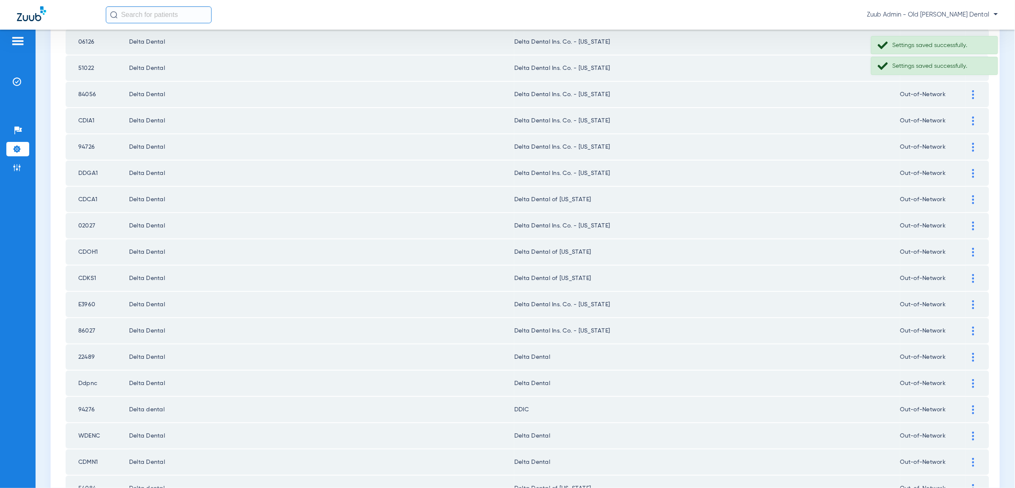
click at [974, 353] on img at bounding box center [973, 357] width 2 height 9
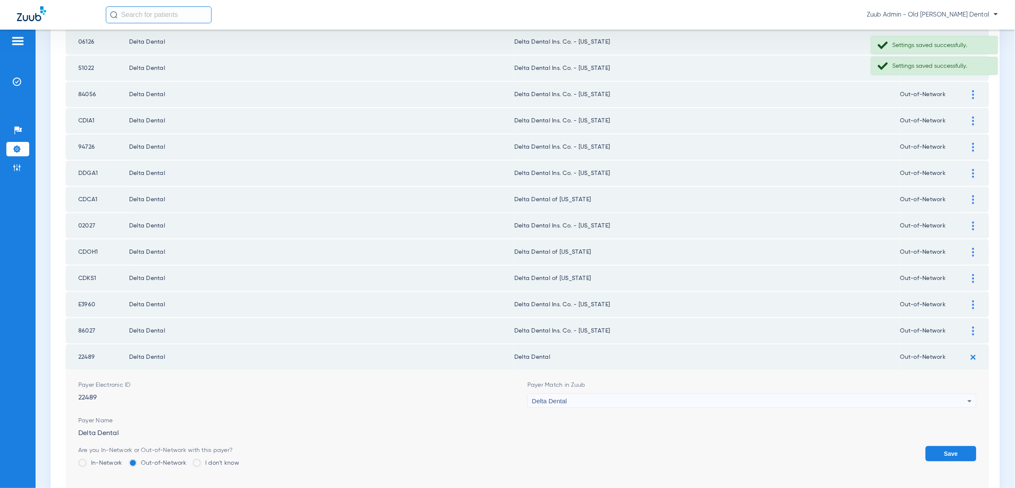
click at [556, 397] on span "Delta Dental" at bounding box center [549, 400] width 35 height 7
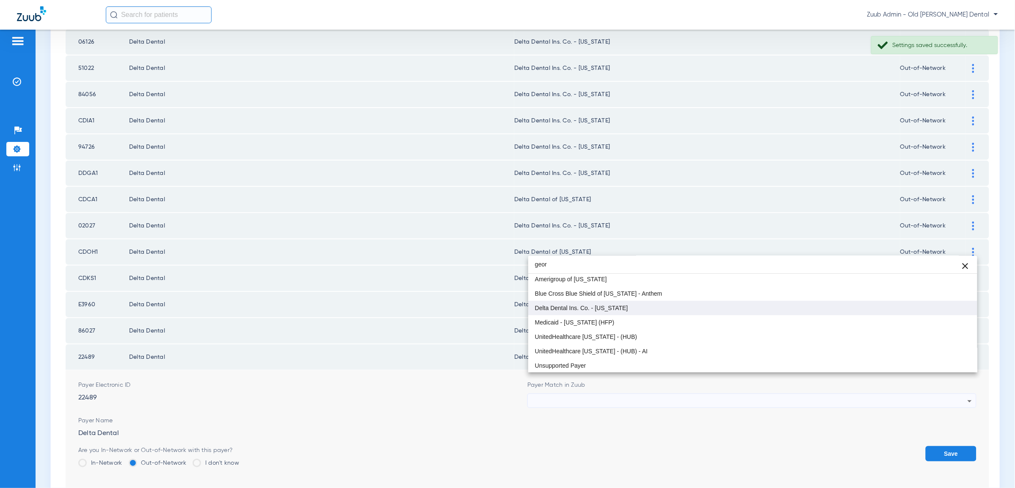
type input "geor"
click at [571, 306] on span "Delta Dental Ins. Co. - [US_STATE]" at bounding box center [581, 308] width 93 height 6
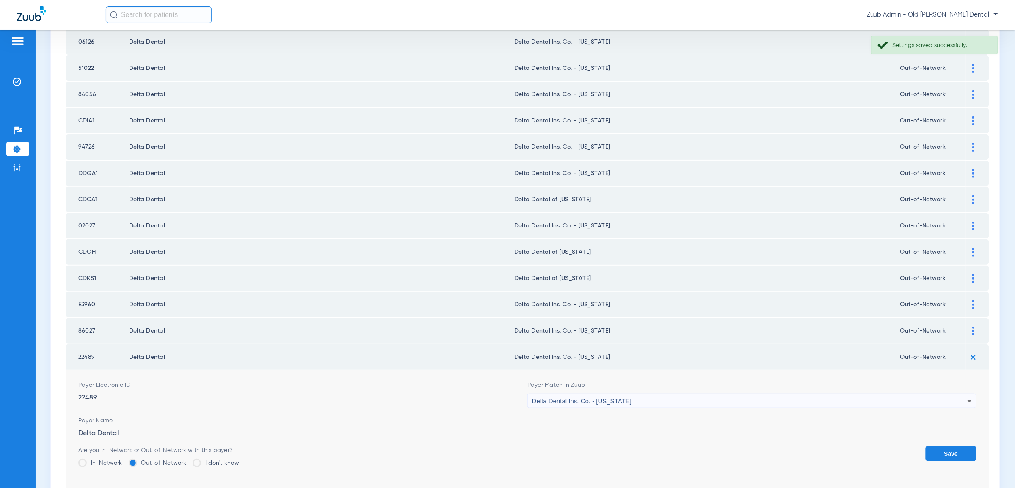
click at [945, 446] on button "Save" at bounding box center [951, 453] width 51 height 15
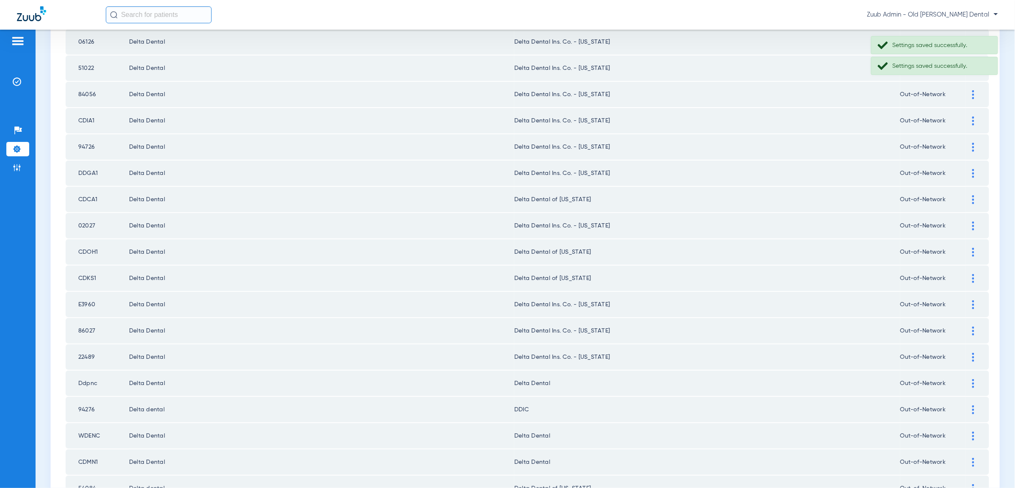
click at [972, 379] on img at bounding box center [973, 383] width 2 height 9
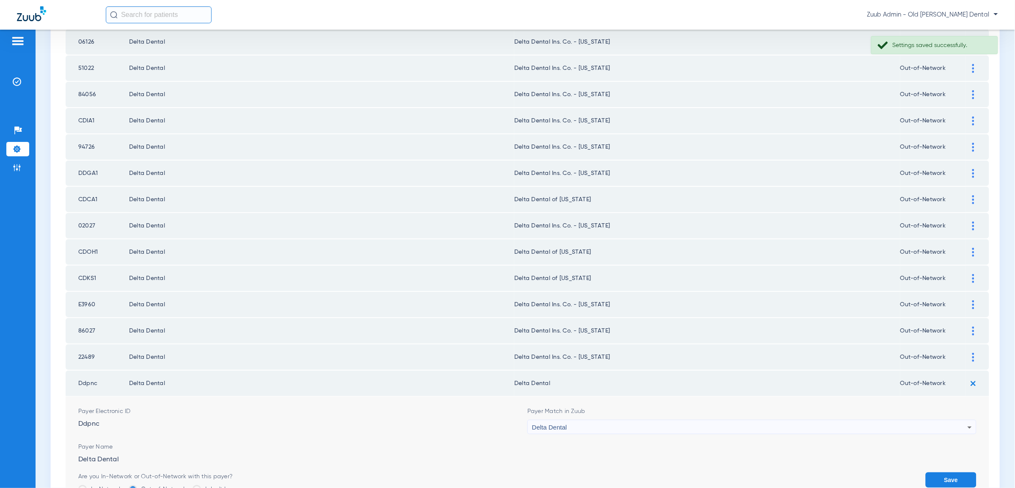
click at [557, 423] on span "Delta Dental" at bounding box center [549, 426] width 35 height 7
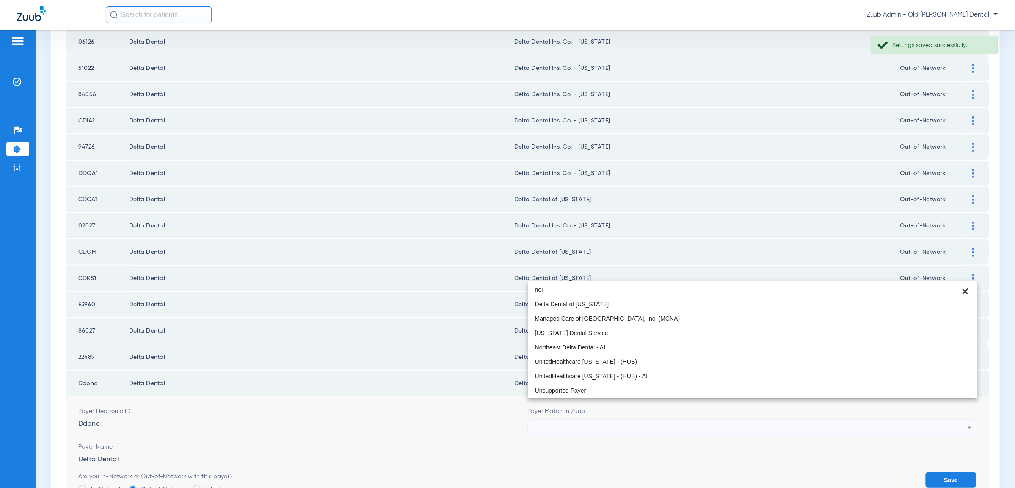
scroll to position [18, 0]
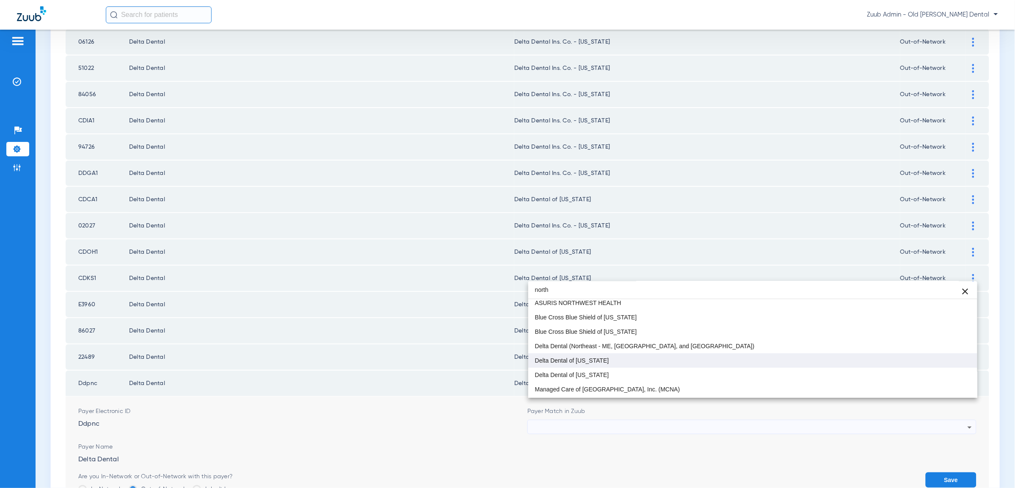
type input "north"
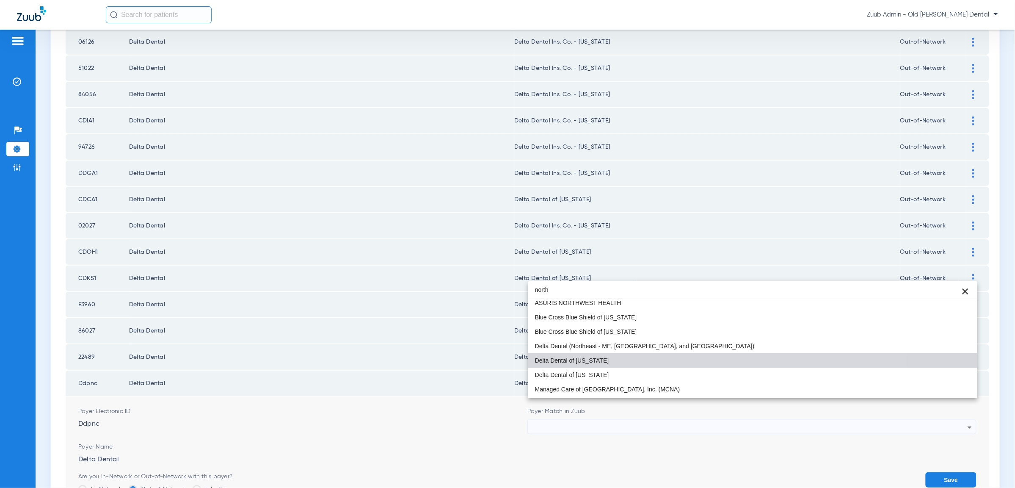
click at [565, 361] on span "Delta Dental of [US_STATE]" at bounding box center [572, 360] width 74 height 6
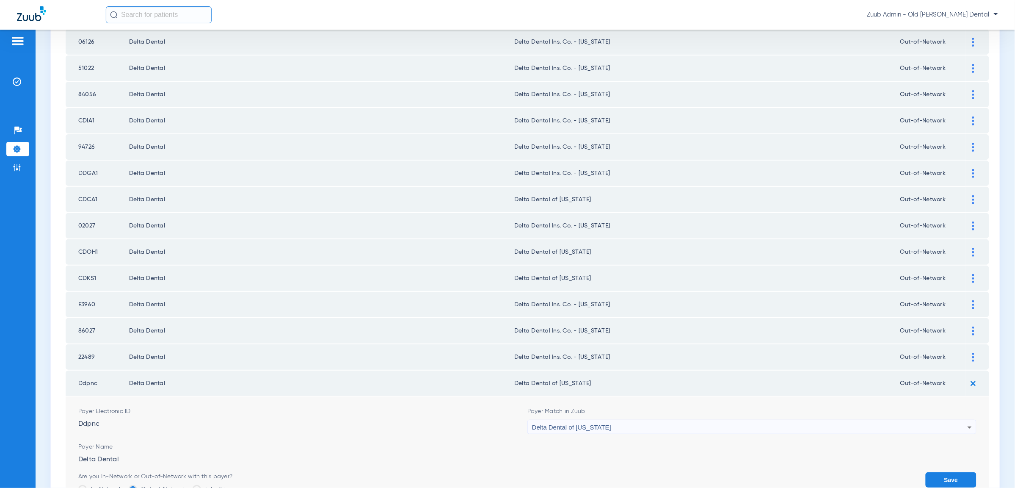
click at [942, 472] on button "Save" at bounding box center [951, 479] width 51 height 15
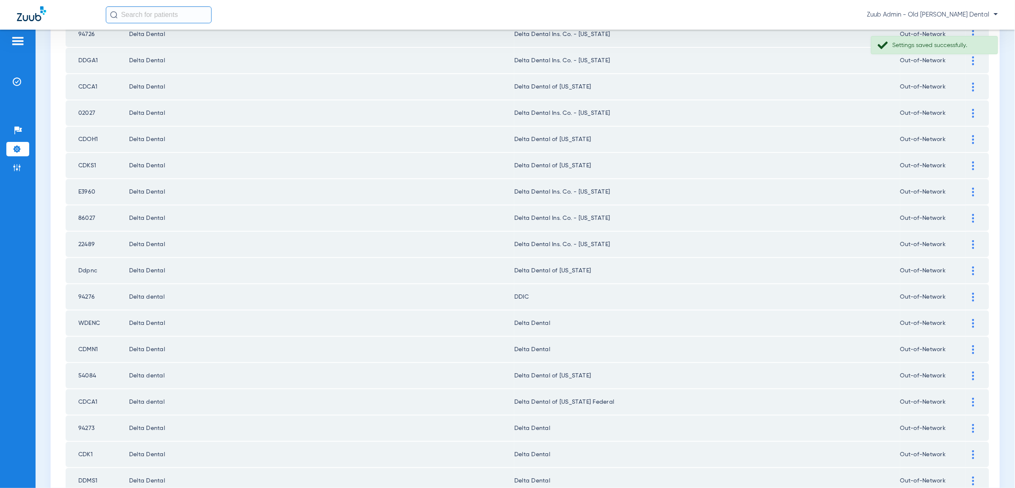
scroll to position [557, 0]
click at [974, 289] on img at bounding box center [973, 293] width 2 height 9
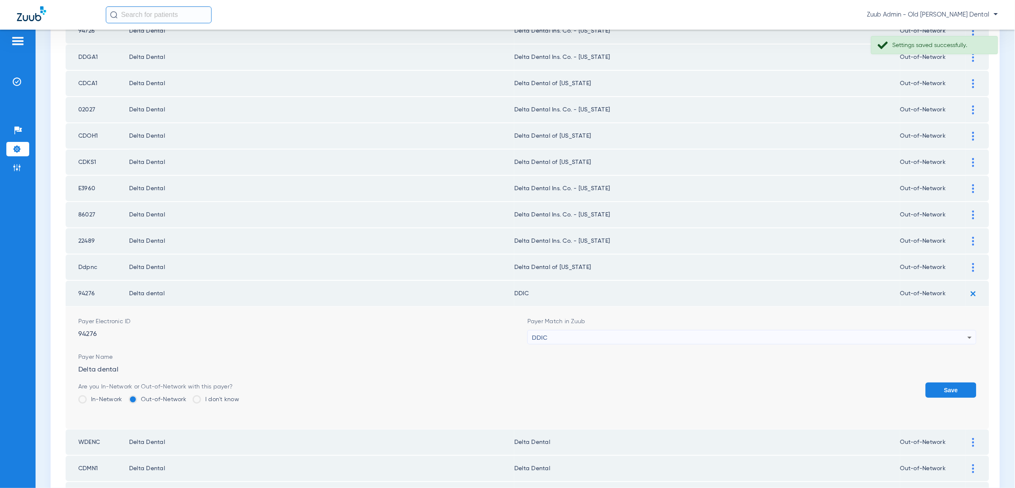
click at [873, 330] on div "DDIC" at bounding box center [749, 337] width 435 height 14
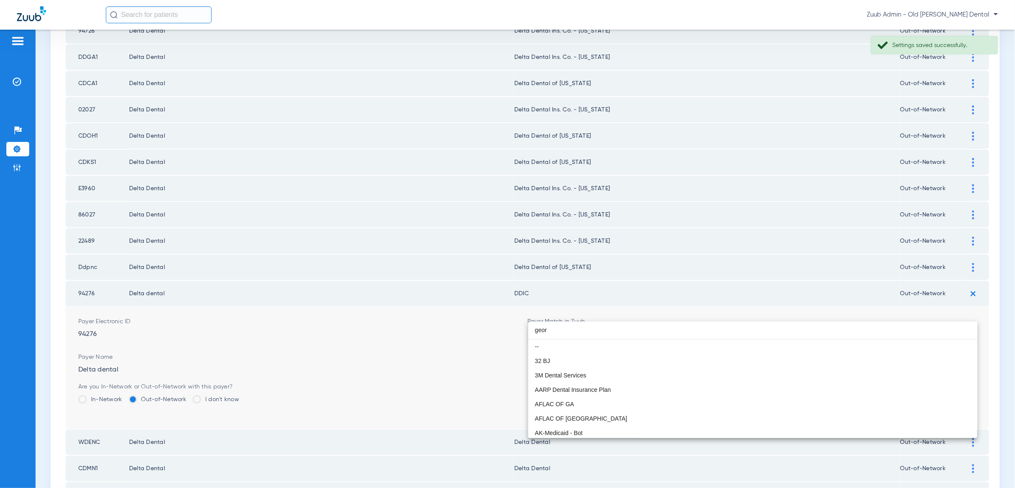
scroll to position [16, 0]
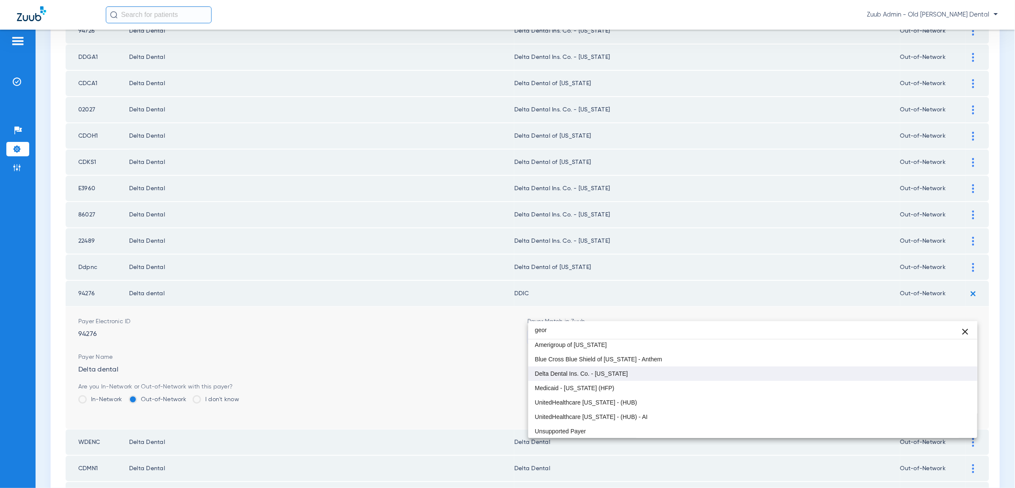
type input "geor"
click at [653, 372] on mat-option "Delta Dental Ins. Co. - [US_STATE]" at bounding box center [752, 373] width 449 height 14
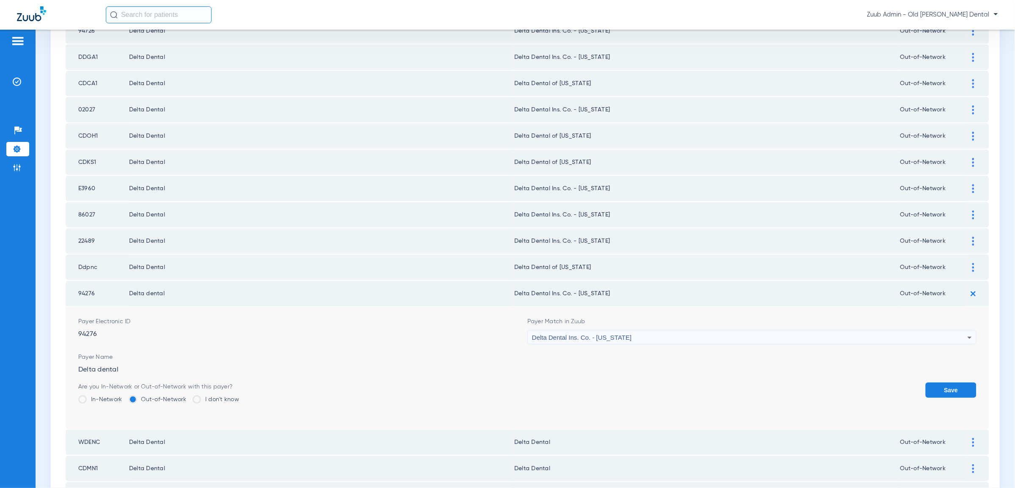
click at [967, 382] on button "Save" at bounding box center [951, 389] width 51 height 15
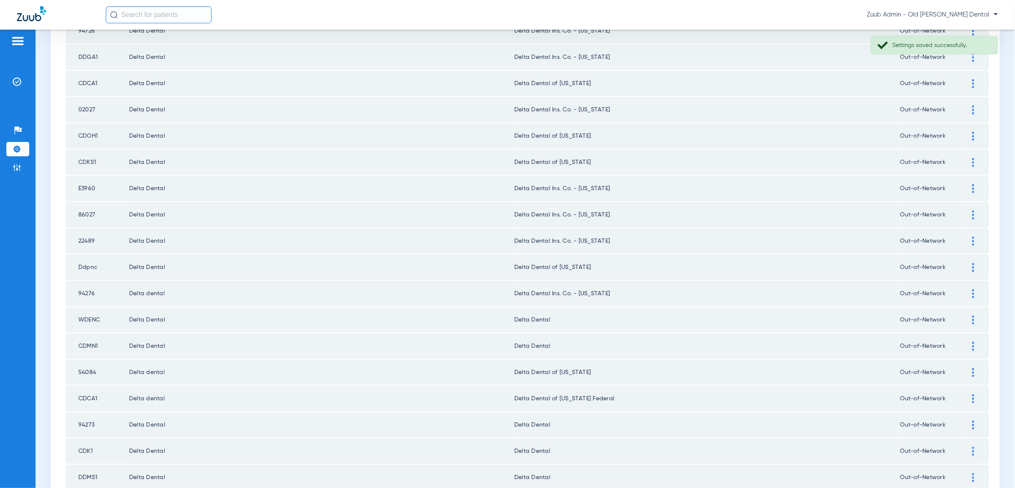
click at [976, 315] on div at bounding box center [973, 319] width 15 height 9
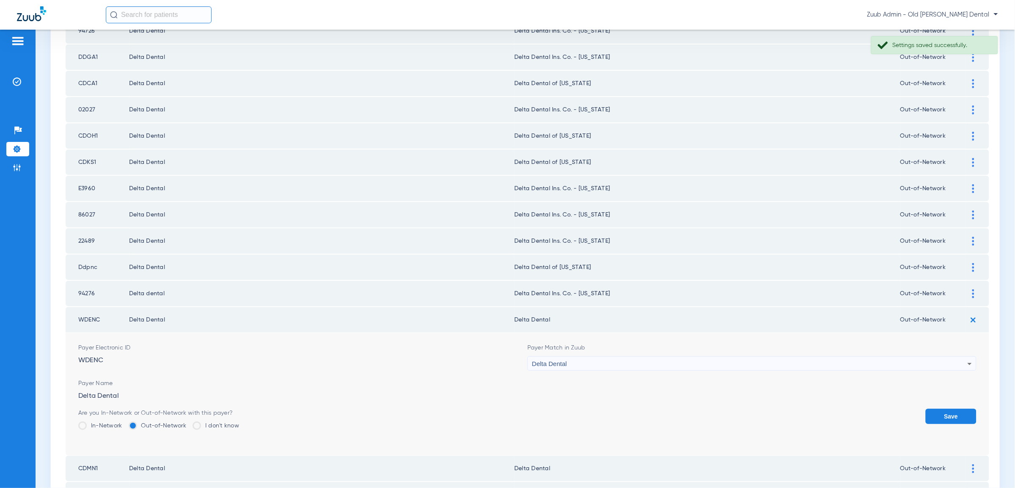
click at [854, 356] on div "Delta Dental" at bounding box center [749, 363] width 435 height 14
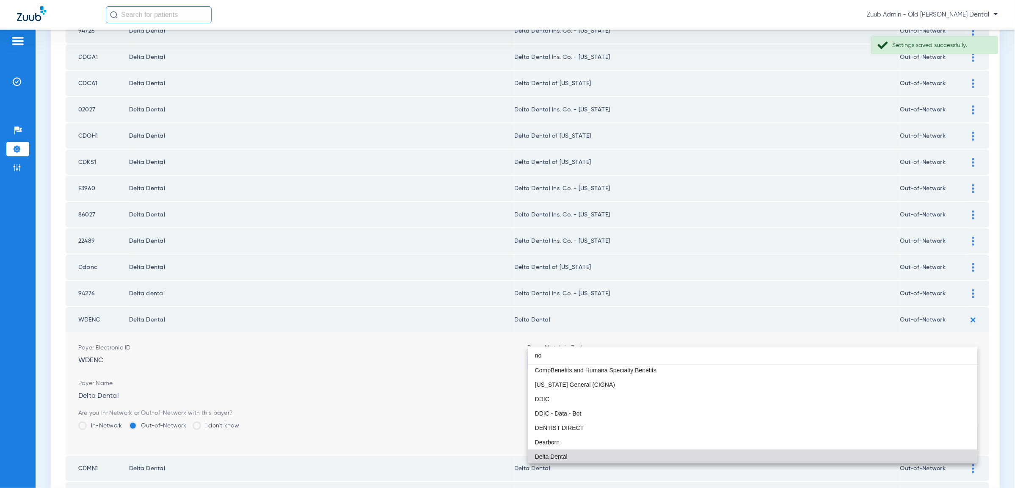
scroll to position [18, 0]
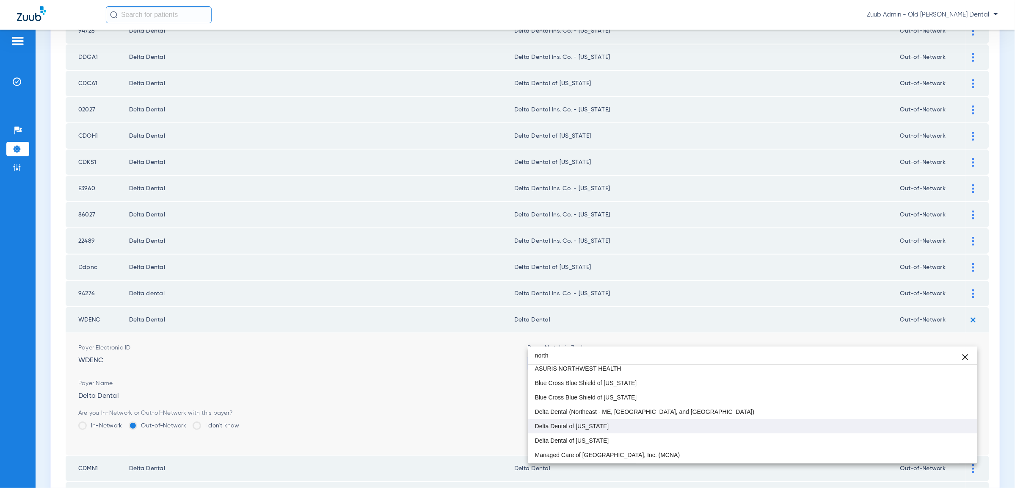
type input "north"
drag, startPoint x: 713, startPoint y: 421, endPoint x: 761, endPoint y: 419, distance: 48.3
click at [714, 421] on mat-option "Delta Dental of [US_STATE]" at bounding box center [752, 427] width 449 height 14
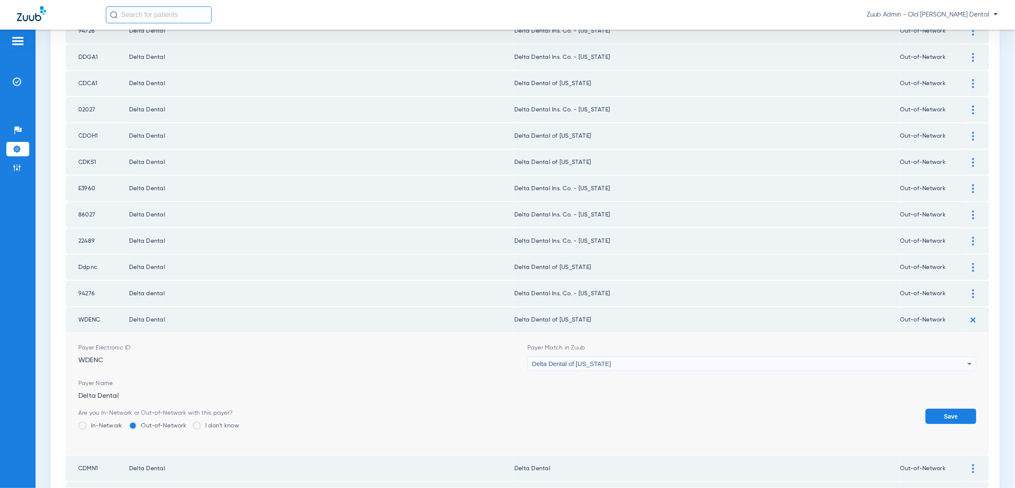
drag, startPoint x: 937, startPoint y: 391, endPoint x: 917, endPoint y: 391, distance: 19.5
click at [937, 408] on button "Save" at bounding box center [951, 415] width 51 height 15
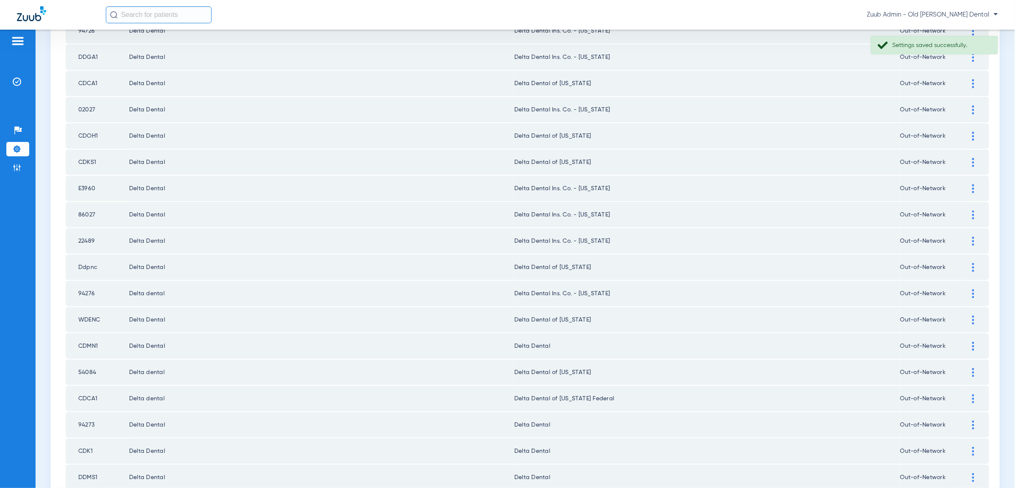
drag, startPoint x: 973, startPoint y: 322, endPoint x: 959, endPoint y: 328, distance: 15.2
click at [973, 342] on img at bounding box center [973, 346] width 2 height 9
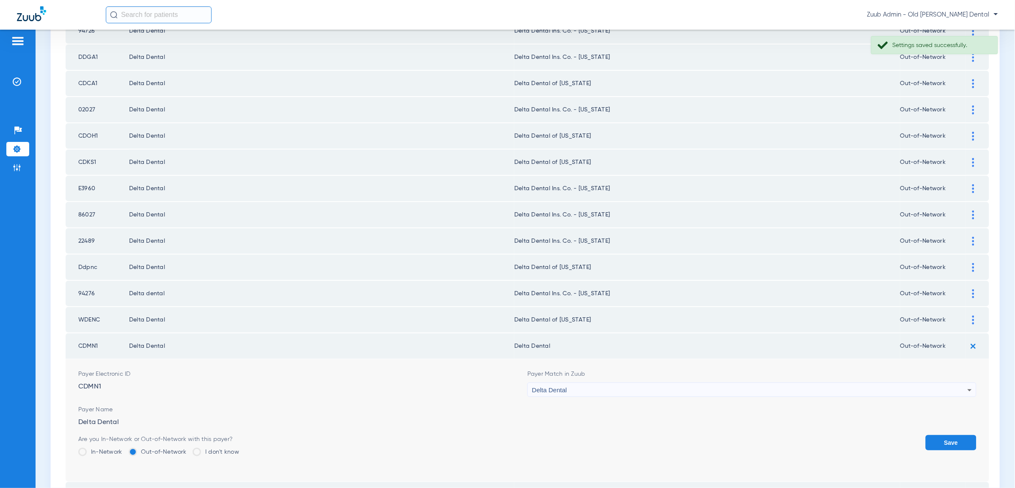
click at [678, 383] on div "Delta Dental" at bounding box center [749, 390] width 435 height 14
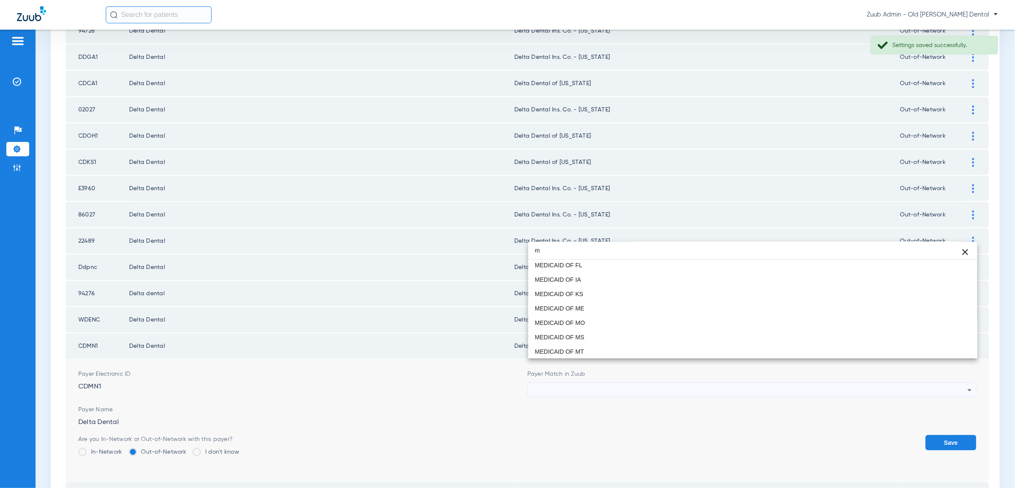
scroll to position [18, 0]
type input "m"
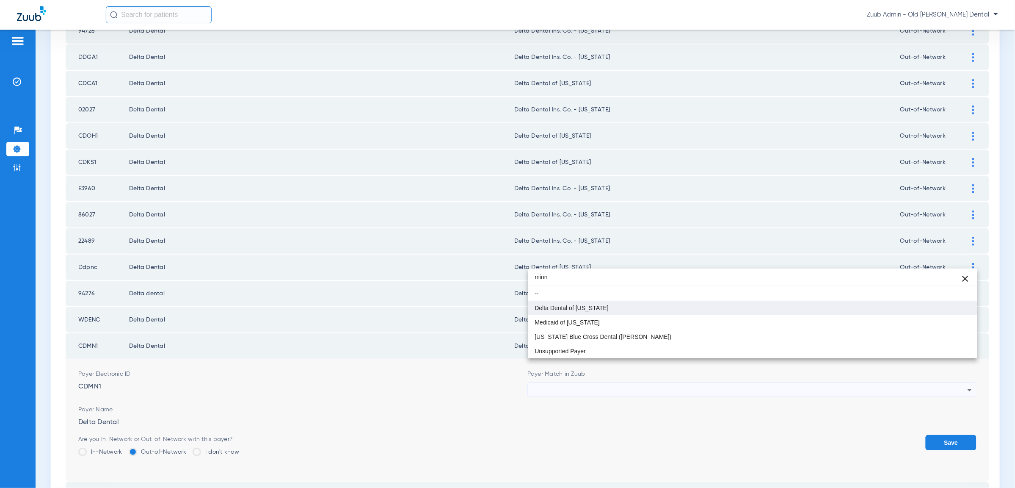
type input "minn"
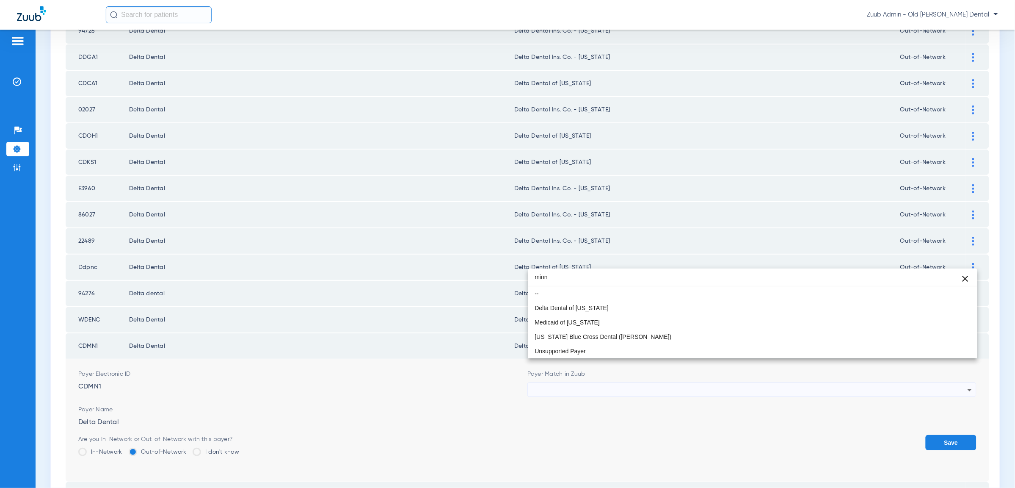
drag, startPoint x: 630, startPoint y: 309, endPoint x: 645, endPoint y: 310, distance: 15.7
click at [634, 309] on mat-option "Delta Dental of [US_STATE]" at bounding box center [752, 307] width 449 height 14
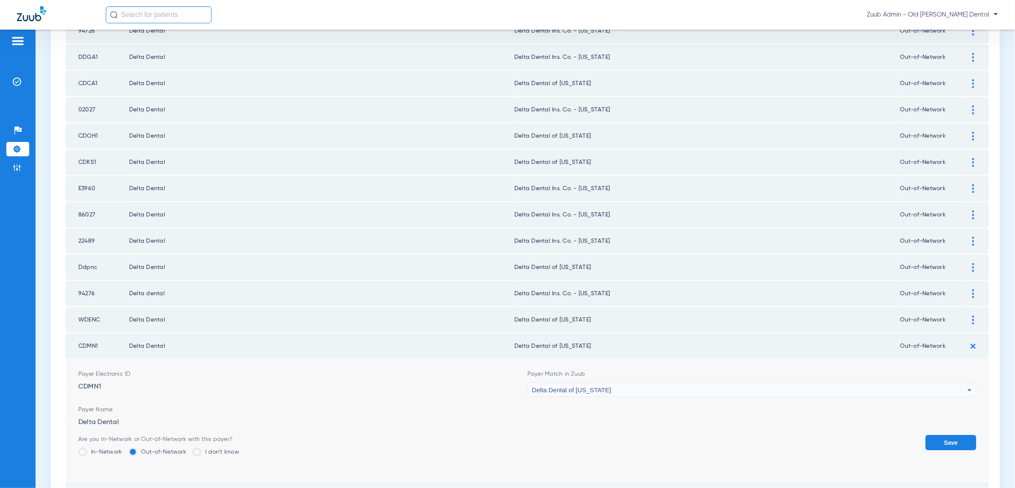
click at [935, 435] on button "Save" at bounding box center [951, 442] width 51 height 15
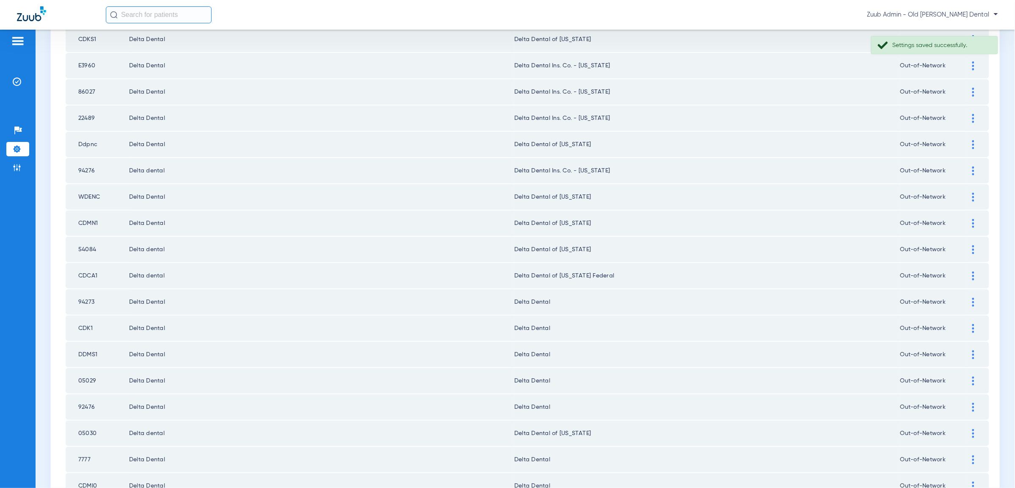
scroll to position [681, 0]
drag, startPoint x: 973, startPoint y: 274, endPoint x: 913, endPoint y: 295, distance: 64.3
click at [973, 297] on img at bounding box center [973, 301] width 2 height 9
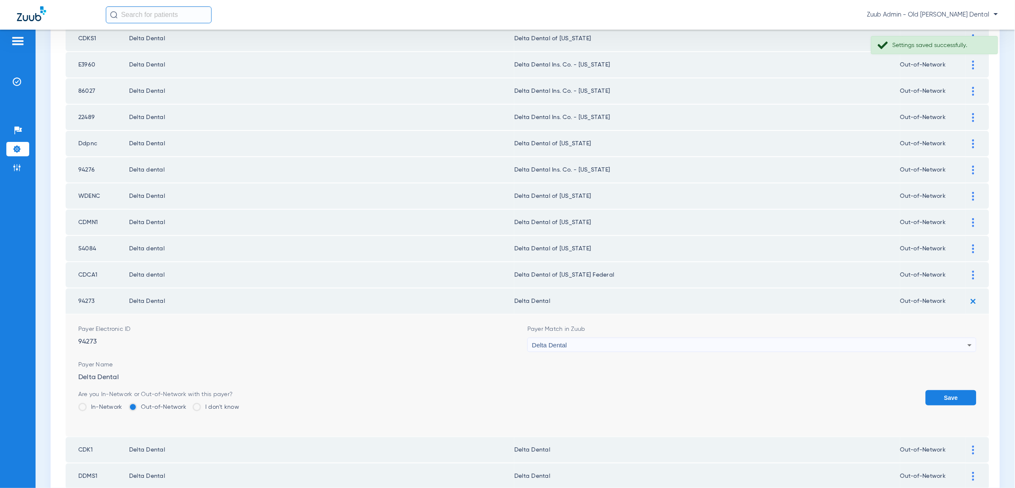
click at [741, 338] on div "Delta Dental" at bounding box center [749, 345] width 435 height 14
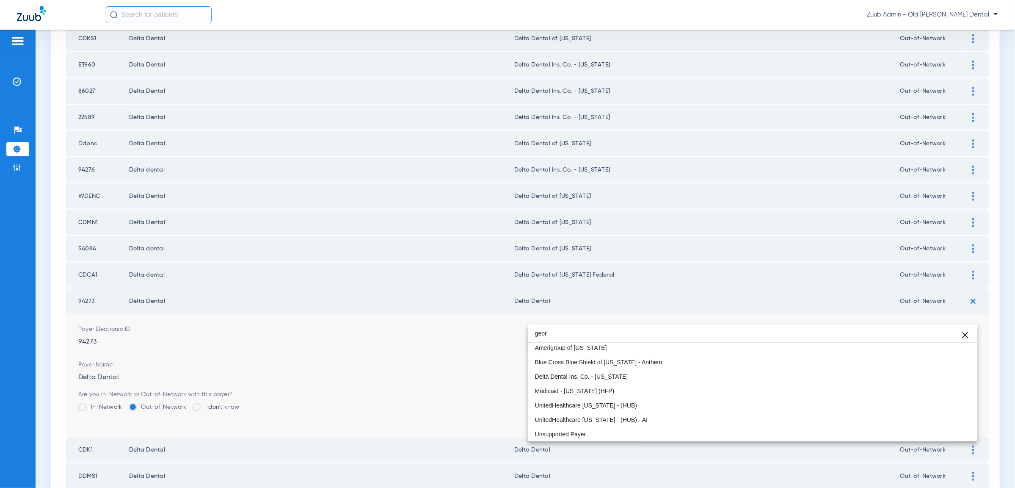
scroll to position [16, 0]
type input "geor"
drag, startPoint x: 743, startPoint y: 374, endPoint x: 812, endPoint y: 374, distance: 68.6
click at [744, 374] on mat-option "Delta Dental Ins. Co. - [US_STATE]" at bounding box center [752, 376] width 449 height 14
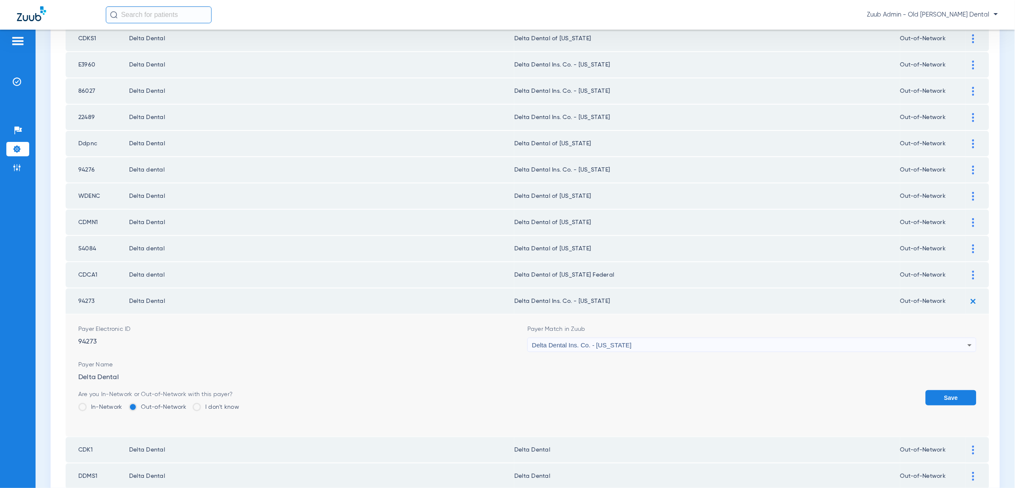
click at [959, 390] on button "Save" at bounding box center [951, 397] width 51 height 15
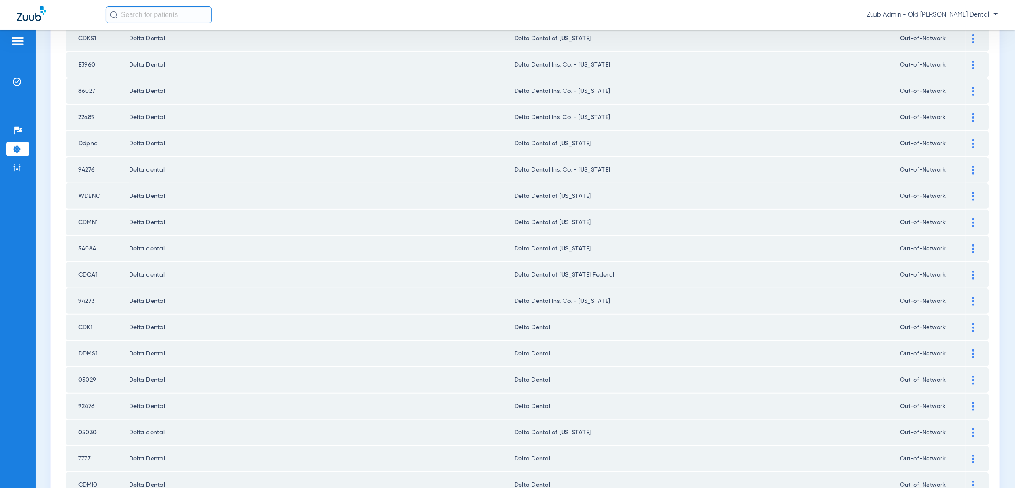
click at [970, 323] on div at bounding box center [973, 327] width 15 height 9
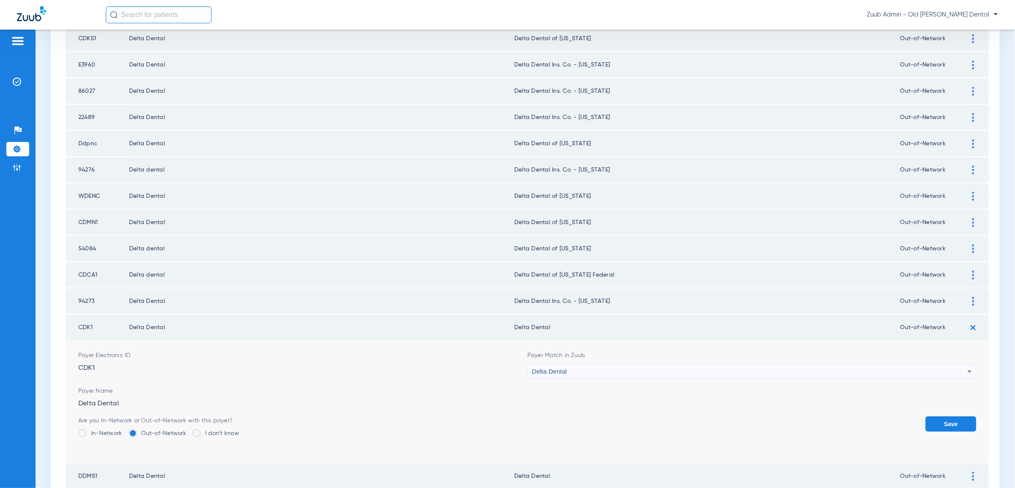
click at [951, 364] on div "Delta Dental" at bounding box center [749, 371] width 435 height 14
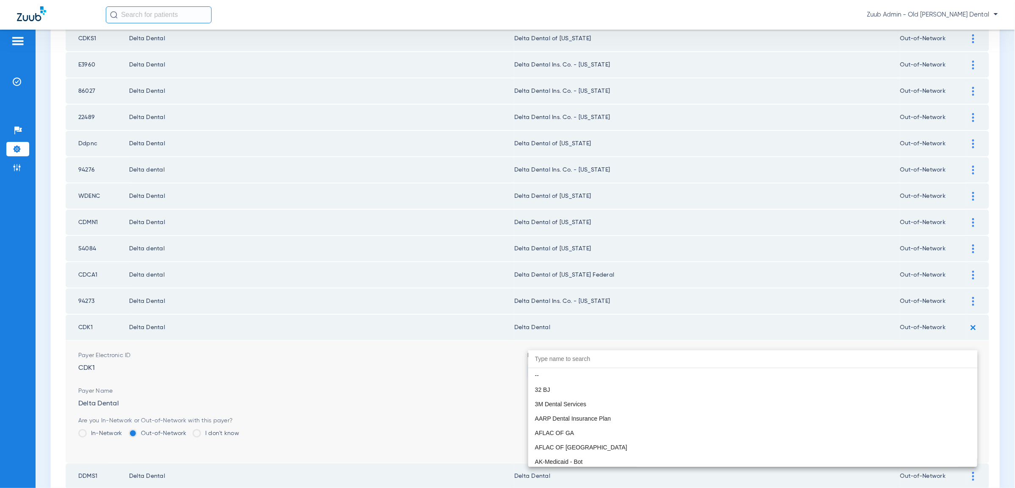
scroll to position [1426, 0]
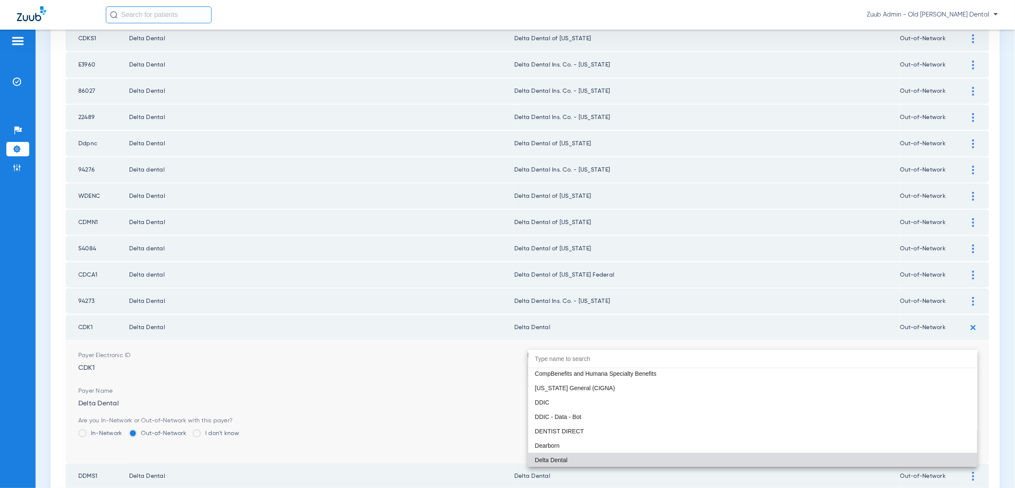
paste input "geor"
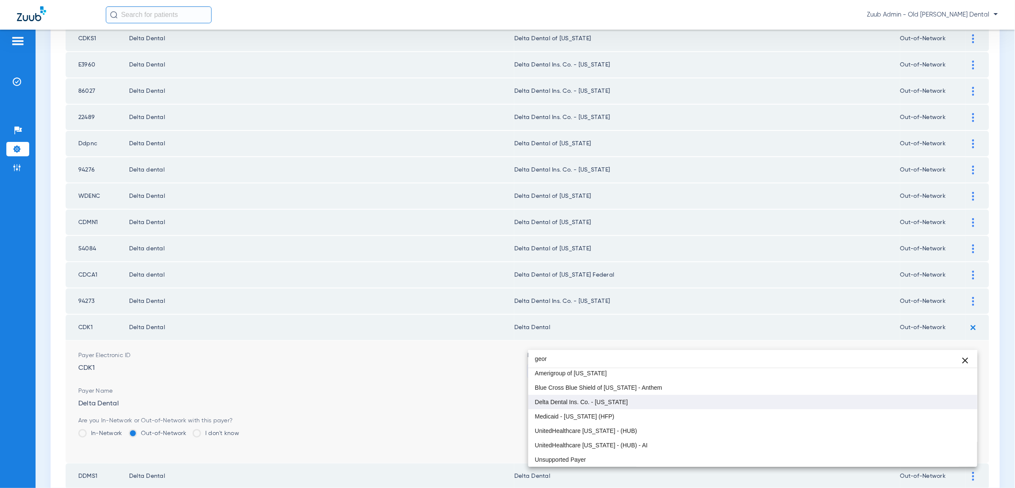
scroll to position [16, 0]
type input "geor"
click at [610, 400] on span "Delta Dental Ins. Co. - [US_STATE]" at bounding box center [581, 402] width 93 height 6
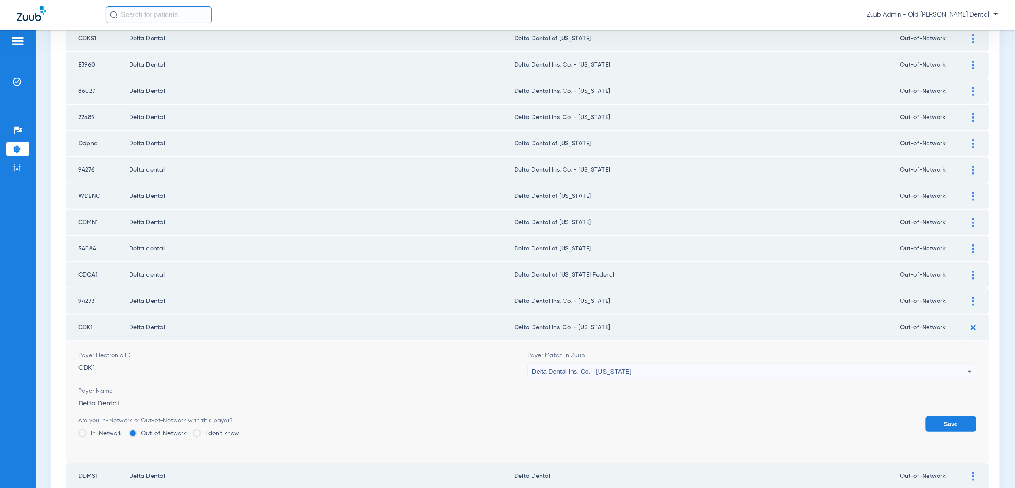
click at [951, 416] on button "Save" at bounding box center [951, 423] width 51 height 15
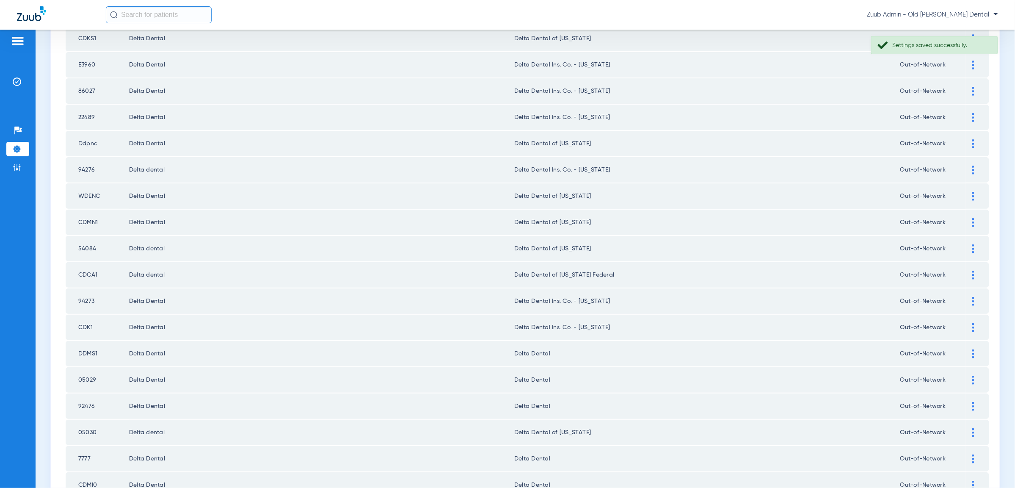
drag, startPoint x: 971, startPoint y: 323, endPoint x: 943, endPoint y: 355, distance: 42.3
click at [971, 349] on div at bounding box center [973, 353] width 15 height 9
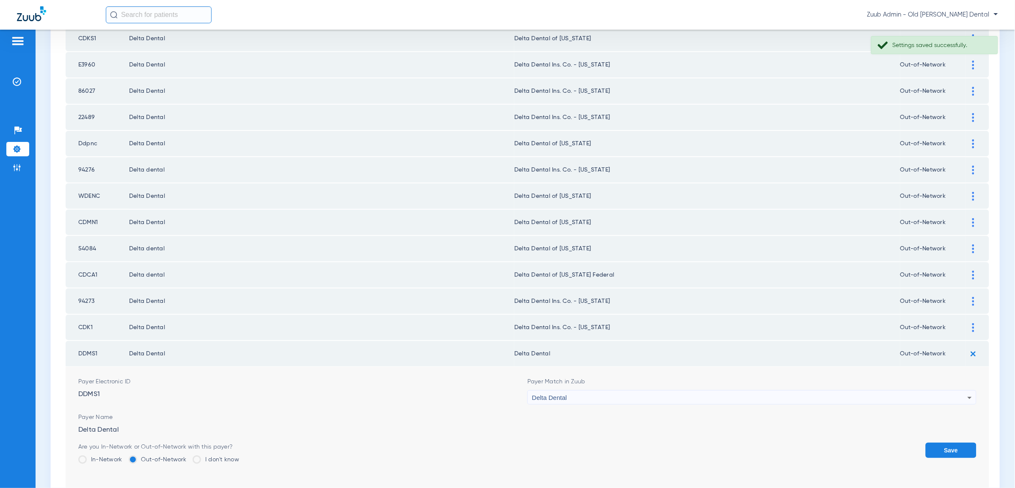
click at [929, 390] on div "Delta Dental" at bounding box center [749, 397] width 435 height 14
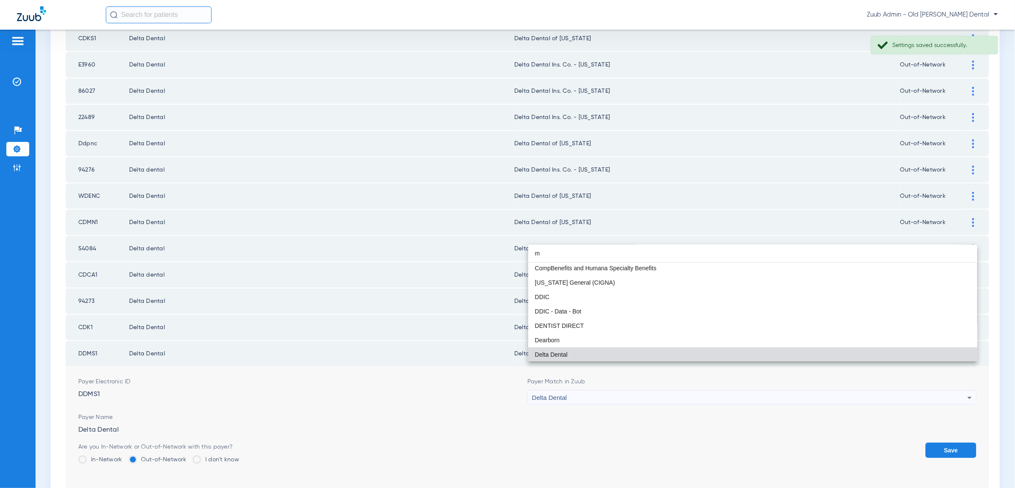
scroll to position [18, 0]
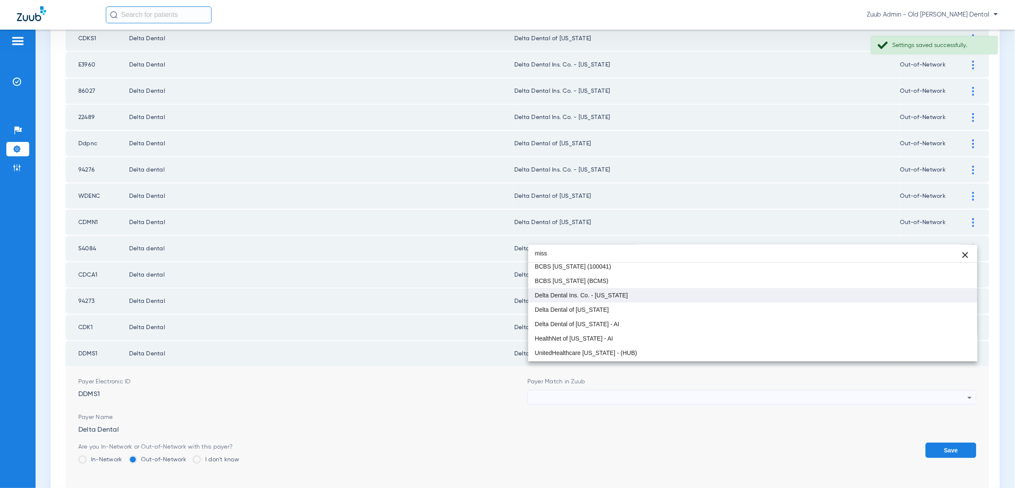
type input "miss"
click at [638, 294] on mat-option "Delta Dental Ins. Co. - [US_STATE]" at bounding box center [752, 295] width 449 height 14
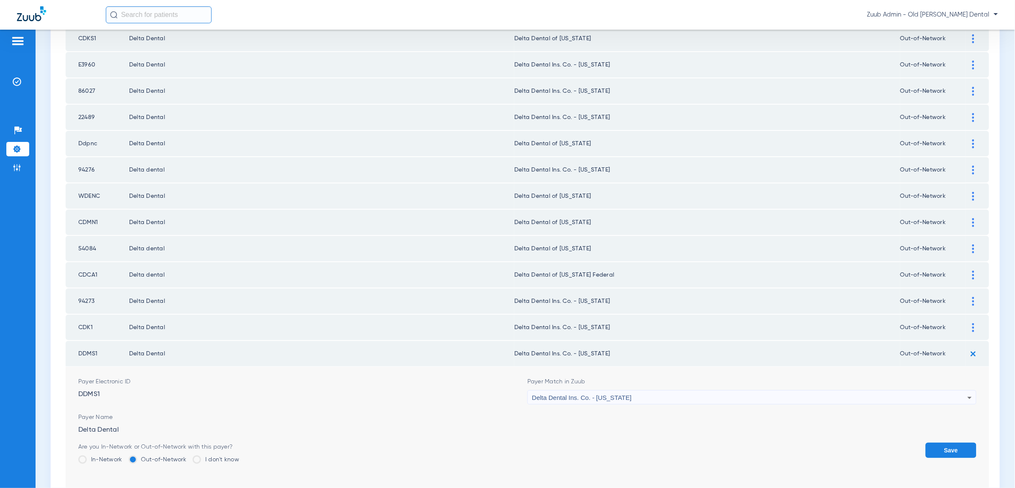
click at [971, 442] on button "Save" at bounding box center [951, 449] width 51 height 15
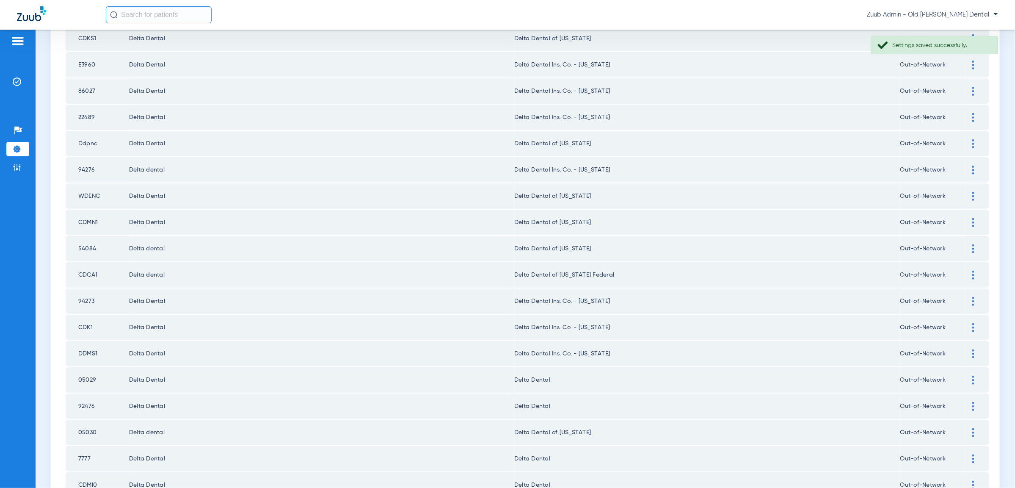
drag, startPoint x: 972, startPoint y: 351, endPoint x: 855, endPoint y: 354, distance: 116.9
click at [972, 375] on img at bounding box center [973, 379] width 2 height 9
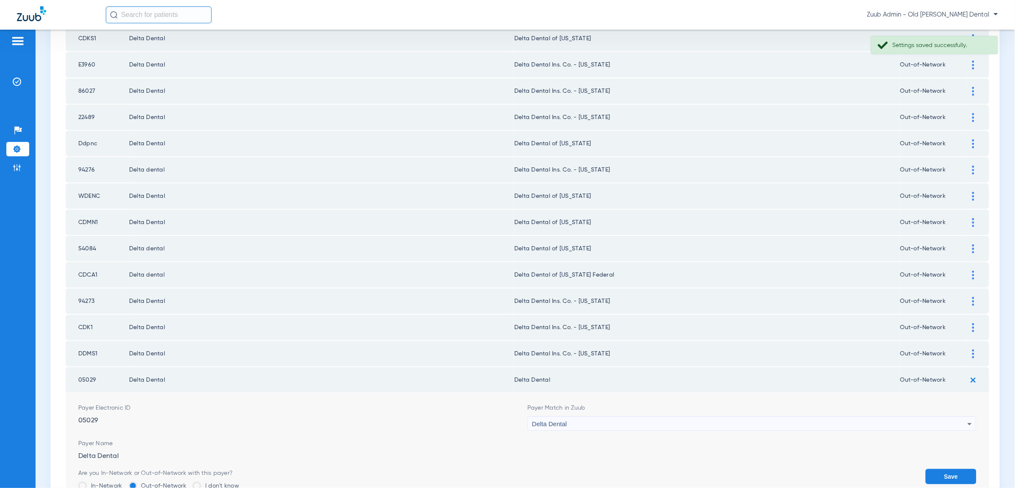
click at [565, 420] on span "Delta Dental" at bounding box center [549, 423] width 35 height 7
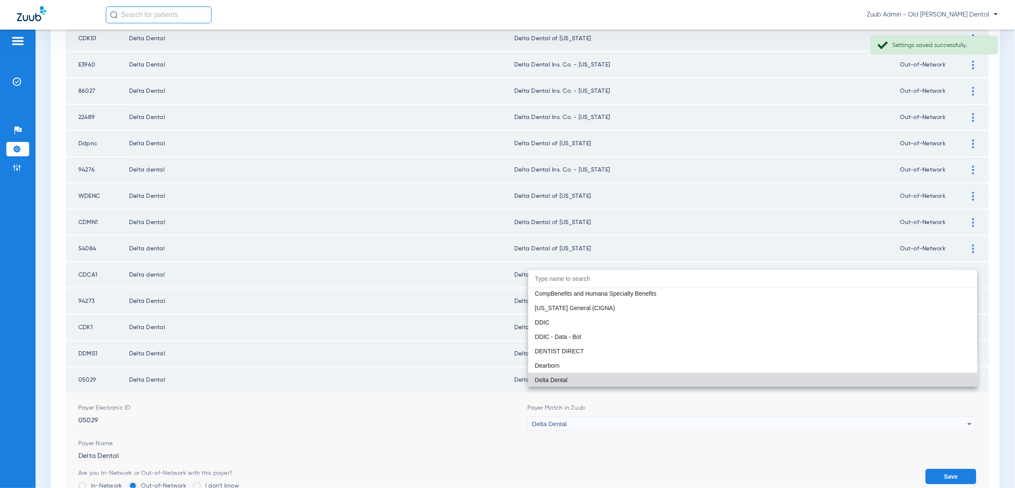
paste input "geor"
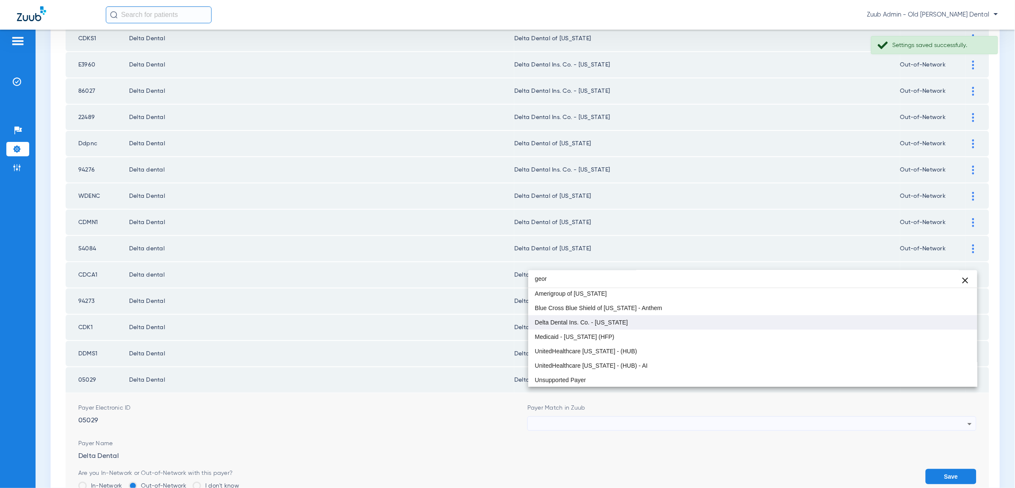
type input "geor"
drag, startPoint x: 626, startPoint y: 321, endPoint x: 637, endPoint y: 323, distance: 10.8
click at [628, 321] on mat-option "Delta Dental Ins. Co. - [US_STATE]" at bounding box center [752, 322] width 449 height 14
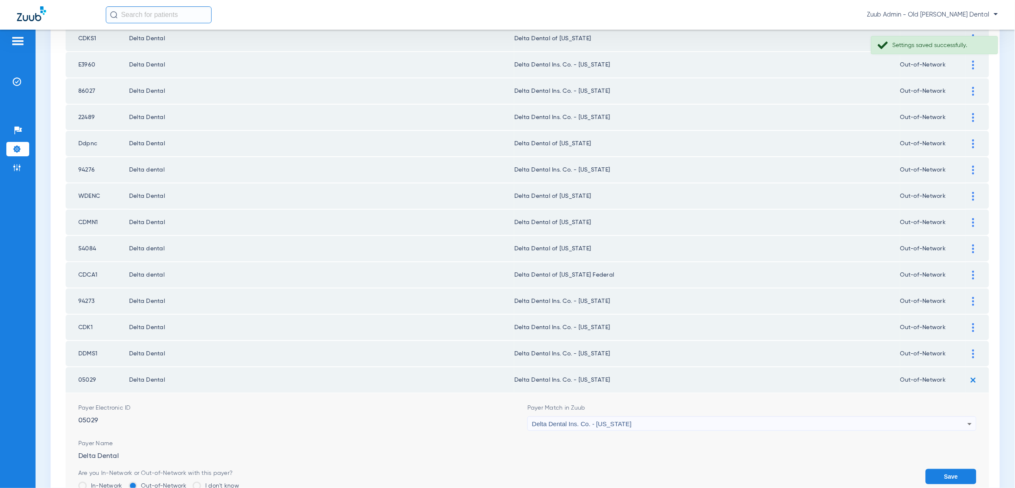
click at [949, 468] on button "Save" at bounding box center [951, 475] width 51 height 15
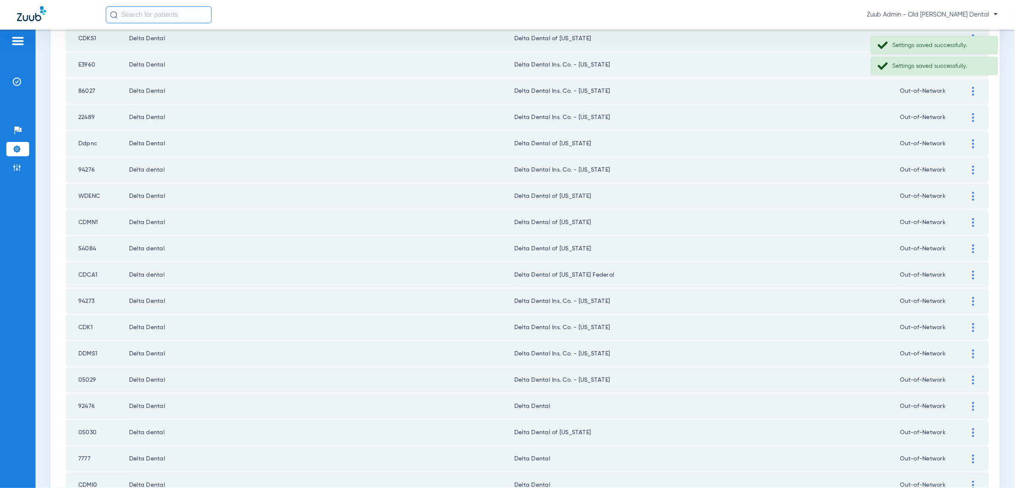
click at [971, 402] on div at bounding box center [973, 406] width 15 height 9
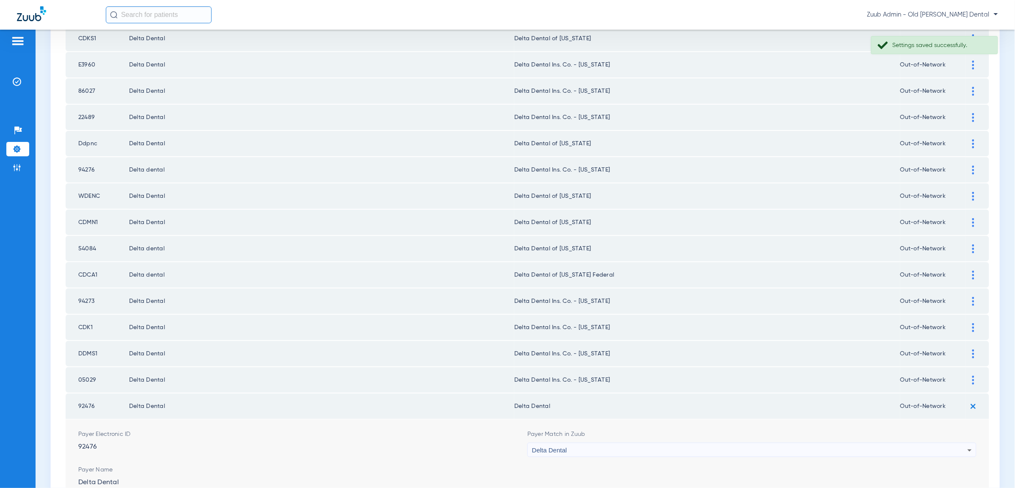
click at [640, 443] on div "Delta Dental" at bounding box center [749, 450] width 435 height 14
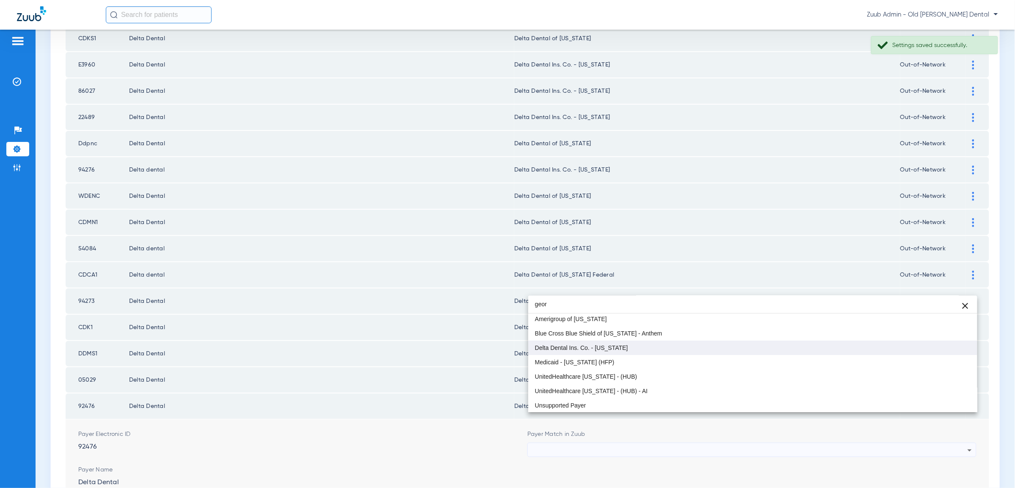
type input "geor"
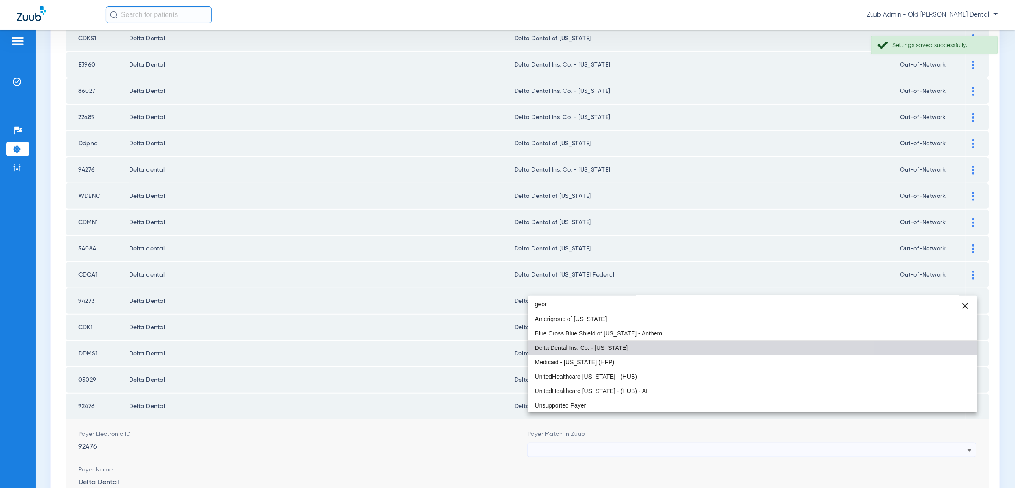
click at [603, 344] on span "Delta Dental Ins. Co. - [US_STATE]" at bounding box center [581, 347] width 93 height 6
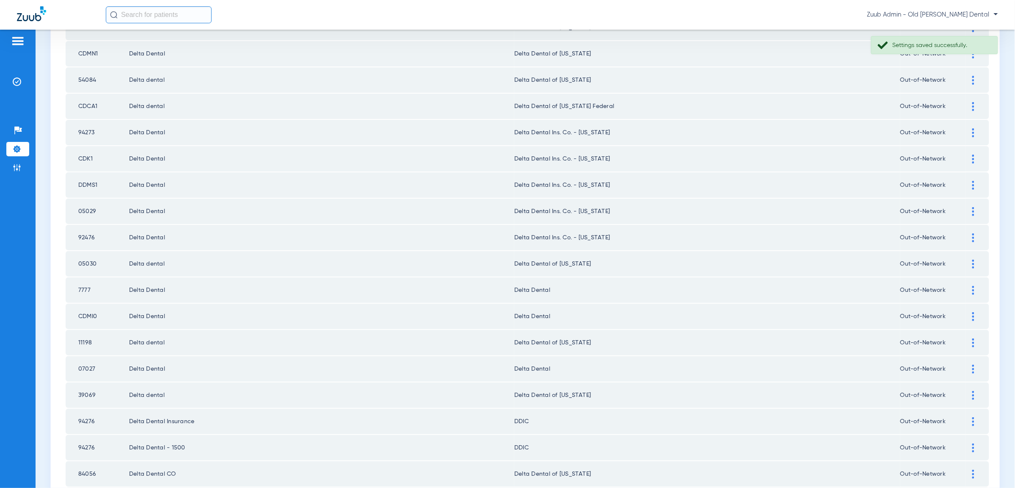
scroll to position [851, 0]
click at [977, 284] on div at bounding box center [973, 288] width 15 height 9
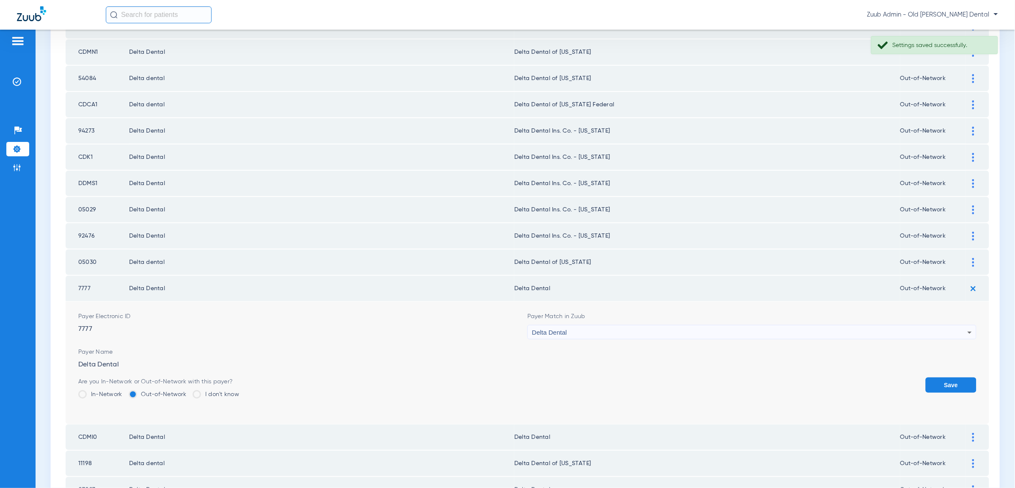
click at [947, 325] on div "Delta Dental" at bounding box center [749, 332] width 435 height 14
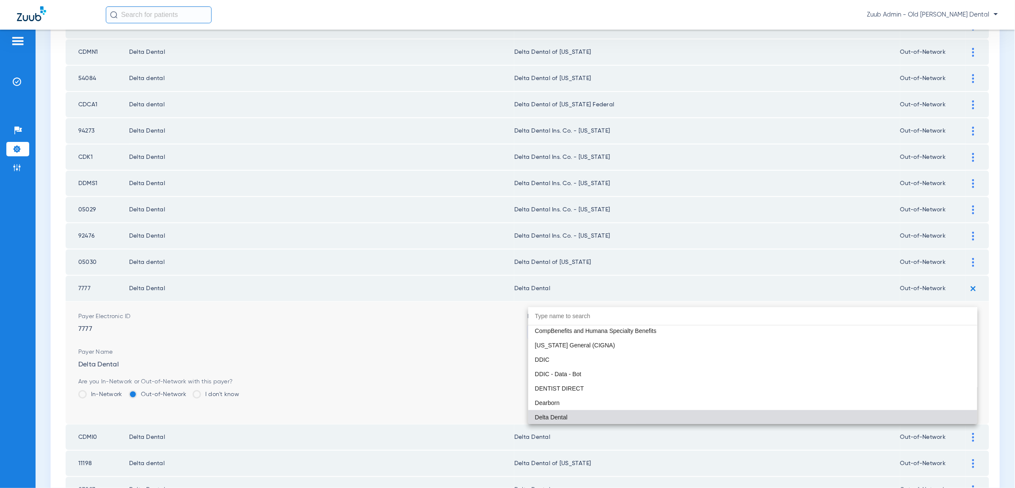
paste input "geor"
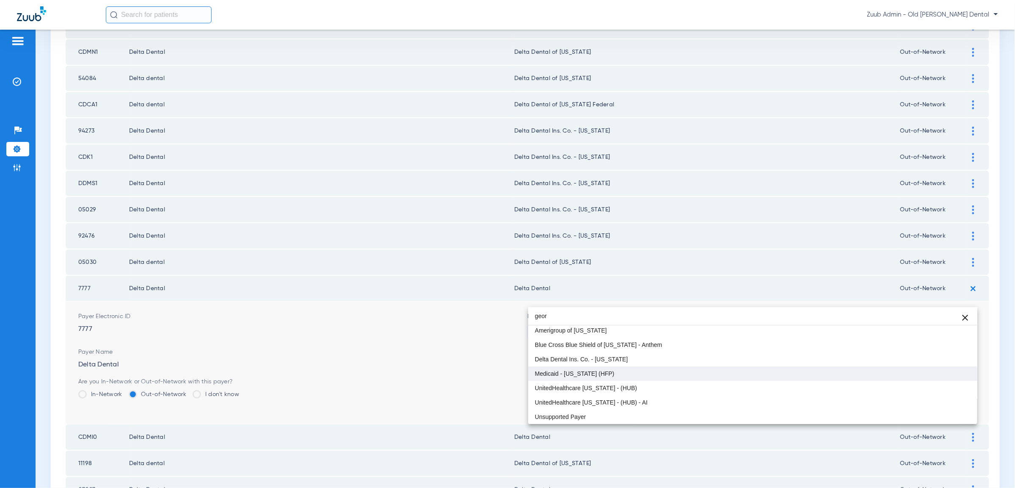
scroll to position [16, 0]
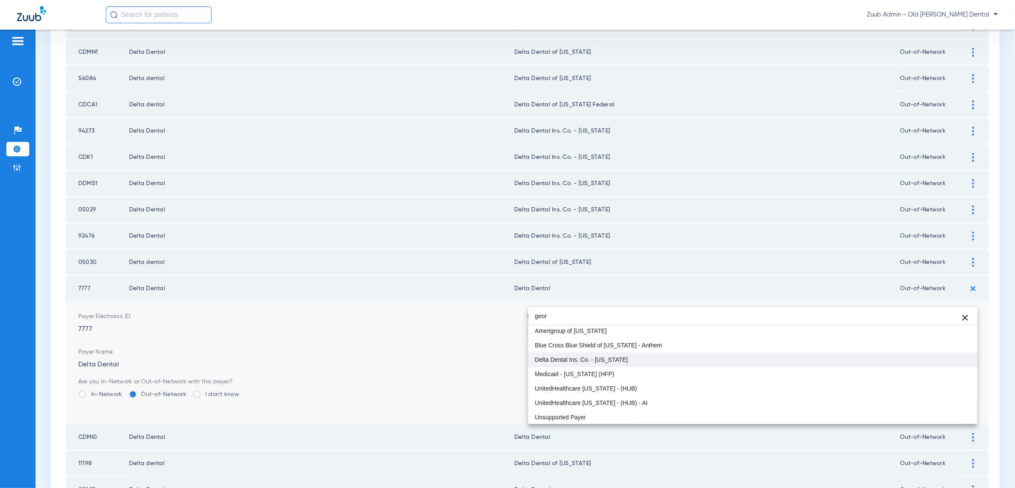
type input "geor"
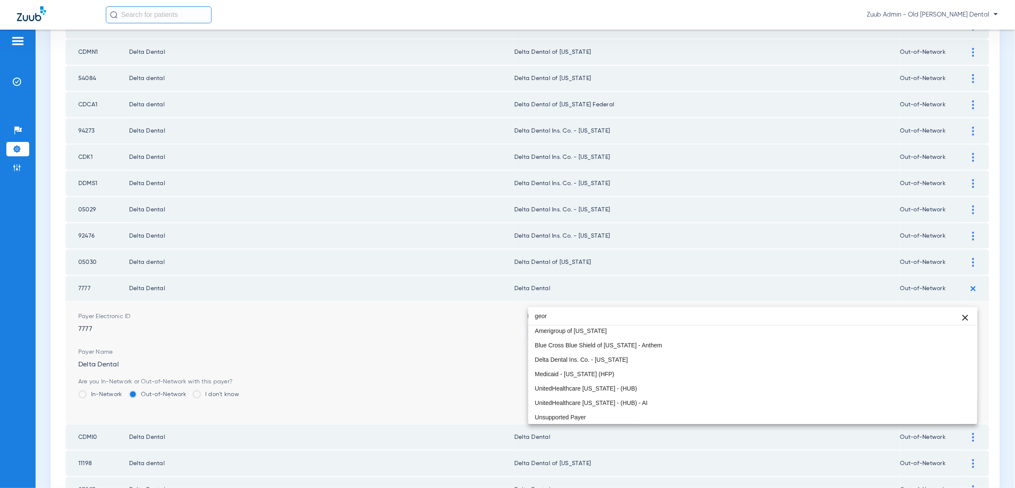
drag, startPoint x: 631, startPoint y: 355, endPoint x: 670, endPoint y: 353, distance: 39.4
click at [631, 355] on mat-option "Delta Dental Ins. Co. - [US_STATE]" at bounding box center [752, 359] width 449 height 14
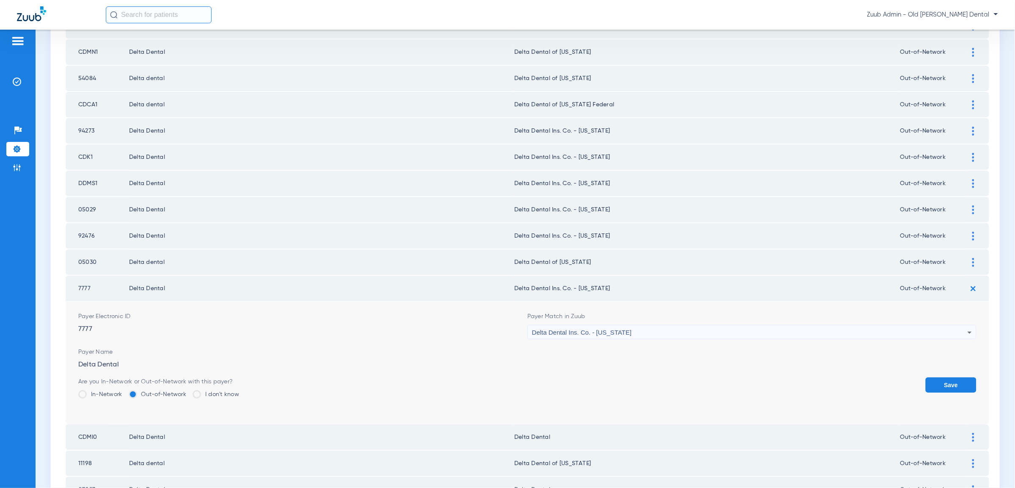
click at [965, 377] on button "Save" at bounding box center [951, 384] width 51 height 15
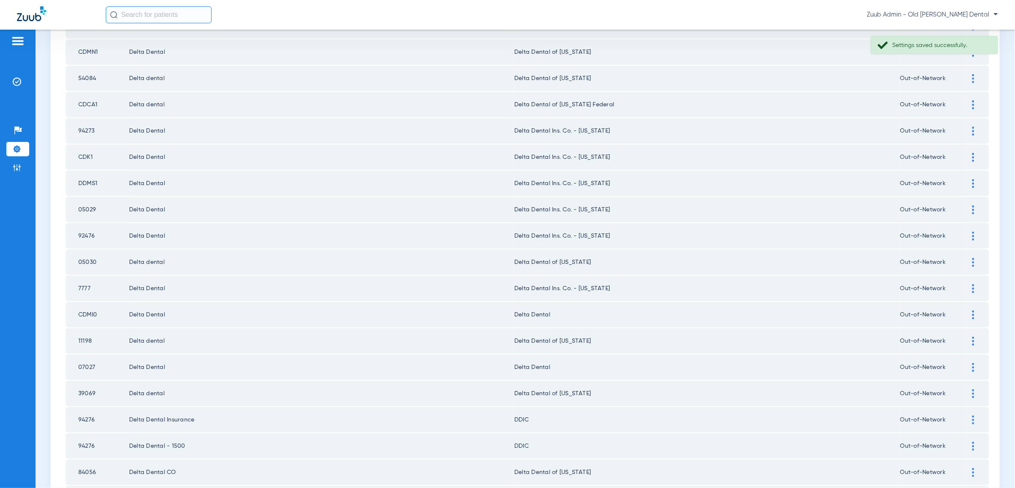
drag, startPoint x: 972, startPoint y: 281, endPoint x: 917, endPoint y: 310, distance: 62.3
click at [972, 310] on div at bounding box center [973, 314] width 15 height 9
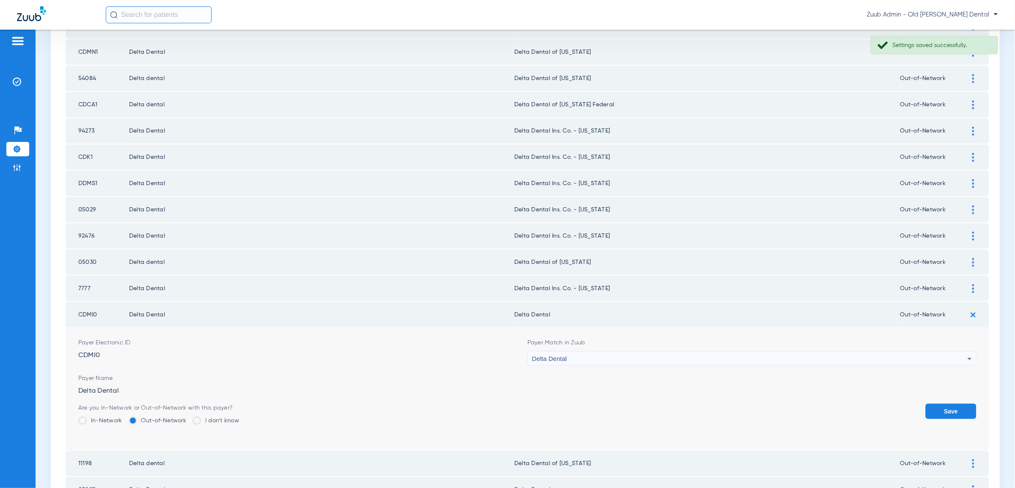
click at [736, 351] on div "Delta Dental" at bounding box center [749, 358] width 435 height 14
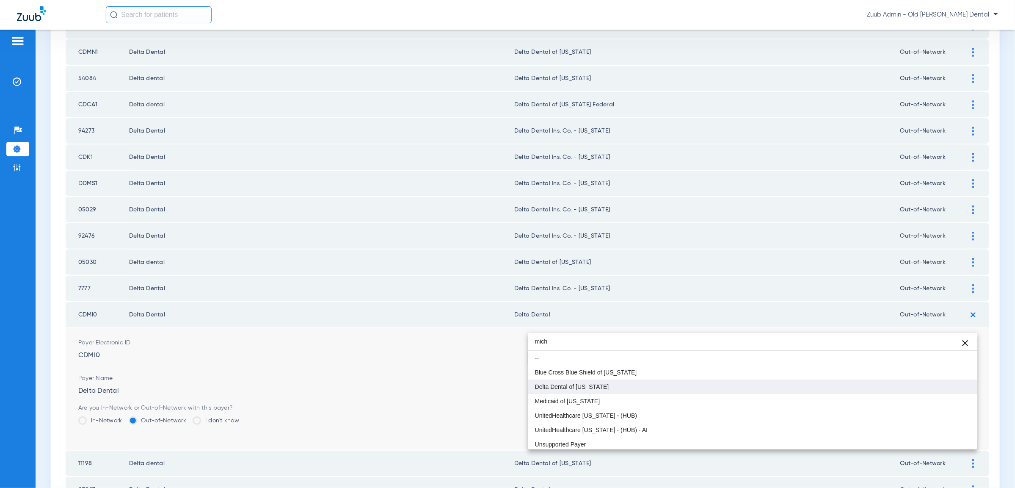
type input "mich"
drag, startPoint x: 639, startPoint y: 383, endPoint x: 645, endPoint y: 385, distance: 6.8
click at [639, 383] on mat-option "Delta Dental of [US_STATE]" at bounding box center [752, 386] width 449 height 14
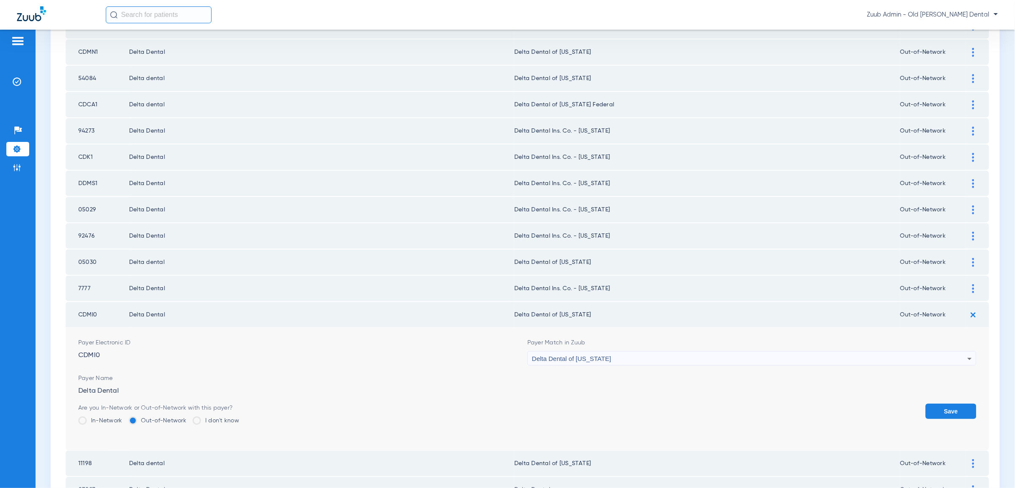
click at [937, 403] on button "Save" at bounding box center [951, 410] width 51 height 15
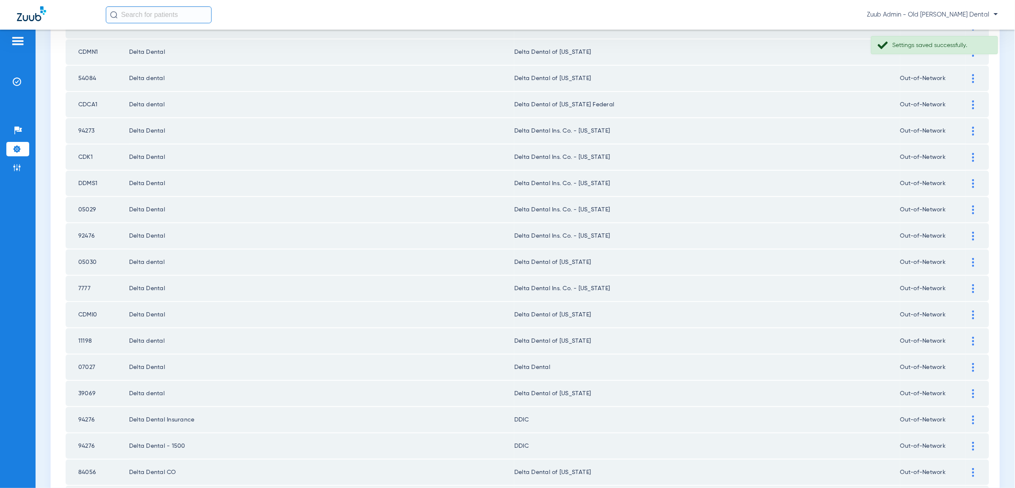
click at [971, 363] on div at bounding box center [973, 367] width 15 height 9
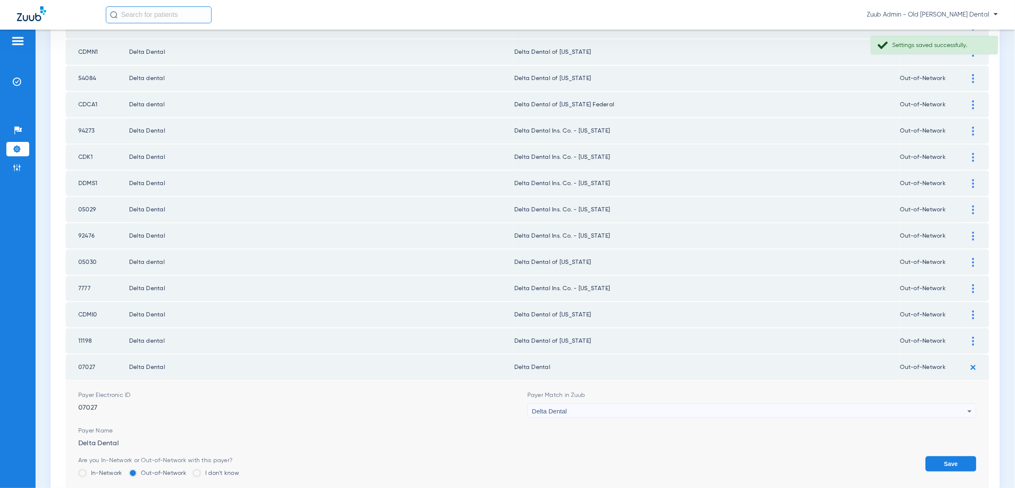
click at [893, 404] on div "Delta Dental" at bounding box center [749, 411] width 435 height 14
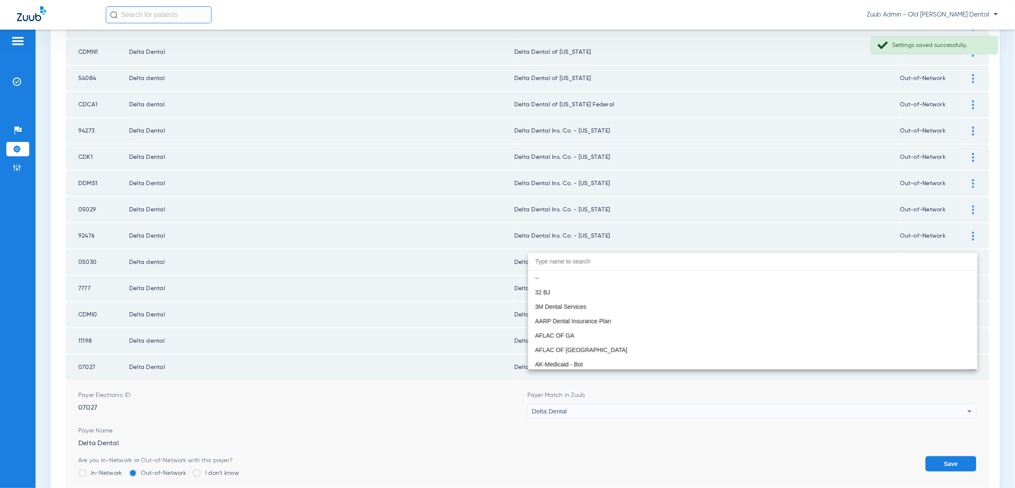
scroll to position [16, 0]
paste input "geor"
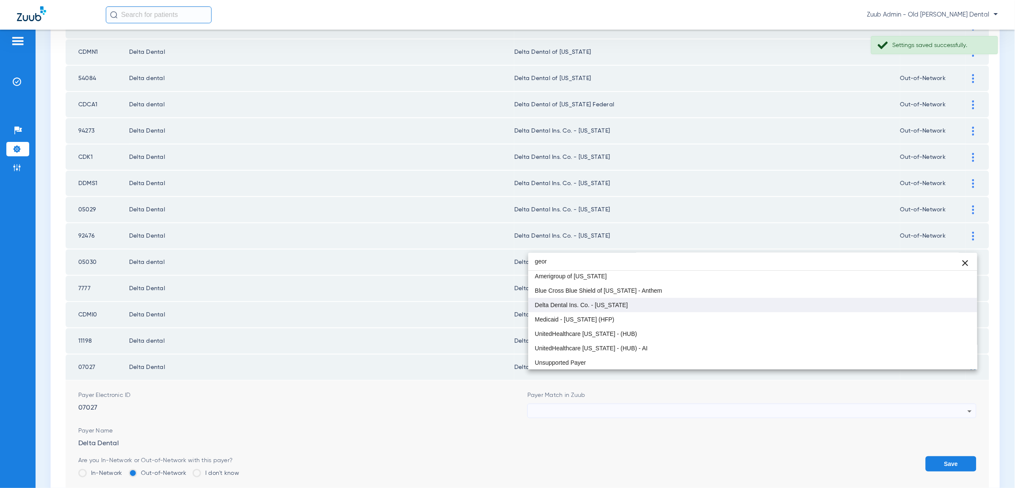
type input "geor"
drag, startPoint x: 771, startPoint y: 306, endPoint x: 876, endPoint y: 361, distance: 118.5
click at [773, 306] on mat-option "Delta Dental Ins. Co. - [US_STATE]" at bounding box center [752, 305] width 449 height 14
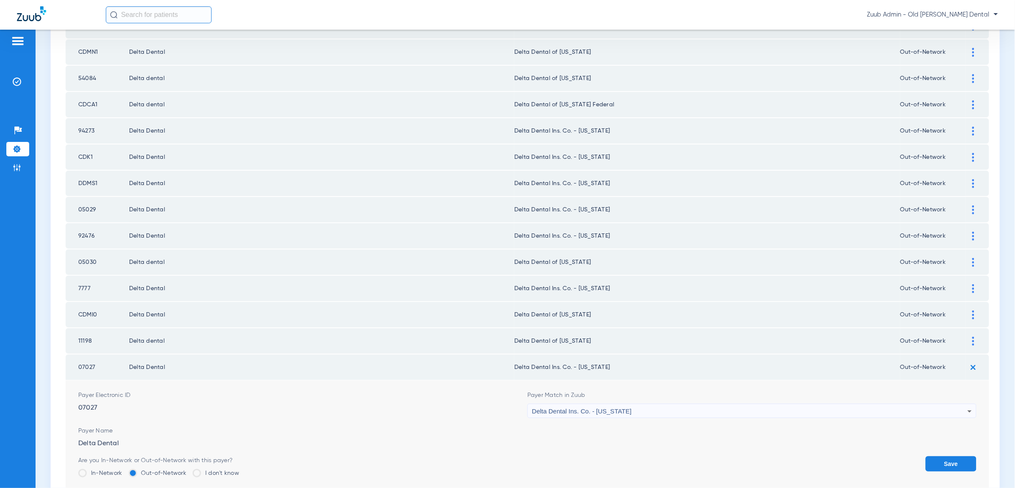
click at [948, 456] on button "Save" at bounding box center [951, 463] width 51 height 15
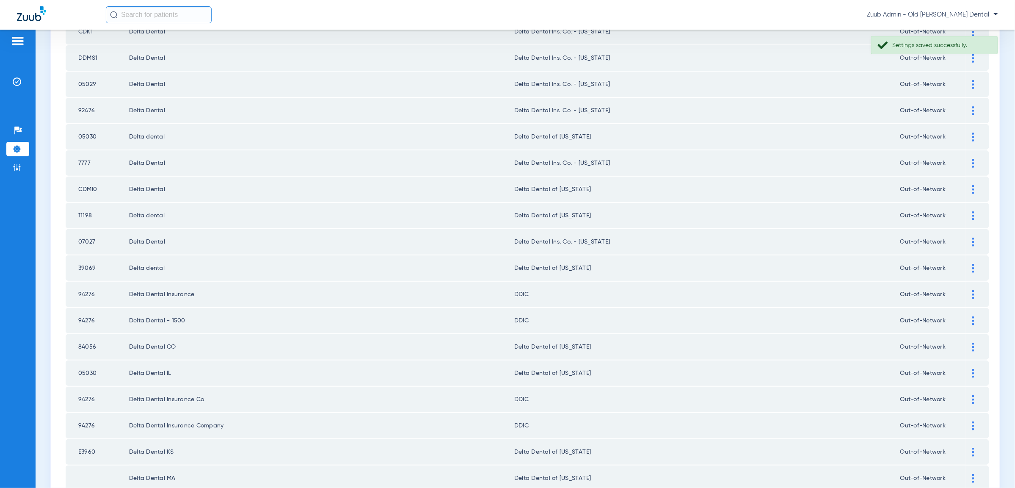
scroll to position [999, 0]
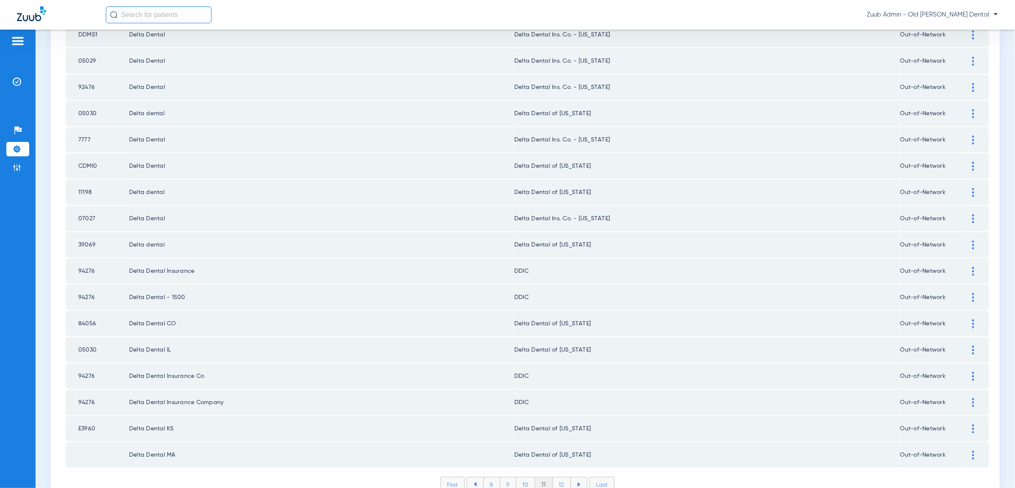
click at [973, 293] on img at bounding box center [973, 297] width 2 height 9
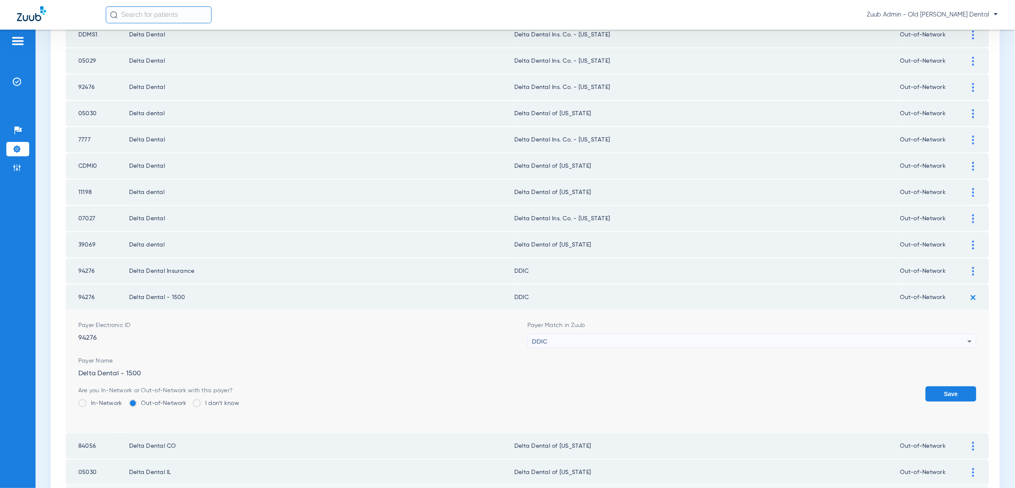
click at [900, 334] on div "DDIC" at bounding box center [749, 341] width 435 height 14
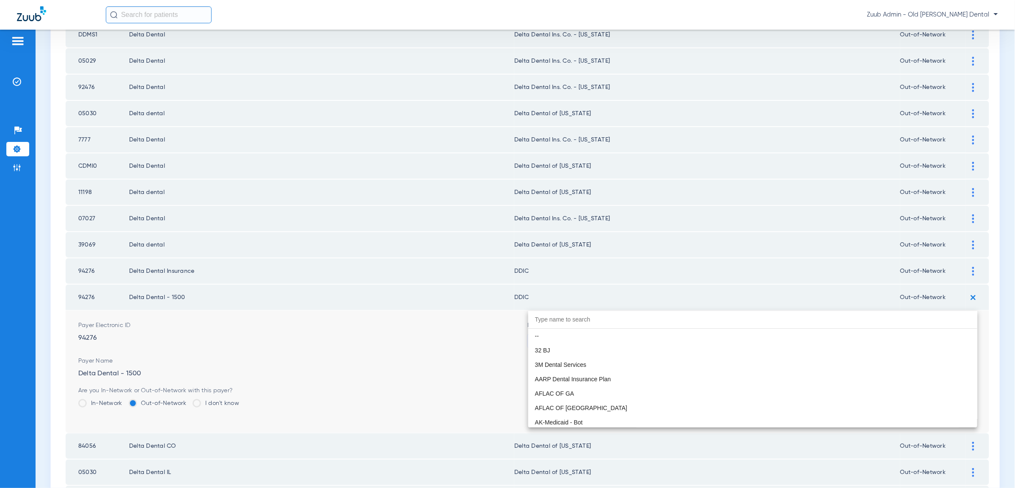
paste input "geor"
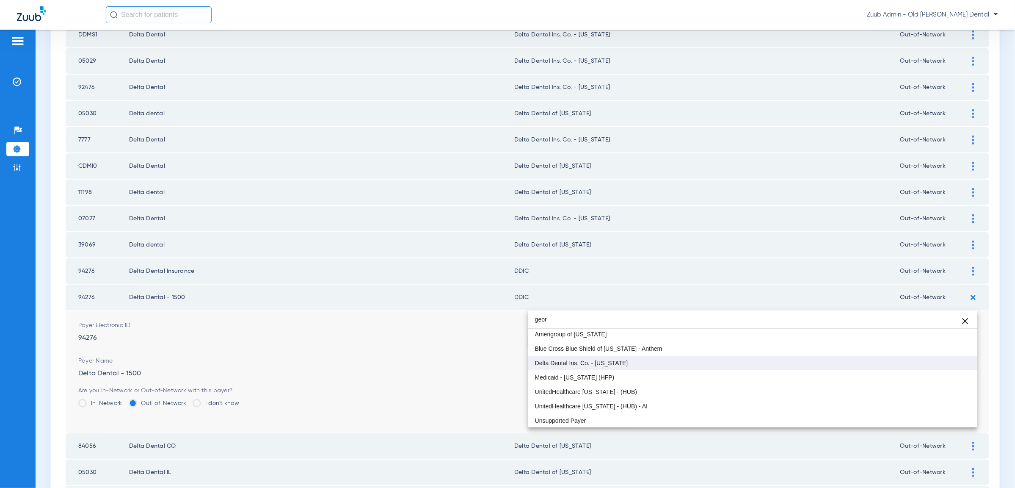
type input "geor"
drag, startPoint x: 645, startPoint y: 361, endPoint x: 828, endPoint y: 356, distance: 182.9
click at [650, 359] on mat-option "Delta Dental Ins. Co. - [US_STATE]" at bounding box center [752, 362] width 449 height 14
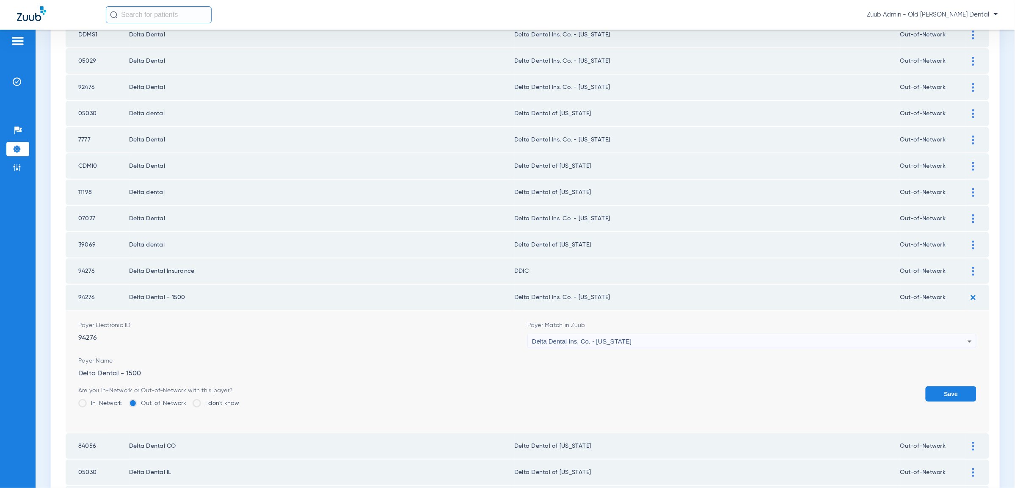
click at [939, 386] on button "Save" at bounding box center [951, 393] width 51 height 15
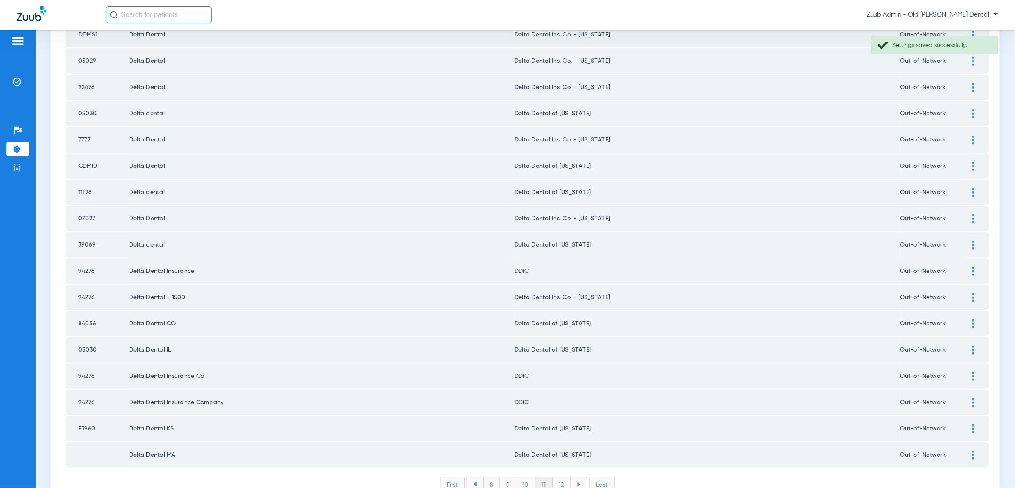
click at [560, 477] on li "12" at bounding box center [562, 484] width 18 height 14
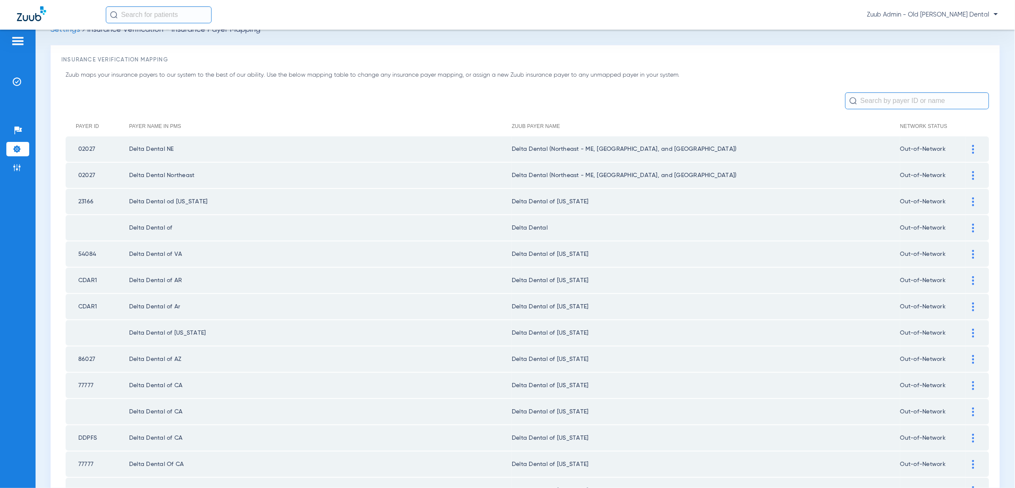
scroll to position [21, 0]
drag, startPoint x: 975, startPoint y: 224, endPoint x: 969, endPoint y: 230, distance: 7.8
click at [975, 224] on div at bounding box center [973, 225] width 15 height 9
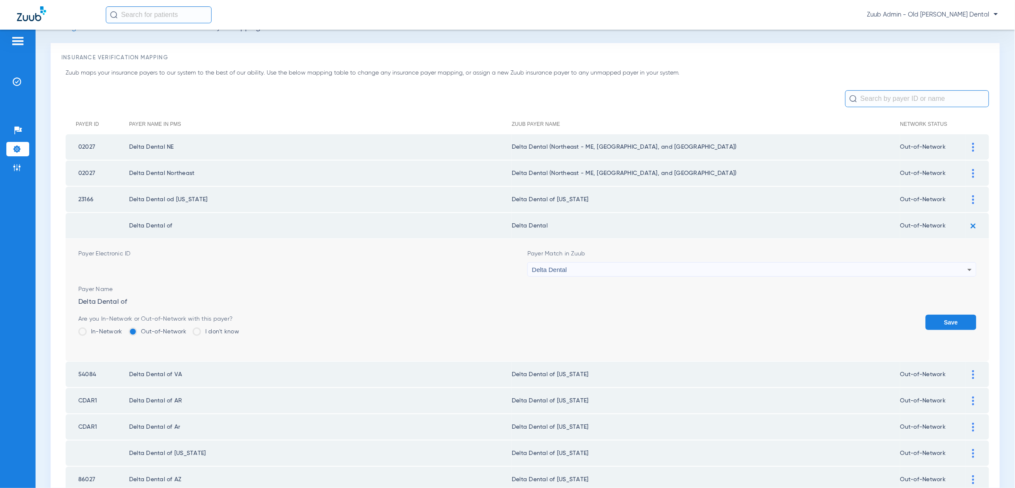
click at [945, 265] on div "Delta Dental" at bounding box center [749, 269] width 435 height 14
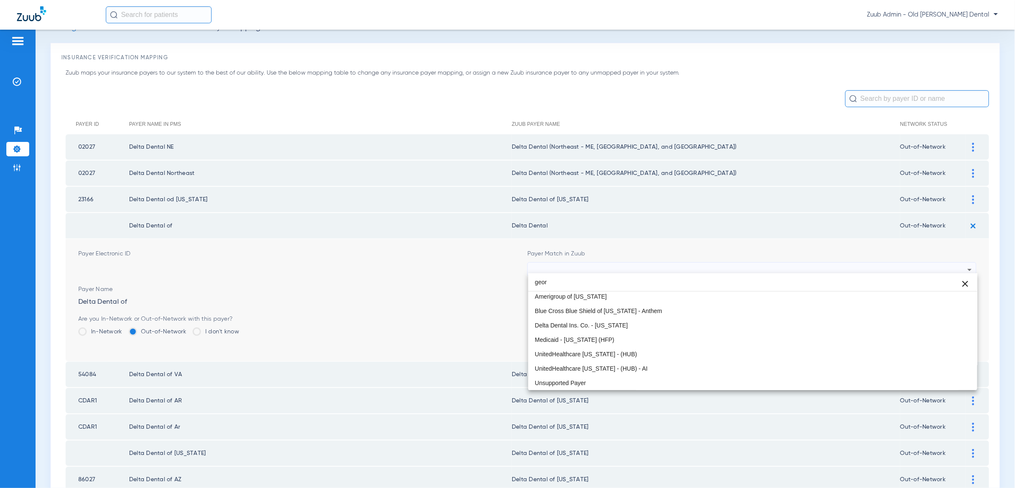
scroll to position [16, 0]
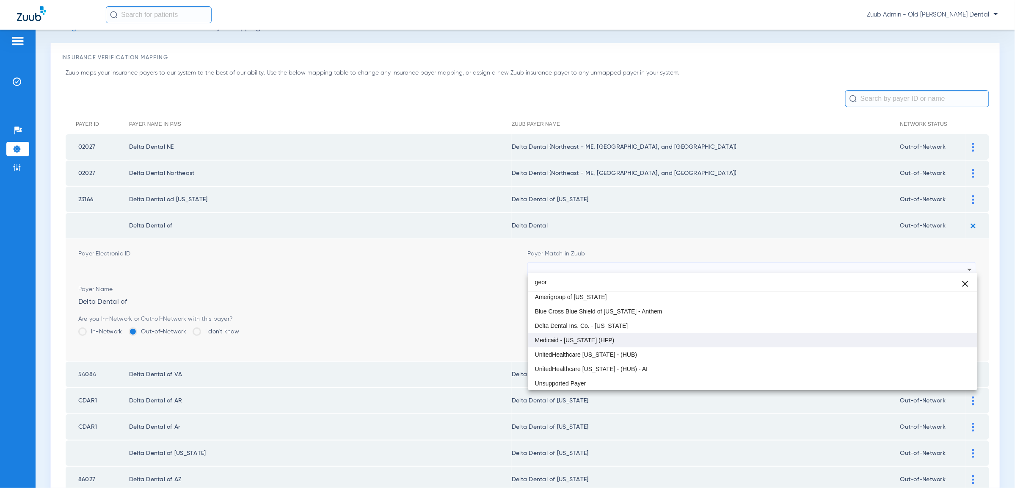
type input "geor"
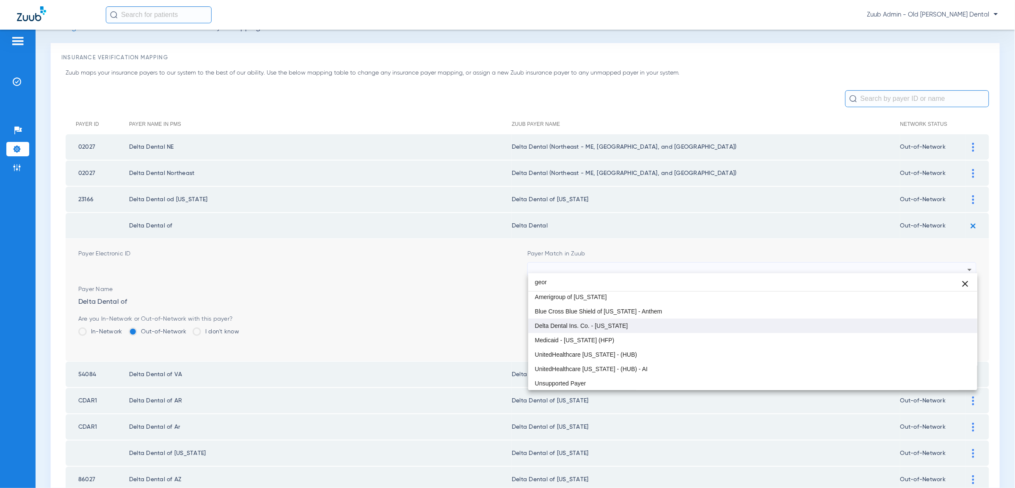
click at [840, 331] on div "geor close -- Amerigroup of [US_STATE] Blue Cross Blue Shield of [US_STATE] - A…" at bounding box center [752, 331] width 449 height 116
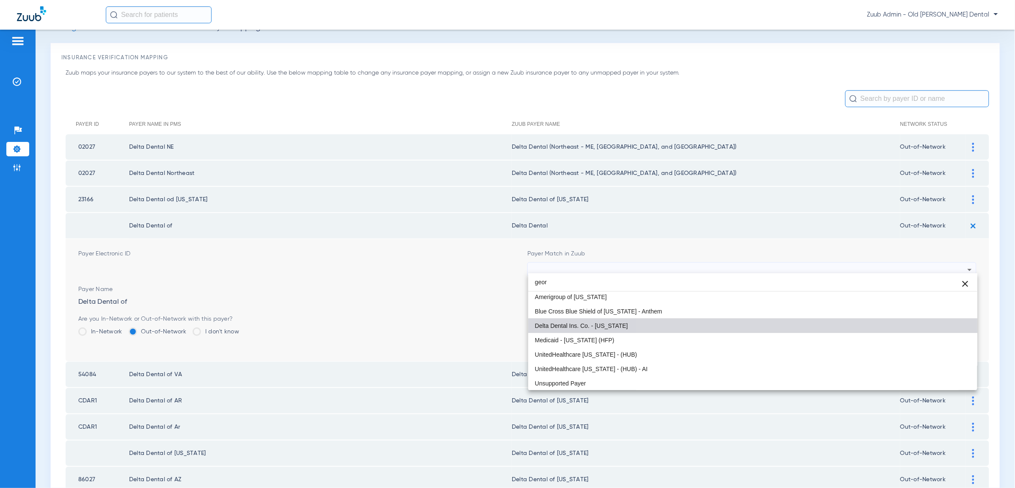
click at [834, 324] on mat-option "Delta Dental Ins. Co. - [US_STATE]" at bounding box center [752, 325] width 449 height 14
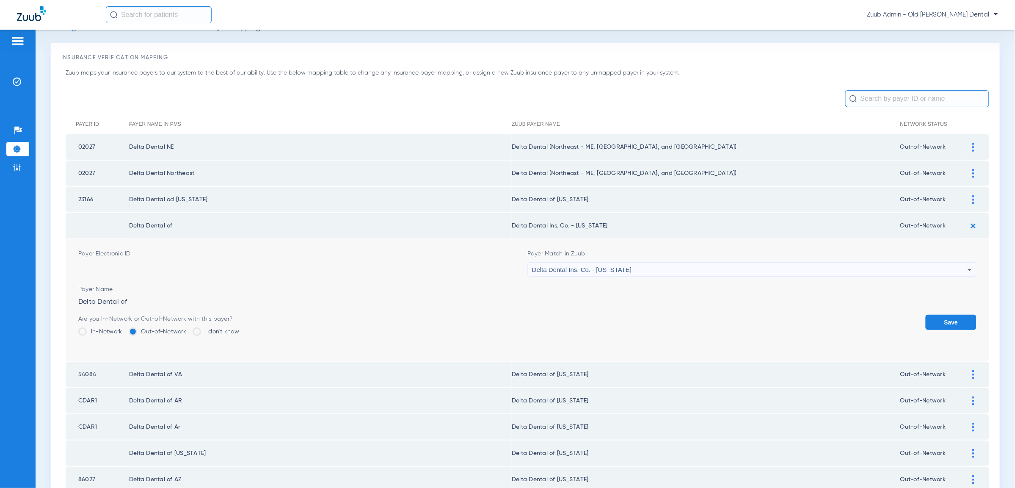
drag, startPoint x: 941, startPoint y: 317, endPoint x: 927, endPoint y: 320, distance: 14.4
click at [941, 317] on button "Save" at bounding box center [951, 321] width 51 height 15
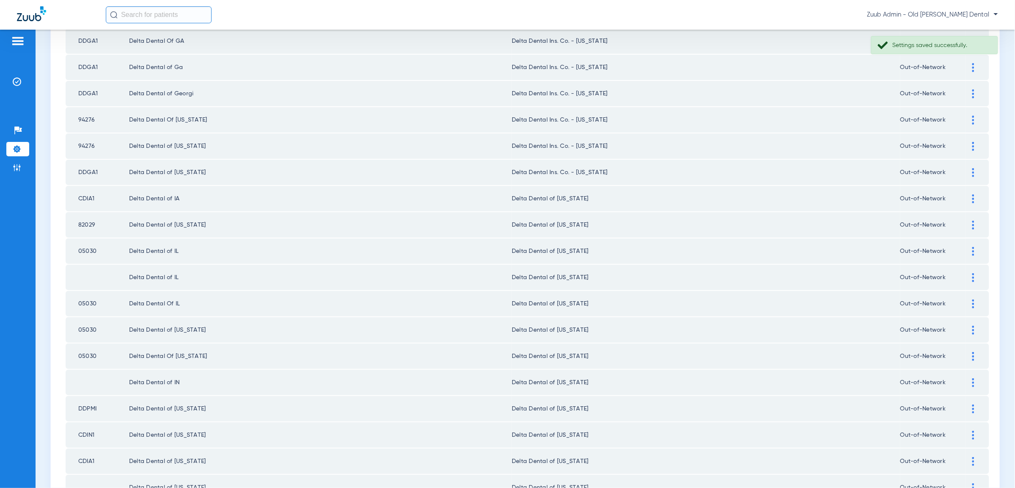
scroll to position [999, 0]
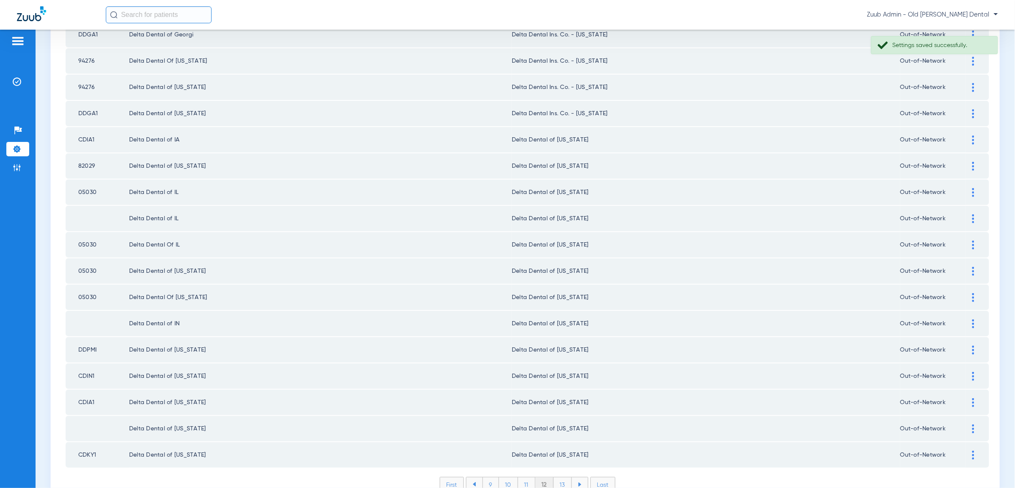
click at [564, 477] on li "13" at bounding box center [563, 484] width 18 height 14
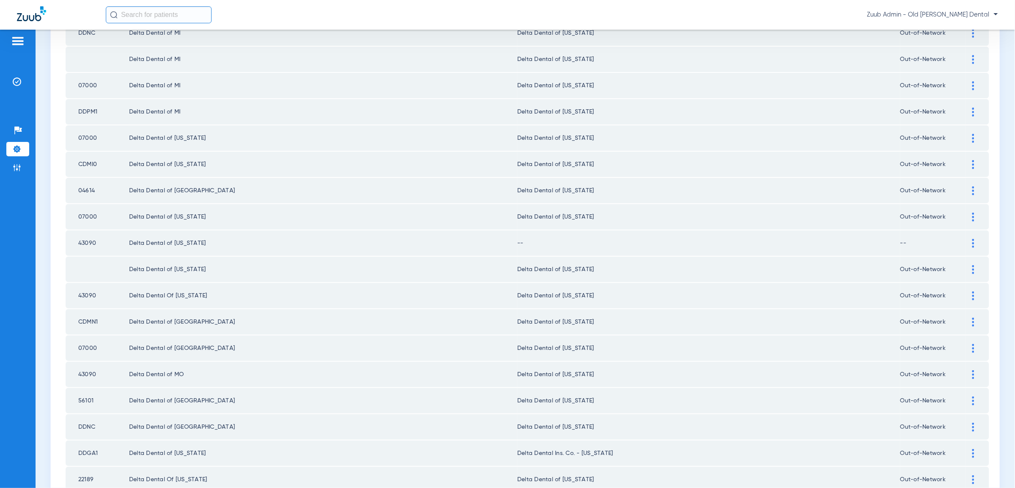
scroll to position [729, 0]
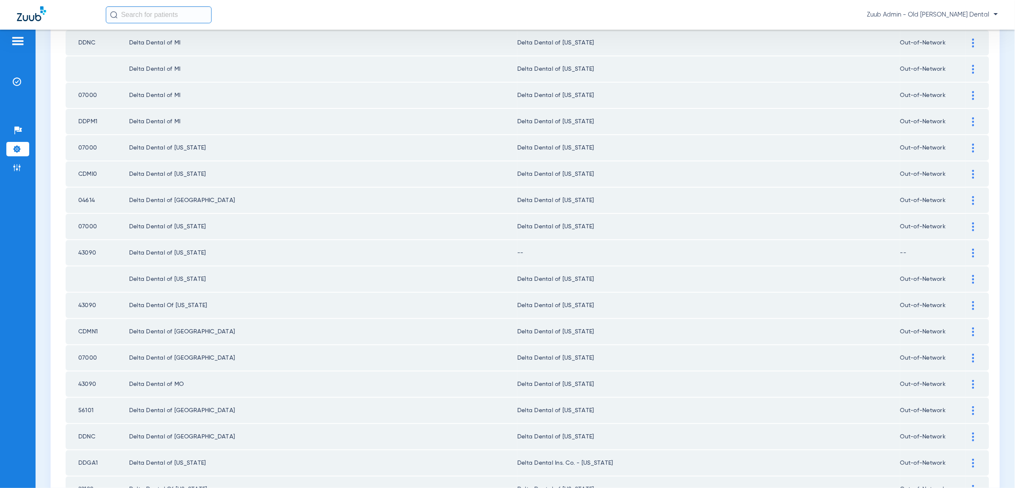
click at [970, 248] on div at bounding box center [973, 252] width 15 height 9
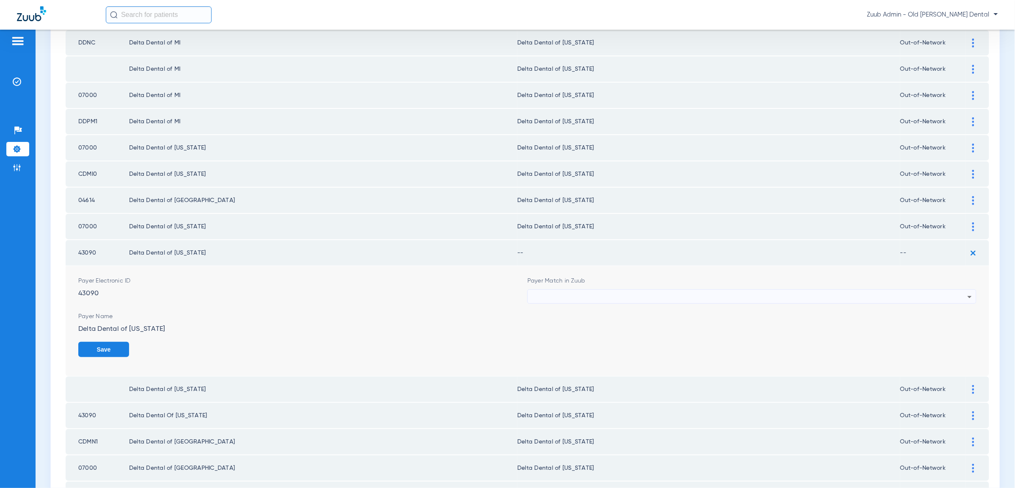
click at [909, 289] on div at bounding box center [749, 296] width 435 height 14
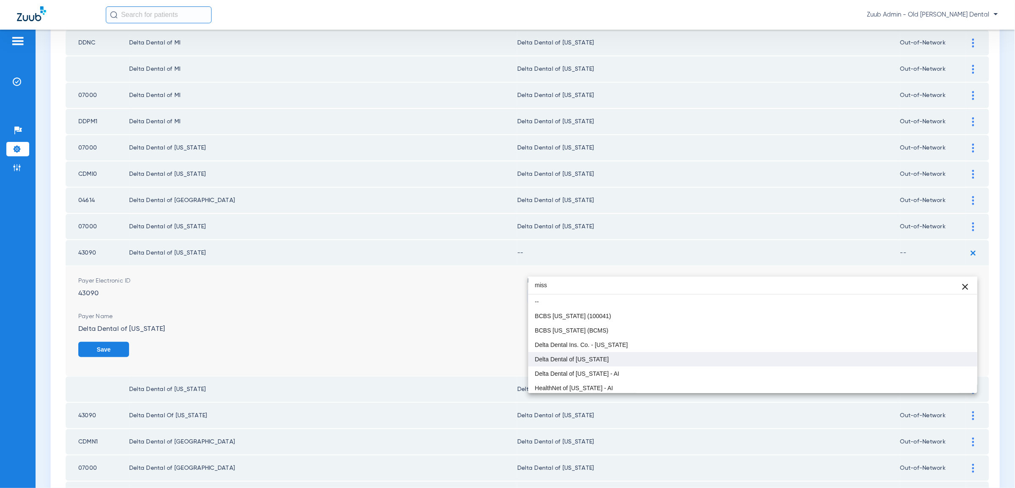
type input "miss"
click at [677, 352] on mat-option "Delta Dental of [US_STATE]" at bounding box center [752, 359] width 449 height 14
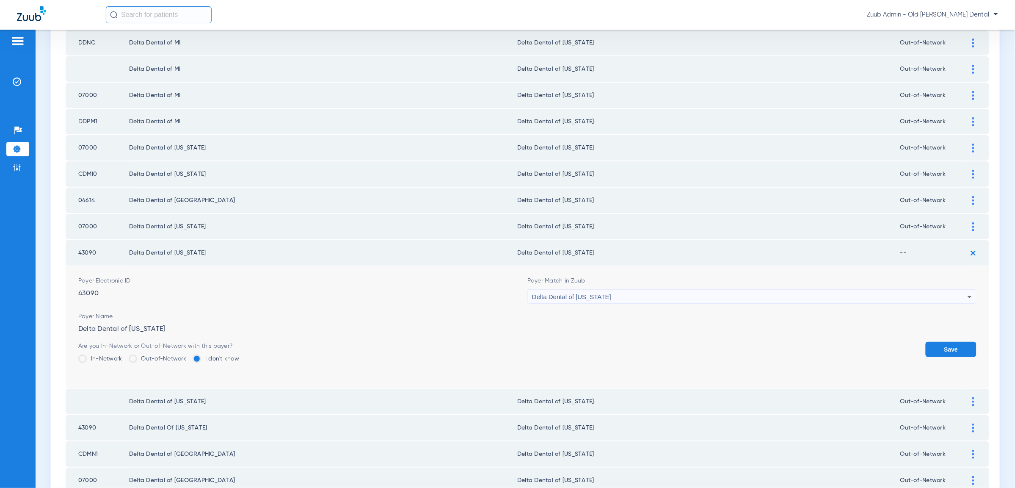
click at [951, 342] on button "Save" at bounding box center [951, 349] width 51 height 15
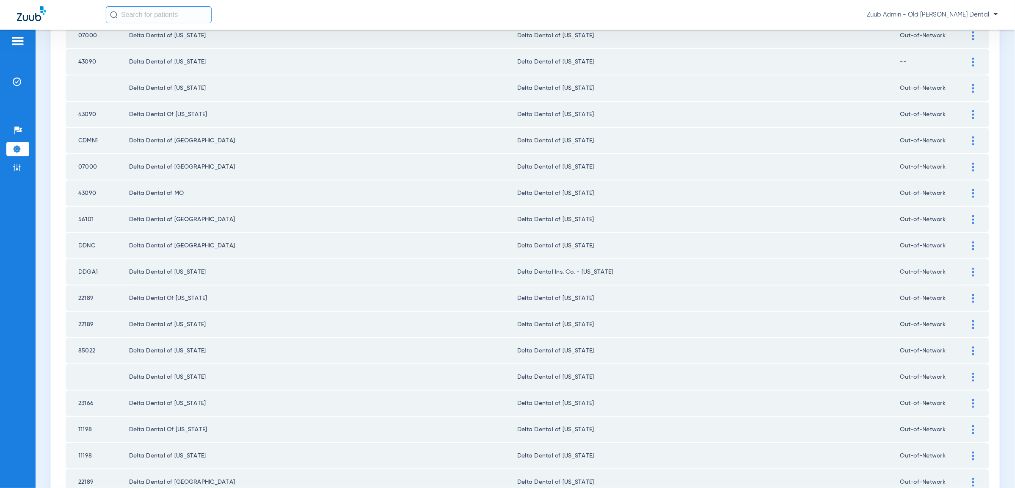
scroll to position [999, 0]
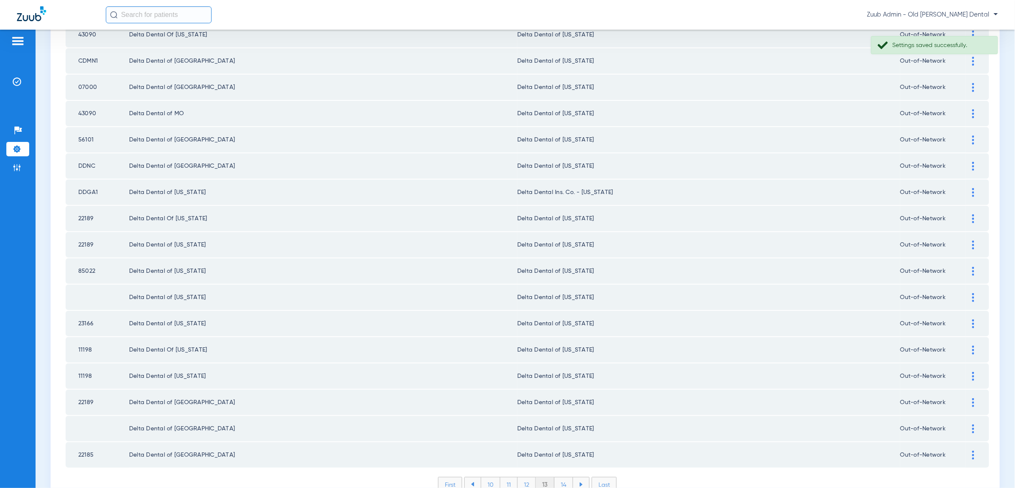
click at [567, 477] on li "14" at bounding box center [563, 484] width 19 height 14
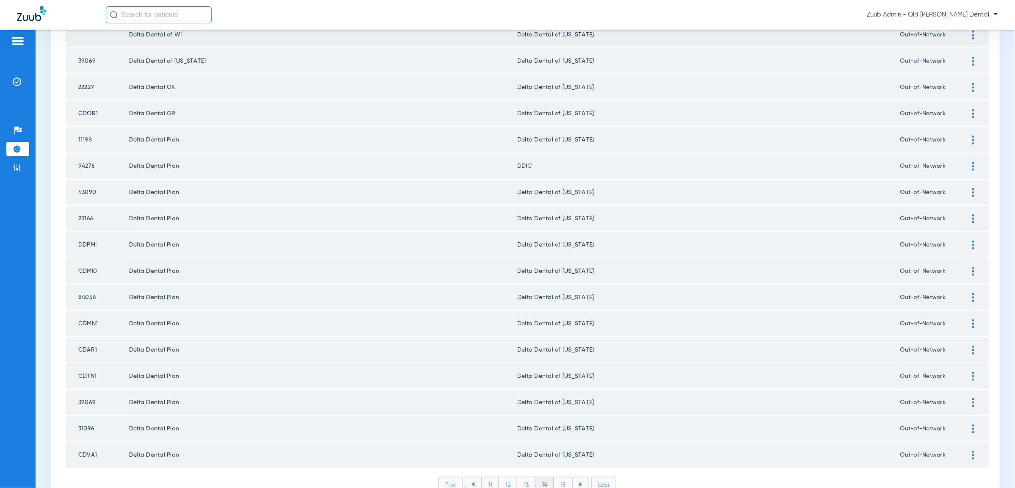
click at [976, 162] on div at bounding box center [973, 166] width 15 height 9
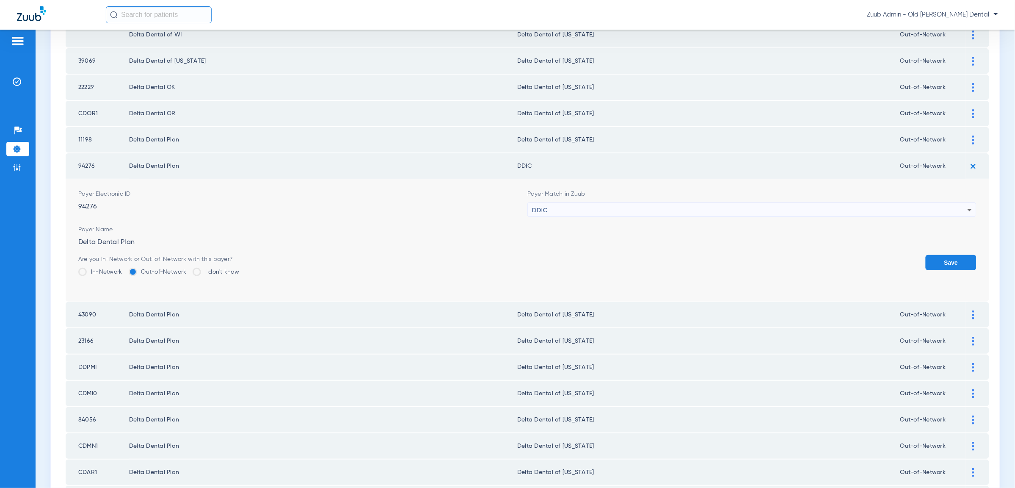
click at [918, 203] on div "DDIC" at bounding box center [749, 210] width 435 height 14
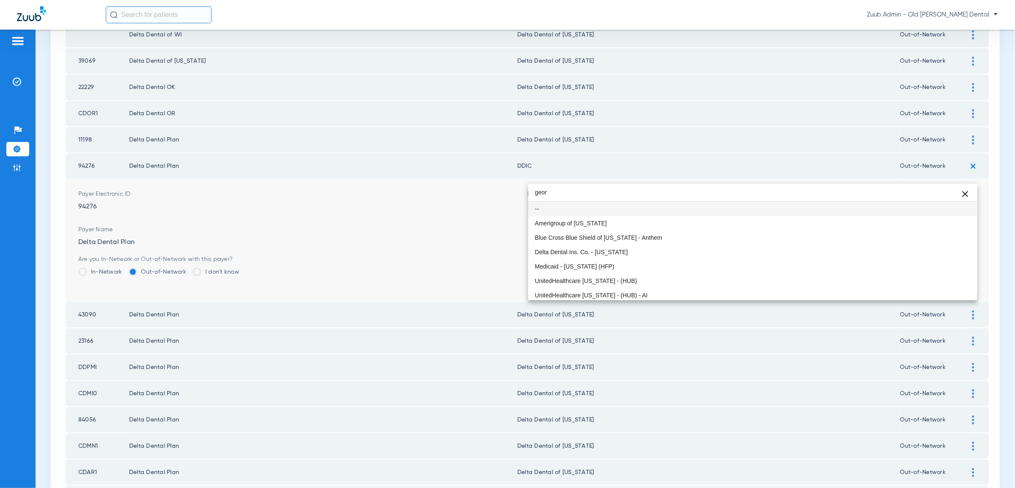
scroll to position [16, 0]
type input "geor"
click at [627, 243] on mat-option "Medicaid - [US_STATE] (HFP)" at bounding box center [752, 250] width 449 height 14
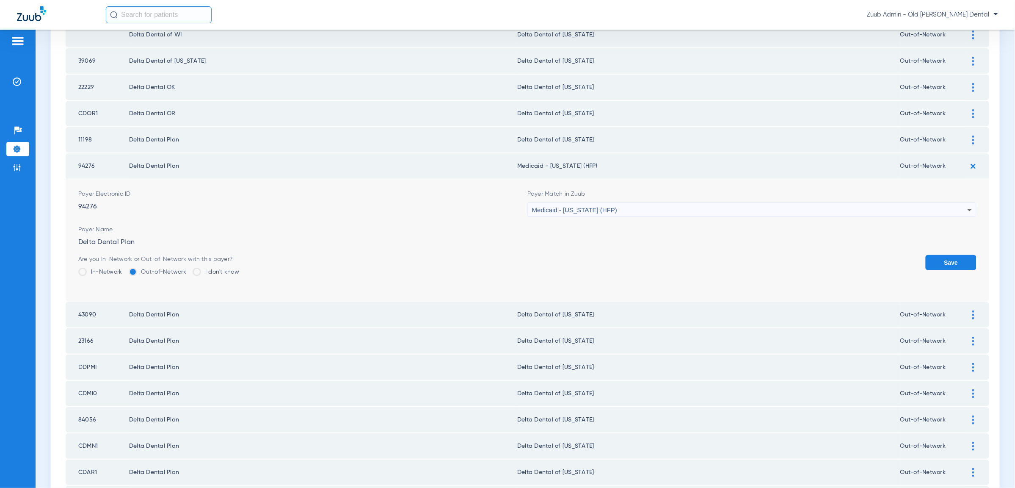
click at [544, 203] on div "Medicaid - [US_STATE] (HFP)" at bounding box center [749, 210] width 435 height 14
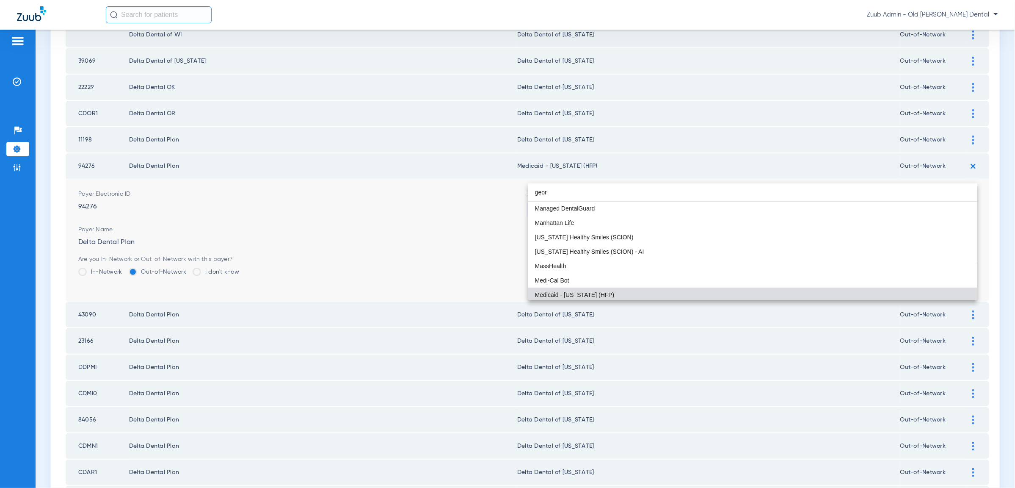
scroll to position [0, 0]
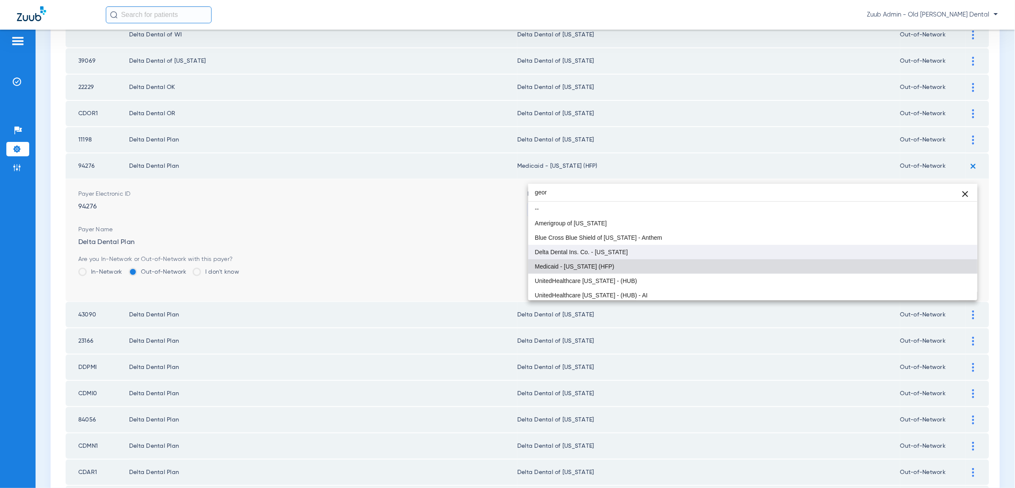
type input "geor"
drag, startPoint x: 575, startPoint y: 245, endPoint x: 627, endPoint y: 251, distance: 51.9
click at [577, 245] on mat-option "Delta Dental Ins. Co. - [US_STATE]" at bounding box center [752, 252] width 449 height 14
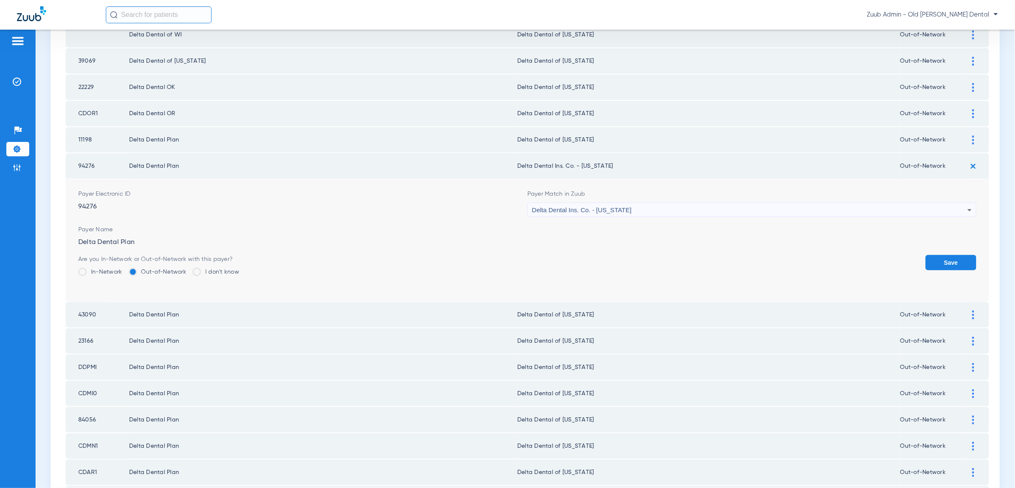
click at [956, 255] on button "Save" at bounding box center [951, 262] width 51 height 15
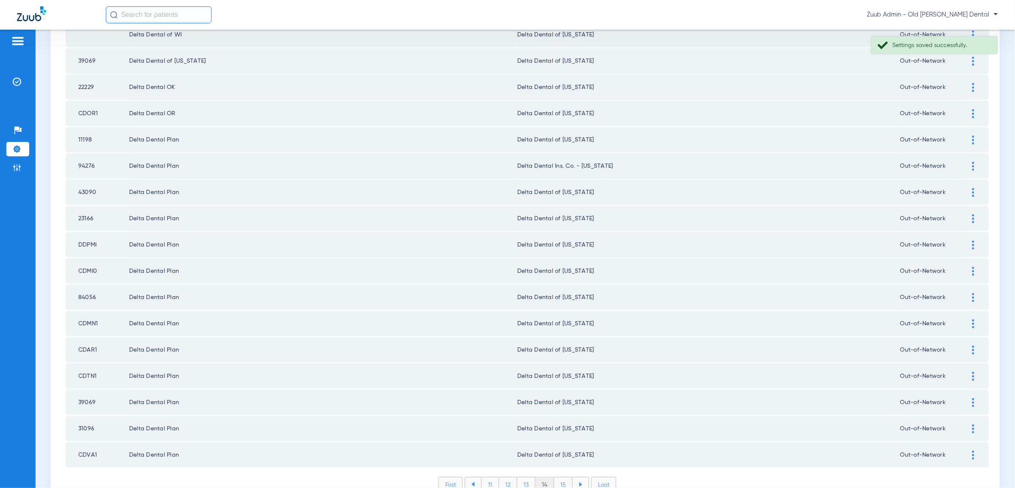
click at [561, 477] on li "15" at bounding box center [563, 484] width 19 height 14
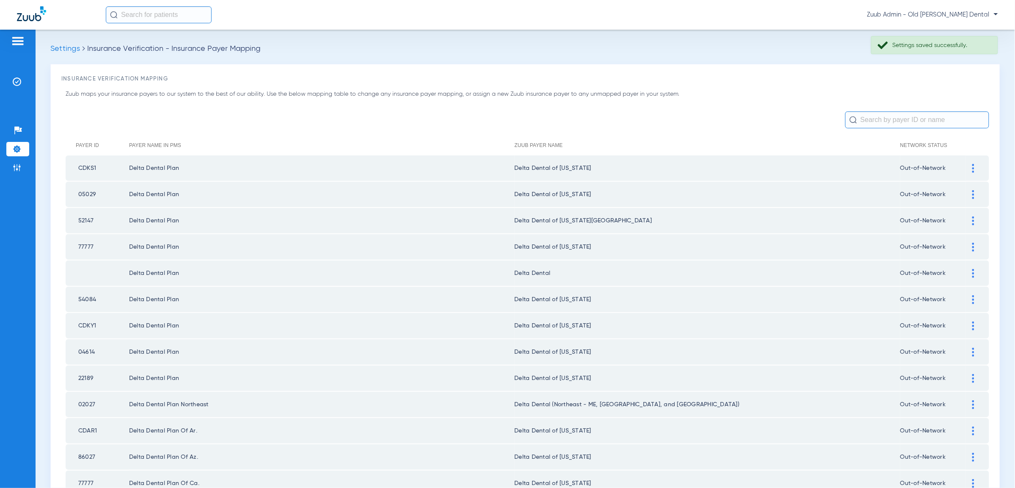
click at [970, 270] on div at bounding box center [973, 273] width 15 height 9
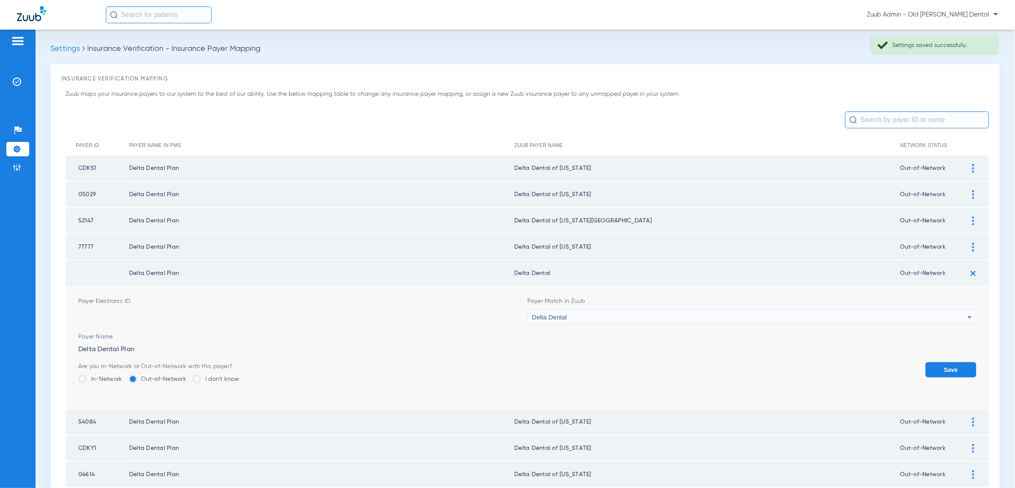
click at [902, 311] on div "Delta Dental" at bounding box center [749, 317] width 435 height 14
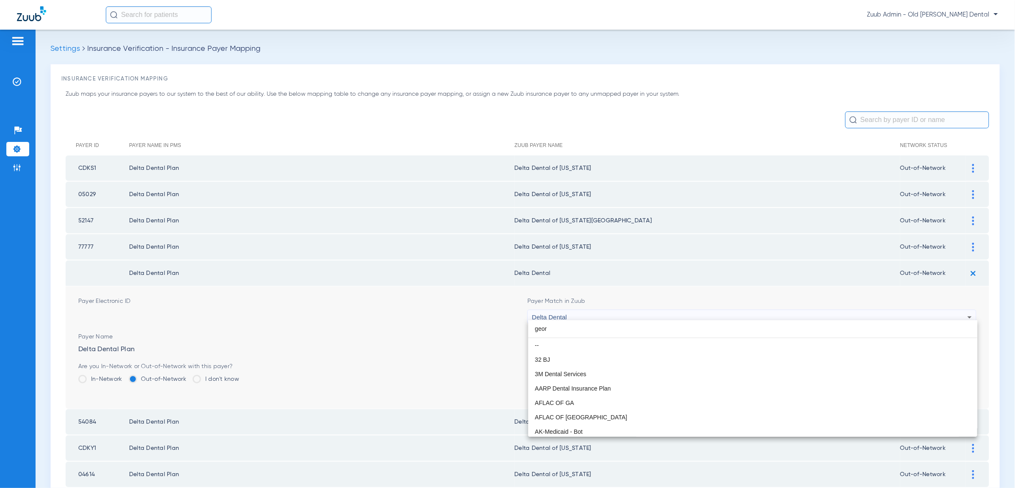
scroll to position [16, 0]
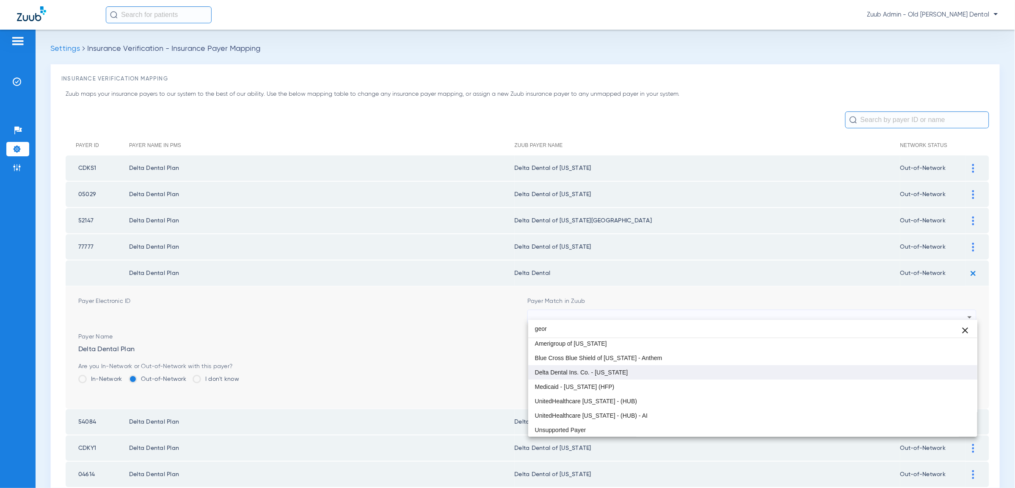
type input "geor"
click at [831, 373] on mat-option "Delta Dental Ins. Co. - [US_STATE]" at bounding box center [752, 372] width 449 height 14
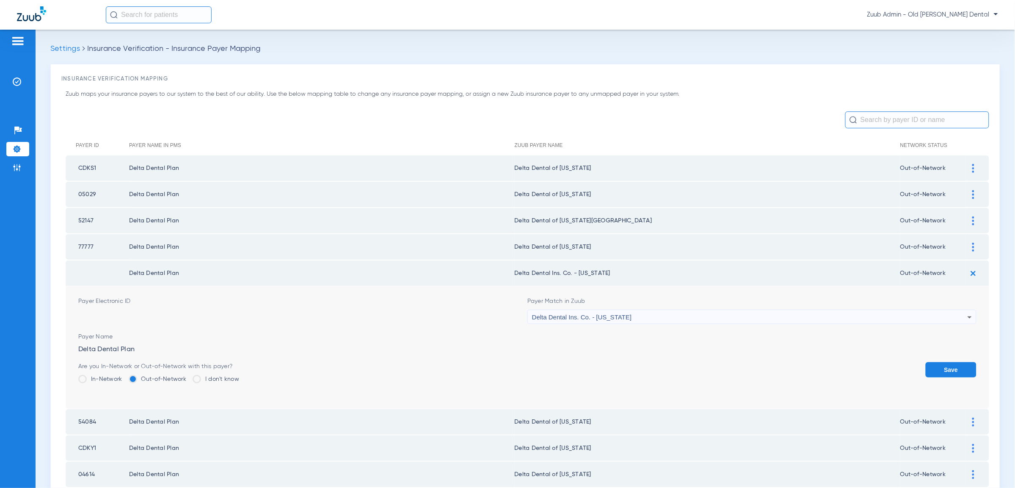
click at [942, 365] on button "Save" at bounding box center [951, 369] width 51 height 15
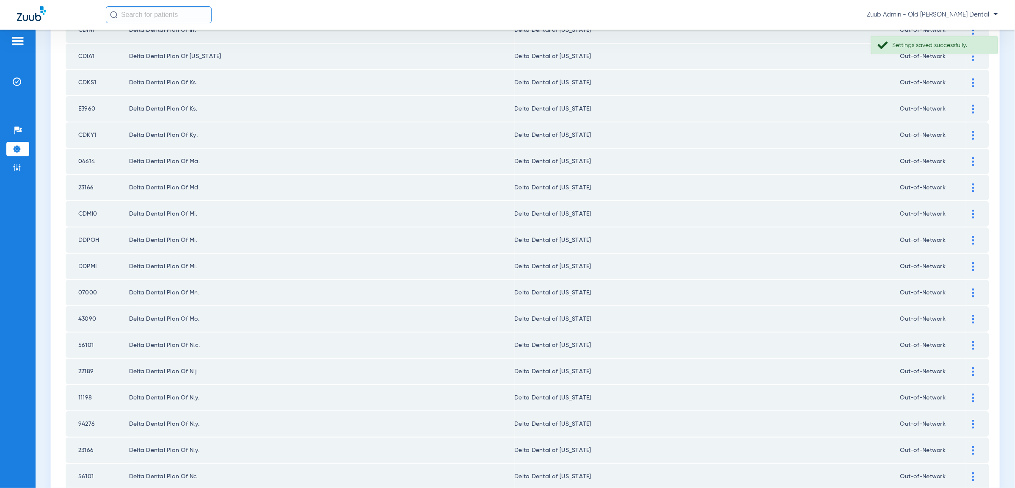
scroll to position [999, 0]
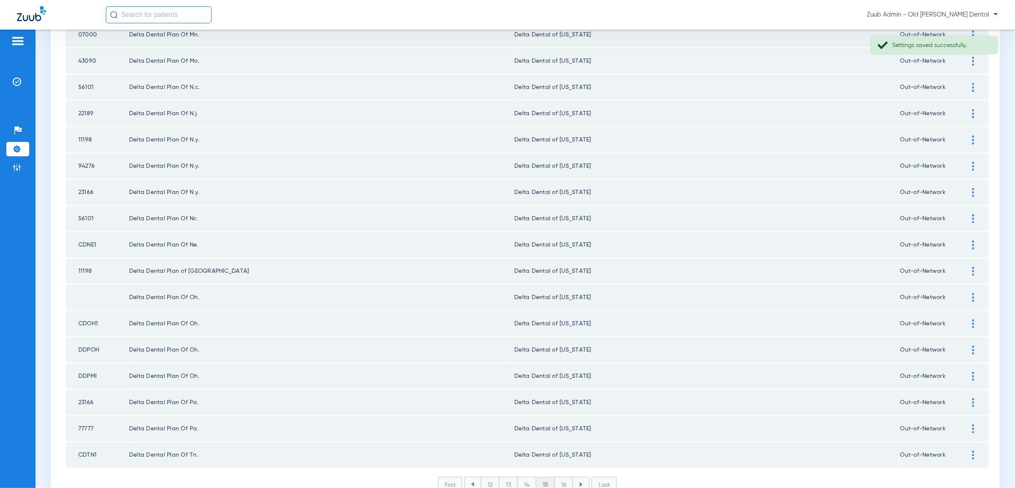
click at [567, 477] on li "16" at bounding box center [564, 484] width 18 height 14
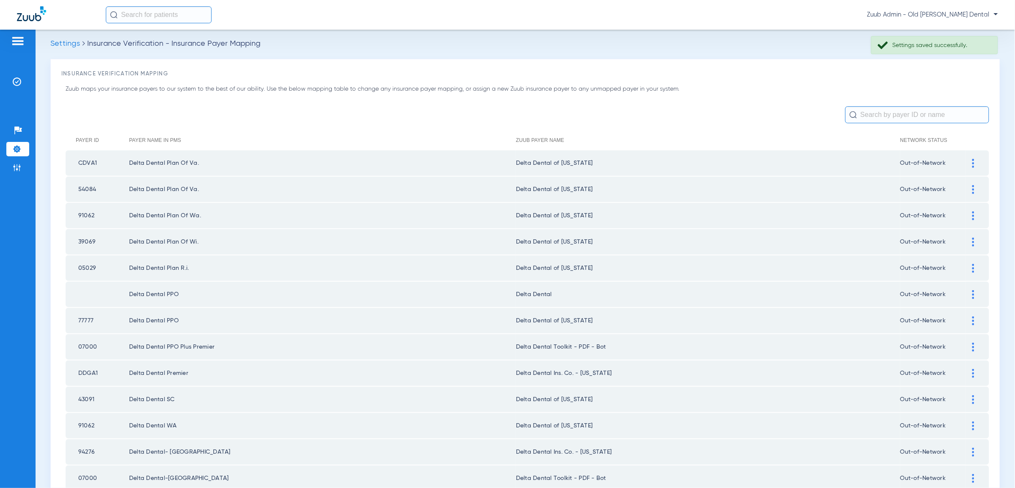
scroll to position [0, 0]
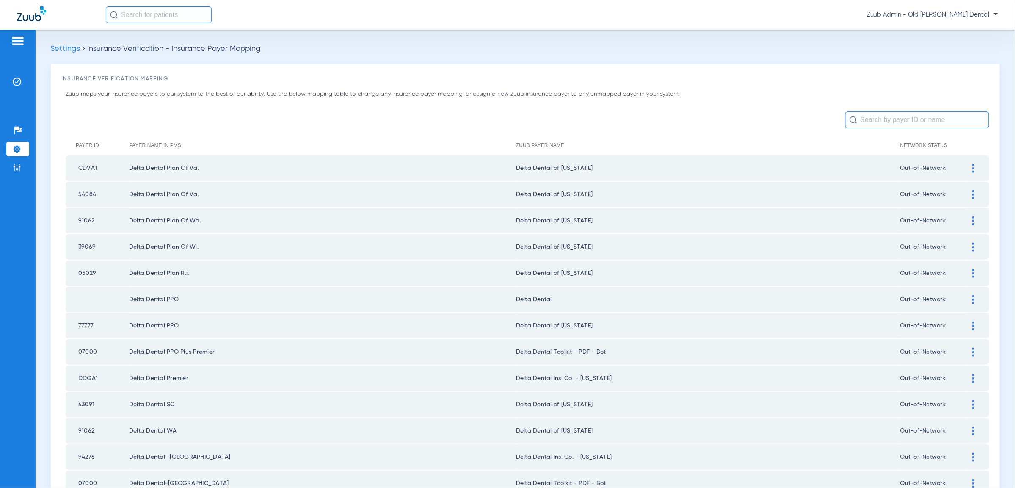
click at [970, 295] on div at bounding box center [973, 299] width 15 height 9
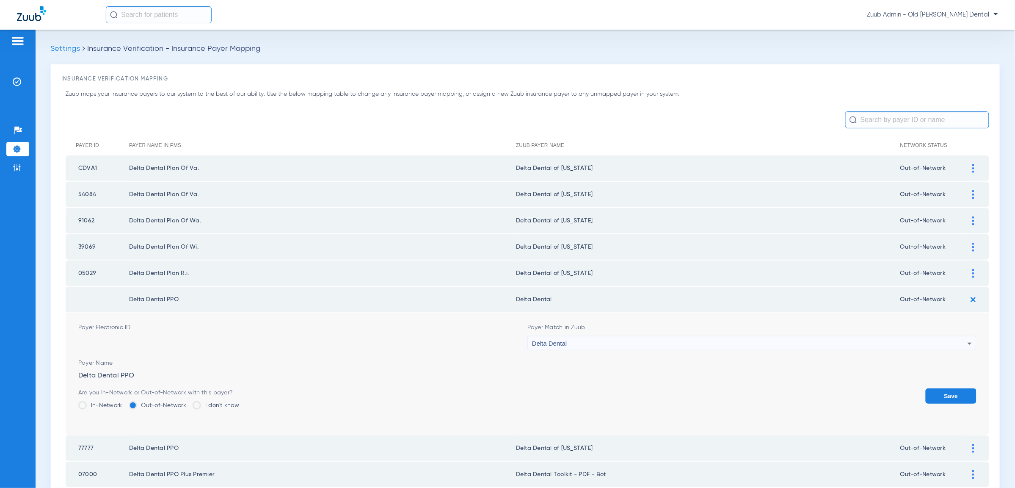
click at [931, 343] on div "Delta Dental" at bounding box center [749, 343] width 435 height 14
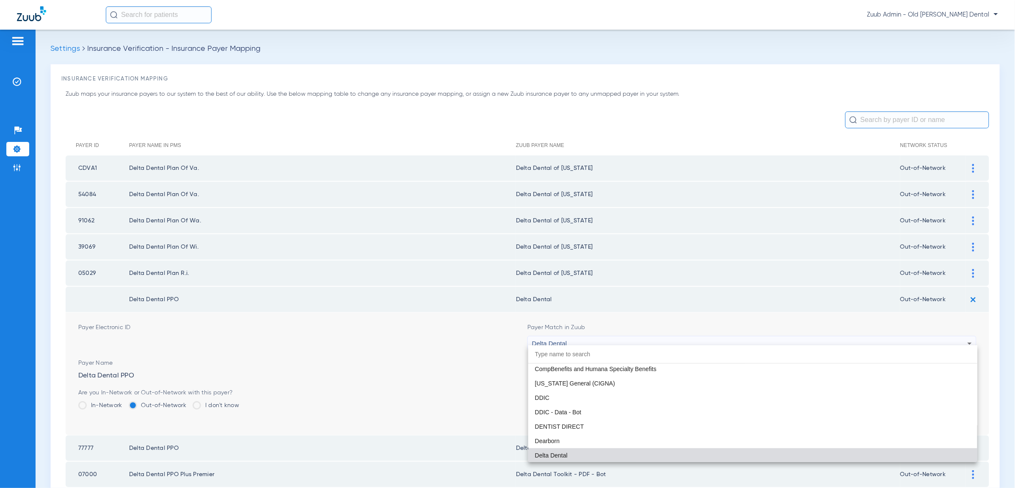
paste input "geor"
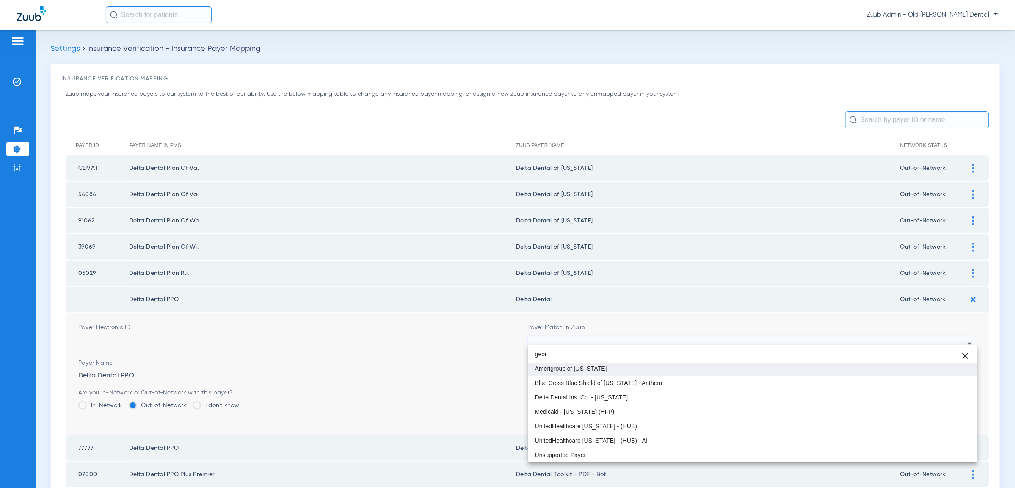
scroll to position [16, 0]
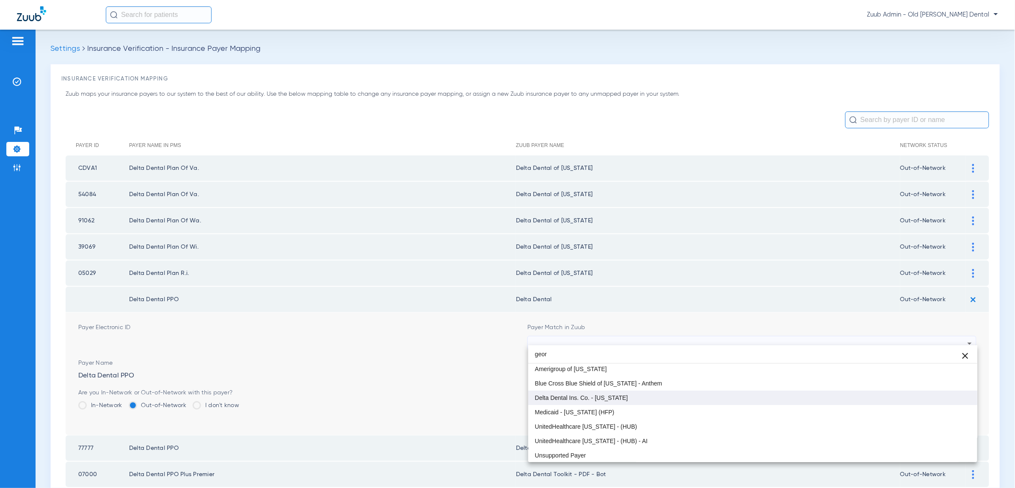
type input "geor"
drag, startPoint x: 712, startPoint y: 395, endPoint x: 726, endPoint y: 395, distance: 13.5
click at [713, 395] on mat-option "Delta Dental Ins. Co. - [US_STATE]" at bounding box center [752, 397] width 449 height 14
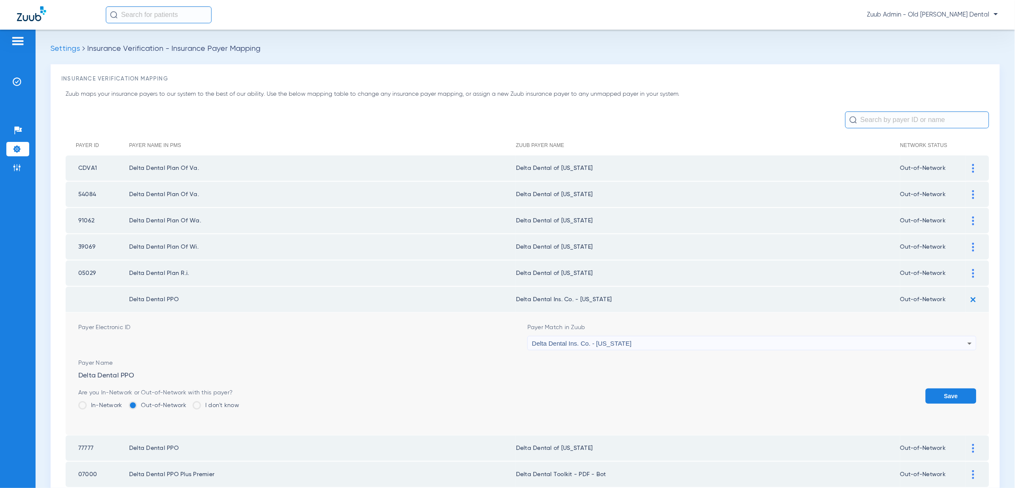
drag, startPoint x: 932, startPoint y: 383, endPoint x: 928, endPoint y: 387, distance: 5.7
click at [932, 388] on button "Save" at bounding box center [951, 395] width 51 height 15
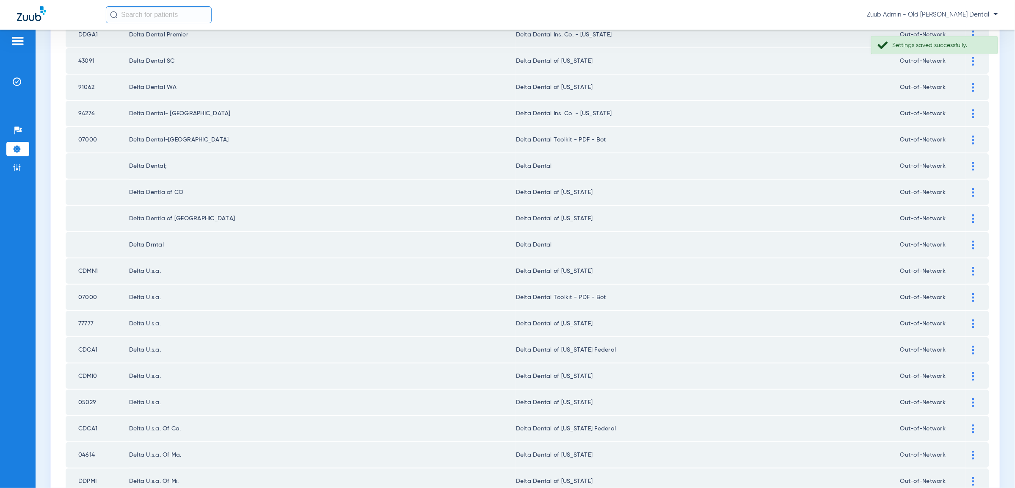
scroll to position [344, 0]
drag, startPoint x: 971, startPoint y: 154, endPoint x: 880, endPoint y: 161, distance: 91.2
click at [970, 161] on div at bounding box center [973, 165] width 15 height 9
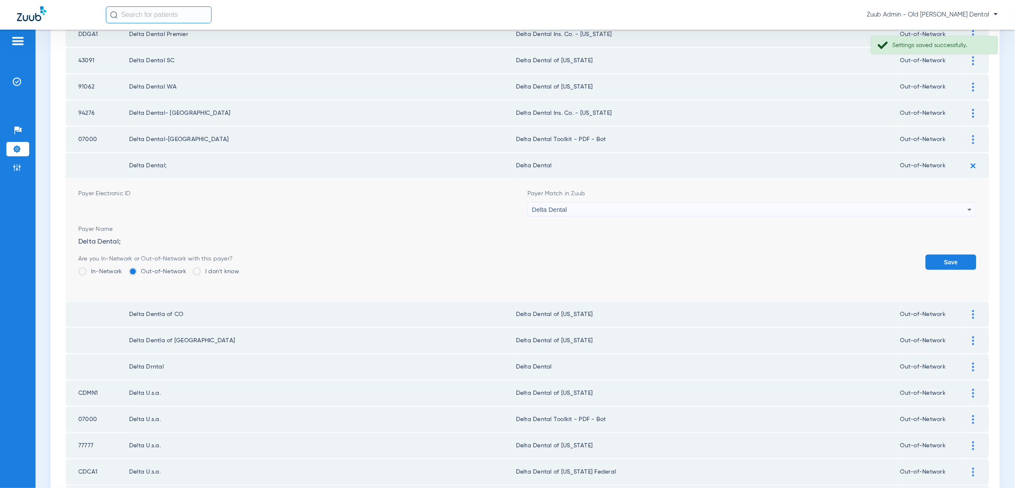
click at [672, 202] on div "Delta Dental" at bounding box center [749, 209] width 435 height 14
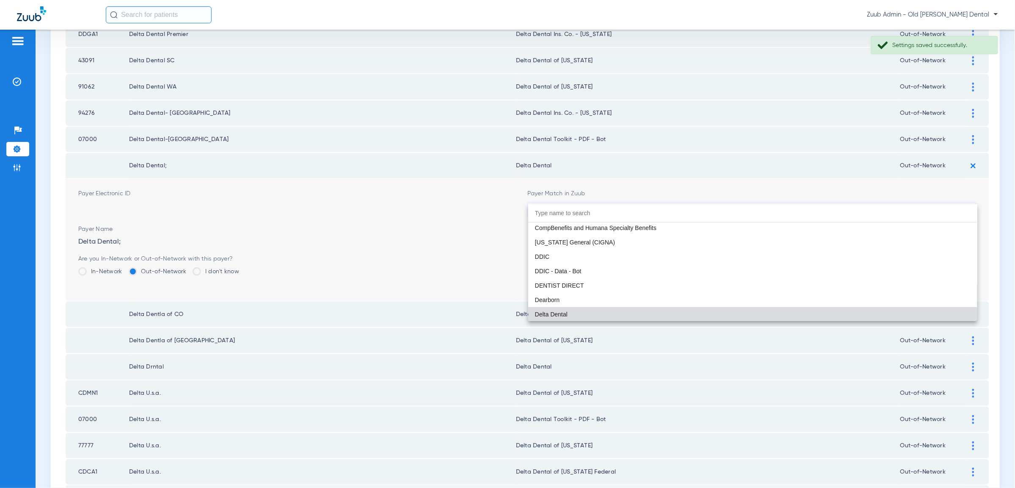
paste input "geor"
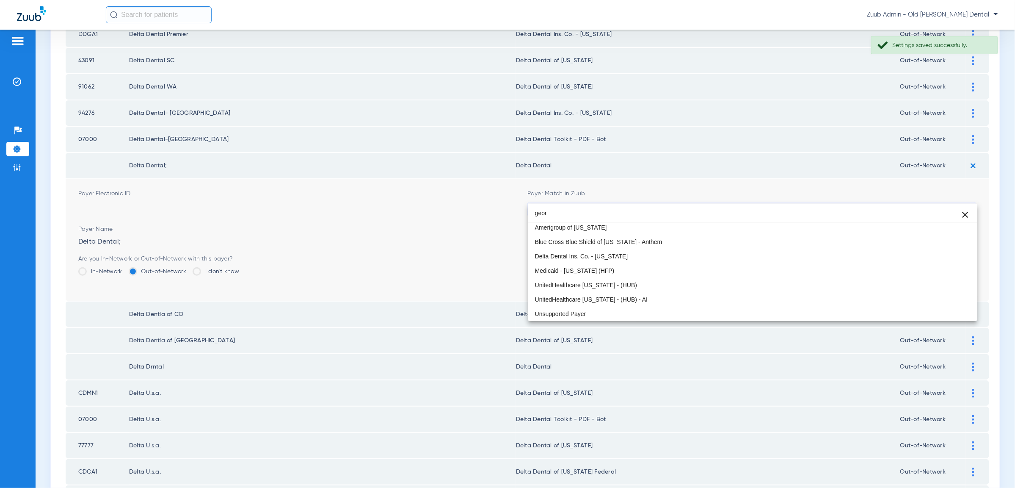
scroll to position [16, 0]
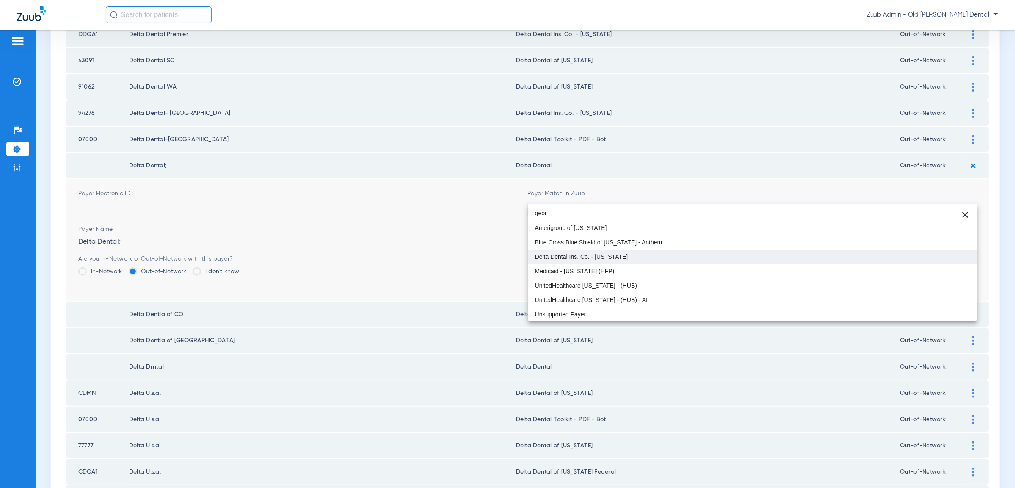
type input "geor"
drag, startPoint x: 622, startPoint y: 255, endPoint x: 630, endPoint y: 254, distance: 8.1
click at [623, 255] on mat-option "Delta Dental Ins. Co. - [US_STATE]" at bounding box center [752, 256] width 449 height 14
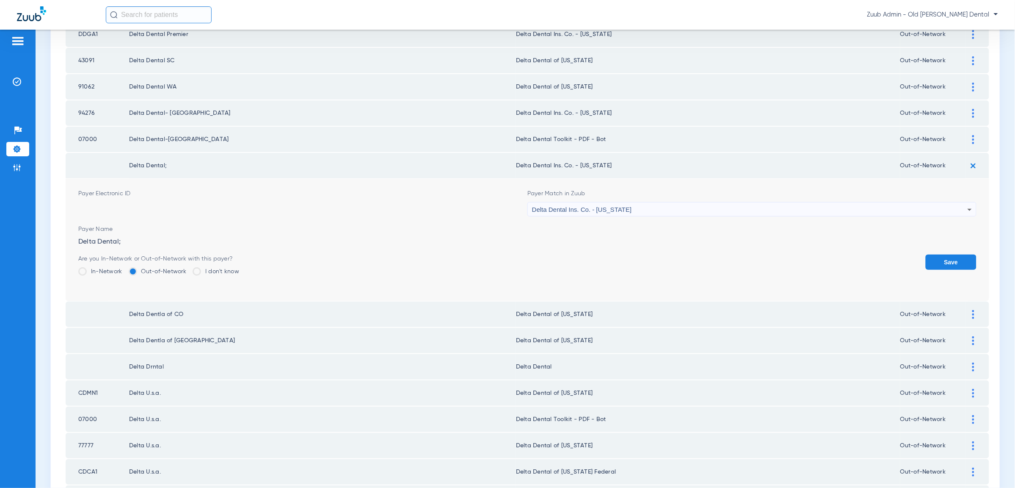
click at [964, 254] on button "Save" at bounding box center [951, 261] width 51 height 15
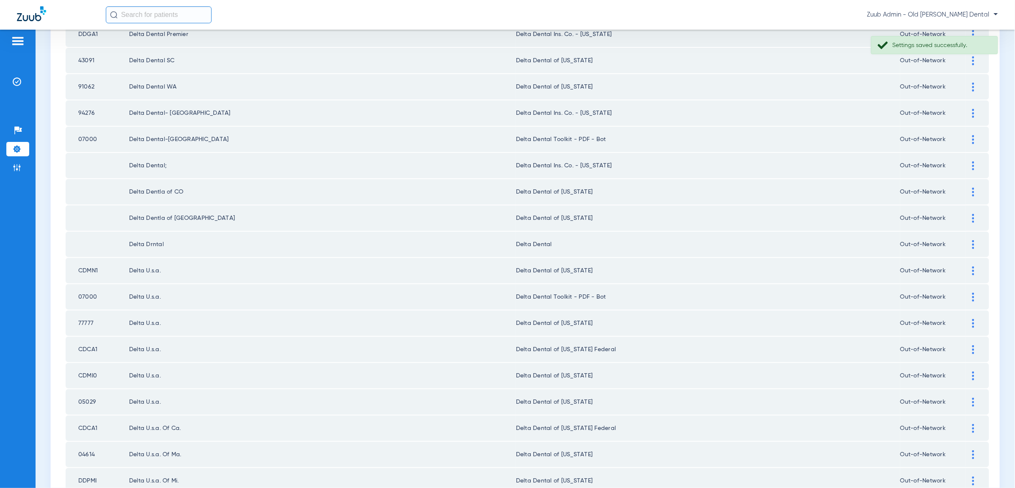
click at [971, 135] on div at bounding box center [973, 139] width 15 height 9
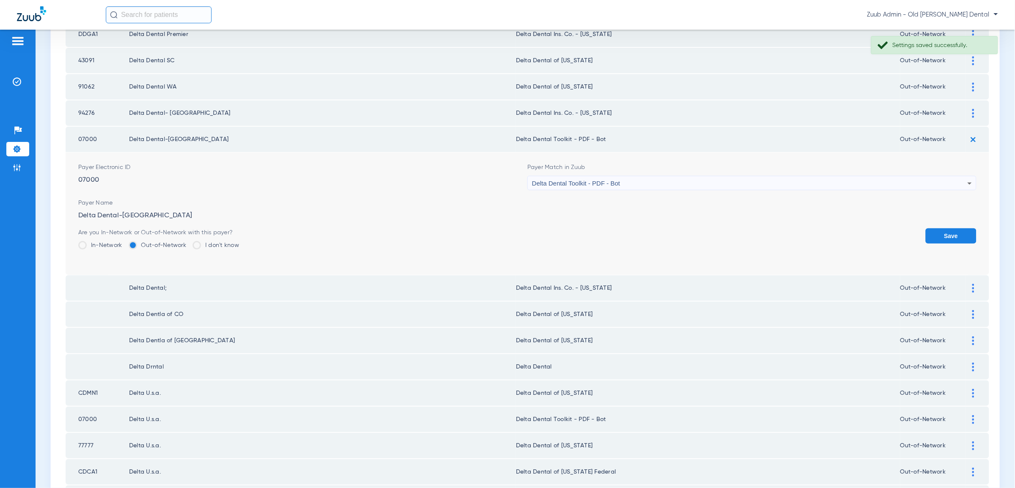
click at [639, 176] on div "Delta Dental Toolkit - PDF - Bot" at bounding box center [749, 183] width 435 height 14
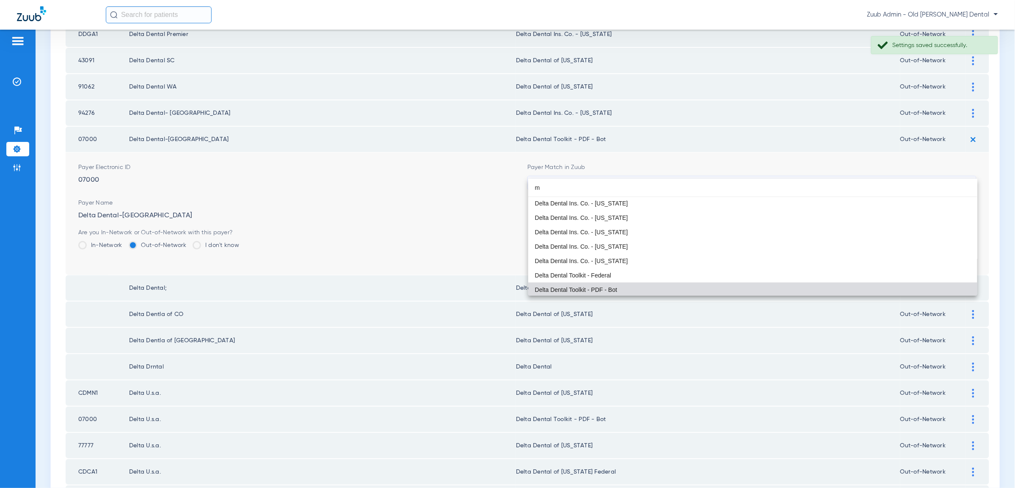
scroll to position [18, 0]
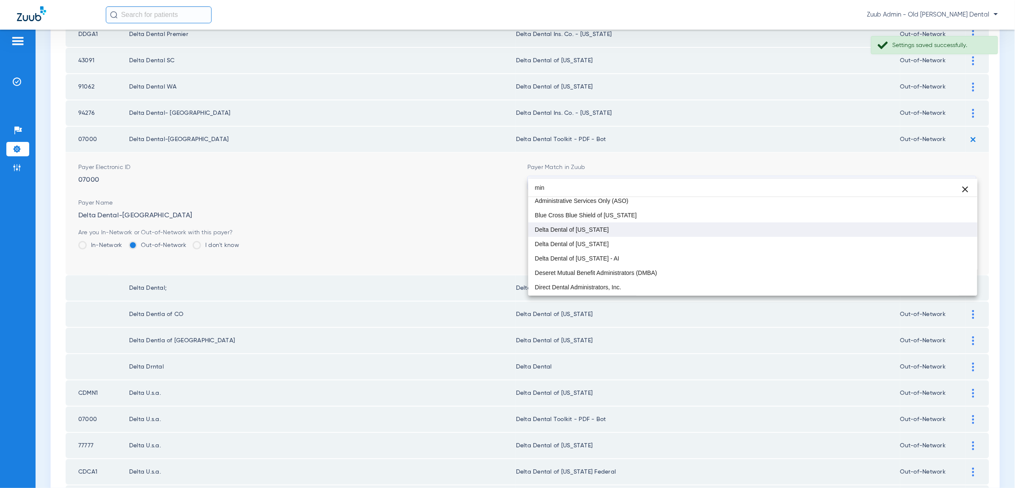
type input "min"
drag, startPoint x: 602, startPoint y: 228, endPoint x: 696, endPoint y: 211, distance: 95.0
click at [607, 227] on mat-option "Delta Dental of [US_STATE]" at bounding box center [752, 229] width 449 height 14
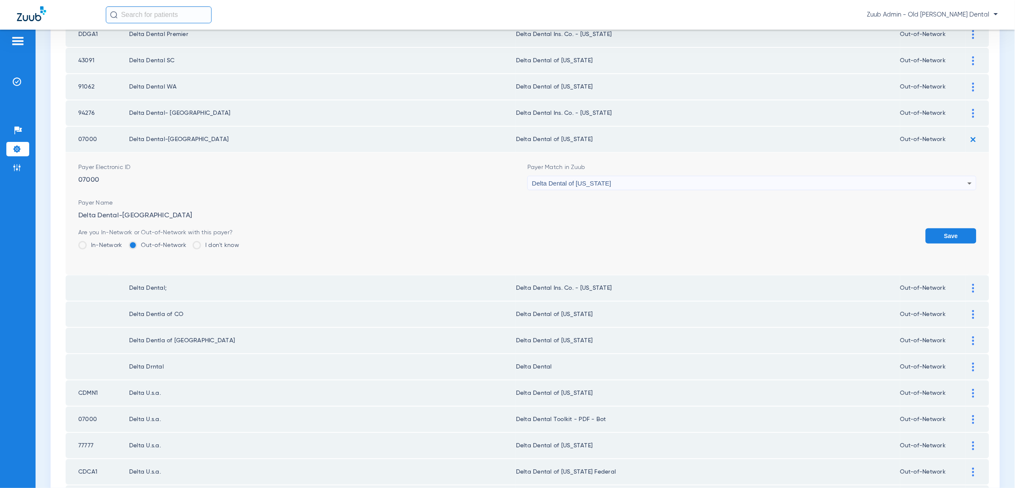
drag, startPoint x: 944, startPoint y: 223, endPoint x: 862, endPoint y: 220, distance: 82.2
click at [944, 228] on button "Save" at bounding box center [951, 235] width 51 height 15
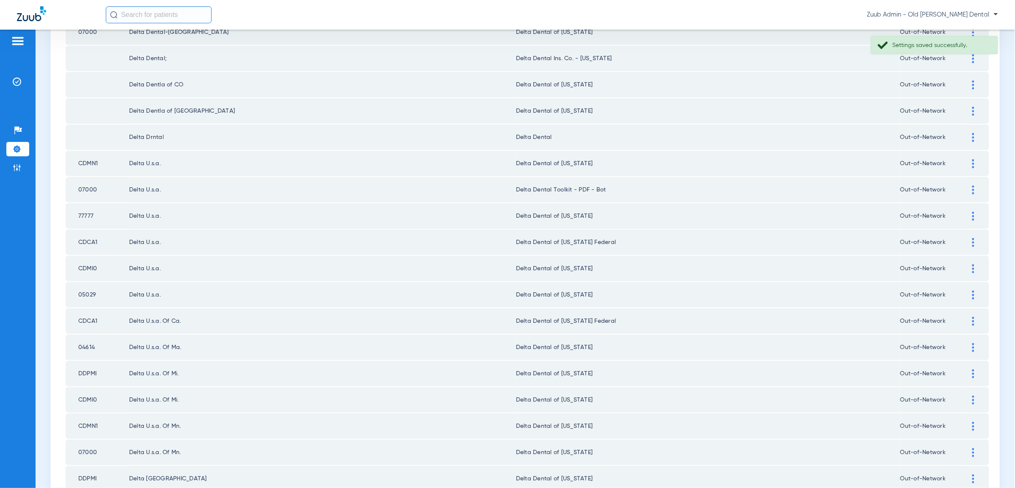
scroll to position [447, 0]
click at [977, 189] on div at bounding box center [973, 193] width 15 height 9
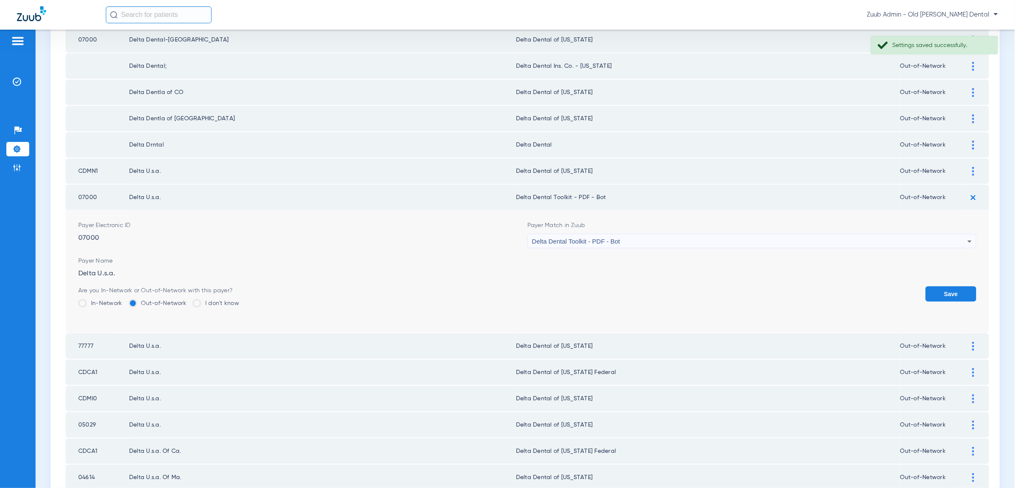
click at [661, 221] on div "Payer Match in Zuub Delta Dental Toolkit - PDF - Bot" at bounding box center [751, 234] width 449 height 27
click at [667, 234] on div "Delta Dental Toolkit - PDF - Bot" at bounding box center [749, 241] width 435 height 14
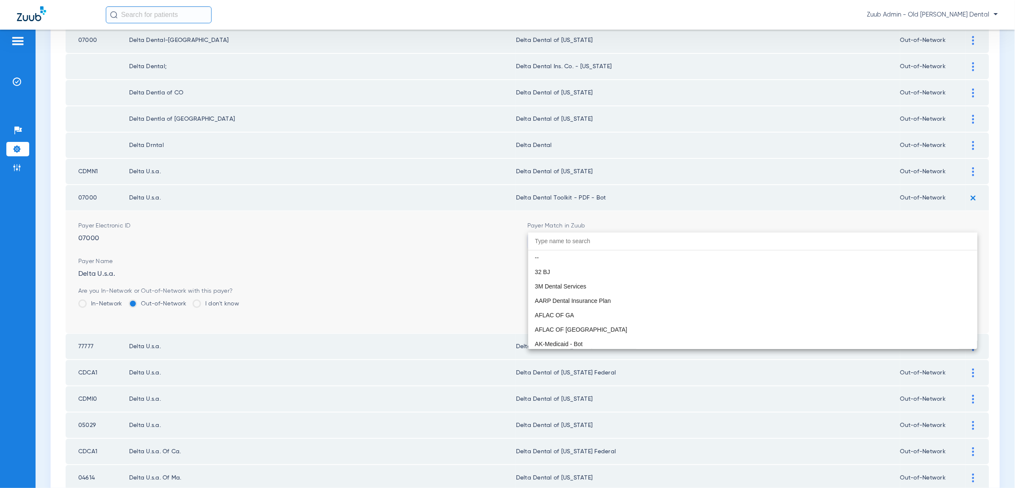
paste input "geor"
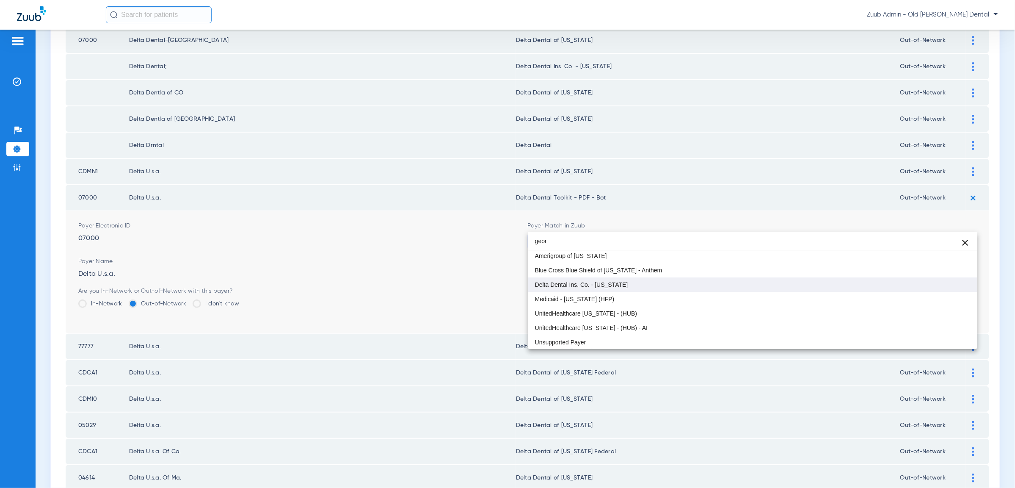
type input "geor"
drag, startPoint x: 651, startPoint y: 282, endPoint x: 766, endPoint y: 276, distance: 115.3
click at [651, 282] on mat-option "Delta Dental Ins. Co. - [US_STATE]" at bounding box center [752, 284] width 449 height 14
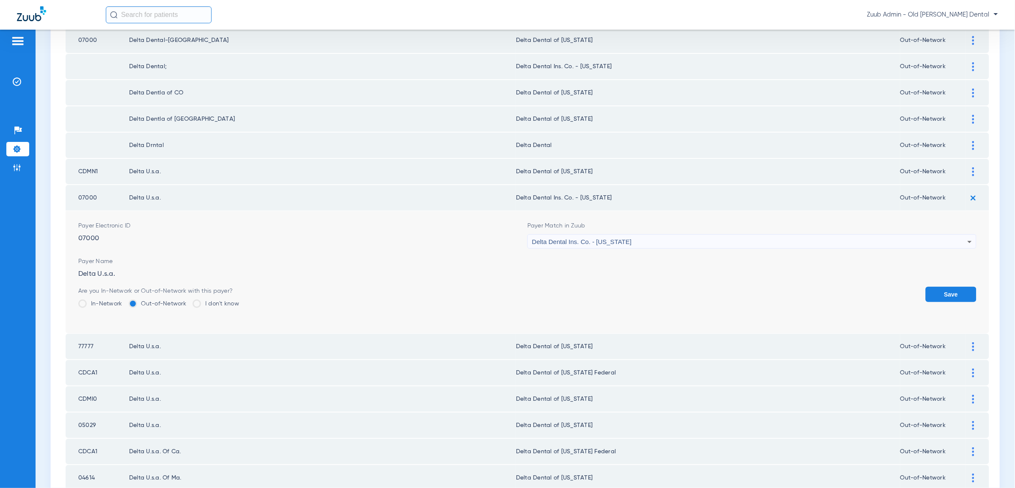
click at [952, 287] on button "Save" at bounding box center [951, 294] width 51 height 15
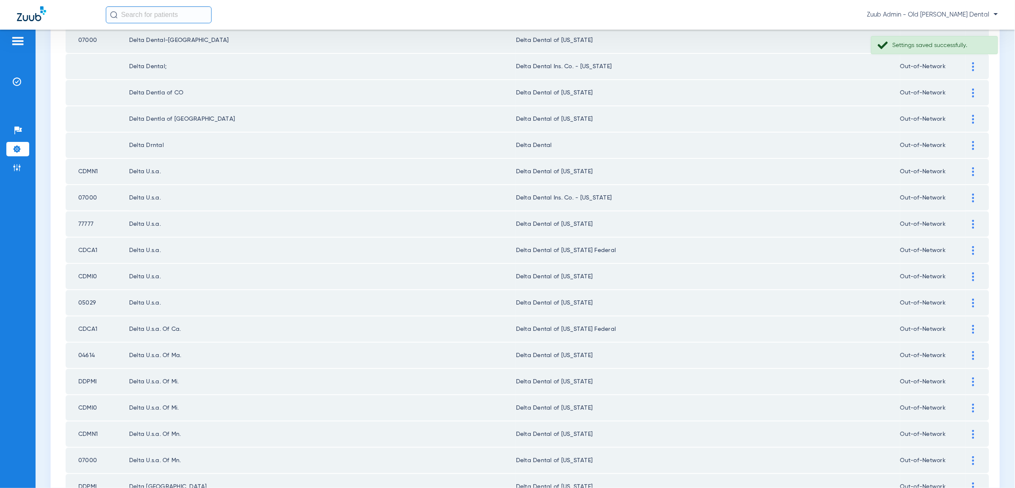
drag, startPoint x: 972, startPoint y: 132, endPoint x: 926, endPoint y: 151, distance: 49.7
click at [972, 141] on img at bounding box center [973, 145] width 2 height 9
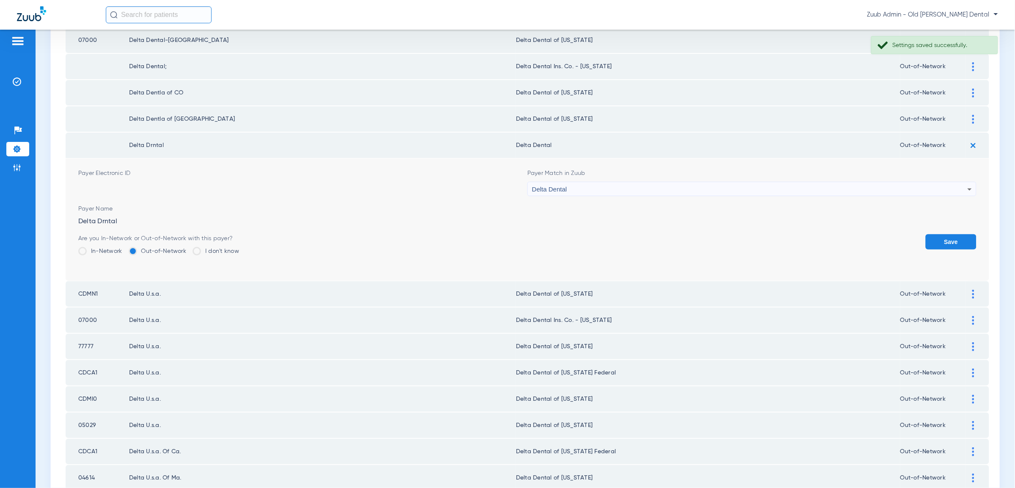
click at [882, 182] on div "Delta Dental" at bounding box center [749, 189] width 435 height 14
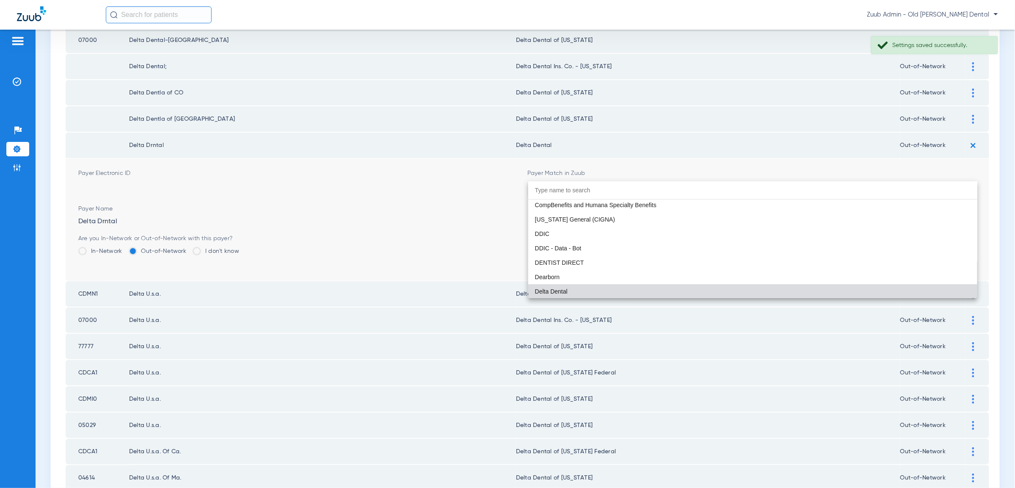
paste input "geor"
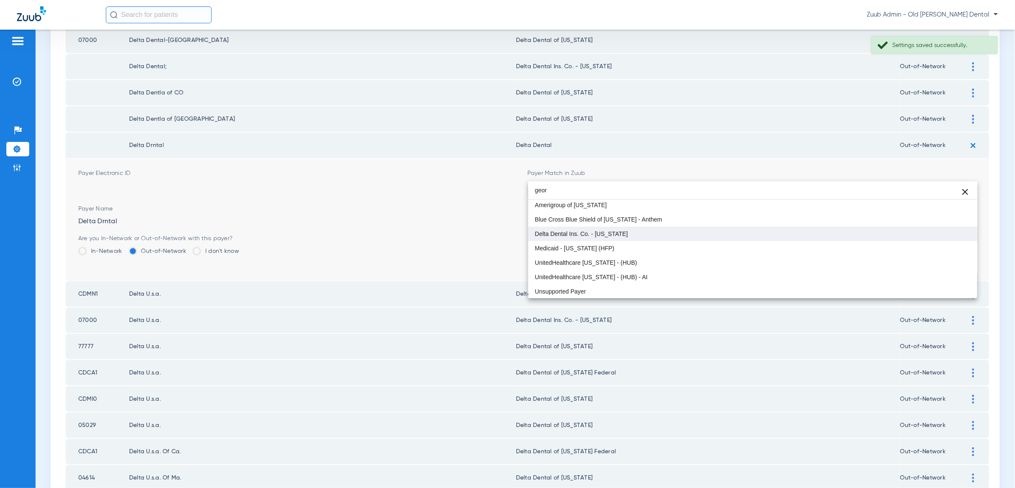
type input "geor"
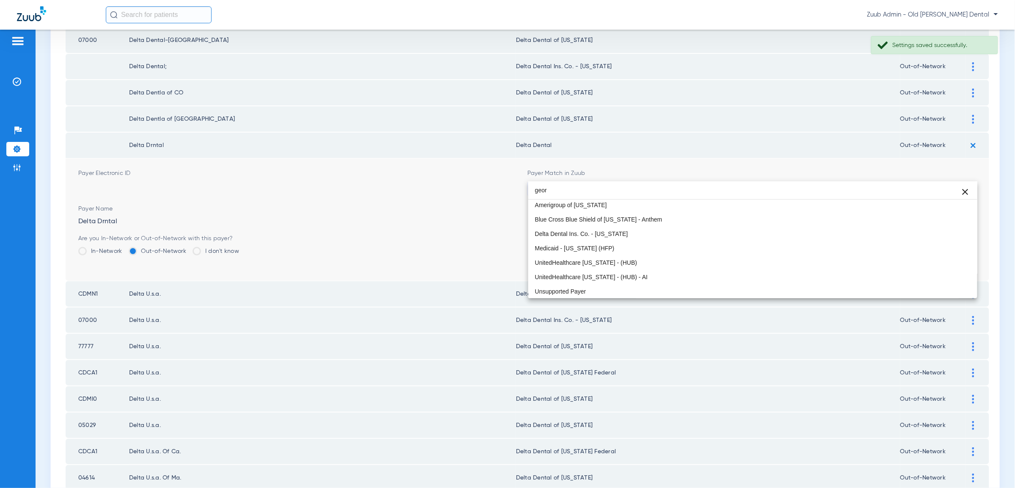
drag, startPoint x: 730, startPoint y: 237, endPoint x: 780, endPoint y: 235, distance: 50.0
click at [732, 236] on mat-option "Delta Dental Ins. Co. - [US_STATE]" at bounding box center [752, 233] width 449 height 14
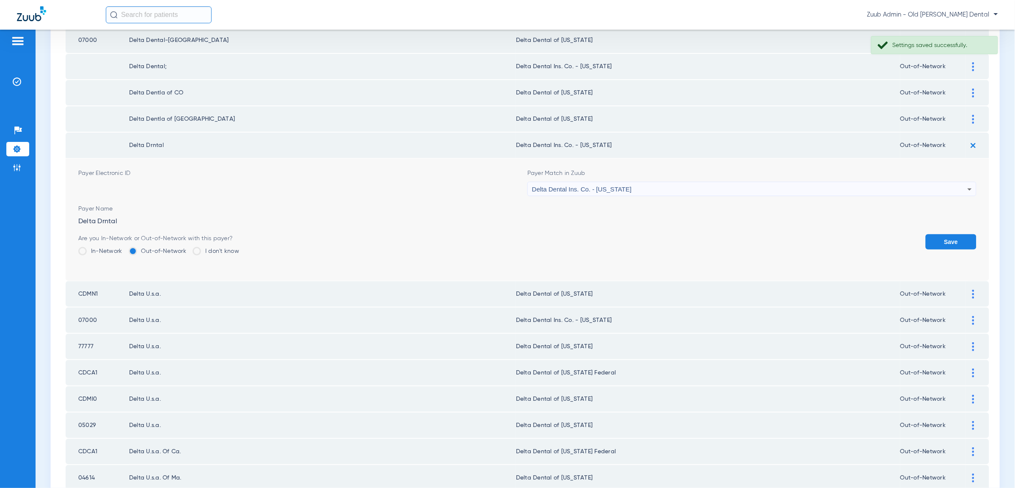
drag, startPoint x: 946, startPoint y: 223, endPoint x: 738, endPoint y: 211, distance: 208.6
click at [945, 234] on button "Save" at bounding box center [951, 241] width 51 height 15
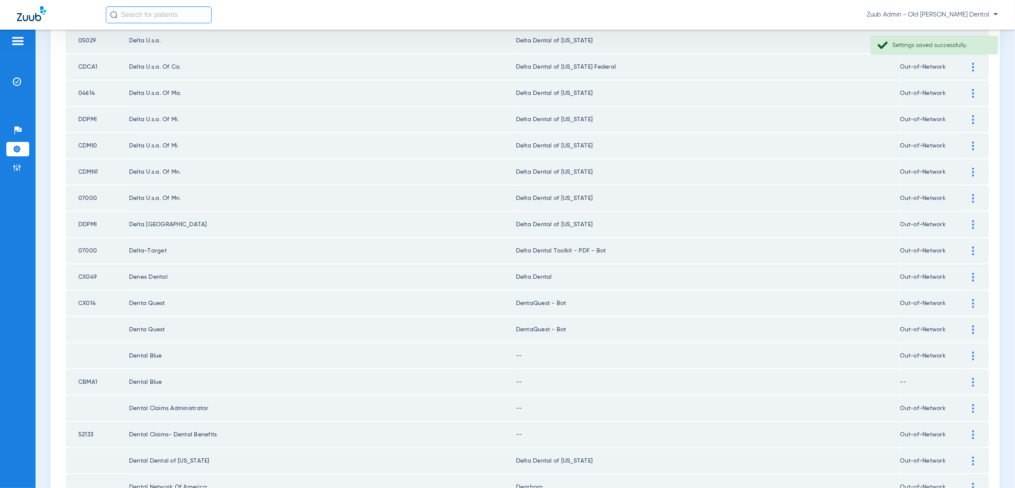
scroll to position [703, 0]
click at [973, 248] on img at bounding box center [973, 252] width 2 height 9
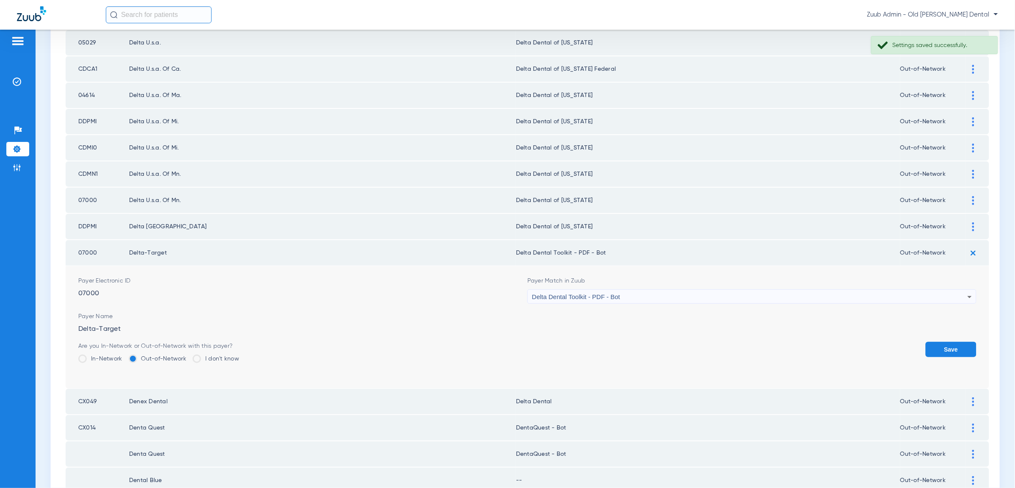
click at [637, 289] on div "Delta Dental Toolkit - PDF - Bot" at bounding box center [749, 296] width 435 height 14
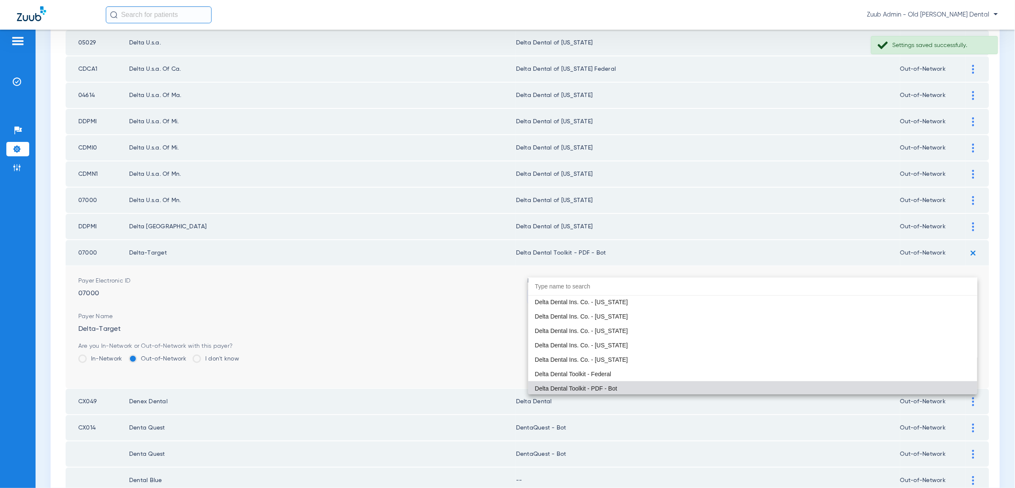
paste input "geor"
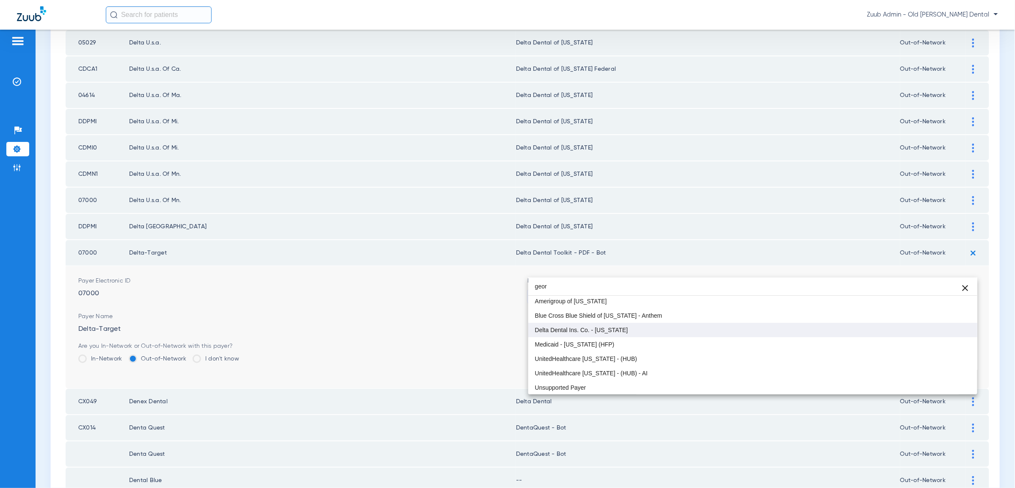
type input "geor"
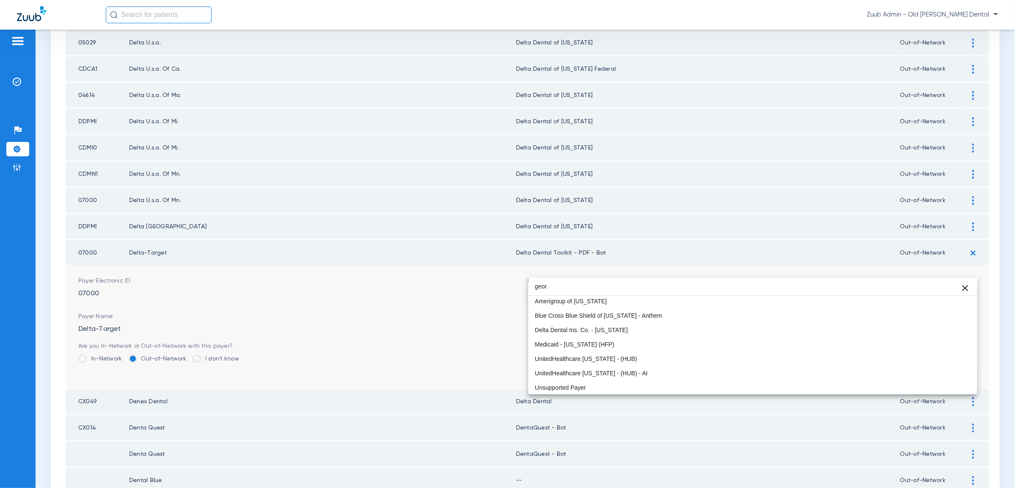
drag, startPoint x: 648, startPoint y: 327, endPoint x: 739, endPoint y: 317, distance: 91.0
click at [650, 326] on mat-option "Delta Dental Ins. Co. - [US_STATE]" at bounding box center [752, 329] width 449 height 14
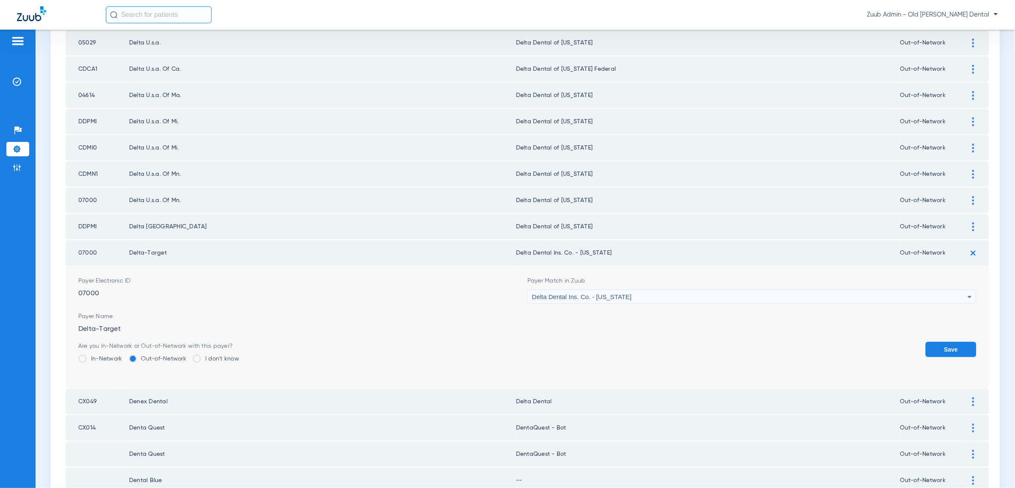
click at [959, 342] on button "Save" at bounding box center [951, 349] width 51 height 15
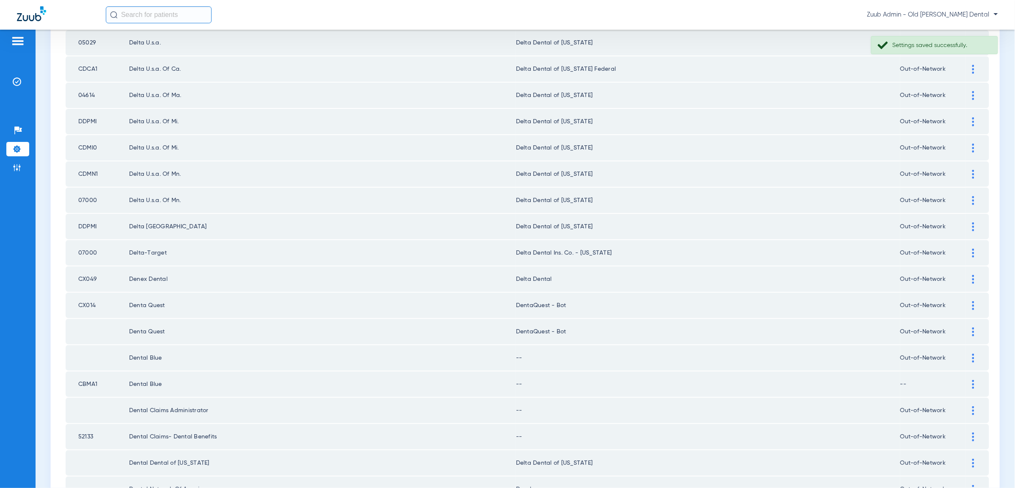
click at [972, 275] on img at bounding box center [973, 279] width 2 height 9
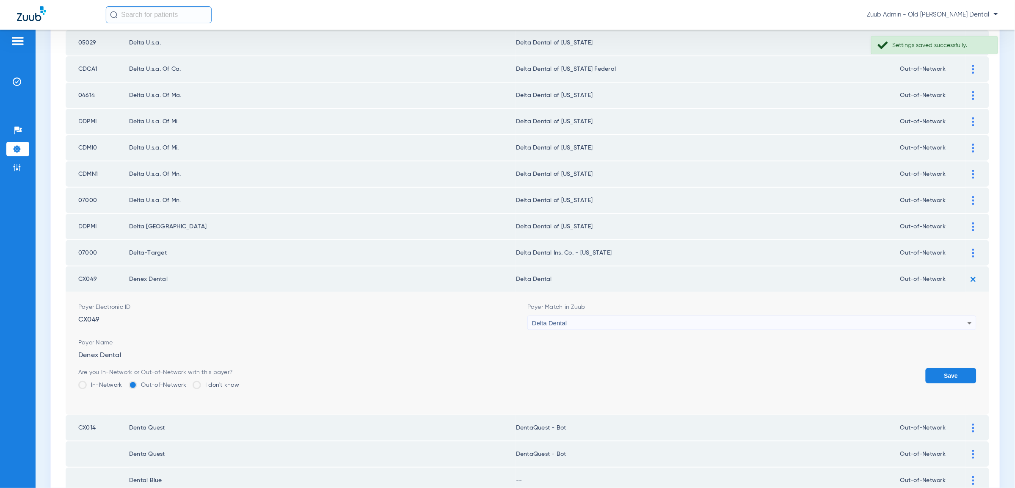
click at [921, 316] on div "Delta Dental" at bounding box center [749, 323] width 435 height 14
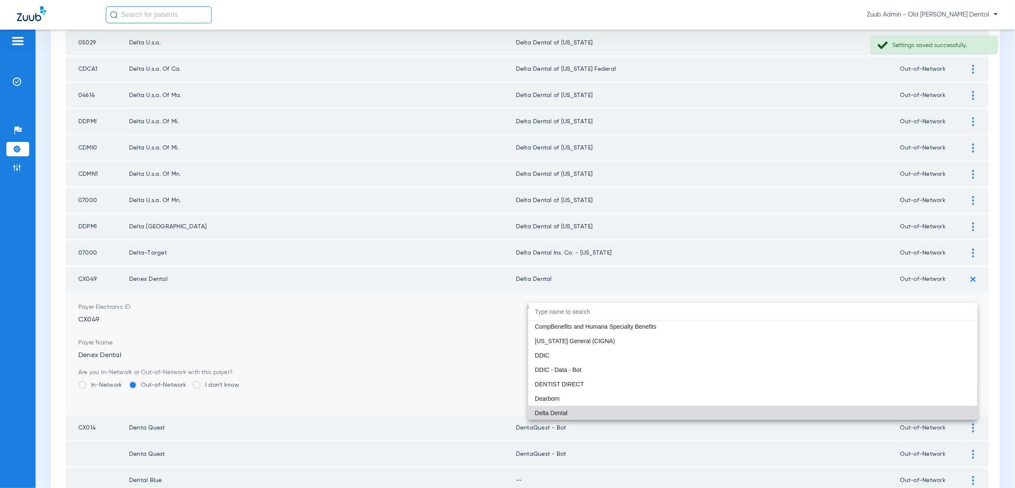
paste input "geor"
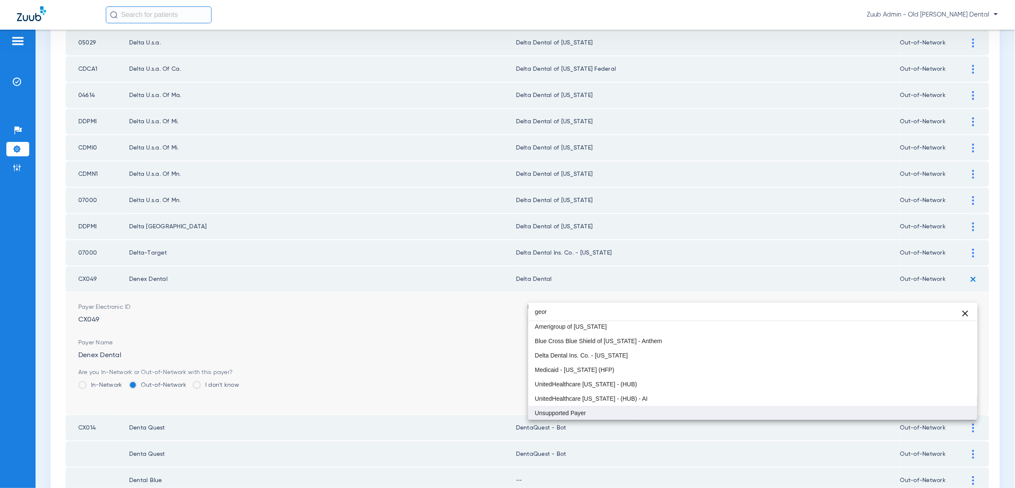
type input "geor"
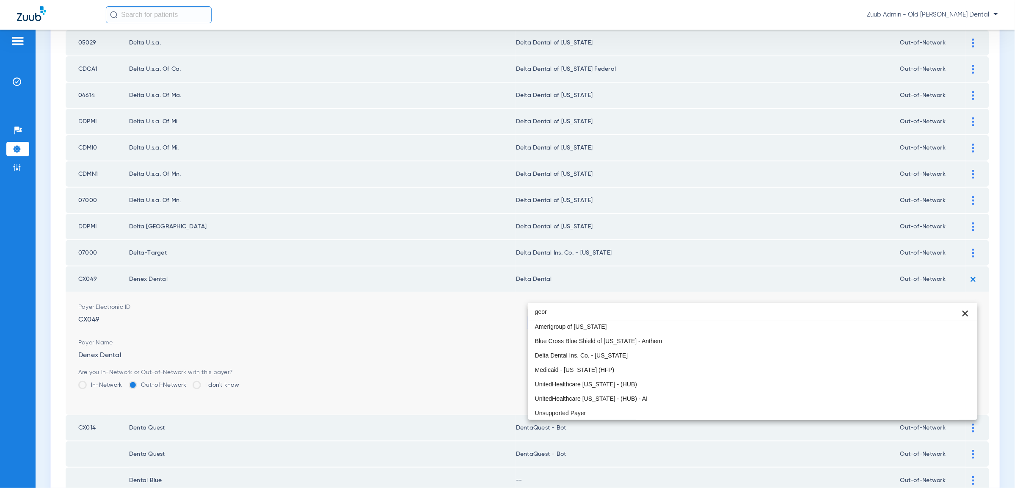
drag, startPoint x: 654, startPoint y: 416, endPoint x: 740, endPoint y: 403, distance: 86.8
click at [654, 415] on mat-option "Unsupported Payer" at bounding box center [752, 412] width 449 height 14
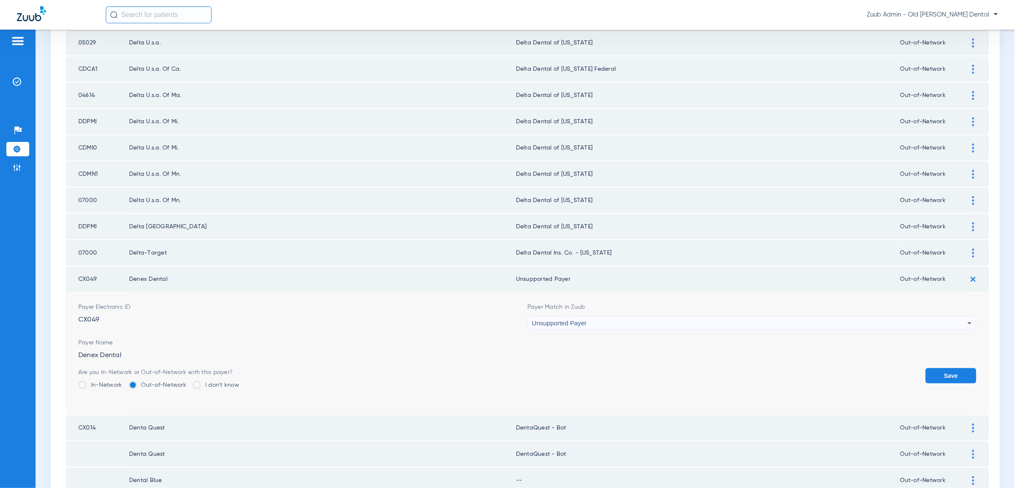
click at [954, 368] on button "Save" at bounding box center [951, 375] width 51 height 15
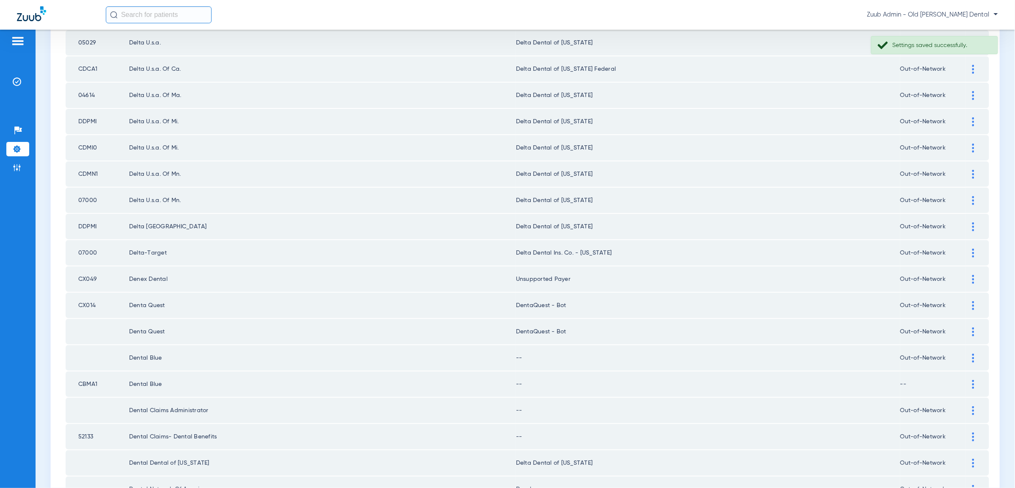
click at [971, 301] on div at bounding box center [973, 305] width 15 height 9
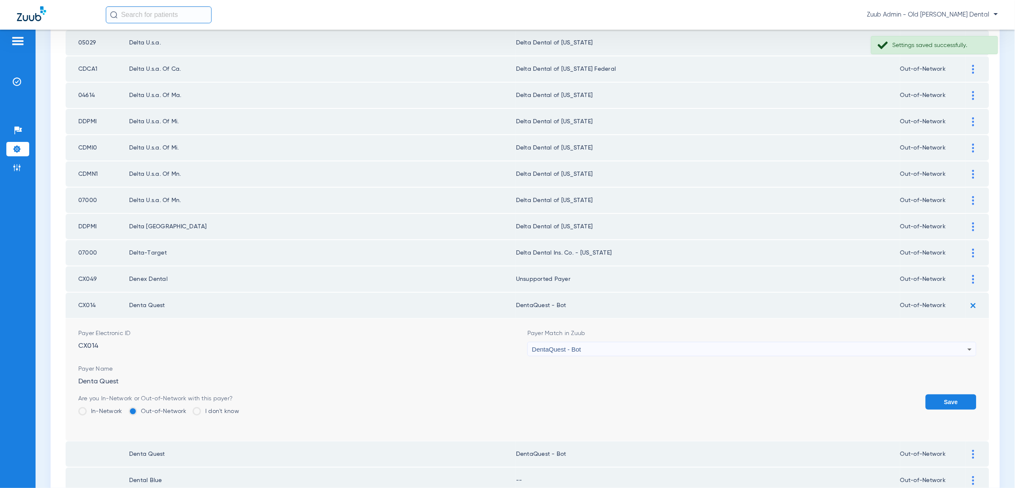
click at [921, 342] on div "DentaQuest - Bot" at bounding box center [749, 349] width 435 height 14
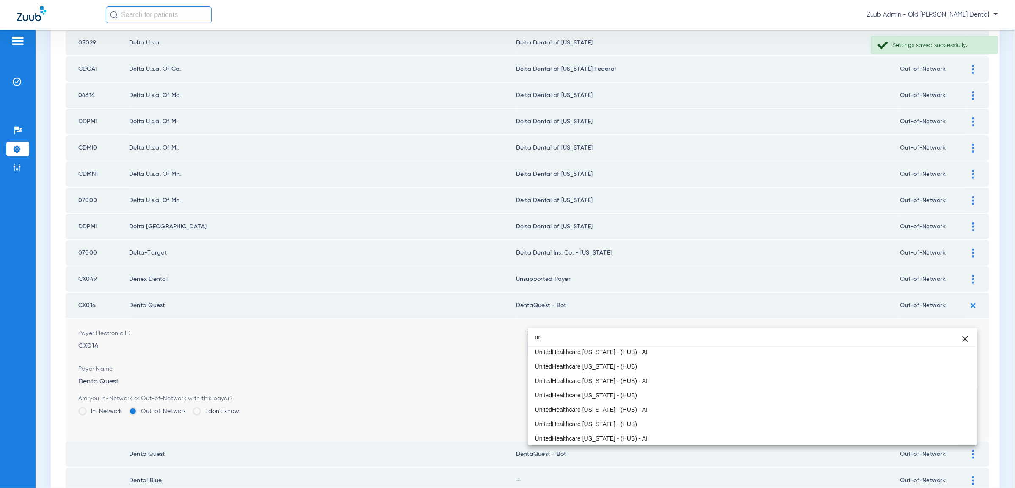
scroll to position [0, 0]
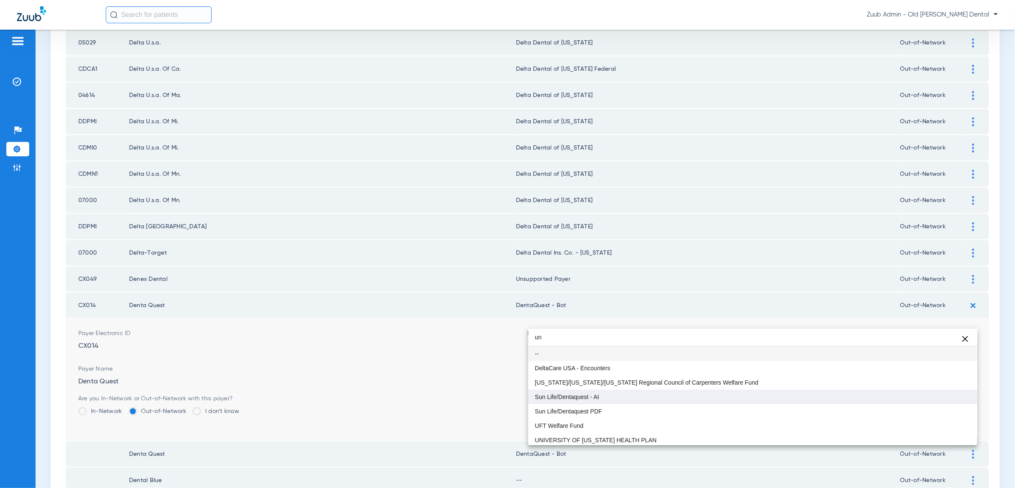
type input "un"
click at [590, 397] on span "Sun Life/Dentaquest - AI" at bounding box center [567, 397] width 64 height 6
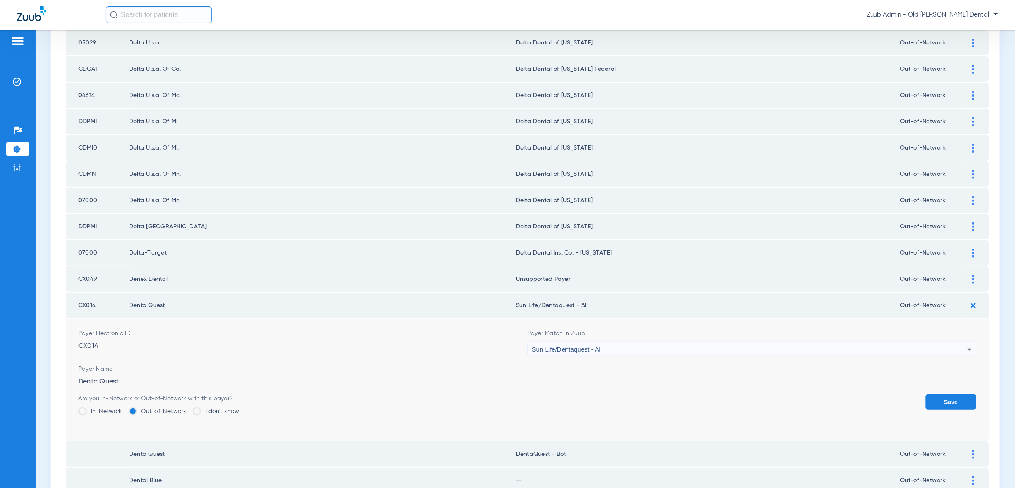
click at [947, 394] on button "Save" at bounding box center [951, 401] width 51 height 15
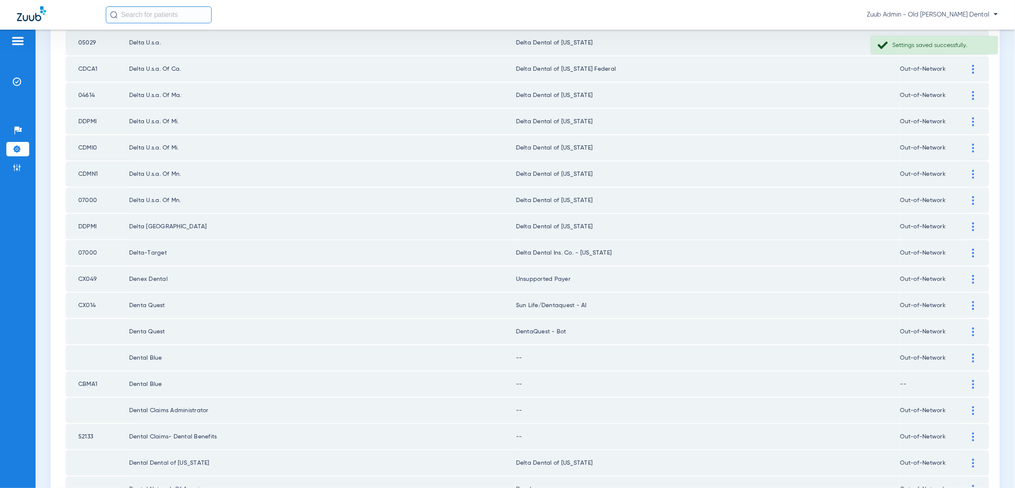
click at [978, 327] on div at bounding box center [973, 331] width 15 height 9
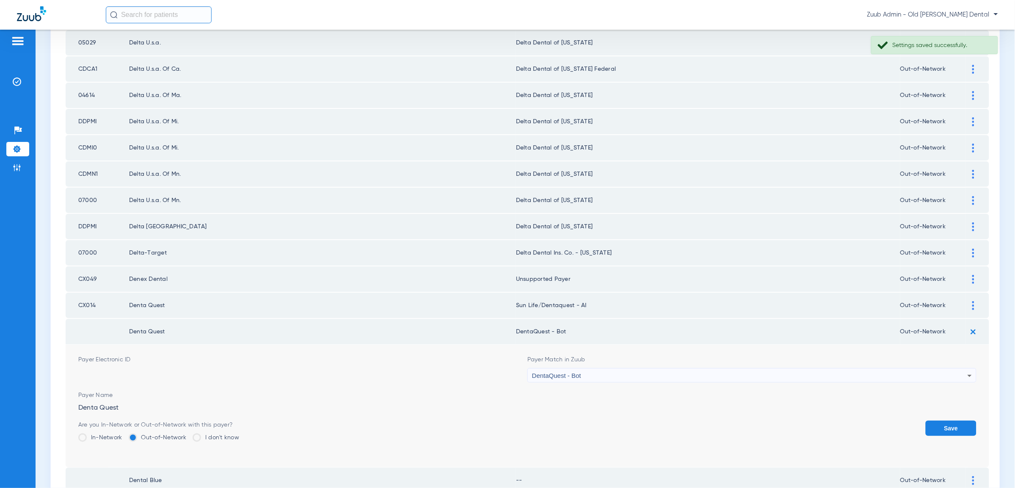
click at [792, 368] on div "DentaQuest - Bot" at bounding box center [749, 375] width 435 height 14
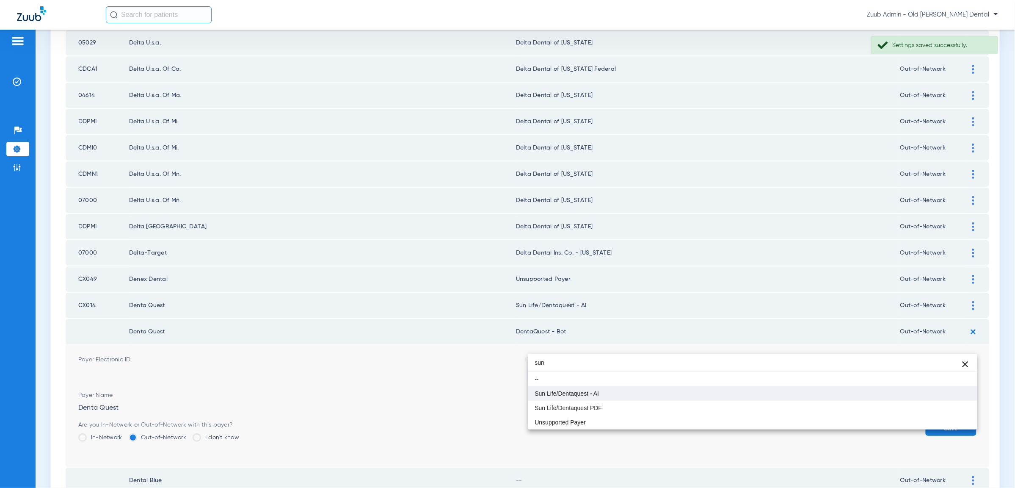
type input "sun"
click at [612, 397] on mat-option "Sun Life/Dentaquest - AI" at bounding box center [752, 393] width 449 height 14
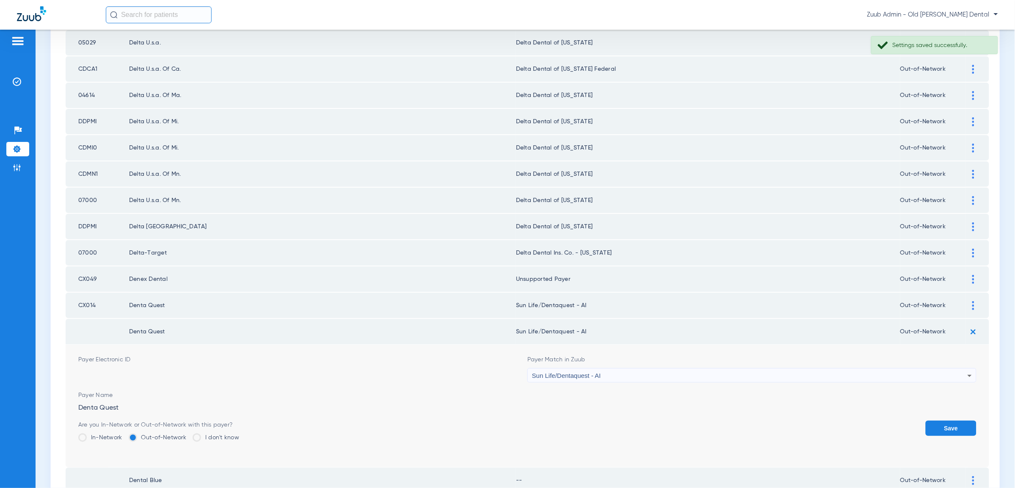
click at [967, 420] on button "Save" at bounding box center [951, 427] width 51 height 15
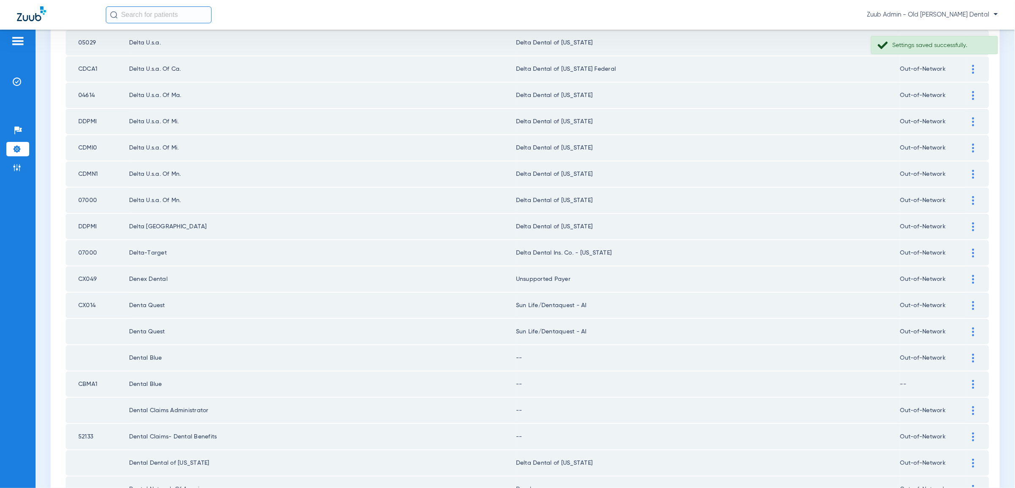
click at [972, 353] on img at bounding box center [973, 357] width 2 height 9
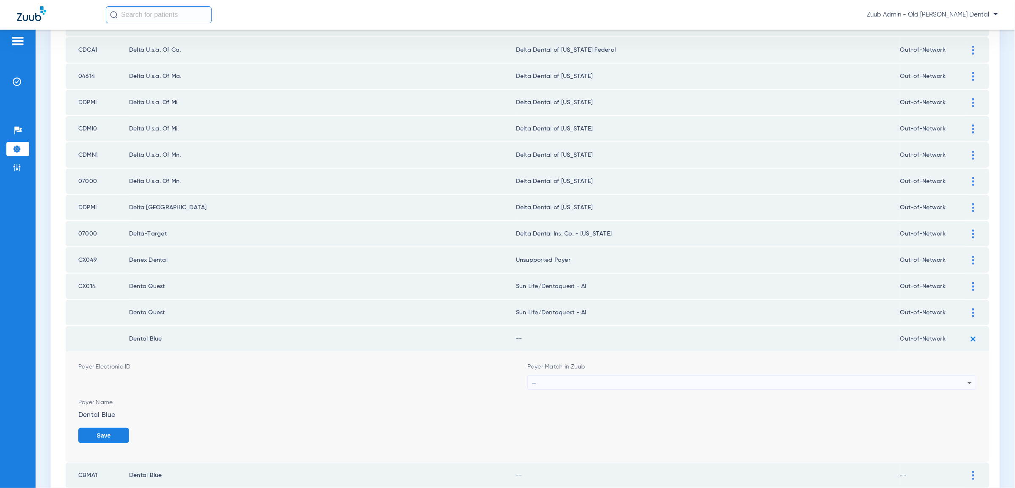
scroll to position [735, 0]
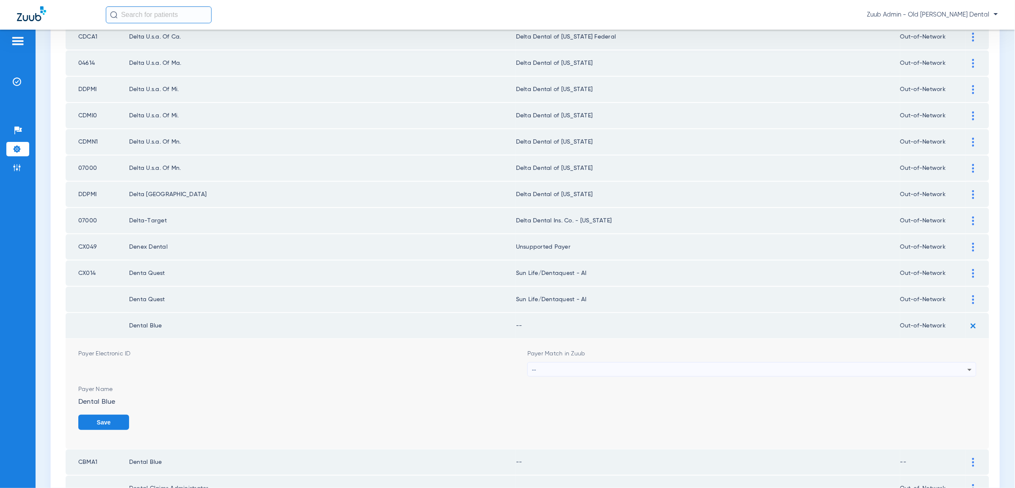
click at [584, 362] on div "--" at bounding box center [749, 369] width 435 height 14
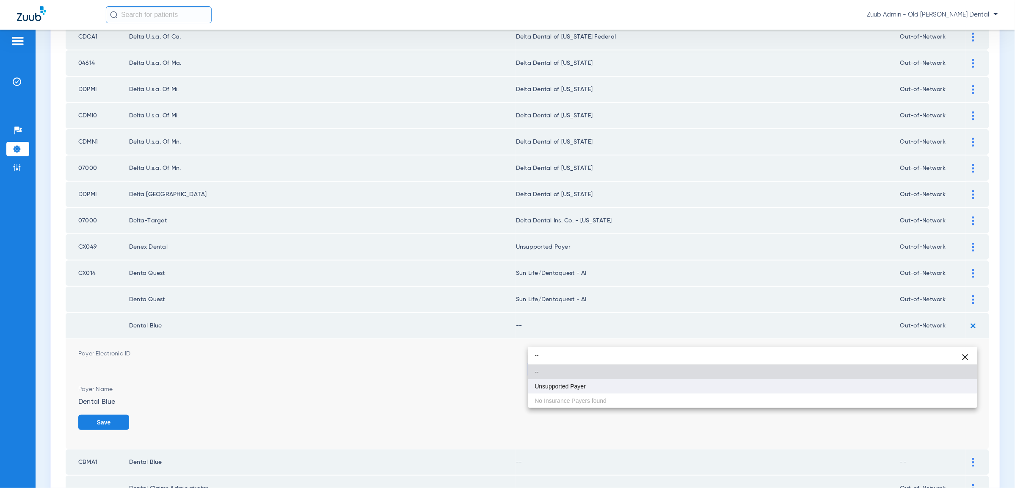
type input "--"
drag, startPoint x: 608, startPoint y: 388, endPoint x: 816, endPoint y: 383, distance: 207.9
click at [612, 387] on mat-option "Unsupported Payer" at bounding box center [752, 386] width 449 height 14
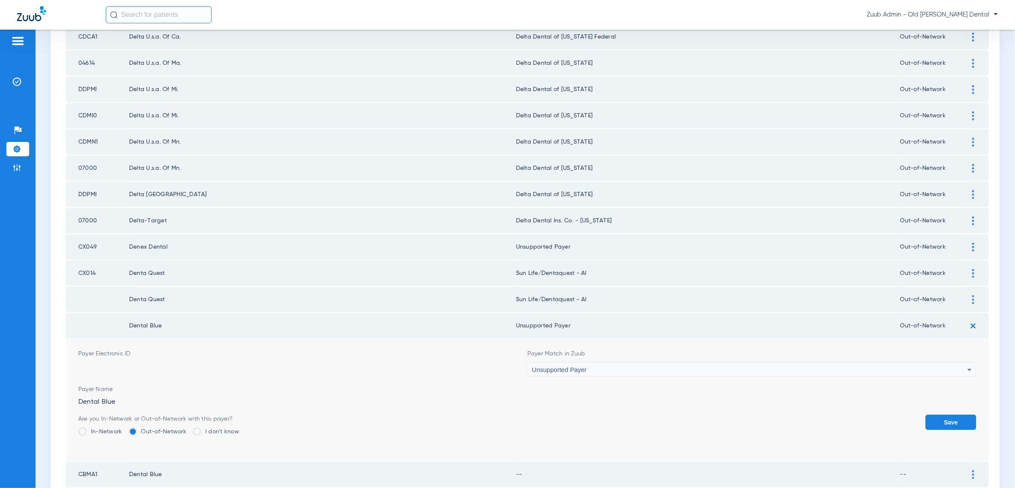
click at [955, 414] on button "Save" at bounding box center [951, 421] width 51 height 15
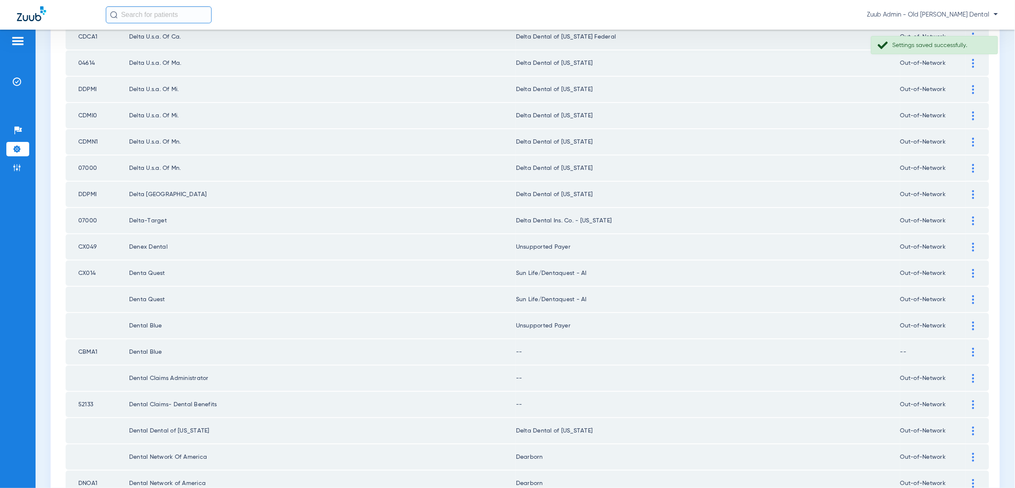
click at [971, 347] on div at bounding box center [973, 351] width 15 height 9
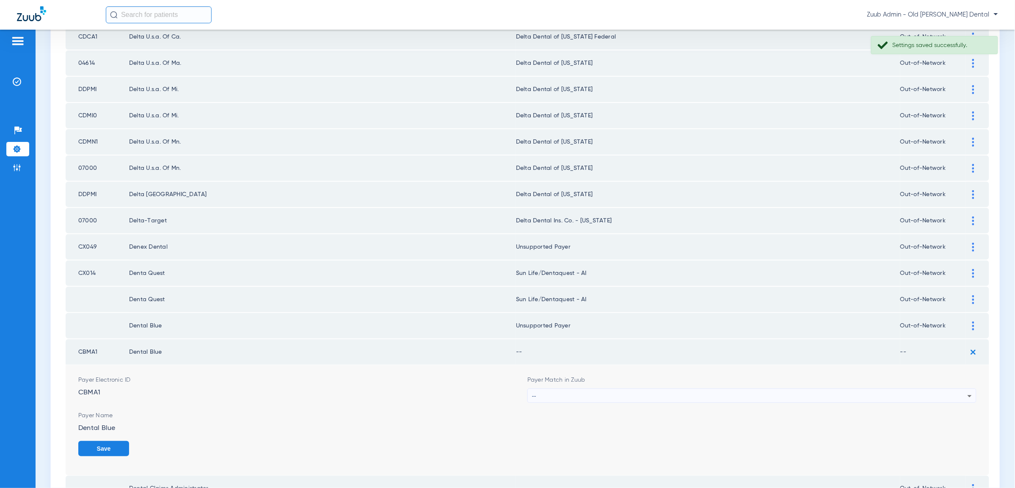
click at [843, 389] on div "--" at bounding box center [749, 396] width 435 height 14
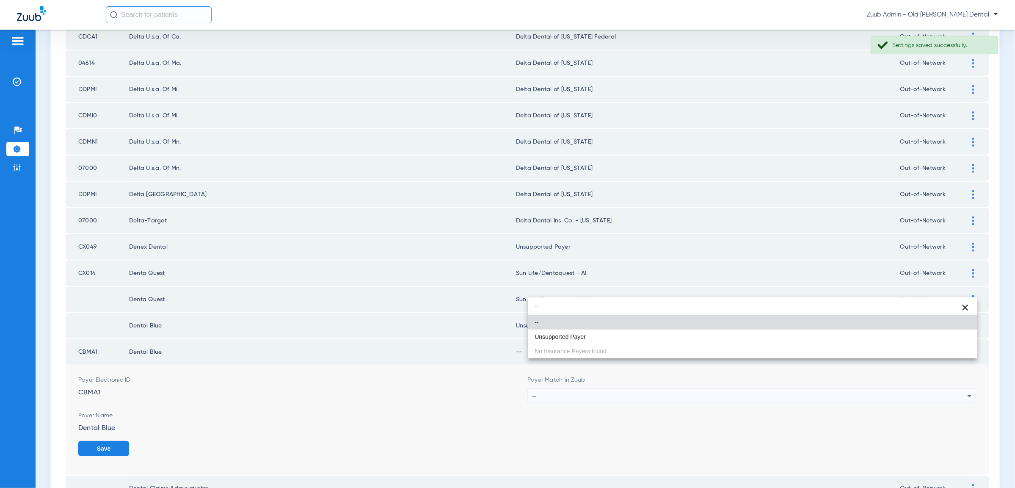
type input "--"
drag, startPoint x: 821, startPoint y: 344, endPoint x: 880, endPoint y: 348, distance: 59.0
click at [822, 344] on div "-- close -- Unsupported Payer No Insurance Payers found" at bounding box center [752, 327] width 449 height 61
drag, startPoint x: 881, startPoint y: 340, endPoint x: 884, endPoint y: 344, distance: 4.8
click at [881, 340] on mat-option "Unsupported Payer" at bounding box center [752, 336] width 449 height 14
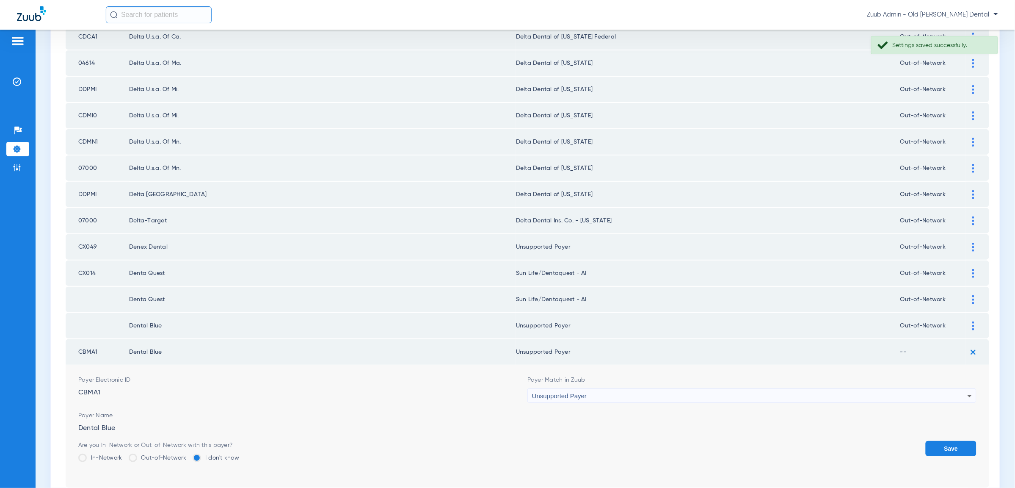
drag, startPoint x: 948, startPoint y: 426, endPoint x: 948, endPoint y: 417, distance: 8.5
click at [948, 441] on div "Save" at bounding box center [951, 455] width 51 height 28
click at [948, 441] on button "Save" at bounding box center [951, 448] width 51 height 15
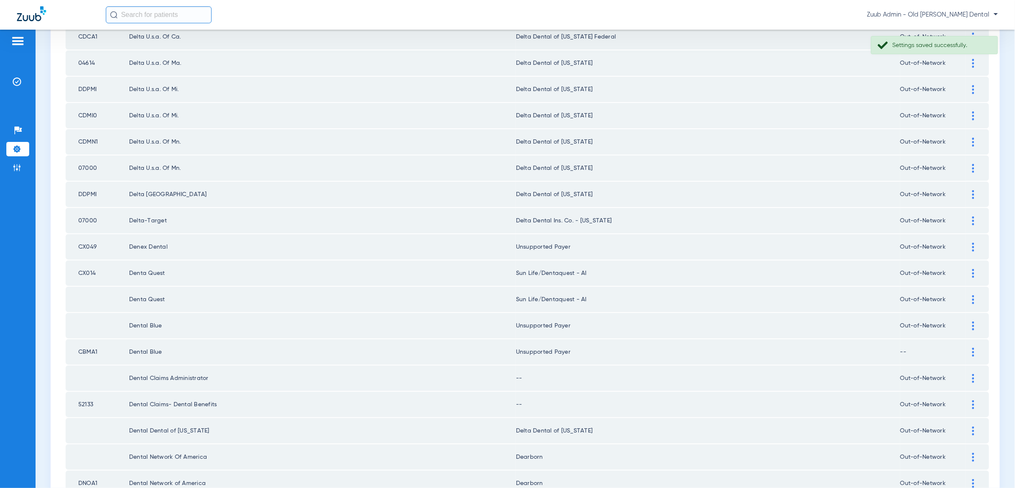
click at [970, 374] on div at bounding box center [973, 378] width 15 height 9
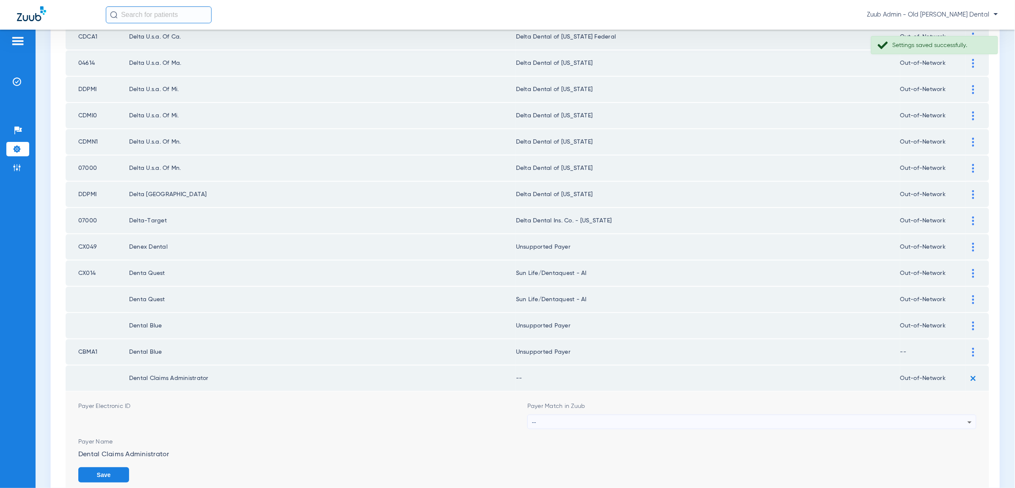
click at [953, 415] on div "--" at bounding box center [749, 422] width 435 height 14
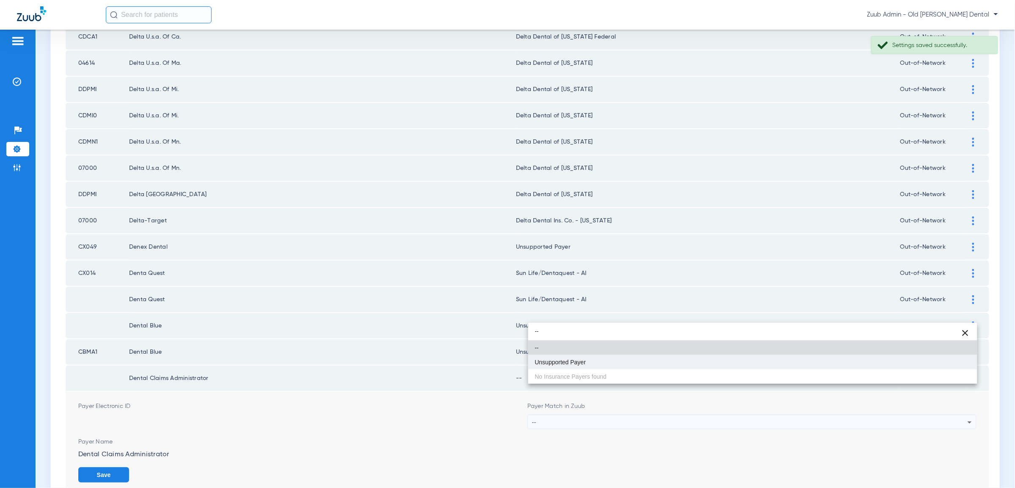
type input "--"
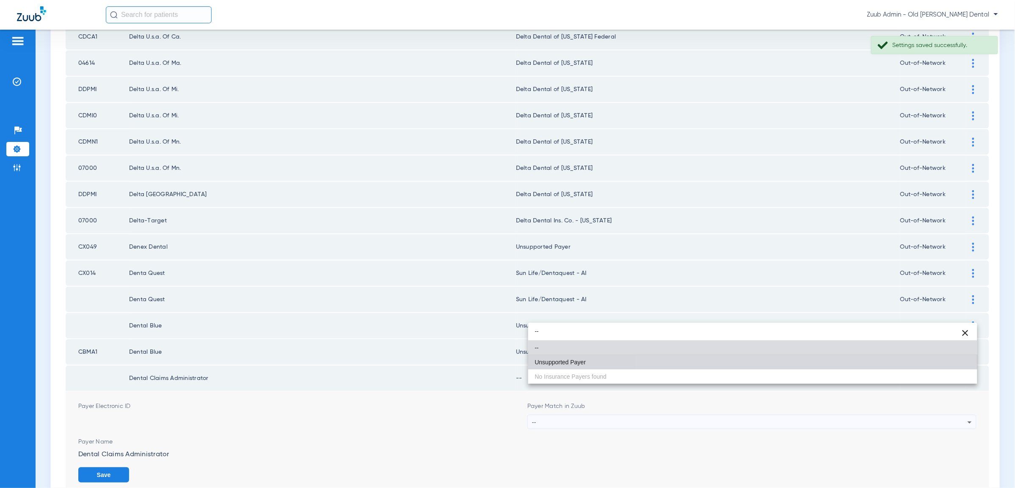
click at [848, 355] on mat-option "Unsupported Payer" at bounding box center [752, 362] width 449 height 14
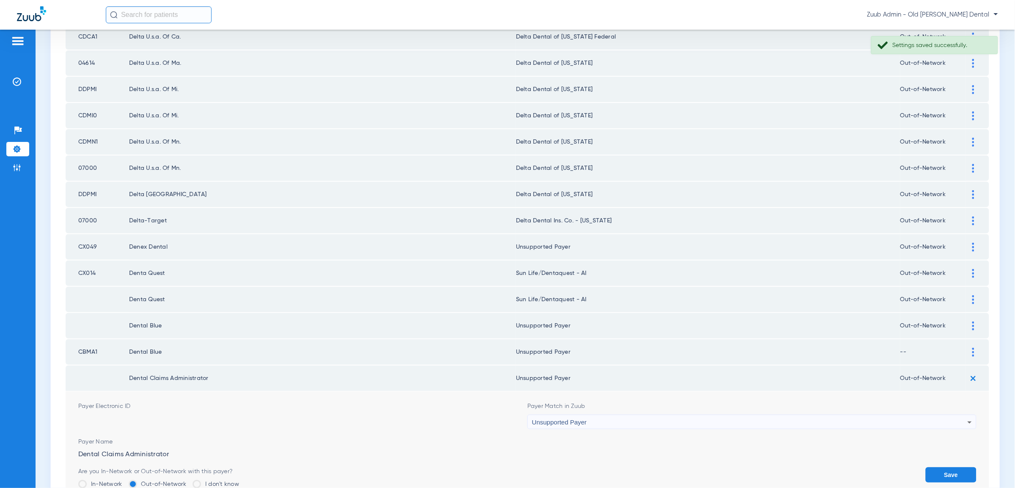
click at [955, 434] on form "Payer Electronic ID Payer Match in Zuub Unsupported Payer Payer Name Dental Cla…" at bounding box center [527, 452] width 898 height 122
click at [954, 467] on button "Save" at bounding box center [951, 474] width 51 height 15
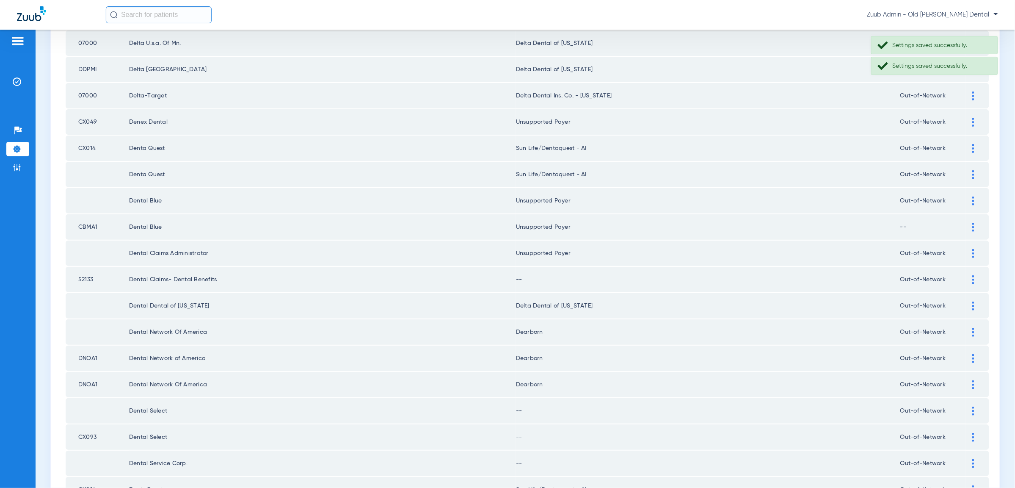
scroll to position [864, 0]
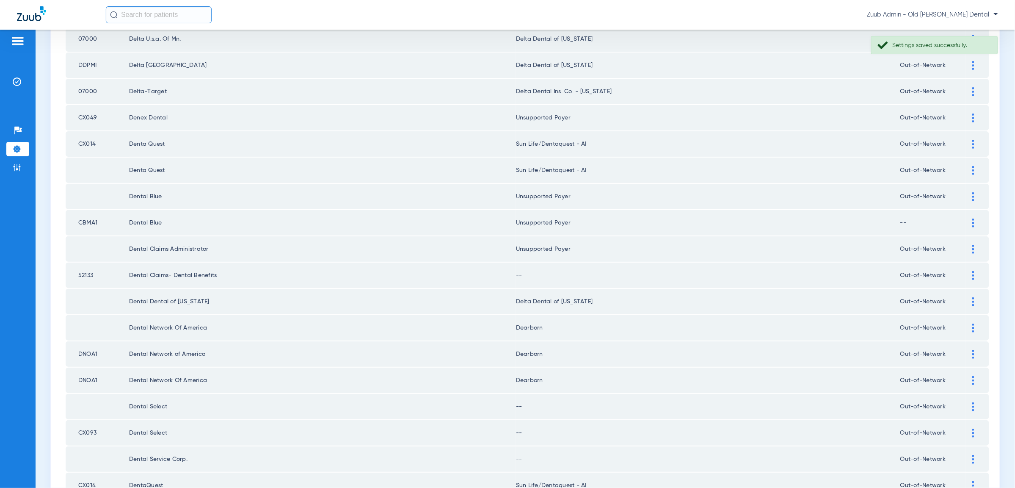
click at [973, 271] on img at bounding box center [973, 275] width 2 height 9
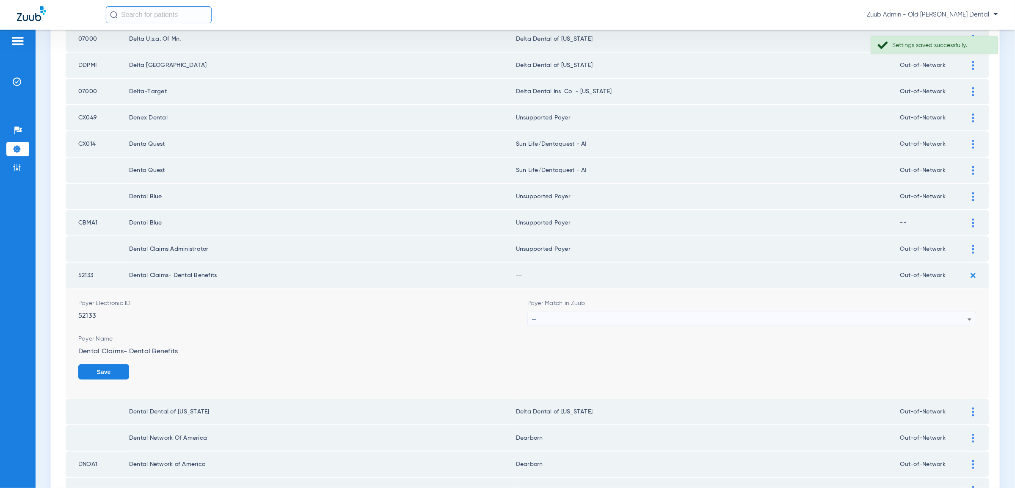
click at [865, 312] on div "--" at bounding box center [749, 319] width 435 height 14
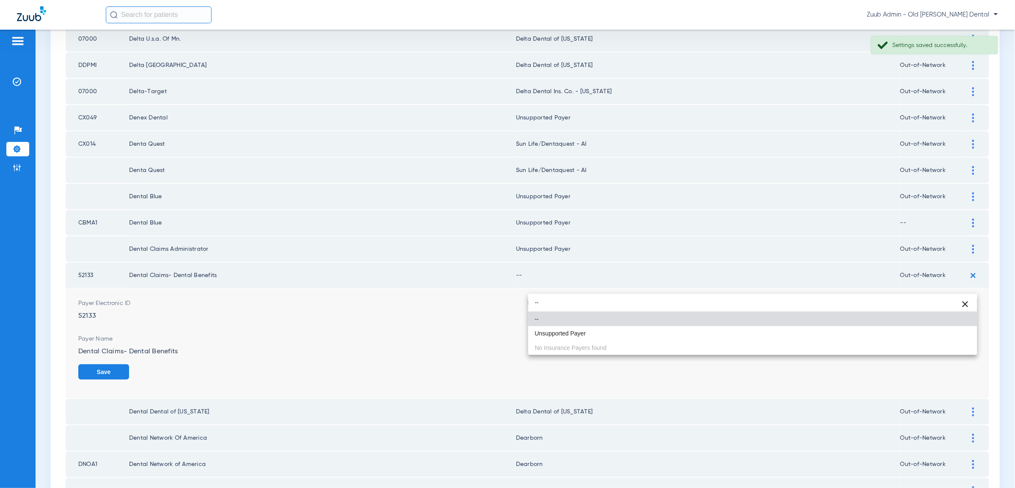
type input "--"
drag, startPoint x: 820, startPoint y: 336, endPoint x: 884, endPoint y: 342, distance: 64.6
click at [820, 336] on mat-option "Unsupported Payer" at bounding box center [752, 333] width 449 height 14
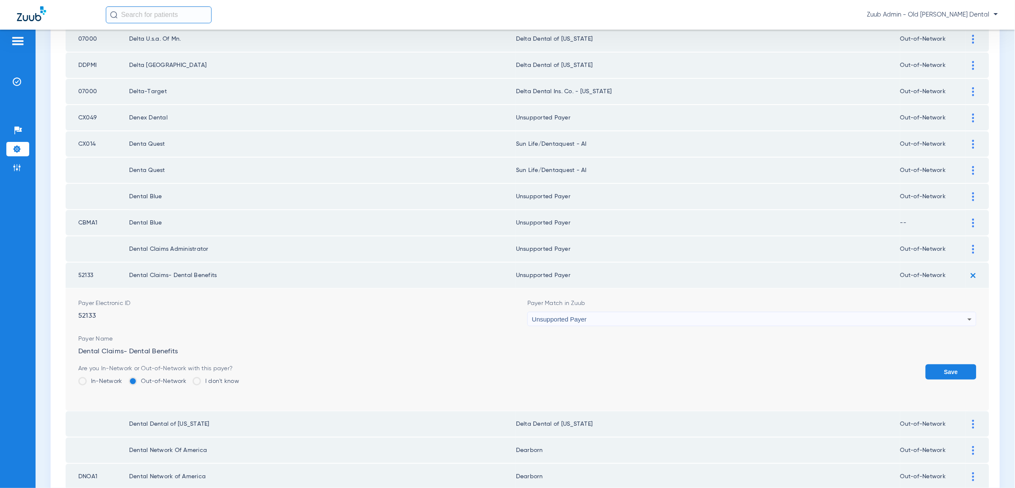
click at [945, 364] on button "Save" at bounding box center [951, 371] width 51 height 15
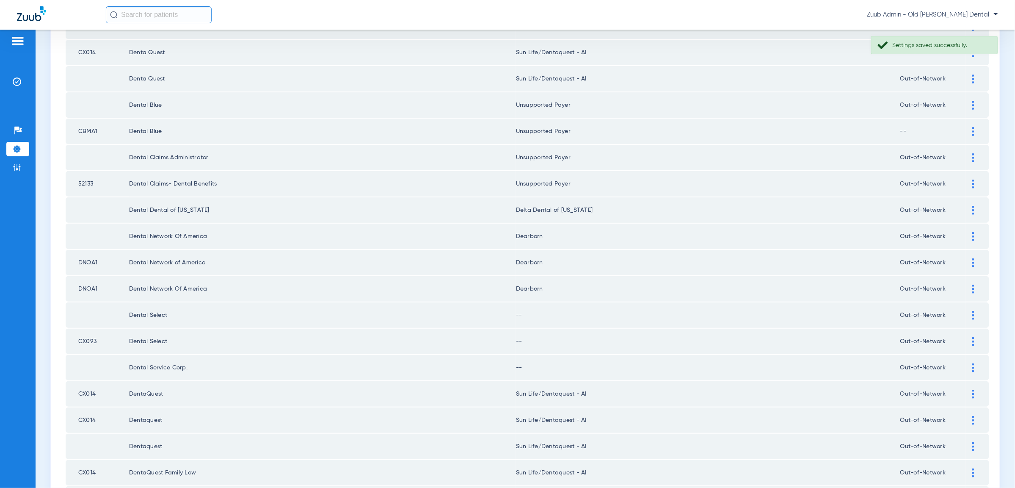
scroll to position [958, 0]
click at [972, 308] on img at bounding box center [973, 312] width 2 height 9
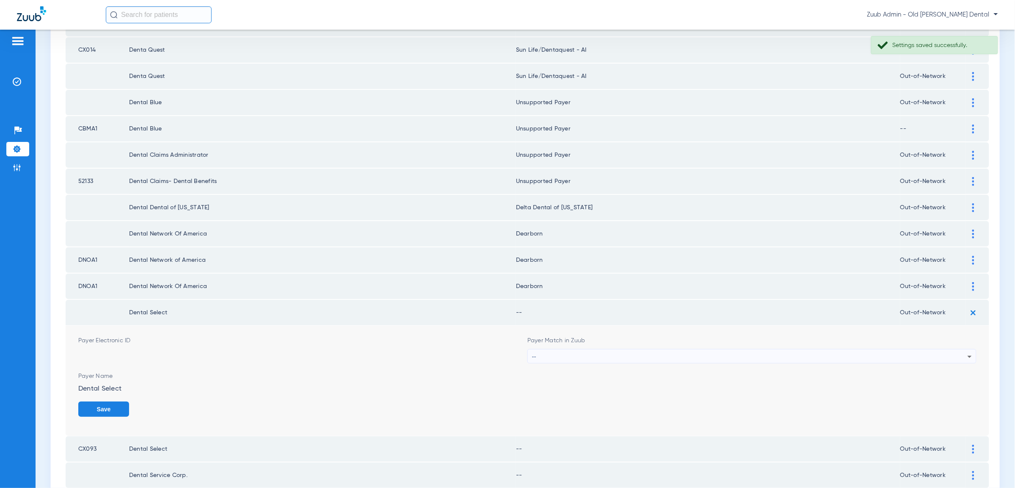
click at [955, 349] on div "--" at bounding box center [749, 356] width 435 height 14
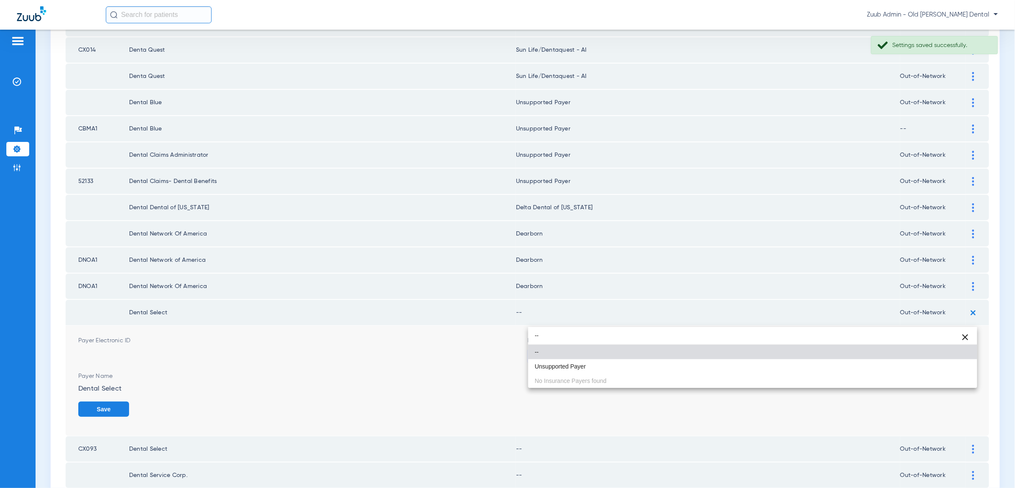
type input "--"
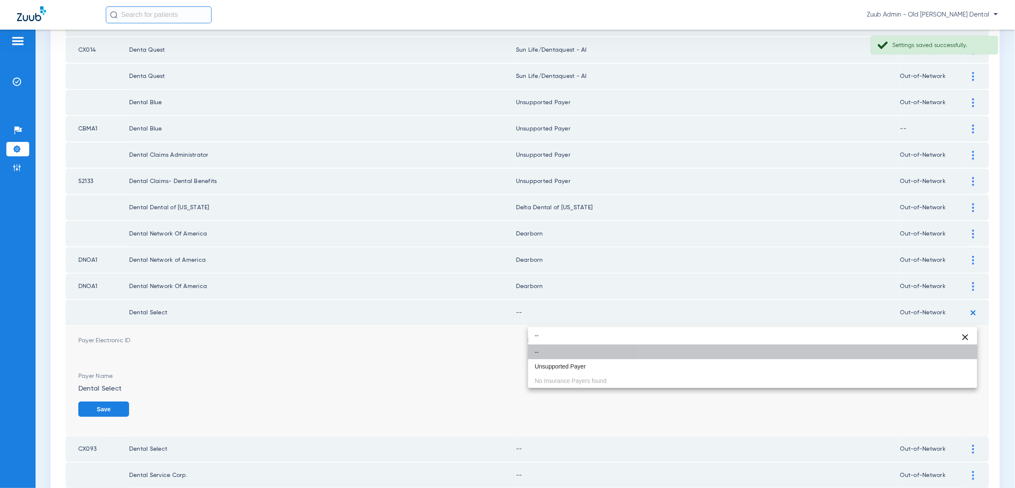
click at [953, 355] on mat-option "--" at bounding box center [752, 351] width 449 height 14
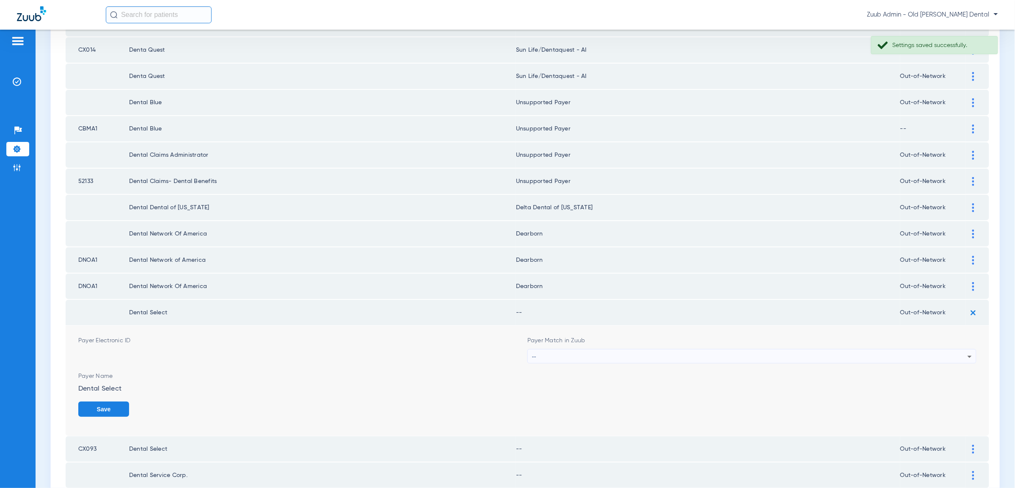
click at [946, 327] on form "Payer Electronic ID Payer Match in Zuub -- Payer Name Dental Select Save" at bounding box center [527, 380] width 898 height 110
click at [945, 349] on div "--" at bounding box center [749, 356] width 435 height 14
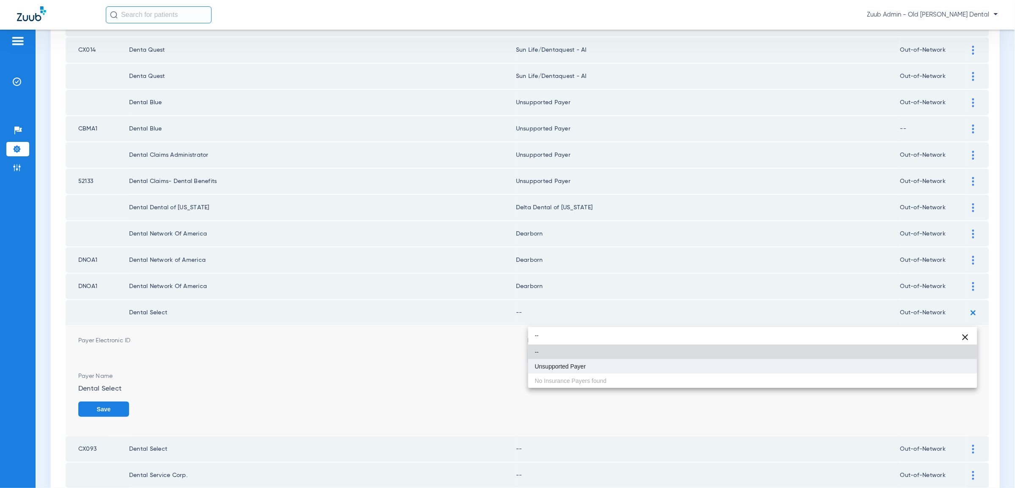
type input "--"
click at [947, 368] on mat-option "Unsupported Payer" at bounding box center [752, 366] width 449 height 14
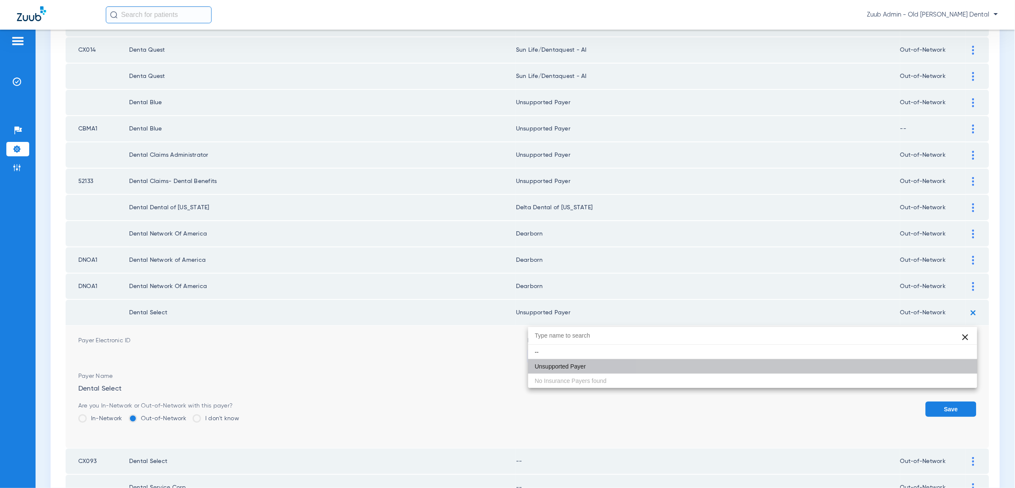
click at [950, 401] on button "Save" at bounding box center [951, 408] width 51 height 15
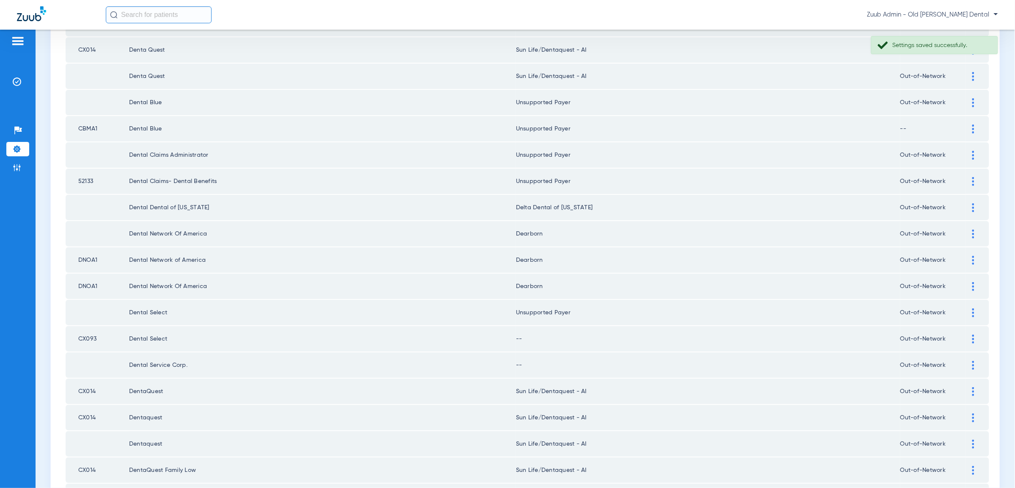
click at [973, 334] on img at bounding box center [973, 338] width 2 height 9
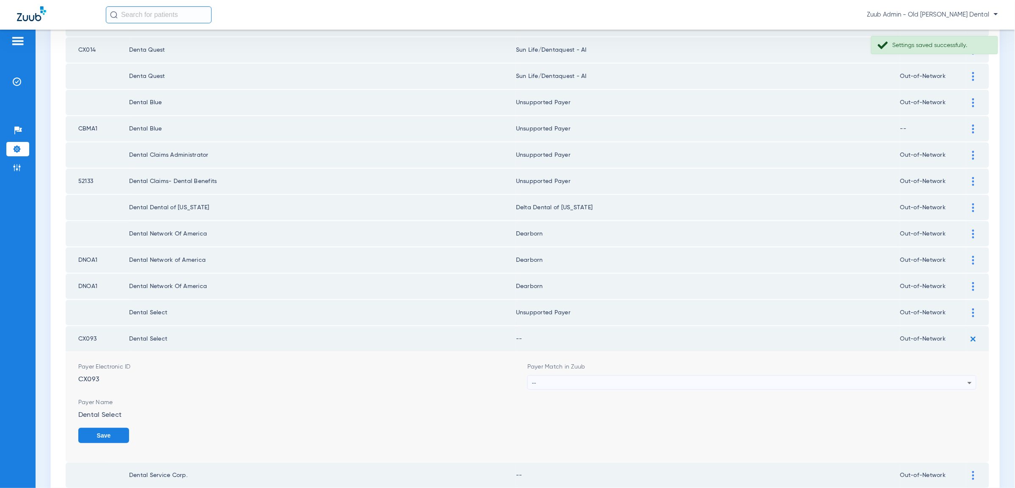
click at [959, 375] on div "--" at bounding box center [749, 382] width 435 height 14
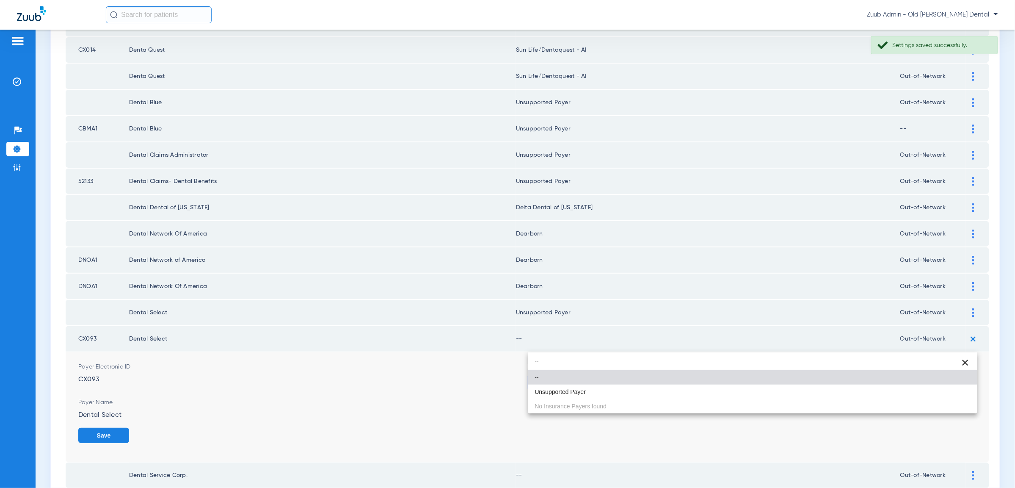
type input "--"
click at [843, 391] on mat-option "Unsupported Payer" at bounding box center [752, 391] width 449 height 14
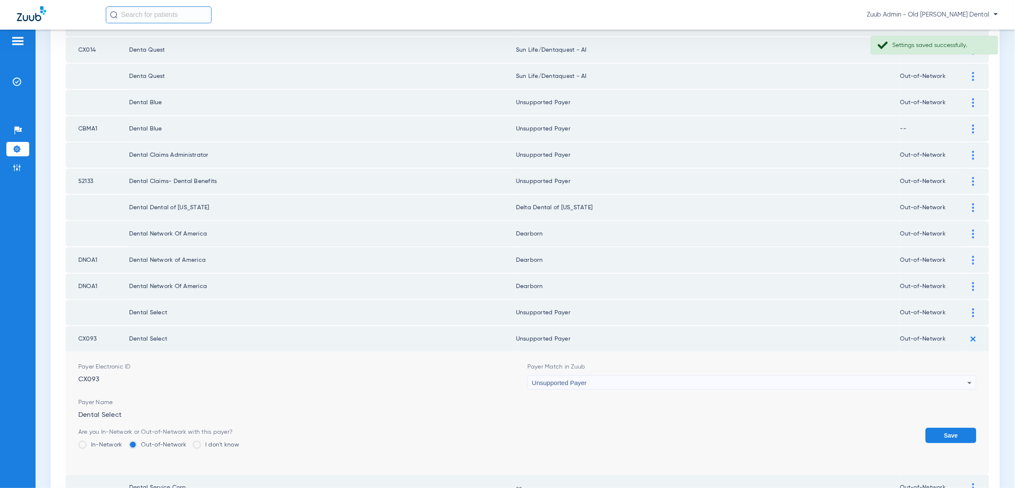
click at [945, 427] on button "Save" at bounding box center [951, 434] width 51 height 15
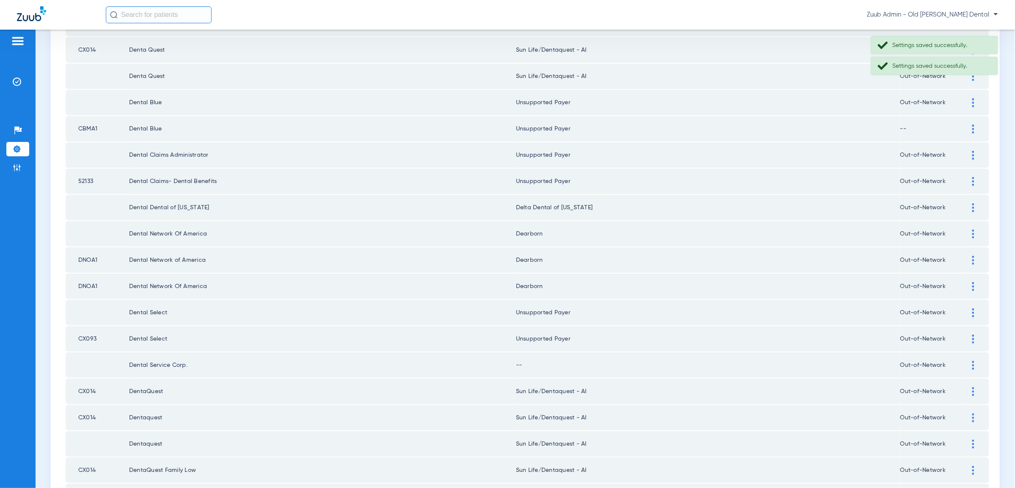
click at [974, 361] on img at bounding box center [973, 365] width 2 height 9
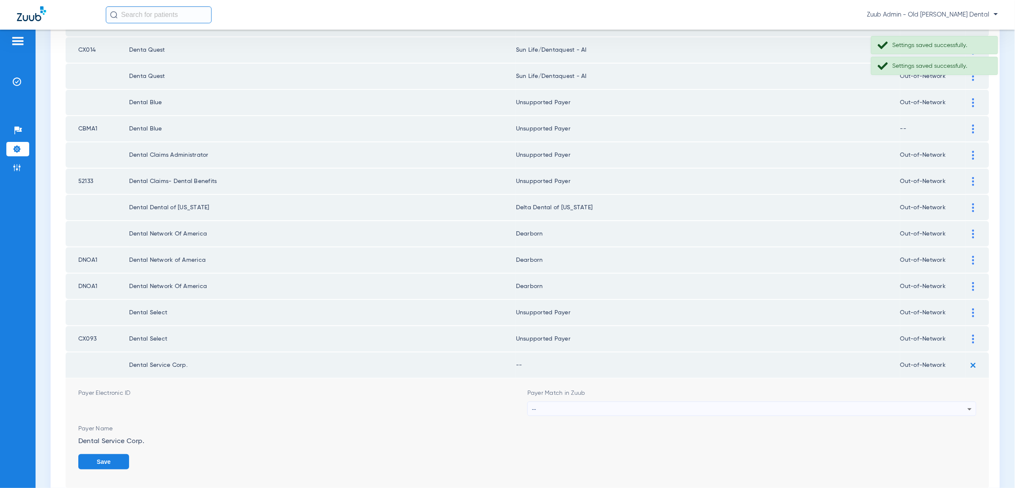
click at [907, 402] on div "--" at bounding box center [749, 409] width 435 height 14
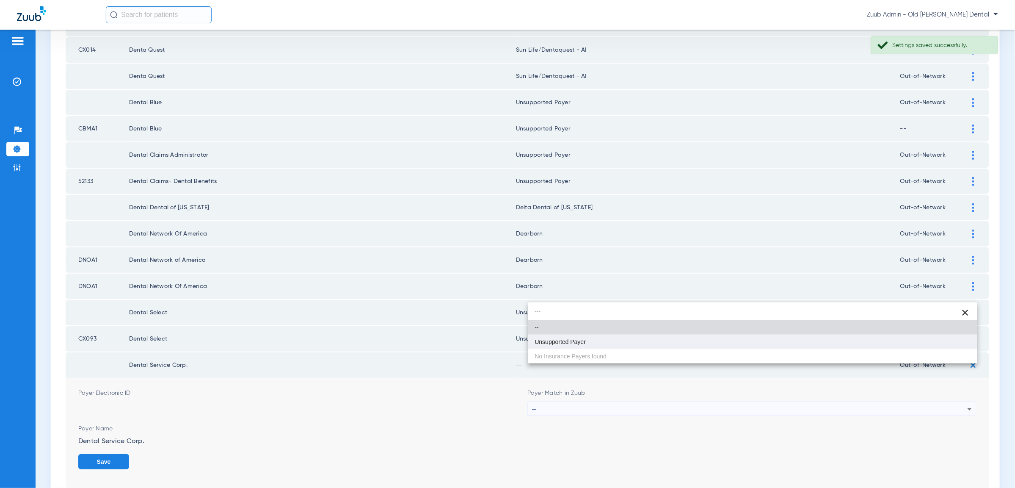
type input "---"
click at [887, 338] on mat-option "Unsupported Payer" at bounding box center [752, 341] width 449 height 14
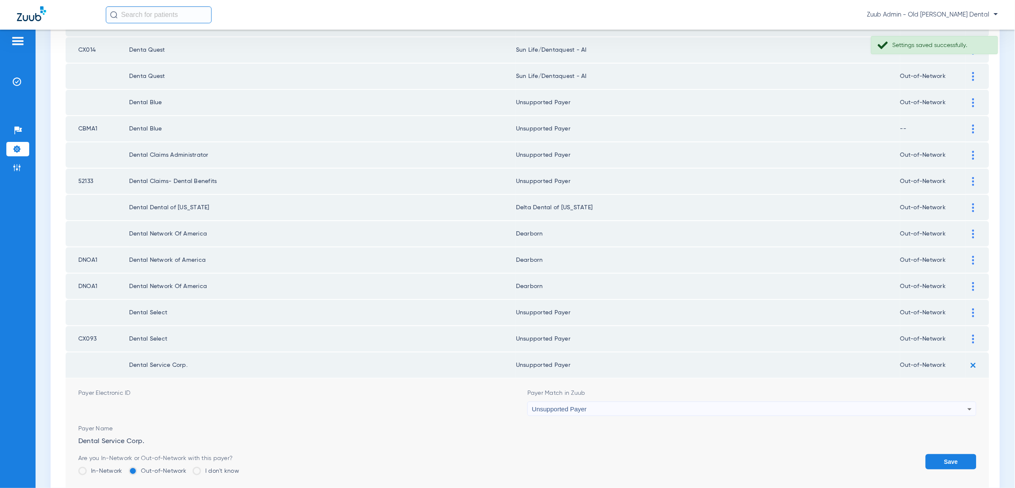
drag, startPoint x: 943, startPoint y: 425, endPoint x: 819, endPoint y: 388, distance: 129.9
click at [943, 454] on button "Save" at bounding box center [951, 461] width 51 height 15
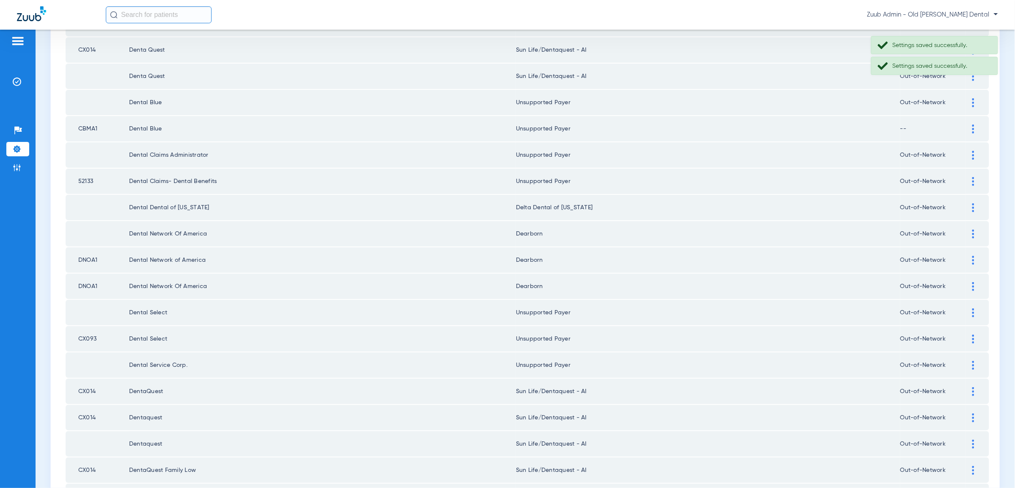
scroll to position [999, 0]
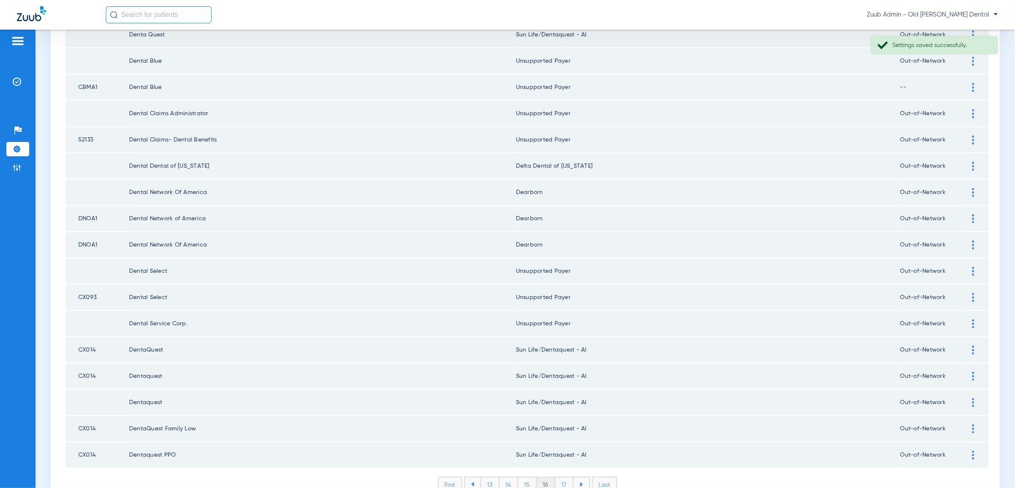
click at [560, 477] on li "17" at bounding box center [564, 484] width 18 height 14
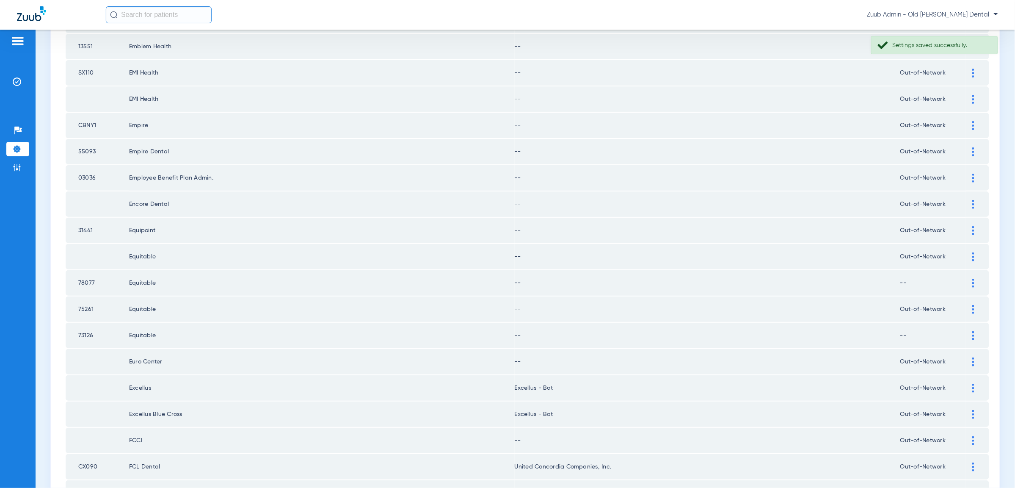
scroll to position [0, 0]
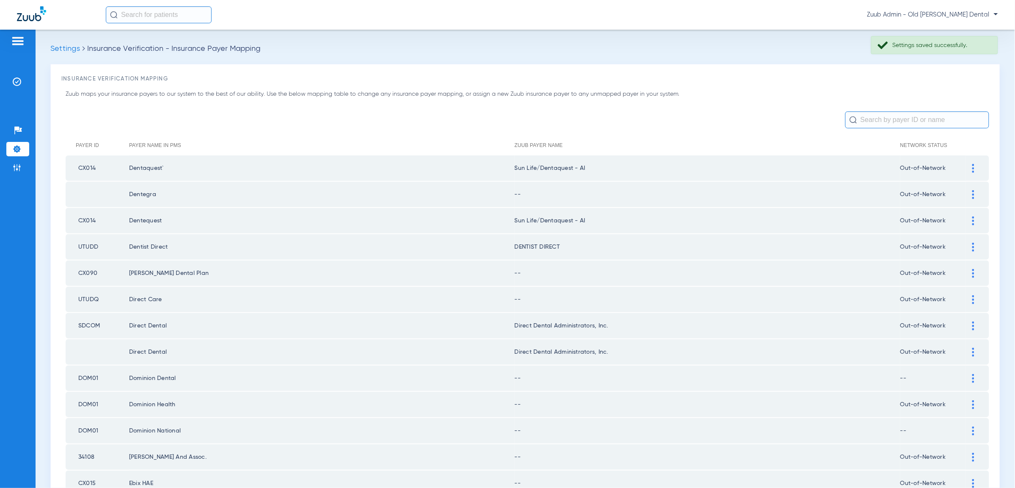
click at [971, 194] on div at bounding box center [973, 194] width 15 height 9
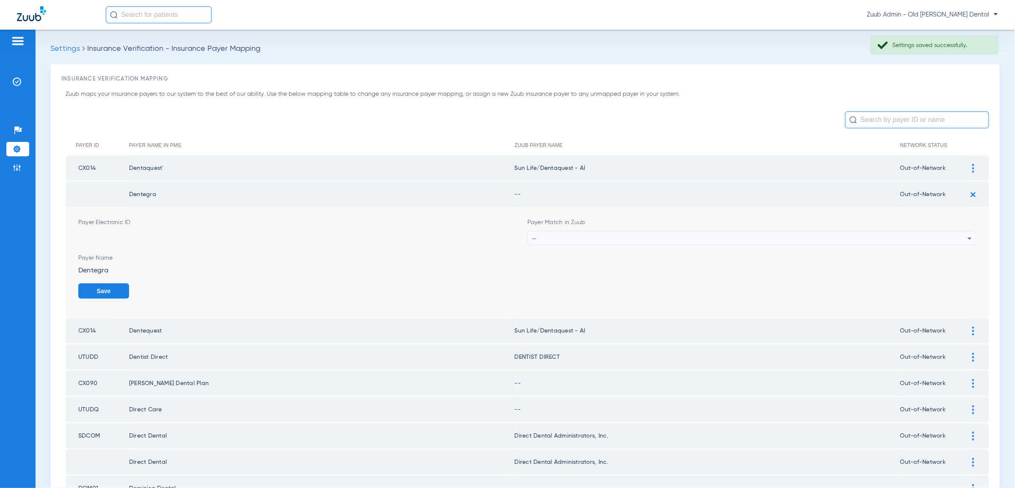
click at [951, 233] on div "--" at bounding box center [749, 238] width 435 height 14
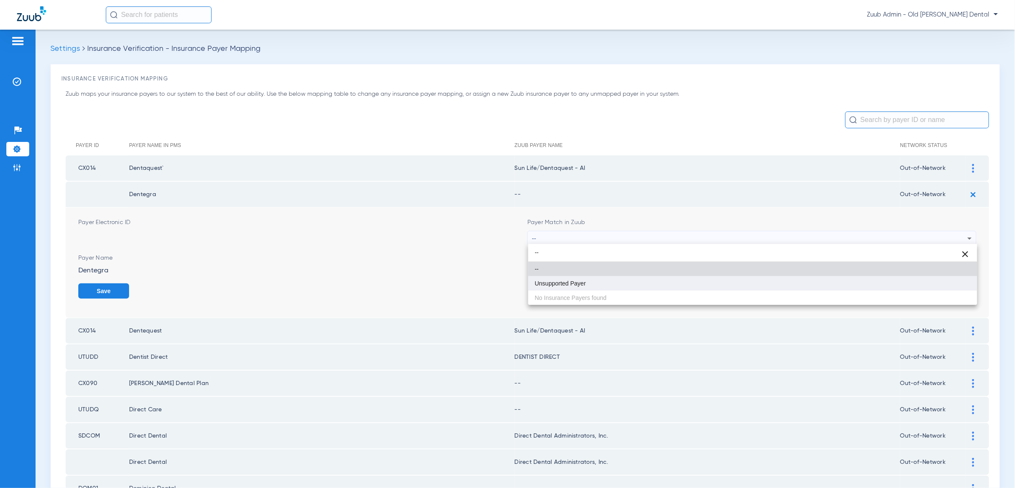
type input "--"
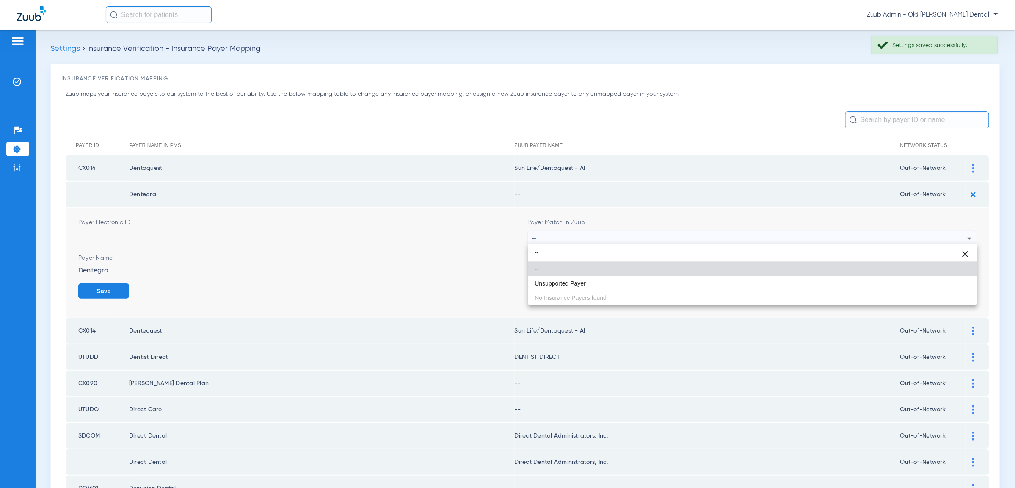
drag, startPoint x: 635, startPoint y: 285, endPoint x: 675, endPoint y: 282, distance: 40.7
click at [635, 285] on mat-option "Unsupported Payer" at bounding box center [752, 283] width 449 height 14
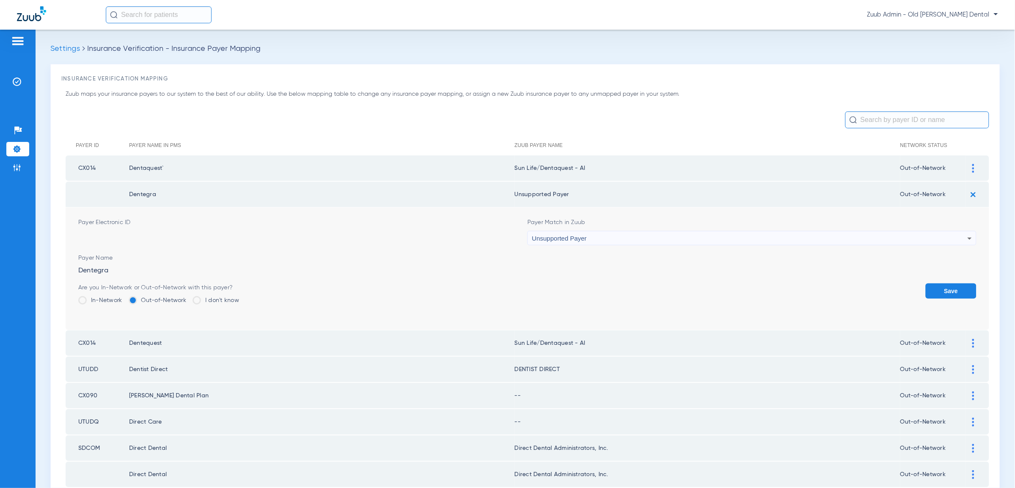
drag, startPoint x: 943, startPoint y: 284, endPoint x: 938, endPoint y: 285, distance: 4.7
click at [942, 284] on button "Save" at bounding box center [951, 290] width 51 height 15
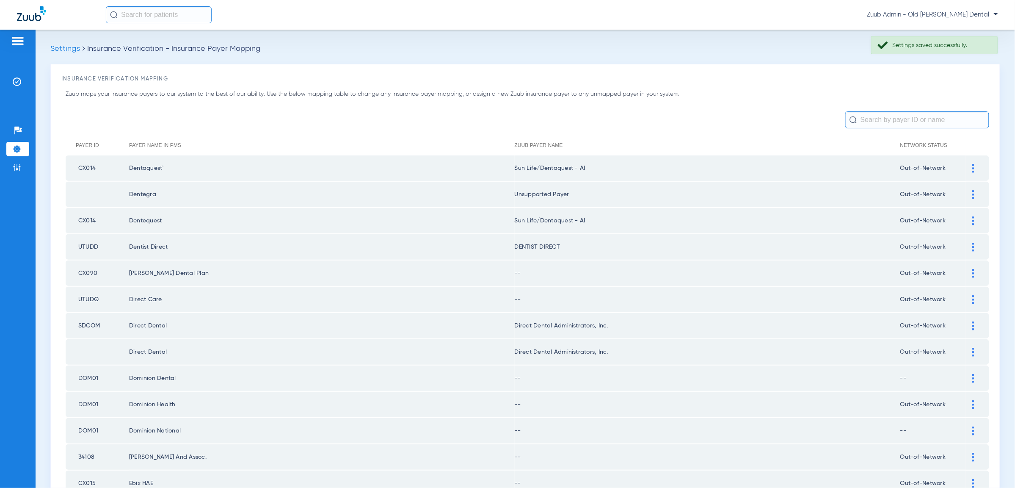
click at [974, 269] on div at bounding box center [973, 273] width 15 height 9
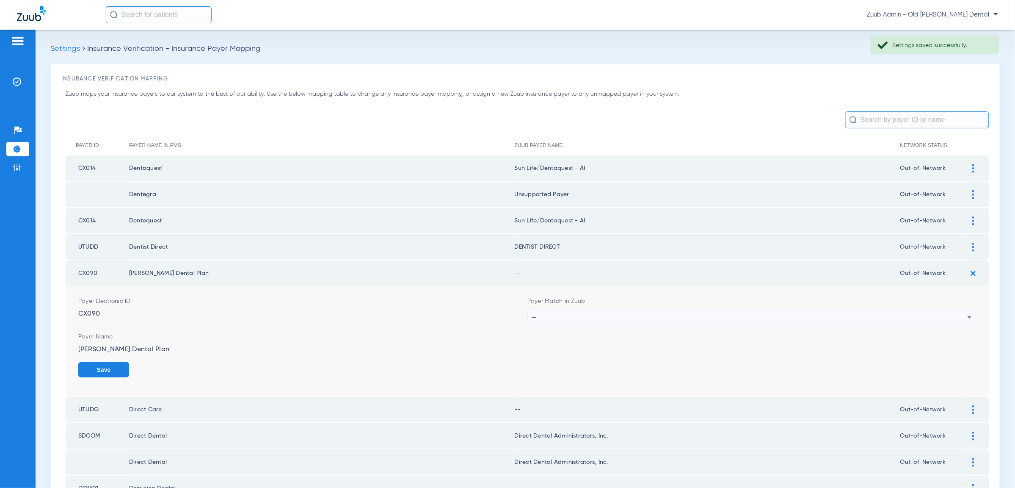
click at [958, 310] on div "--" at bounding box center [749, 317] width 435 height 14
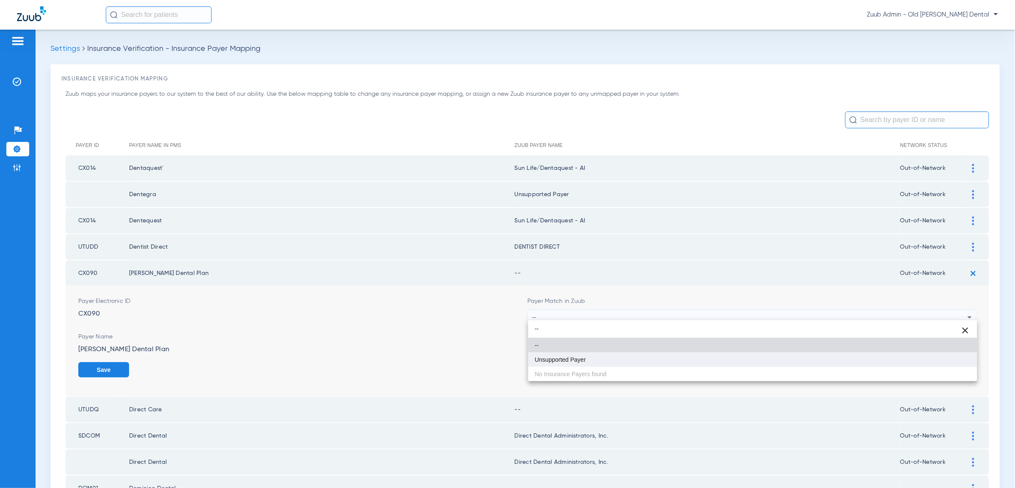
type input "--"
click at [935, 353] on mat-option "Unsupported Payer" at bounding box center [752, 359] width 449 height 14
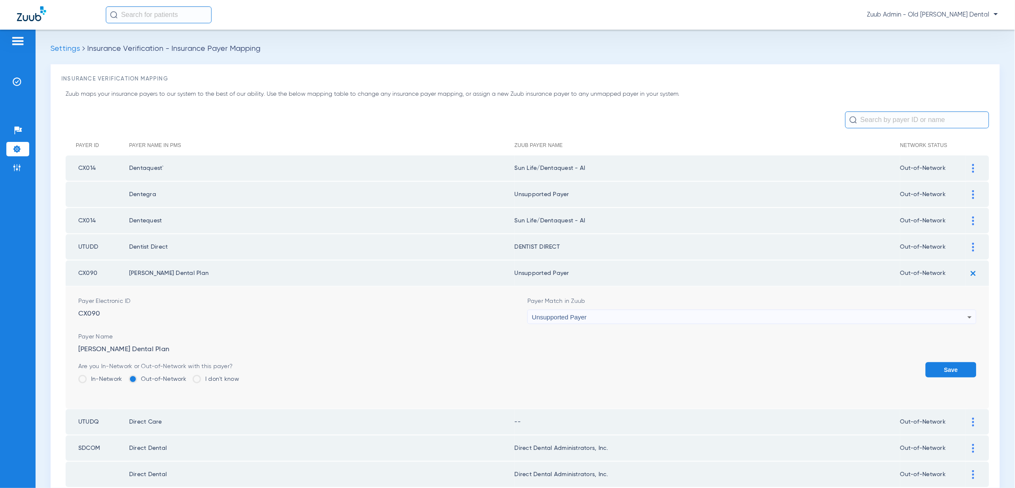
click at [942, 356] on form "Payer Electronic ID CX090 Payer Match in Zuub Unsupported Payer Payer Name [PER…" at bounding box center [527, 347] width 898 height 122
drag, startPoint x: 953, startPoint y: 369, endPoint x: 962, endPoint y: 339, distance: 30.9
click at [953, 368] on button "Save" at bounding box center [951, 369] width 51 height 15
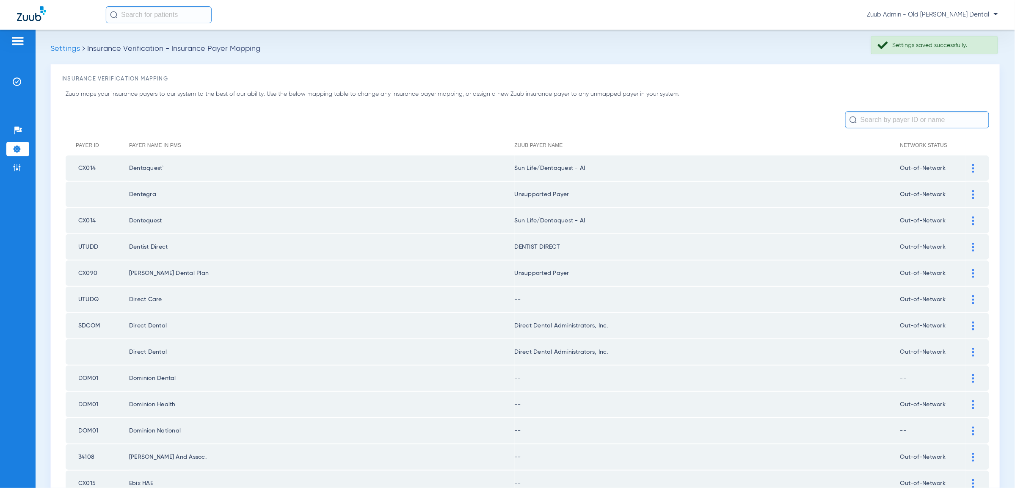
click at [971, 295] on div at bounding box center [973, 299] width 15 height 9
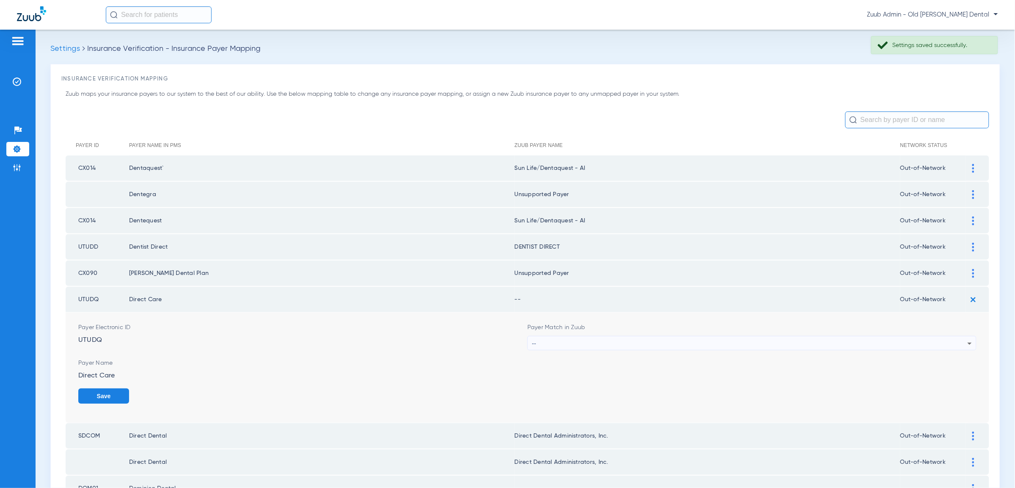
click at [962, 336] on div "--" at bounding box center [749, 343] width 435 height 14
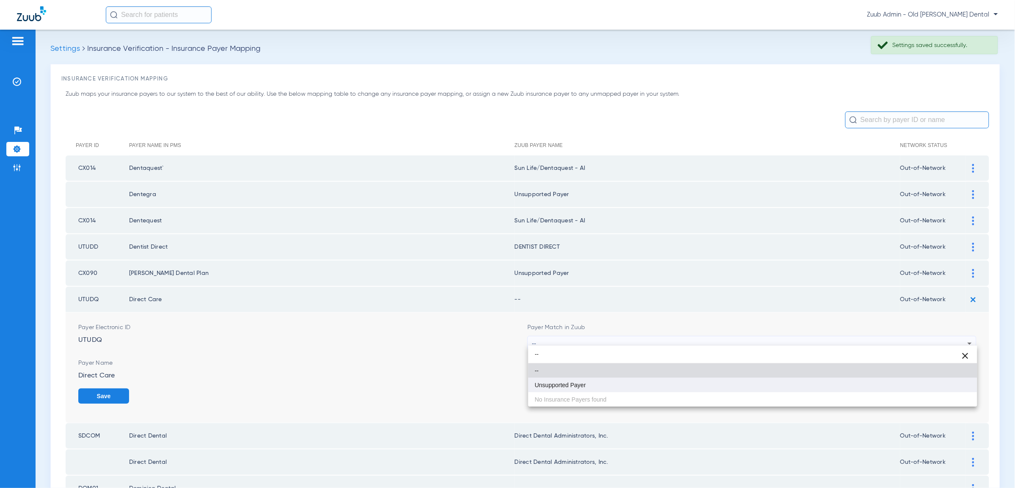
type input "--"
click at [962, 386] on mat-option "Unsupported Payer" at bounding box center [752, 385] width 449 height 14
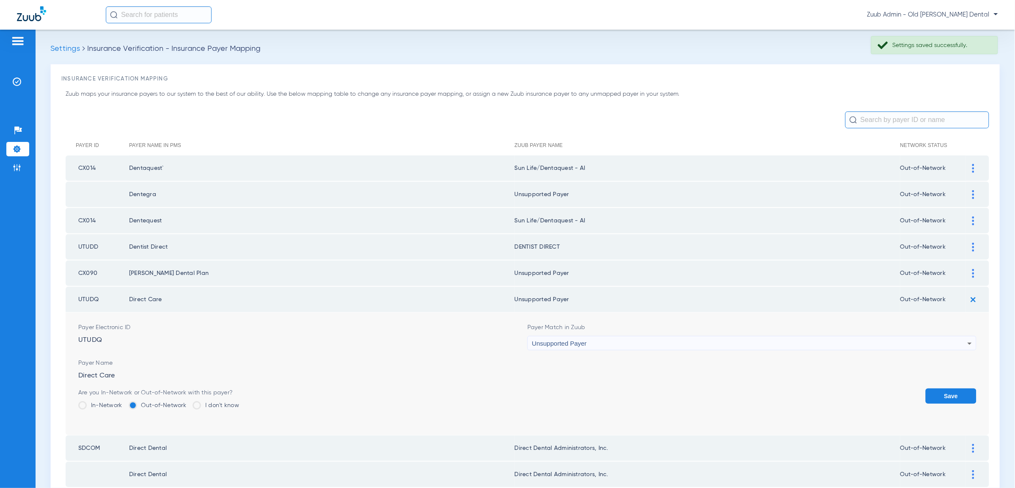
drag, startPoint x: 963, startPoint y: 387, endPoint x: 964, endPoint y: 383, distance: 4.3
click at [963, 388] on button "Save" at bounding box center [951, 395] width 51 height 15
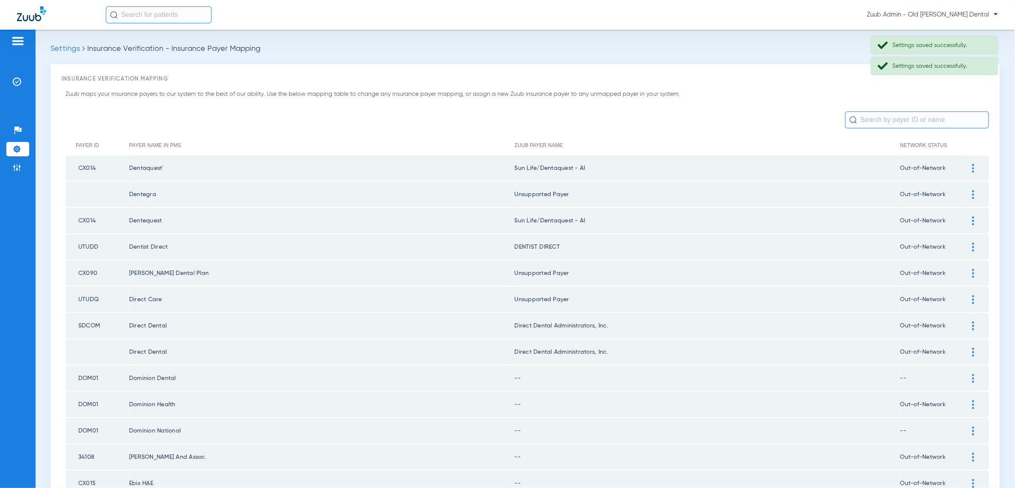
click at [973, 321] on img at bounding box center [973, 325] width 2 height 9
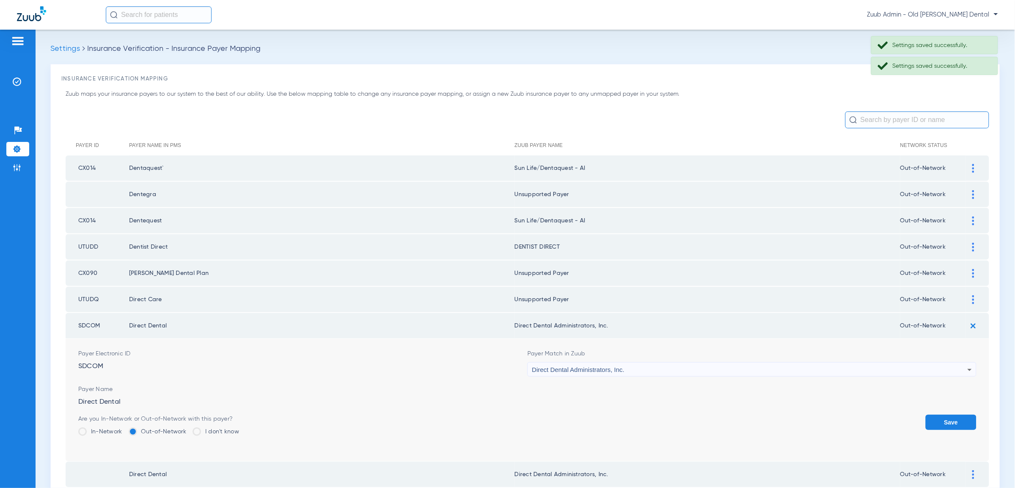
click at [970, 365] on icon at bounding box center [969, 369] width 10 height 10
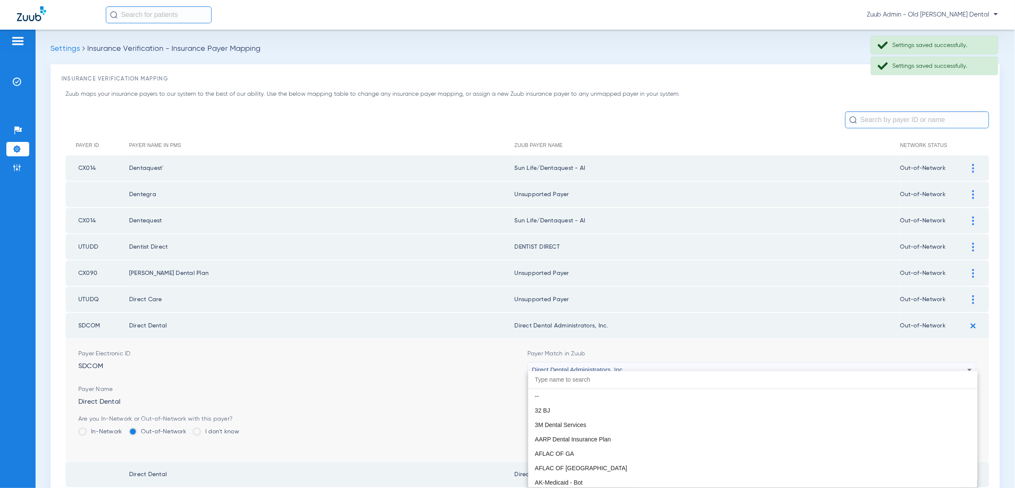
scroll to position [2735, 0]
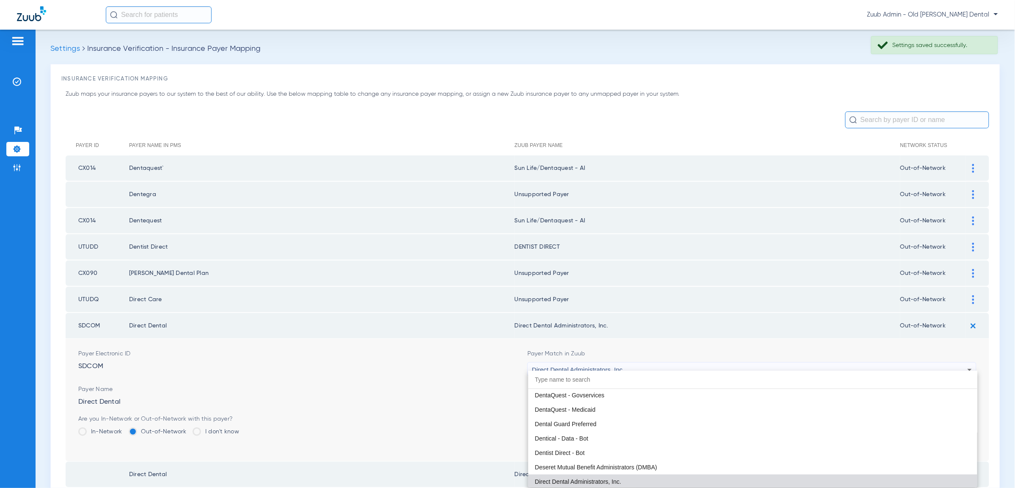
drag, startPoint x: 970, startPoint y: 326, endPoint x: 974, endPoint y: 323, distance: 5.2
click at [970, 325] on div at bounding box center [507, 244] width 1015 height 488
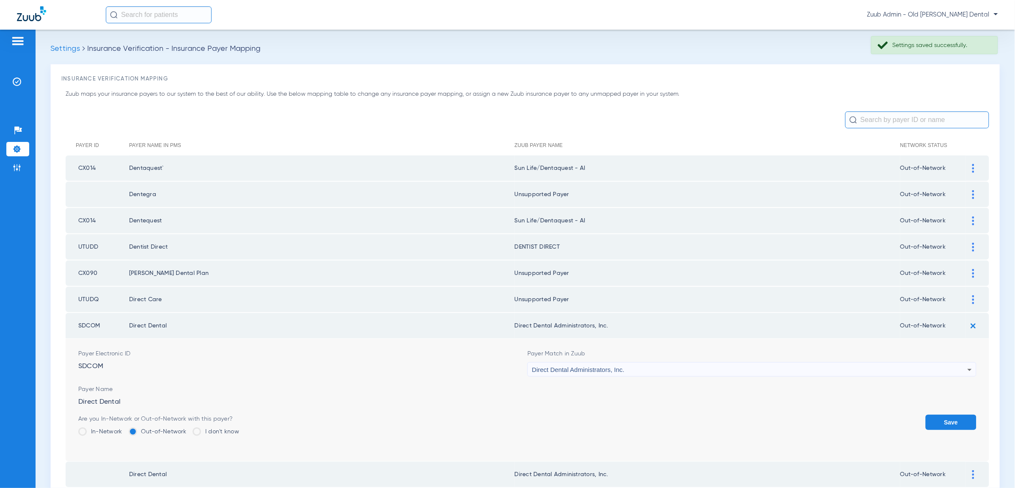
click at [974, 322] on img at bounding box center [973, 326] width 14 height 14
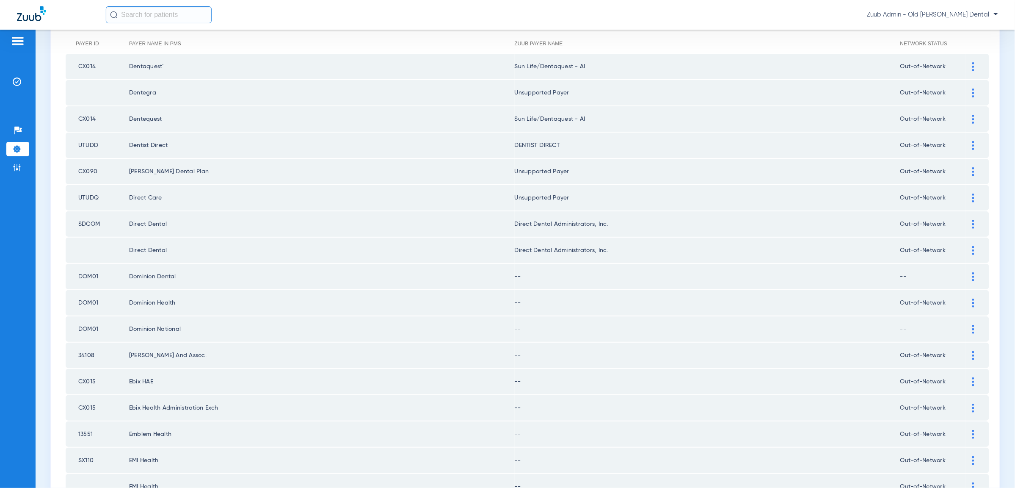
scroll to position [108, 0]
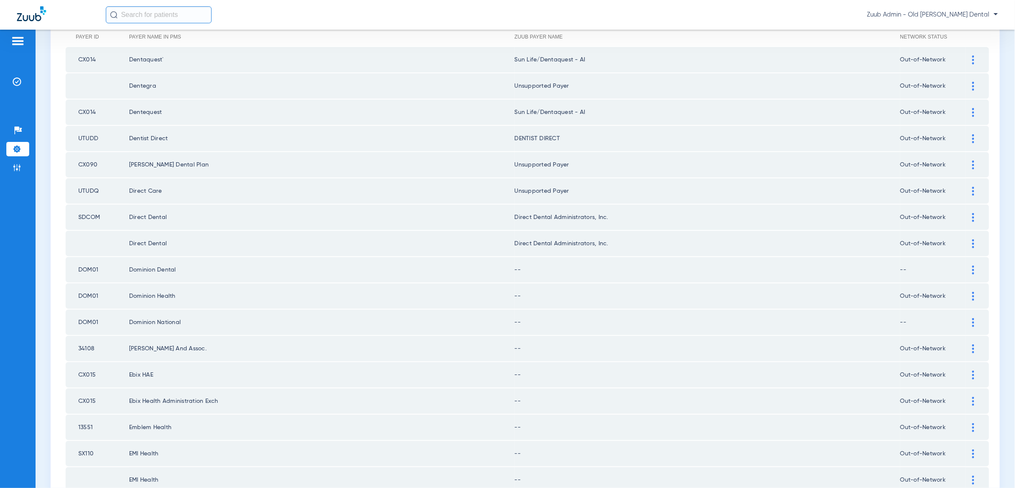
drag, startPoint x: 974, startPoint y: 265, endPoint x: 968, endPoint y: 289, distance: 24.4
click at [974, 265] on img at bounding box center [973, 269] width 2 height 9
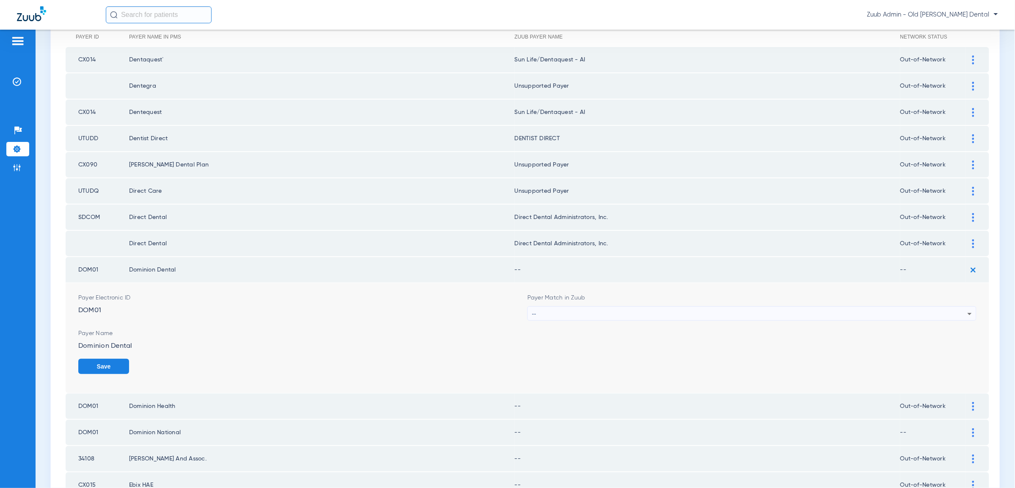
click at [964, 310] on div "--" at bounding box center [749, 313] width 435 height 14
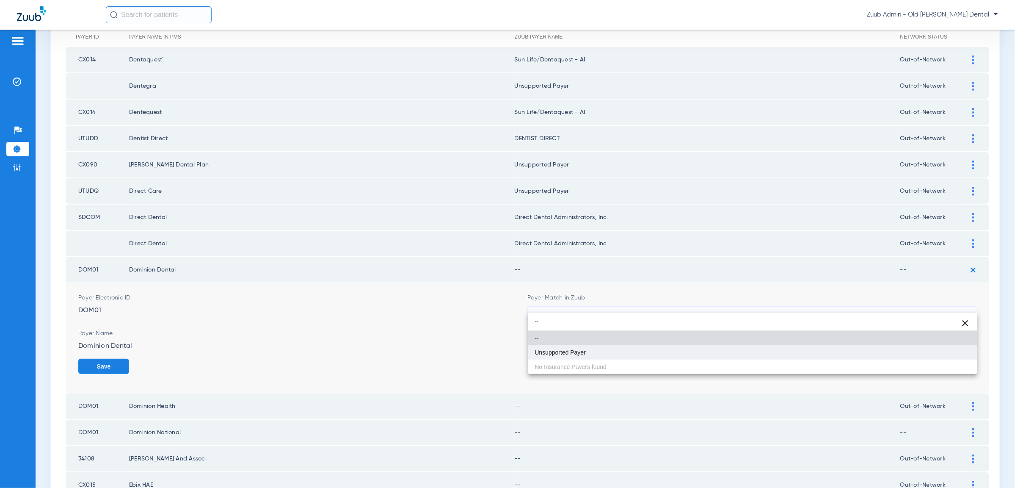
type input "--"
click at [952, 350] on mat-option "Unsupported Payer" at bounding box center [752, 352] width 449 height 14
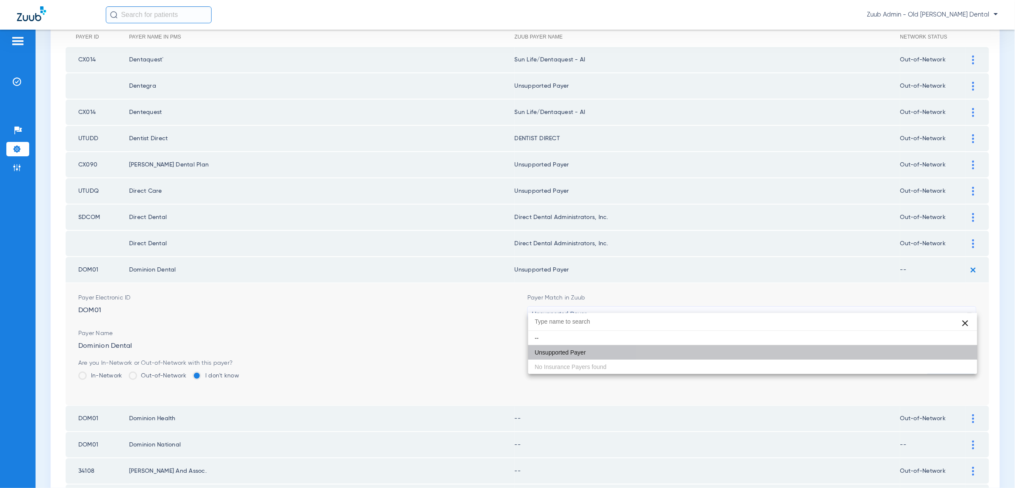
click at [956, 358] on button "Save" at bounding box center [951, 365] width 51 height 15
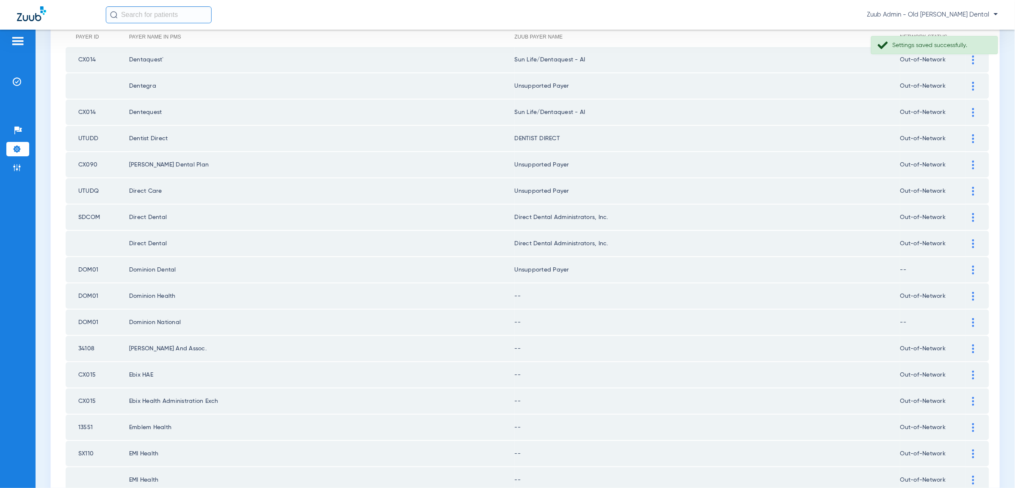
drag, startPoint x: 972, startPoint y: 290, endPoint x: 964, endPoint y: 314, distance: 24.9
click at [972, 292] on div at bounding box center [973, 296] width 15 height 9
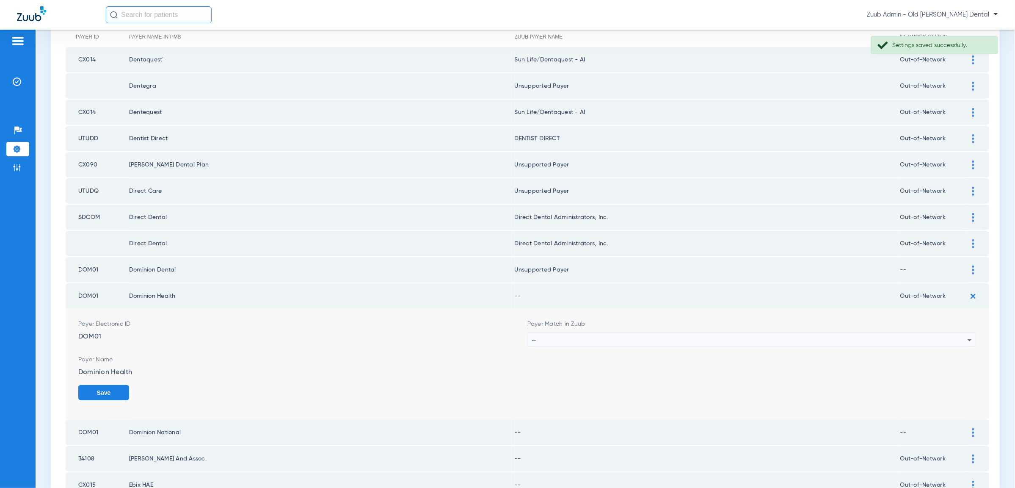
click at [962, 333] on div "--" at bounding box center [749, 340] width 435 height 14
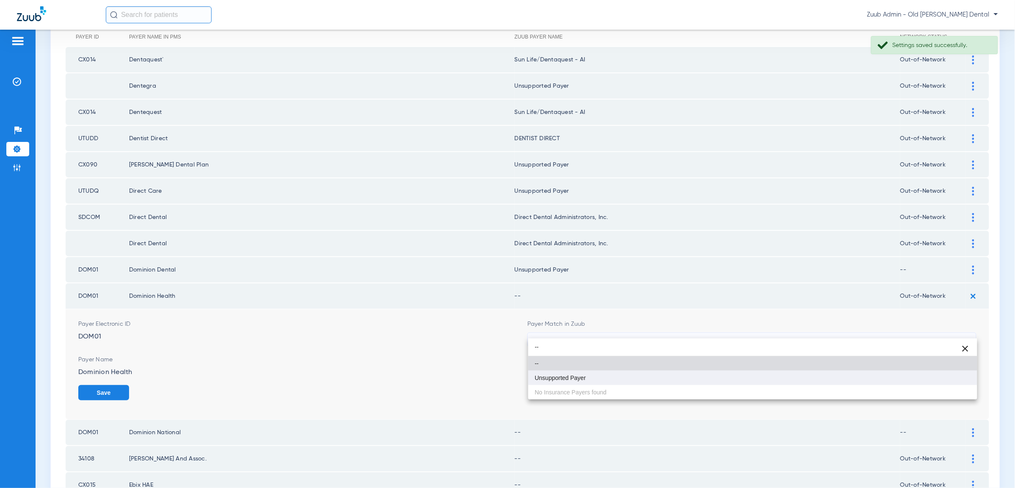
type input "--"
click at [940, 382] on mat-option "Unsupported Payer" at bounding box center [752, 377] width 449 height 14
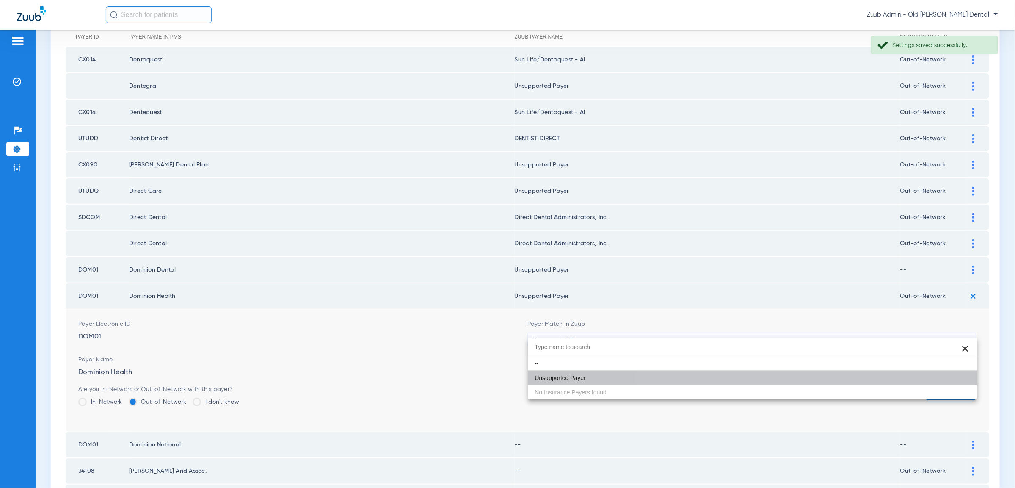
click at [942, 385] on button "Save" at bounding box center [951, 392] width 51 height 15
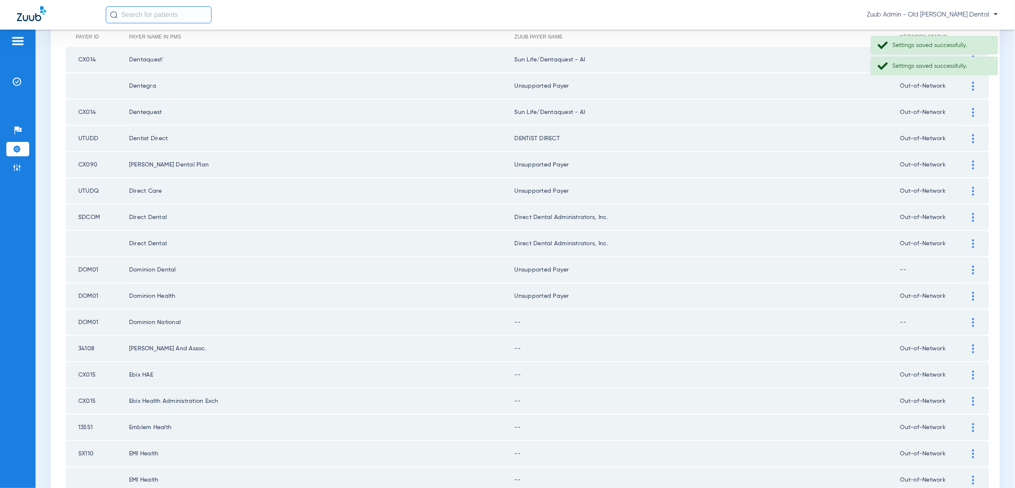
click at [974, 318] on div at bounding box center [973, 322] width 15 height 9
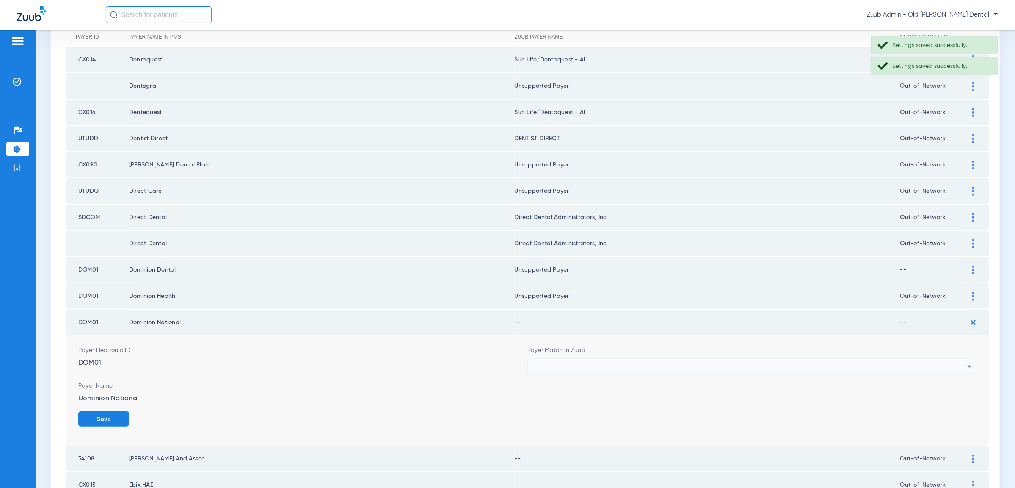
click at [965, 361] on icon at bounding box center [969, 366] width 10 height 10
type input "--"
click at [946, 405] on mat-option "Unsupported Payer" at bounding box center [752, 403] width 449 height 14
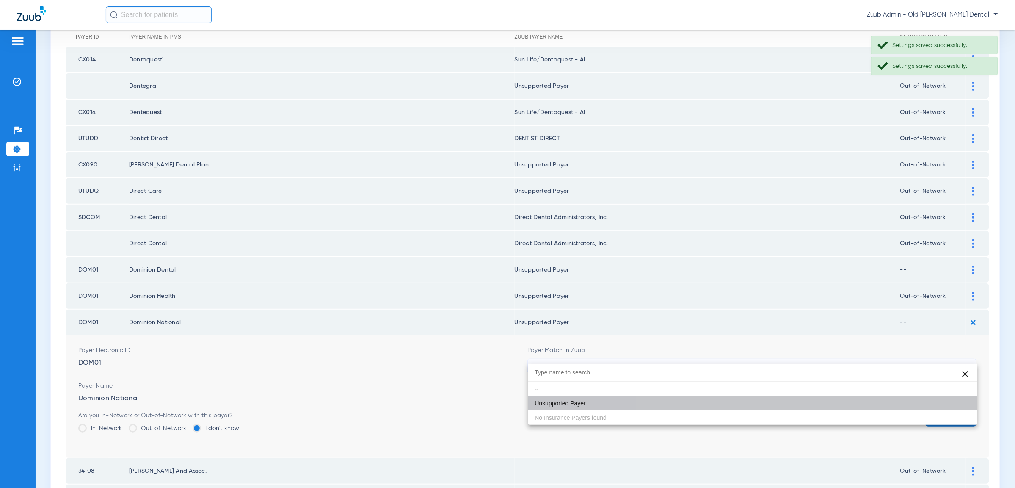
click at [947, 411] on button "Save" at bounding box center [951, 418] width 51 height 15
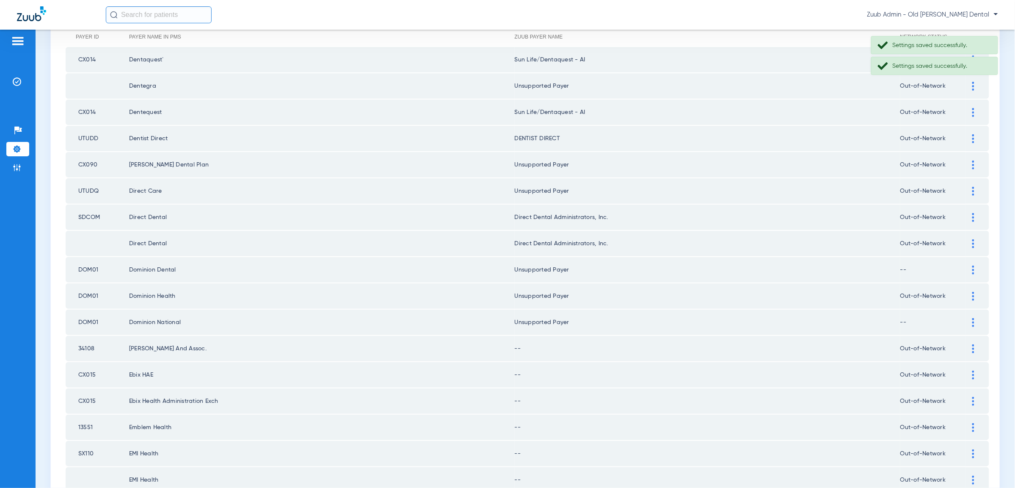
click at [973, 344] on img at bounding box center [973, 348] width 2 height 9
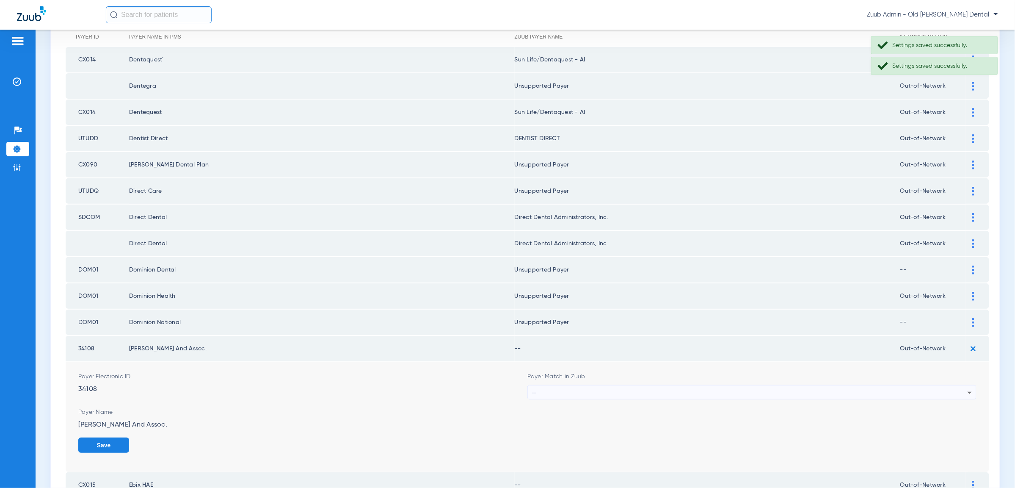
click at [956, 385] on div "--" at bounding box center [749, 392] width 435 height 14
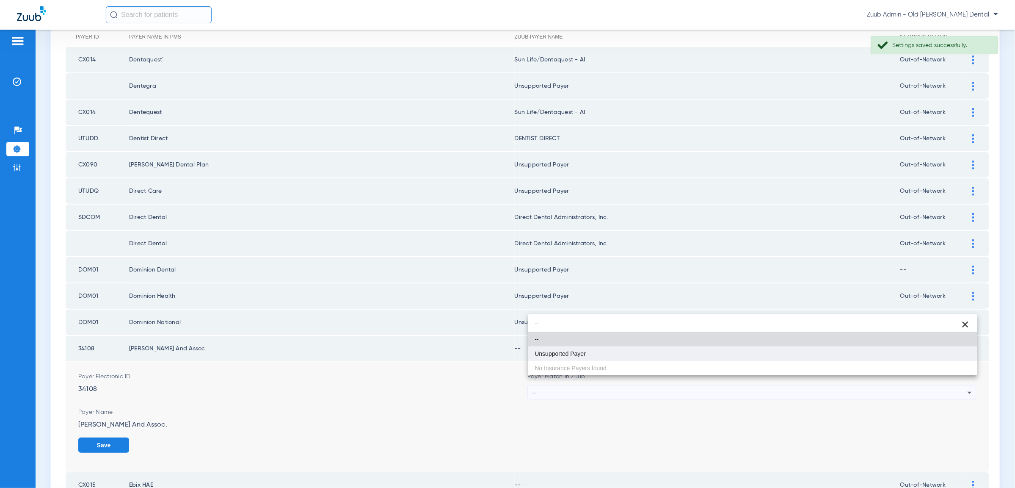
type input "--"
drag, startPoint x: 944, startPoint y: 353, endPoint x: 960, endPoint y: 391, distance: 42.3
click at [944, 353] on mat-option "Unsupported Payer" at bounding box center [752, 353] width 449 height 14
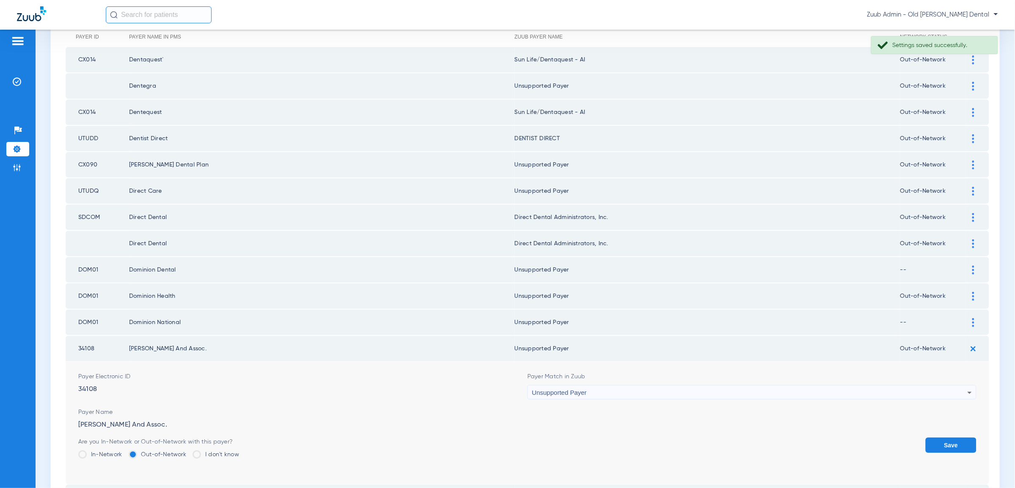
click at [958, 437] on button "Save" at bounding box center [951, 444] width 51 height 15
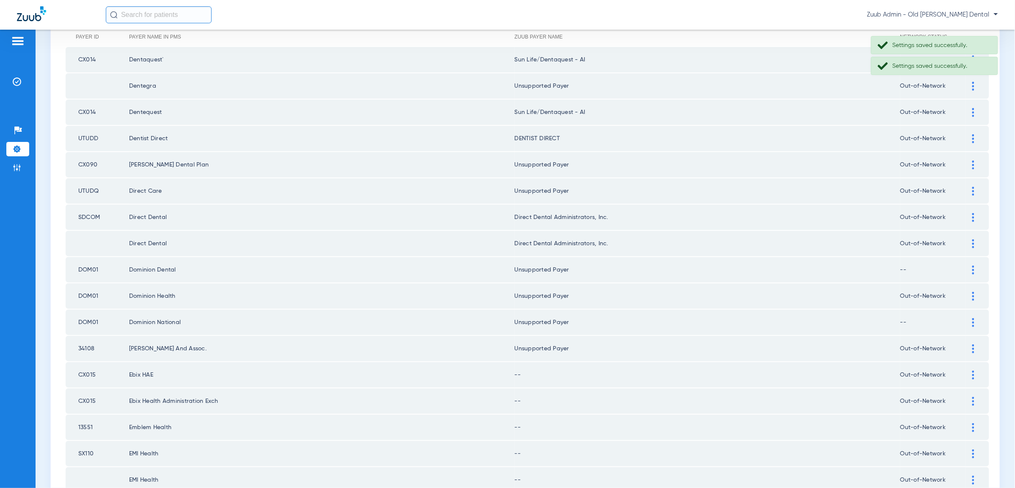
drag, startPoint x: 971, startPoint y: 362, endPoint x: 965, endPoint y: 380, distance: 18.5
click at [971, 370] on div at bounding box center [973, 374] width 15 height 9
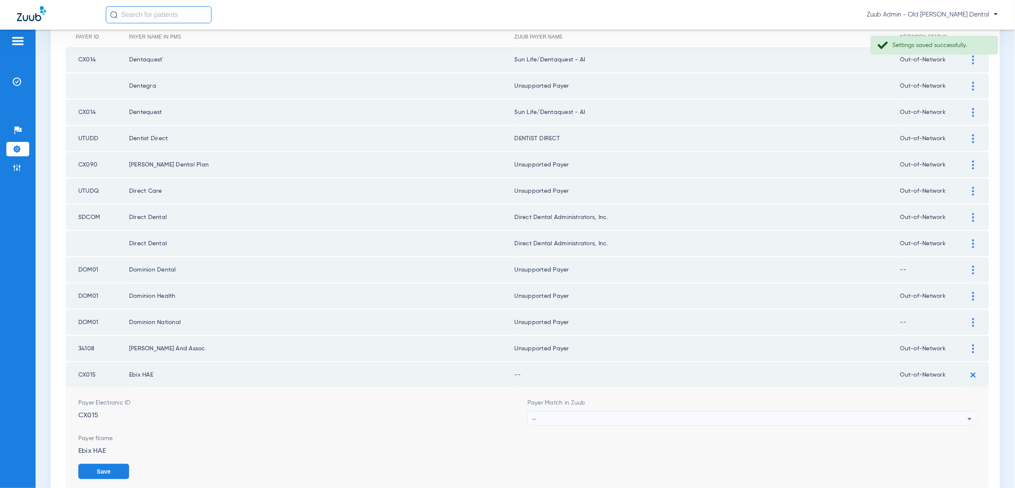
click at [943, 411] on div "--" at bounding box center [749, 418] width 435 height 14
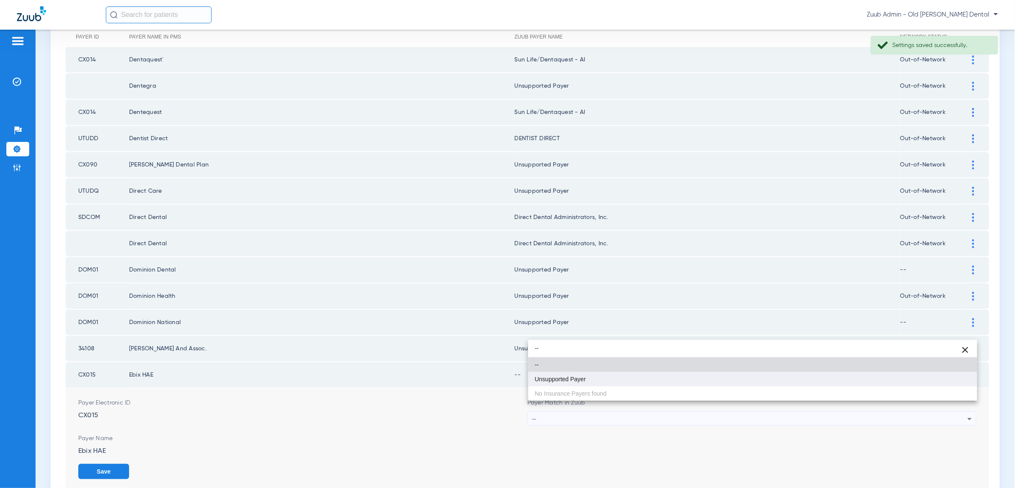
type input "--"
drag, startPoint x: 918, startPoint y: 378, endPoint x: 953, endPoint y: 416, distance: 51.8
click at [919, 379] on mat-option "Unsupported Payer" at bounding box center [752, 379] width 449 height 14
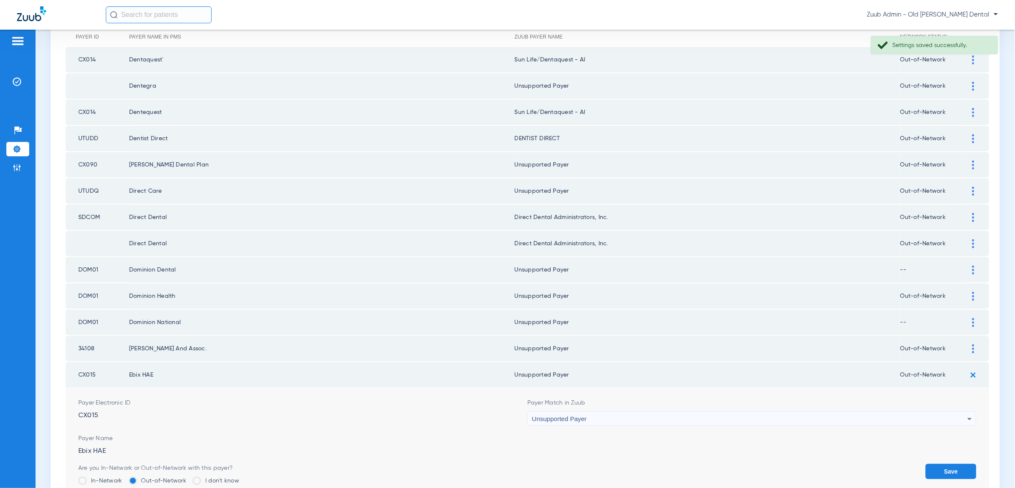
click at [955, 463] on button "Save" at bounding box center [951, 470] width 51 height 15
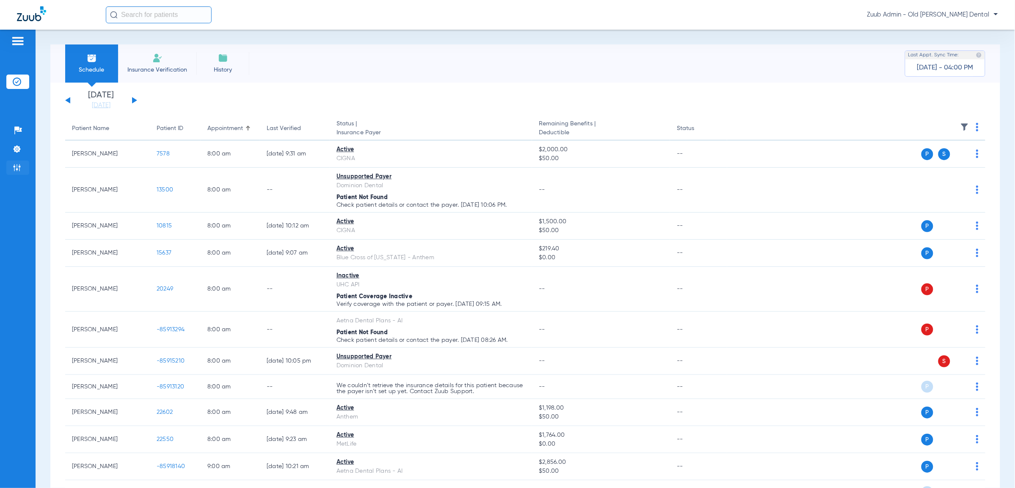
click at [19, 166] on img at bounding box center [17, 167] width 8 height 8
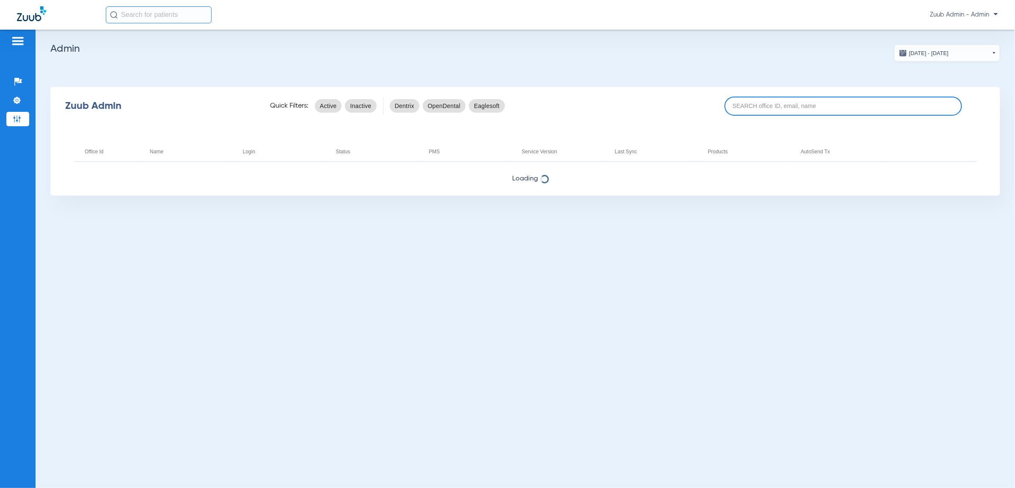
click at [825, 109] on input at bounding box center [843, 105] width 237 height 19
type input "highlandtown"
